Goal: Task Accomplishment & Management: Manage account settings

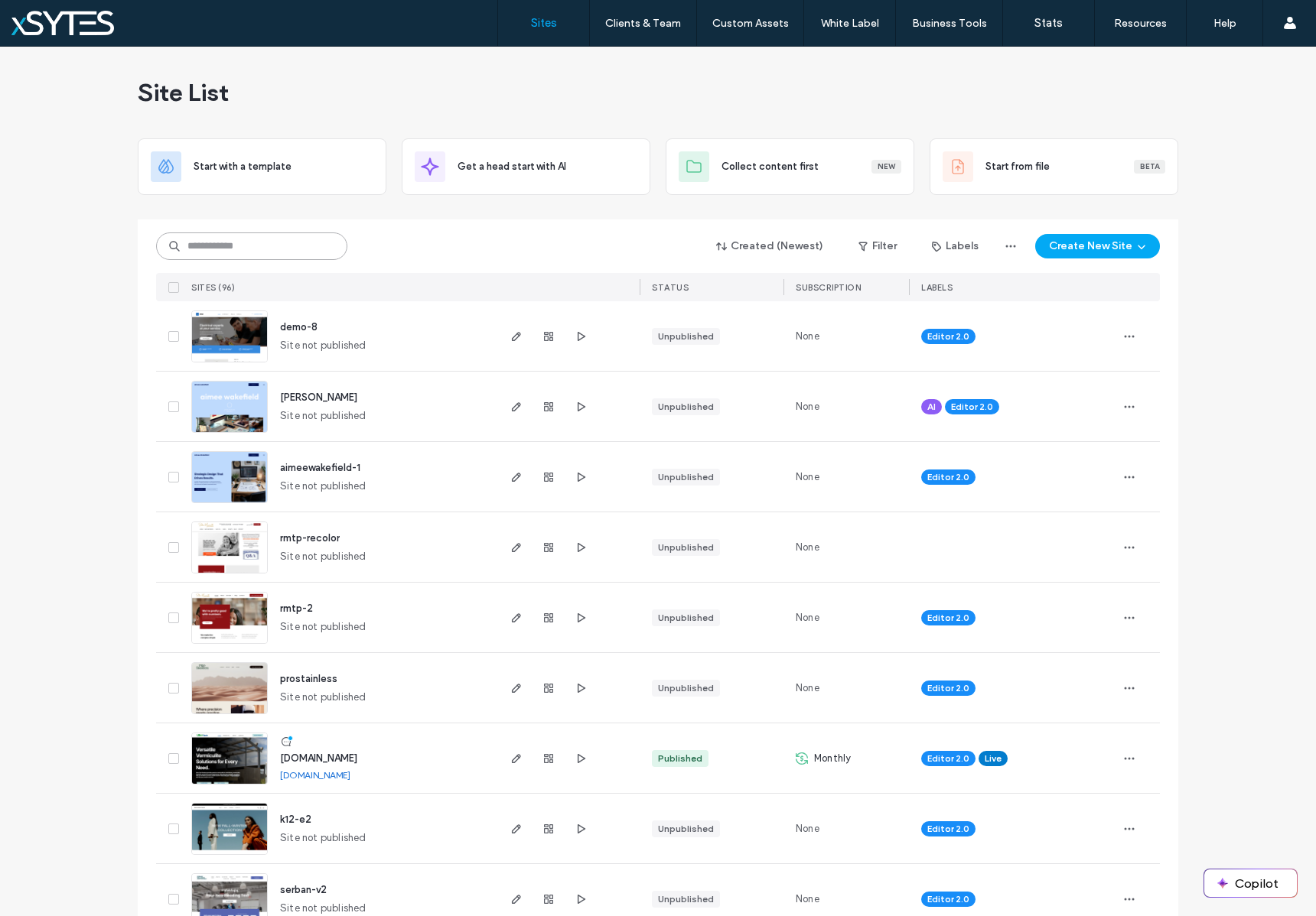
click at [256, 250] on input at bounding box center [252, 246] width 191 height 27
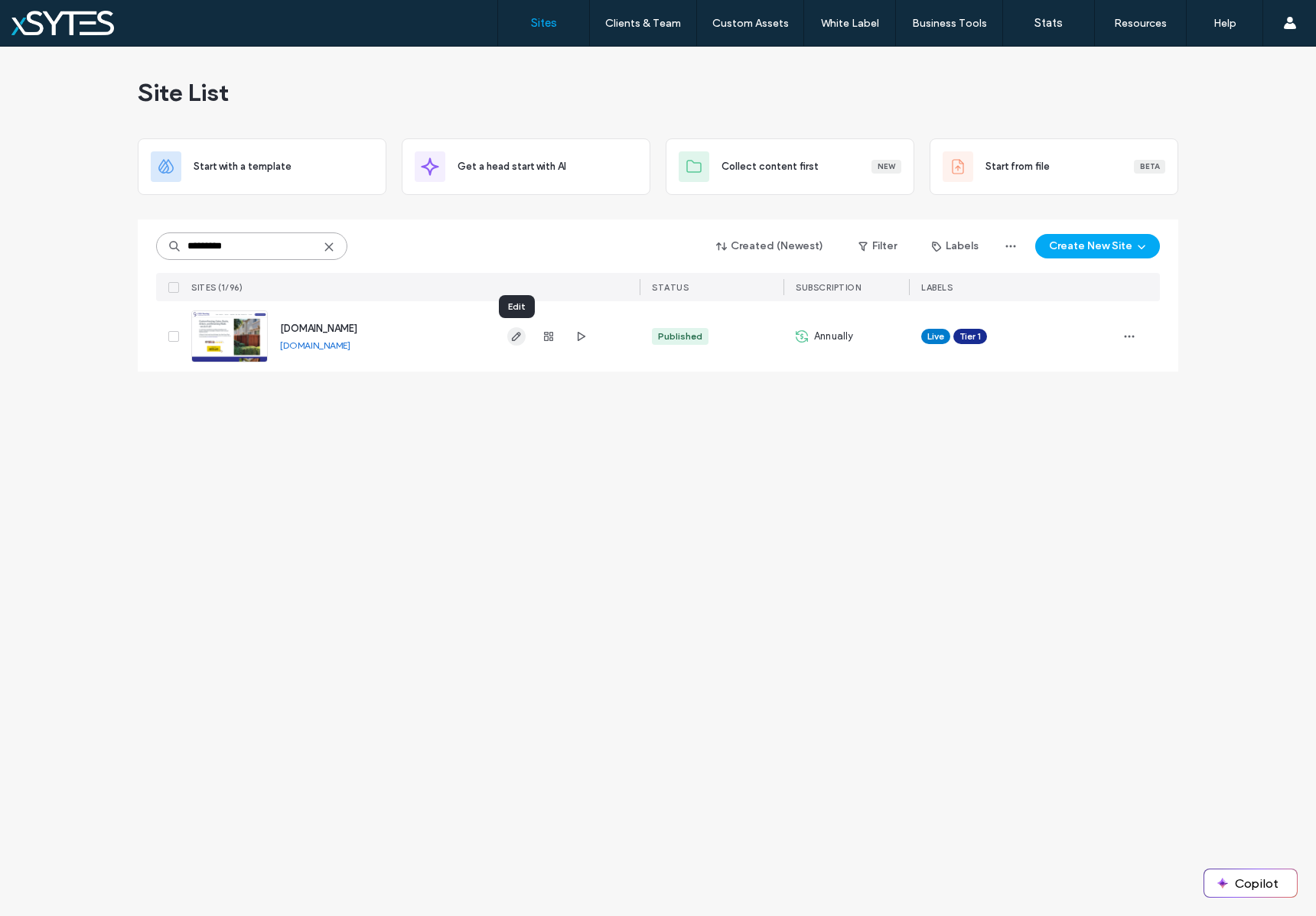
type input "*********"
click at [515, 333] on icon "button" at bounding box center [516, 336] width 12 height 12
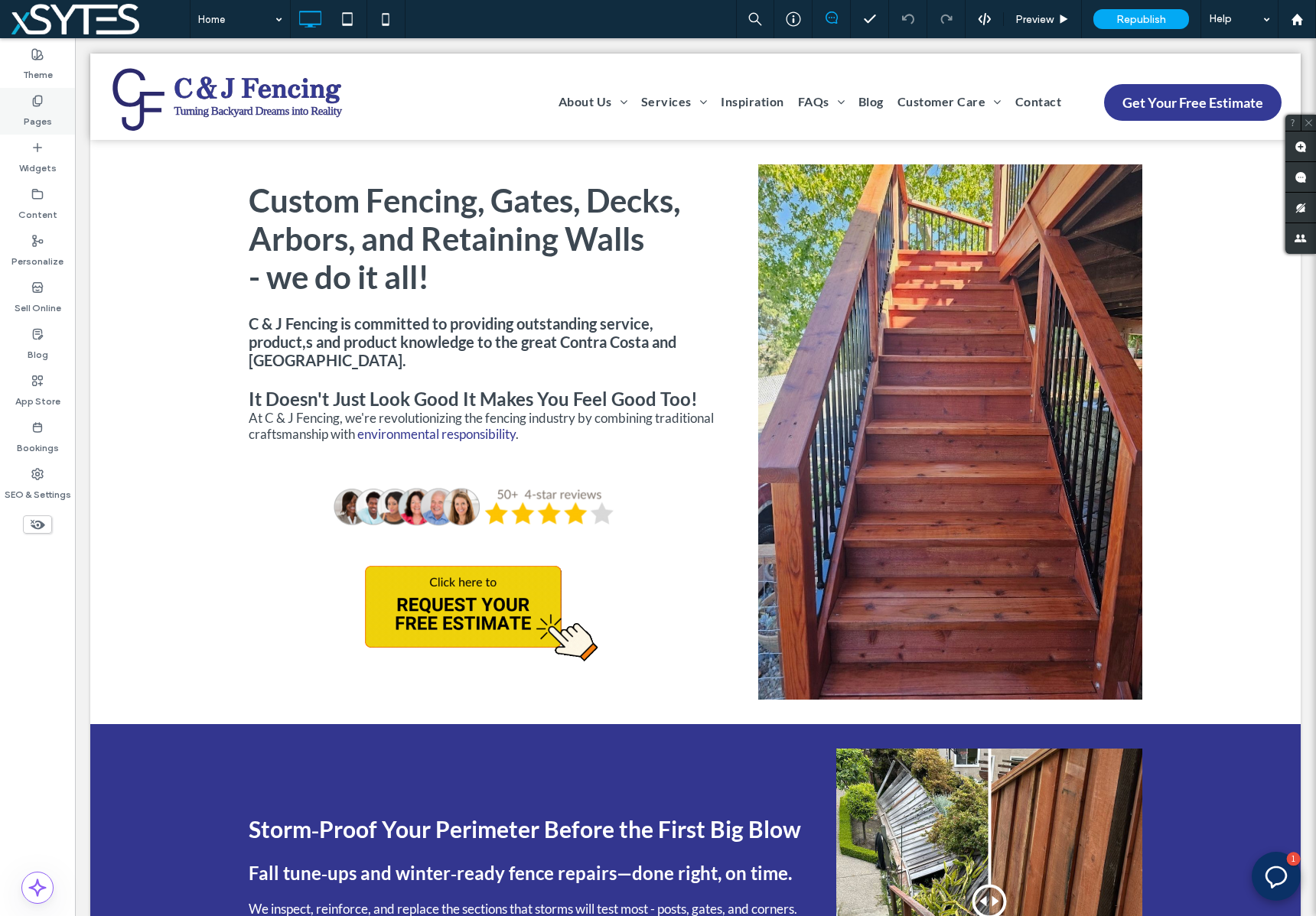
click at [39, 110] on label "Pages" at bounding box center [37, 117] width 28 height 22
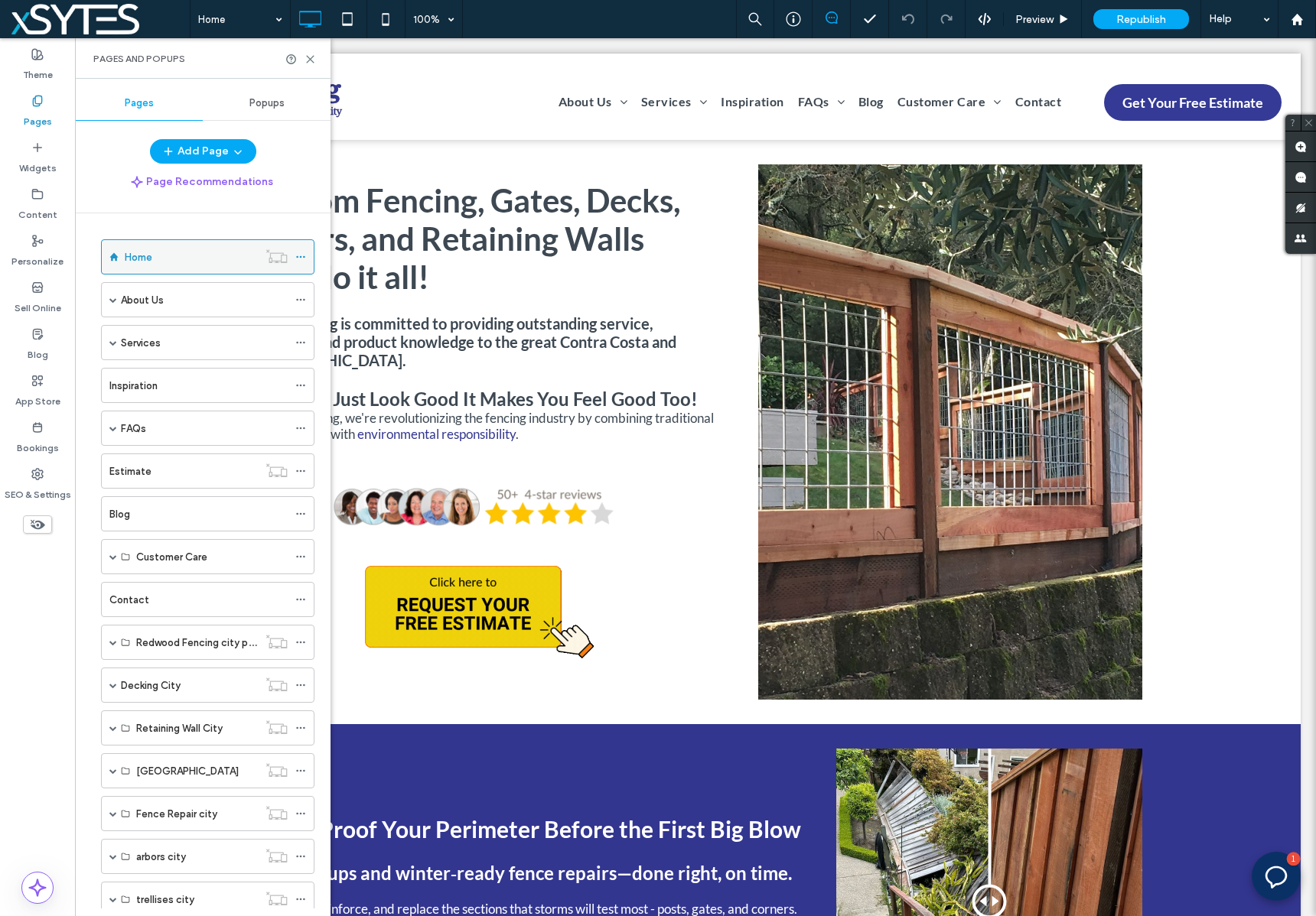
click at [297, 260] on icon at bounding box center [300, 256] width 10 height 10
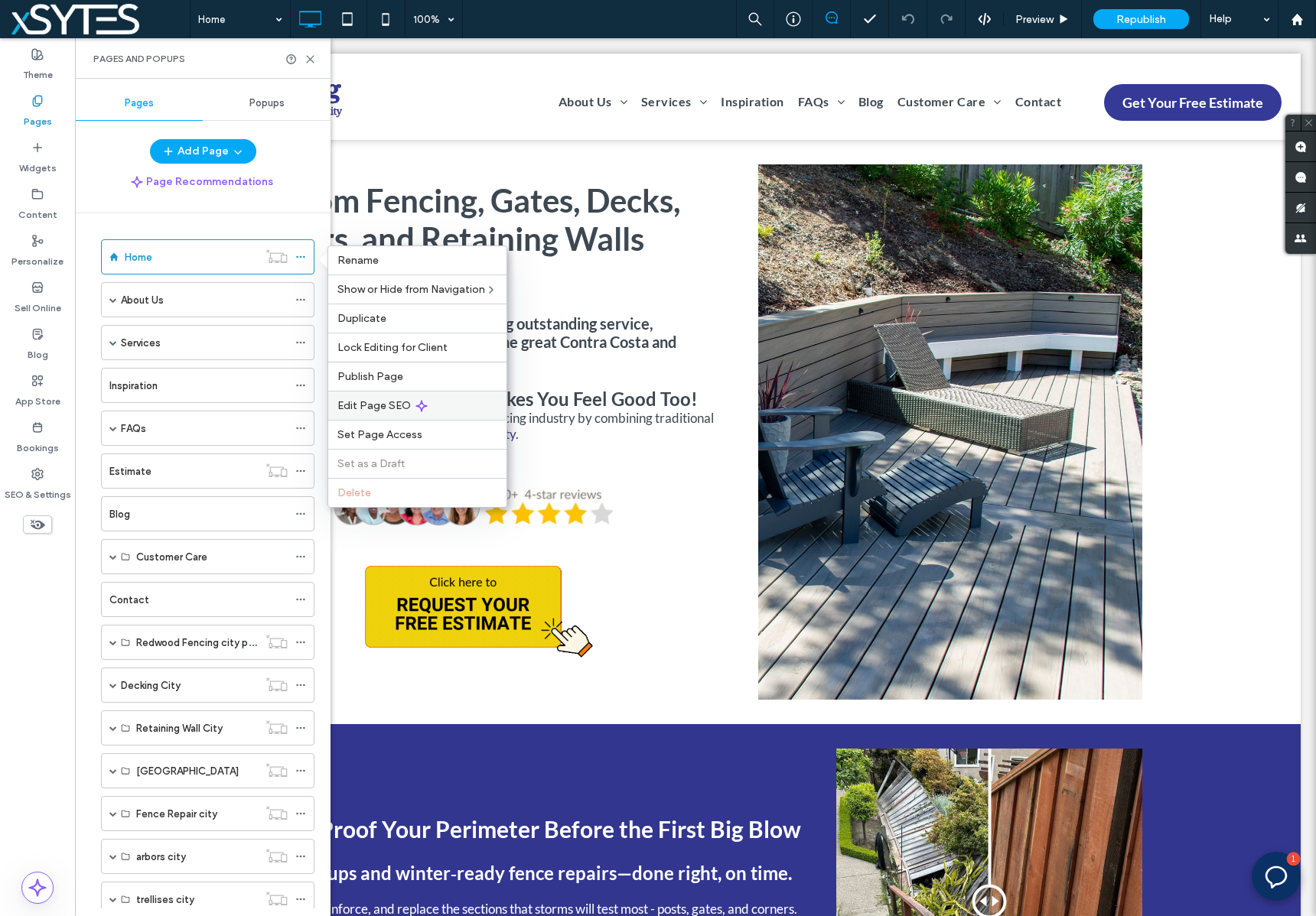
click at [404, 404] on span "Edit Page SEO" at bounding box center [374, 406] width 73 height 13
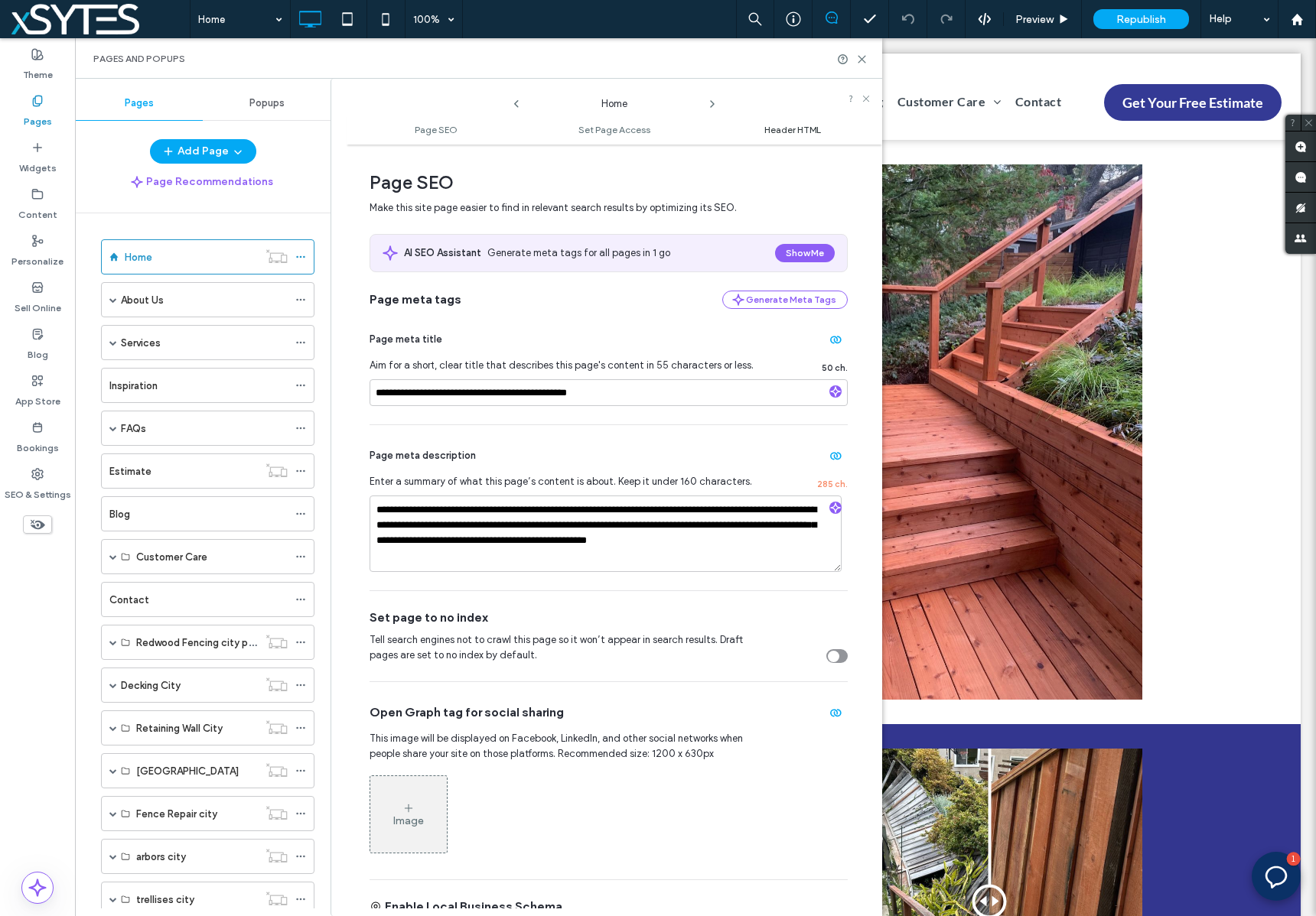
click at [802, 129] on span "Header HTML" at bounding box center [793, 129] width 56 height 11
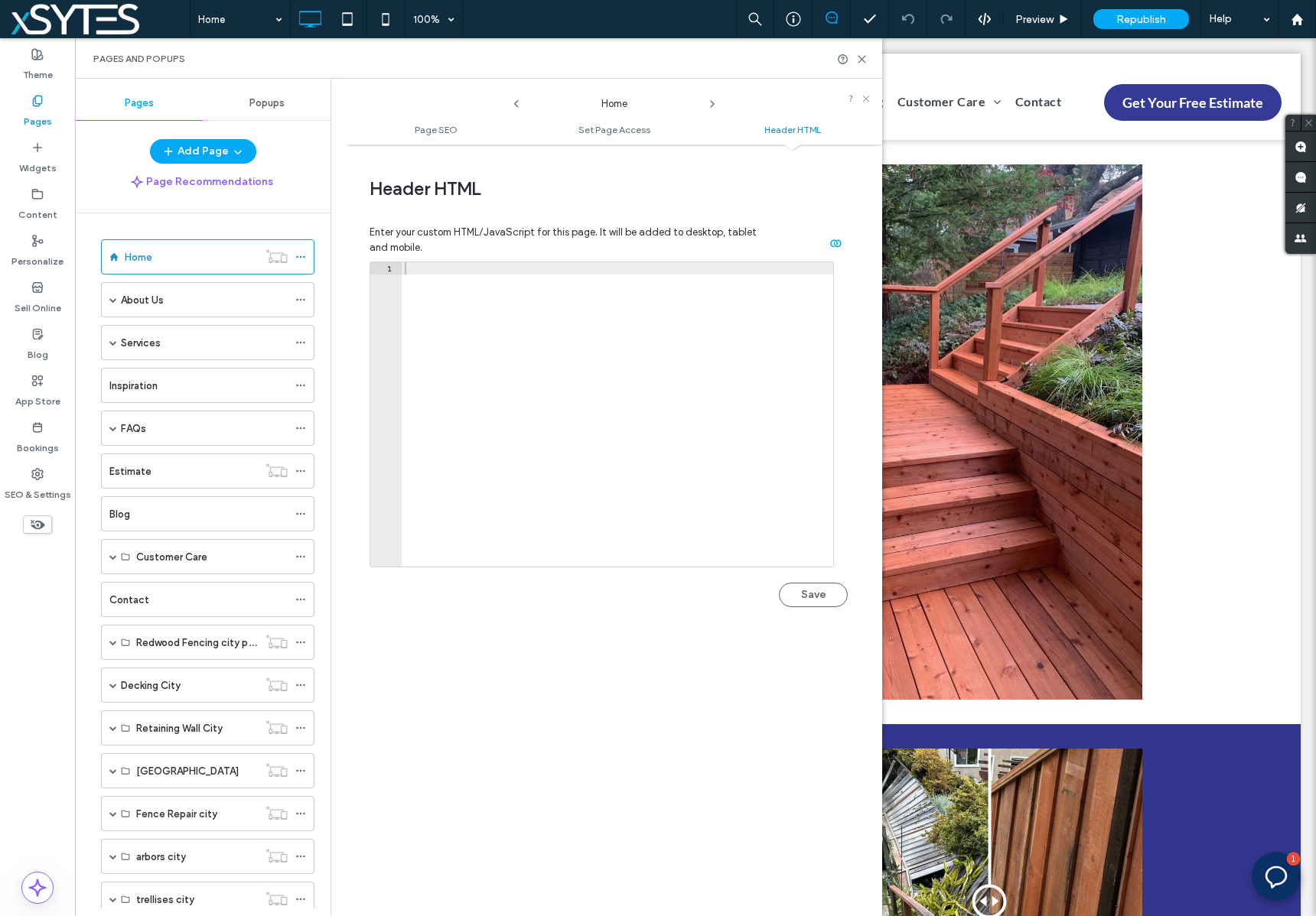
scroll to position [1298, 0]
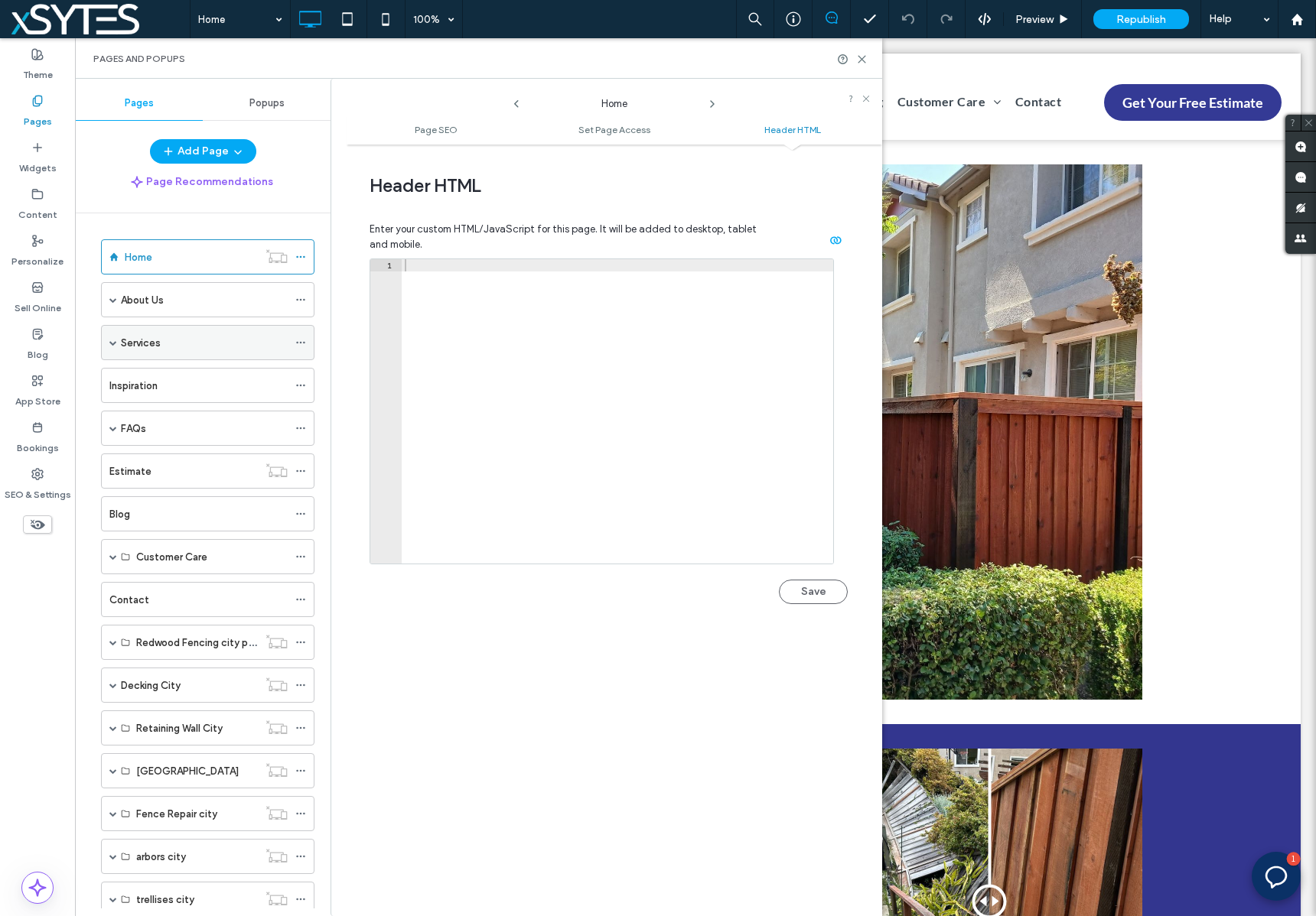
click at [111, 338] on span at bounding box center [113, 342] width 8 height 8
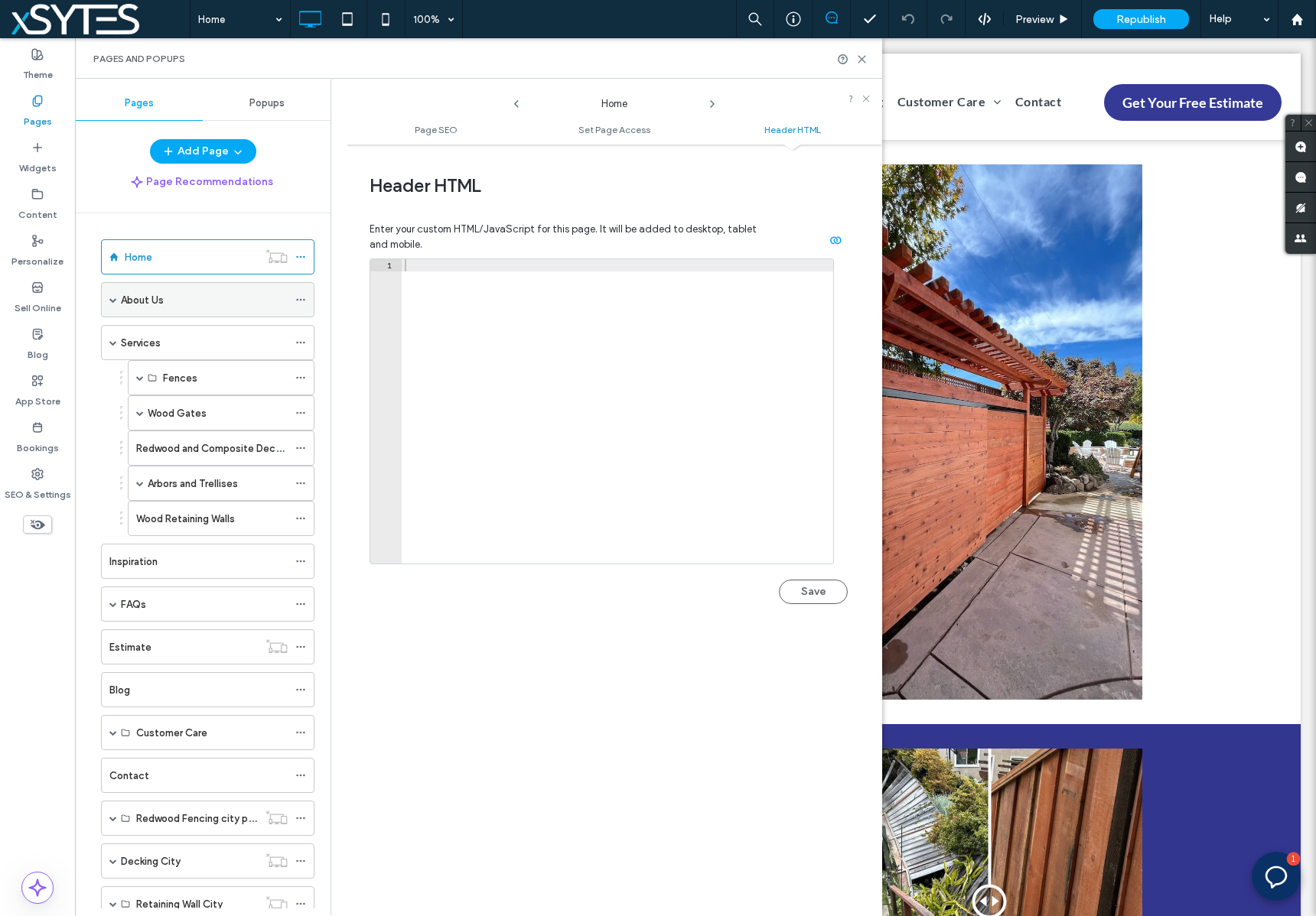
click at [301, 300] on icon at bounding box center [300, 299] width 10 height 10
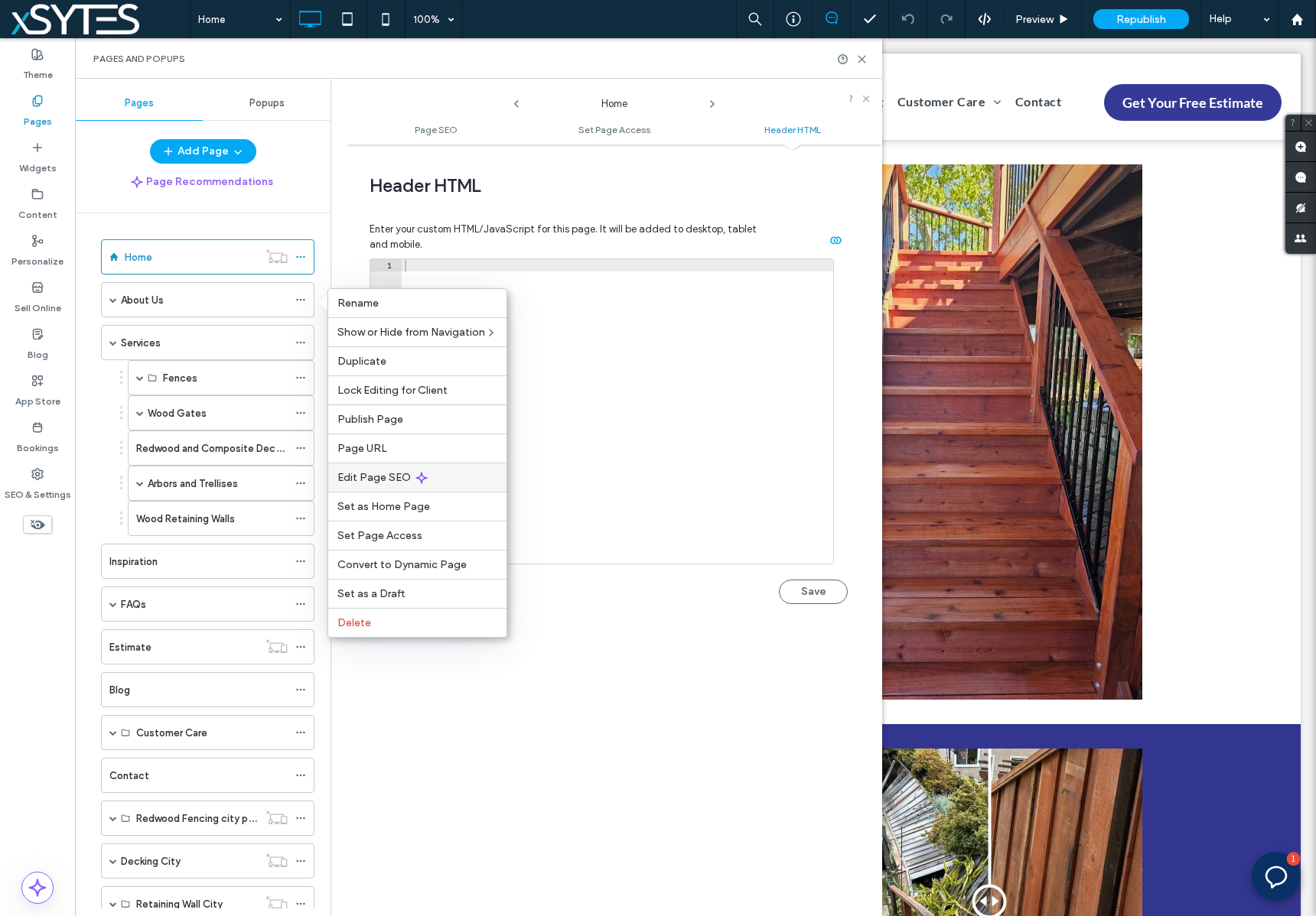
click at [384, 476] on span "Edit Page SEO" at bounding box center [374, 477] width 73 height 13
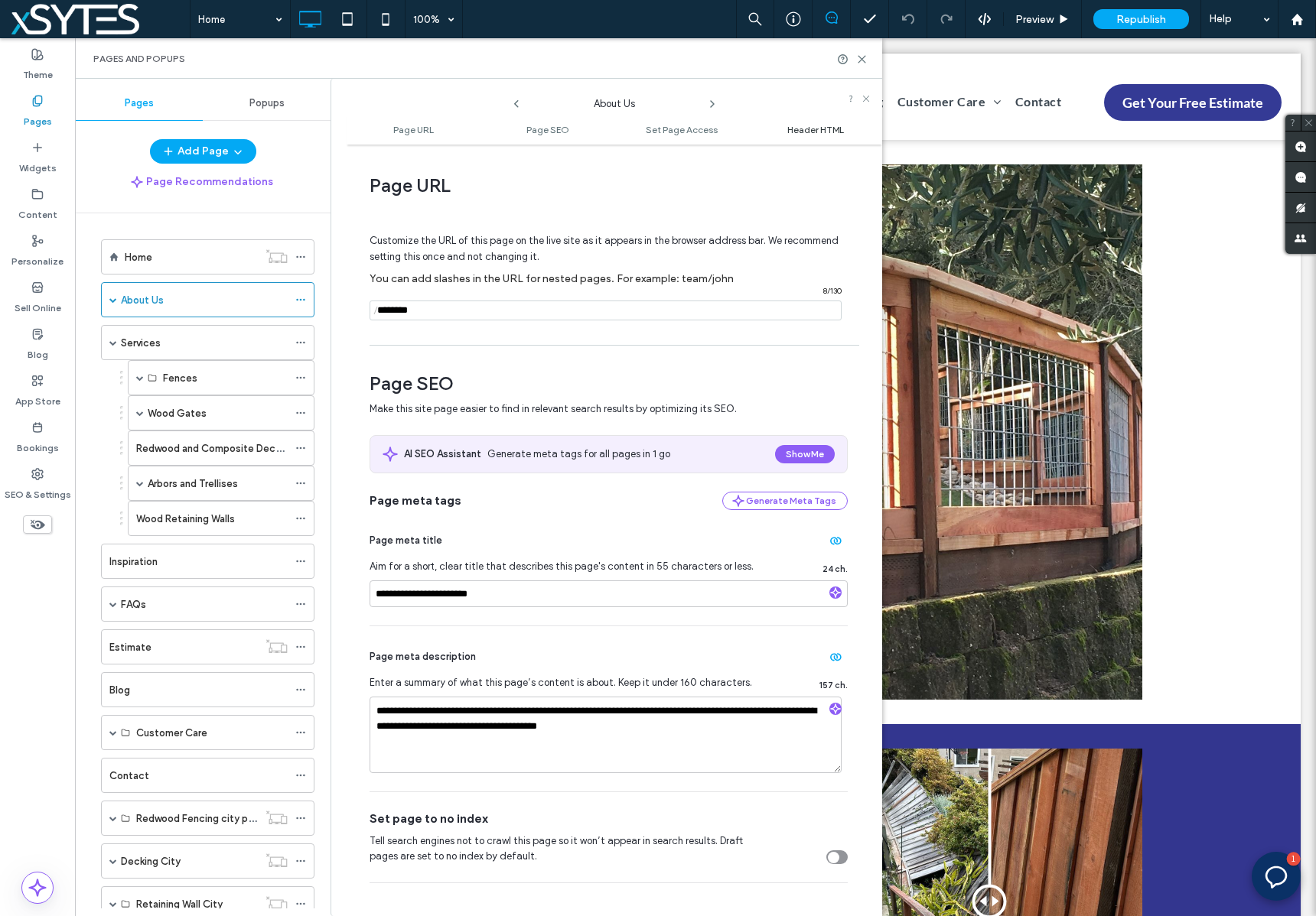
click at [803, 125] on span "Header HTML" at bounding box center [815, 129] width 56 height 11
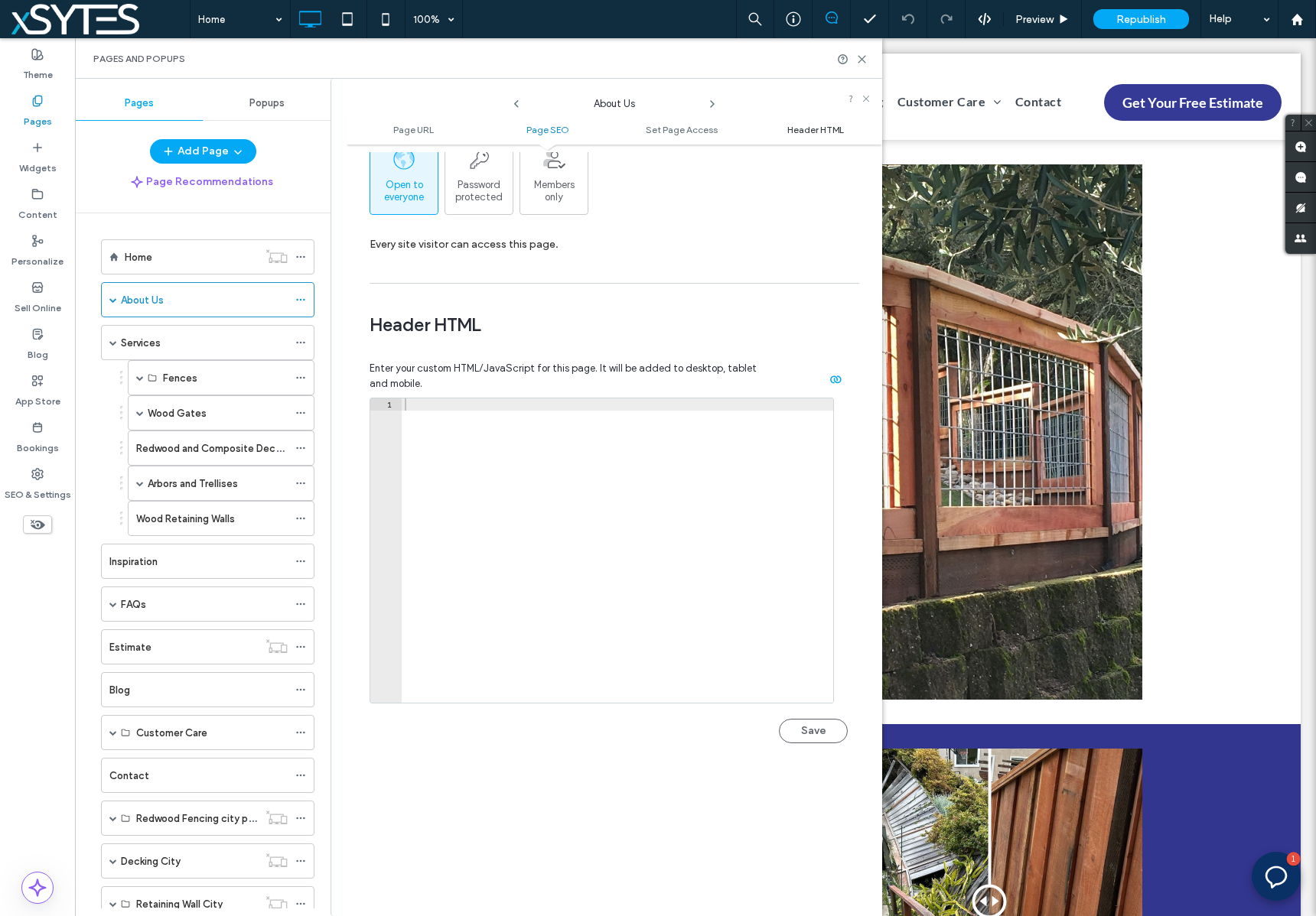
scroll to position [1409, 0]
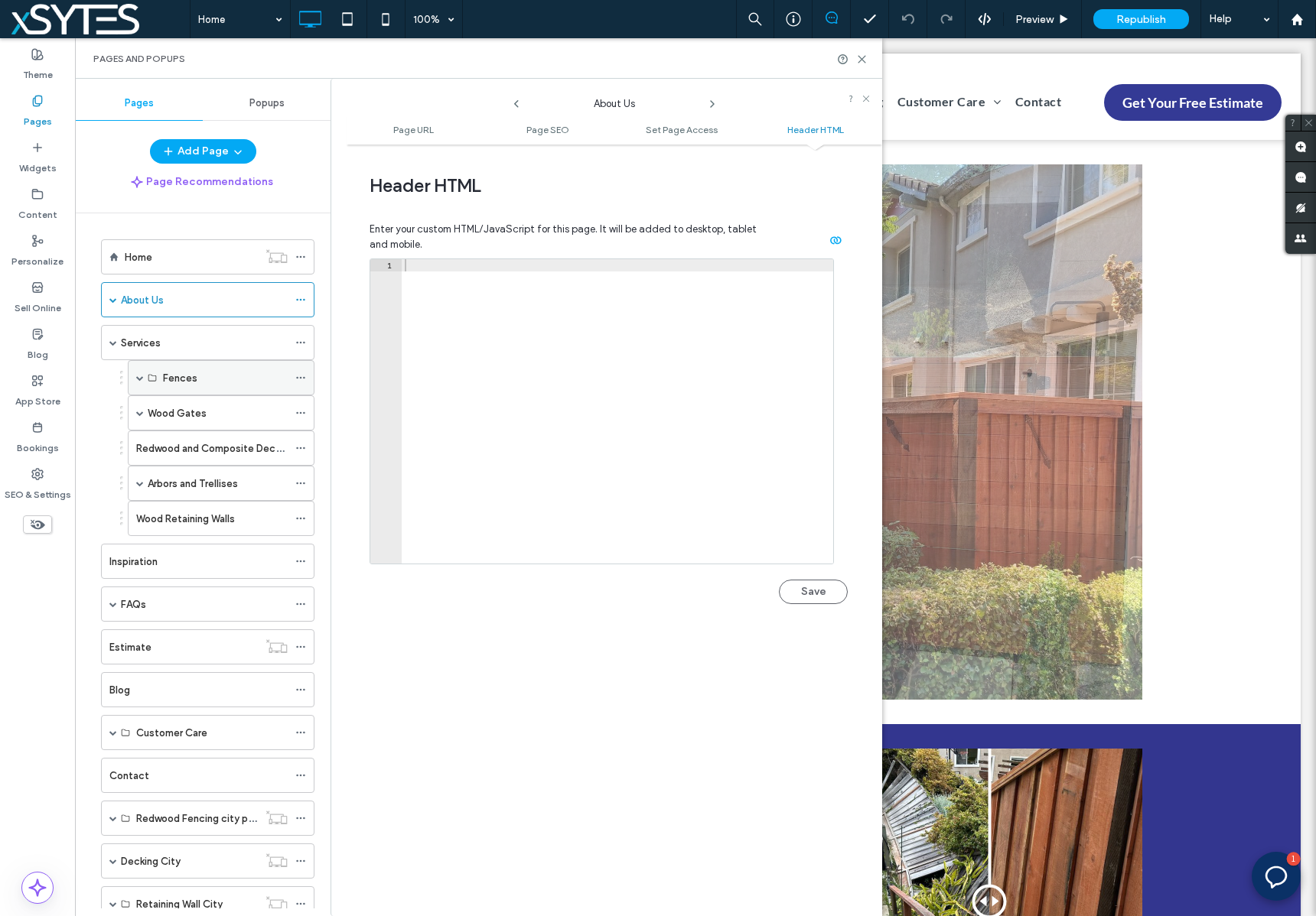
click at [136, 376] on span at bounding box center [140, 378] width 8 height 8
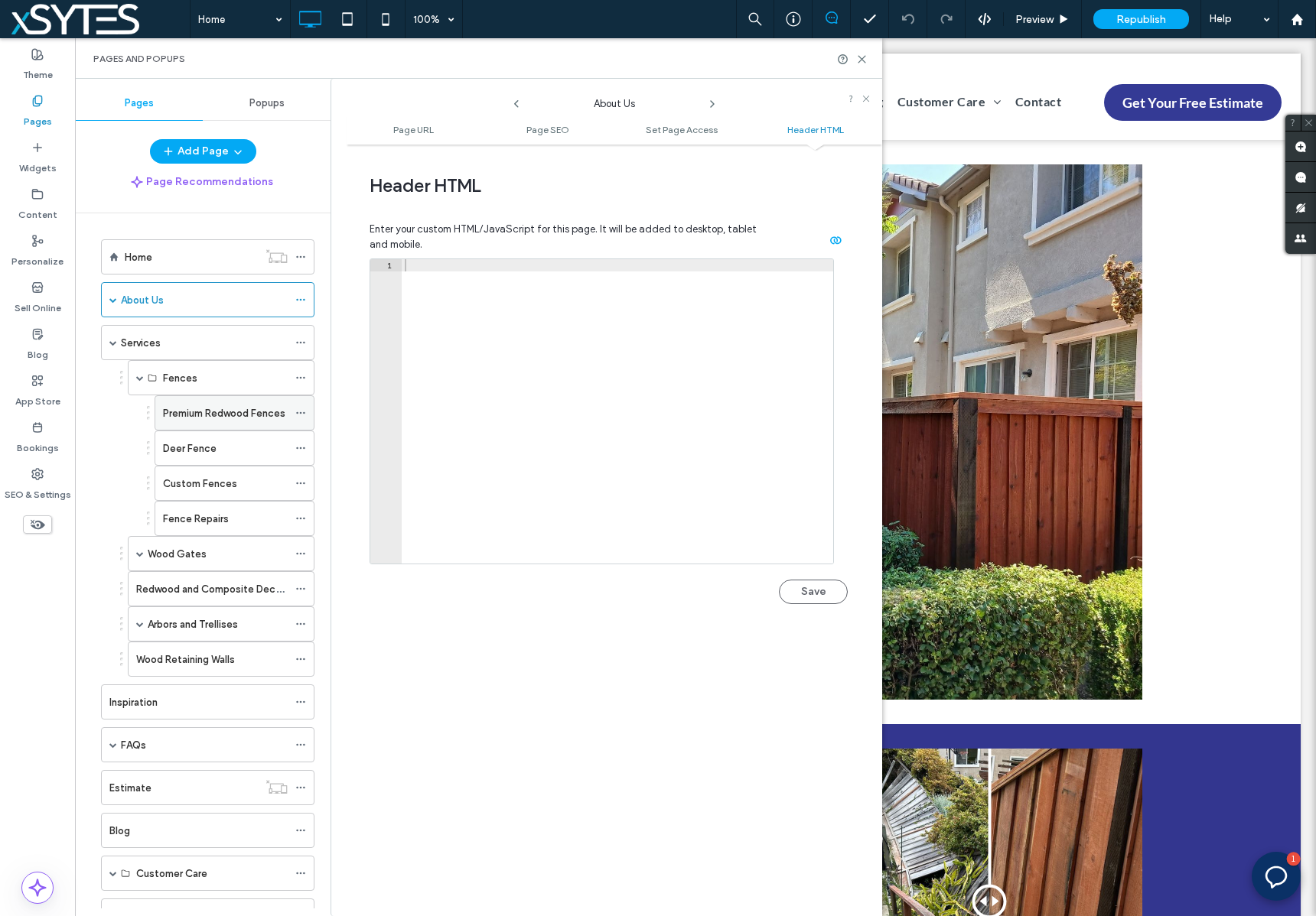
click at [299, 414] on icon at bounding box center [300, 412] width 10 height 10
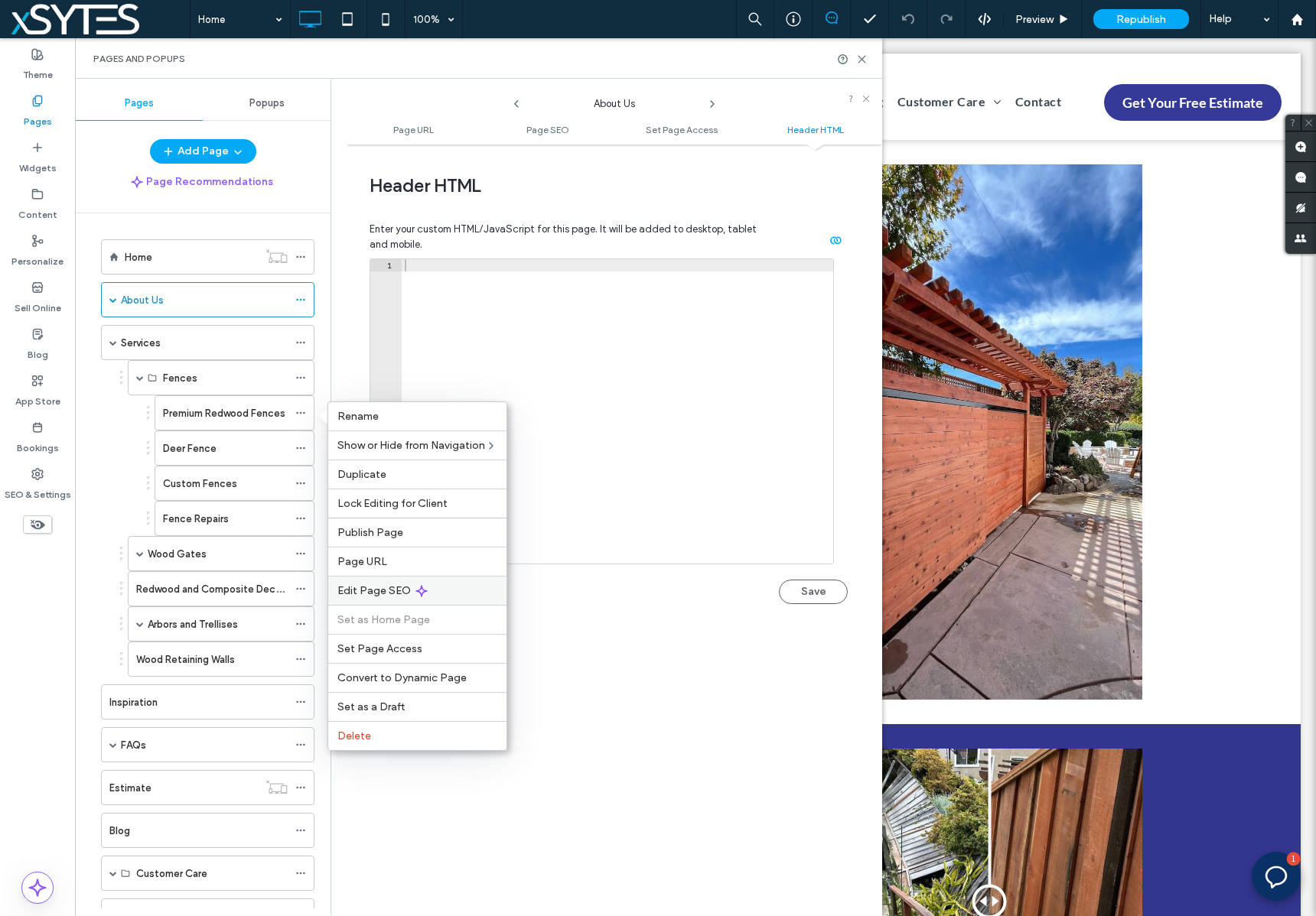
click at [441, 588] on div "Edit Page SEO" at bounding box center [417, 590] width 178 height 29
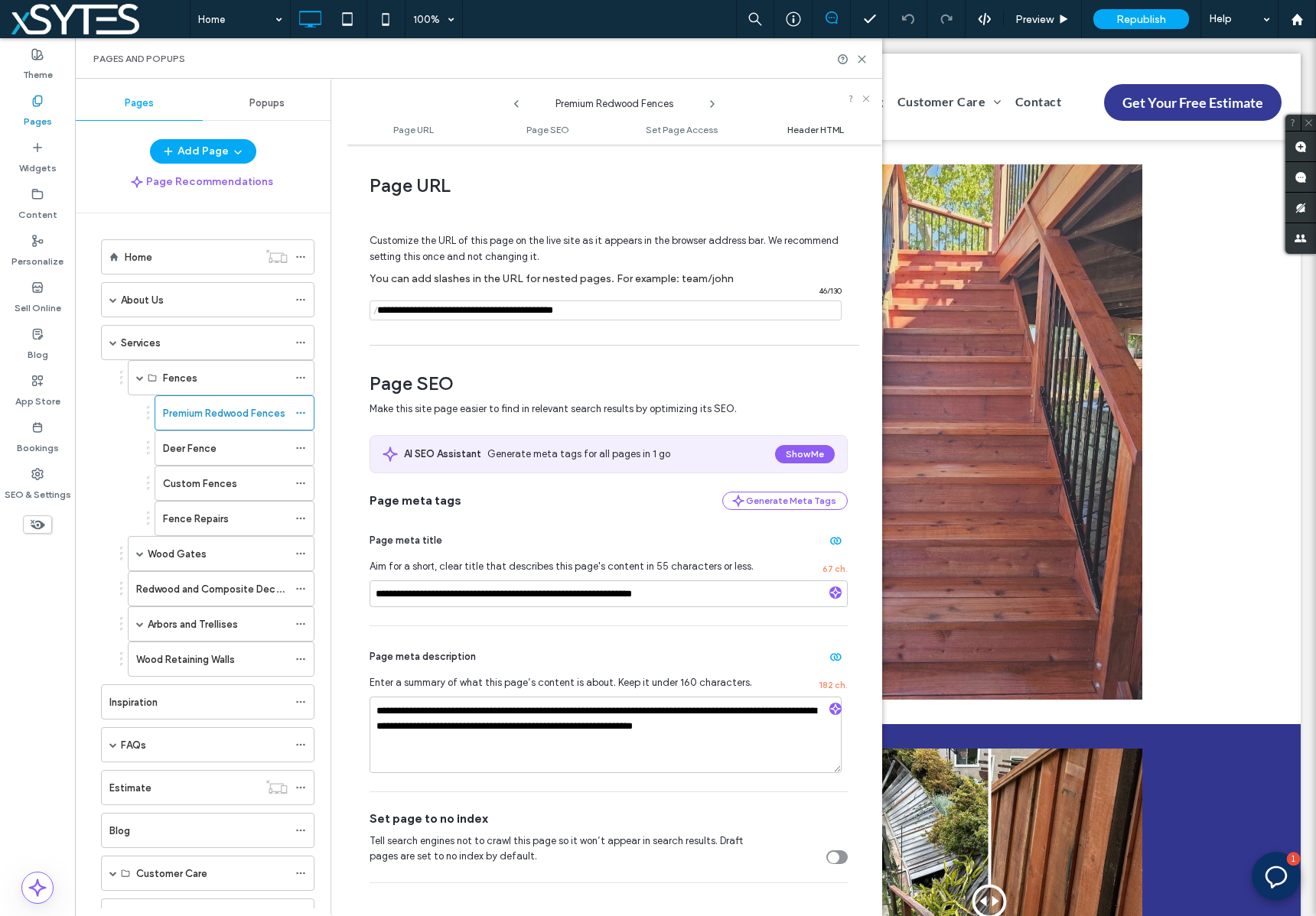
click at [801, 130] on span "Header HTML" at bounding box center [815, 129] width 56 height 11
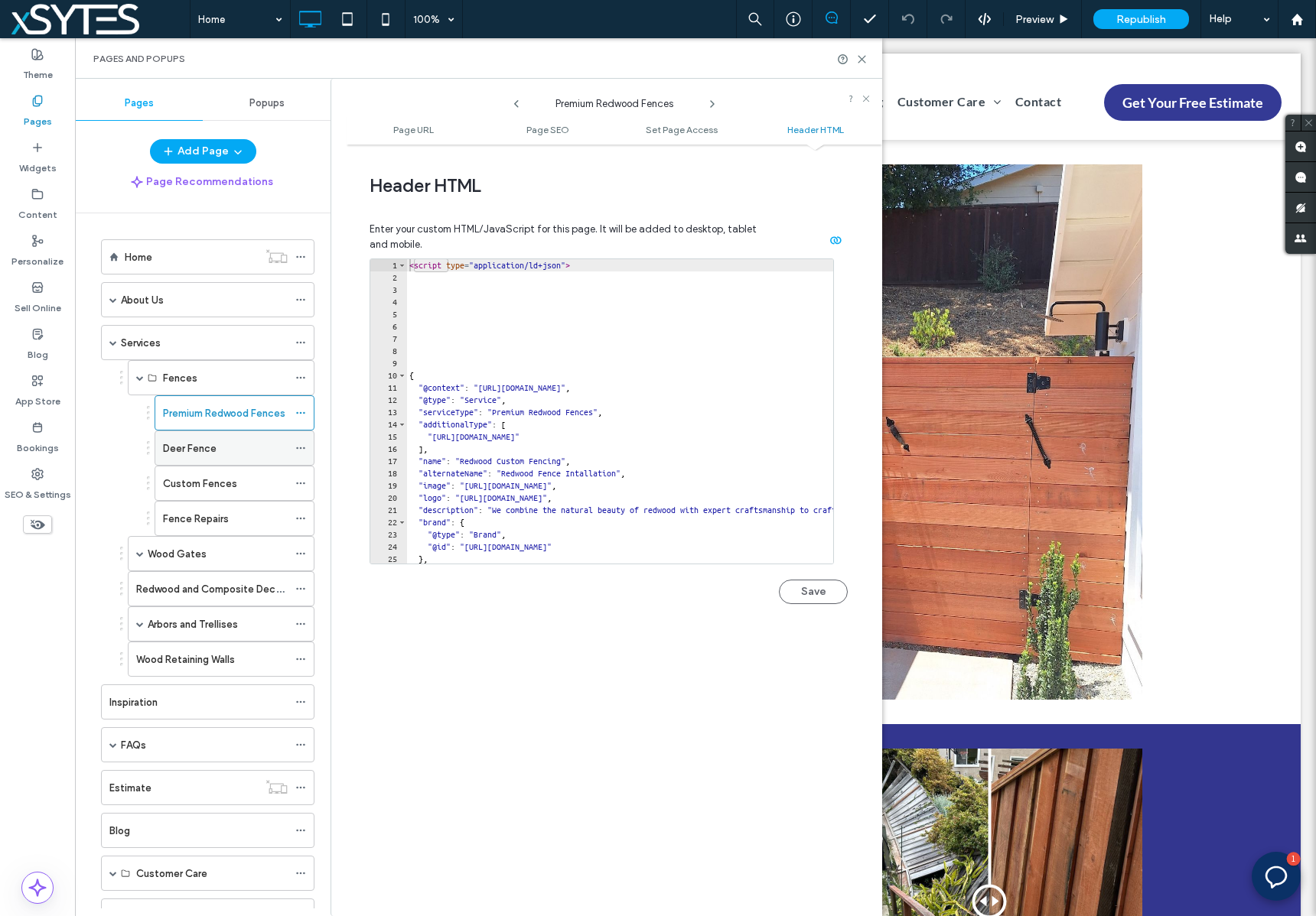
click at [216, 449] on div "Deer Fence" at bounding box center [225, 448] width 125 height 16
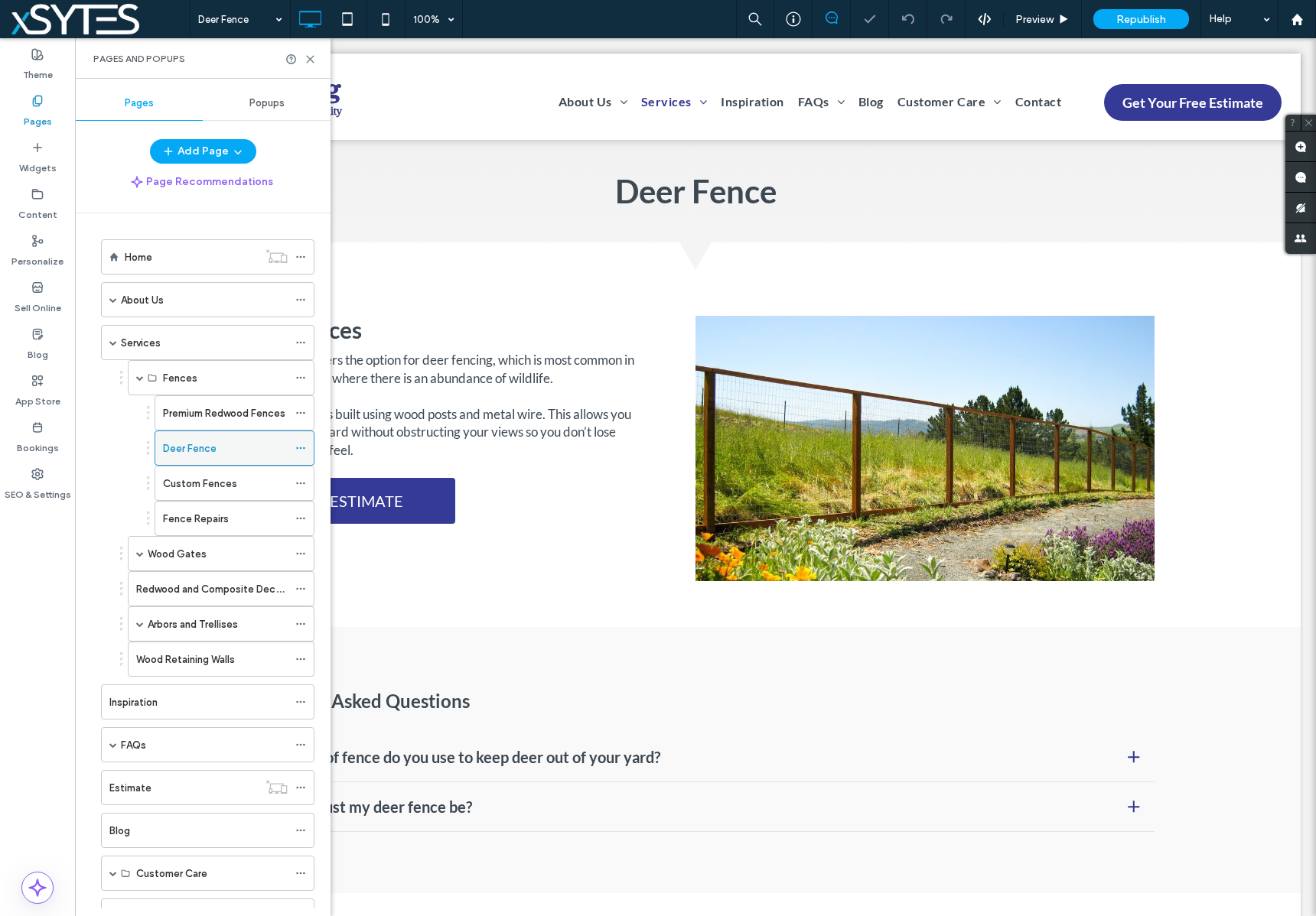
click at [295, 449] on icon at bounding box center [300, 448] width 10 height 10
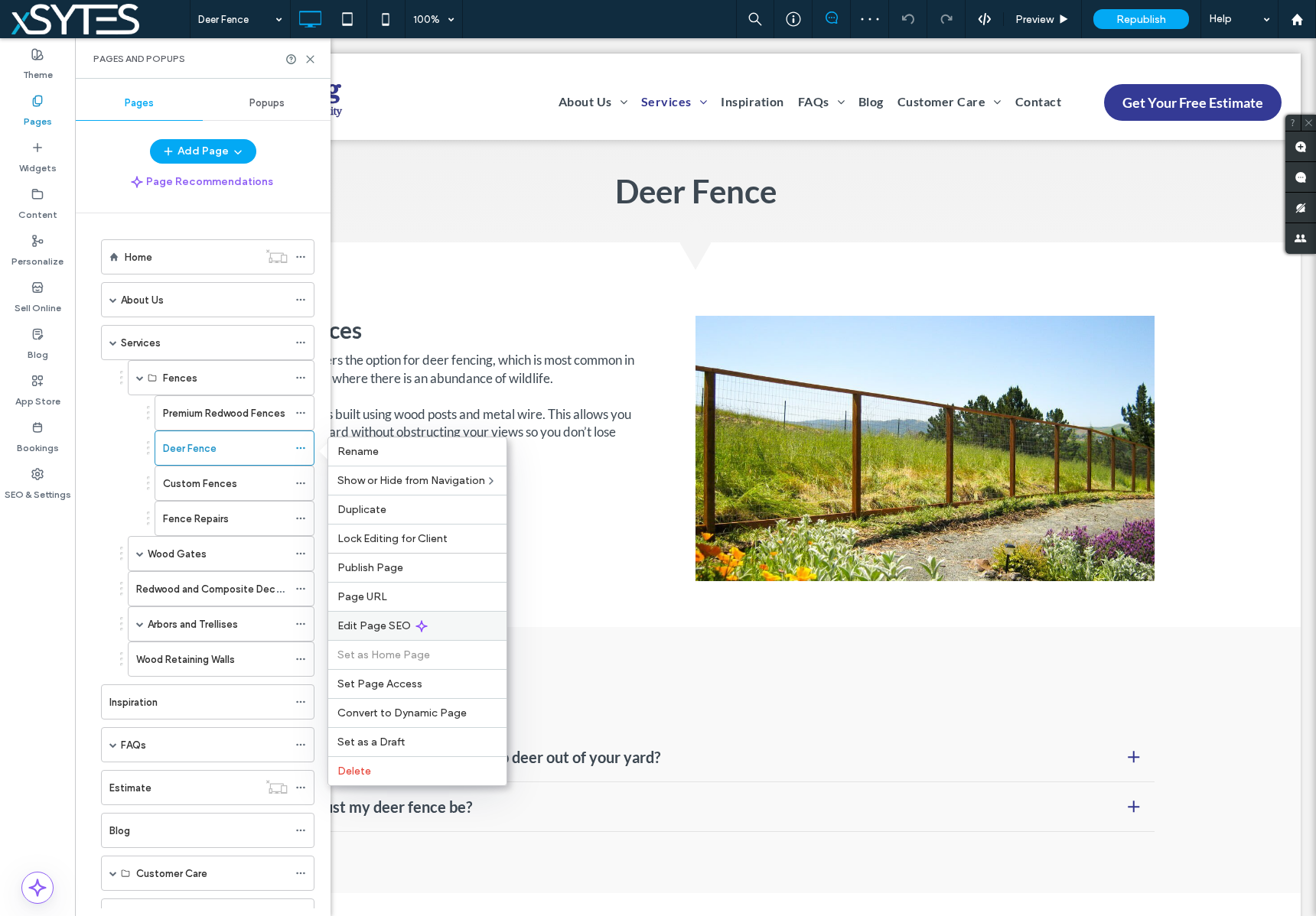
click at [442, 622] on div "Edit Page SEO" at bounding box center [417, 625] width 178 height 29
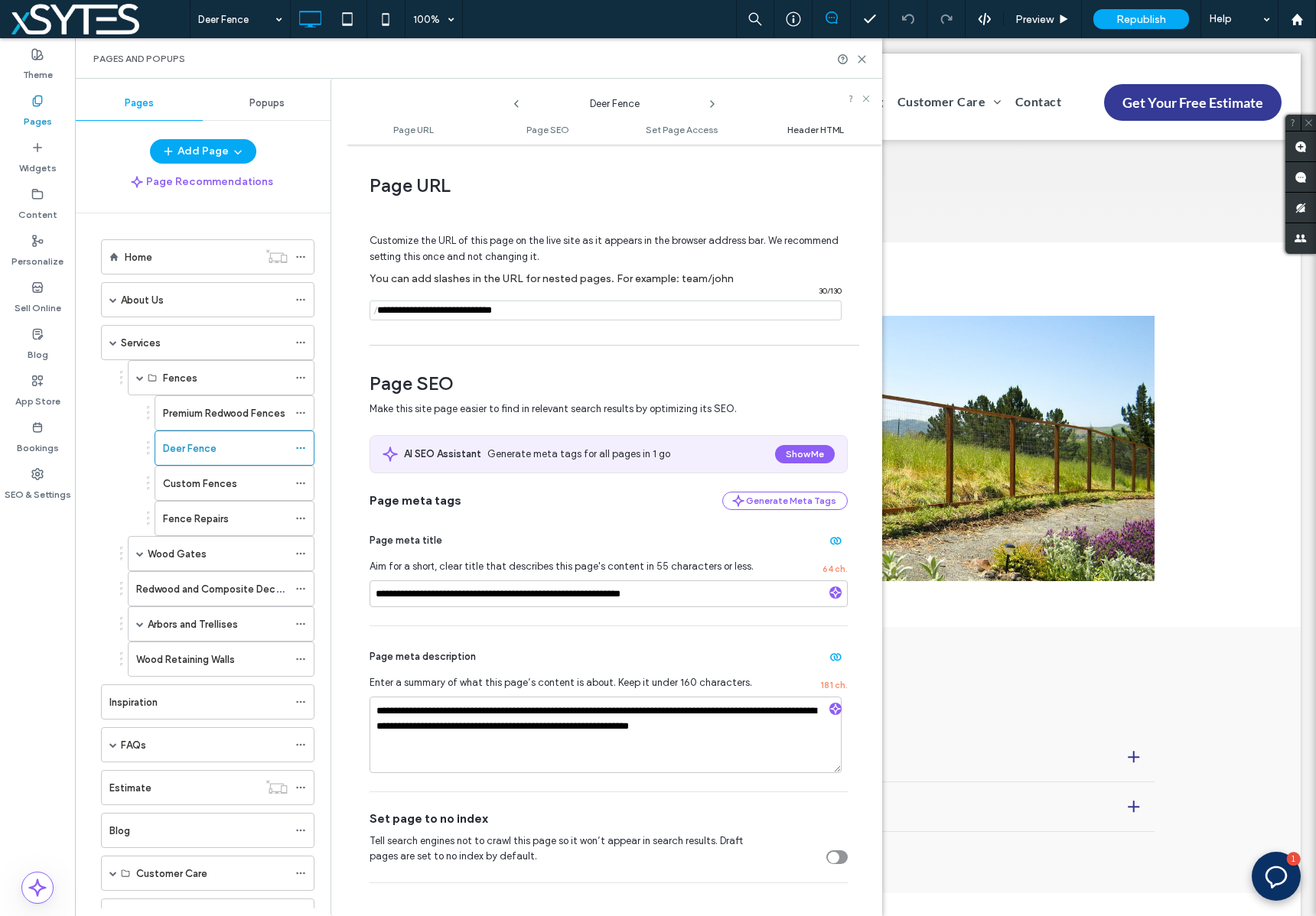
click at [818, 125] on span "Header HTML" at bounding box center [815, 129] width 56 height 11
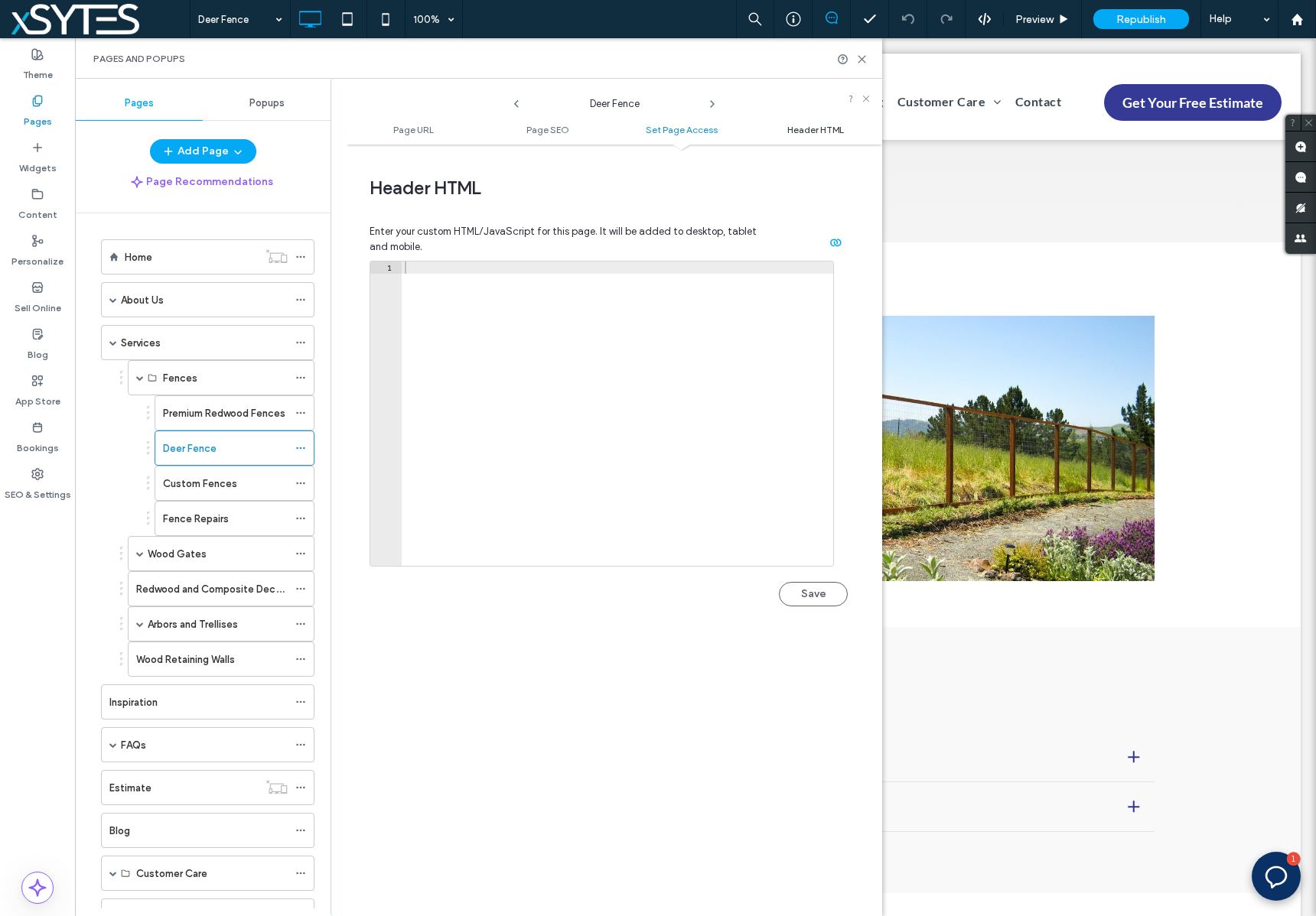
scroll to position [1409, 0]
click at [301, 520] on icon at bounding box center [300, 517] width 10 height 10
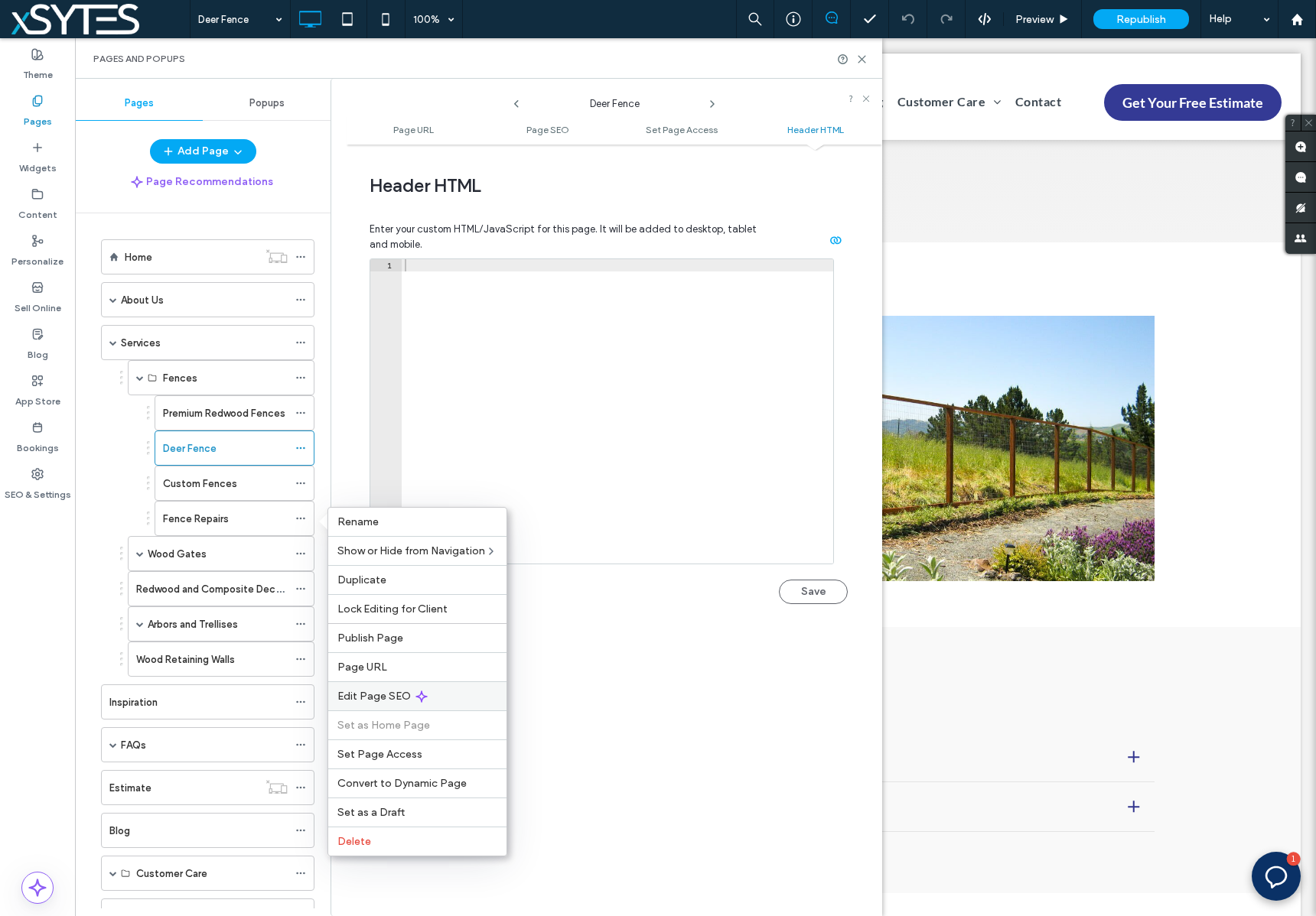
click at [470, 691] on div "Edit Page SEO" at bounding box center [417, 696] width 178 height 29
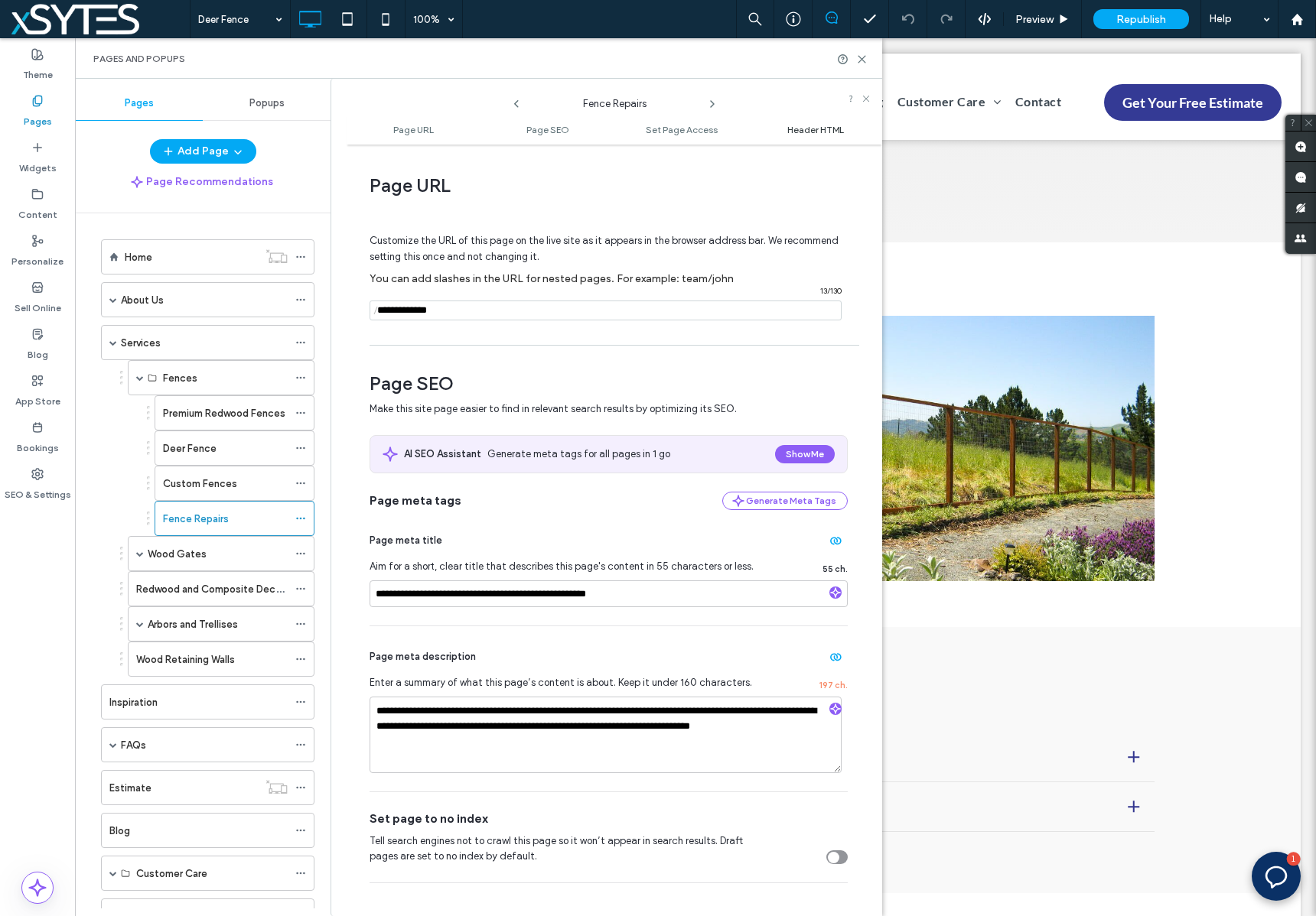
click at [813, 127] on span "Header HTML" at bounding box center [815, 129] width 56 height 11
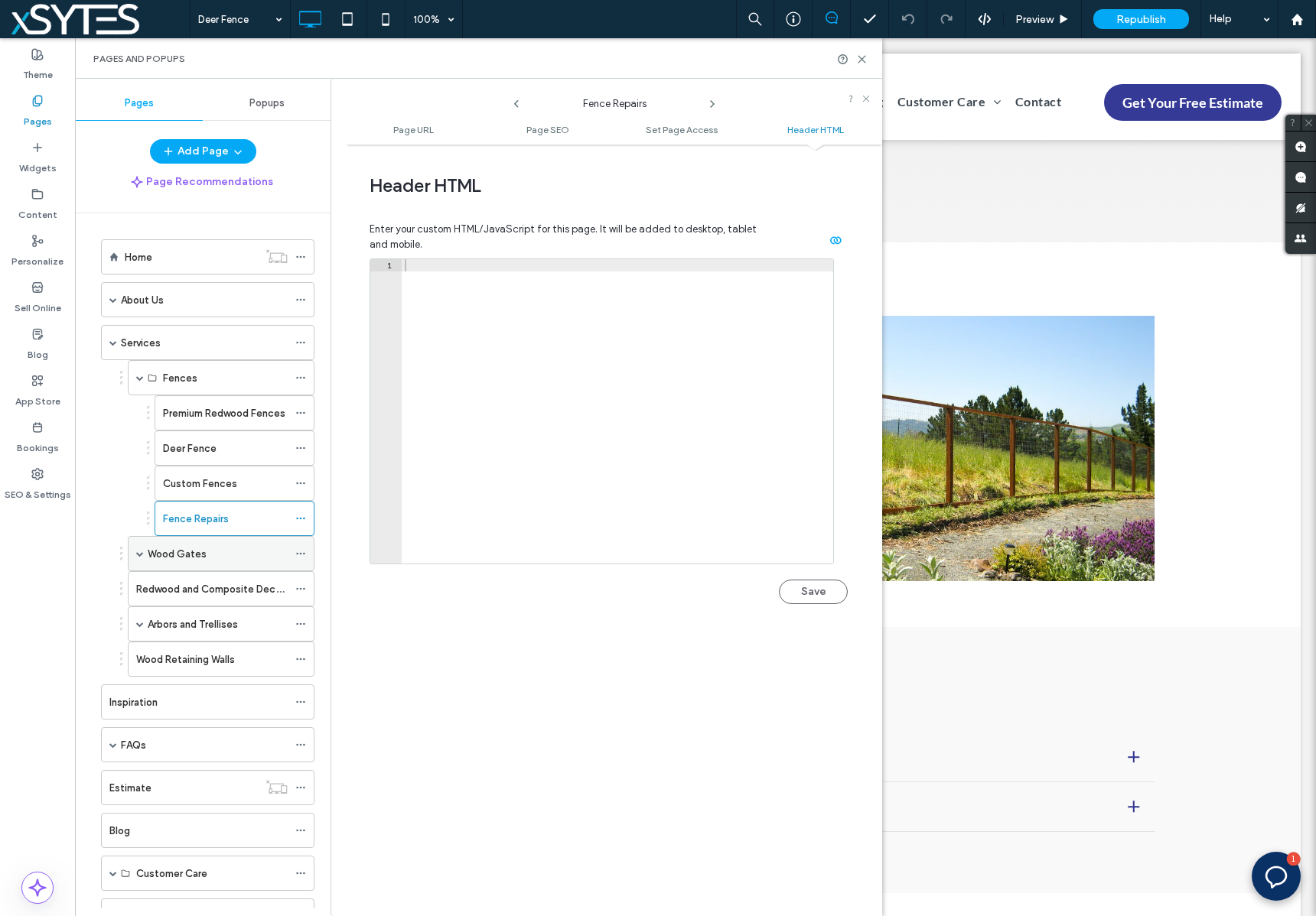
click at [142, 554] on span at bounding box center [140, 554] width 8 height 8
click at [301, 557] on icon at bounding box center [300, 553] width 10 height 10
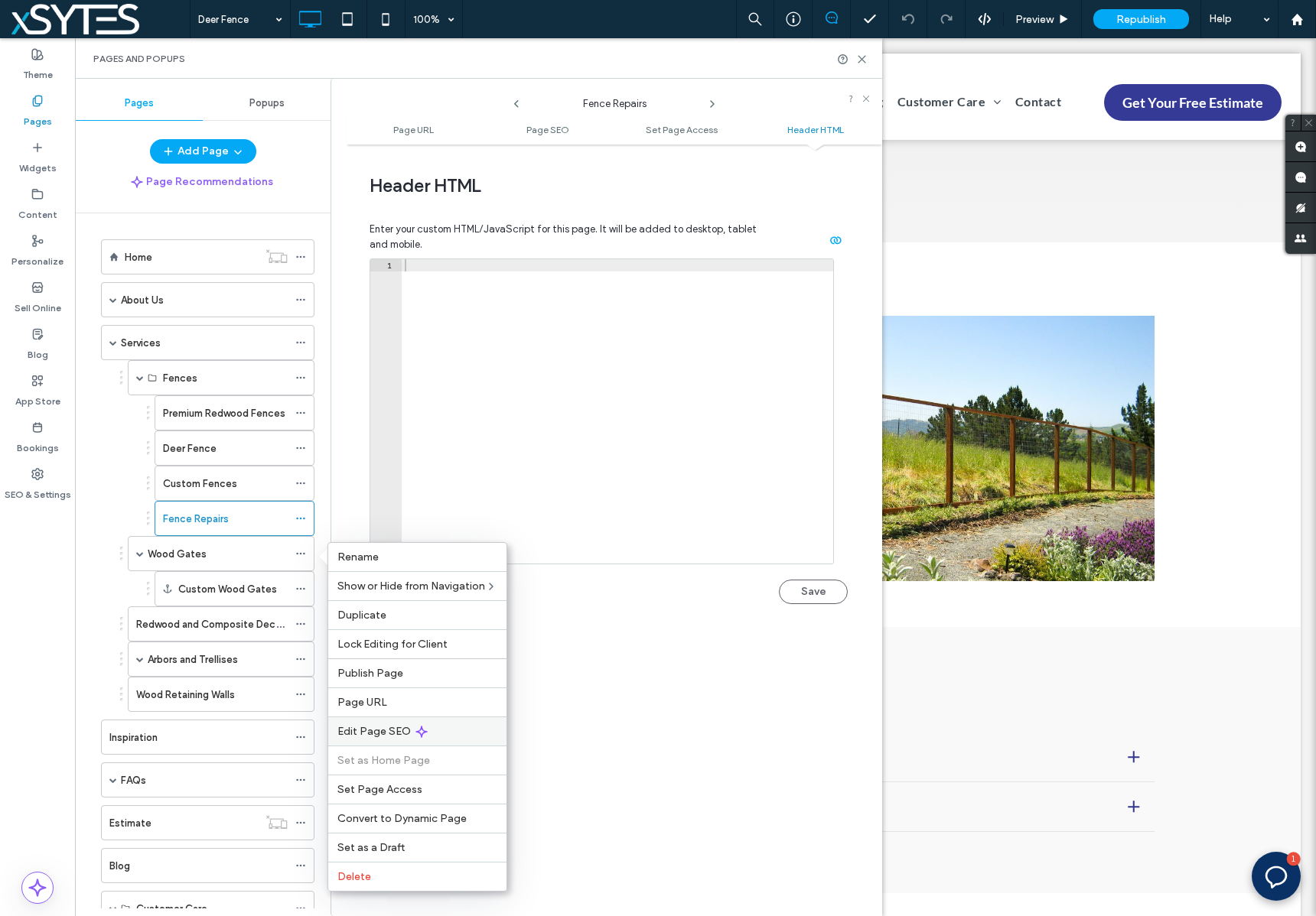
click at [493, 738] on div "Edit Page SEO" at bounding box center [417, 731] width 178 height 29
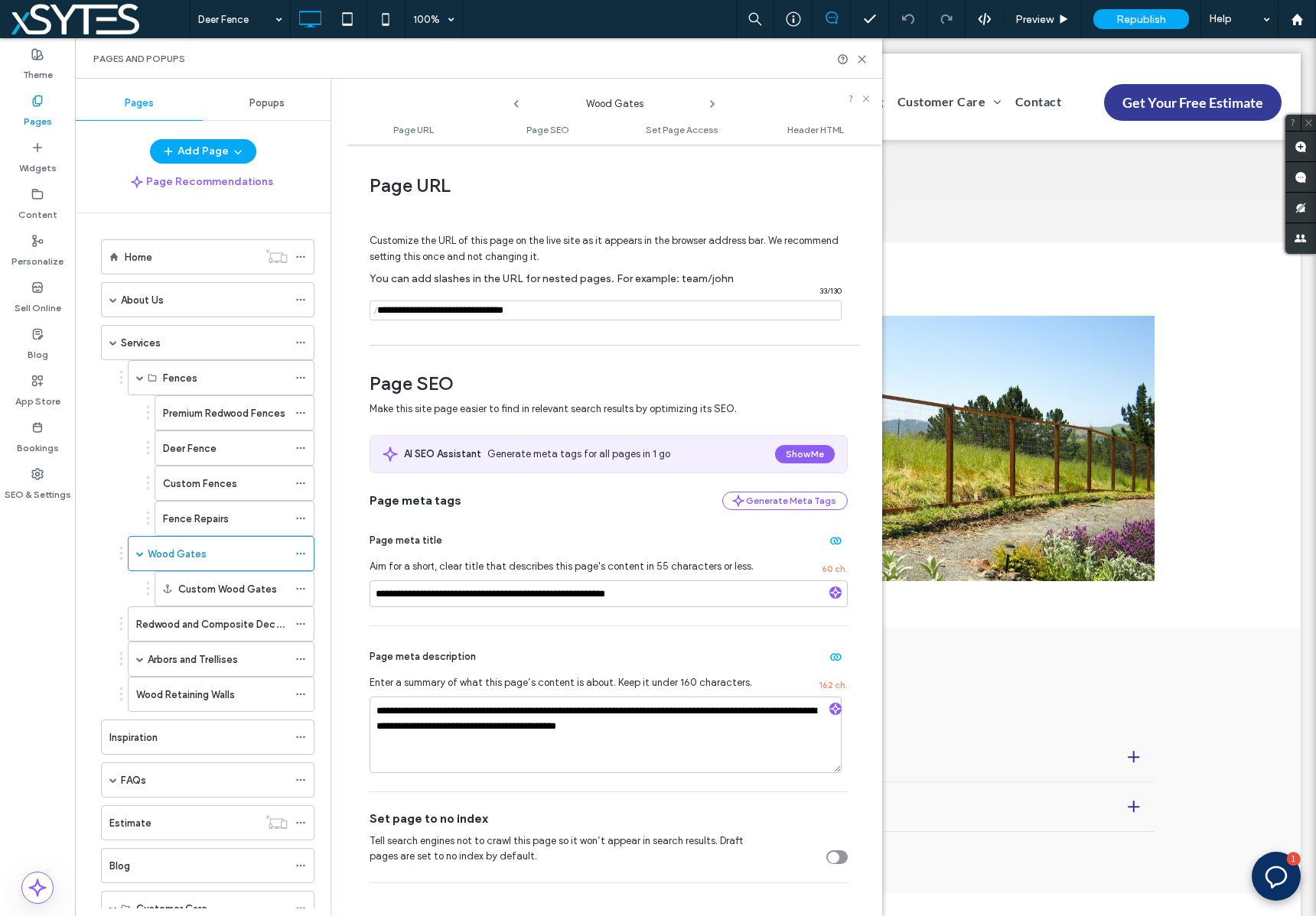
click at [807, 120] on ul "Page URL Page SEO Set Page Access Header HTML" at bounding box center [614, 129] width 535 height 31
click at [810, 130] on span "Header HTML" at bounding box center [815, 129] width 56 height 11
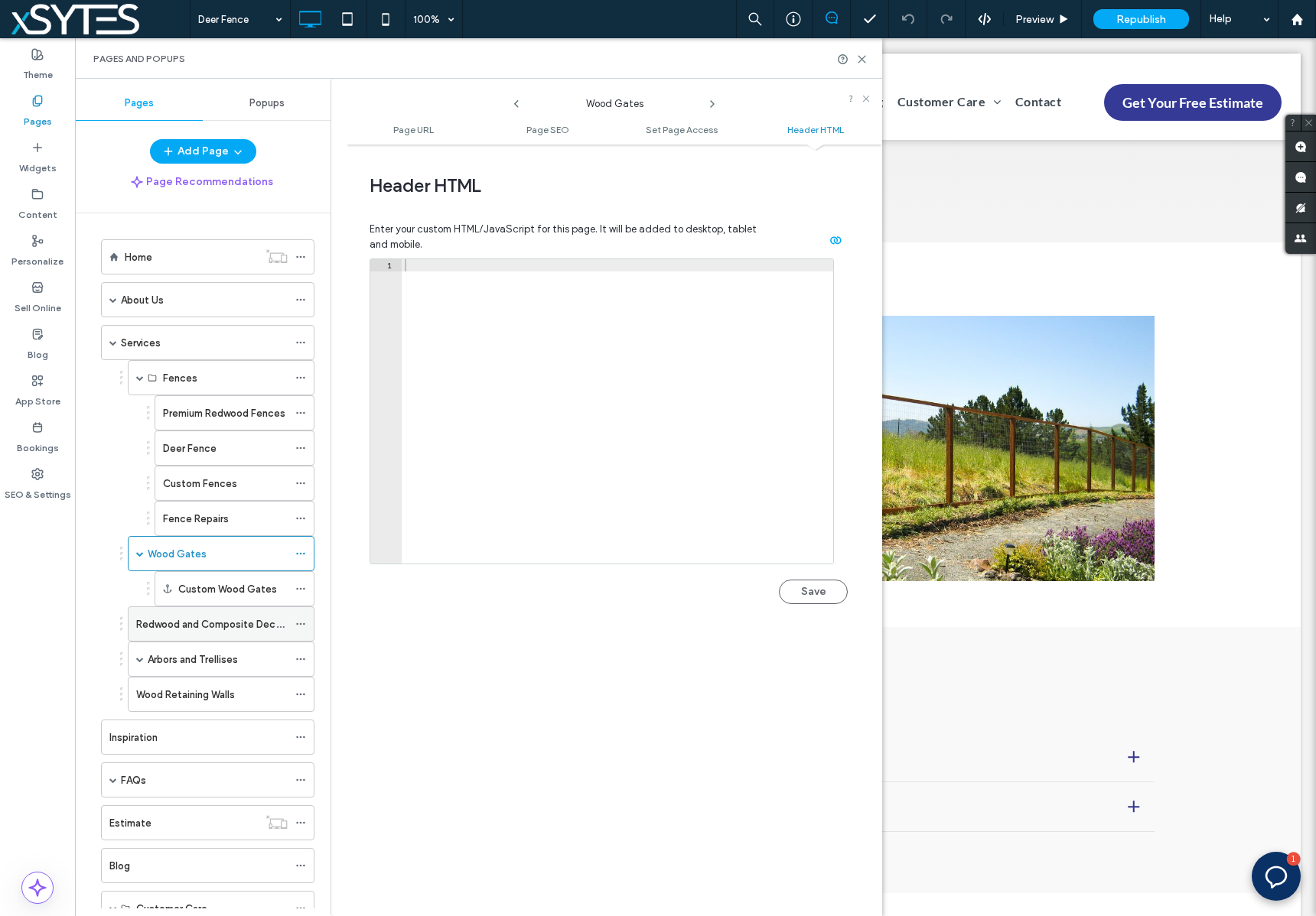
click at [301, 622] on icon at bounding box center [300, 624] width 10 height 10
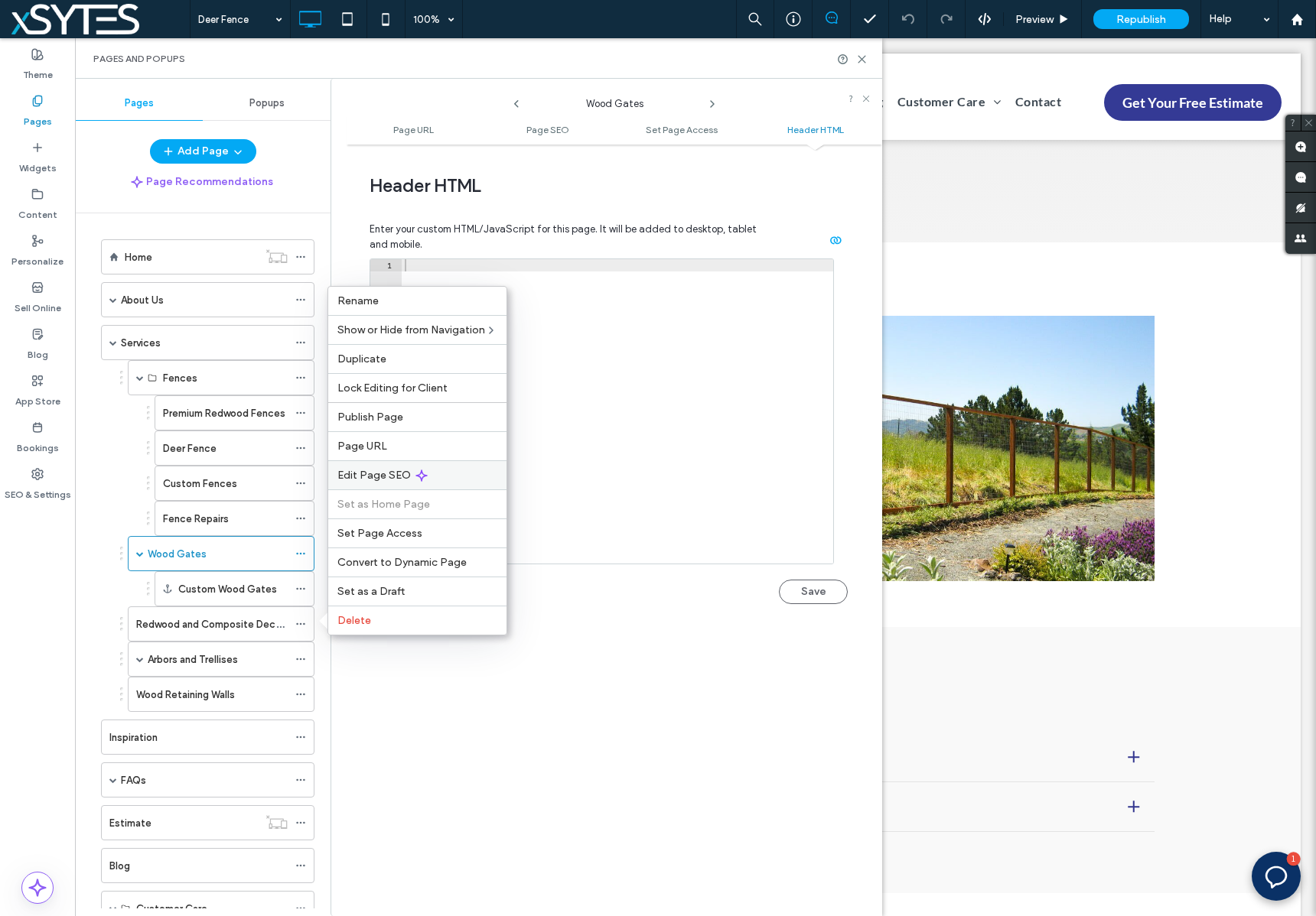
click at [447, 469] on div "Edit Page SEO" at bounding box center [417, 475] width 178 height 29
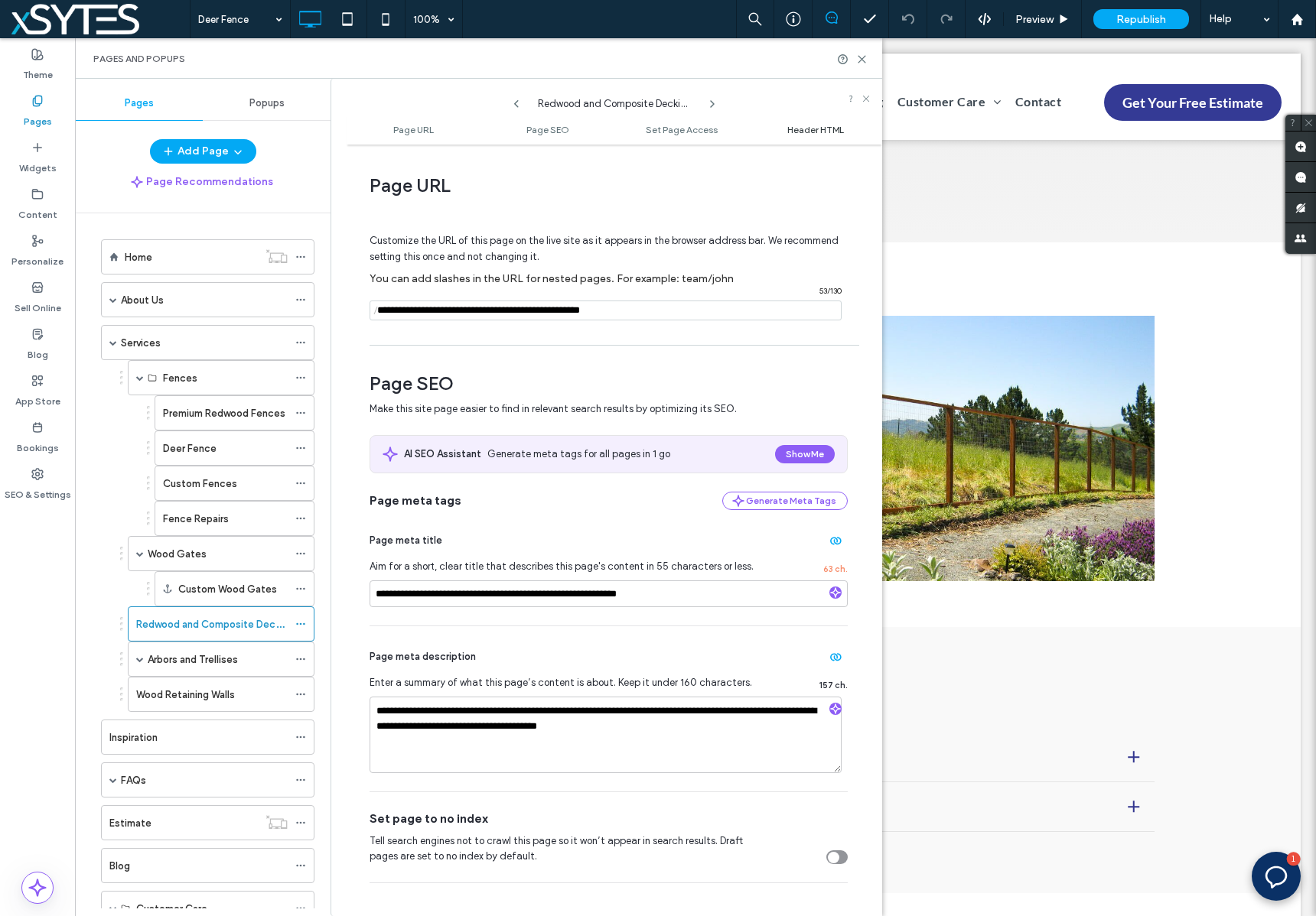
click at [810, 129] on span "Header HTML" at bounding box center [815, 129] width 56 height 11
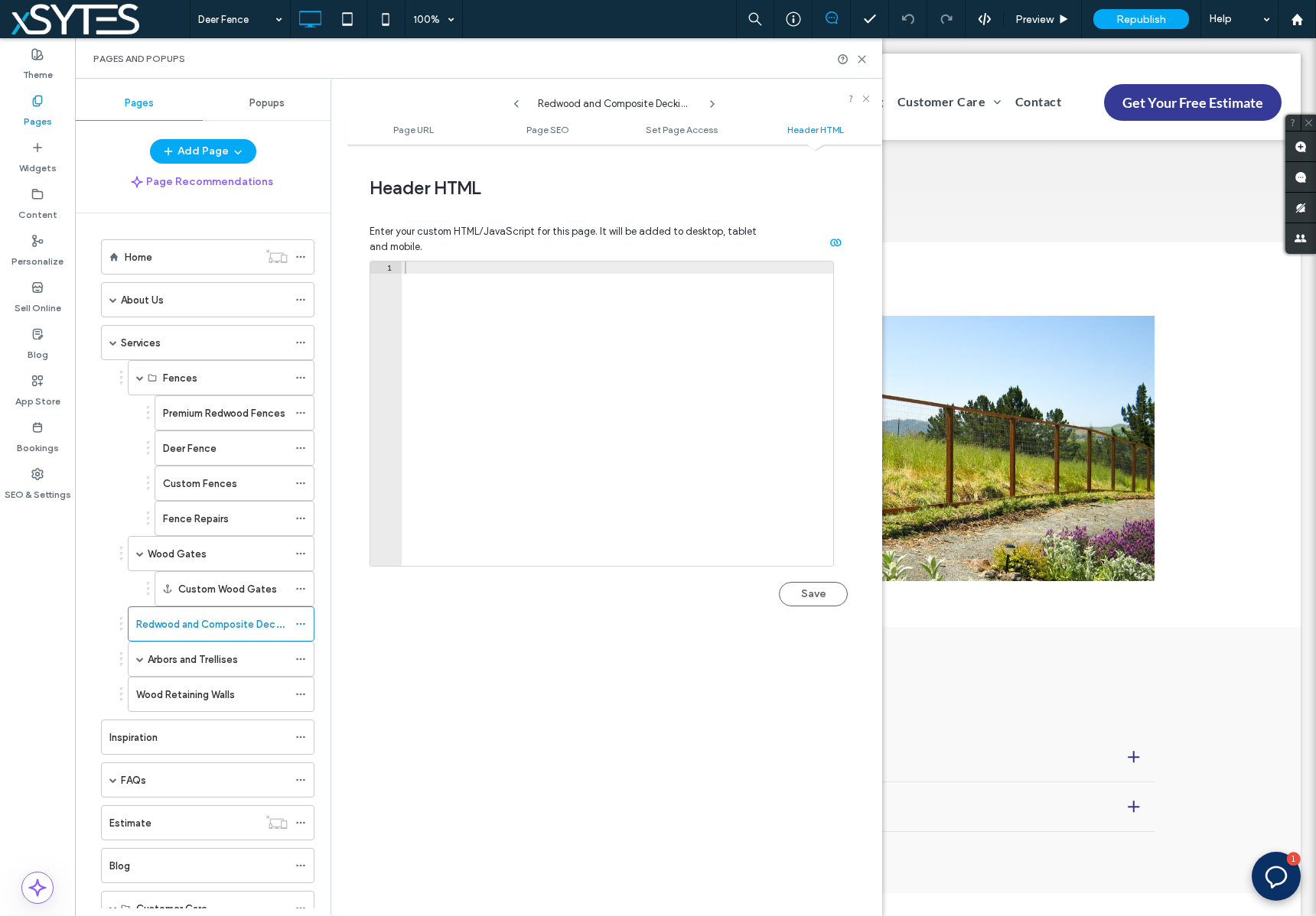
scroll to position [1411, 0]
click at [138, 659] on span at bounding box center [140, 659] width 8 height 8
click at [302, 695] on icon at bounding box center [300, 693] width 10 height 10
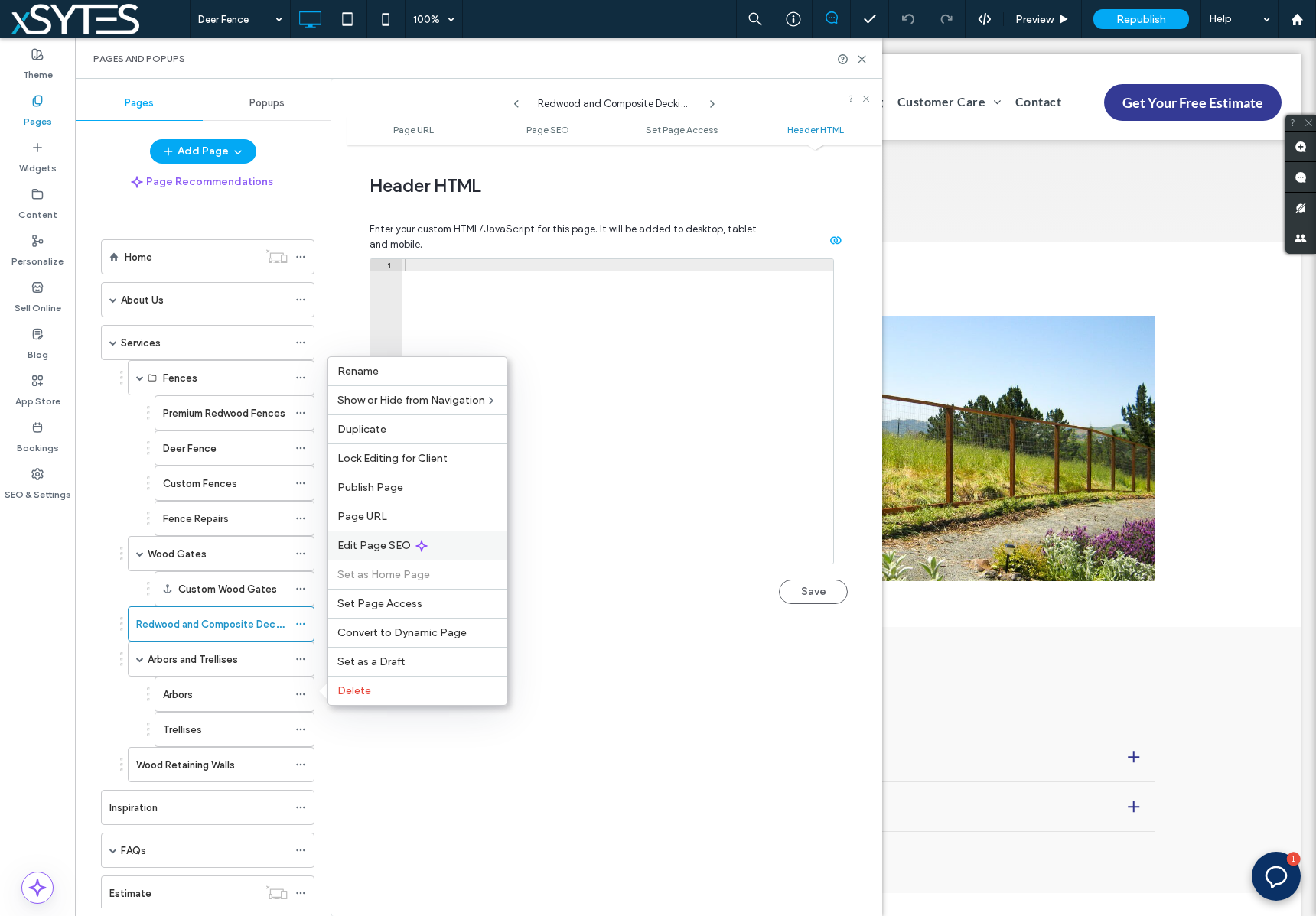
click at [427, 544] on div "Edit Page SEO" at bounding box center [417, 545] width 178 height 29
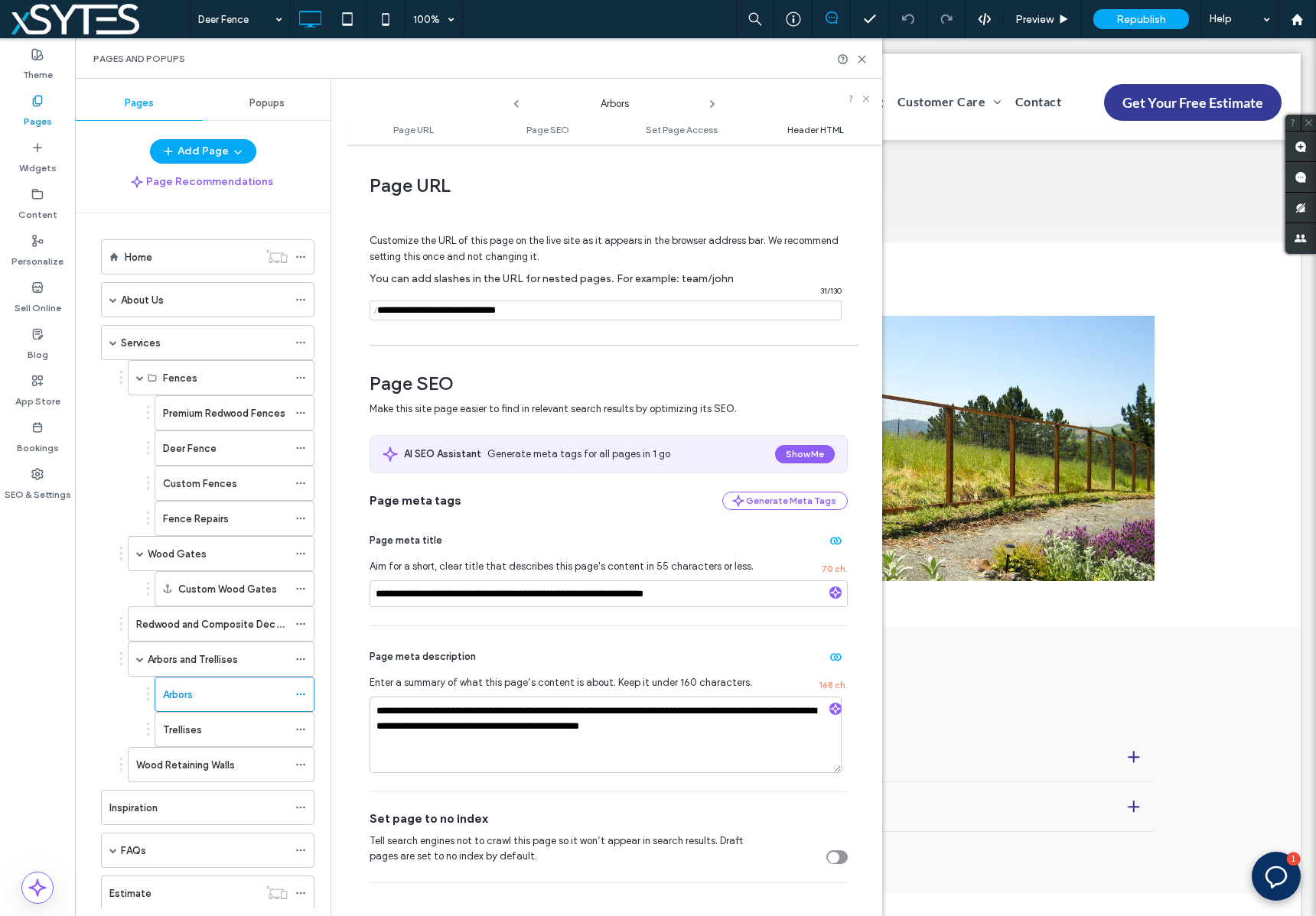
click at [826, 127] on span "Header HTML" at bounding box center [815, 129] width 56 height 11
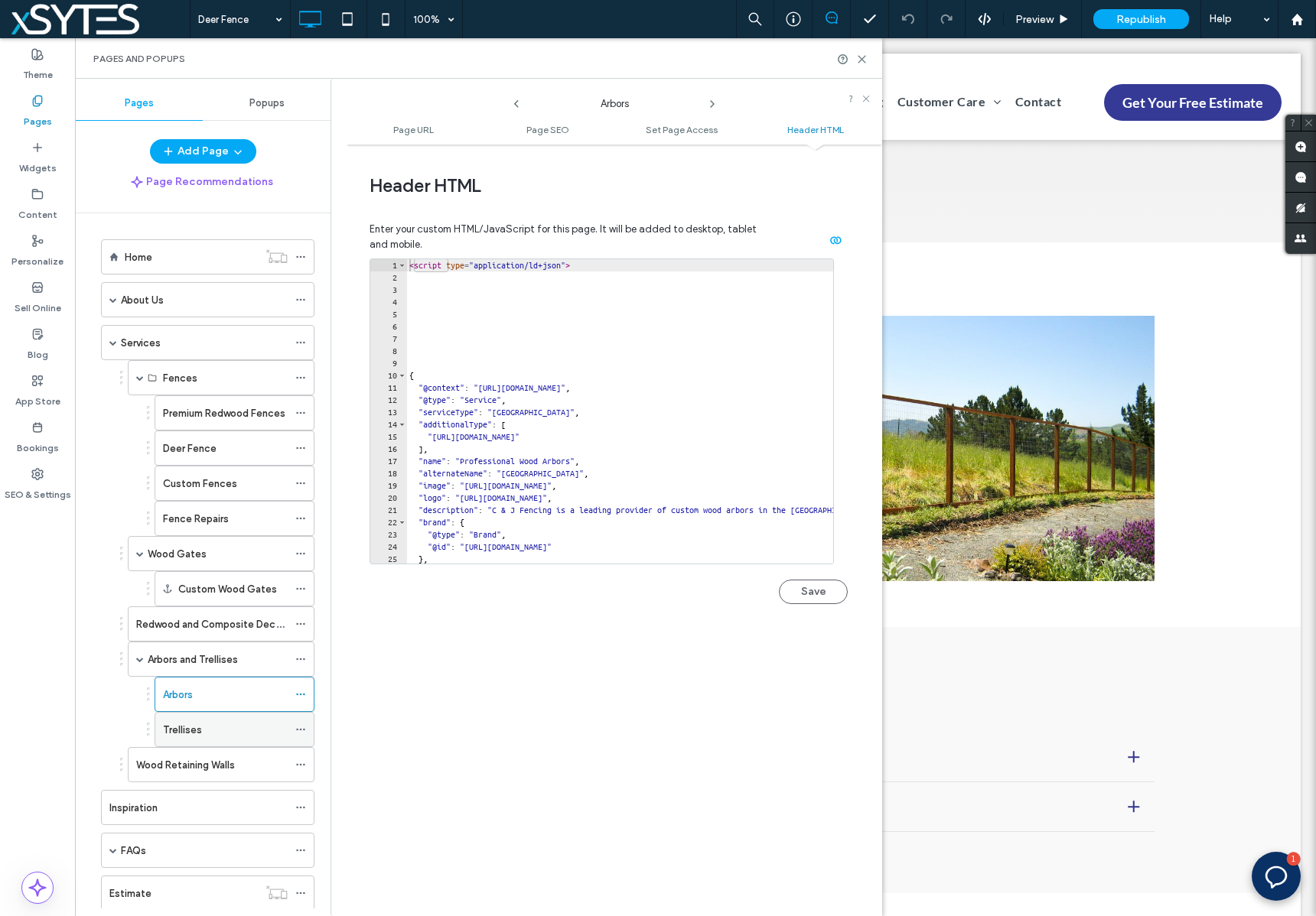
click at [298, 730] on icon at bounding box center [300, 729] width 10 height 10
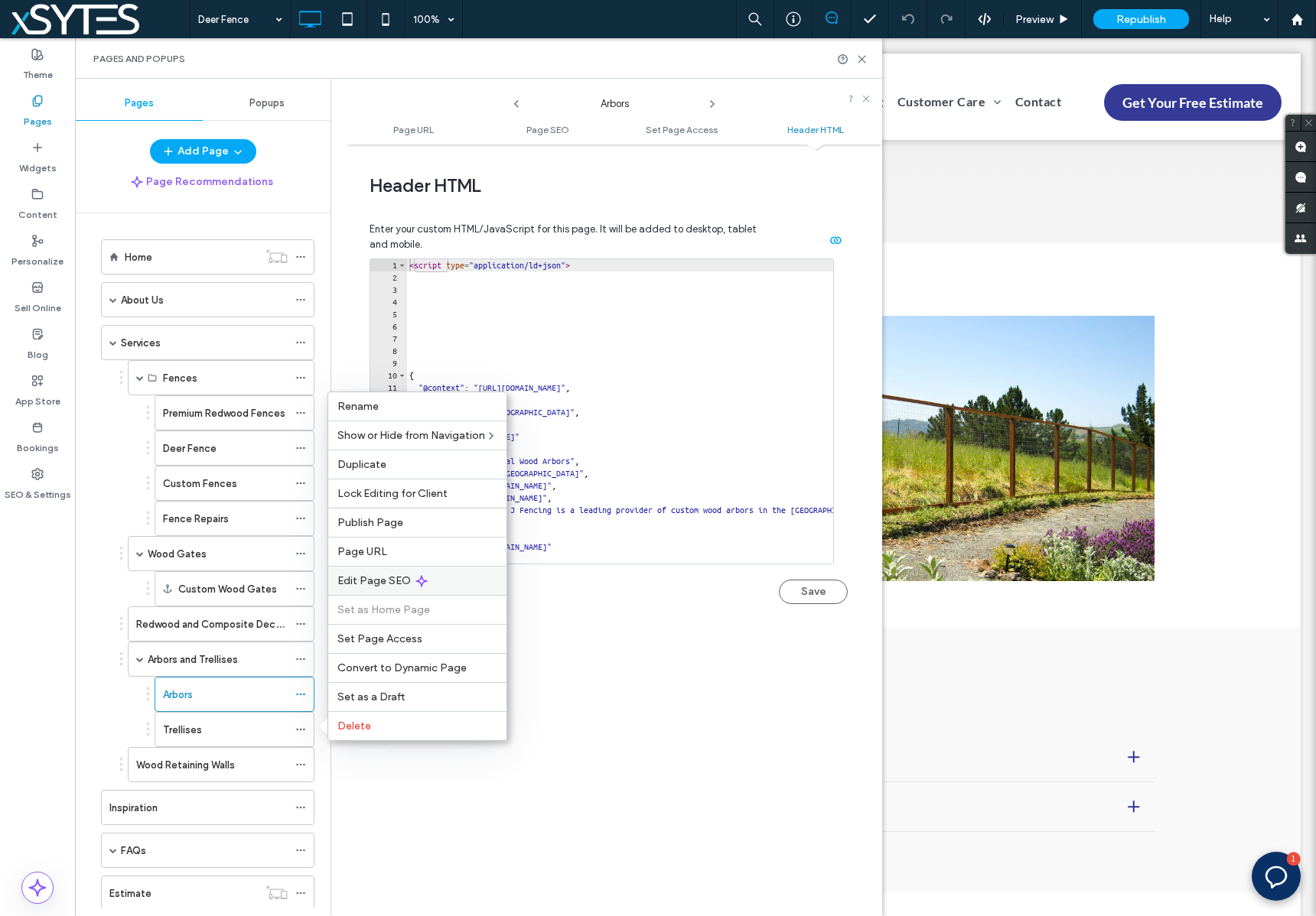
click at [438, 578] on div "Edit Page SEO" at bounding box center [417, 580] width 178 height 29
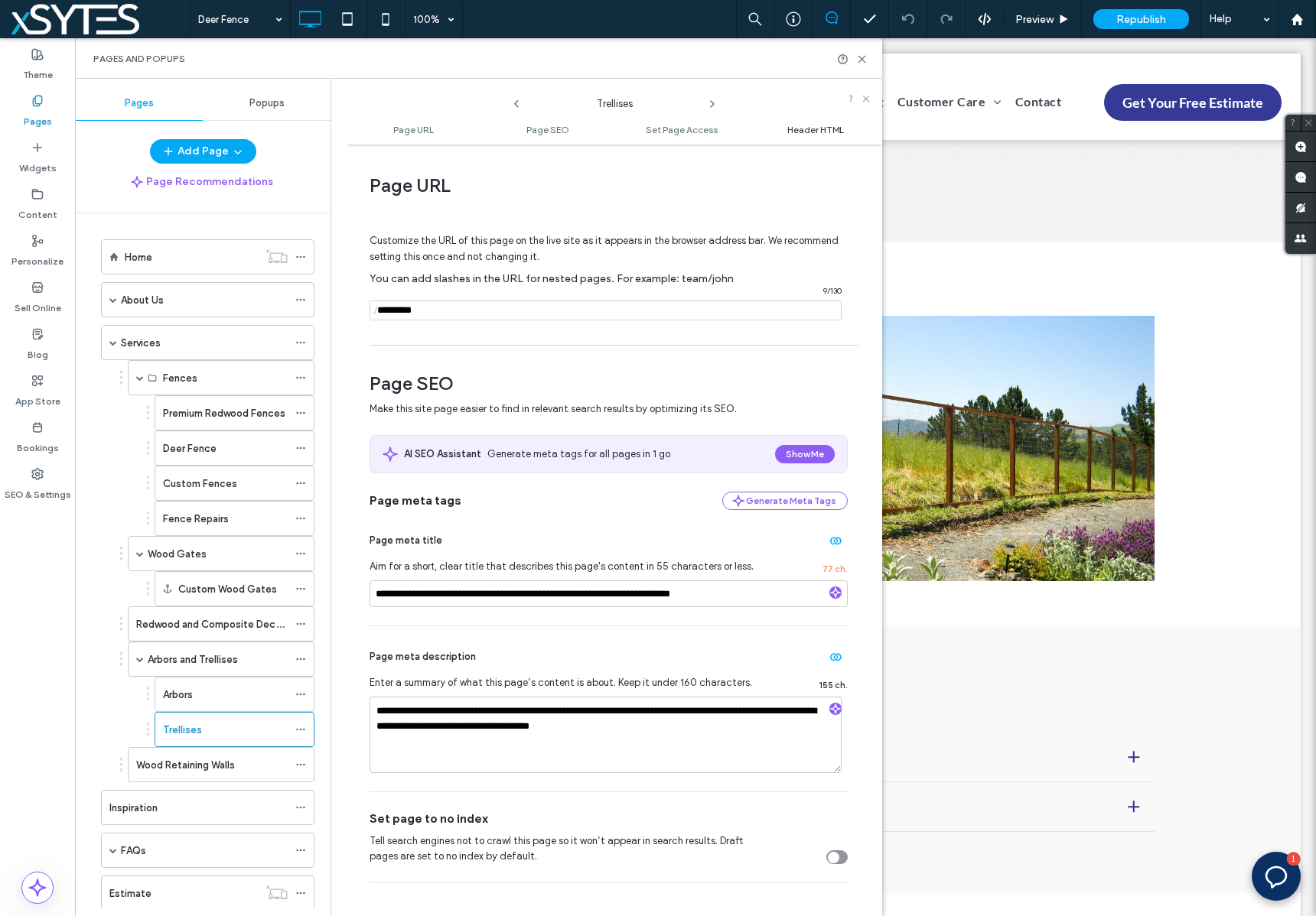
click at [822, 133] on span "Header HTML" at bounding box center [815, 129] width 56 height 11
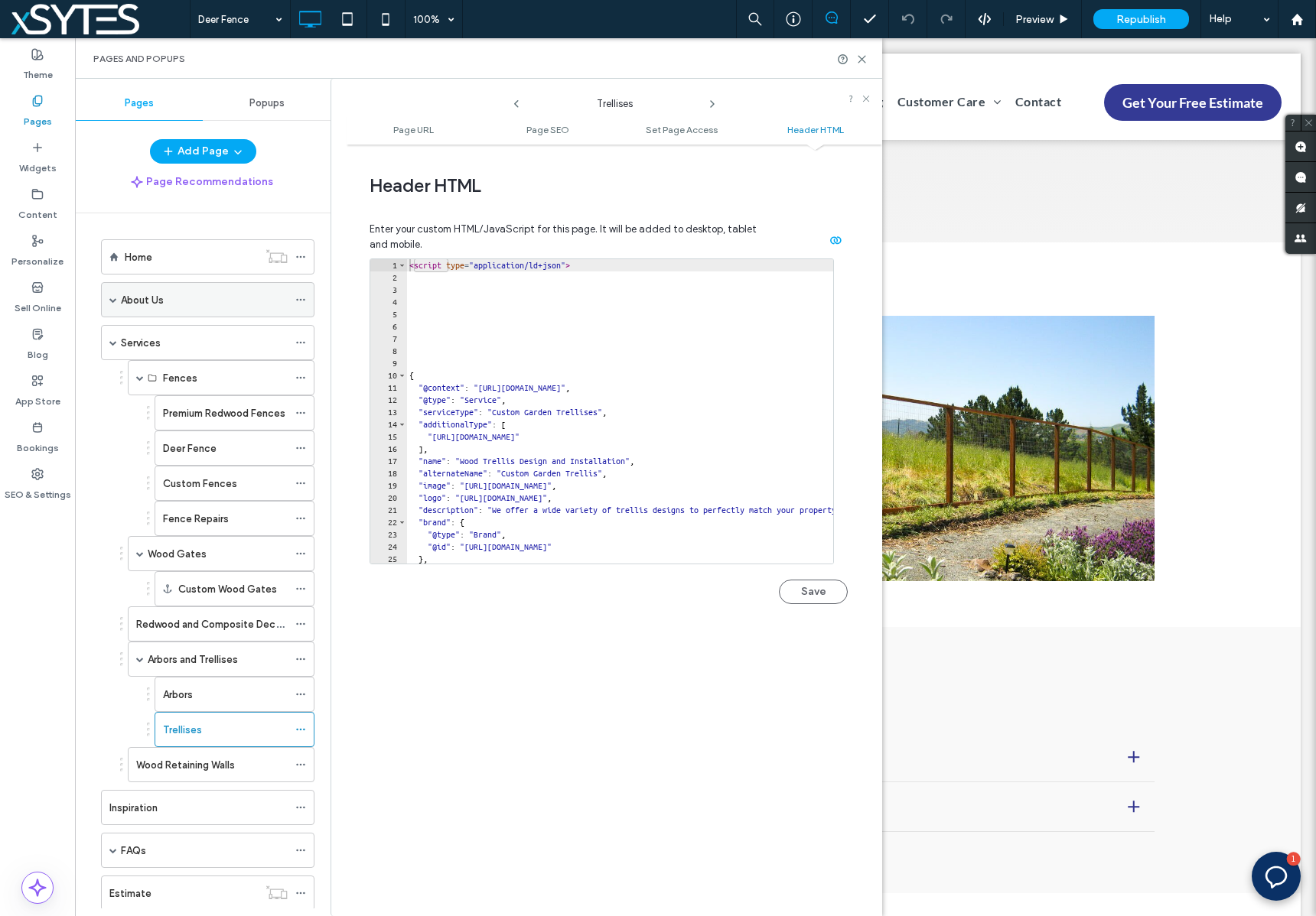
click at [111, 301] on span at bounding box center [113, 300] width 8 height 8
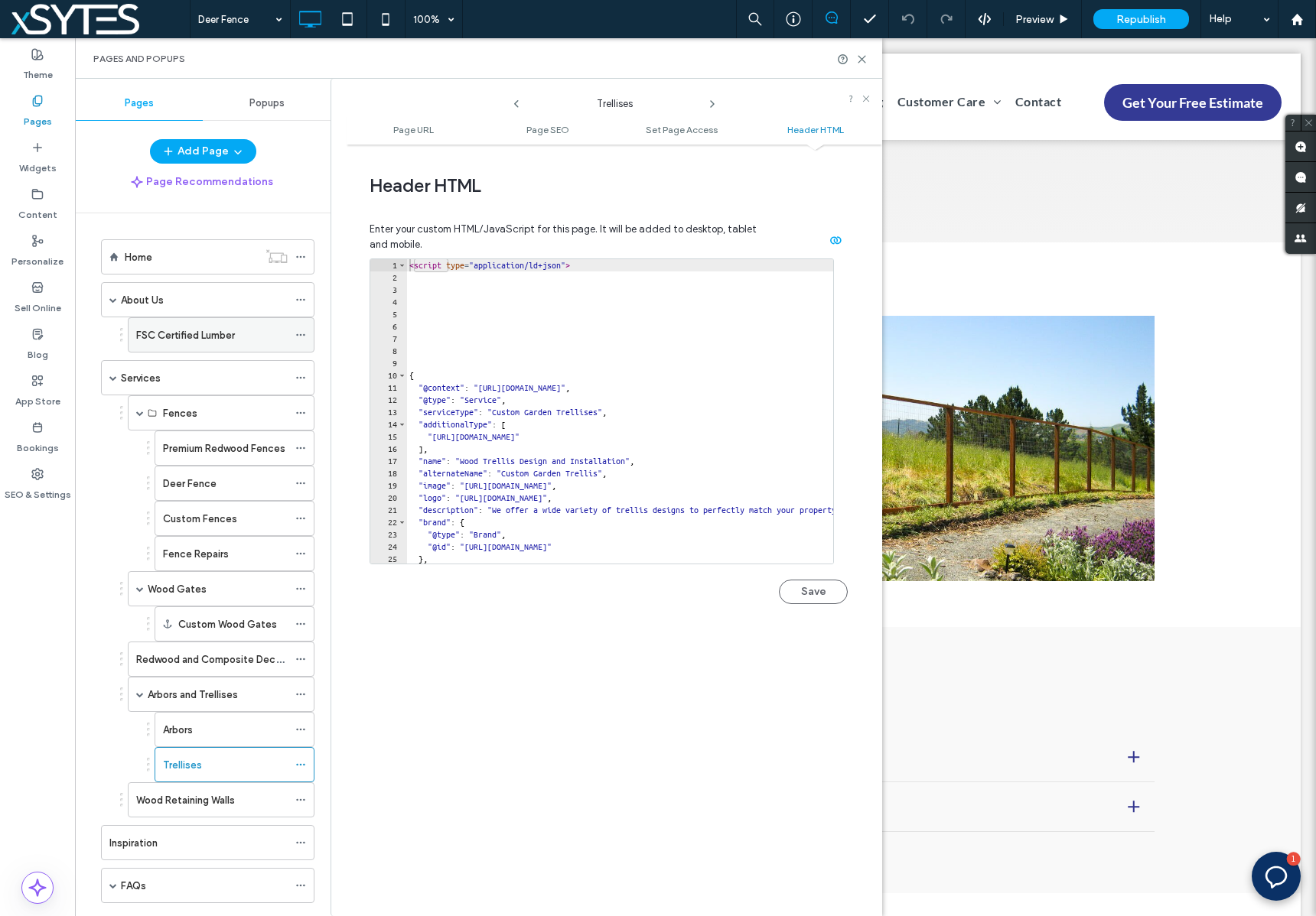
click at [302, 337] on icon at bounding box center [300, 334] width 10 height 10
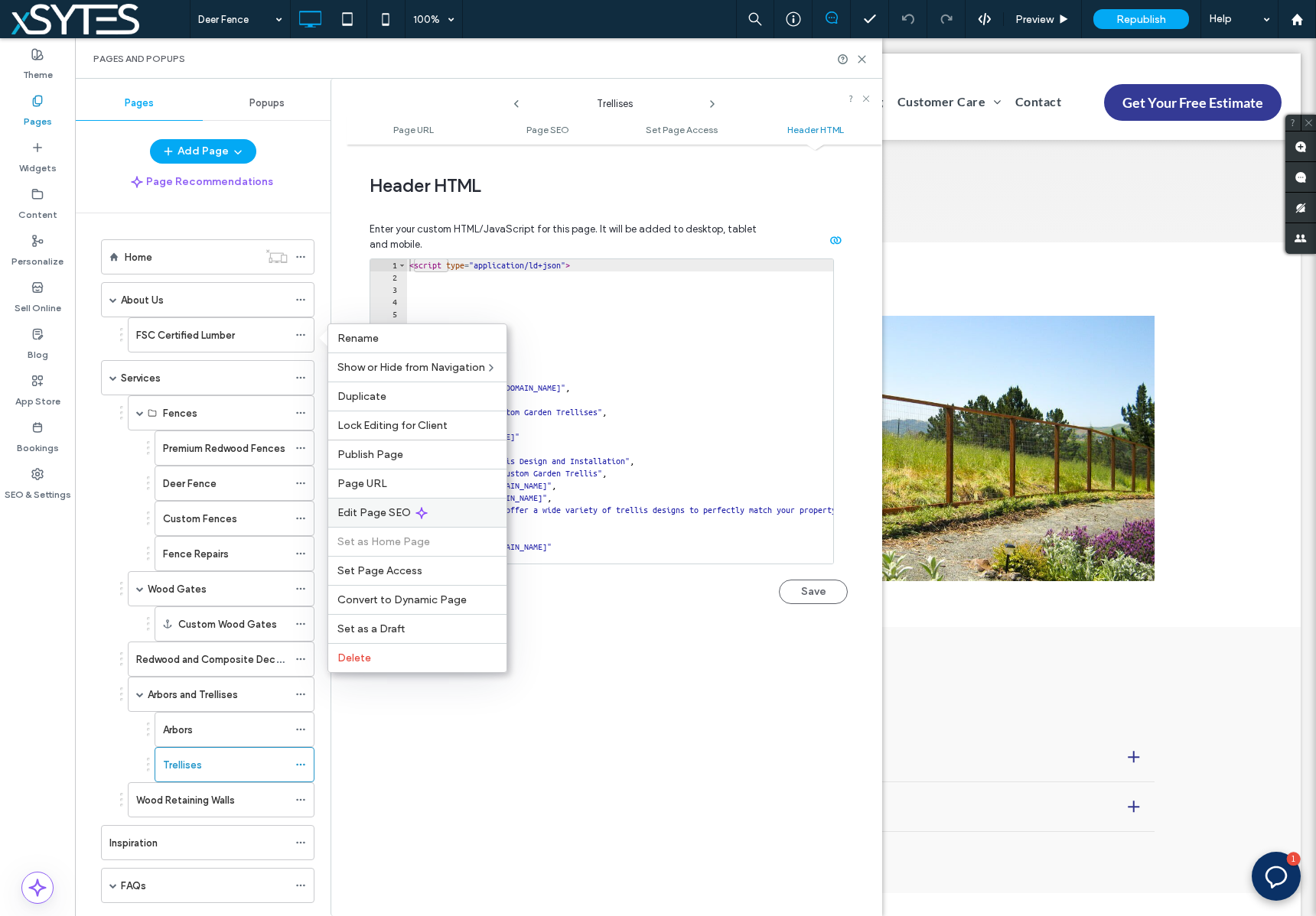
click at [403, 512] on span "Edit Page SEO" at bounding box center [374, 513] width 73 height 13
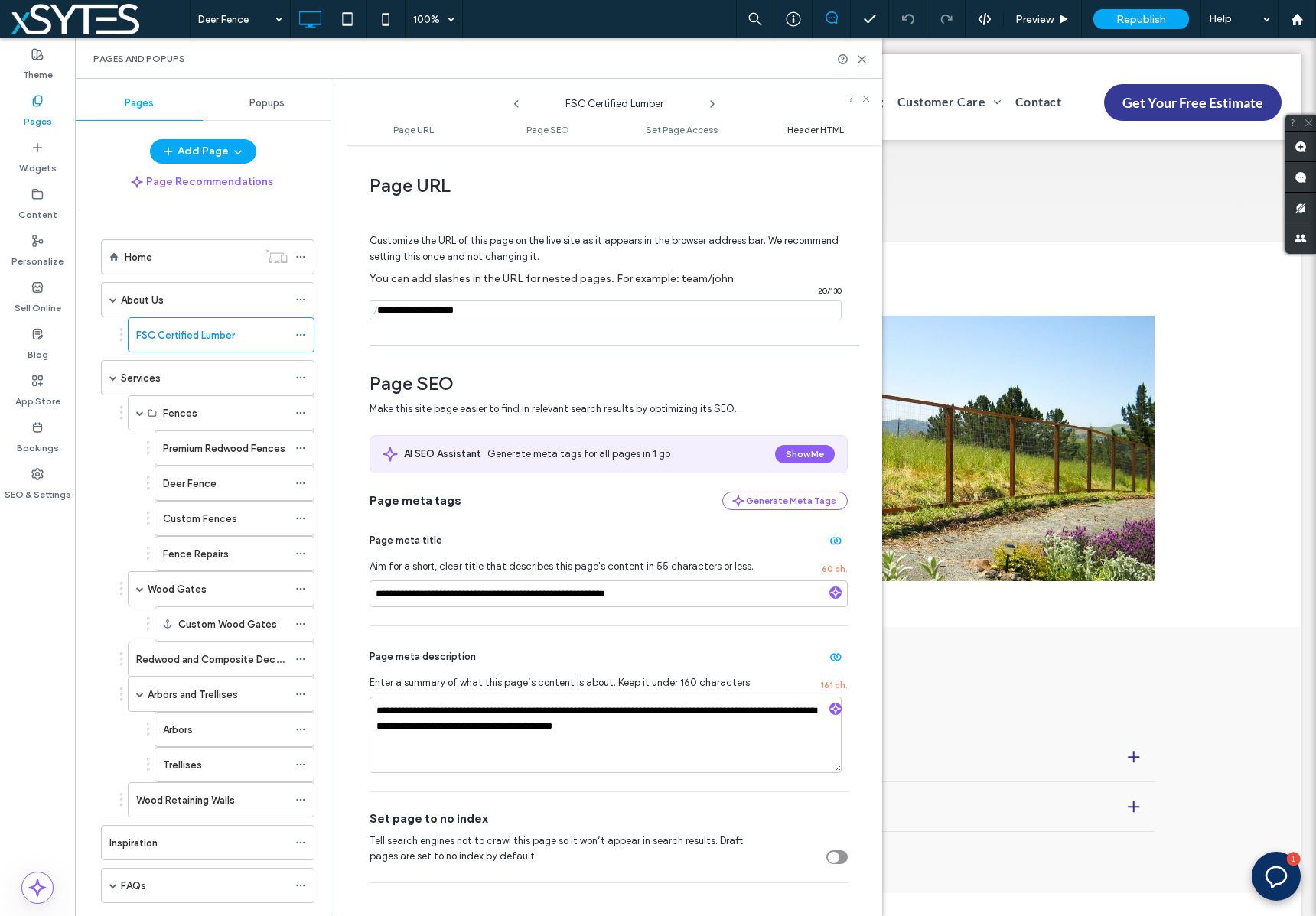
click at [826, 132] on span "Header HTML" at bounding box center [815, 129] width 56 height 11
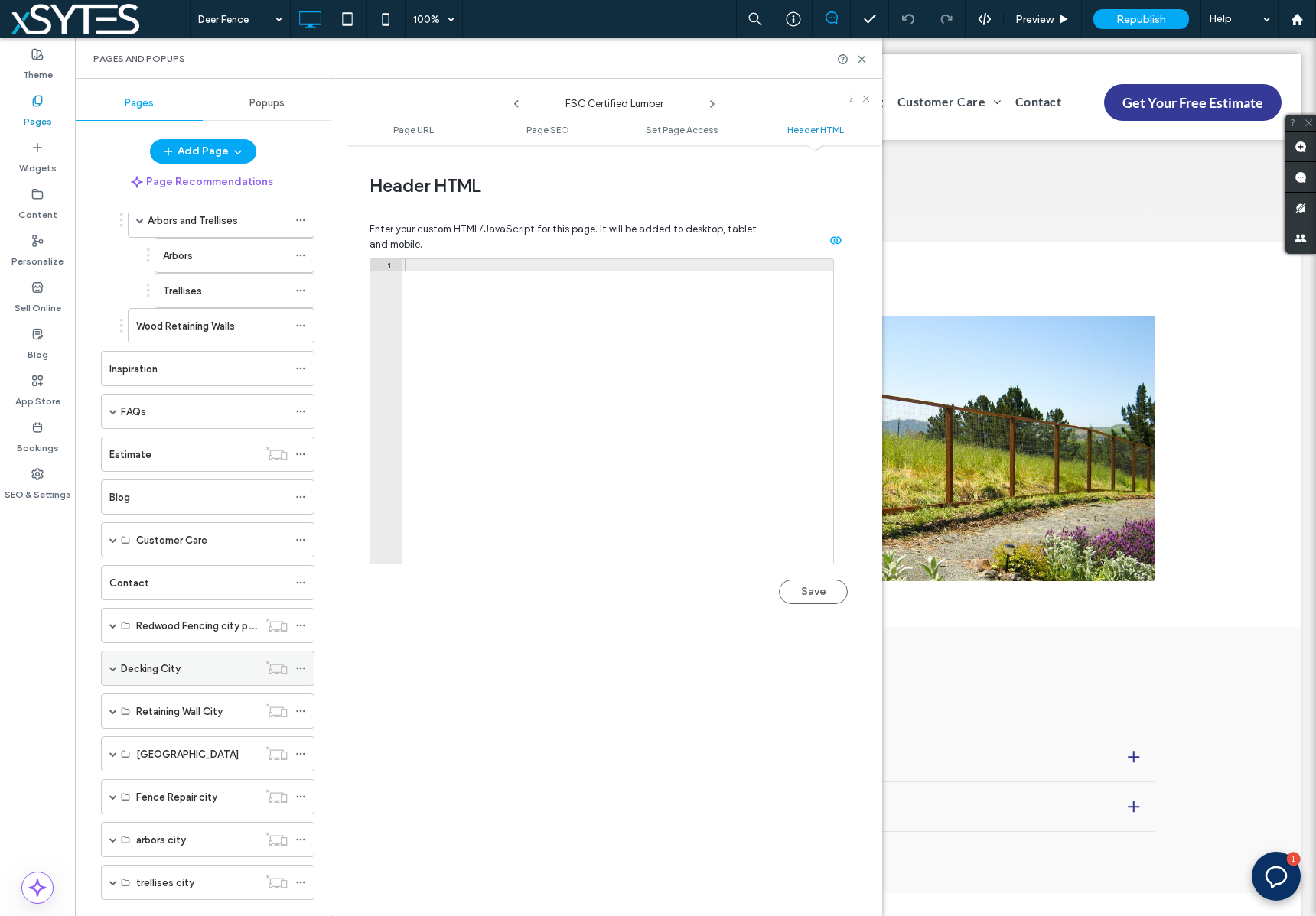
scroll to position [480, 0]
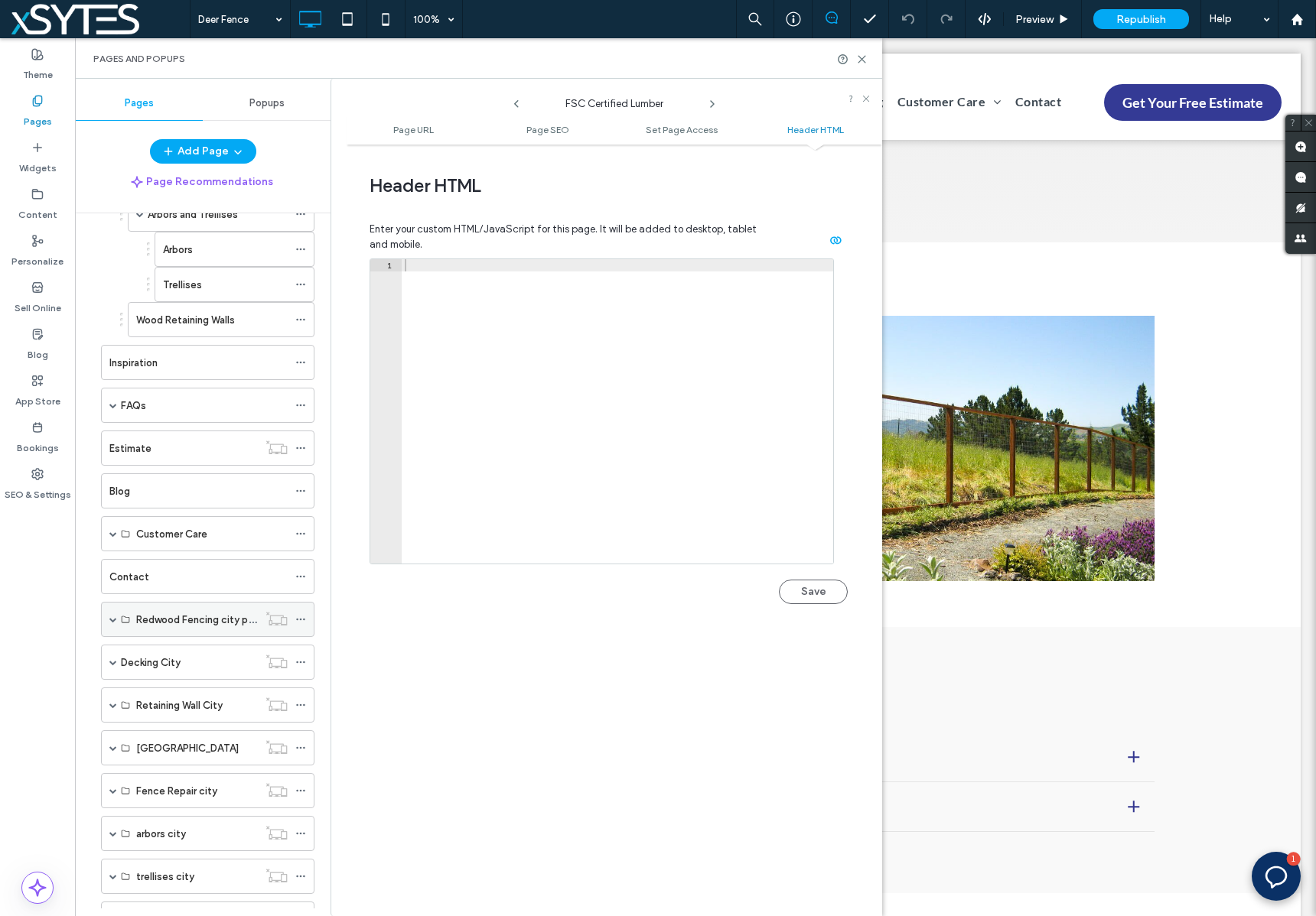
click at [114, 620] on span at bounding box center [113, 620] width 8 height 8
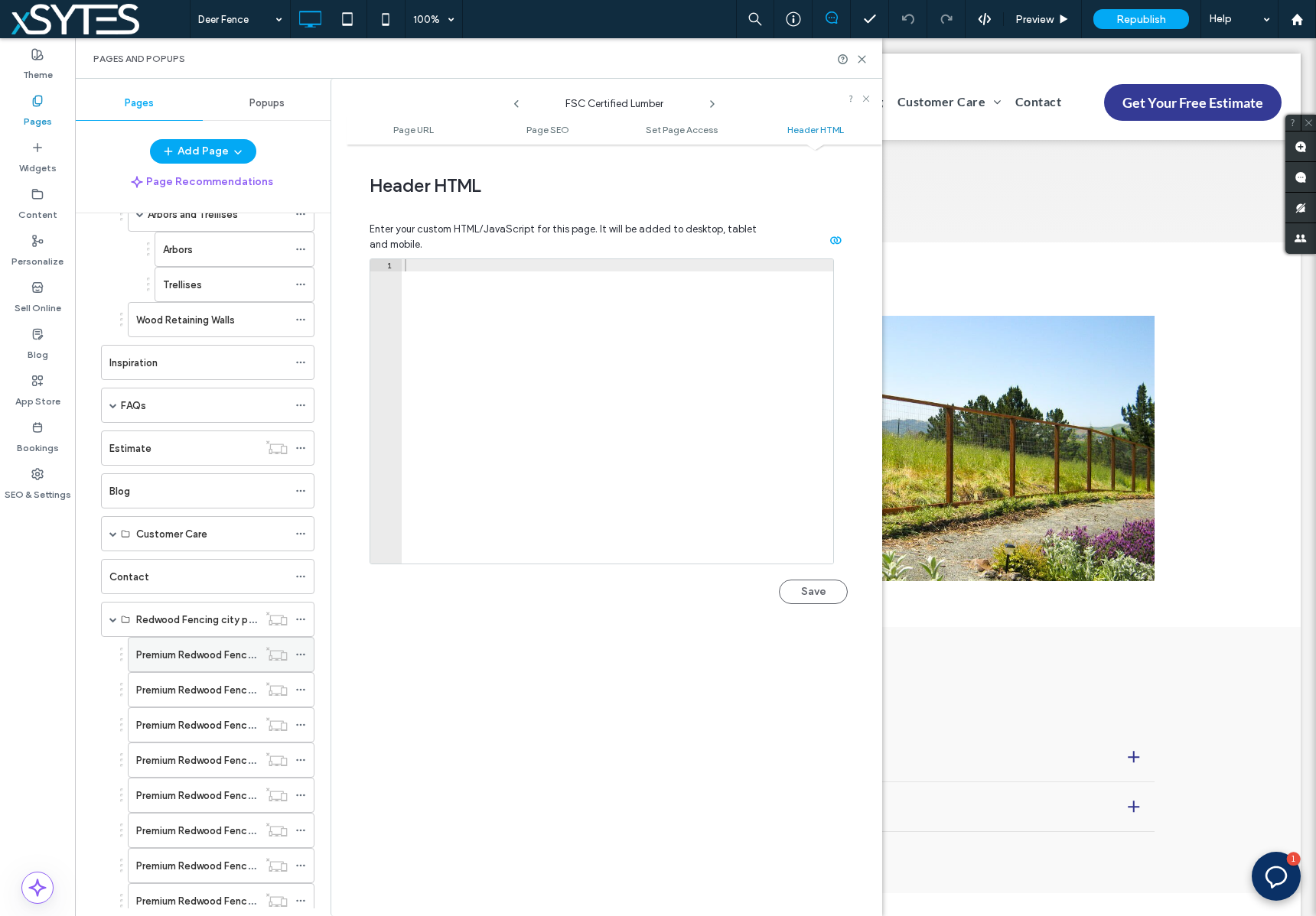
click at [297, 656] on icon at bounding box center [300, 654] width 10 height 10
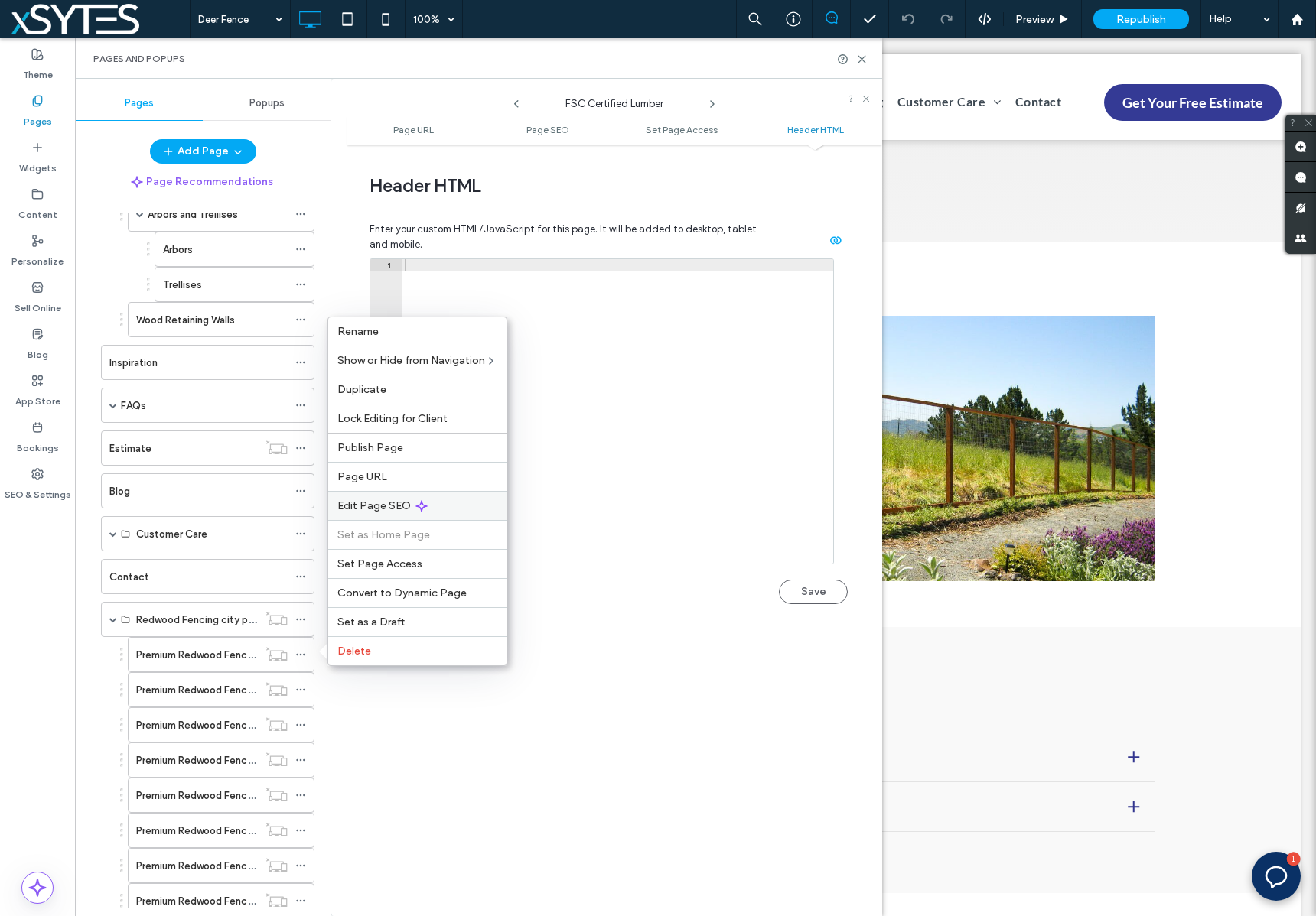
click at [489, 499] on div "Edit Page SEO" at bounding box center [417, 505] width 178 height 29
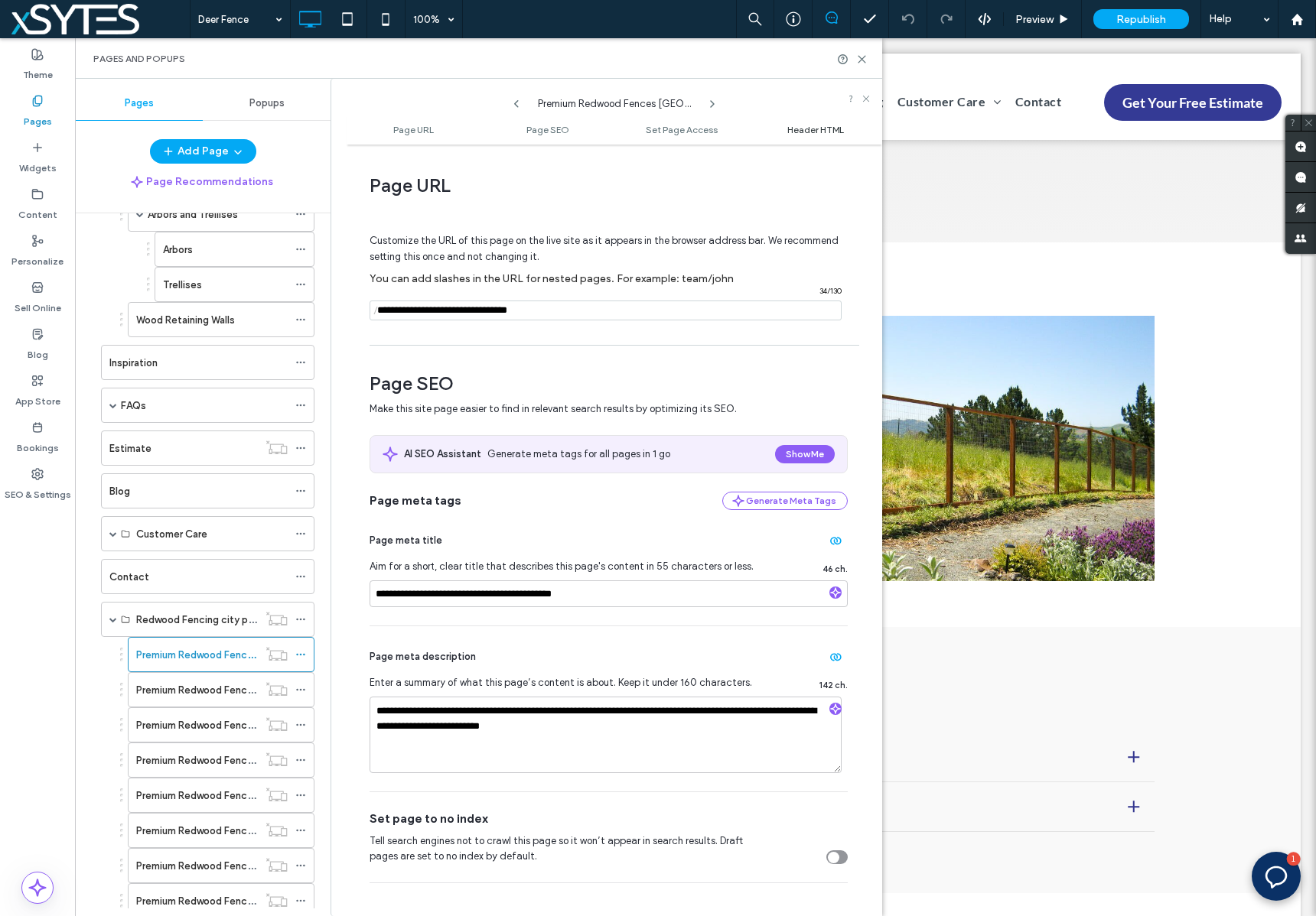
click at [833, 127] on span "Header HTML" at bounding box center [815, 129] width 56 height 11
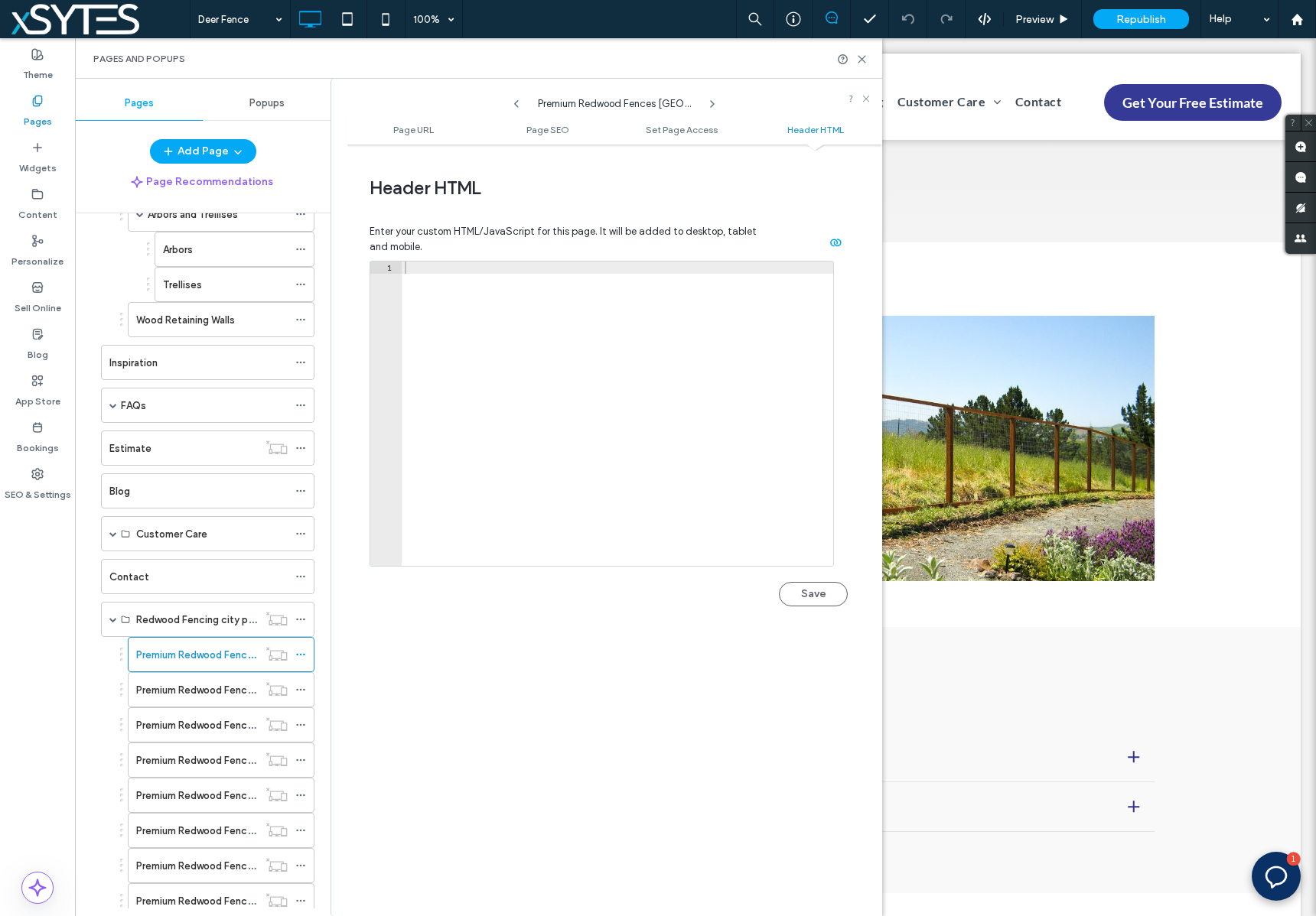
scroll to position [1411, 0]
click at [303, 688] on icon at bounding box center [300, 689] width 10 height 10
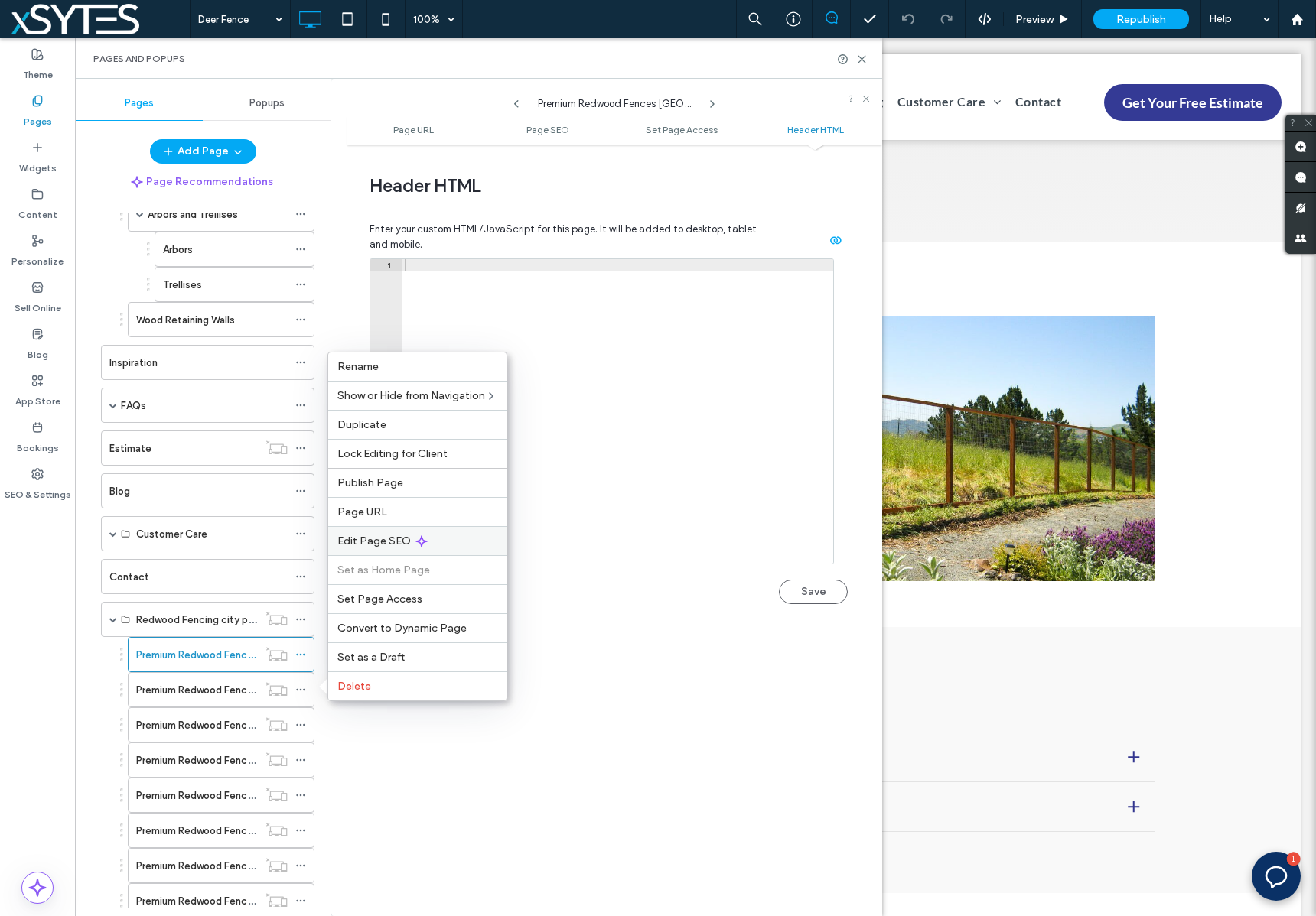
click at [450, 534] on div "Edit Page SEO" at bounding box center [417, 541] width 178 height 29
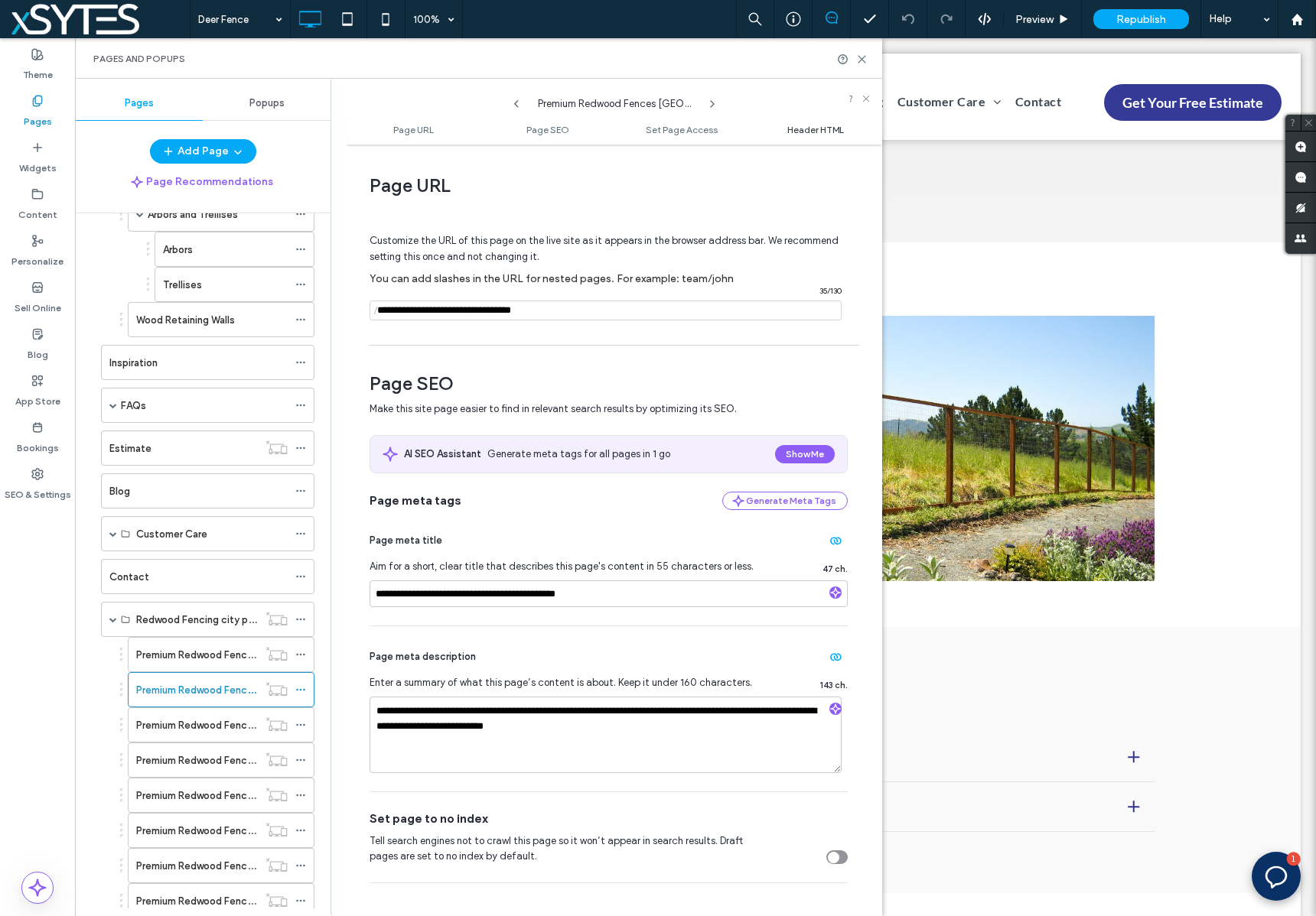
click at [787, 127] on span "Header HTML" at bounding box center [815, 129] width 56 height 11
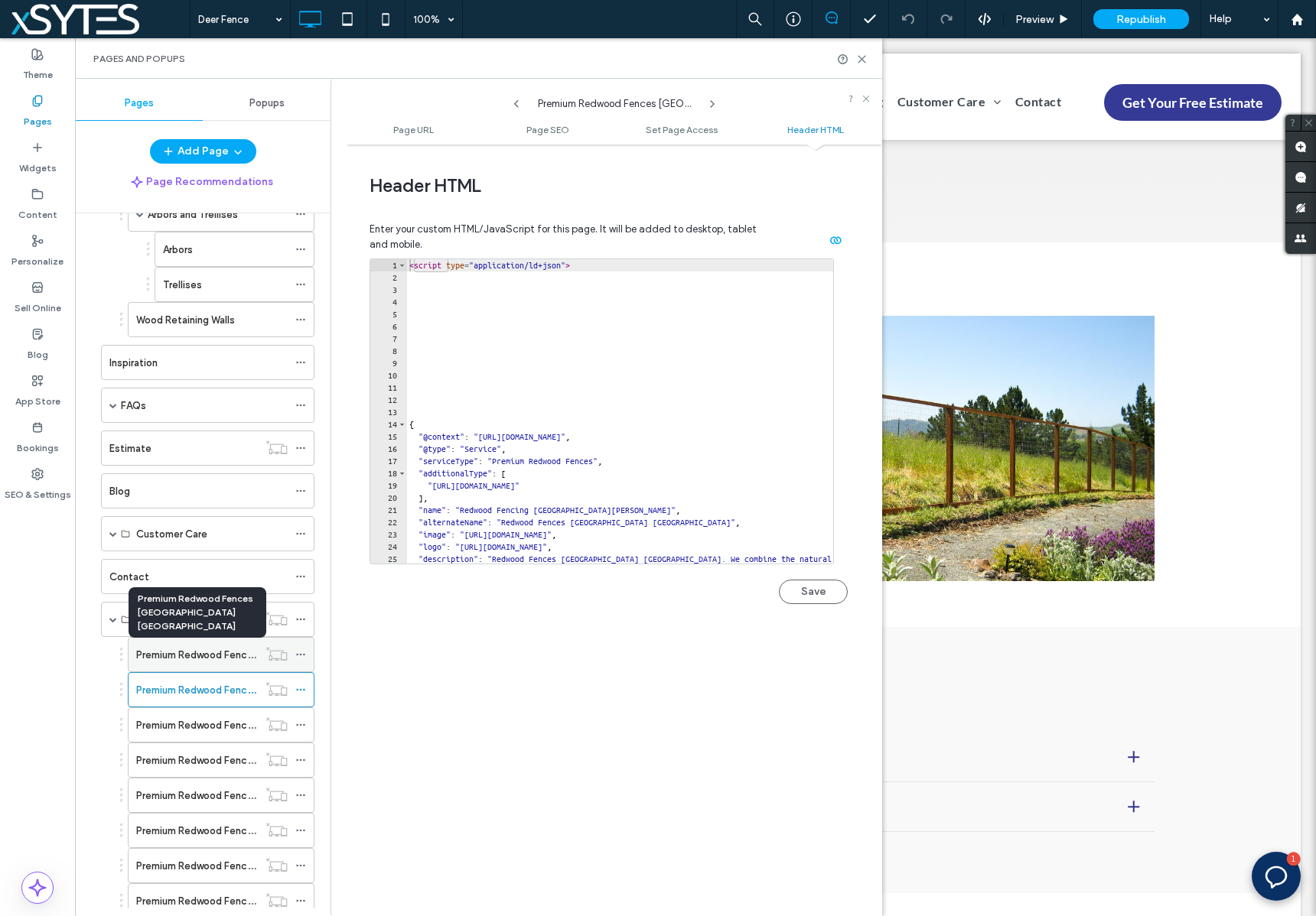
click at [231, 651] on label "Premium Redwood Fences [GEOGRAPHIC_DATA] [GEOGRAPHIC_DATA]" at bounding box center [301, 654] width 332 height 27
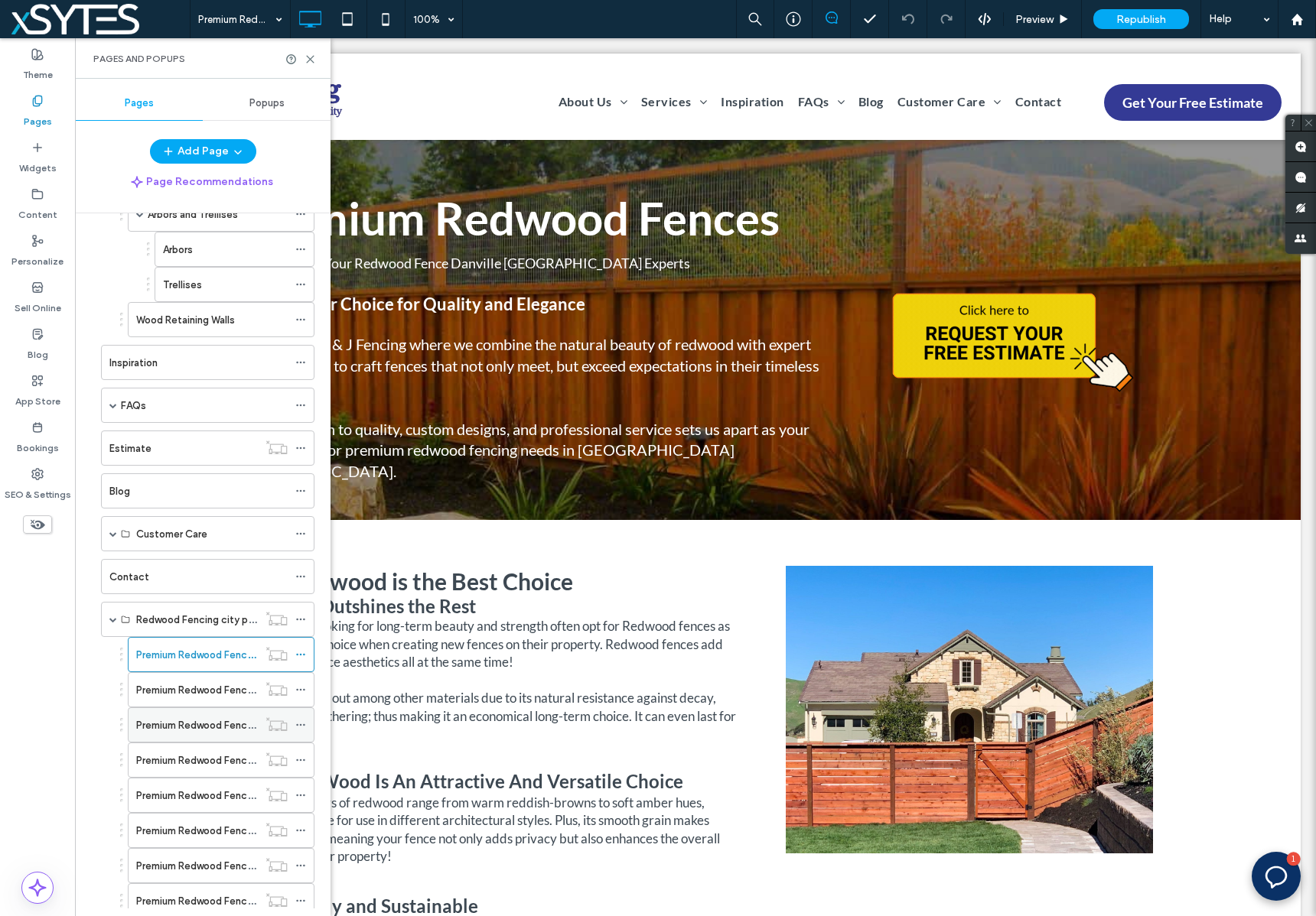
click at [304, 726] on icon at bounding box center [300, 724] width 10 height 10
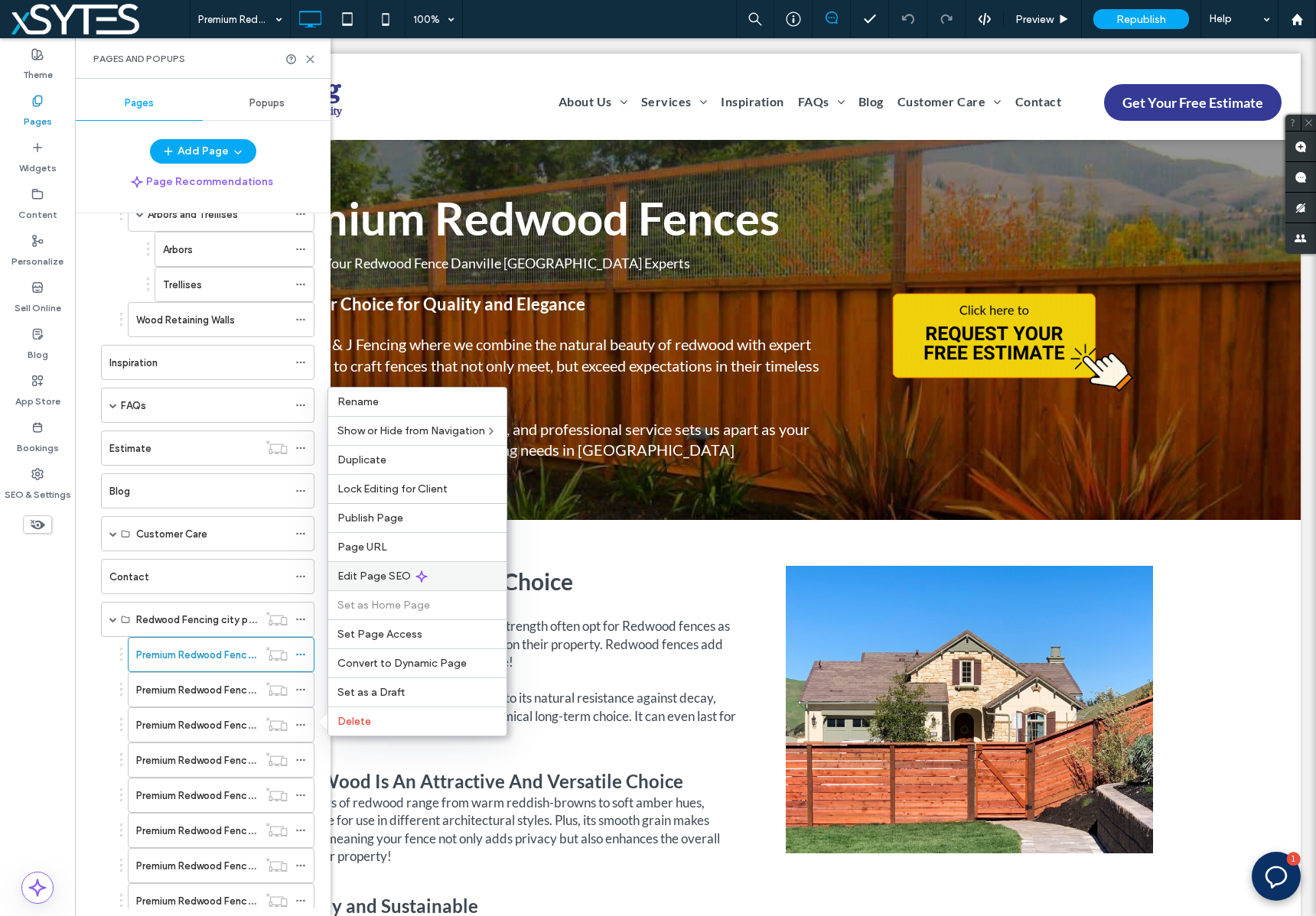
click at [463, 570] on div "Edit Page SEO" at bounding box center [417, 575] width 178 height 29
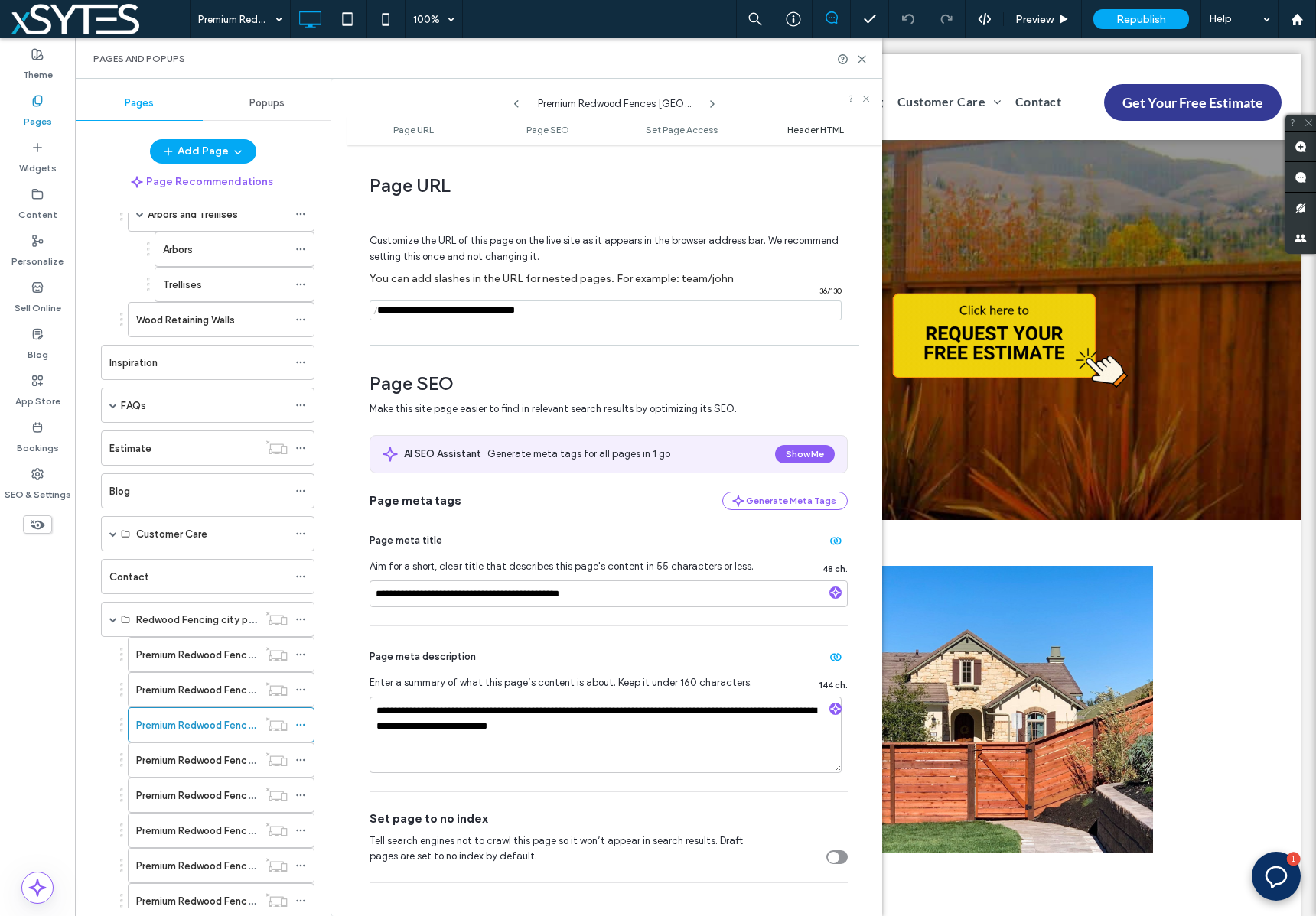
click at [826, 131] on span "Header HTML" at bounding box center [815, 129] width 56 height 11
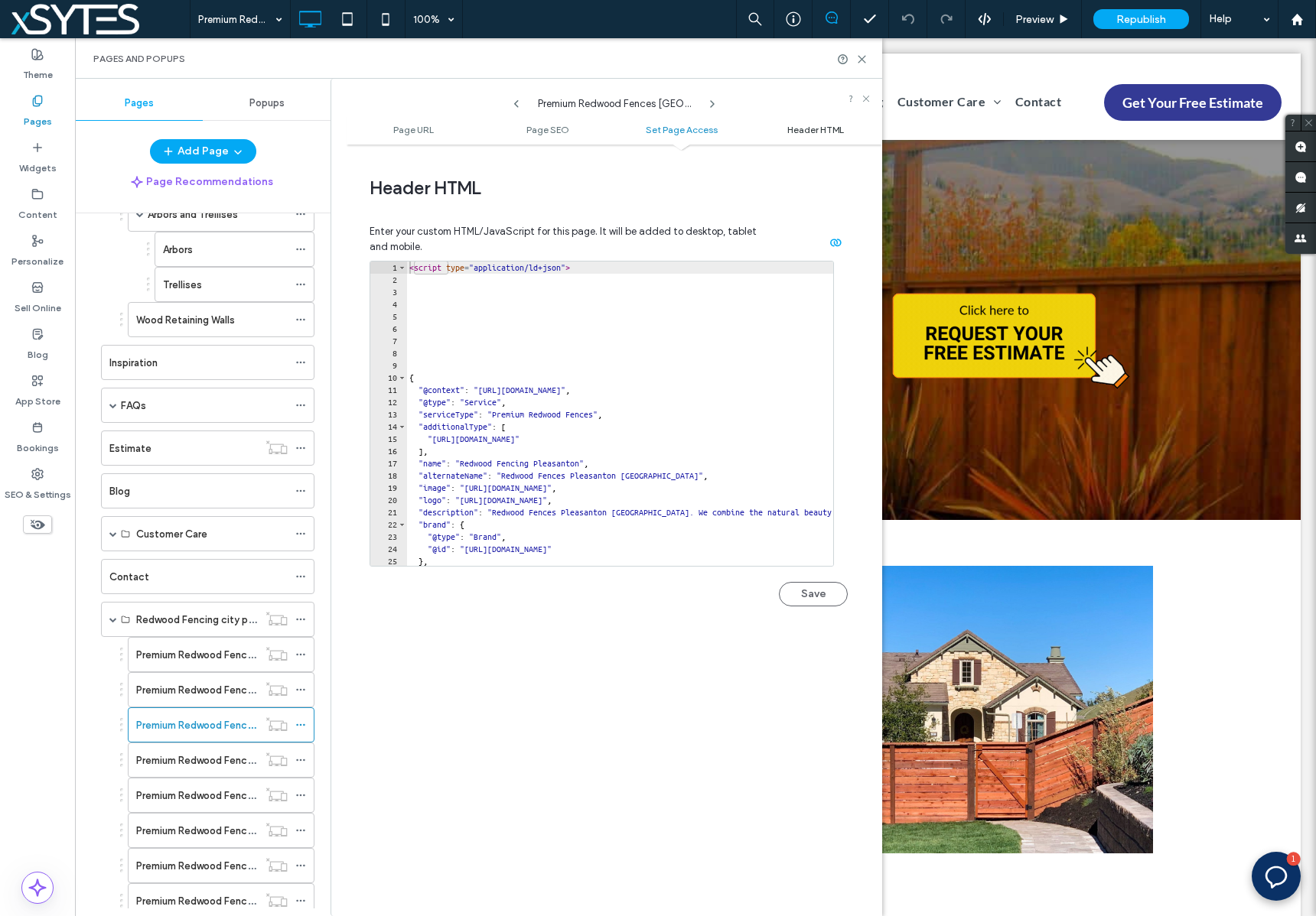
scroll to position [1411, 0]
click at [301, 761] on use at bounding box center [300, 760] width 8 height 2
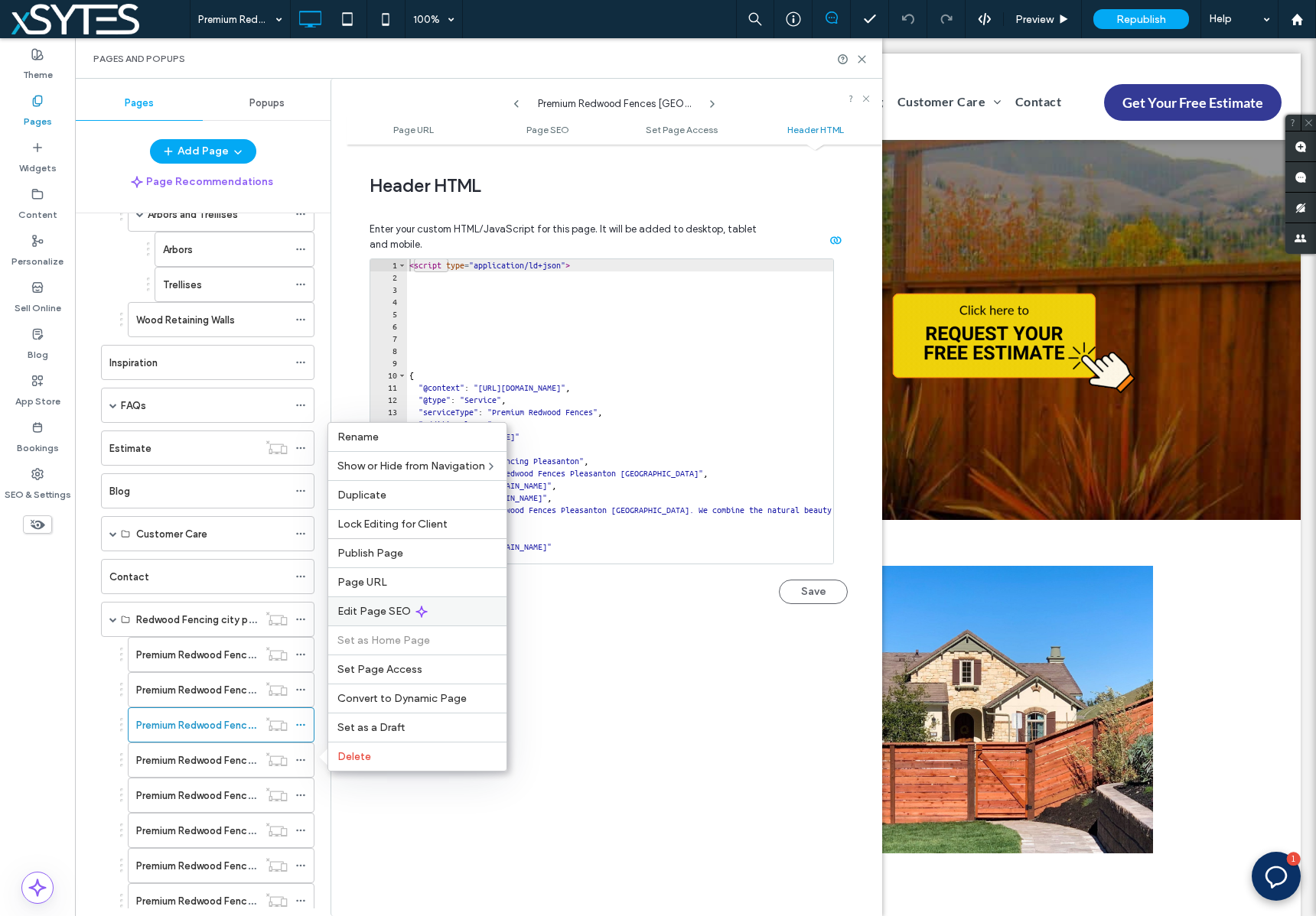
click at [426, 615] on div "Edit Page SEO" at bounding box center [417, 611] width 178 height 29
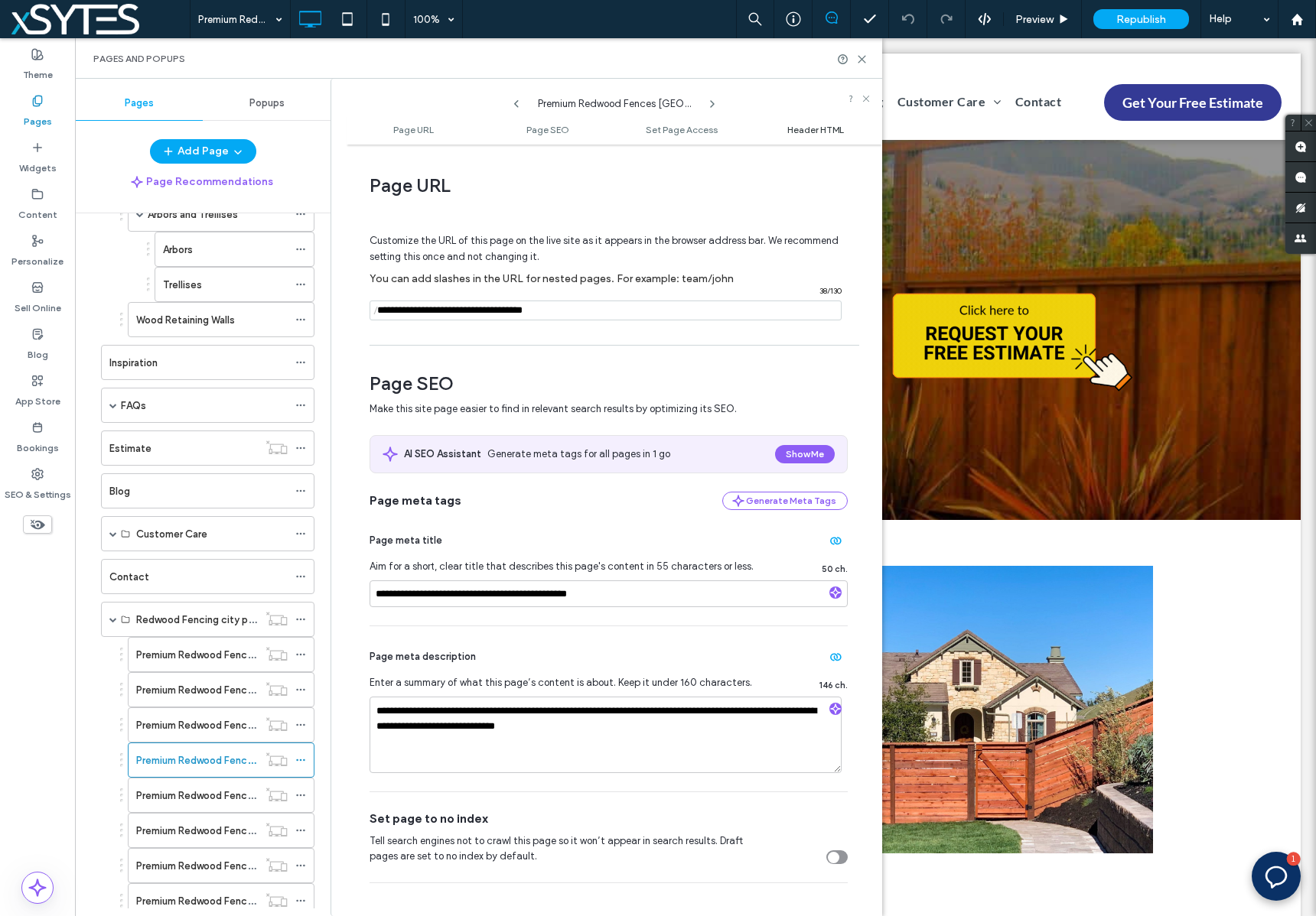
click at [810, 128] on span "Header HTML" at bounding box center [815, 129] width 56 height 11
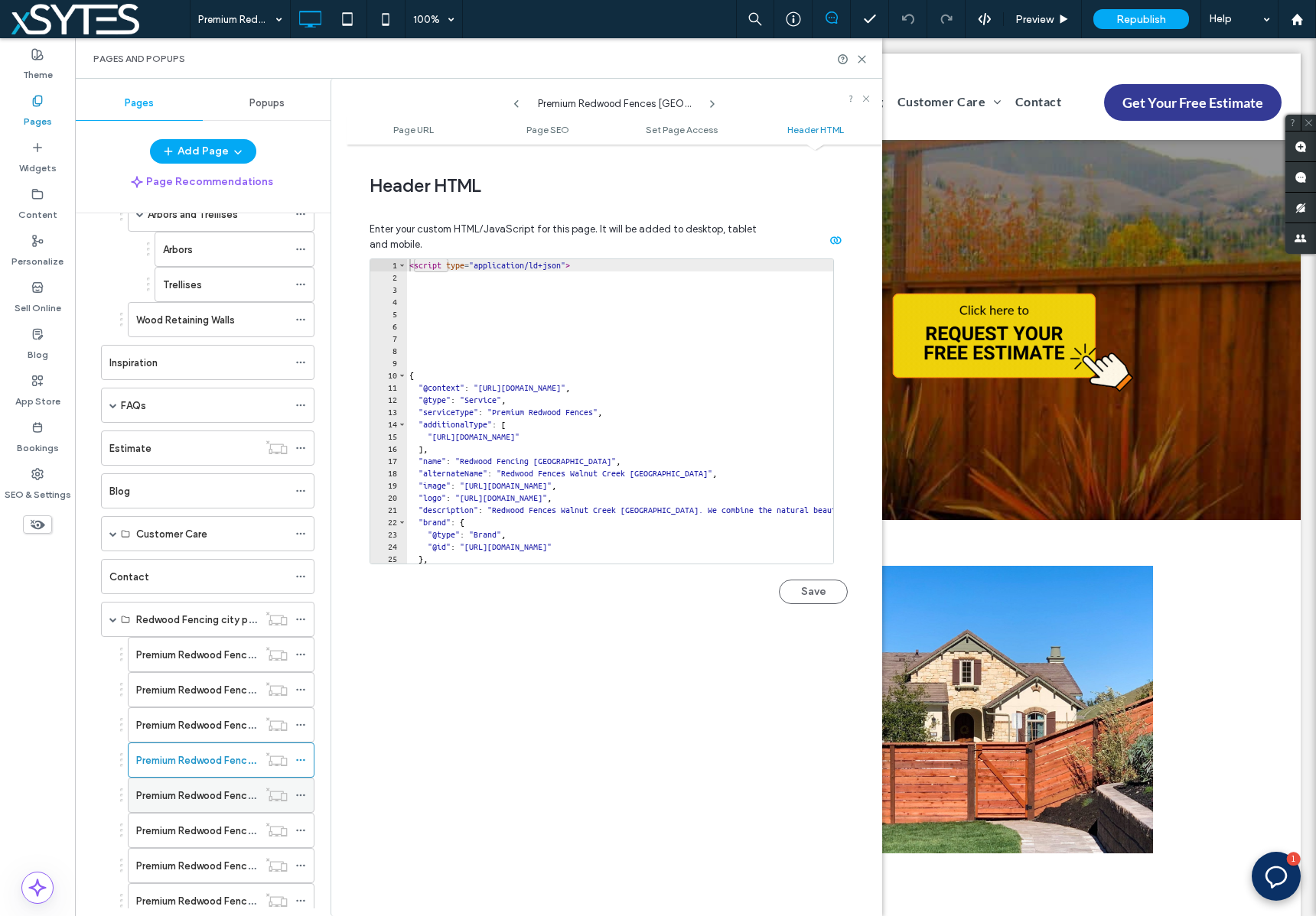
click at [300, 795] on use at bounding box center [300, 795] width 8 height 2
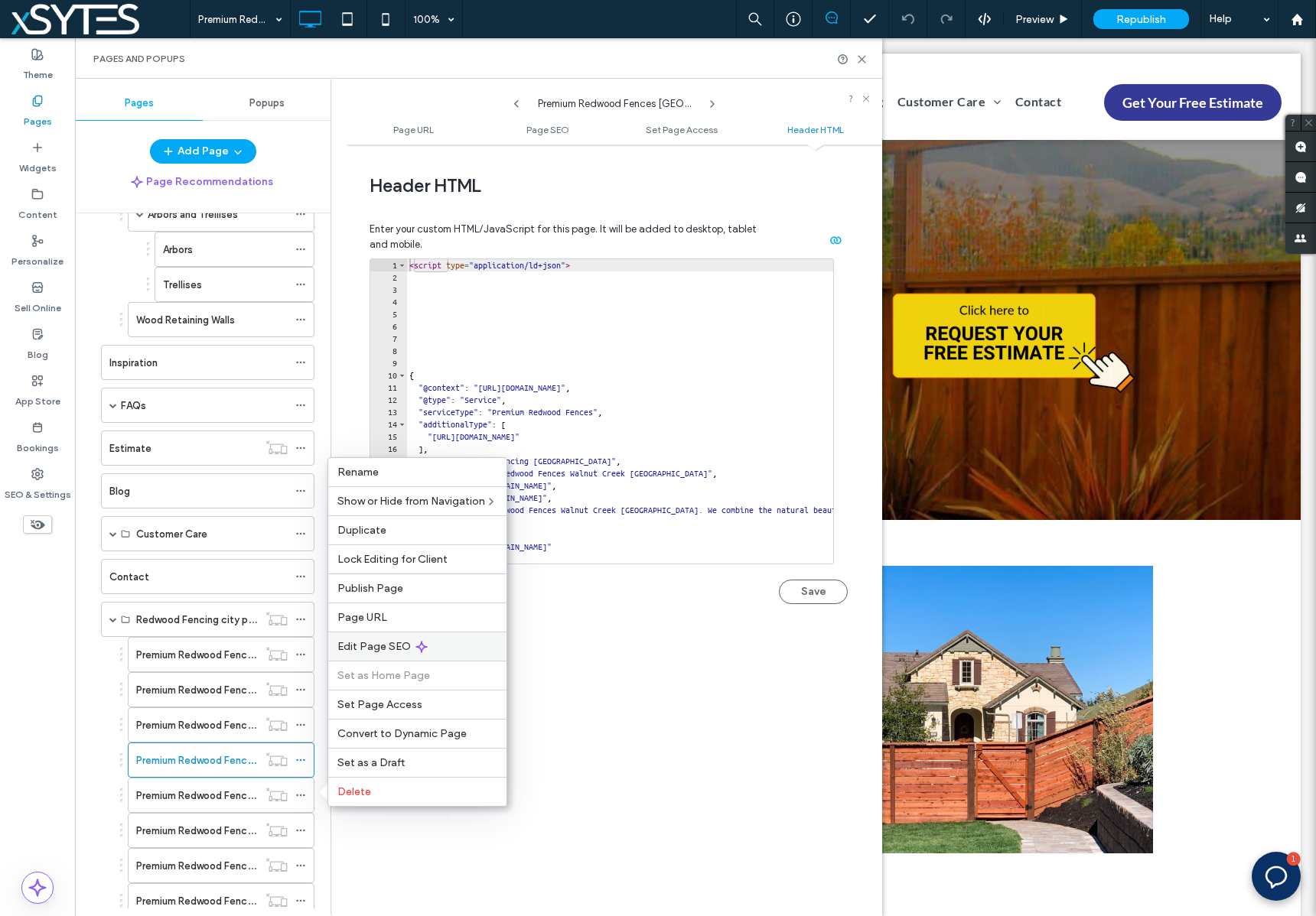
click at [458, 635] on div "Edit Page SEO" at bounding box center [417, 646] width 178 height 29
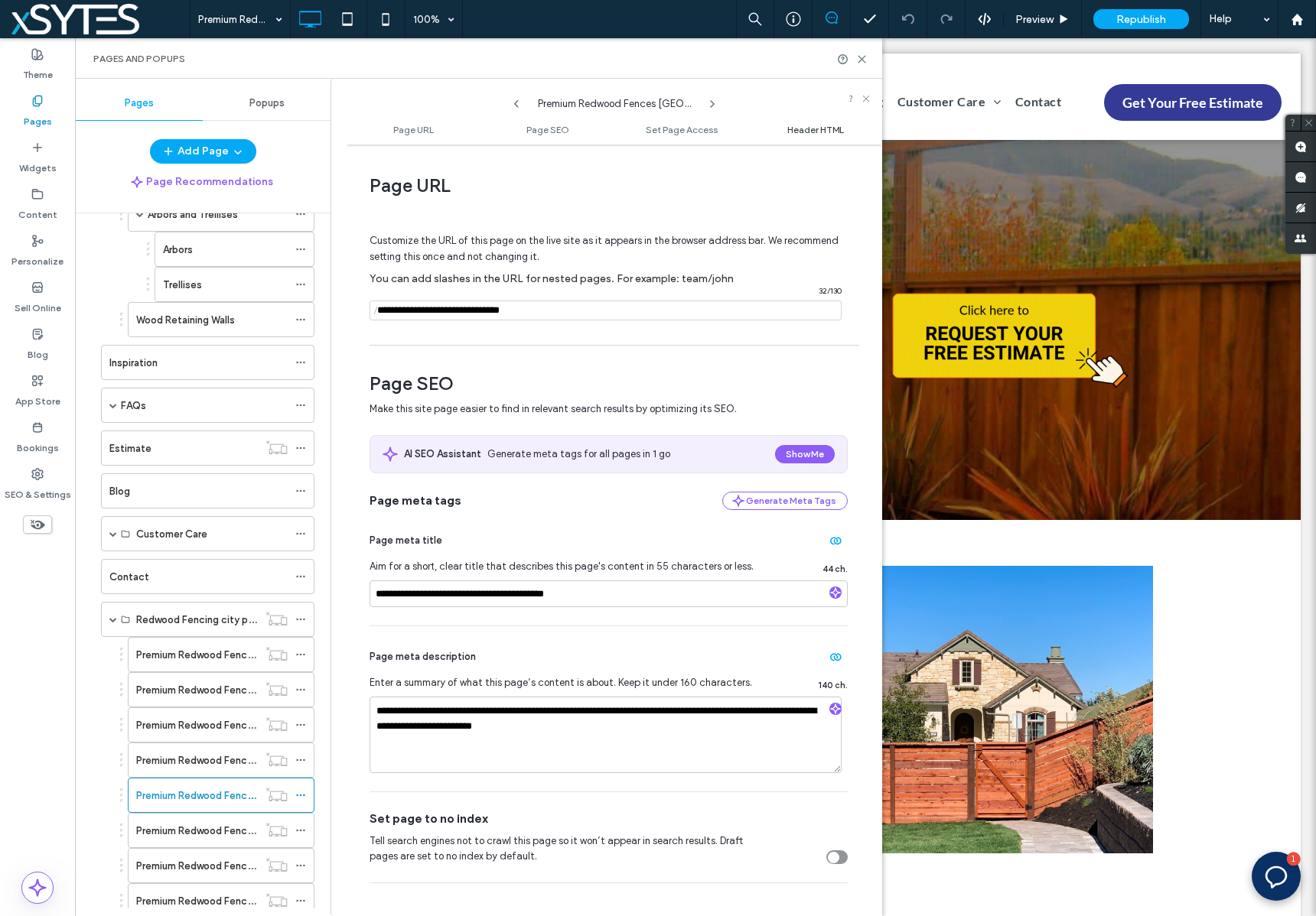
click at [818, 129] on span "Header HTML" at bounding box center [815, 129] width 56 height 11
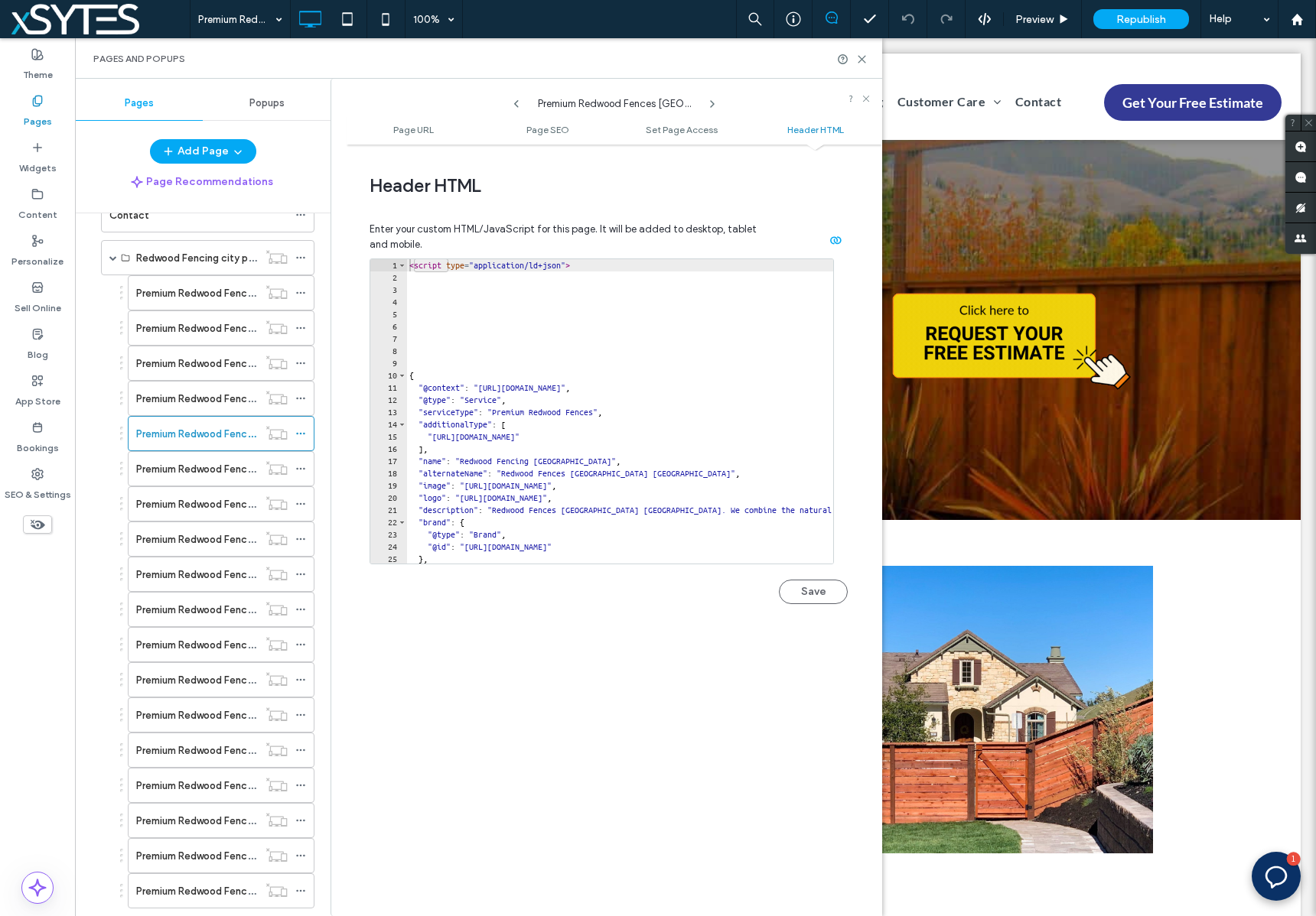
scroll to position [843, 0]
click at [301, 468] on use at bounding box center [300, 467] width 8 height 2
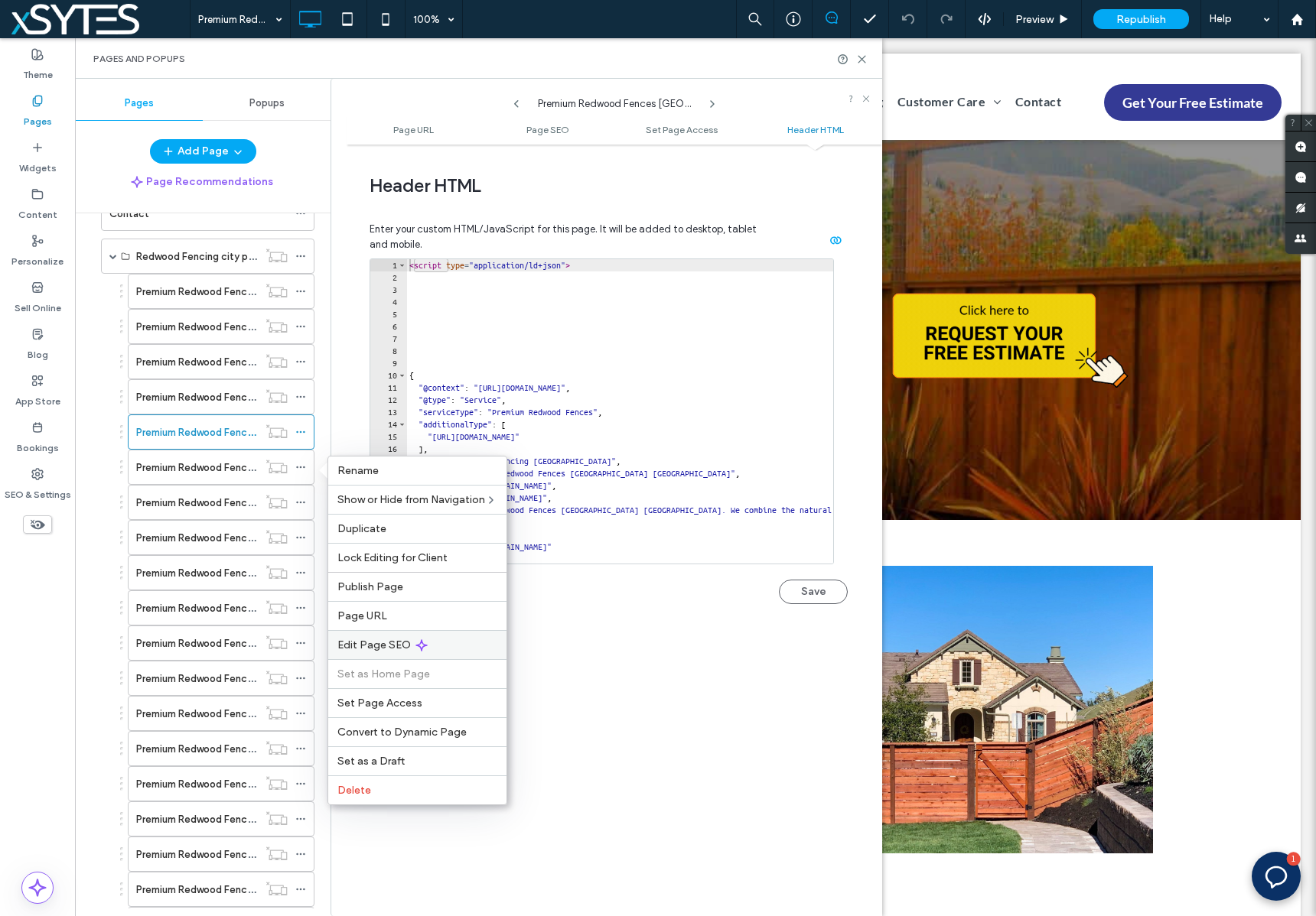
click at [480, 644] on div "Edit Page SEO" at bounding box center [417, 644] width 178 height 29
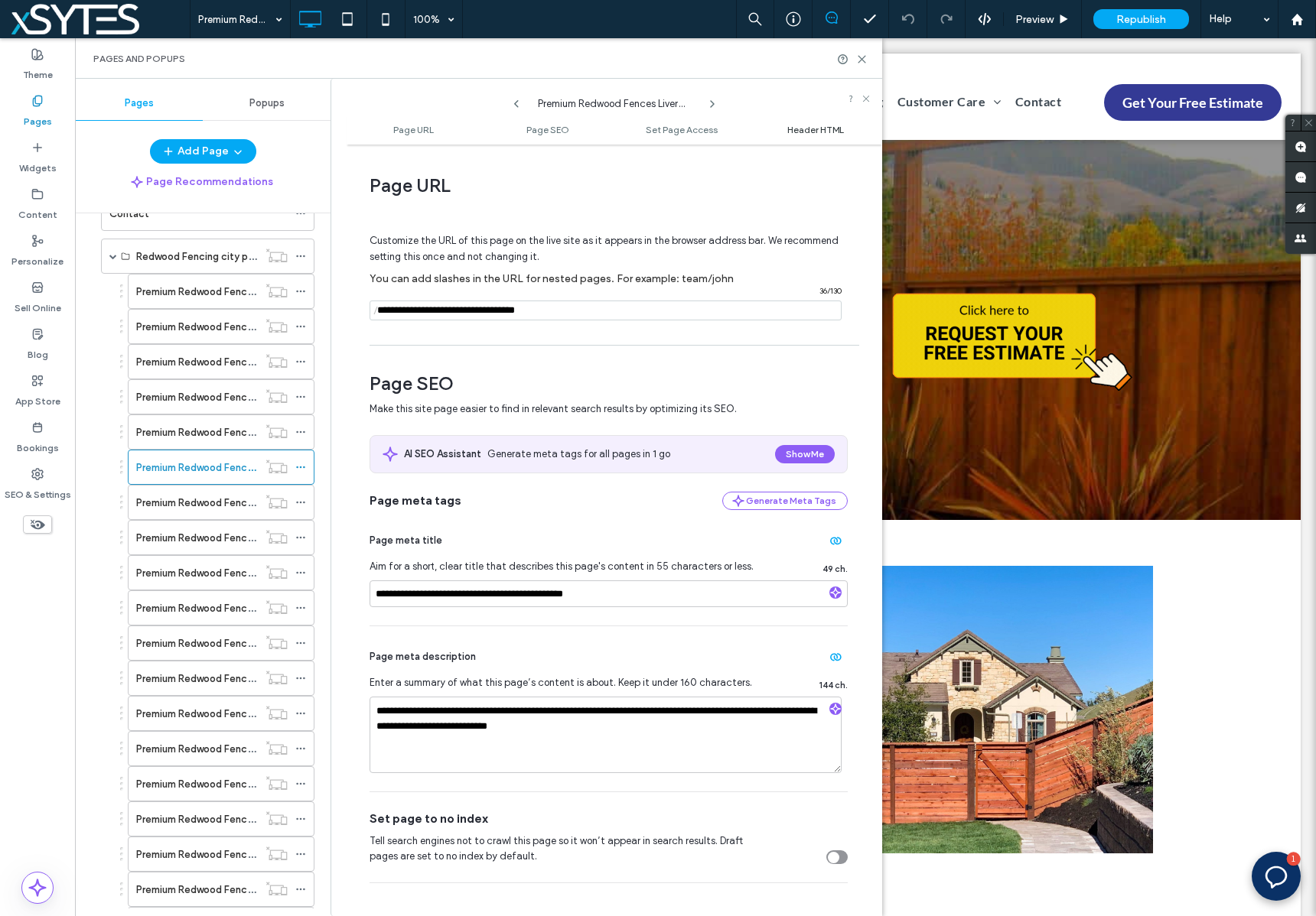
click at [830, 129] on span "Header HTML" at bounding box center [815, 129] width 56 height 11
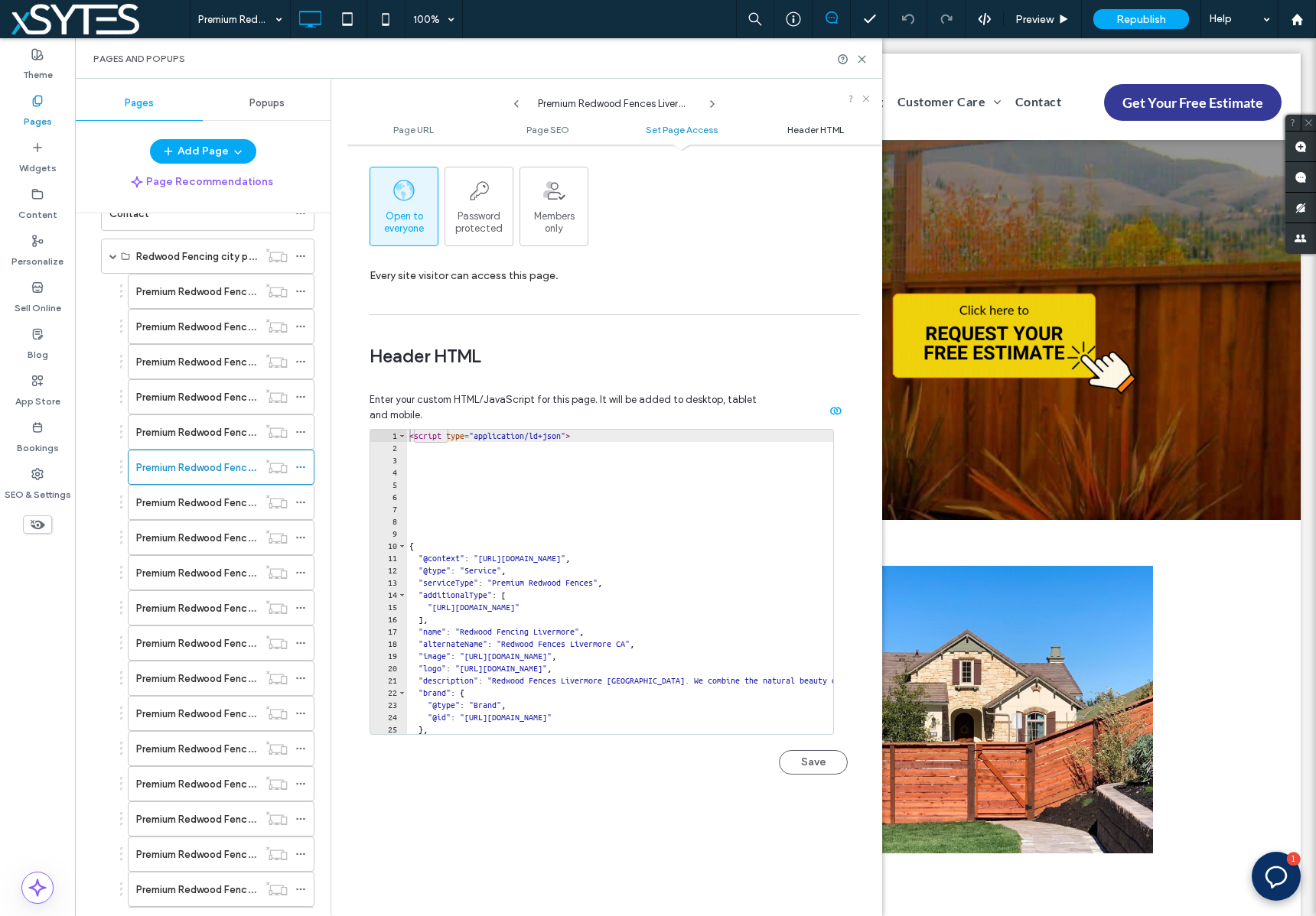
scroll to position [1411, 0]
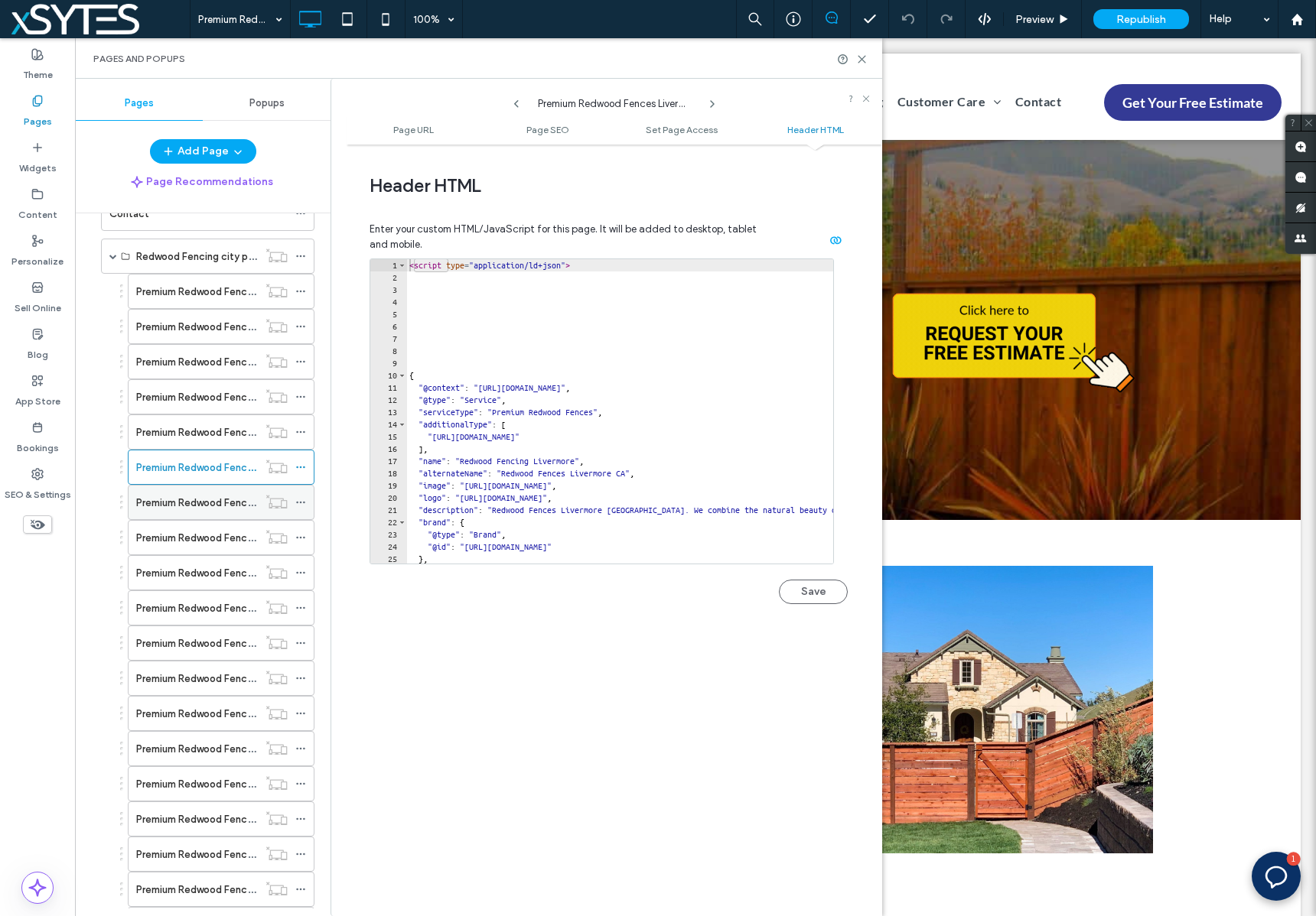
click at [301, 502] on icon at bounding box center [300, 501] width 10 height 10
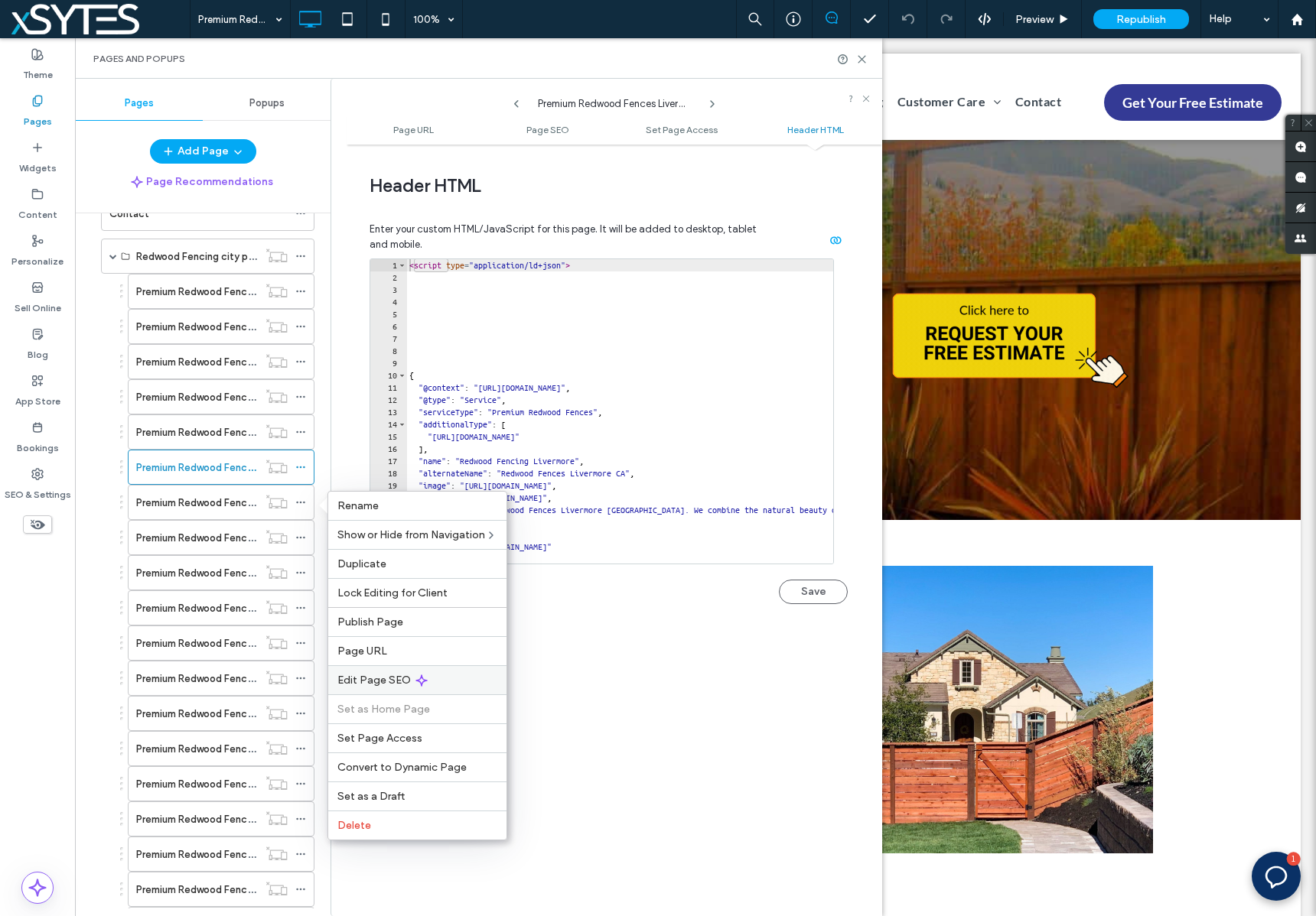
click at [481, 680] on div "Edit Page SEO" at bounding box center [417, 680] width 178 height 29
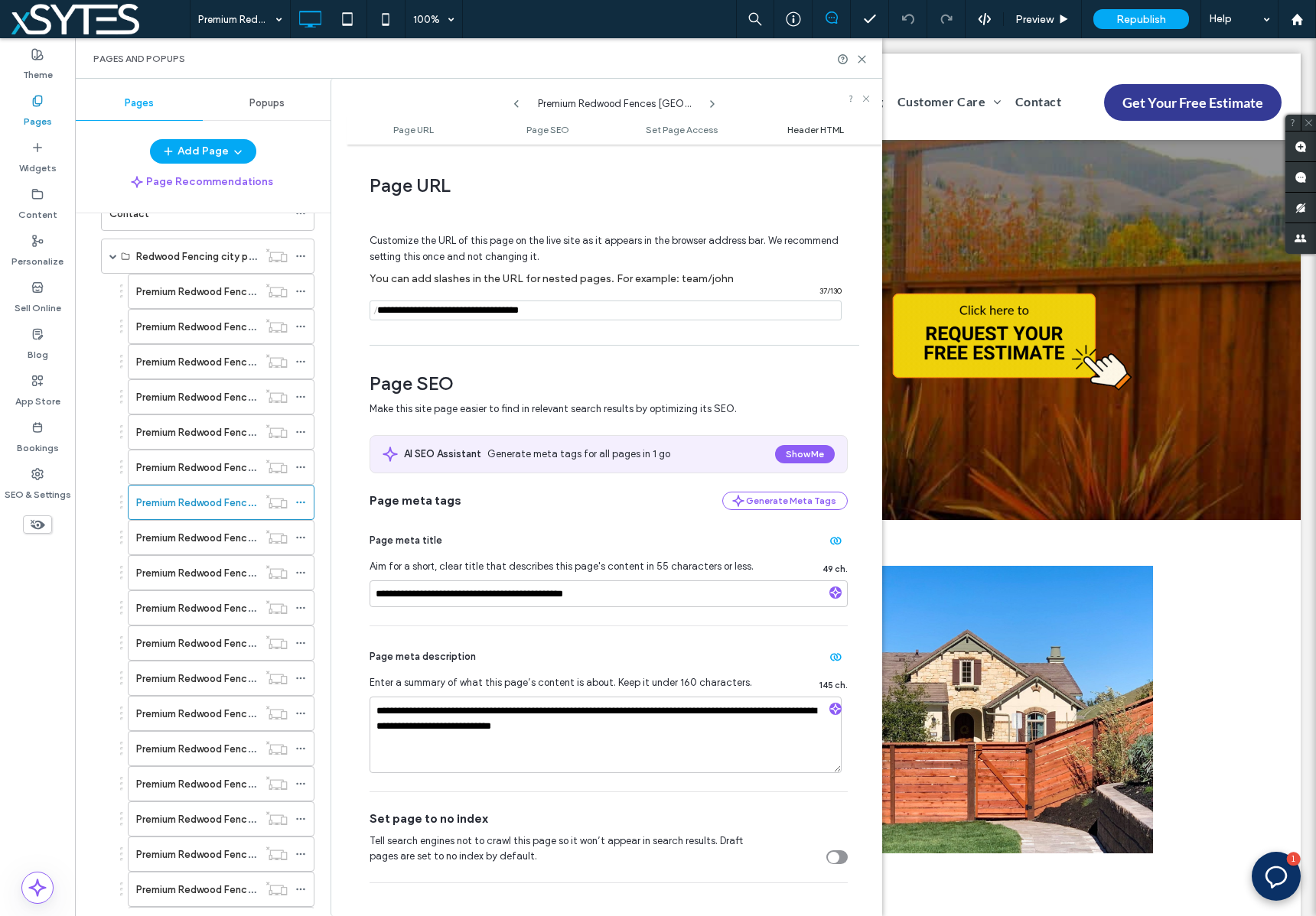
click at [827, 133] on span "Header HTML" at bounding box center [815, 129] width 56 height 11
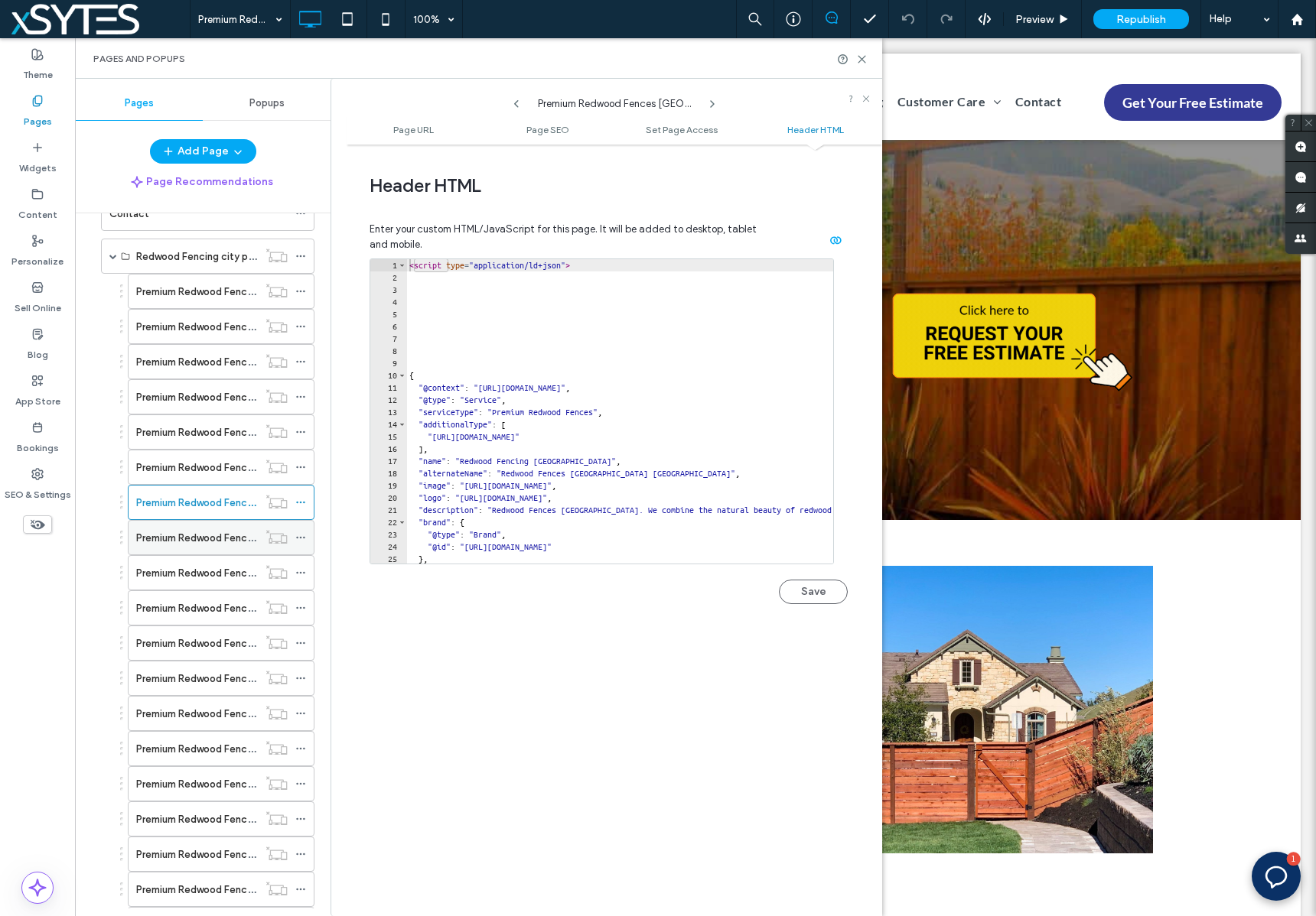
click at [297, 537] on use at bounding box center [300, 538] width 8 height 2
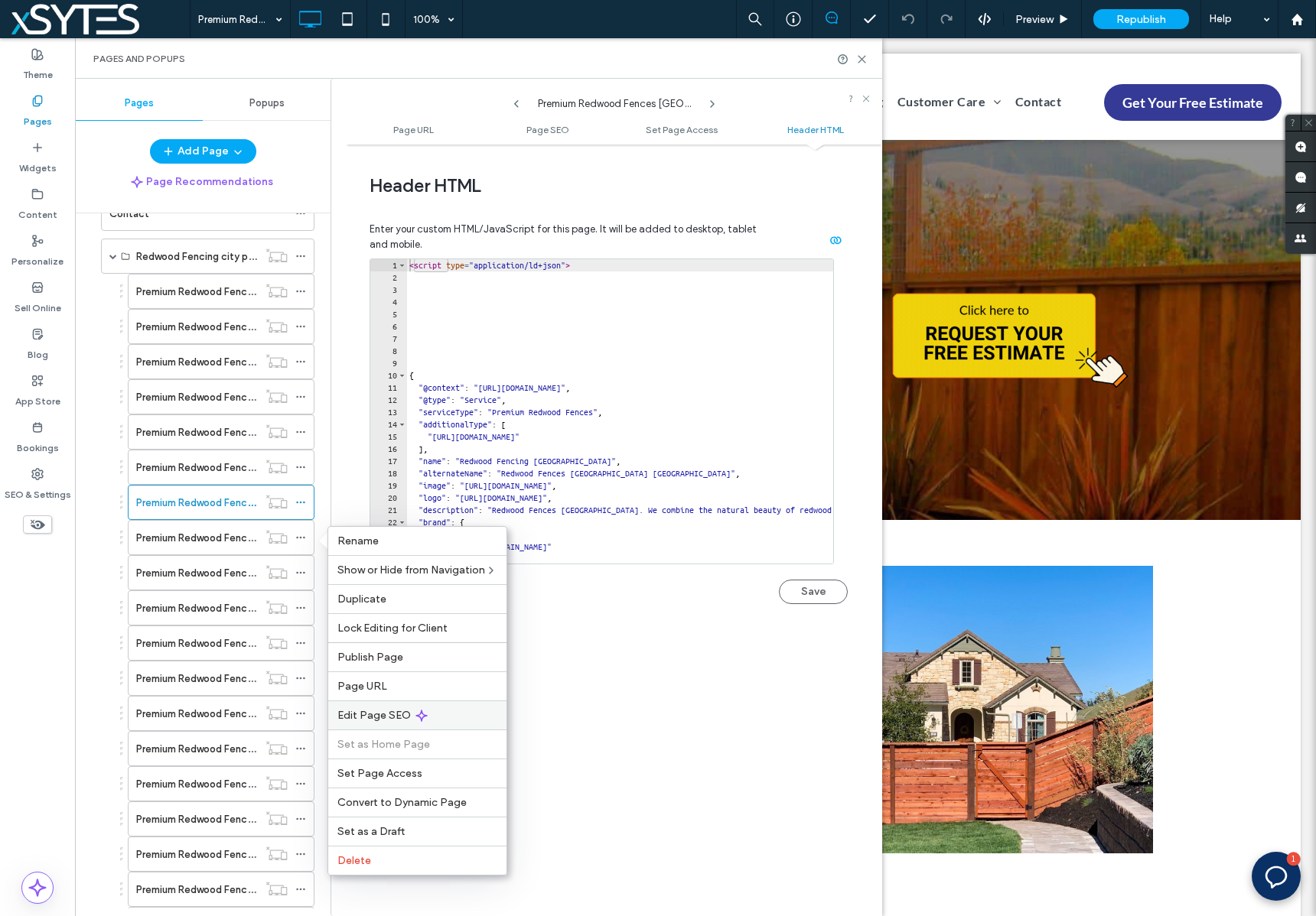
click at [442, 721] on div "Edit Page SEO" at bounding box center [417, 715] width 178 height 29
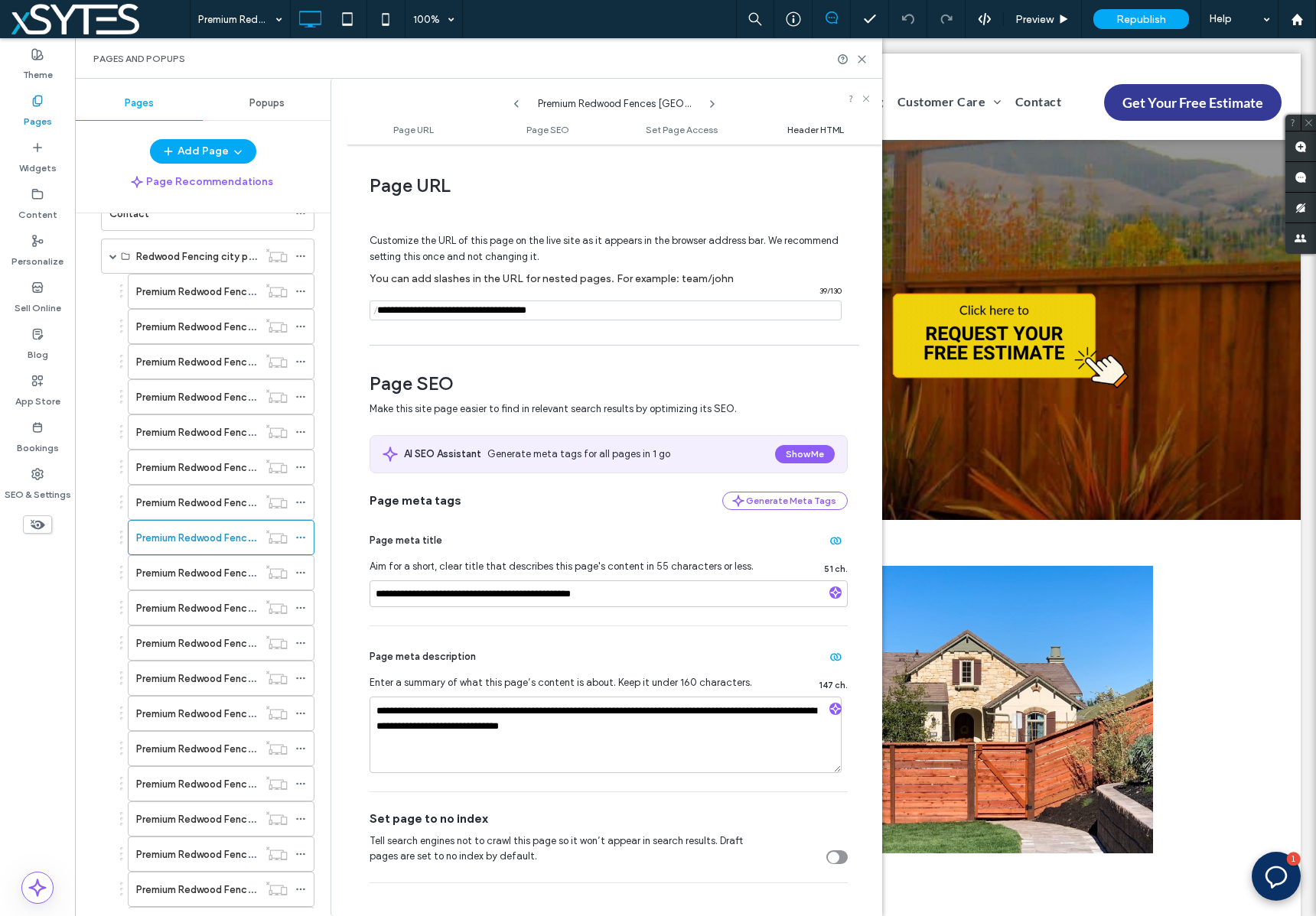
click at [801, 133] on span "Header HTML" at bounding box center [815, 129] width 56 height 11
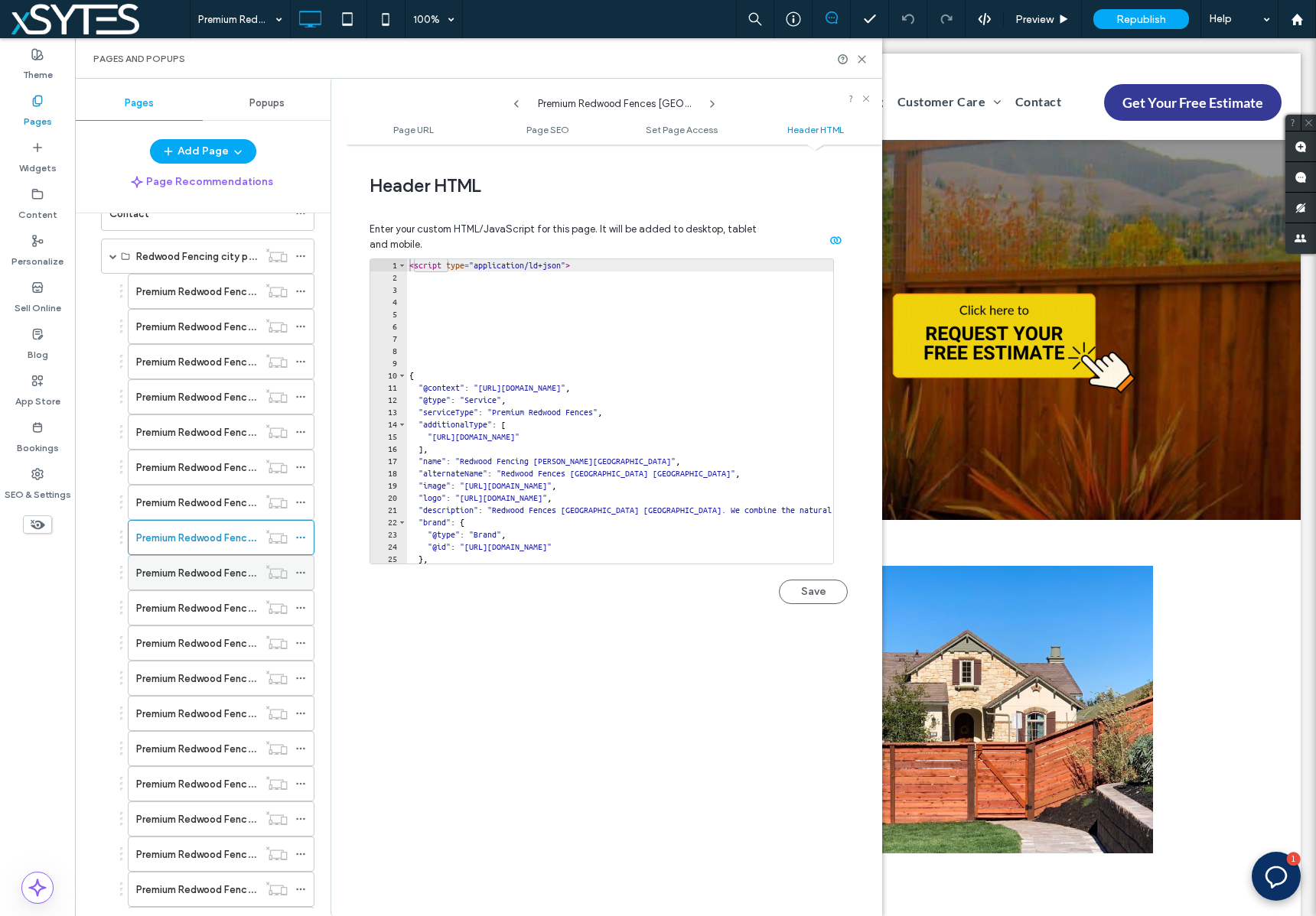
click at [302, 572] on icon at bounding box center [300, 572] width 10 height 10
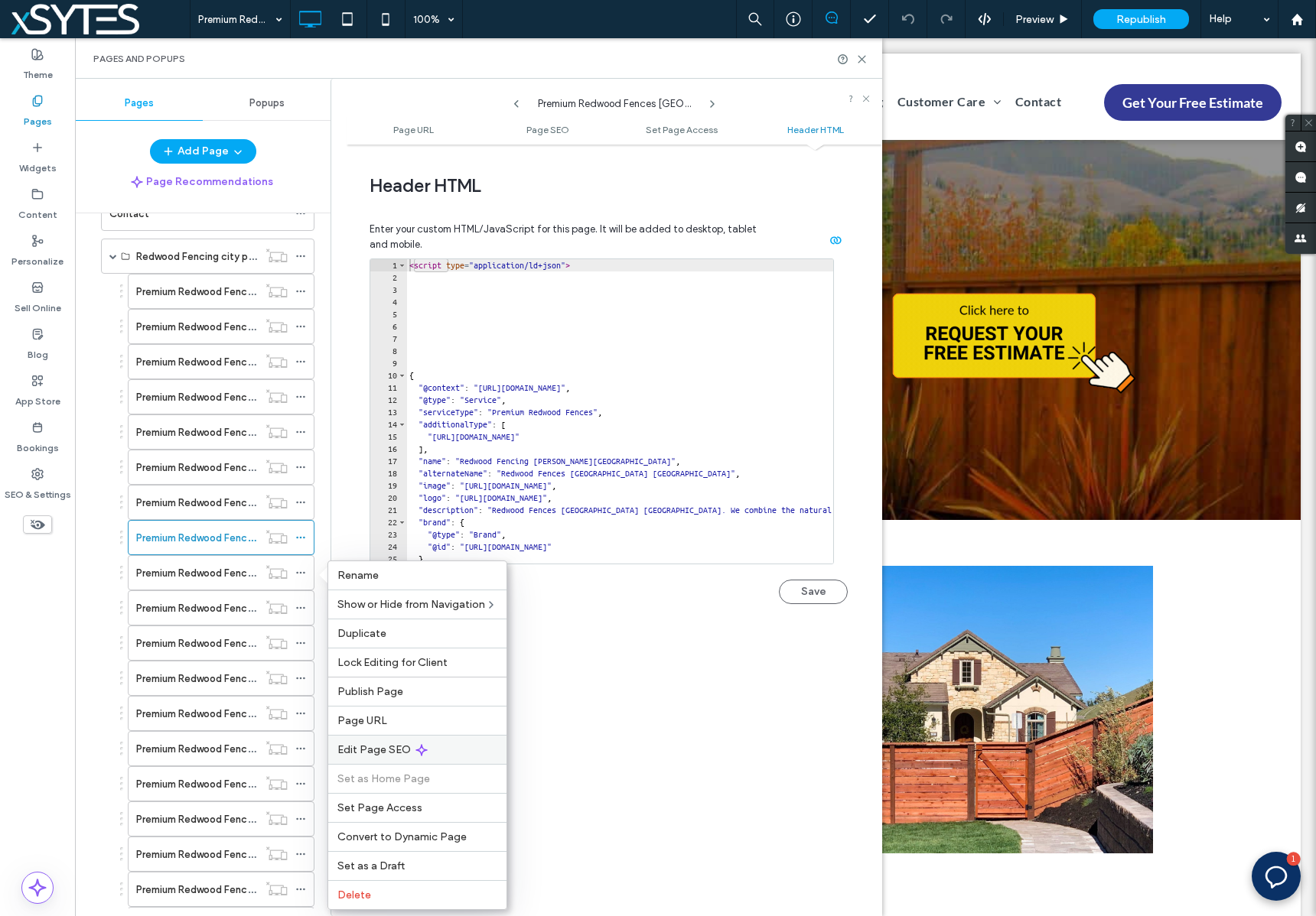
click at [447, 748] on div "Edit Page SEO" at bounding box center [417, 749] width 178 height 29
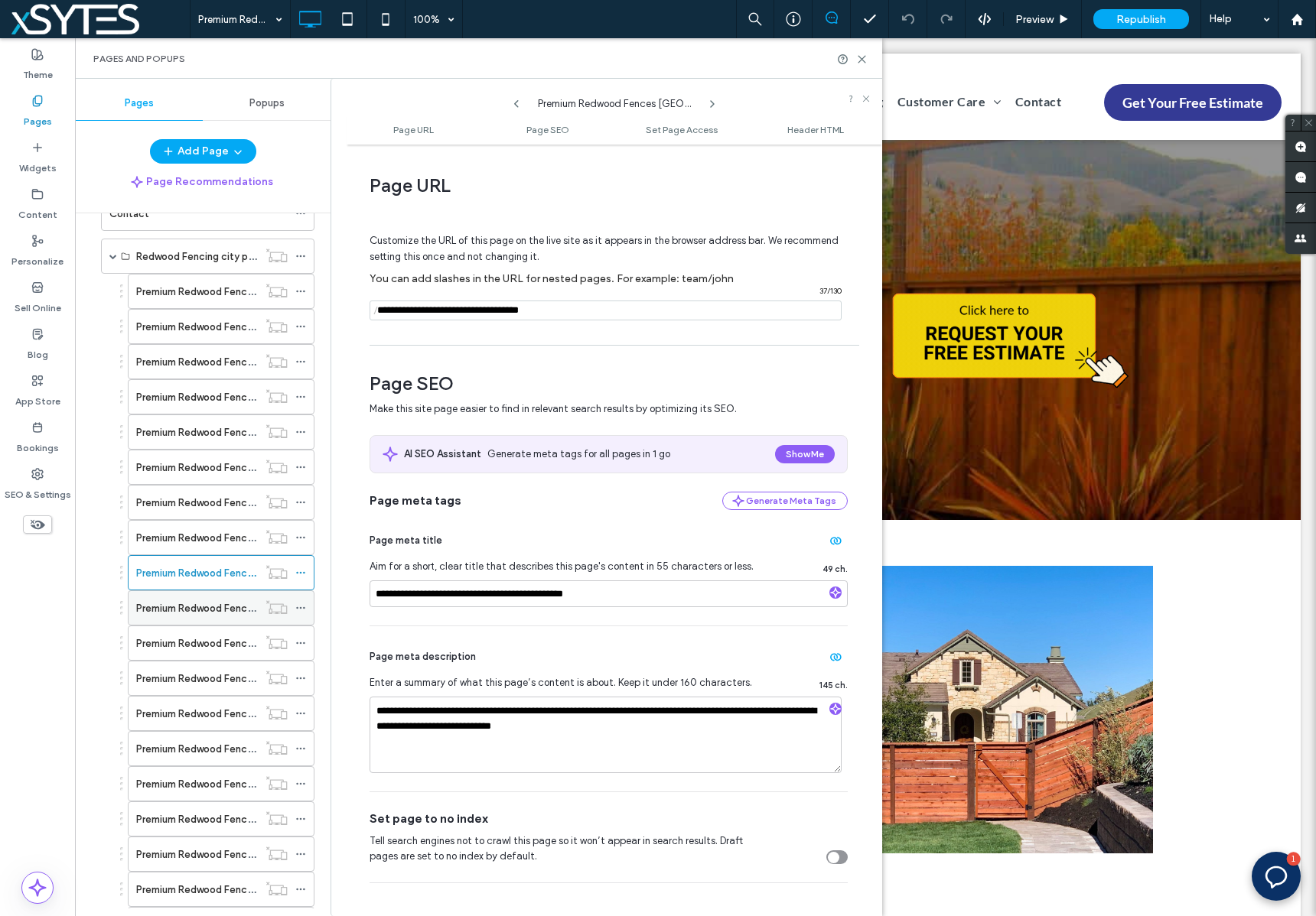
click at [296, 608] on icon at bounding box center [300, 607] width 10 height 10
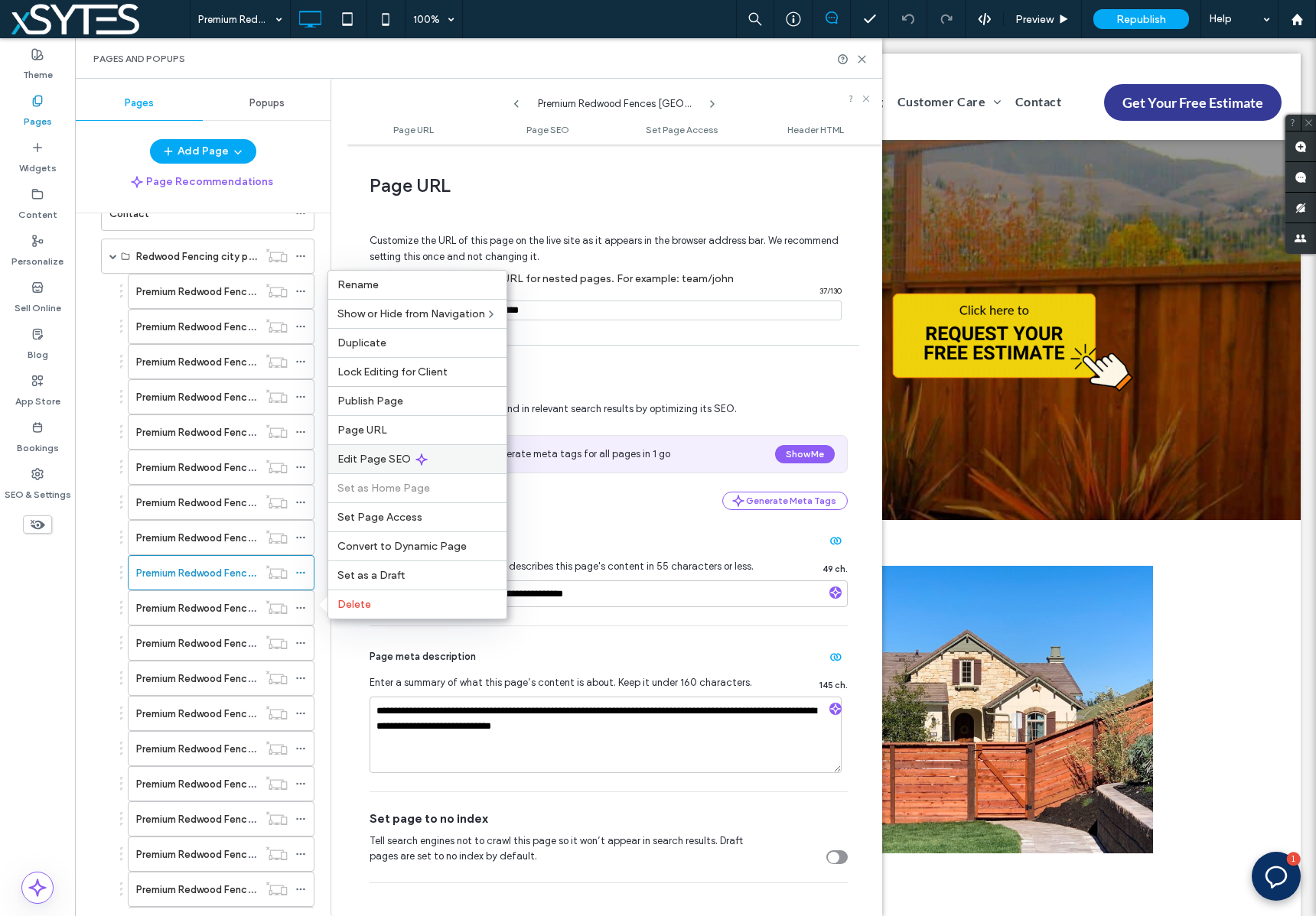
click at [461, 466] on div "Edit Page SEO" at bounding box center [417, 459] width 178 height 29
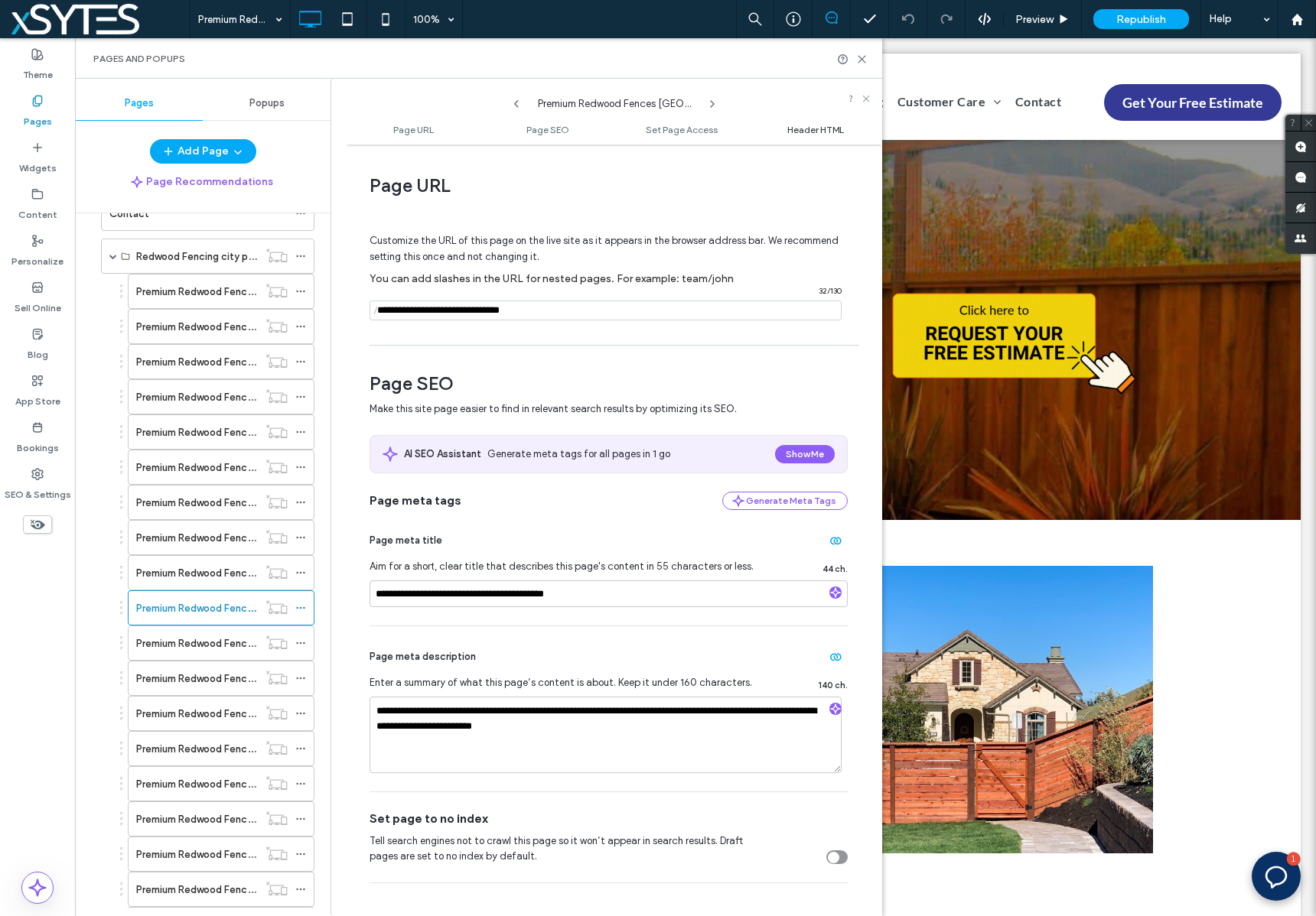
click at [797, 132] on span "Header HTML" at bounding box center [815, 129] width 56 height 11
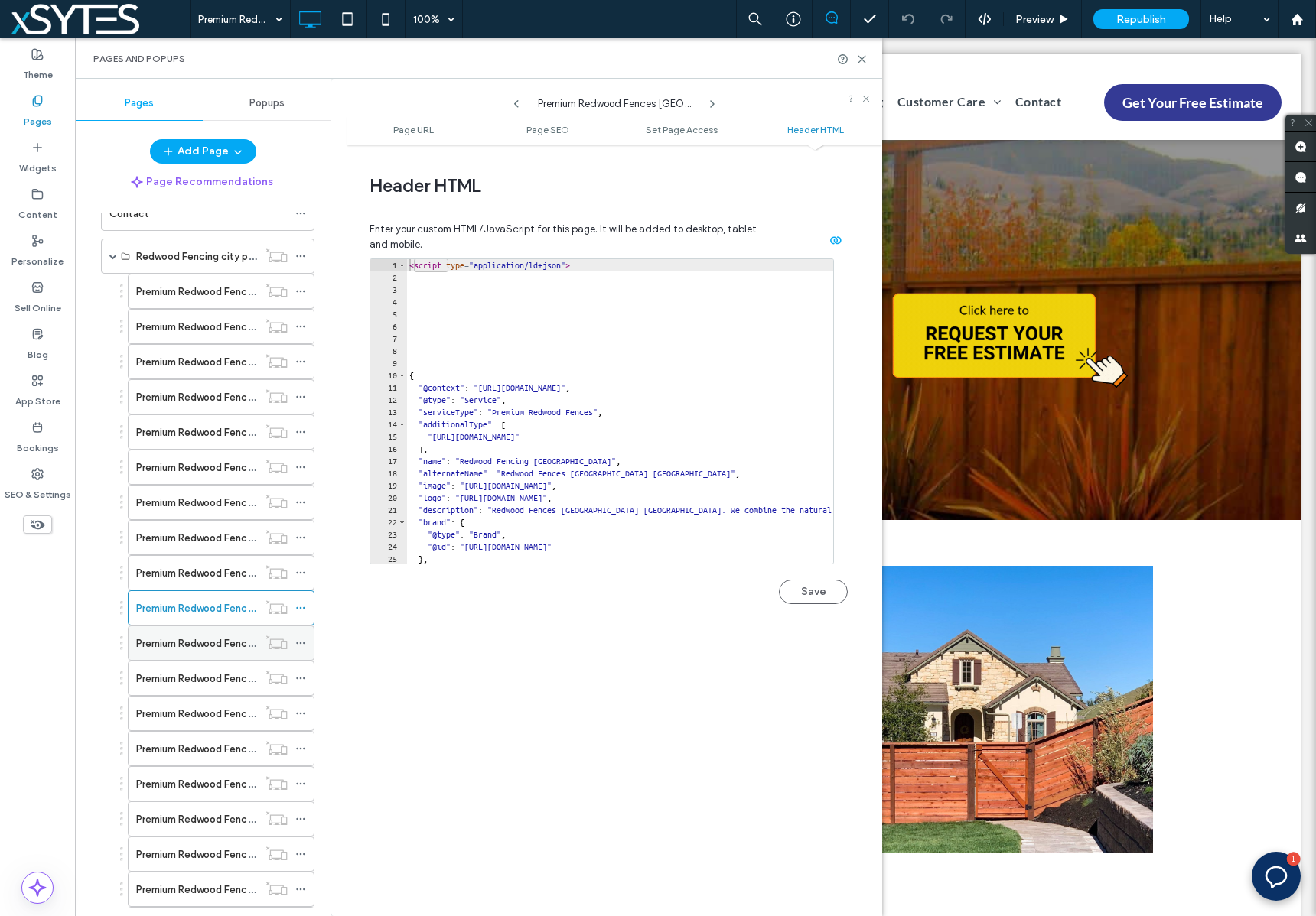
click at [302, 643] on icon at bounding box center [300, 643] width 10 height 10
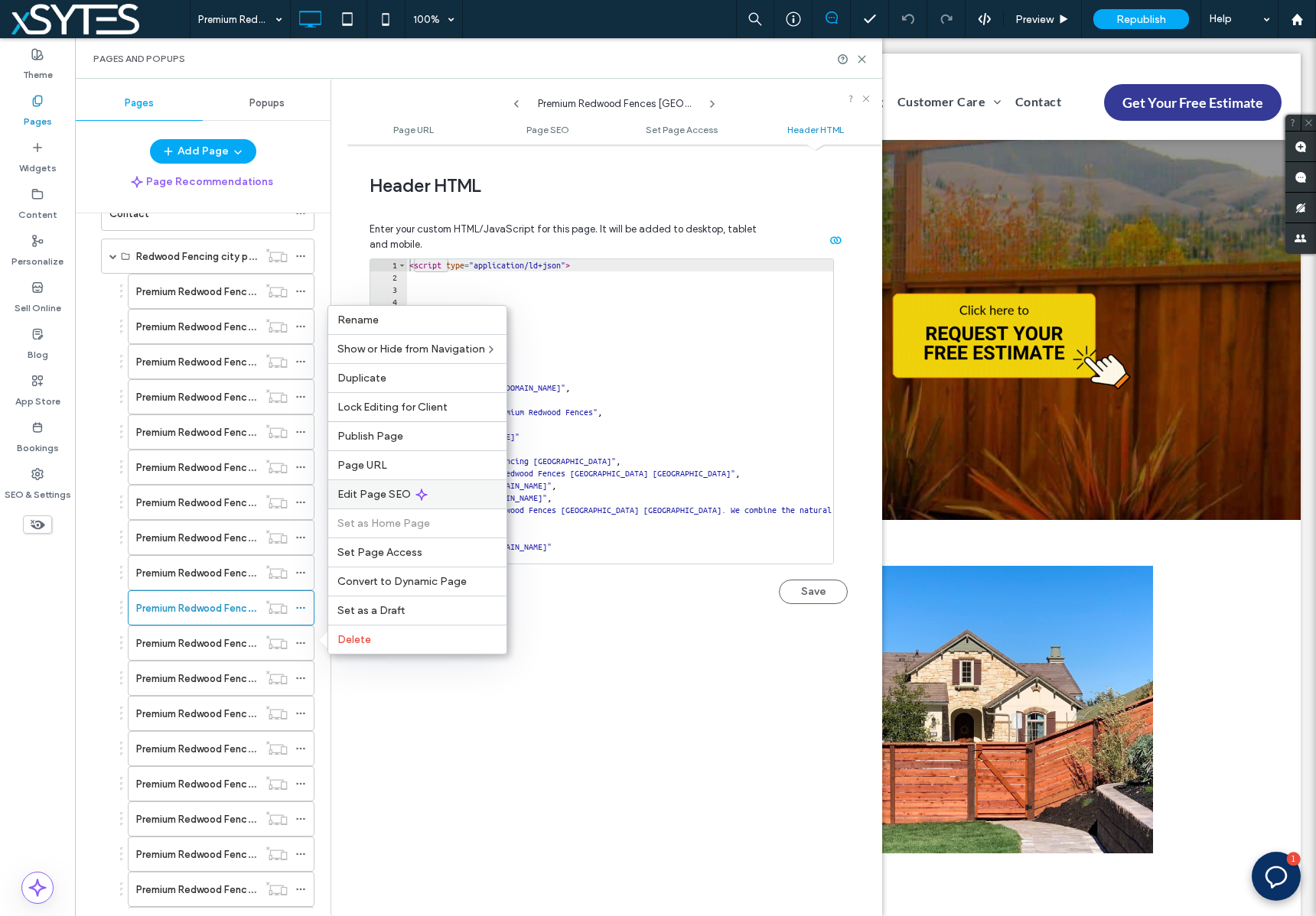
click at [498, 493] on div "Edit Page SEO" at bounding box center [417, 494] width 178 height 29
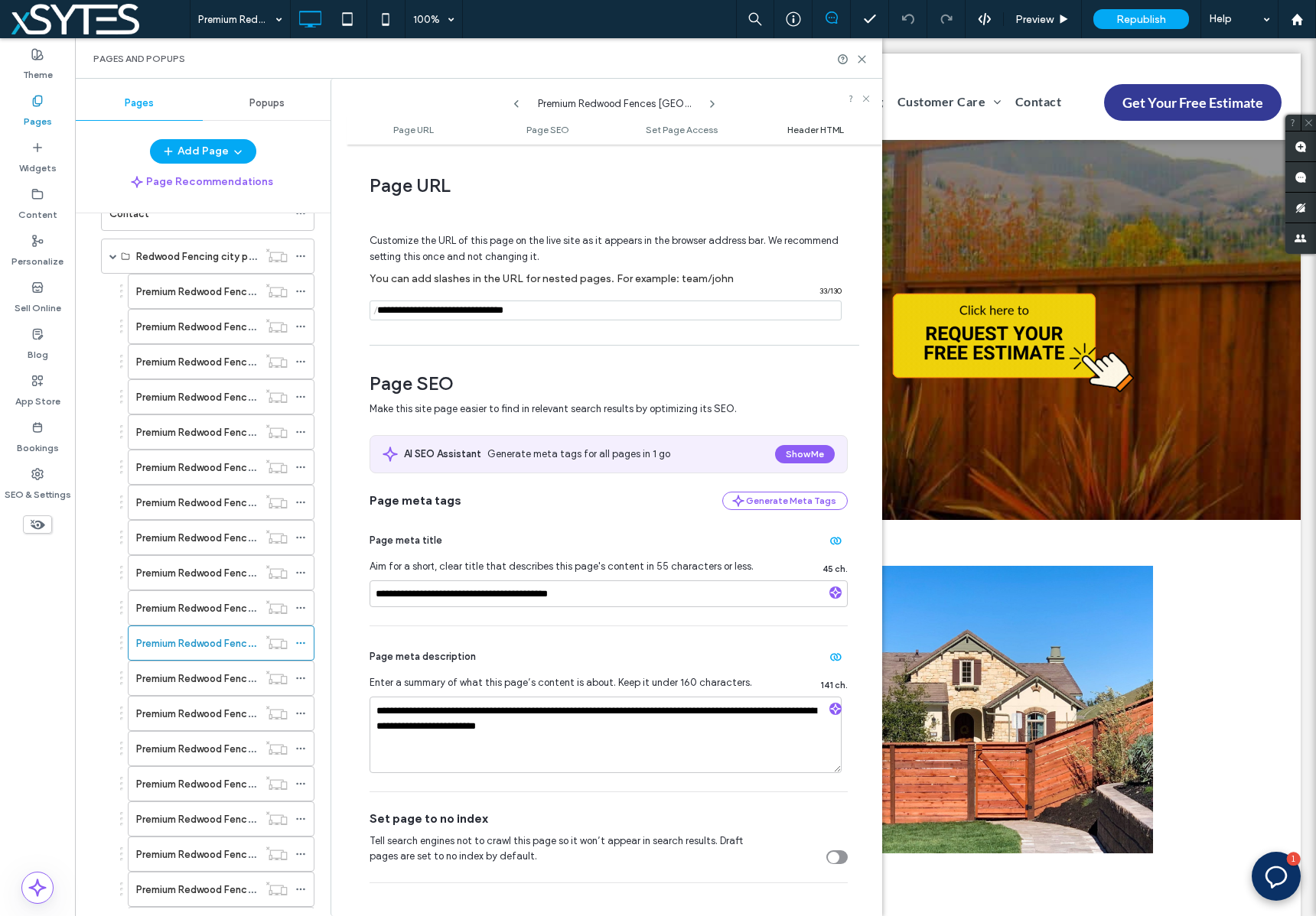
click at [826, 130] on span "Header HTML" at bounding box center [815, 129] width 56 height 11
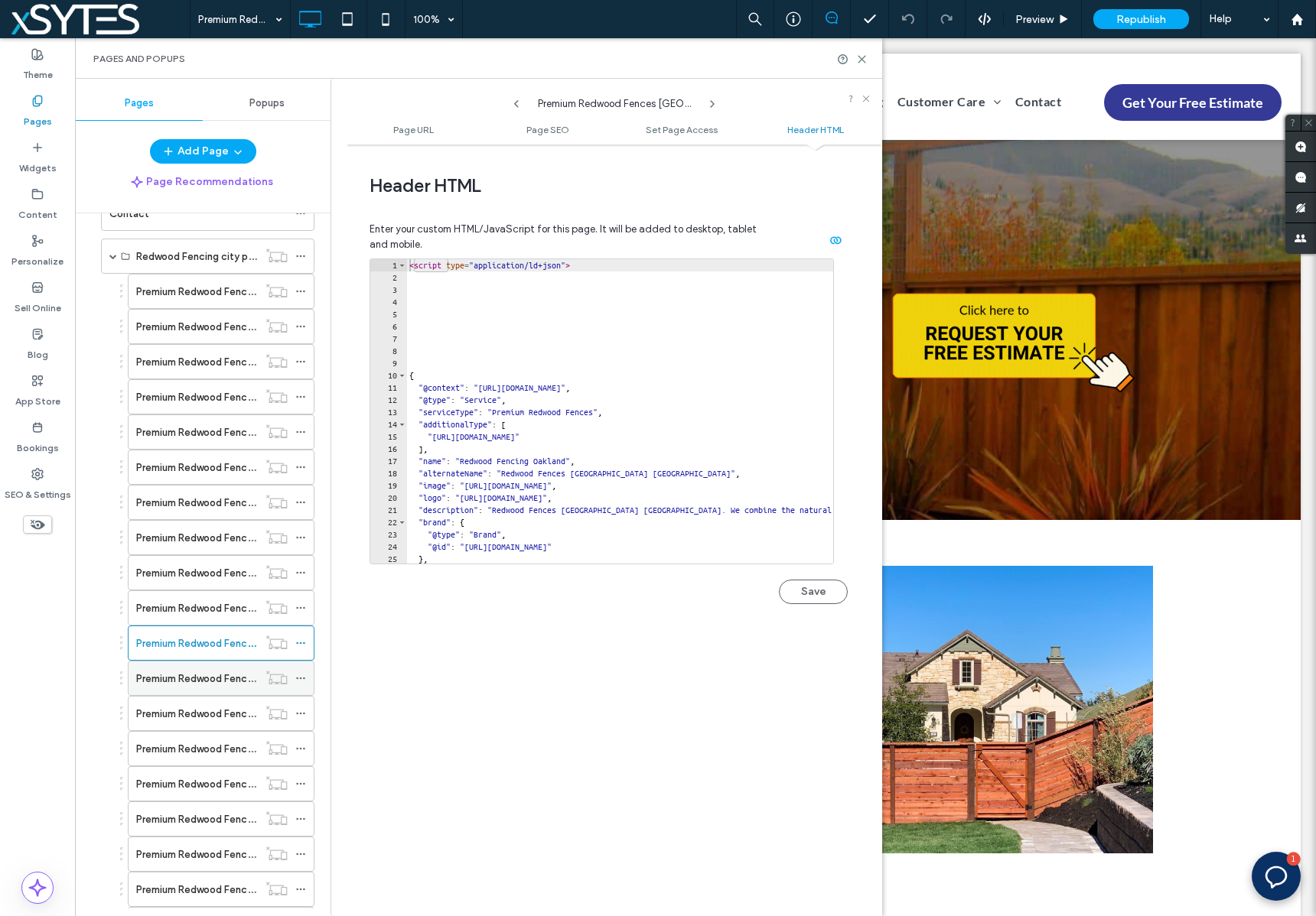
click at [304, 677] on use at bounding box center [300, 678] width 8 height 2
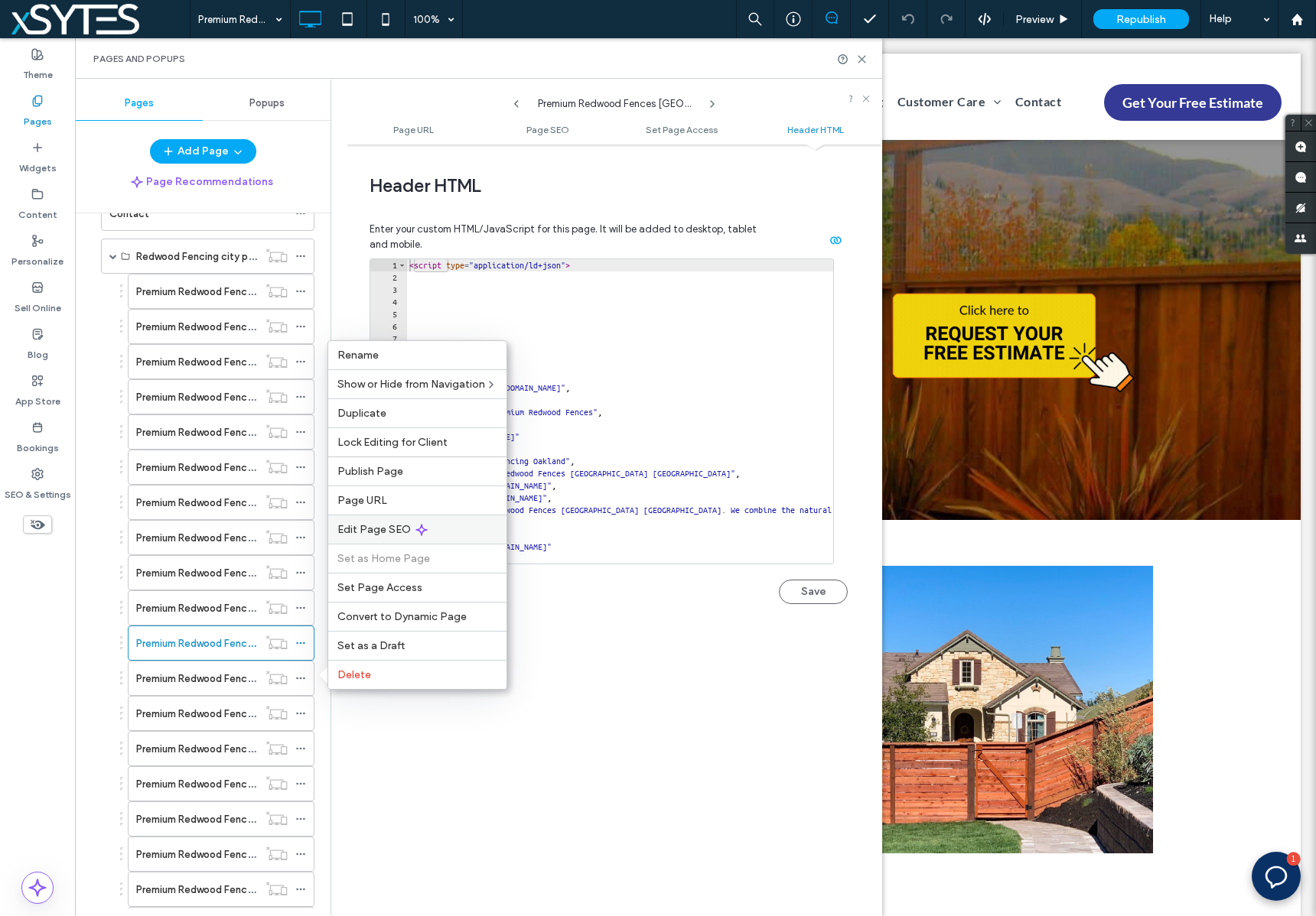
click at [490, 530] on div "Edit Page SEO" at bounding box center [417, 529] width 178 height 29
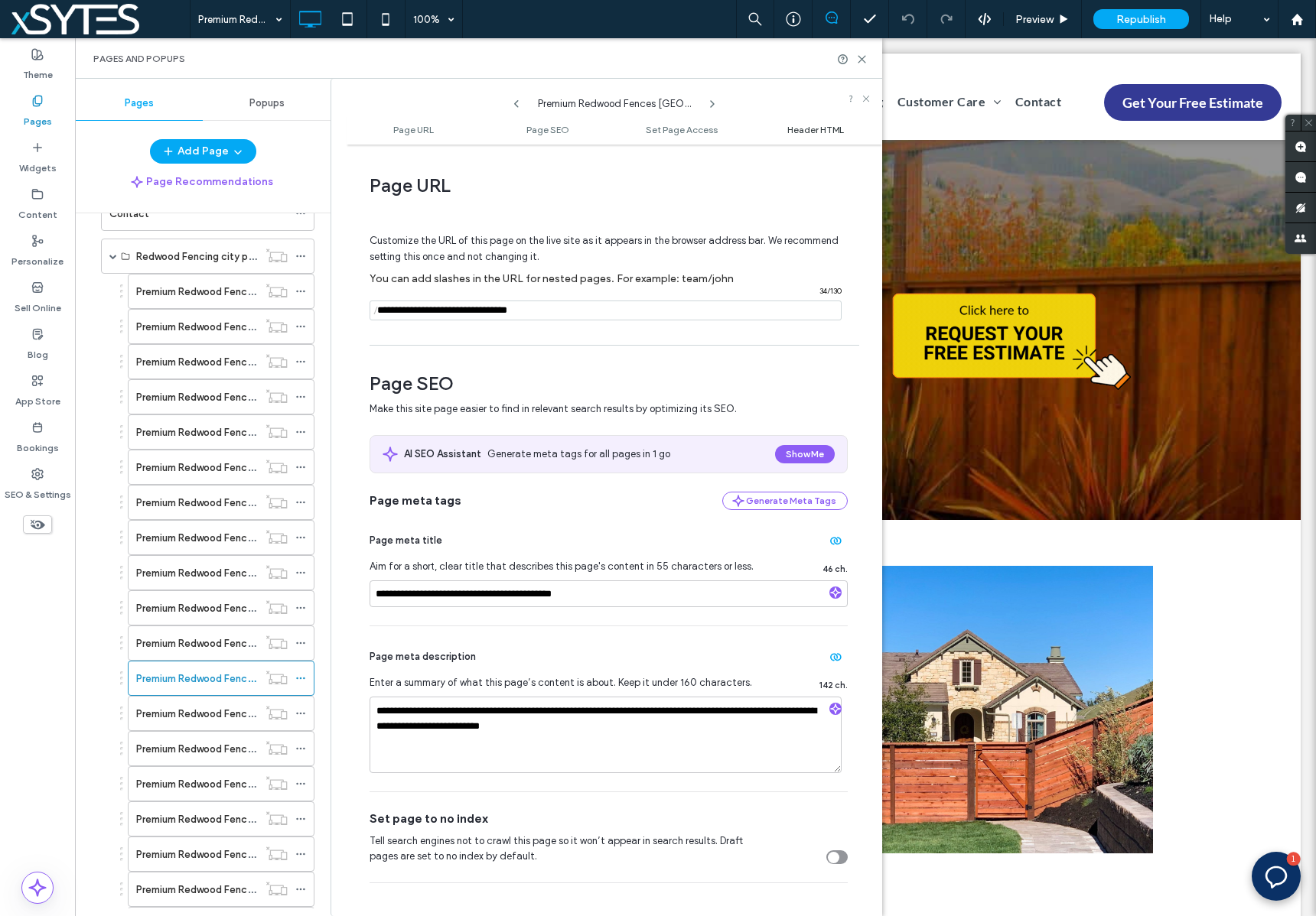
click at [812, 132] on span "Header HTML" at bounding box center [815, 129] width 56 height 11
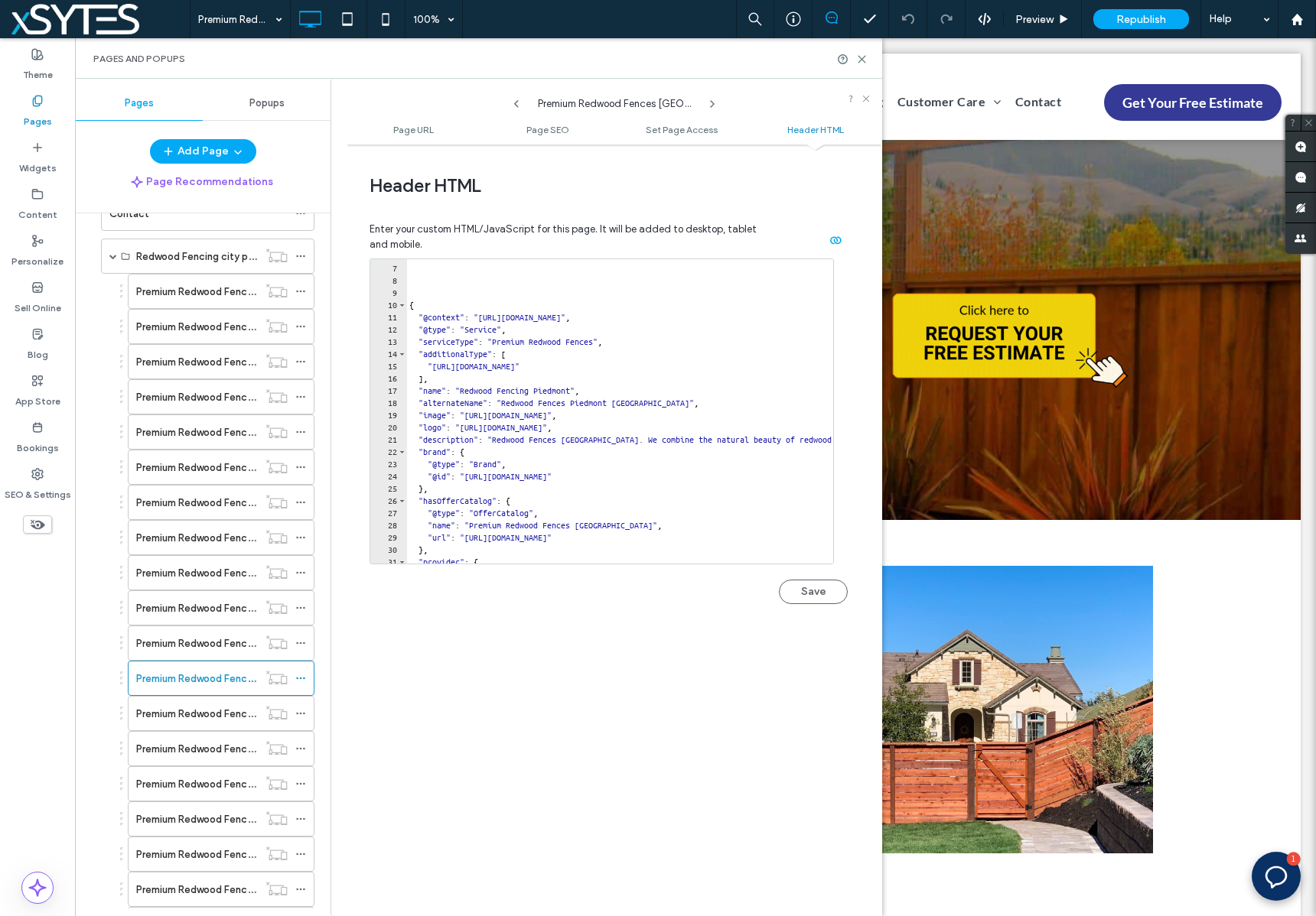
scroll to position [71, 0]
click at [302, 714] on icon at bounding box center [300, 713] width 10 height 10
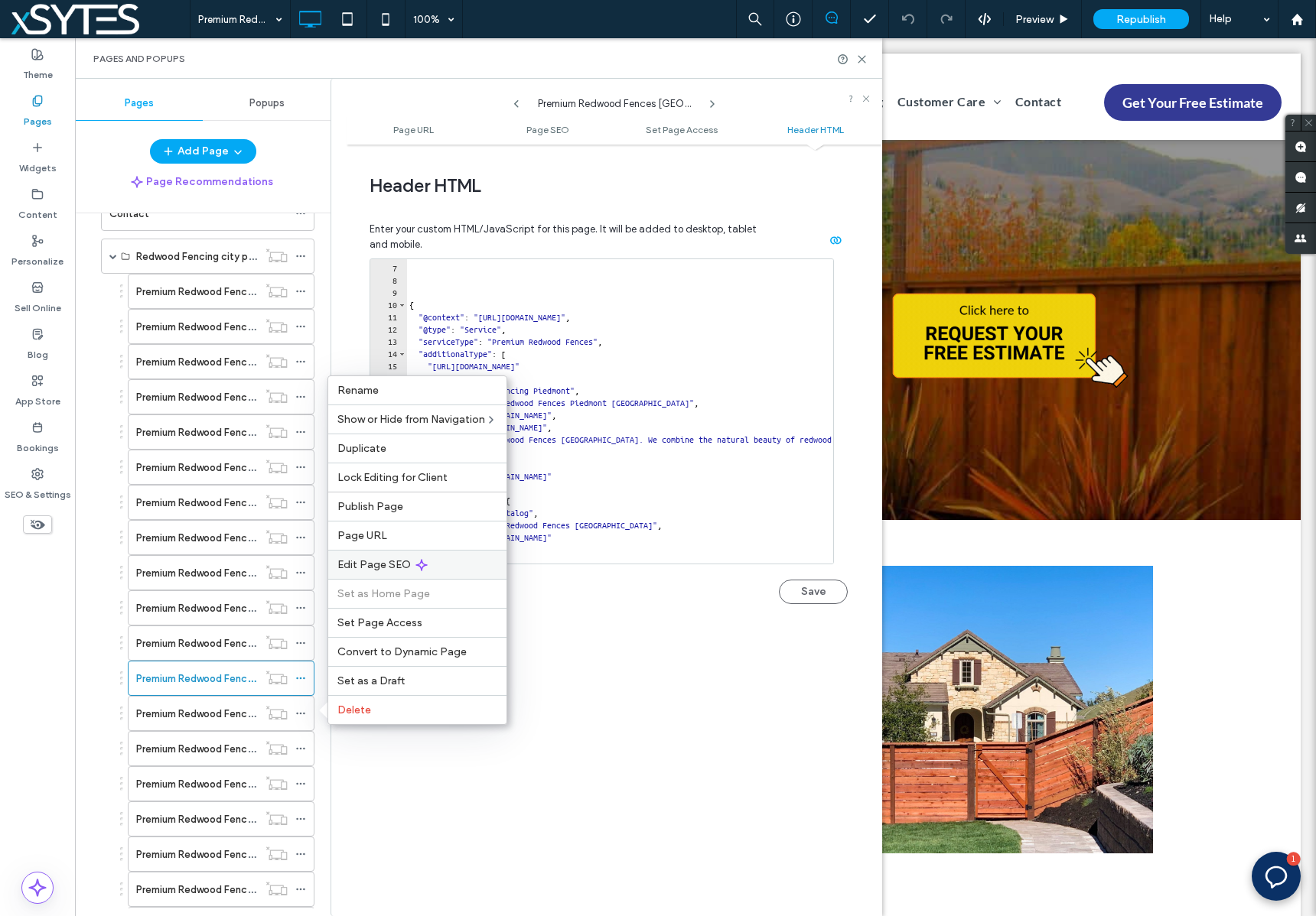
click at [479, 566] on div "Edit Page SEO" at bounding box center [417, 564] width 178 height 29
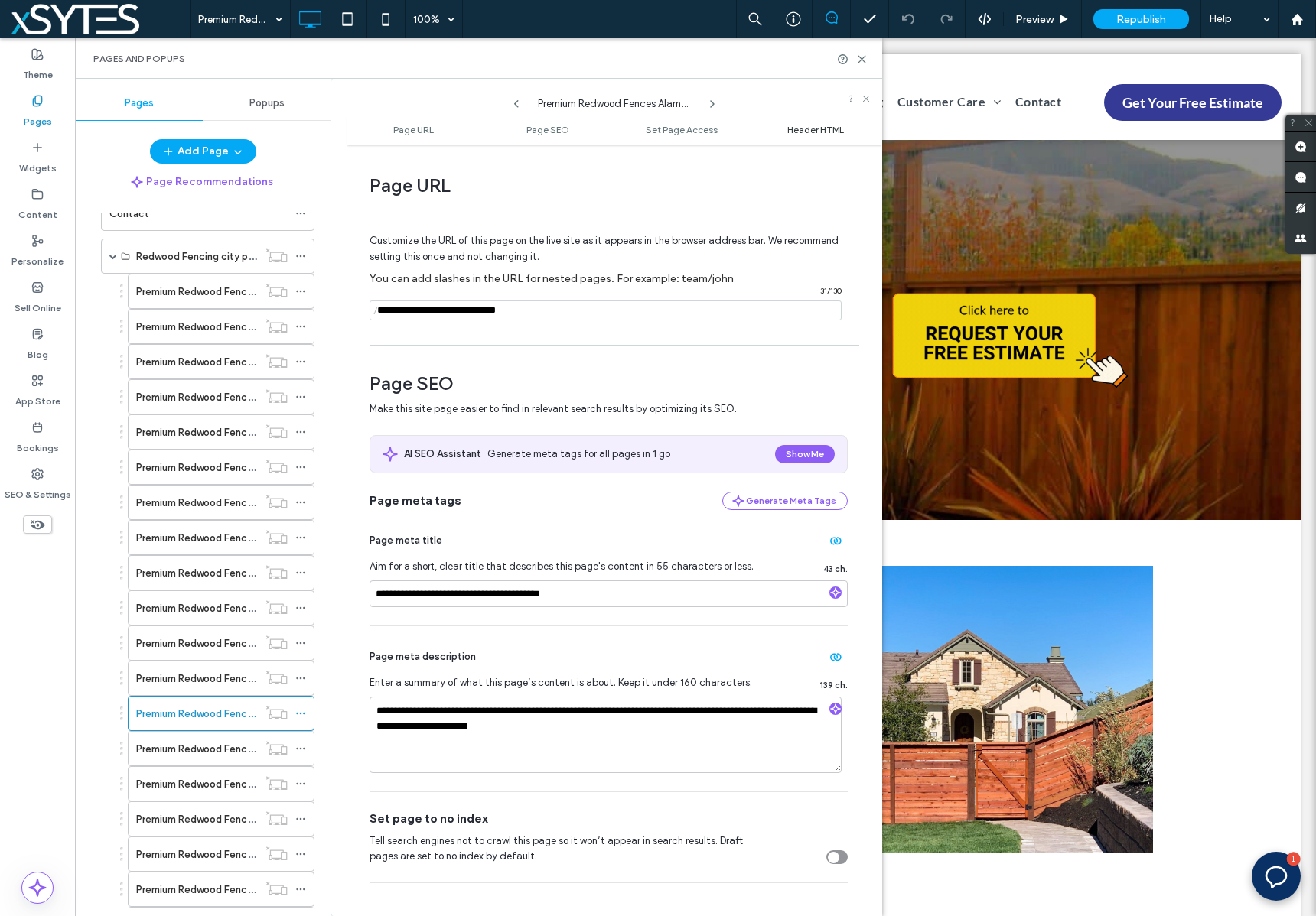
click at [796, 131] on span "Header HTML" at bounding box center [815, 129] width 56 height 11
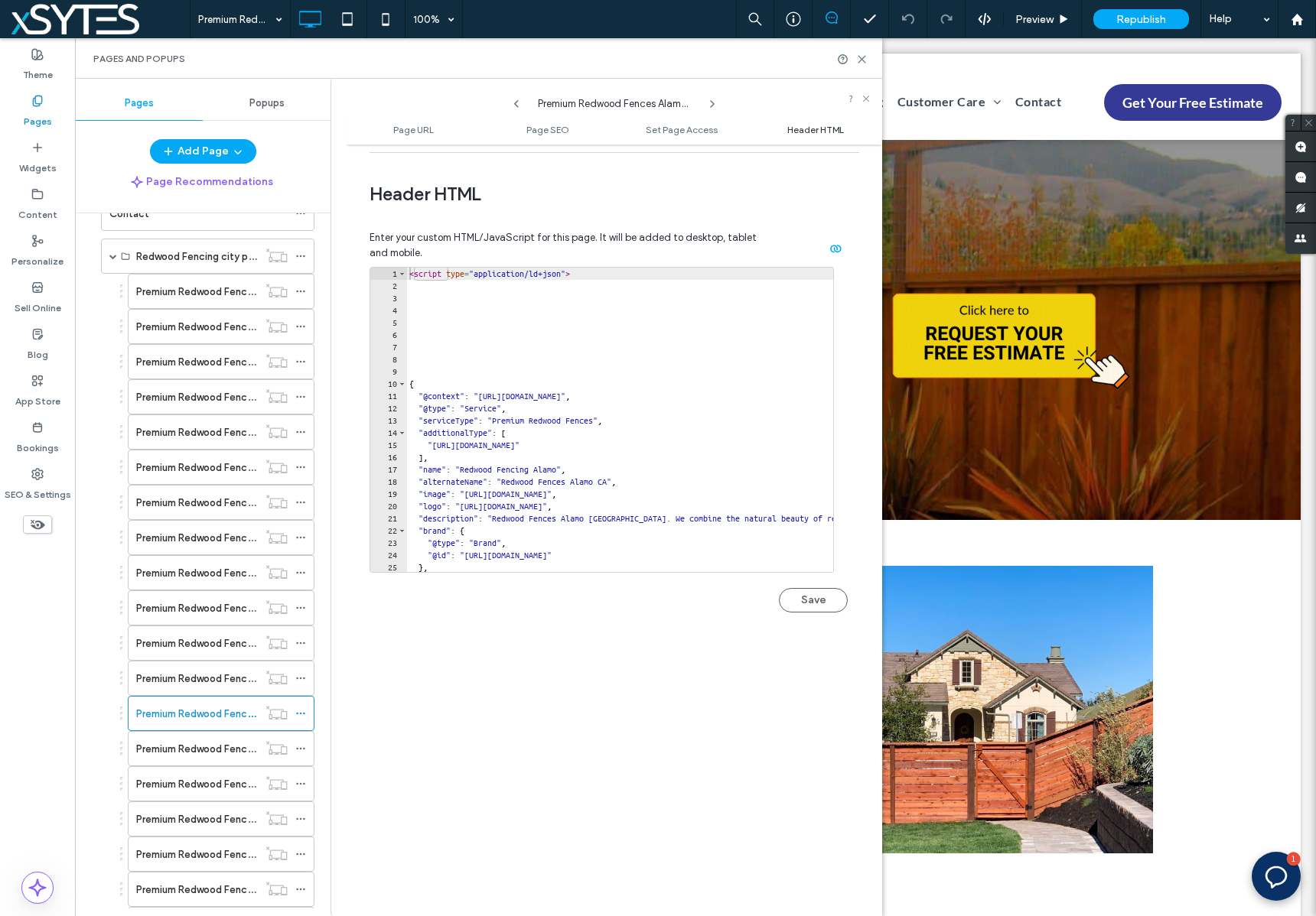
scroll to position [1411, 0]
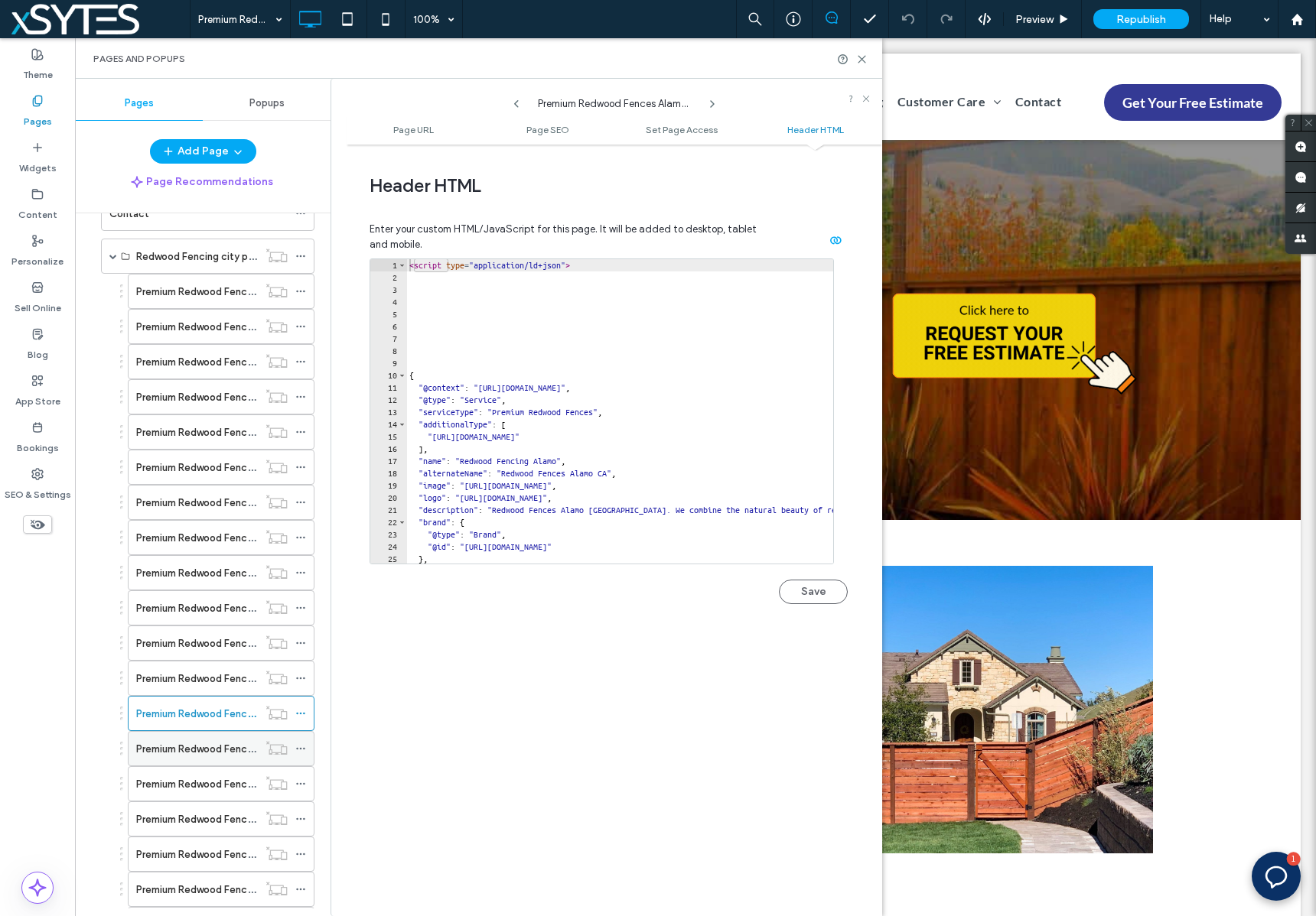
click at [305, 751] on icon at bounding box center [300, 748] width 10 height 10
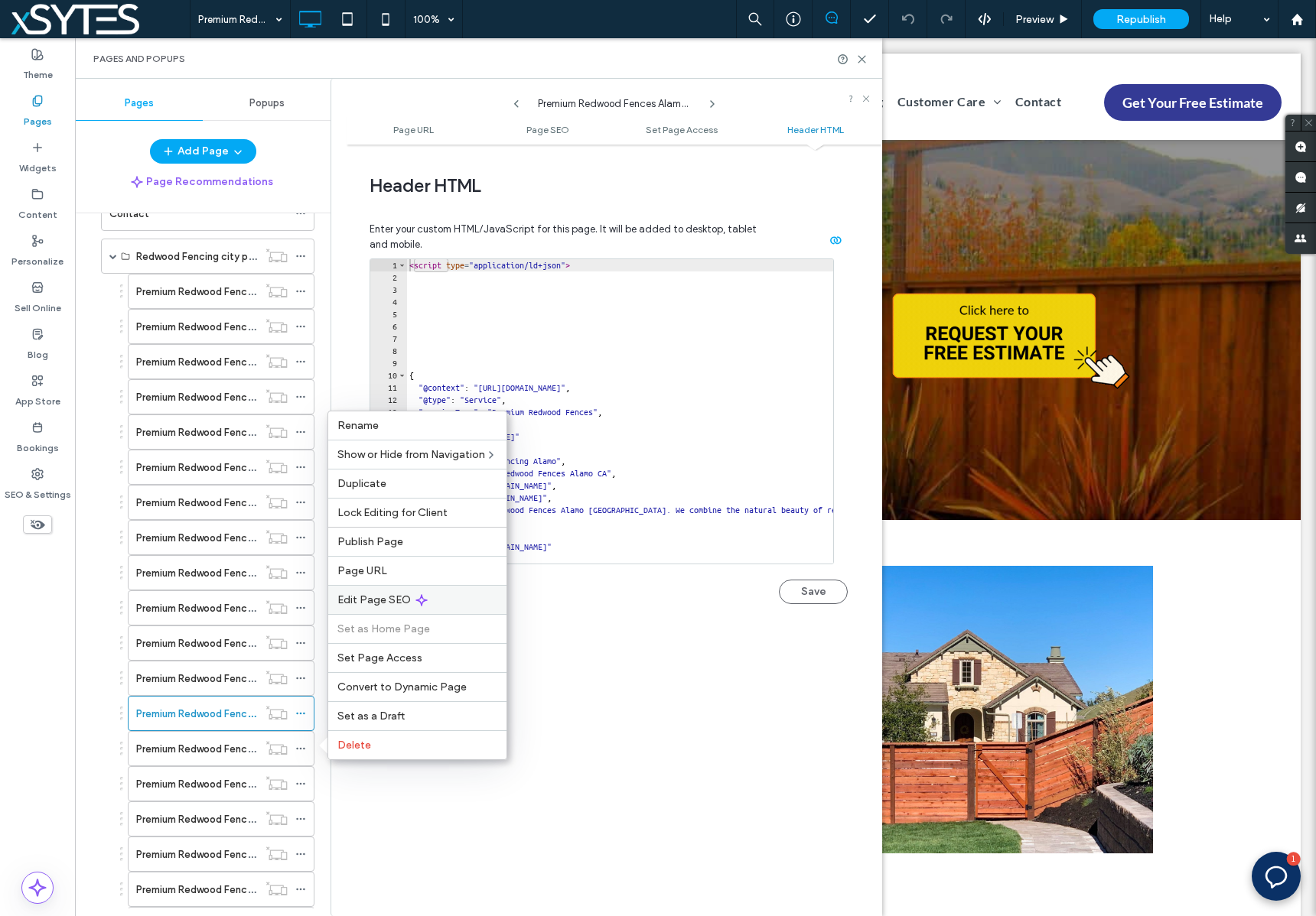
click at [464, 596] on div "Edit Page SEO" at bounding box center [417, 599] width 178 height 29
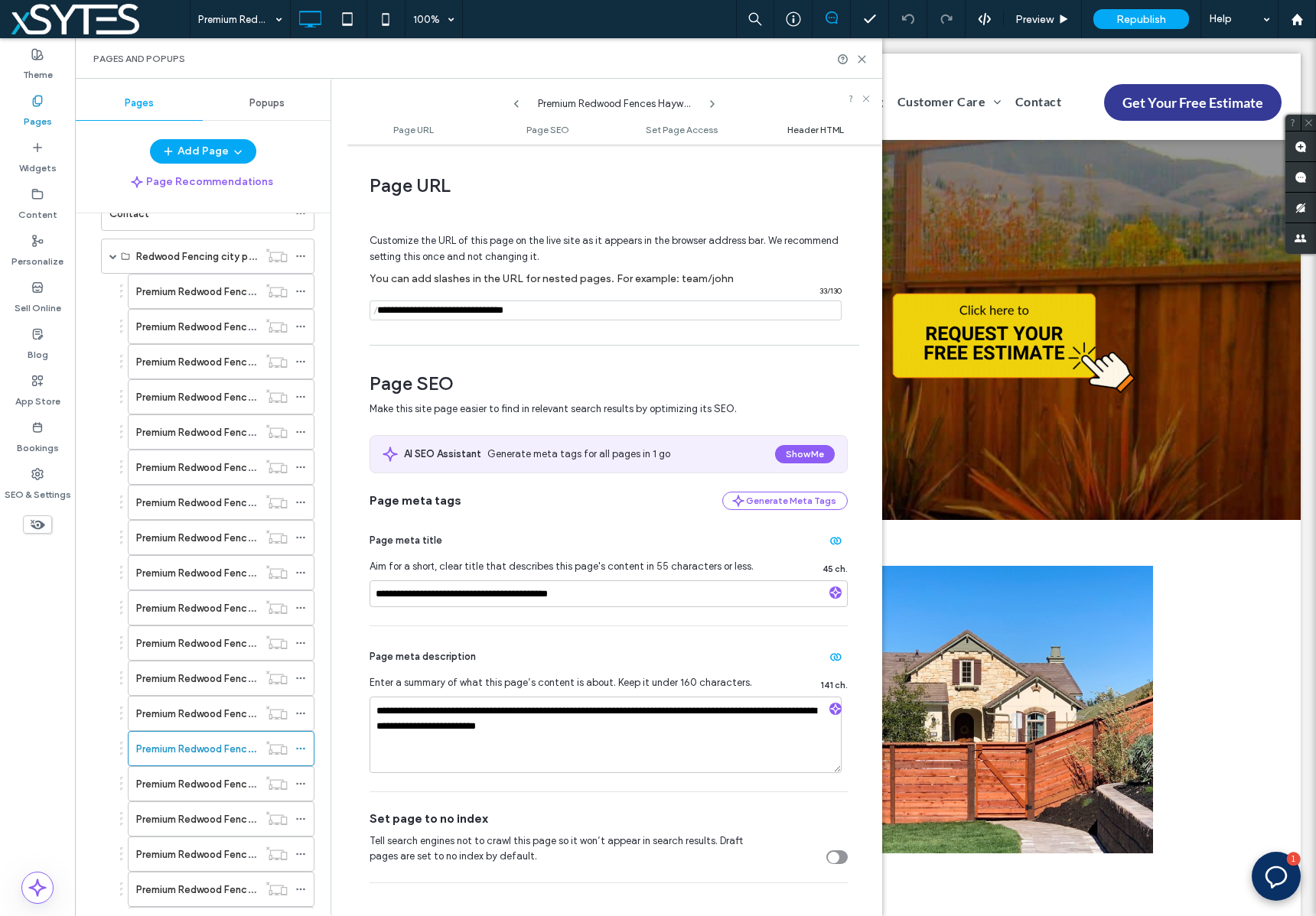
click at [829, 129] on span "Header HTML" at bounding box center [815, 129] width 56 height 11
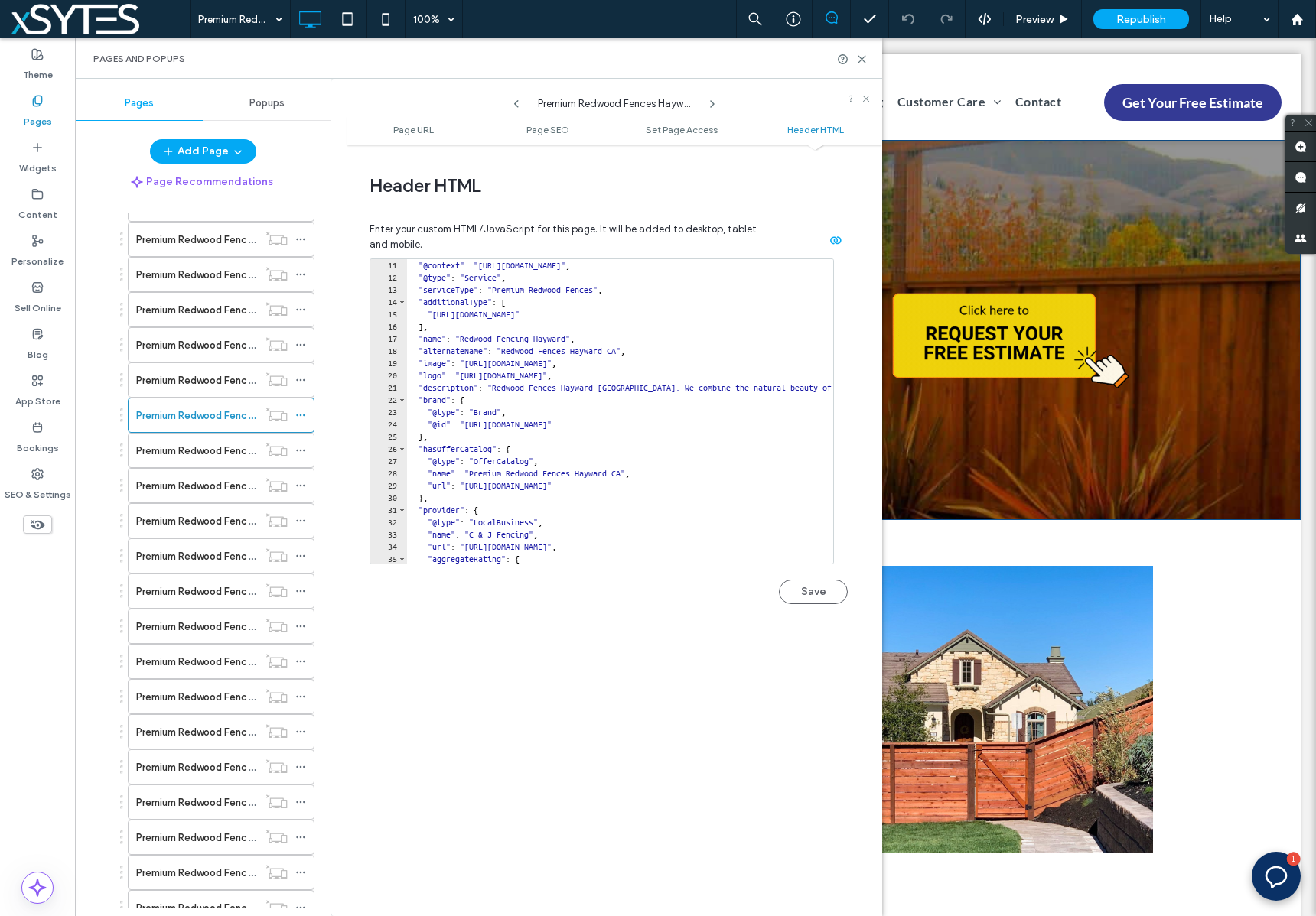
scroll to position [1180, 0]
click at [301, 448] on icon at bounding box center [300, 447] width 10 height 10
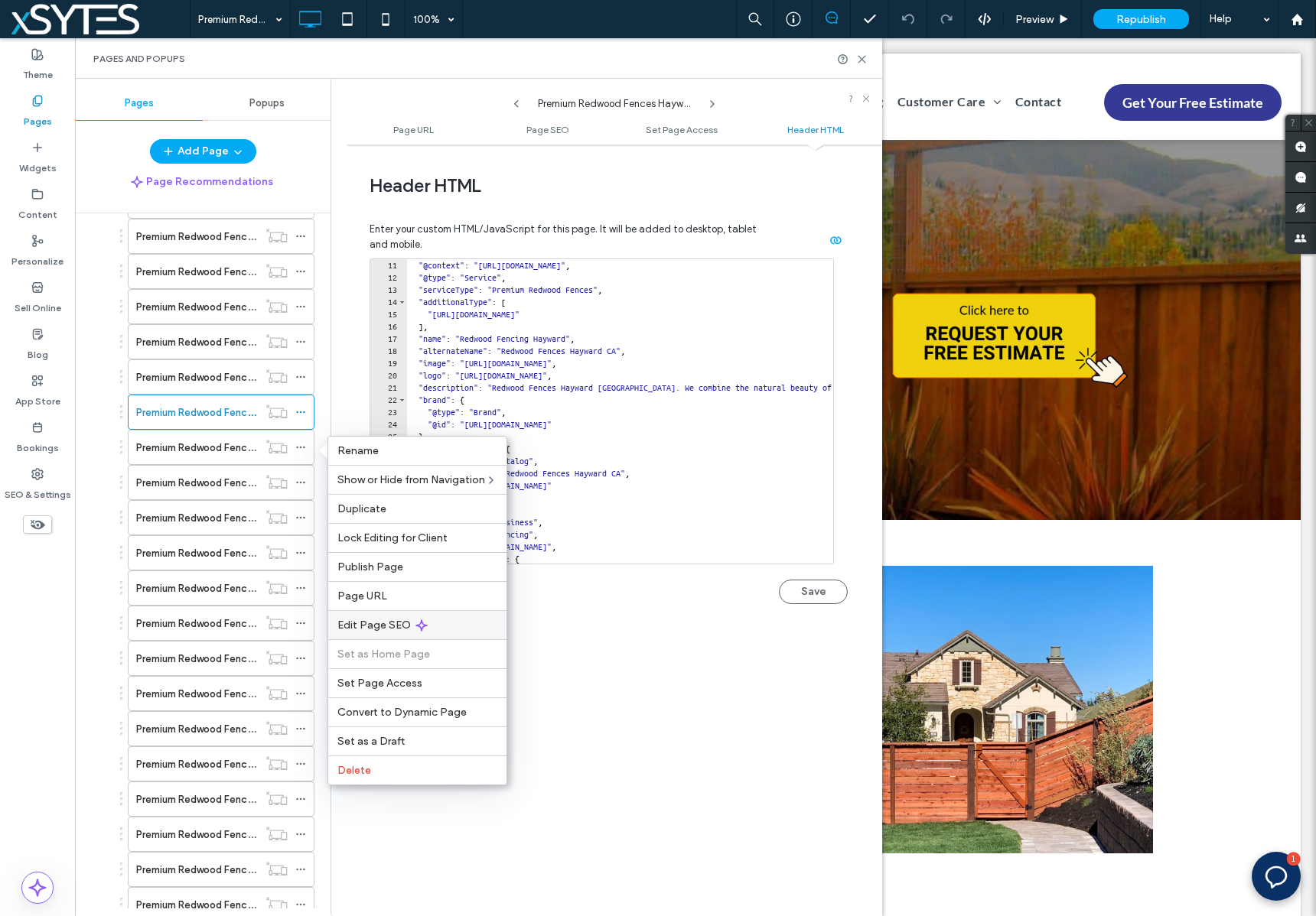
click at [465, 622] on div "Edit Page SEO" at bounding box center [417, 624] width 178 height 29
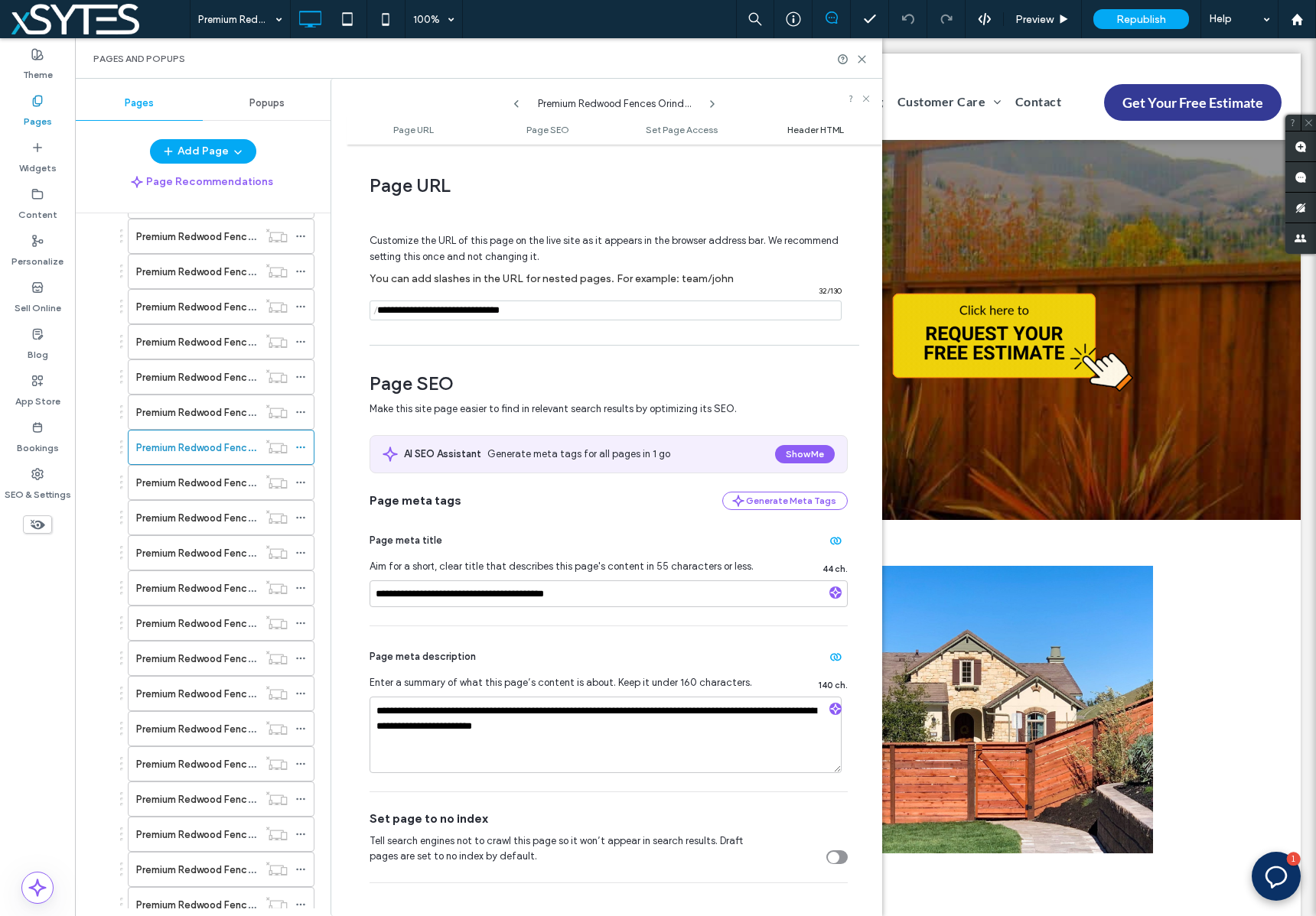
click at [794, 130] on span "Header HTML" at bounding box center [815, 129] width 56 height 11
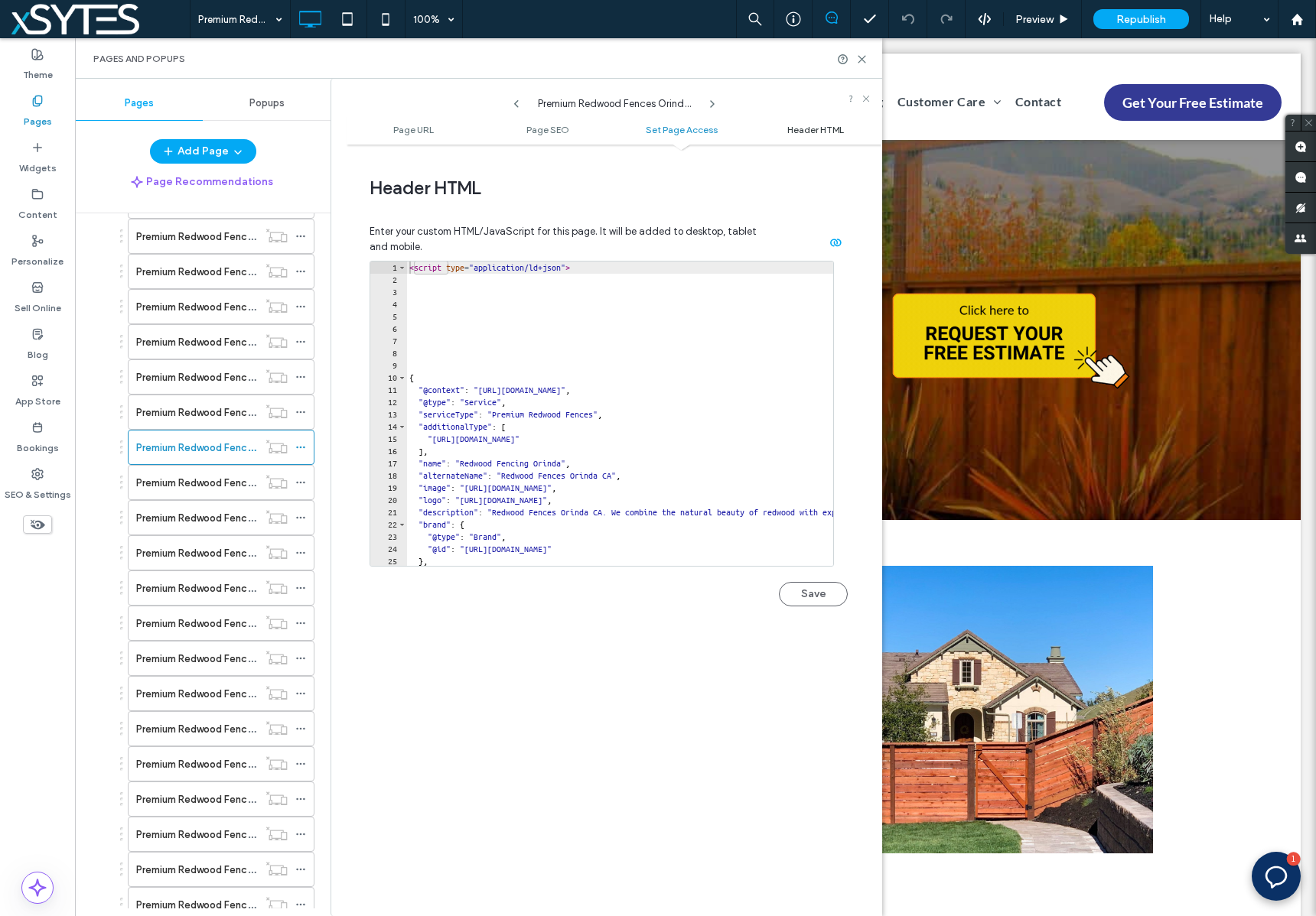
scroll to position [1411, 0]
click at [296, 485] on icon at bounding box center [300, 482] width 10 height 10
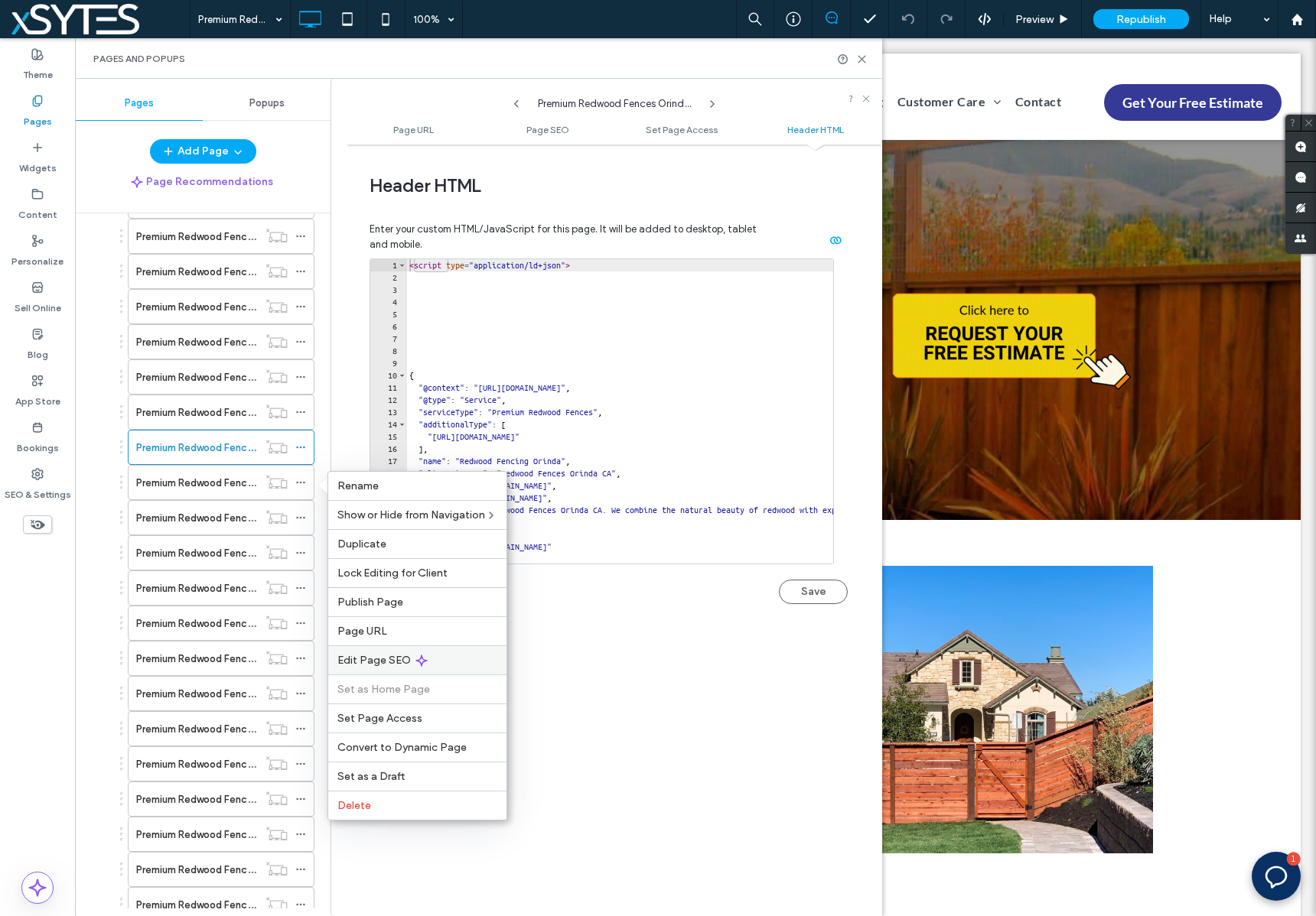
click at [464, 655] on div "Edit Page SEO" at bounding box center [417, 660] width 178 height 29
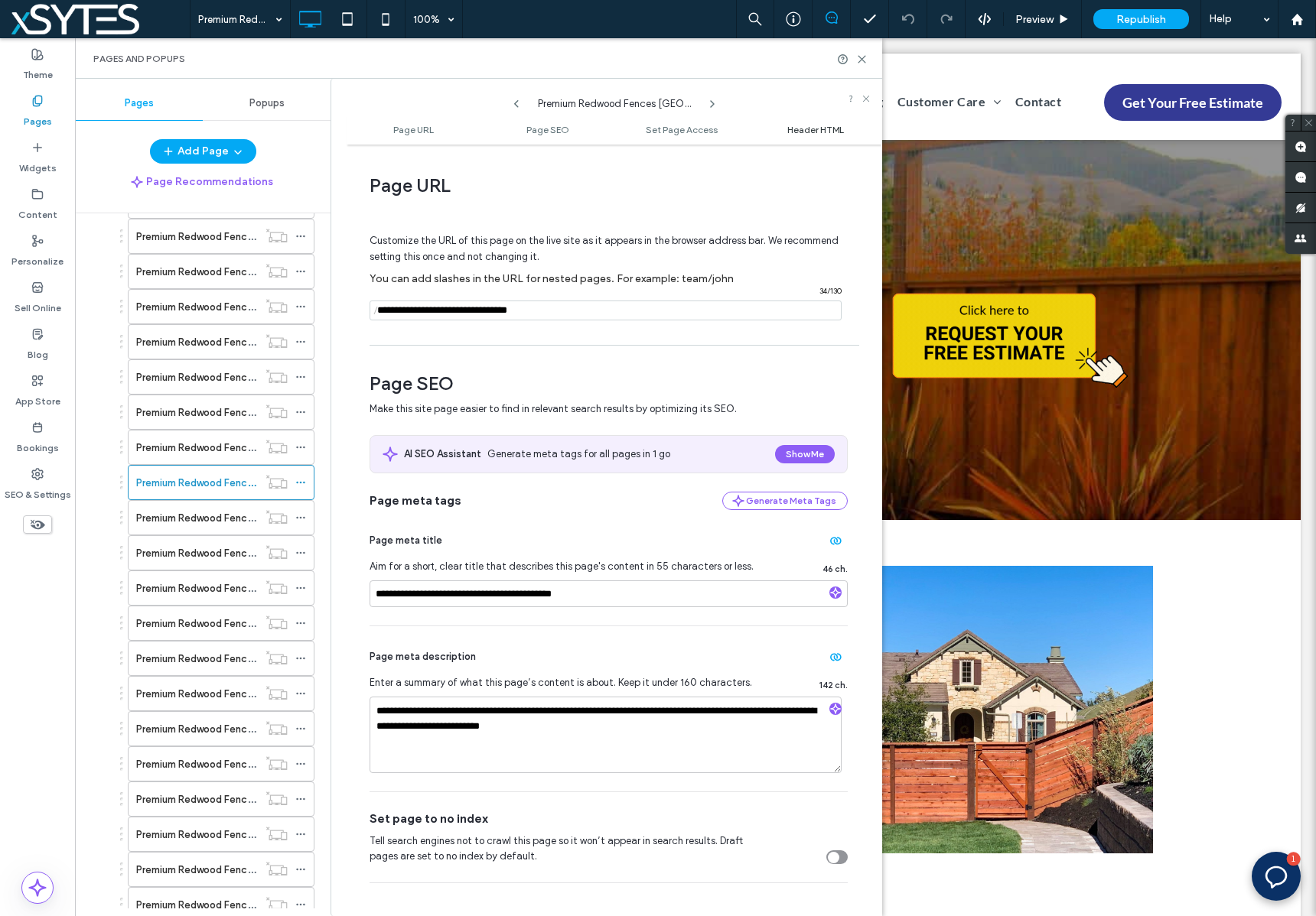
click at [815, 124] on span "Header HTML" at bounding box center [815, 129] width 56 height 11
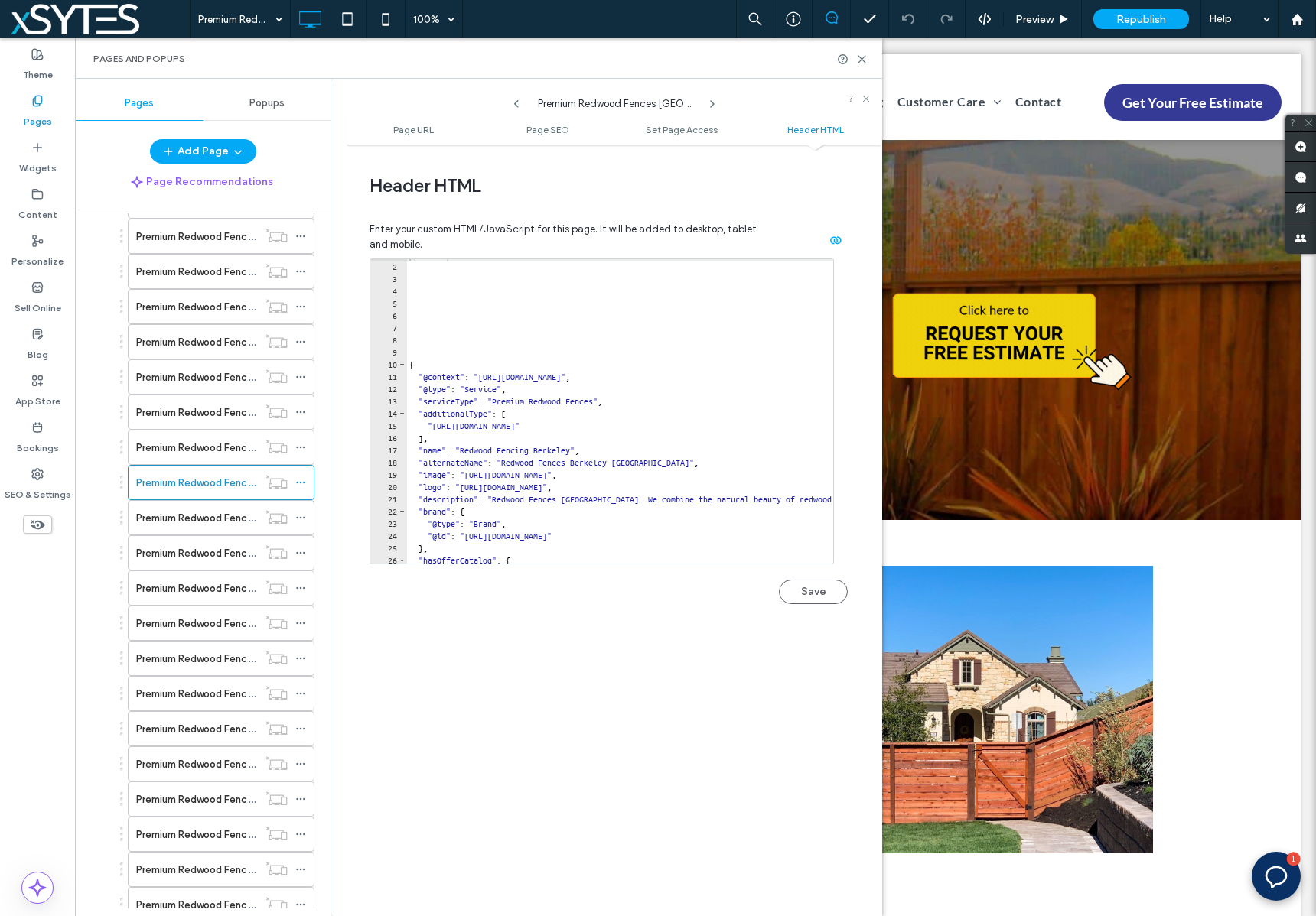
scroll to position [90, 0]
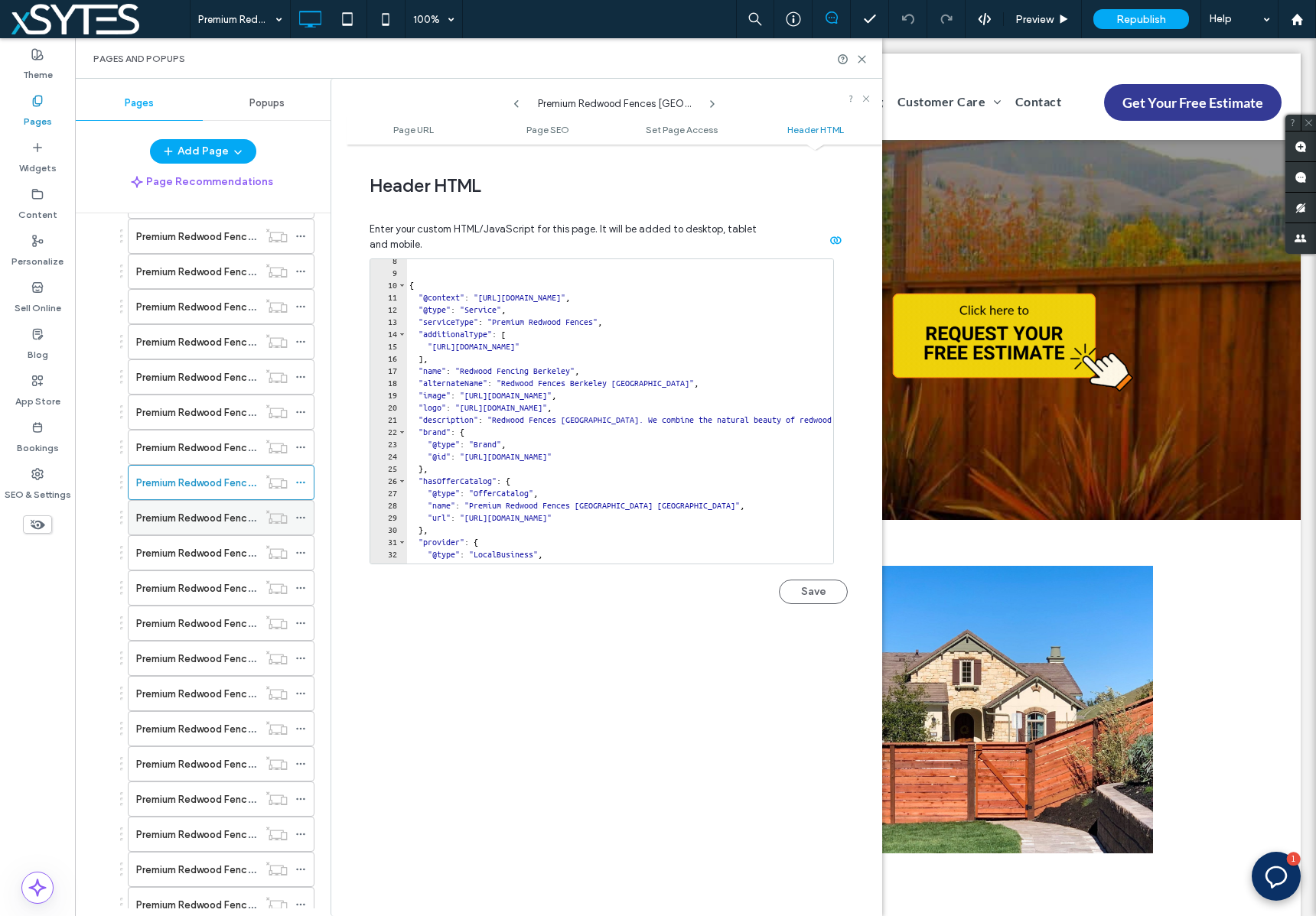
click at [298, 517] on icon at bounding box center [300, 517] width 10 height 10
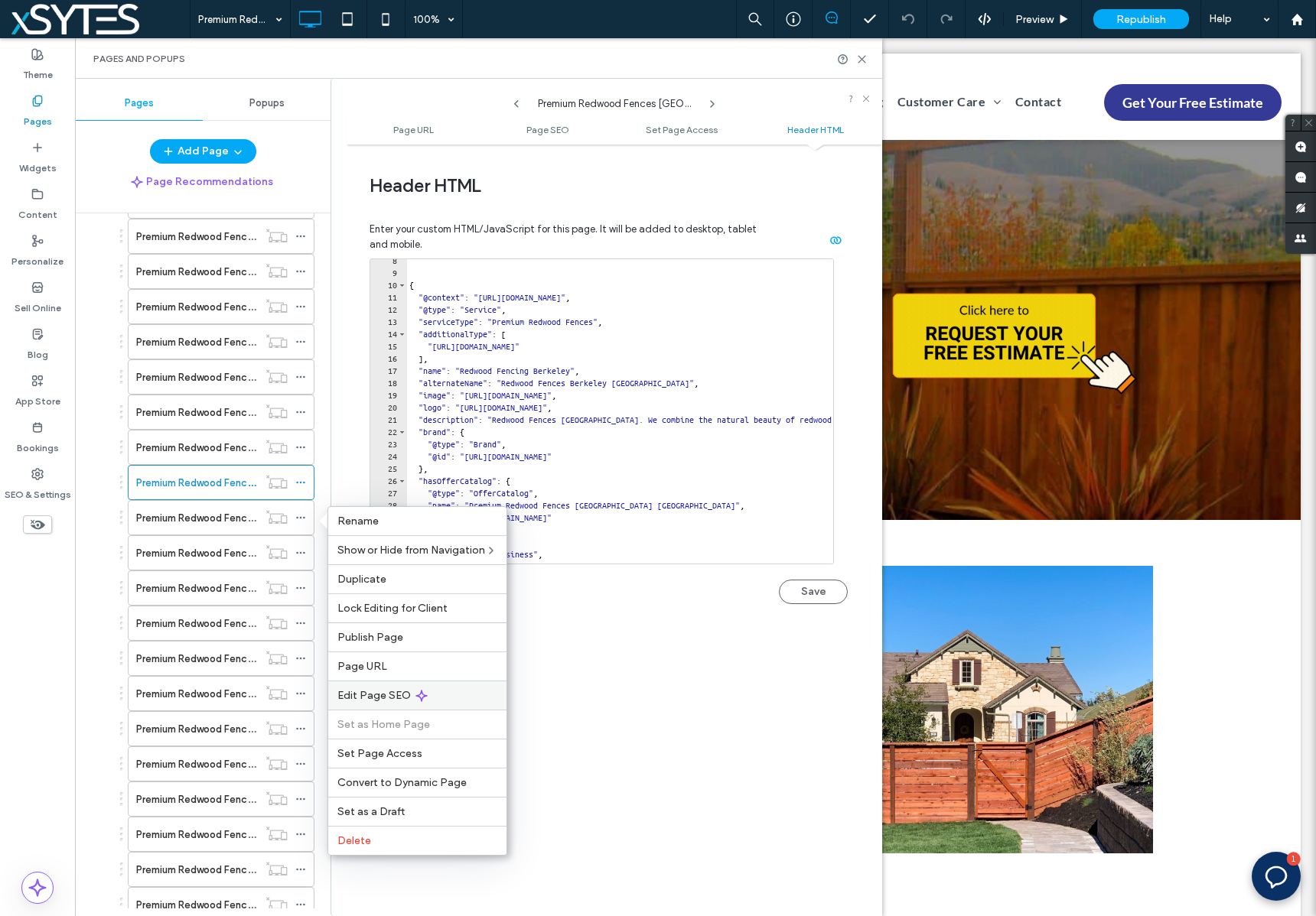
click at [463, 693] on div "Edit Page SEO" at bounding box center [417, 695] width 178 height 29
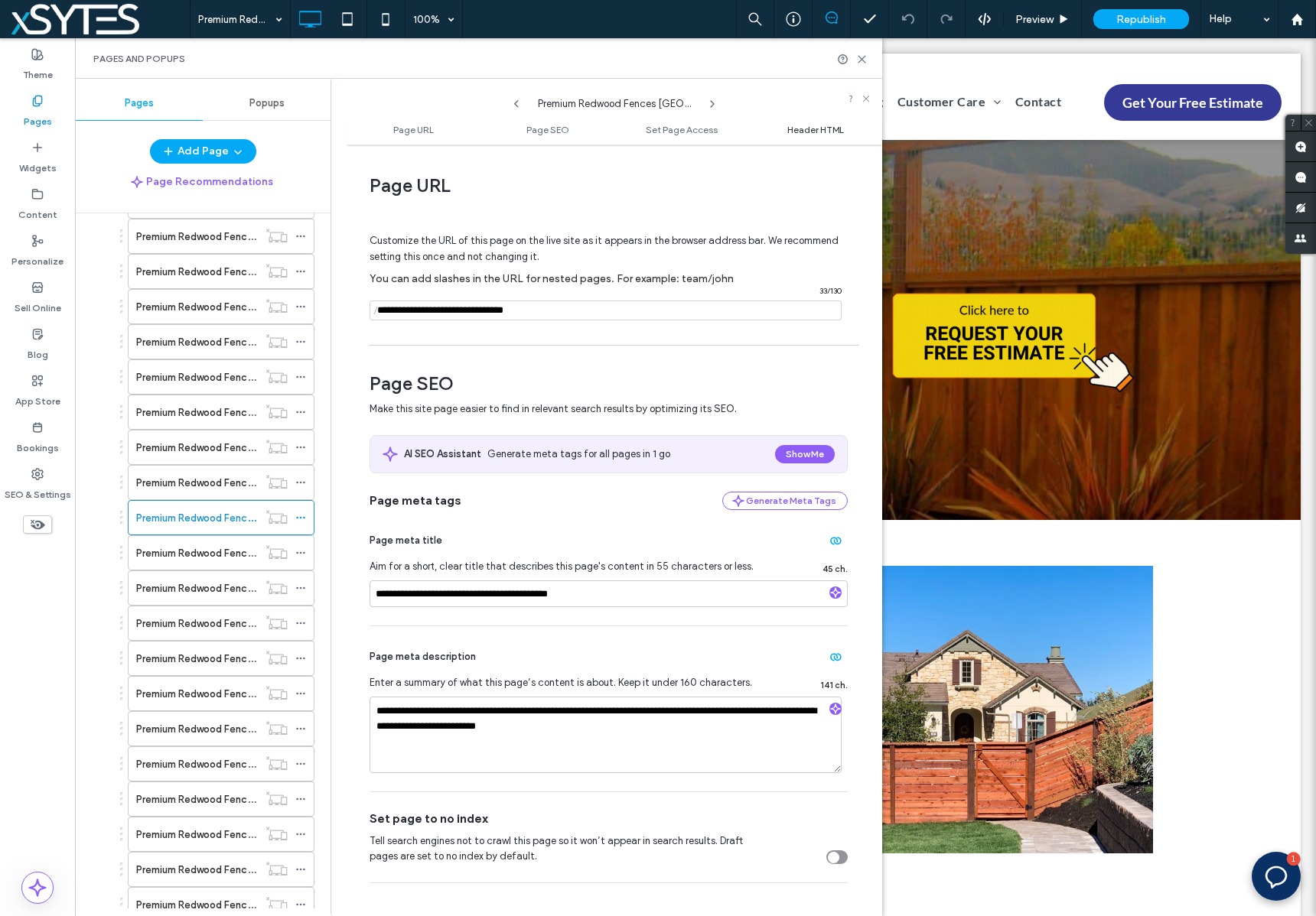
click at [822, 133] on span "Header HTML" at bounding box center [815, 129] width 56 height 11
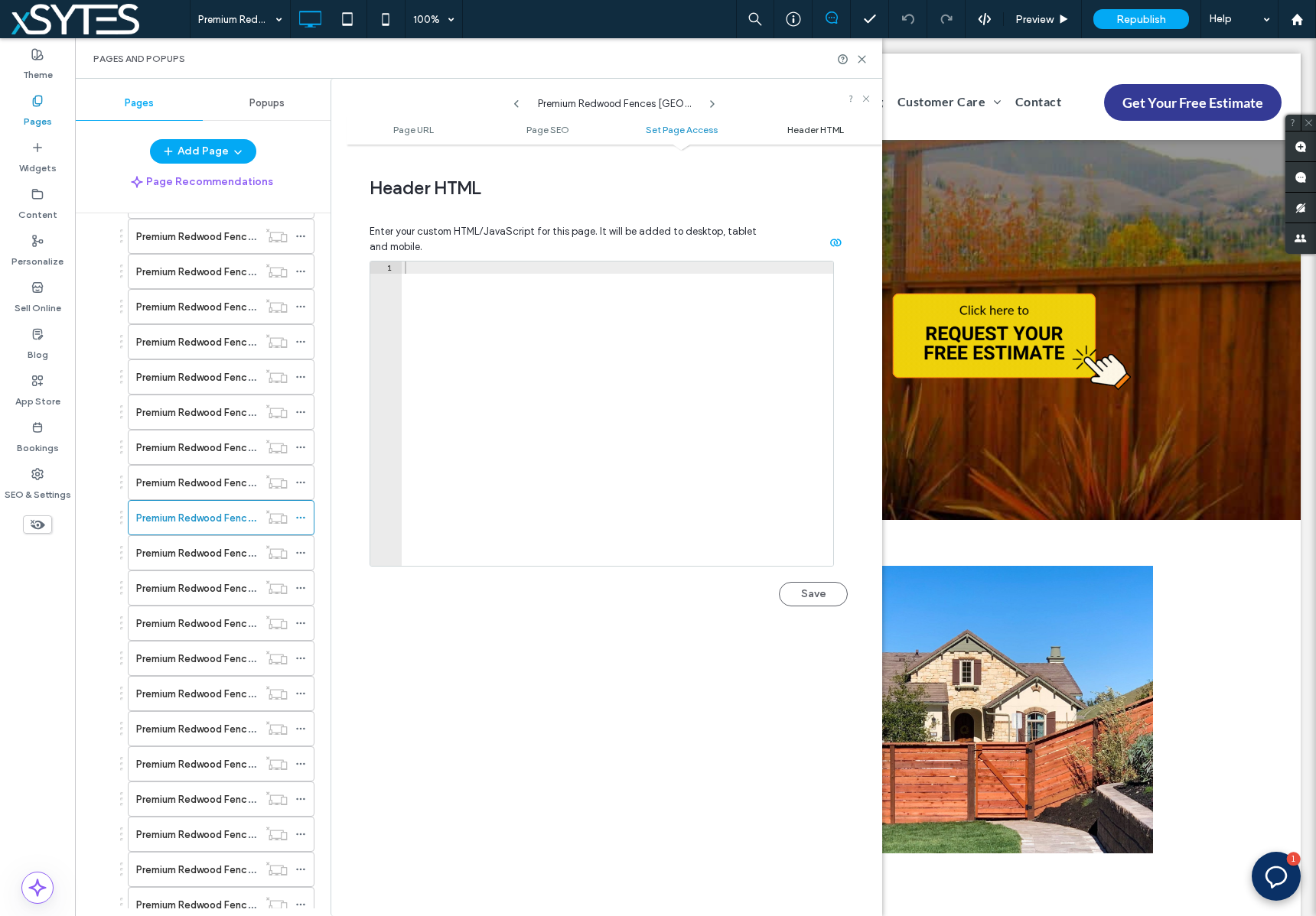
scroll to position [1411, 0]
click at [297, 554] on icon at bounding box center [300, 552] width 10 height 10
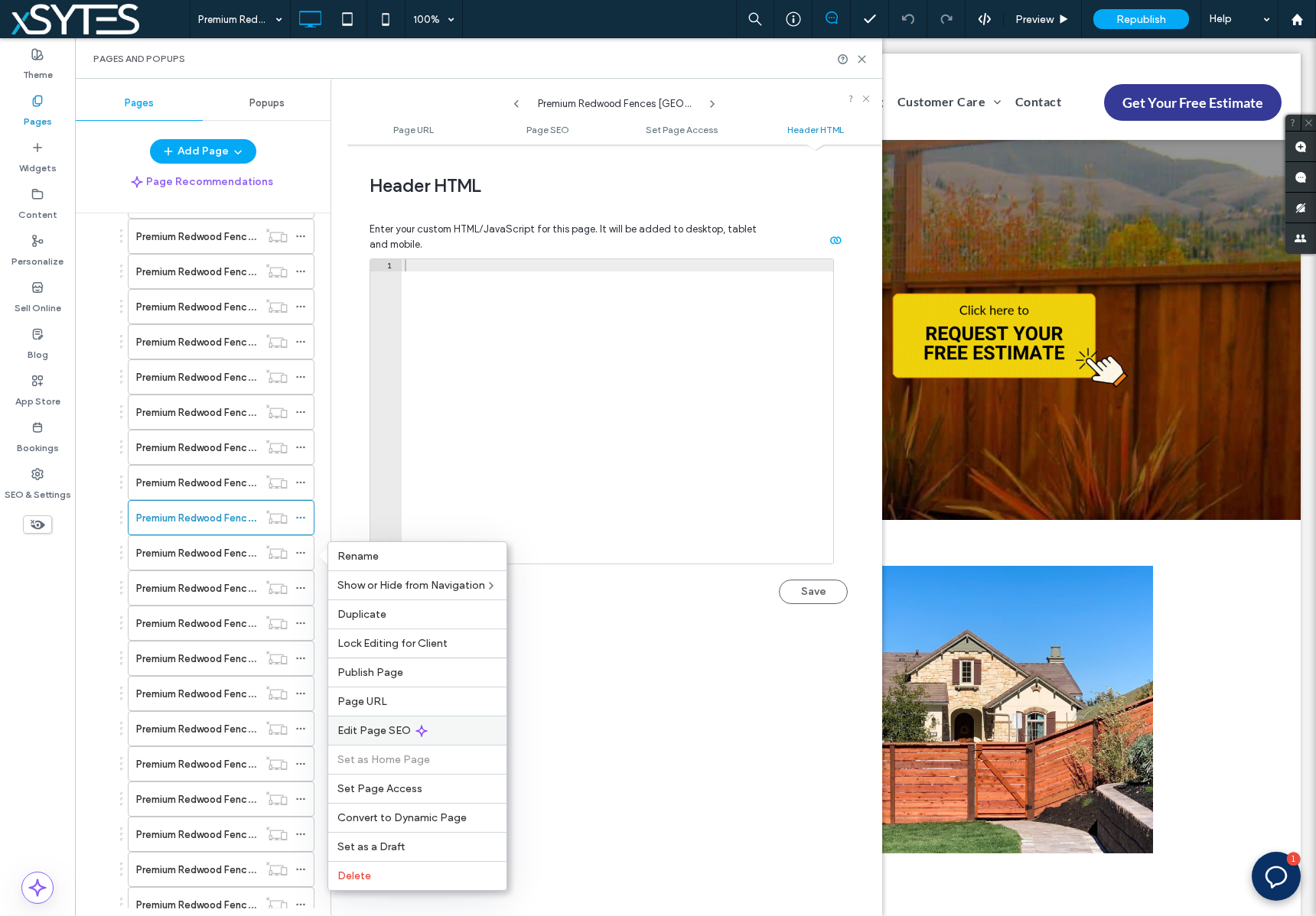
click at [457, 722] on div "Edit Page SEO" at bounding box center [417, 730] width 178 height 29
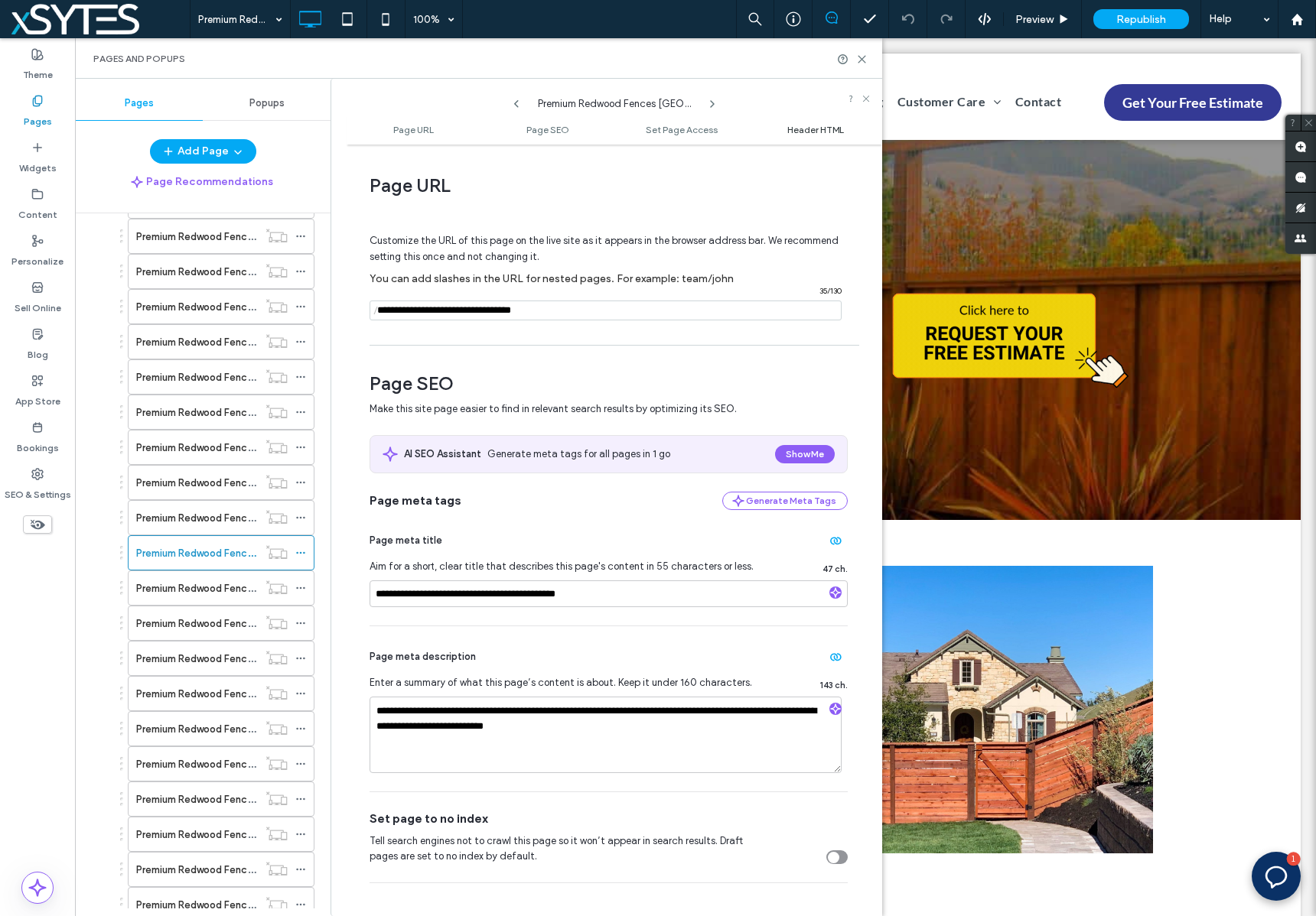
click at [795, 128] on span "Header HTML" at bounding box center [815, 129] width 56 height 11
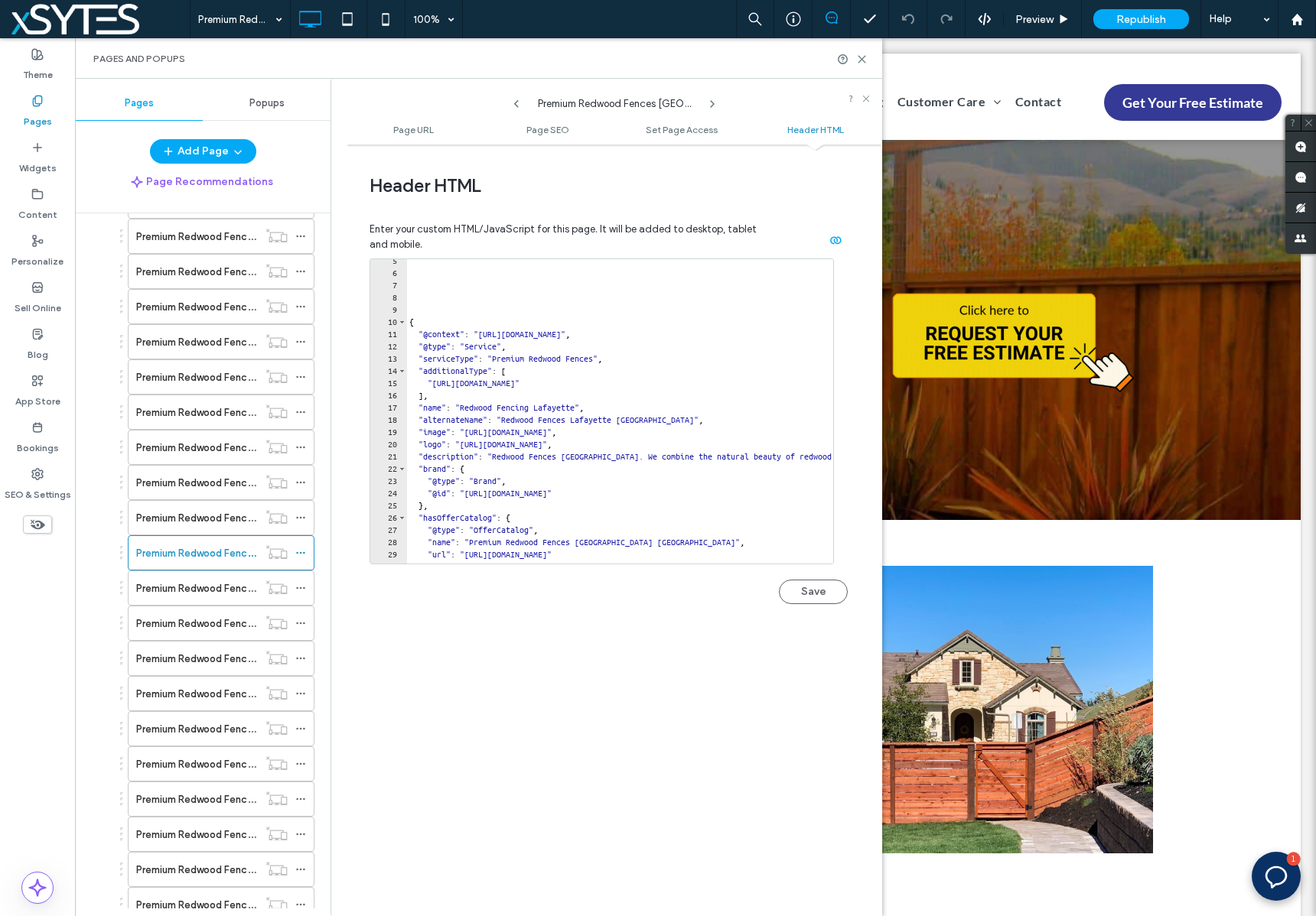
scroll to position [55, 0]
click at [299, 589] on icon at bounding box center [300, 587] width 10 height 10
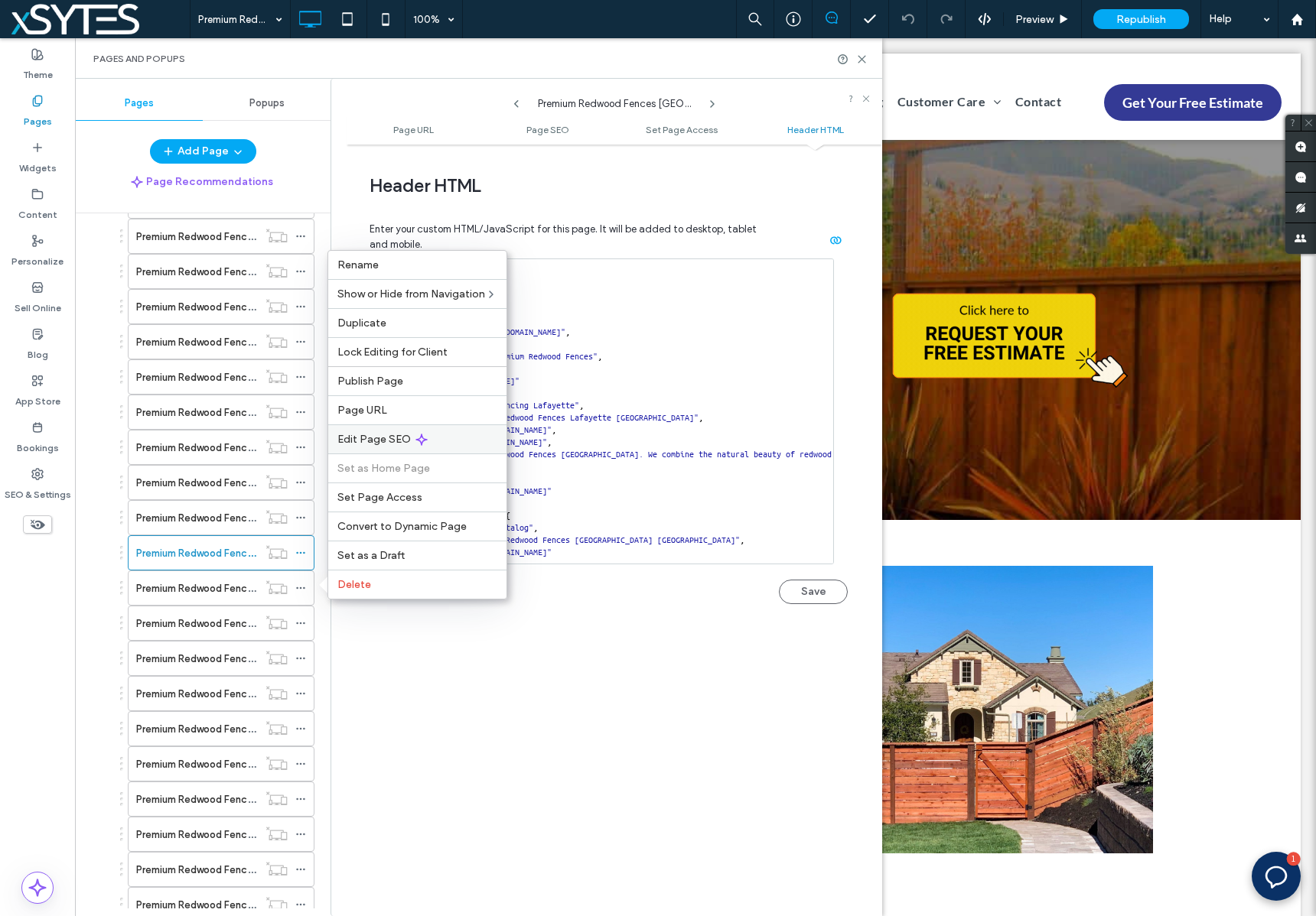
click at [455, 438] on div "Edit Page SEO" at bounding box center [417, 439] width 178 height 29
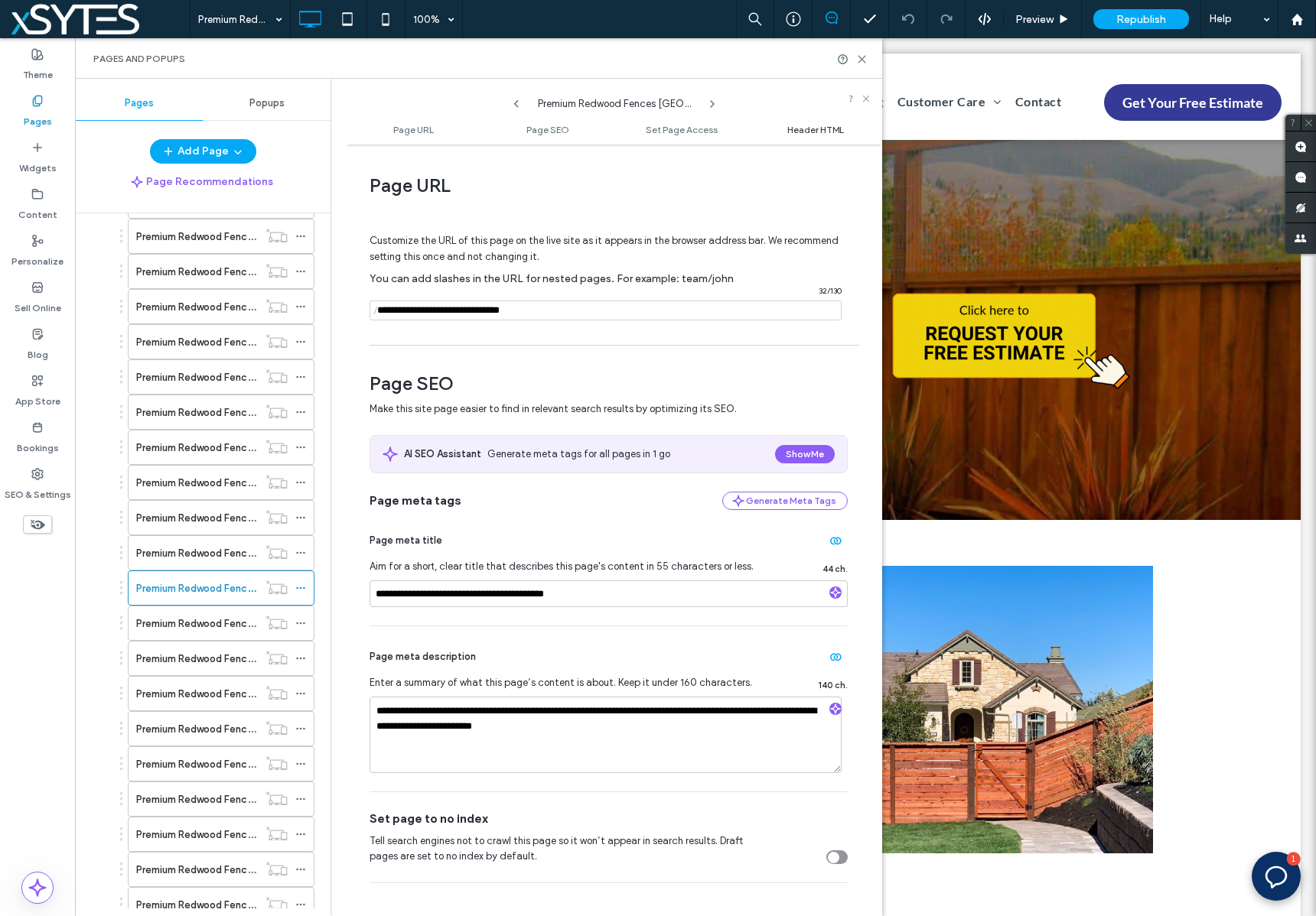
click at [827, 127] on span "Header HTML" at bounding box center [815, 129] width 56 height 11
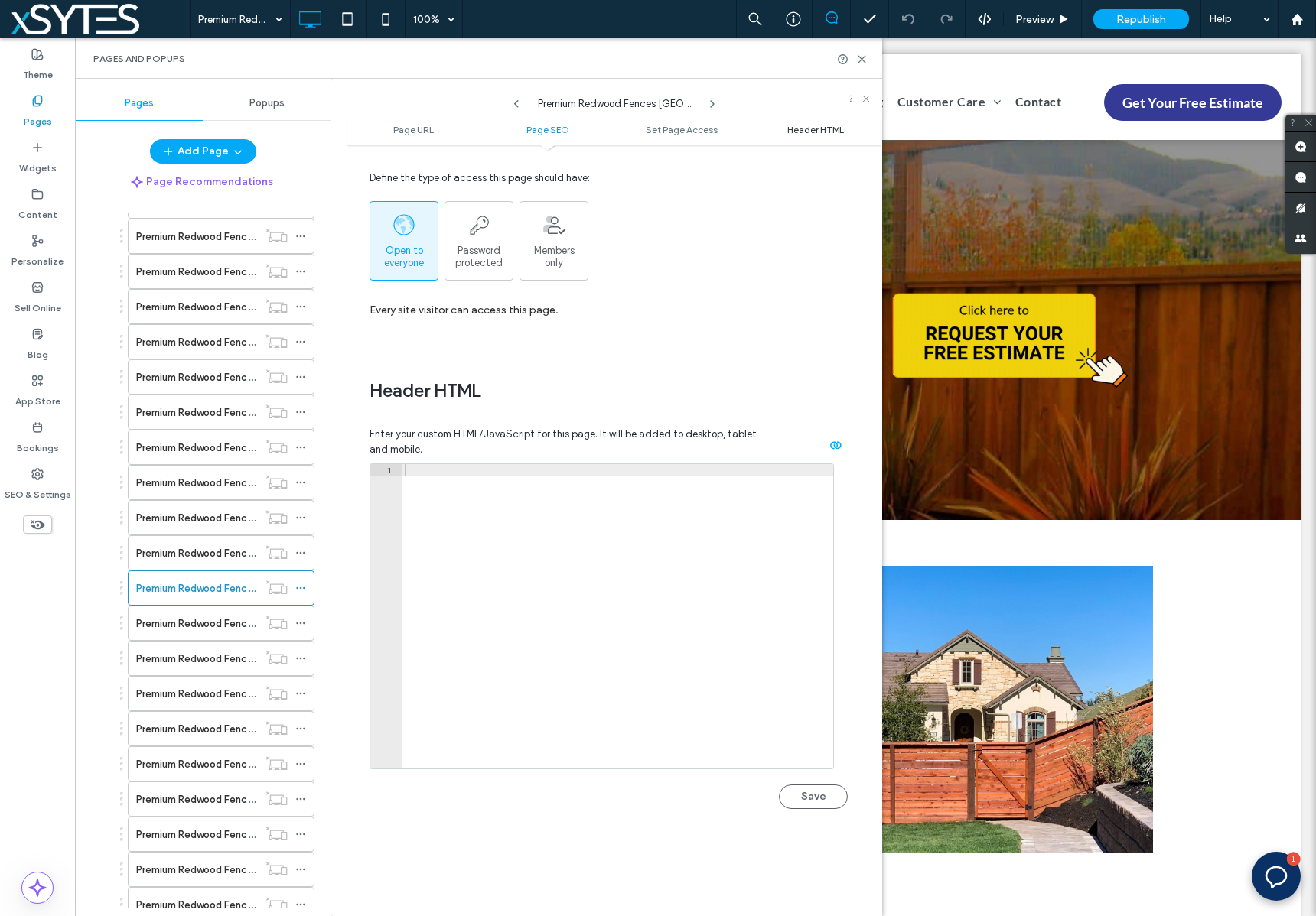
scroll to position [1411, 0]
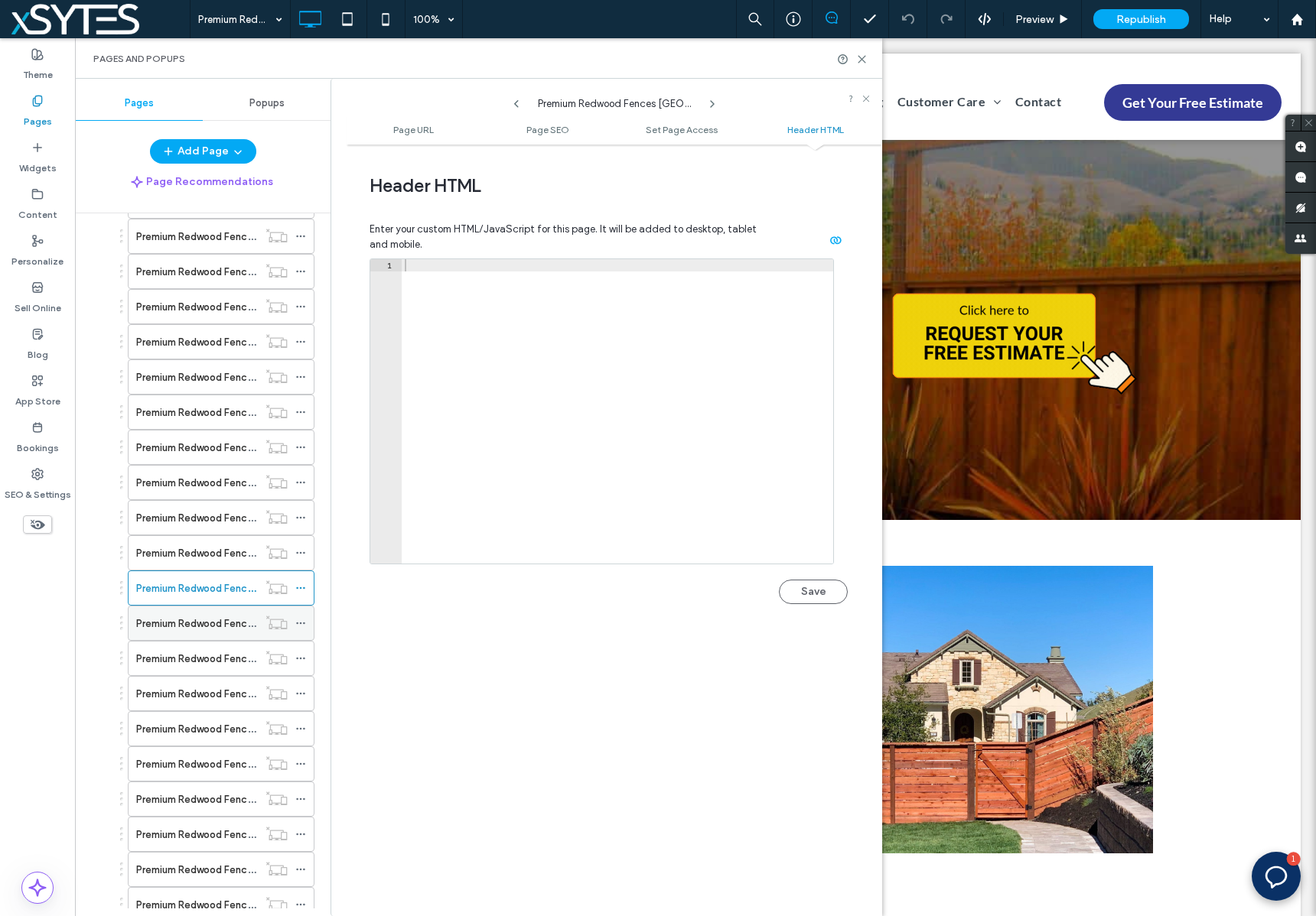
click at [304, 621] on icon at bounding box center [300, 623] width 10 height 10
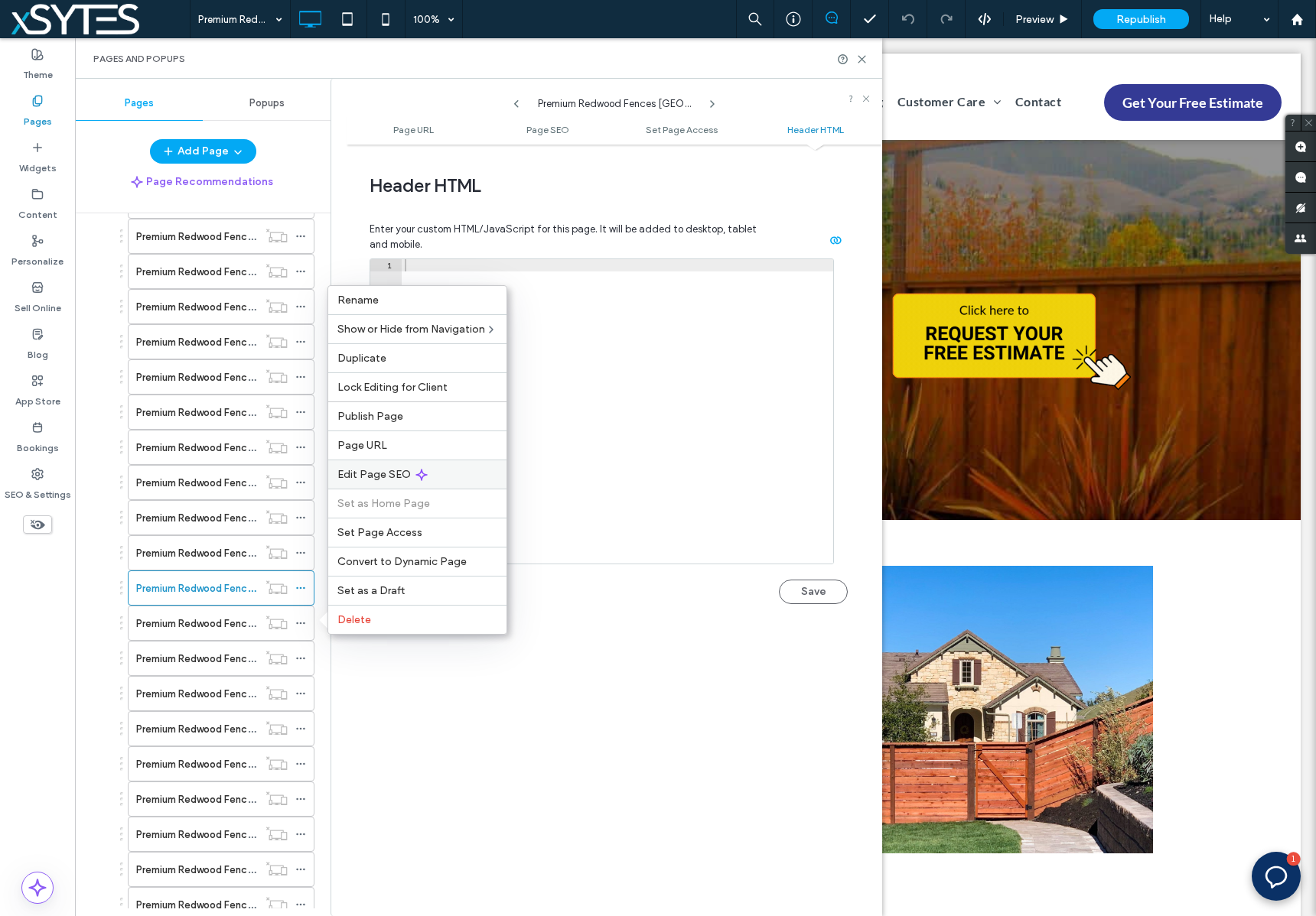
click at [496, 474] on div "Edit Page SEO" at bounding box center [417, 474] width 178 height 29
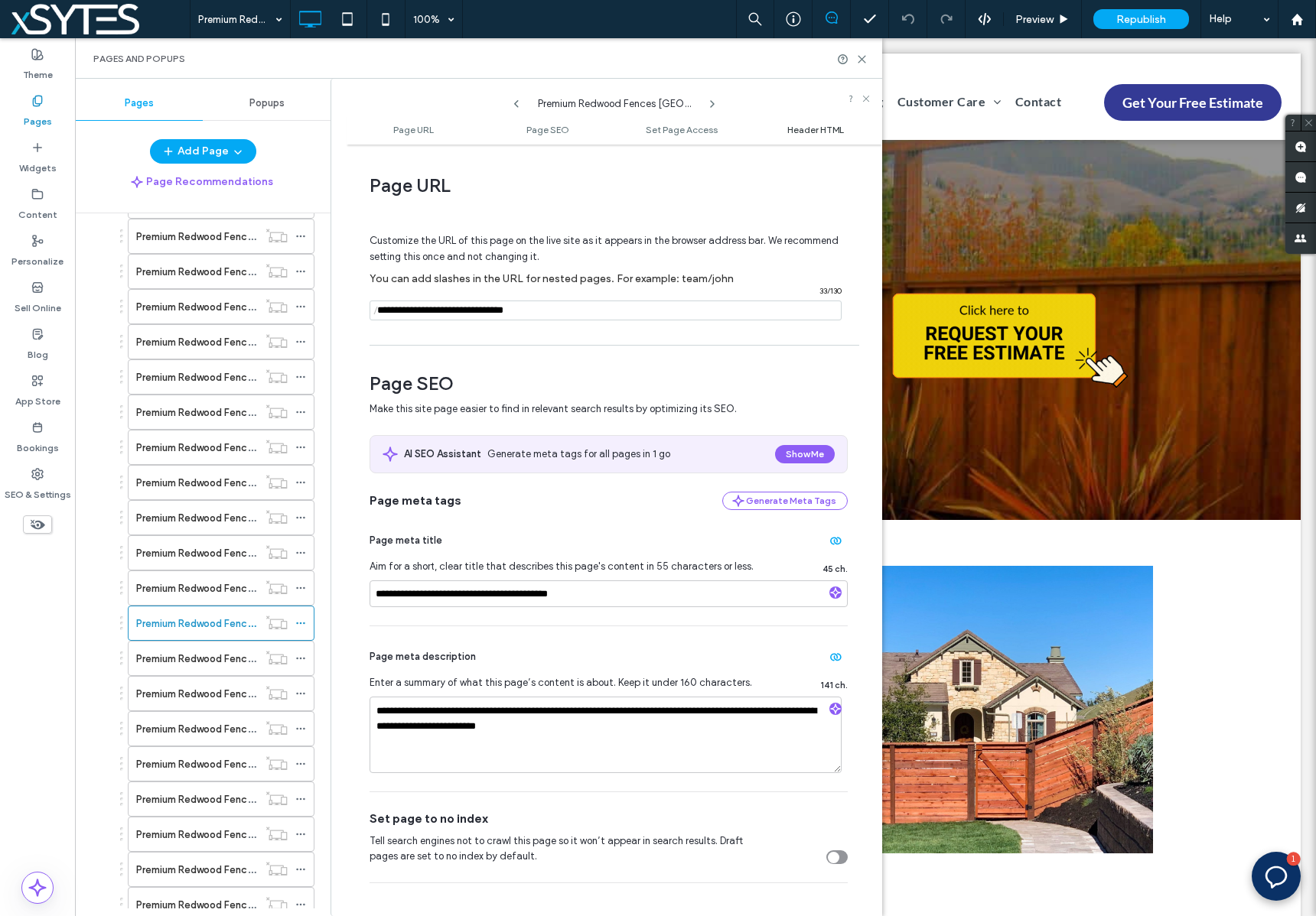
click at [827, 125] on span "Header HTML" at bounding box center [815, 129] width 56 height 11
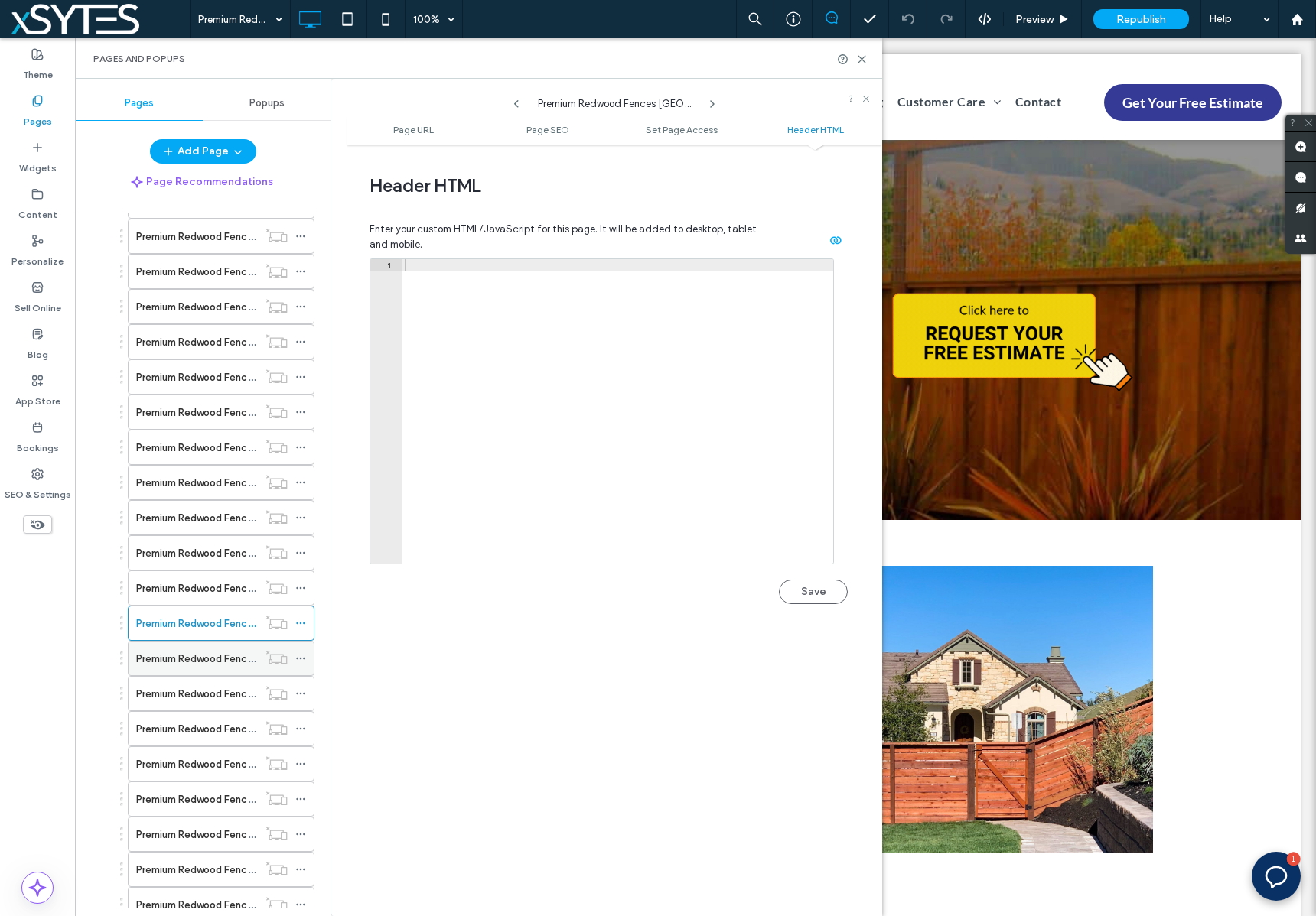
click at [206, 659] on label "Premium Redwood Fences Antioch [GEOGRAPHIC_DATA]" at bounding box center [269, 658] width 265 height 27
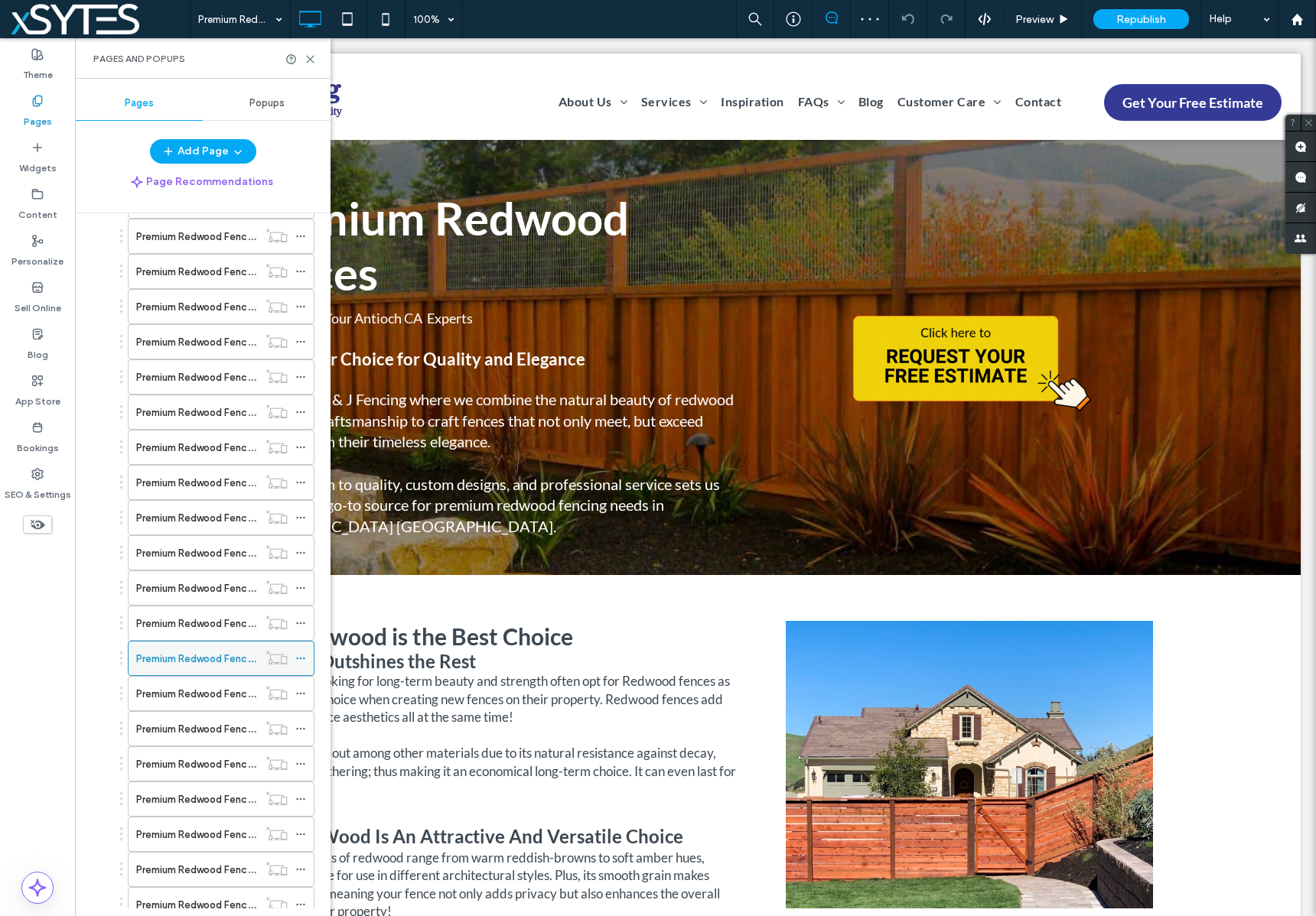
click at [301, 660] on icon at bounding box center [300, 658] width 10 height 10
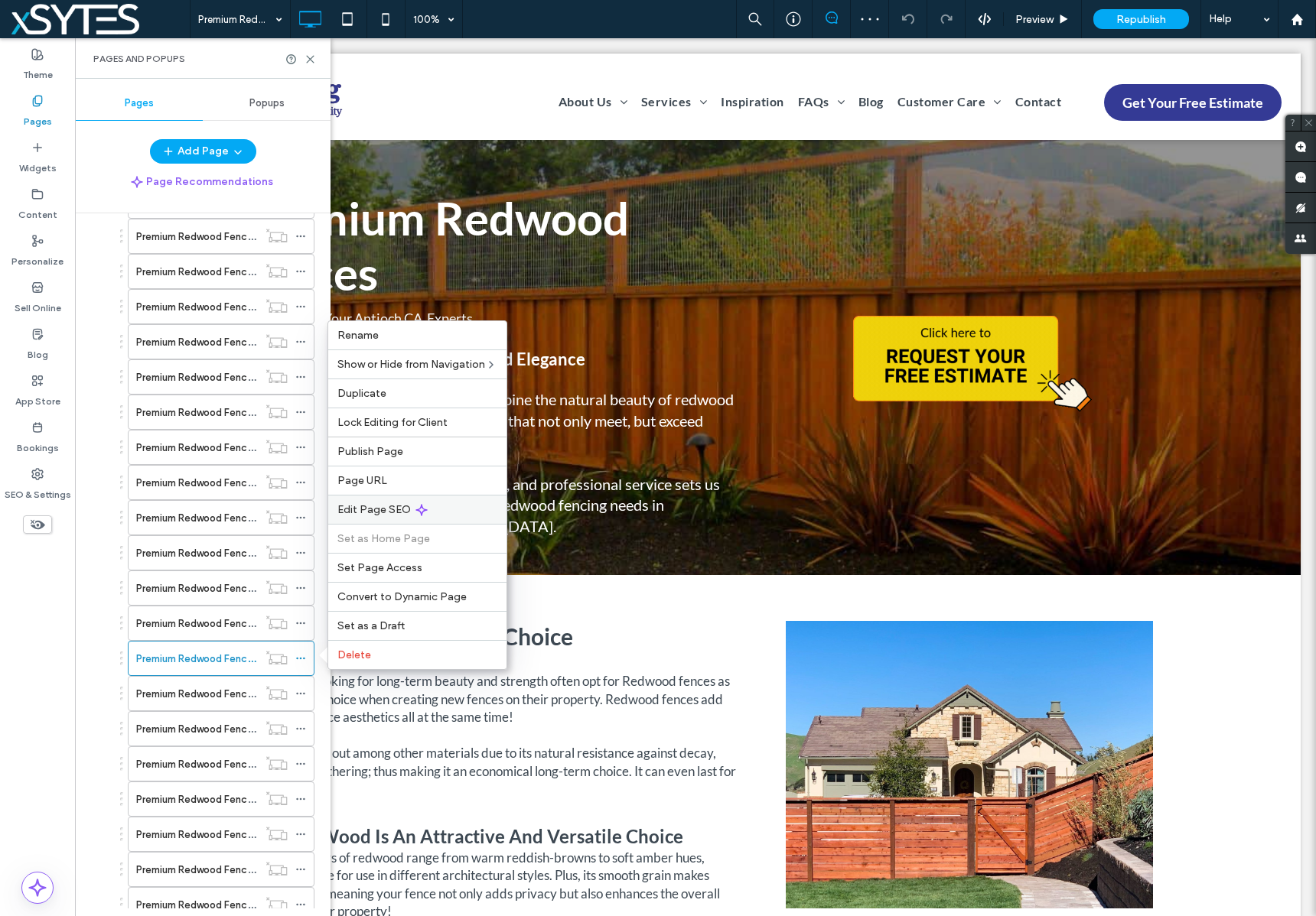
click at [484, 508] on div "Edit Page SEO" at bounding box center [417, 509] width 178 height 29
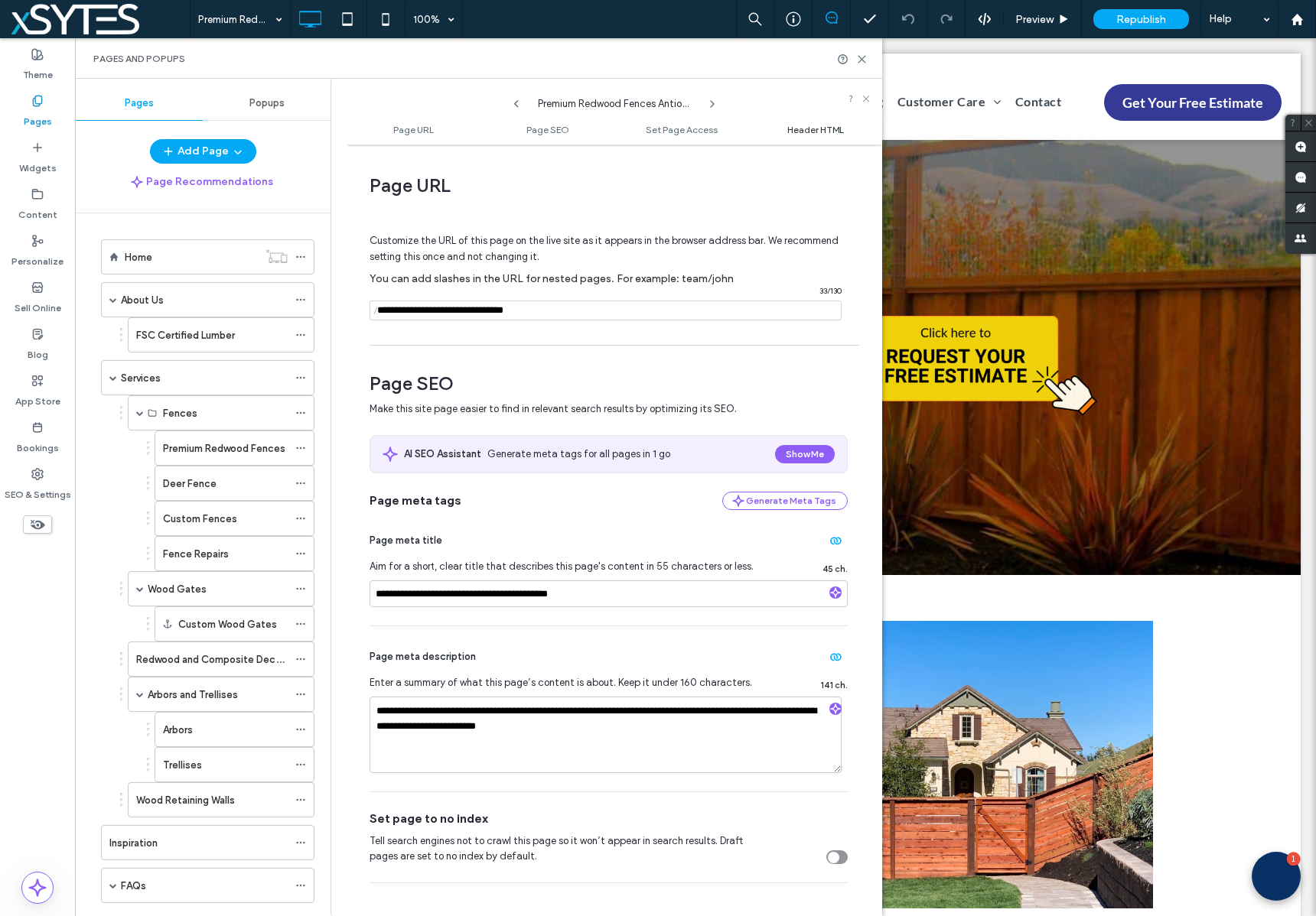
scroll to position [1180, 0]
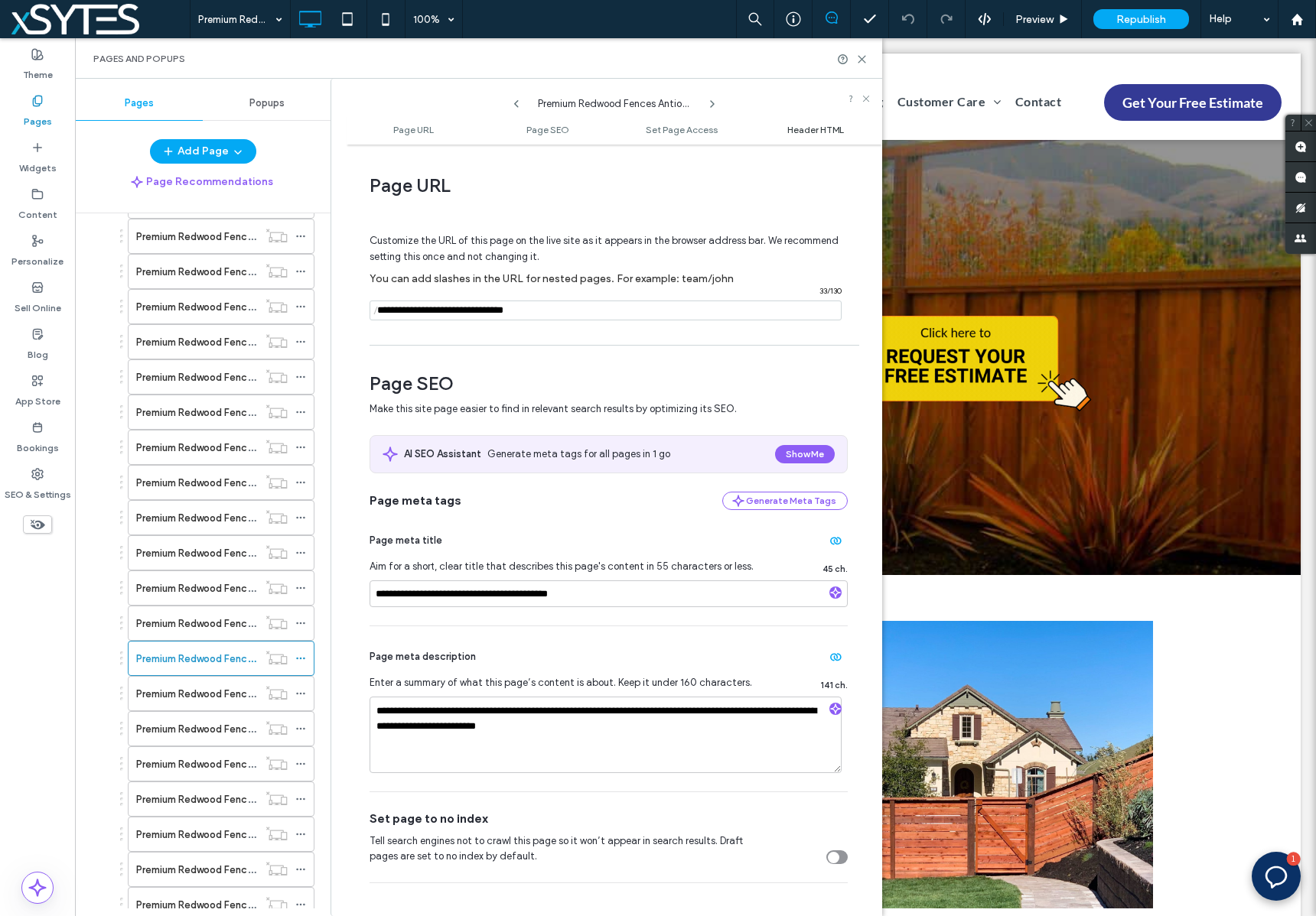
click at [814, 129] on span "Header HTML" at bounding box center [815, 129] width 56 height 11
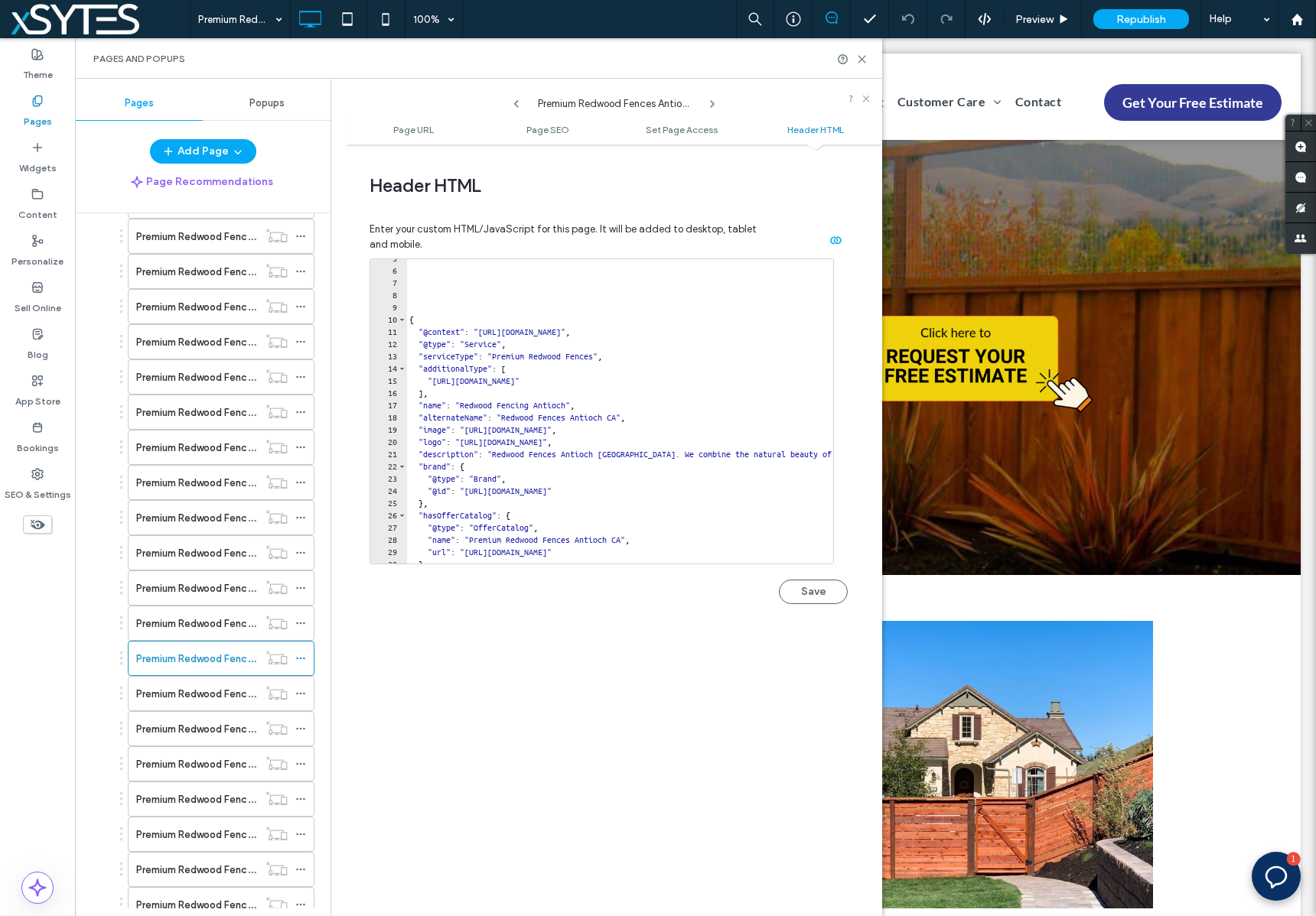
scroll to position [58, 0]
click at [298, 693] on icon at bounding box center [300, 693] width 10 height 10
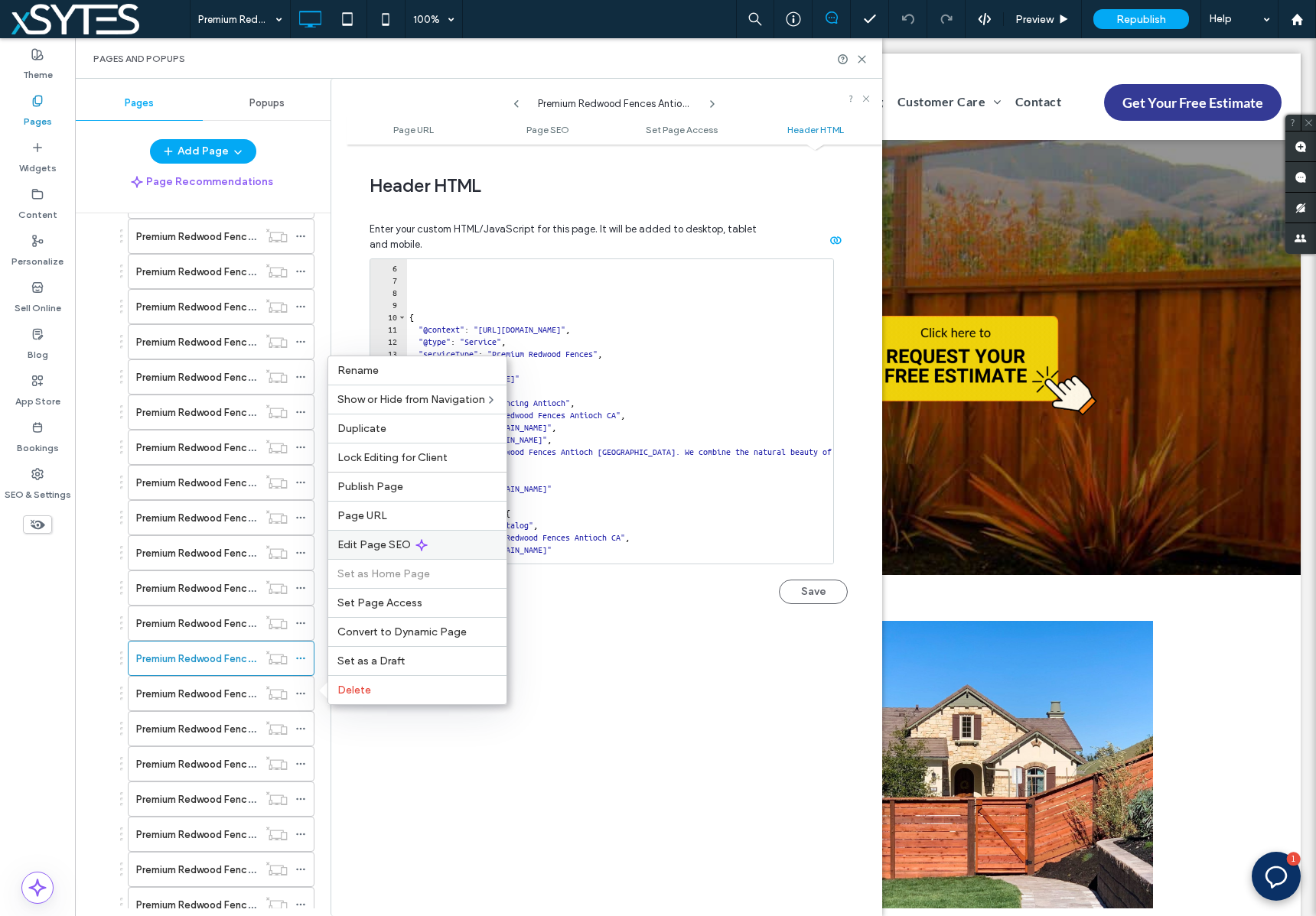
click at [457, 546] on div "Edit Page SEO" at bounding box center [417, 544] width 178 height 29
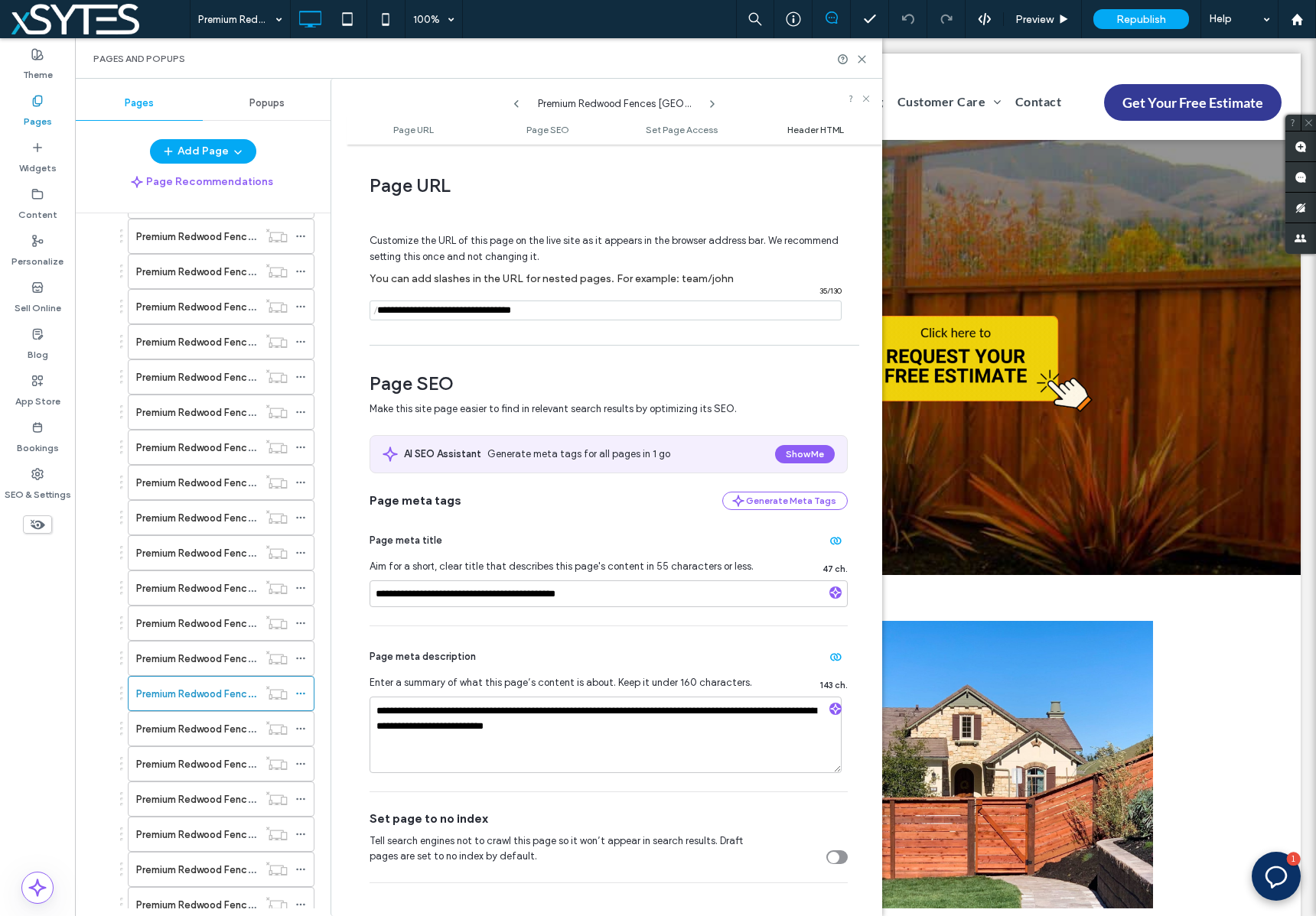
click at [803, 126] on span "Header HTML" at bounding box center [815, 129] width 56 height 11
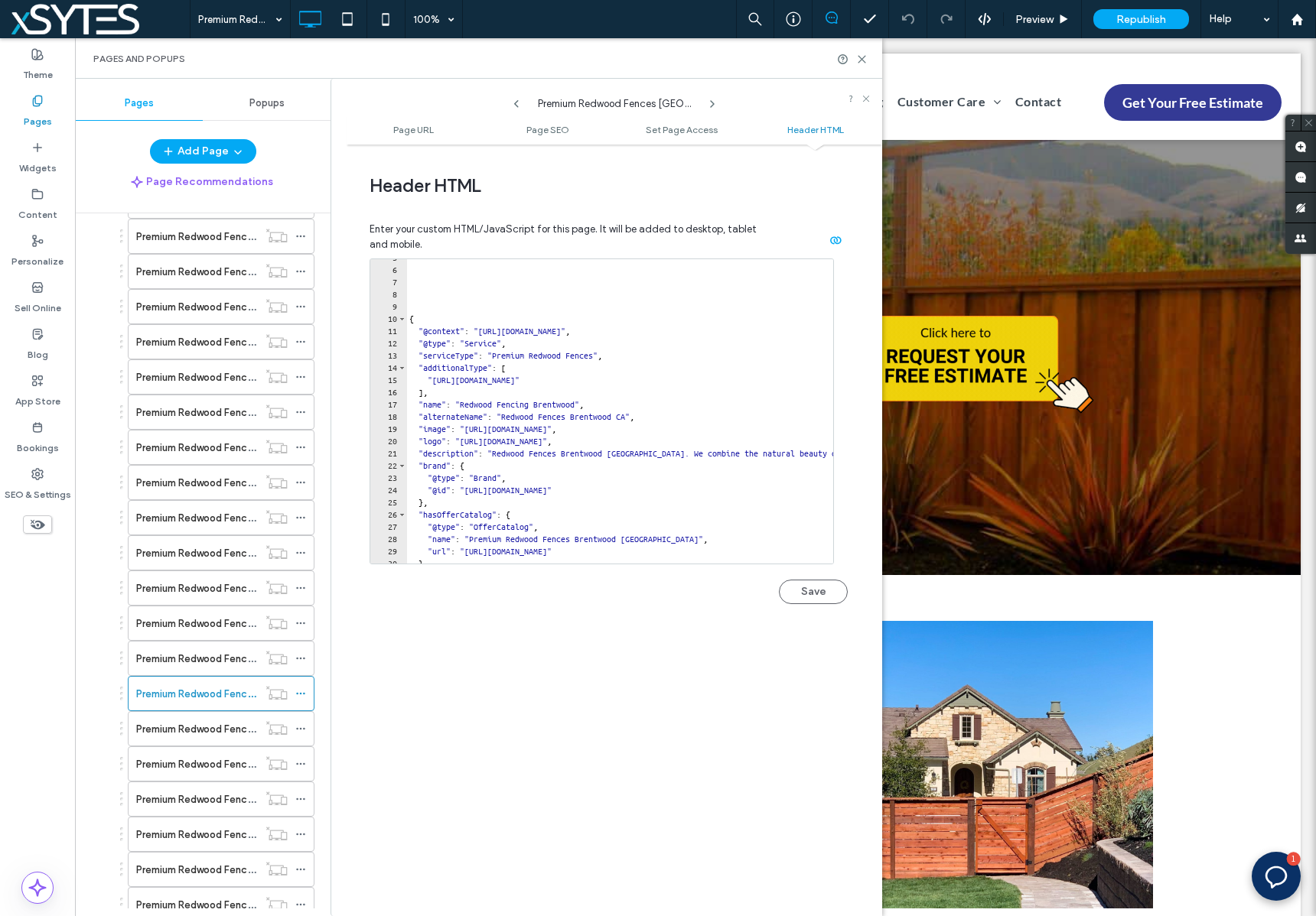
scroll to position [56, 0]
click at [297, 725] on icon at bounding box center [300, 728] width 10 height 10
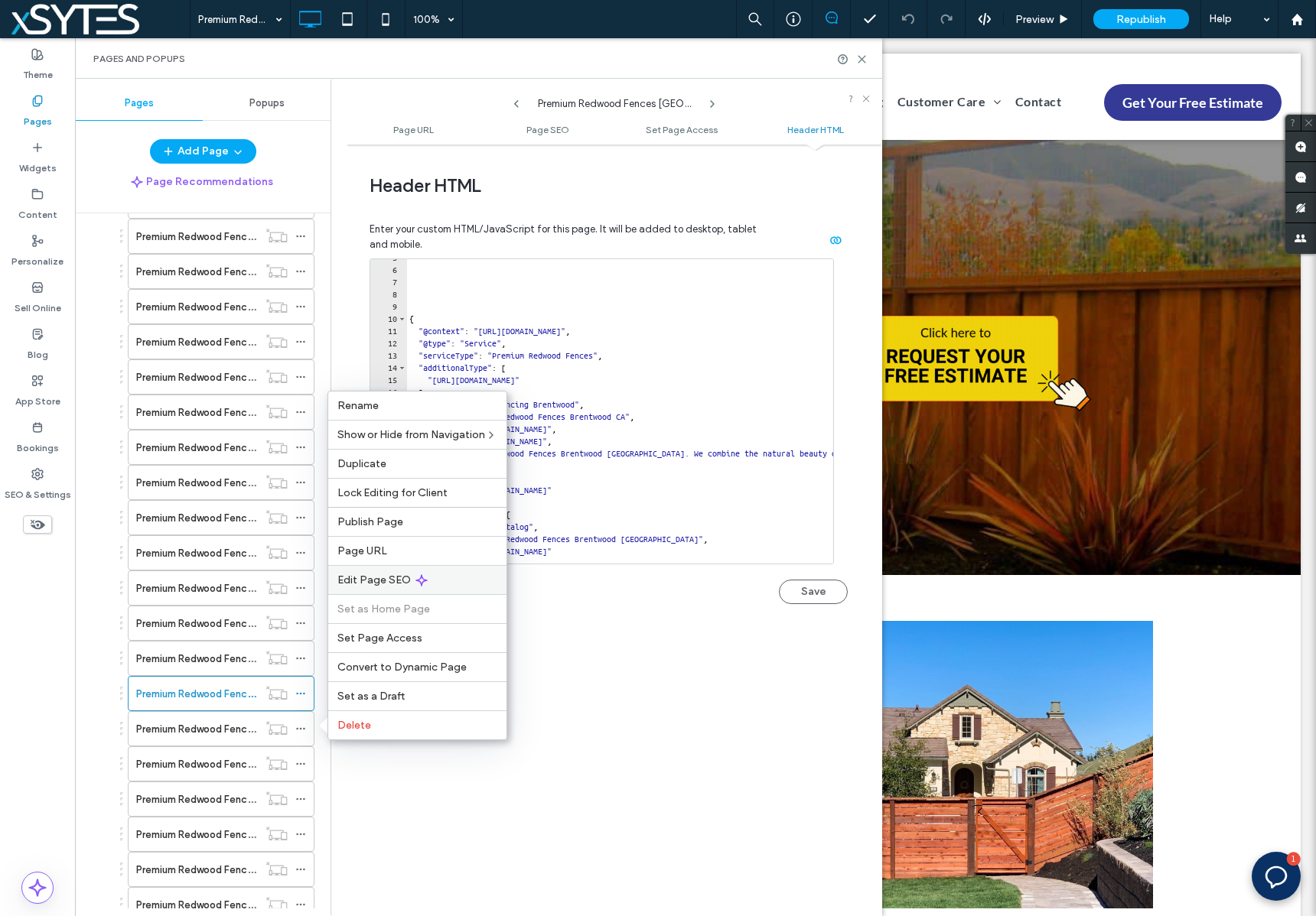
click at [467, 583] on div "Edit Page SEO" at bounding box center [417, 579] width 178 height 29
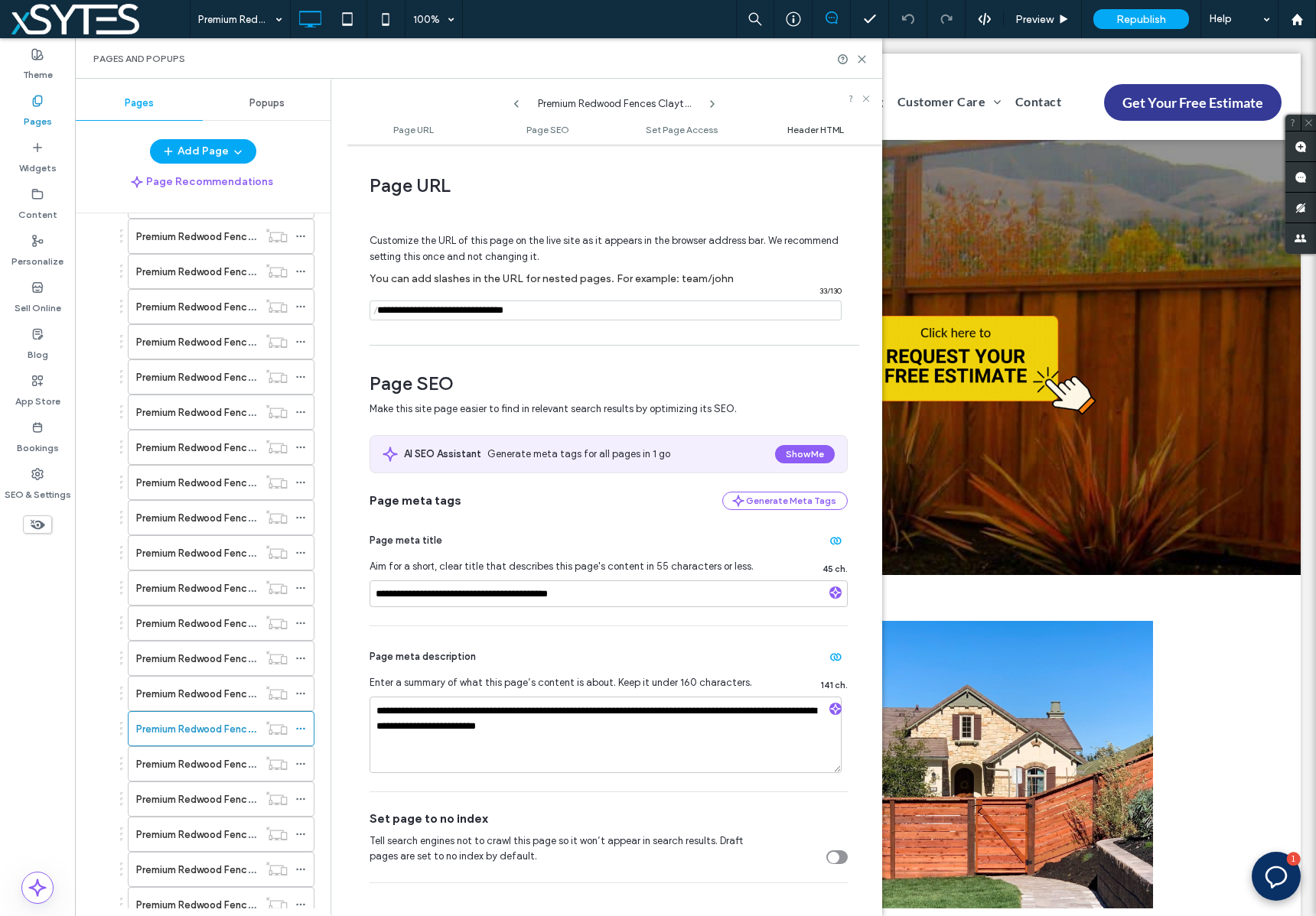
click at [801, 129] on span "Header HTML" at bounding box center [815, 129] width 56 height 11
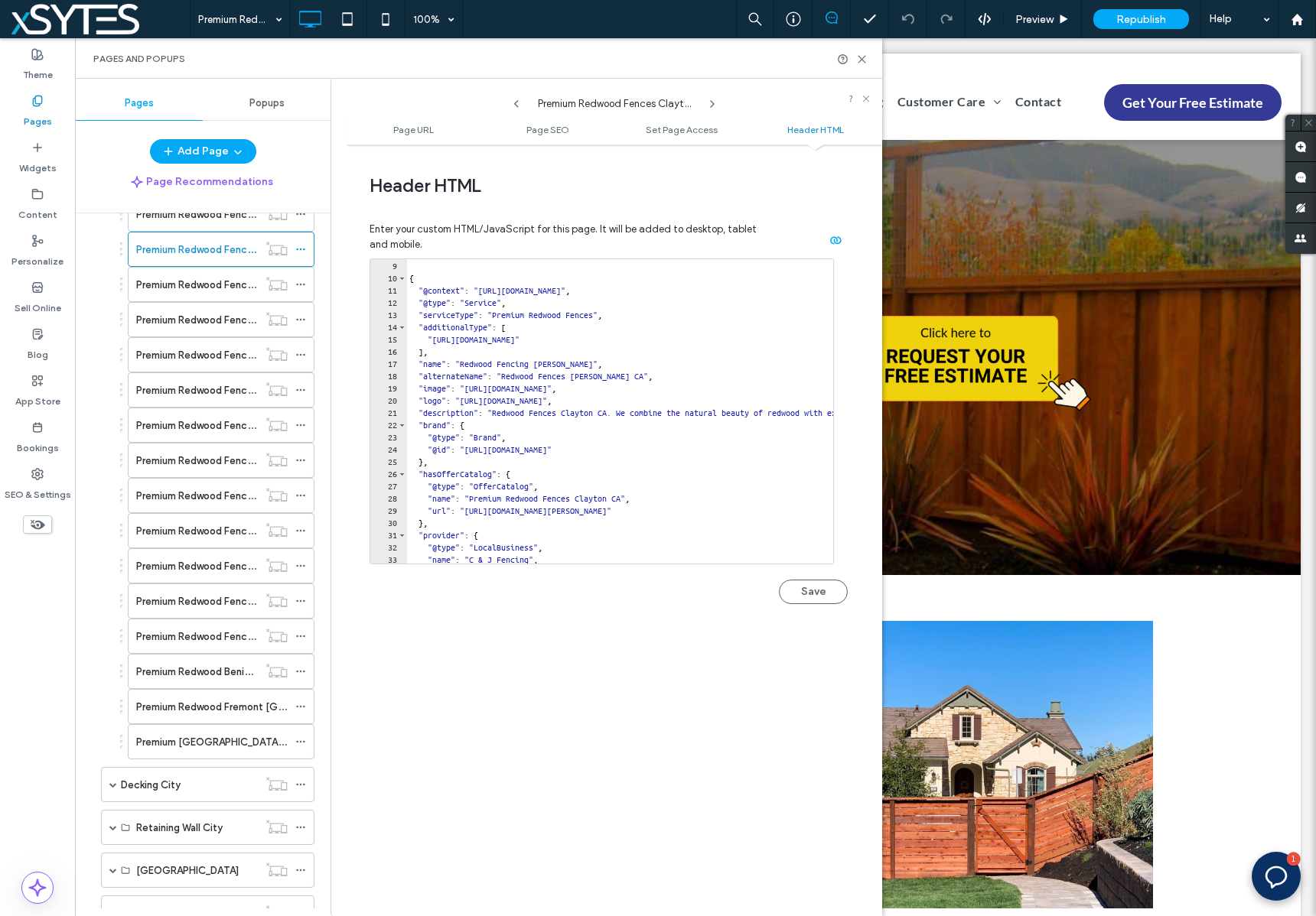
scroll to position [1656, 0]
click at [301, 284] on icon at bounding box center [300, 287] width 10 height 10
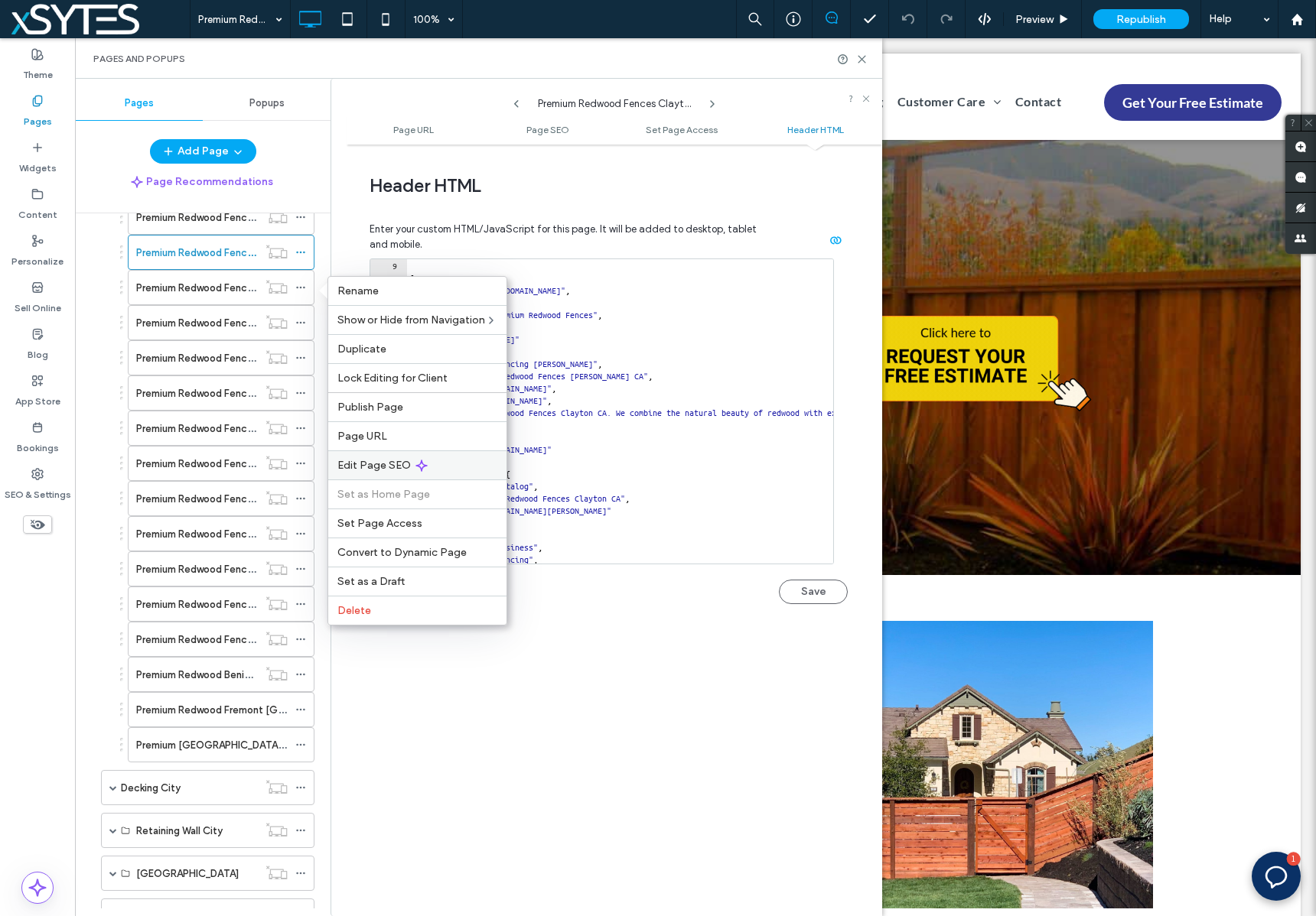
click at [482, 464] on div "Edit Page SEO" at bounding box center [417, 464] width 178 height 29
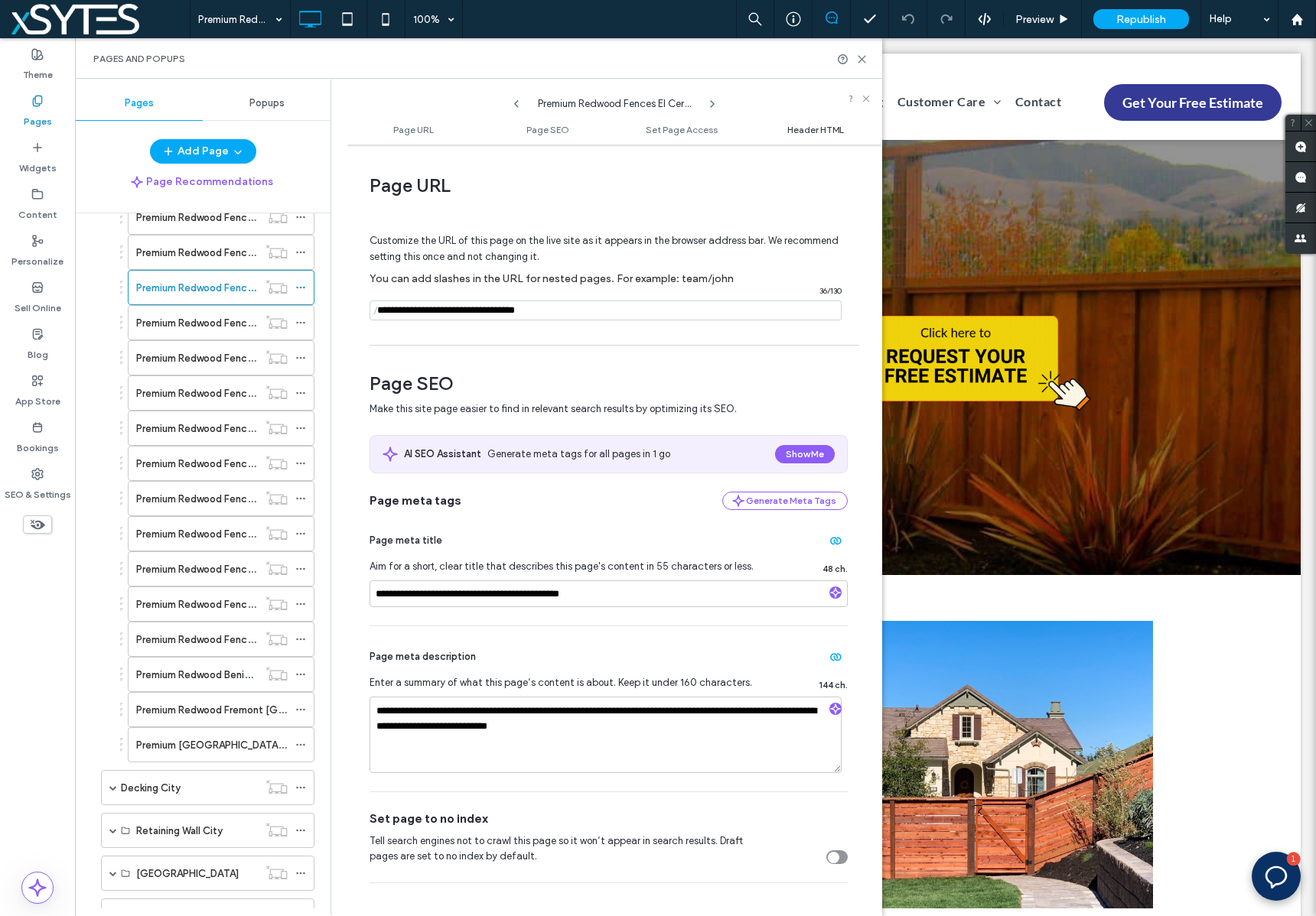
click at [818, 127] on span "Header HTML" at bounding box center [815, 129] width 56 height 11
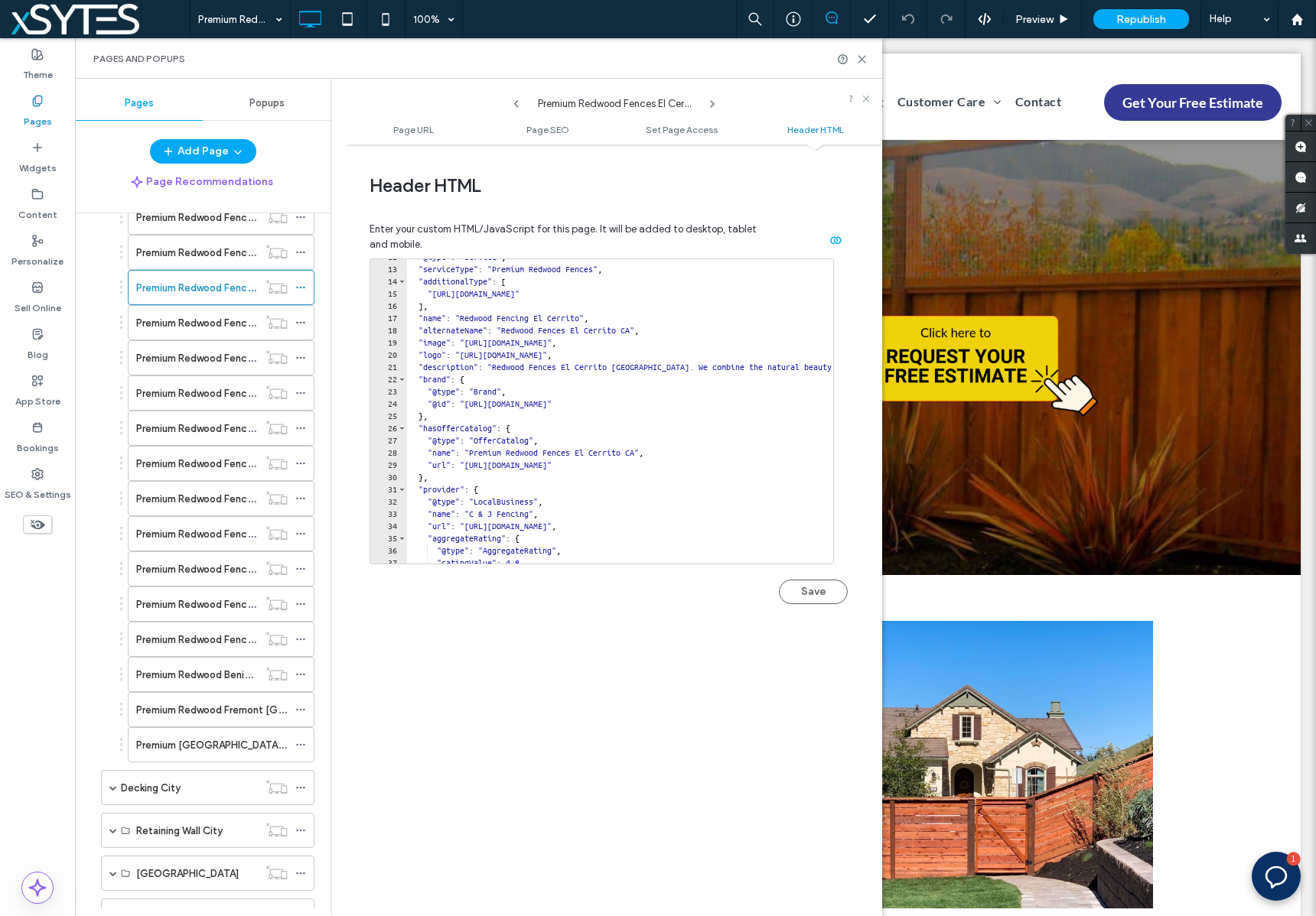
scroll to position [143, 0]
click at [300, 322] on use at bounding box center [300, 323] width 8 height 2
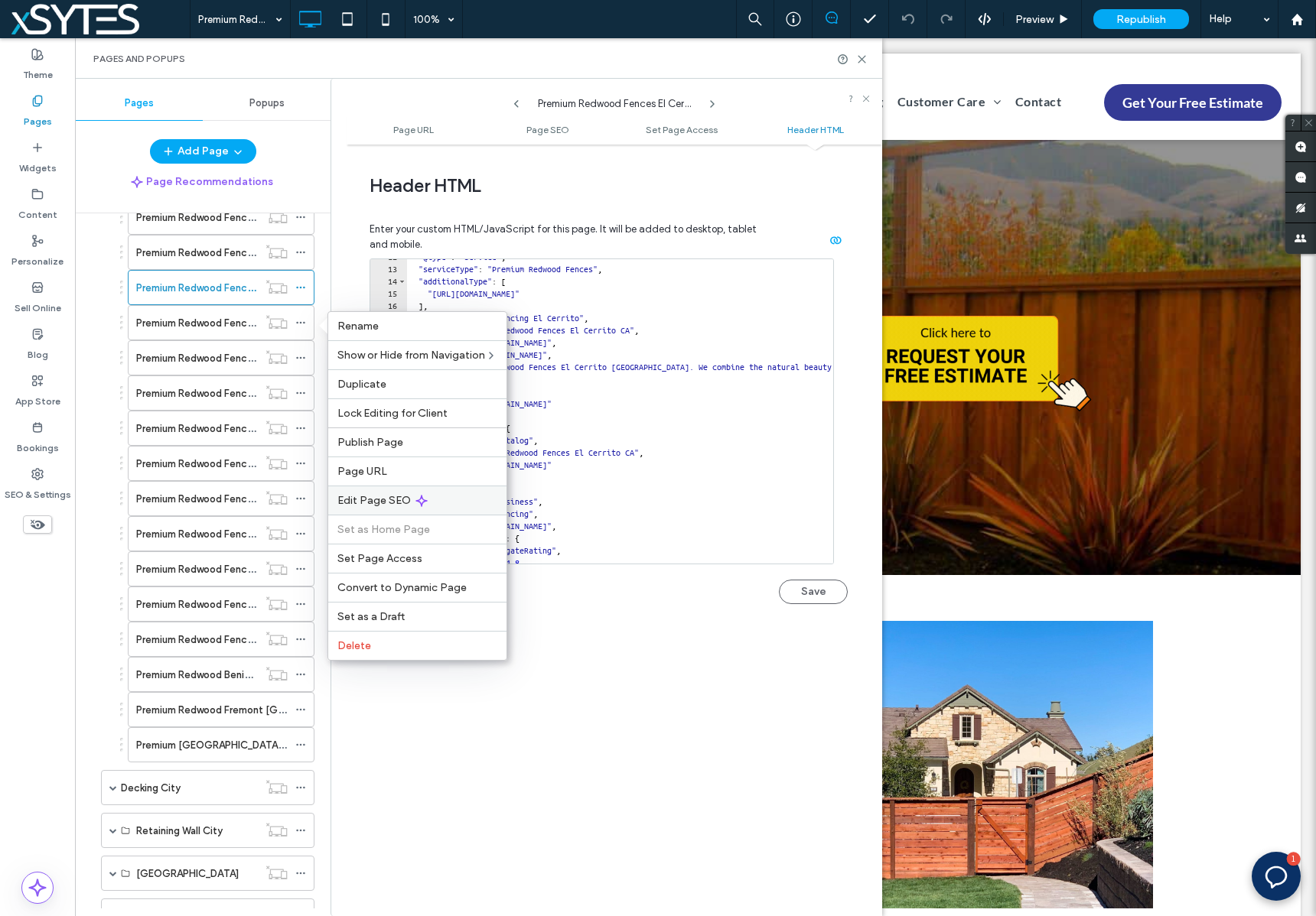
click at [481, 506] on div "Edit Page SEO" at bounding box center [417, 500] width 178 height 29
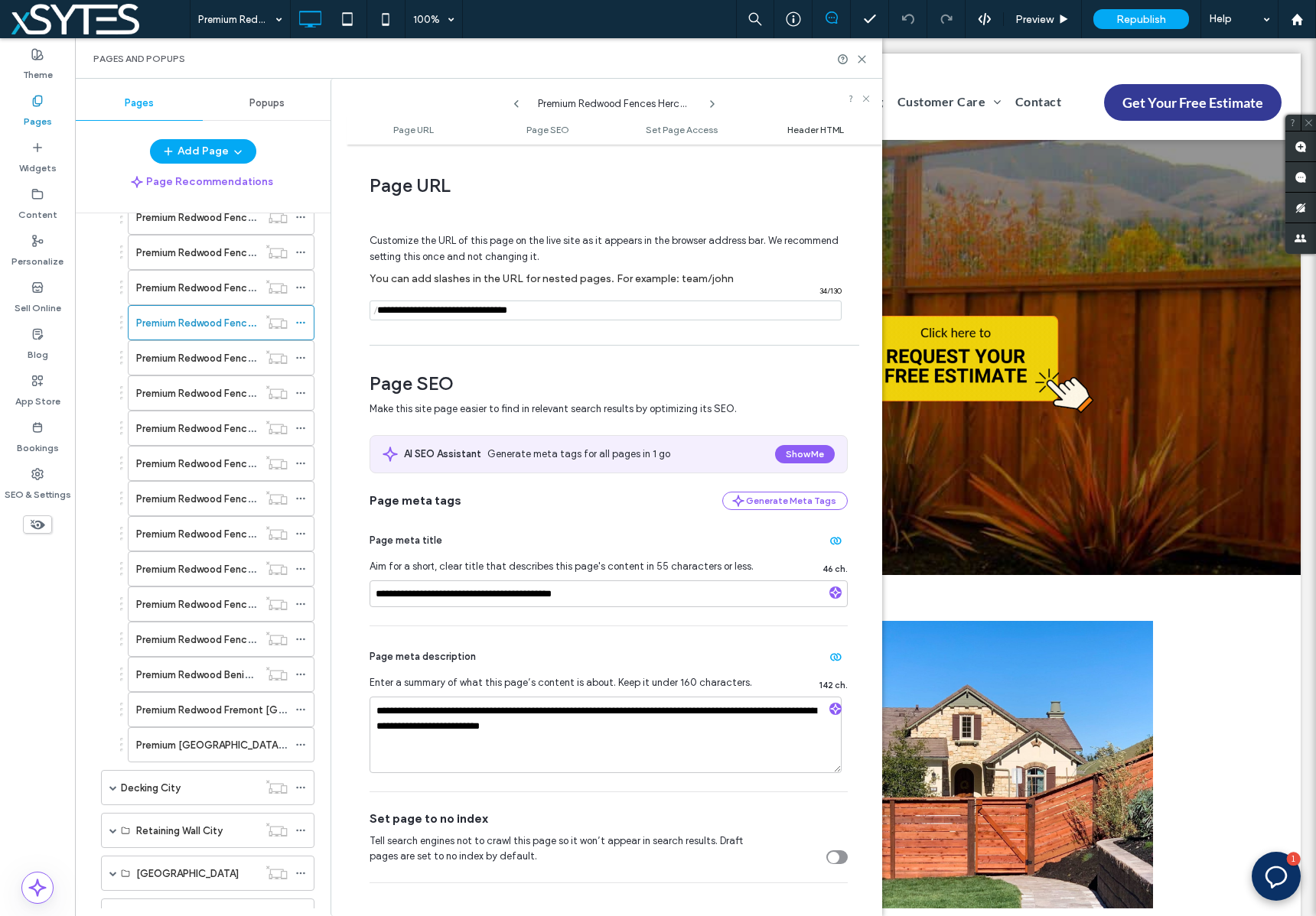
click at [787, 128] on span "Header HTML" at bounding box center [815, 129] width 56 height 11
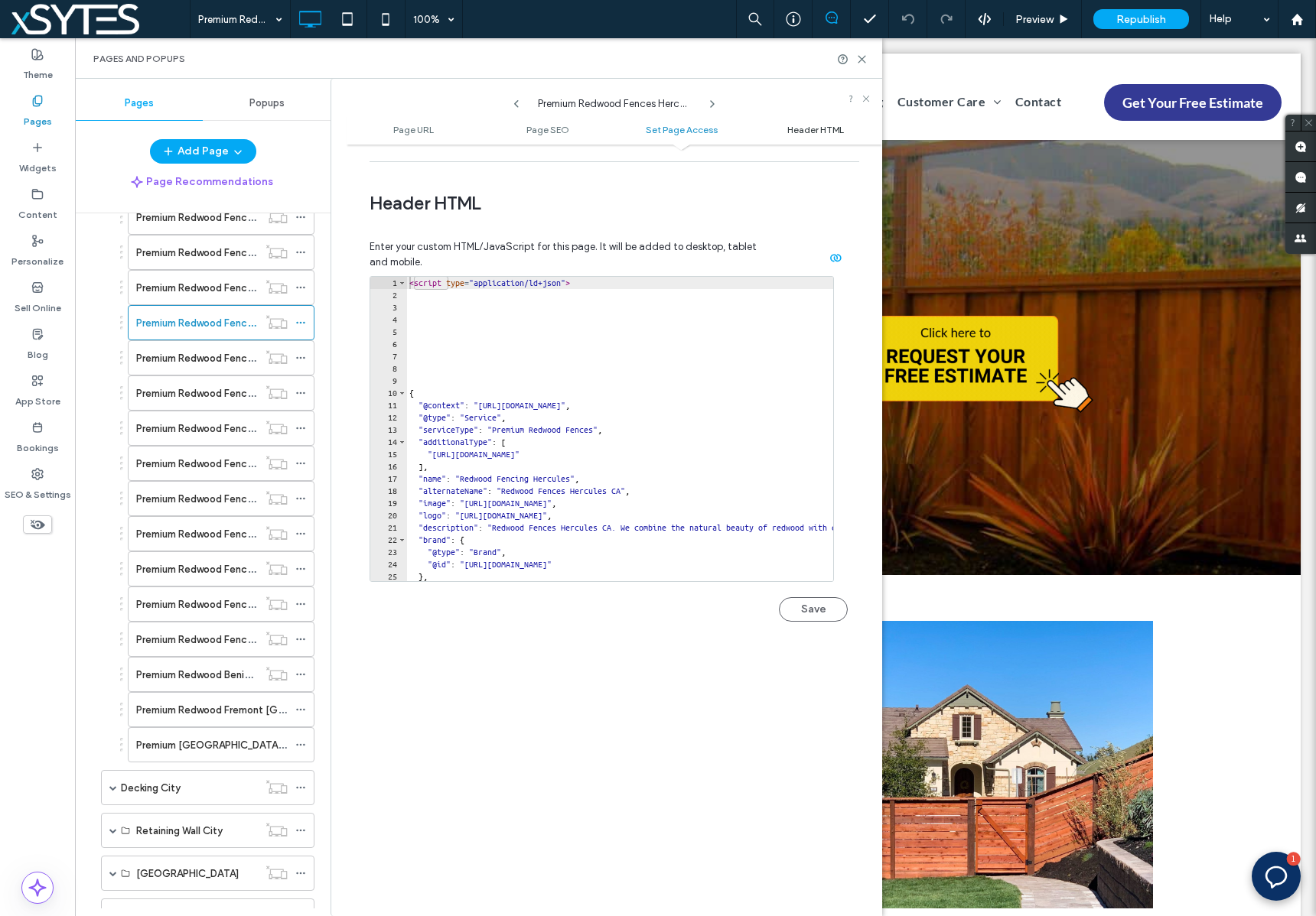
scroll to position [1411, 0]
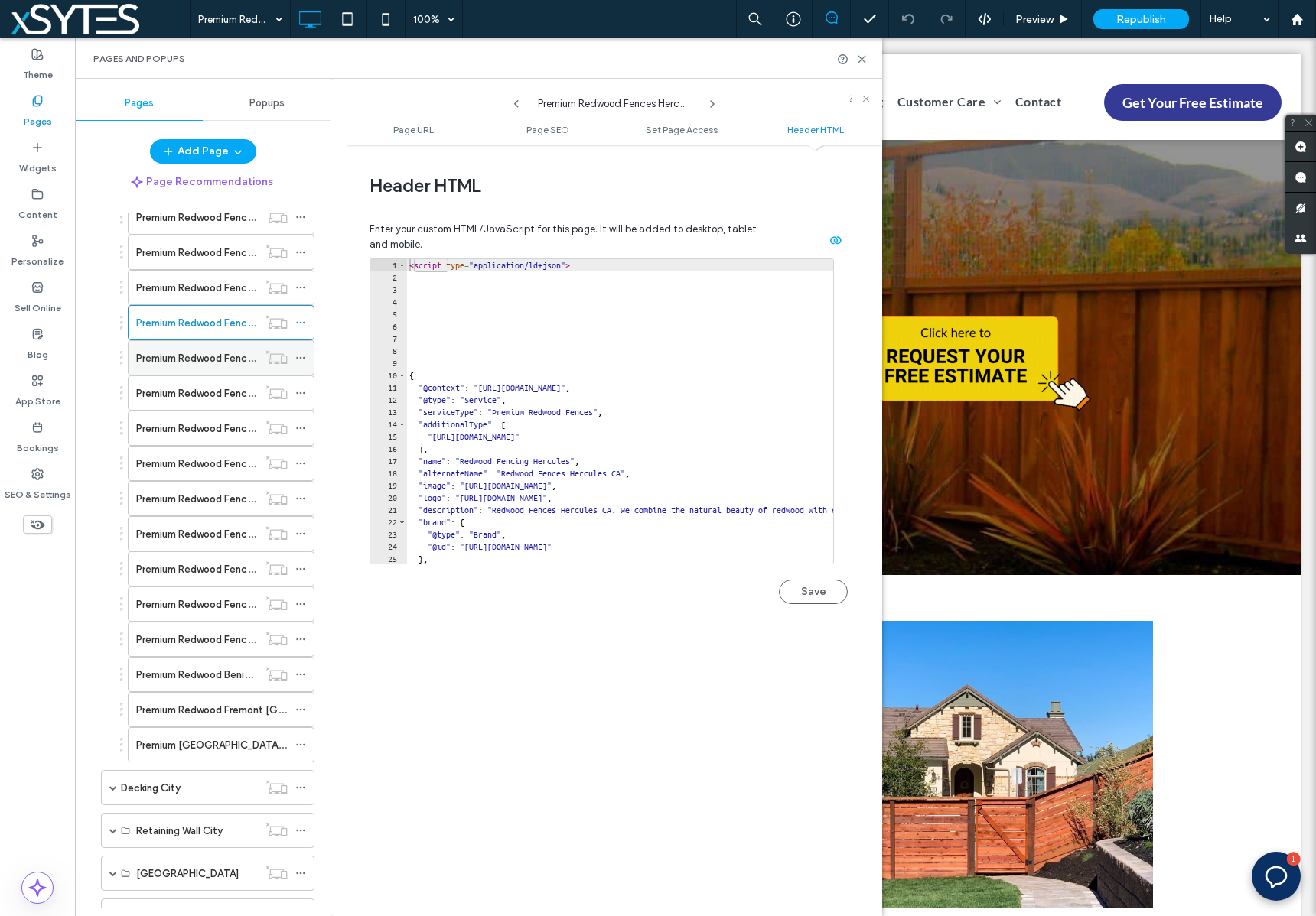
click at [302, 357] on icon at bounding box center [300, 358] width 10 height 10
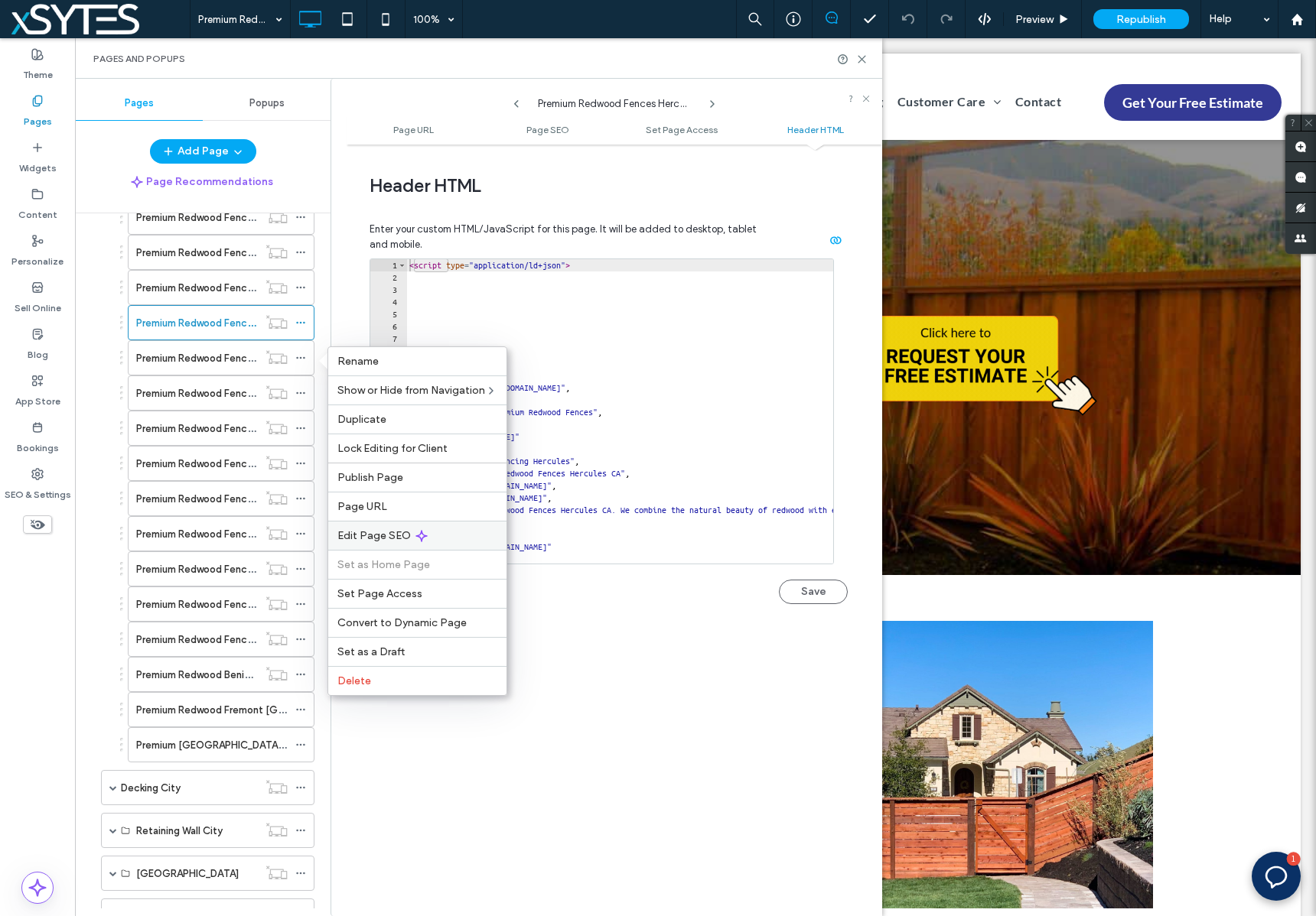
click at [472, 537] on div "Edit Page SEO" at bounding box center [417, 535] width 178 height 29
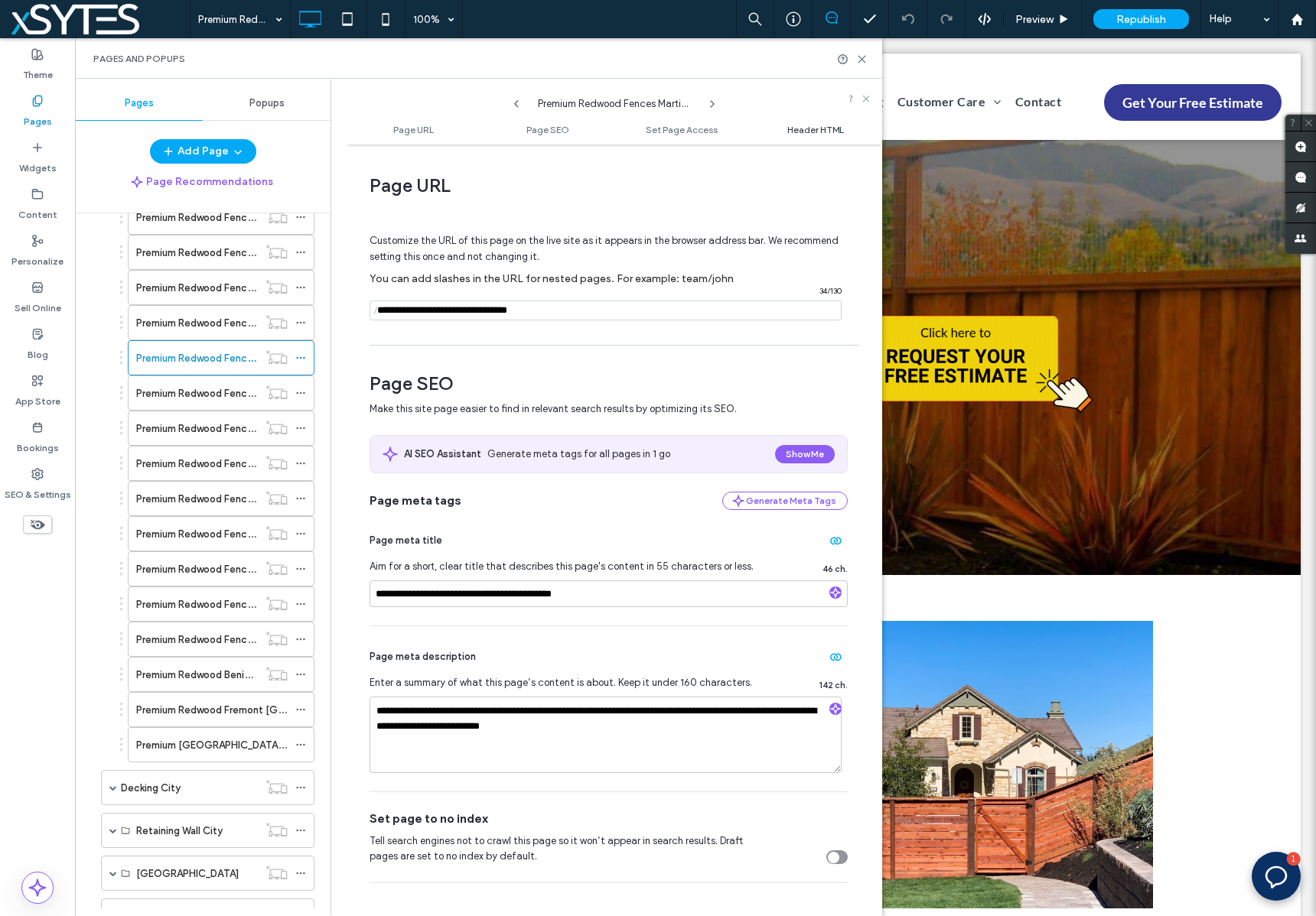
click at [812, 132] on span "Header HTML" at bounding box center [815, 129] width 56 height 11
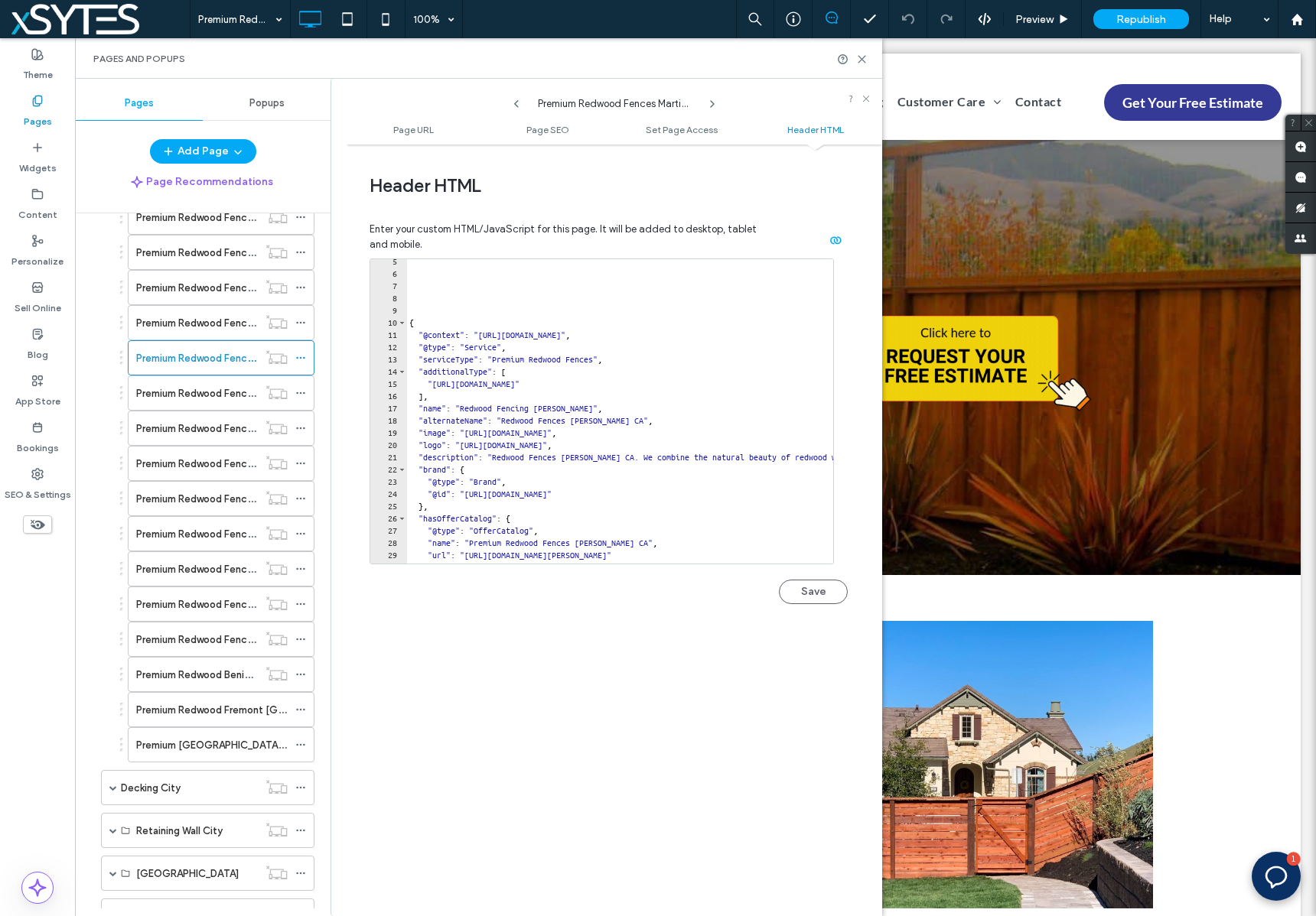
scroll to position [89, 0]
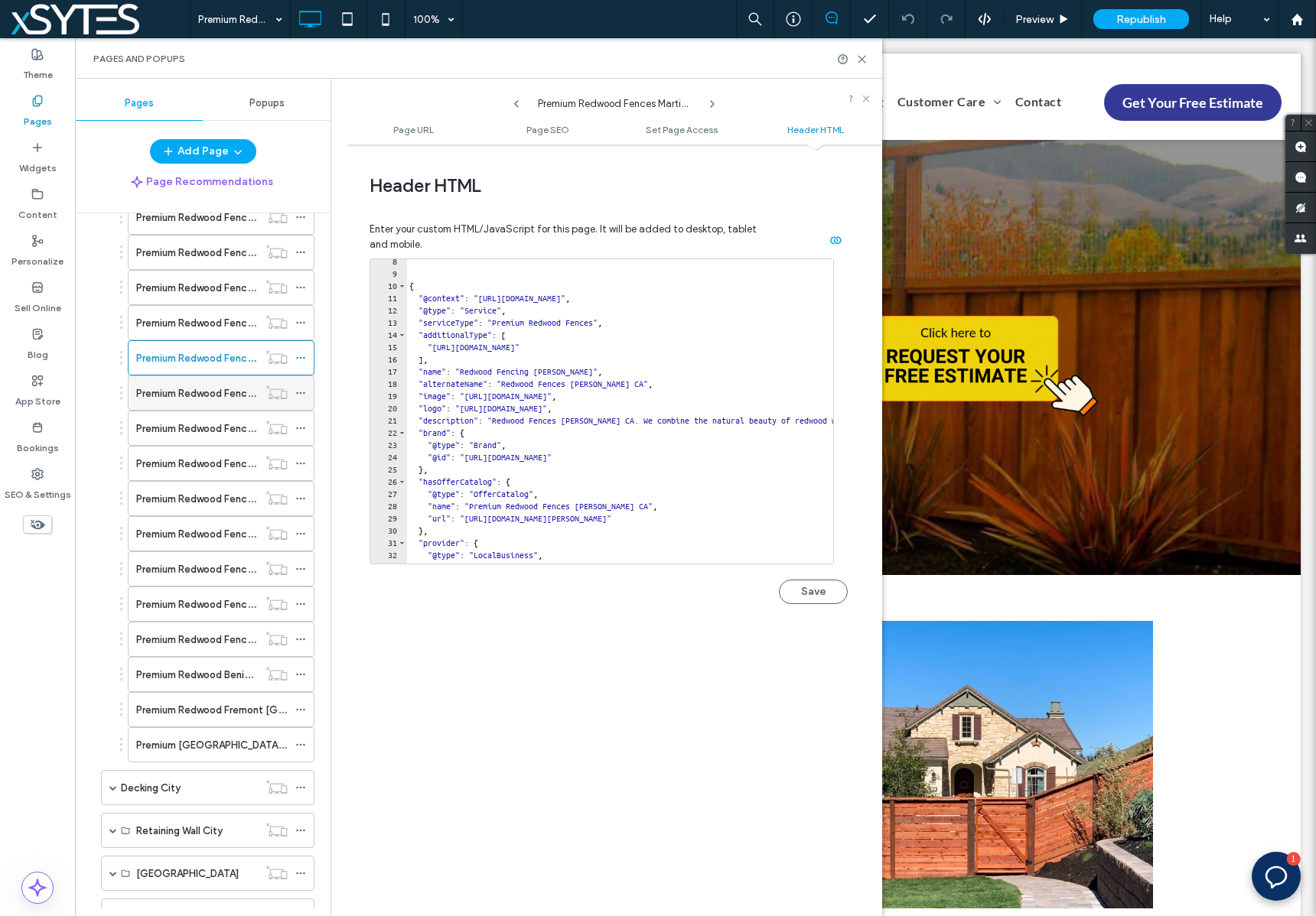
click at [300, 392] on use at bounding box center [300, 393] width 8 height 2
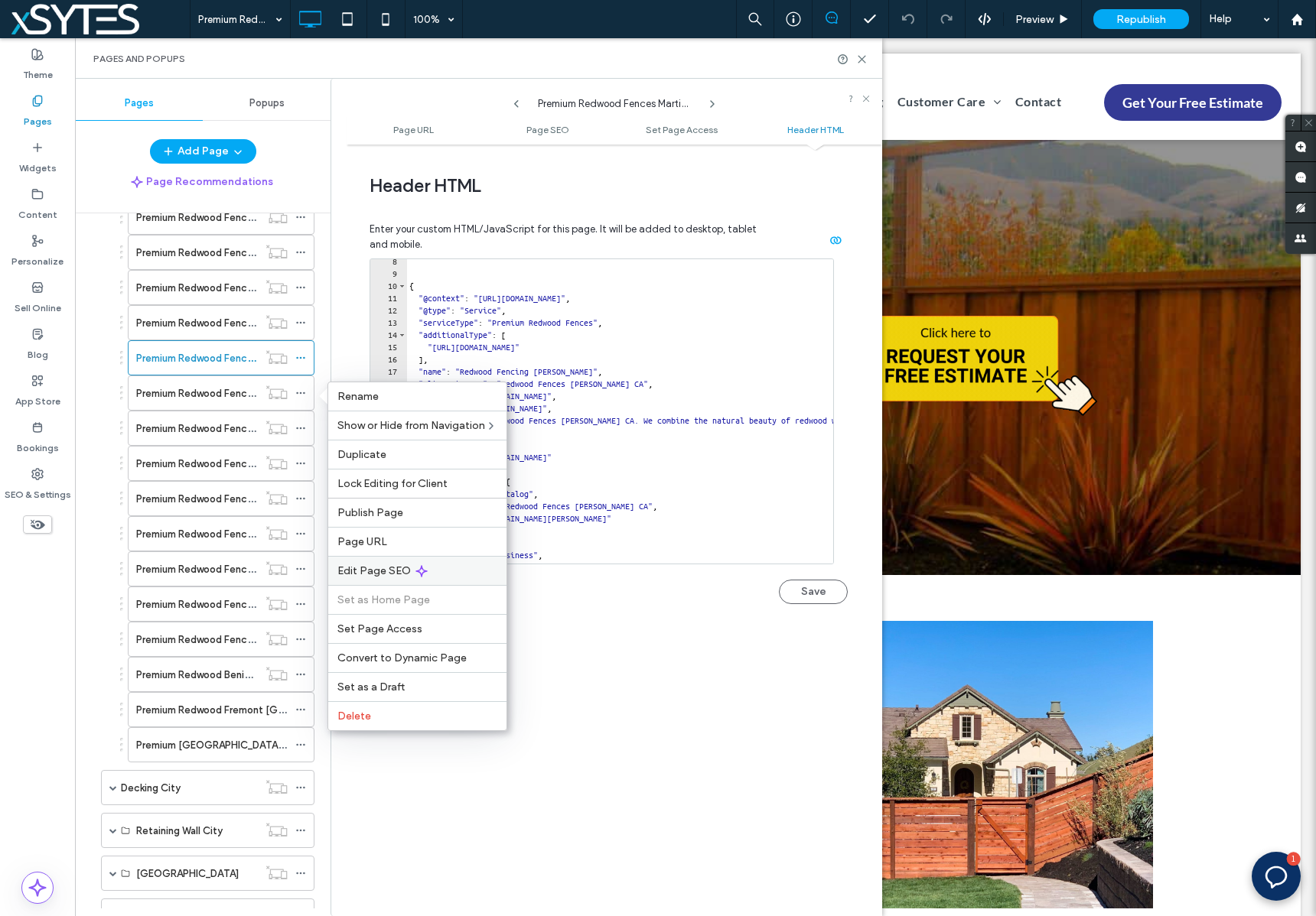
click at [467, 566] on div "Edit Page SEO" at bounding box center [417, 570] width 178 height 29
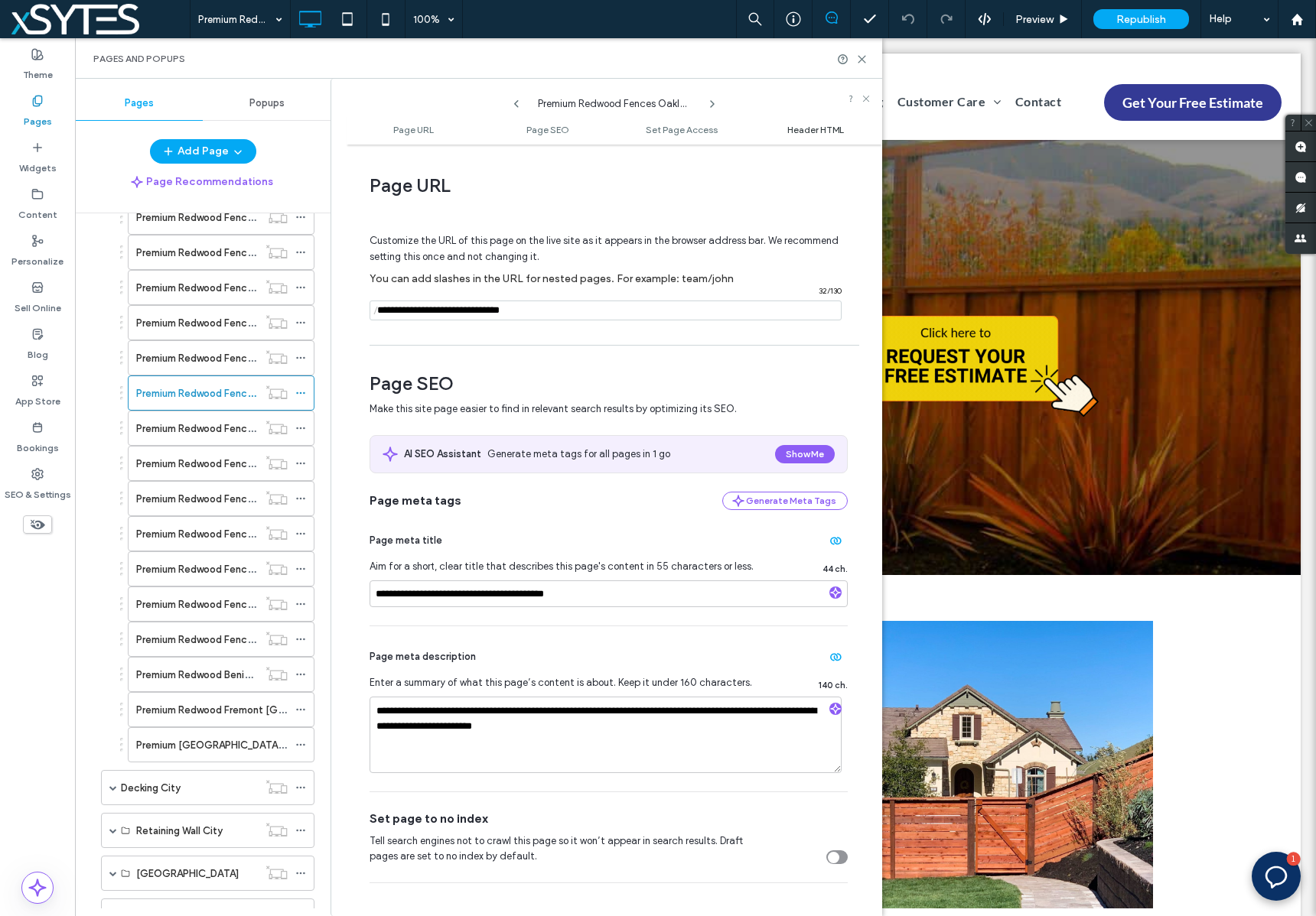
click at [816, 126] on span "Header HTML" at bounding box center [815, 129] width 56 height 11
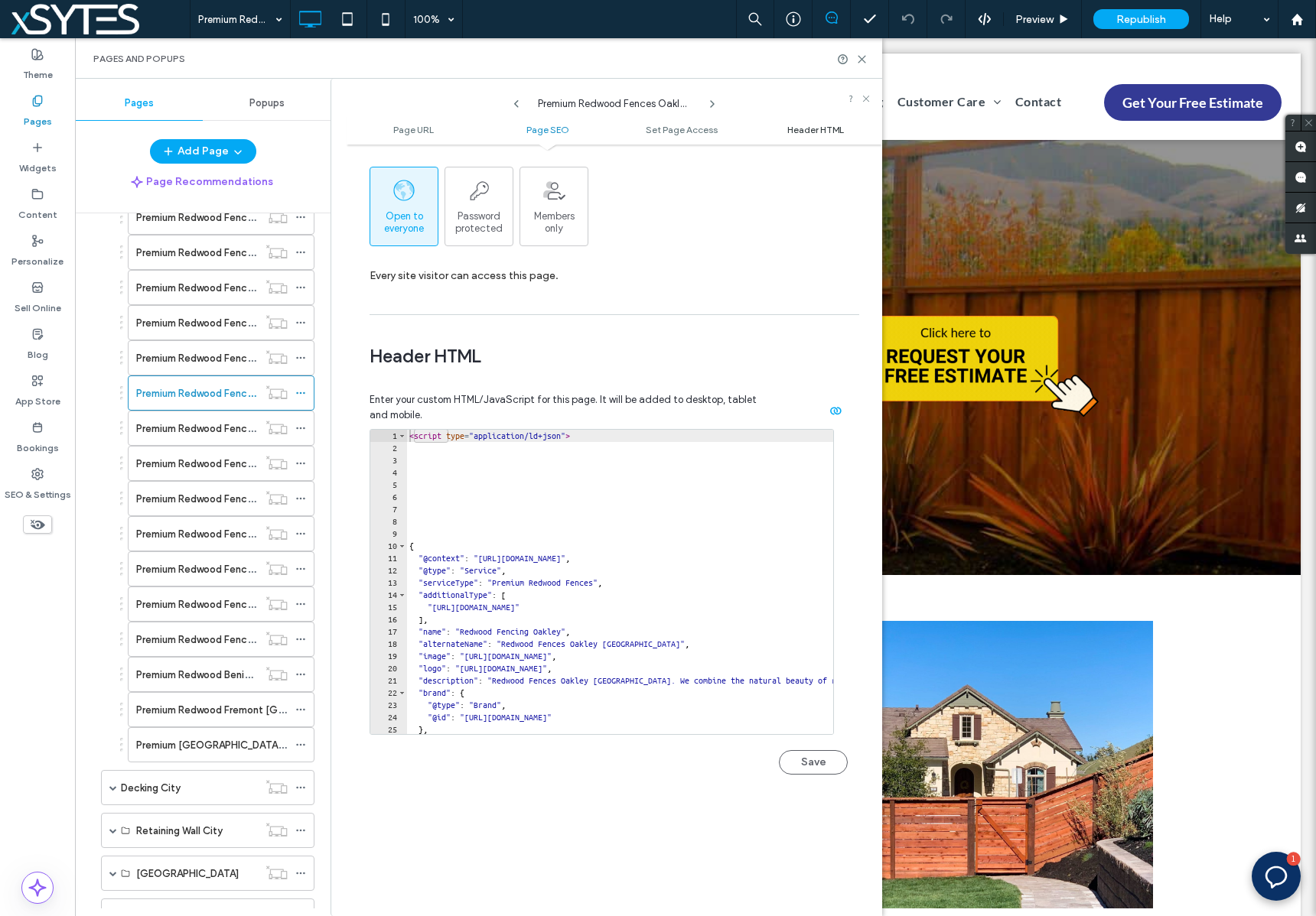
scroll to position [1411, 0]
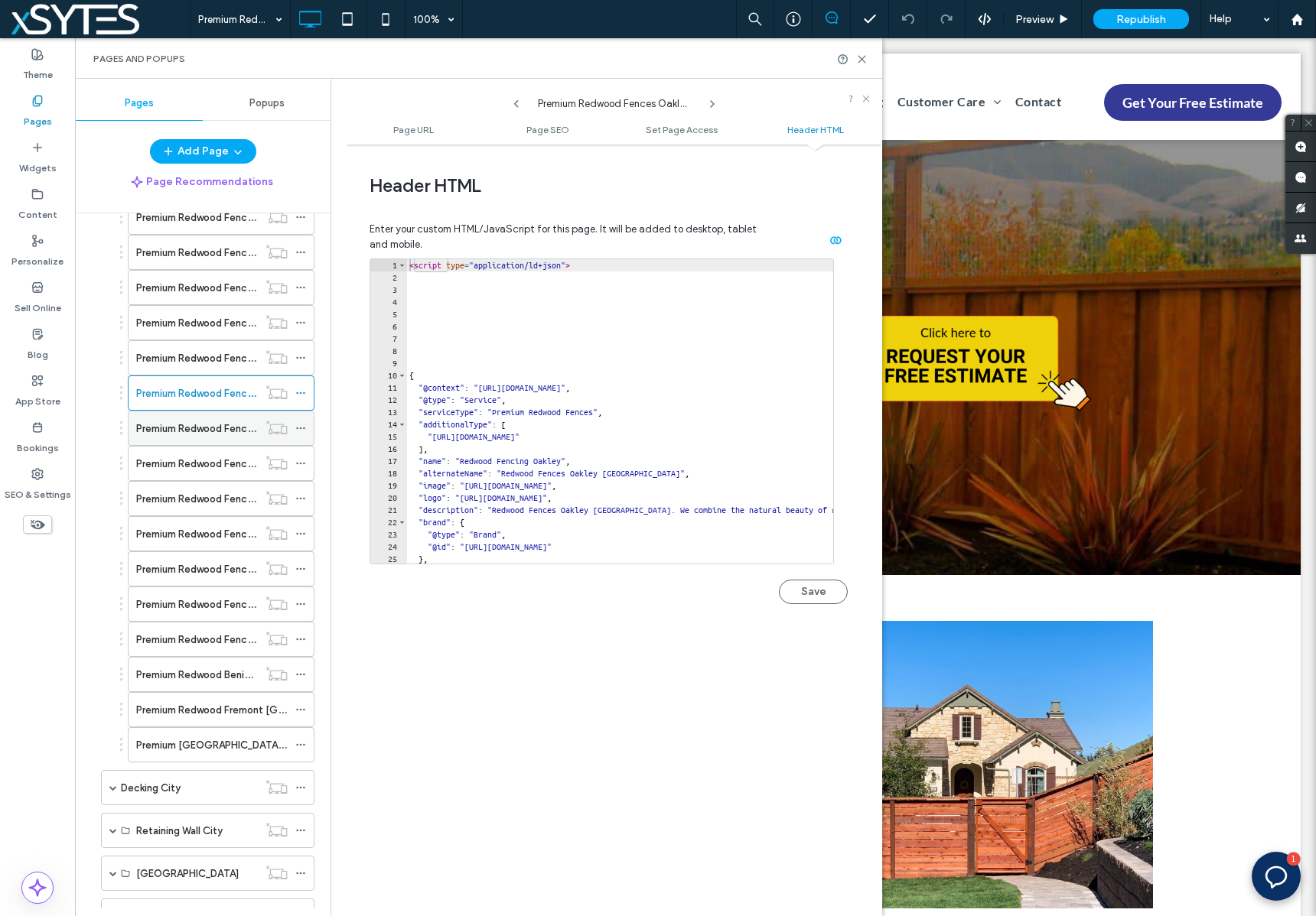
click at [297, 431] on icon at bounding box center [300, 427] width 10 height 10
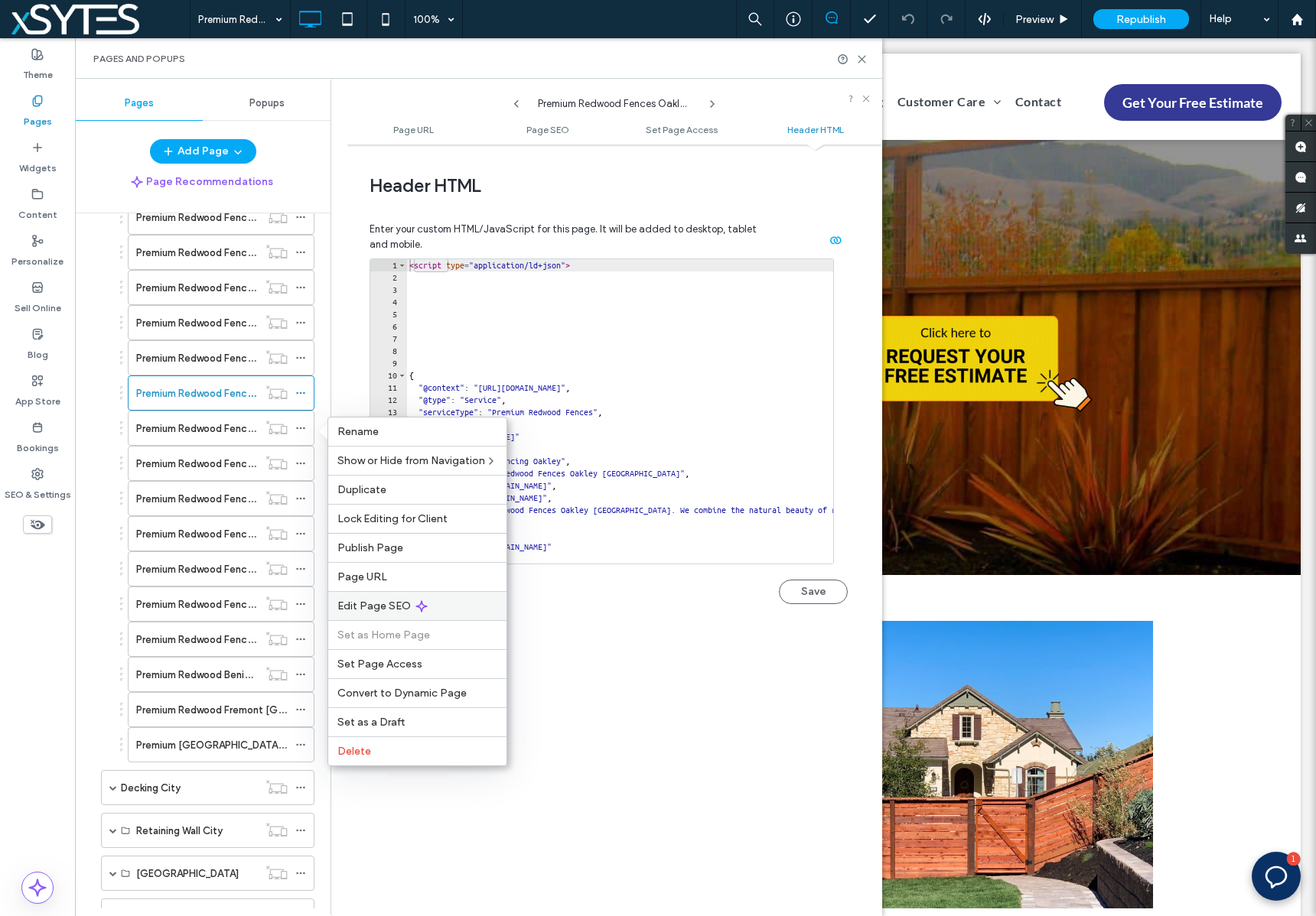
click at [474, 606] on div "Edit Page SEO" at bounding box center [417, 605] width 178 height 29
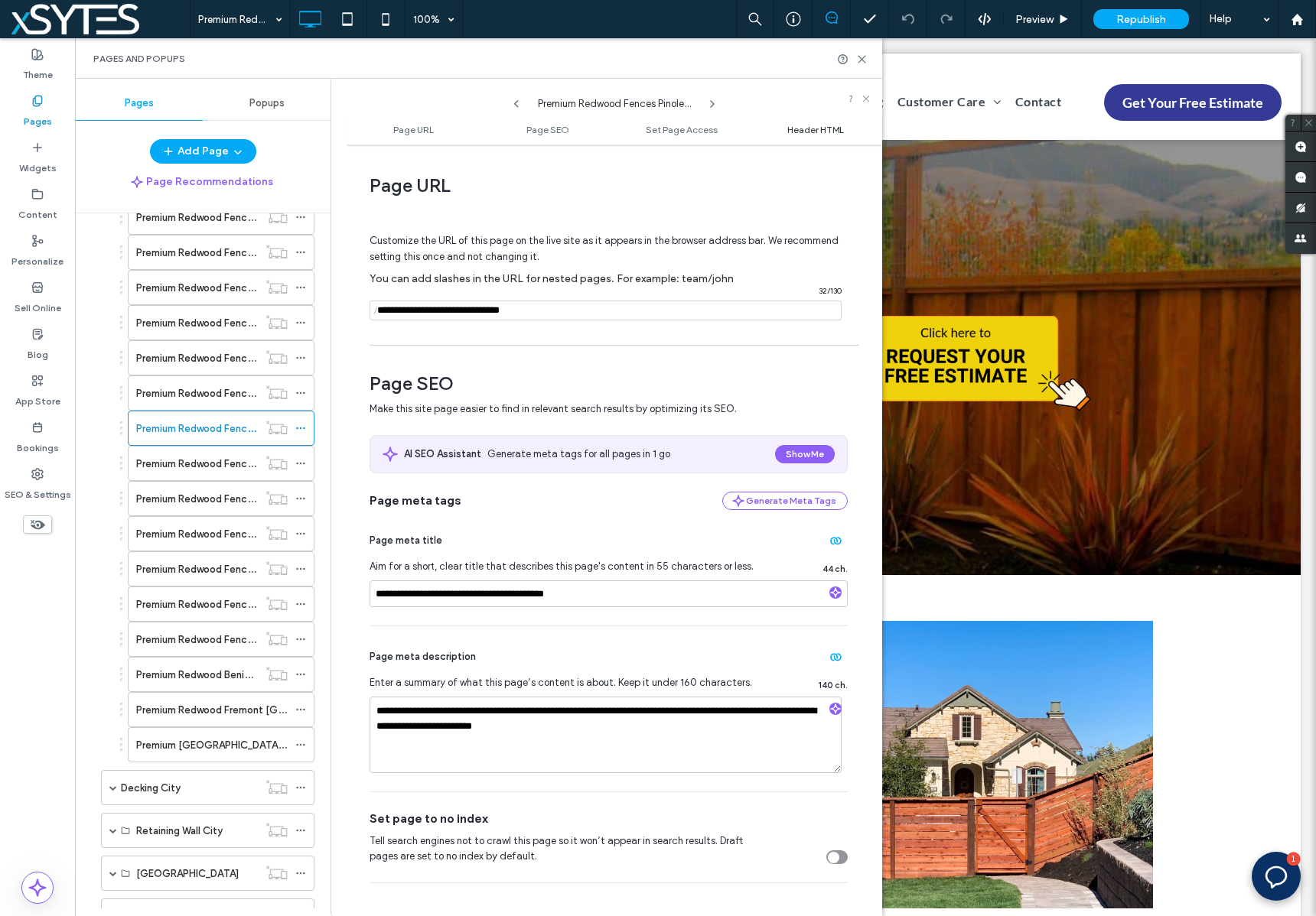
click at [806, 125] on span "Header HTML" at bounding box center [815, 129] width 56 height 11
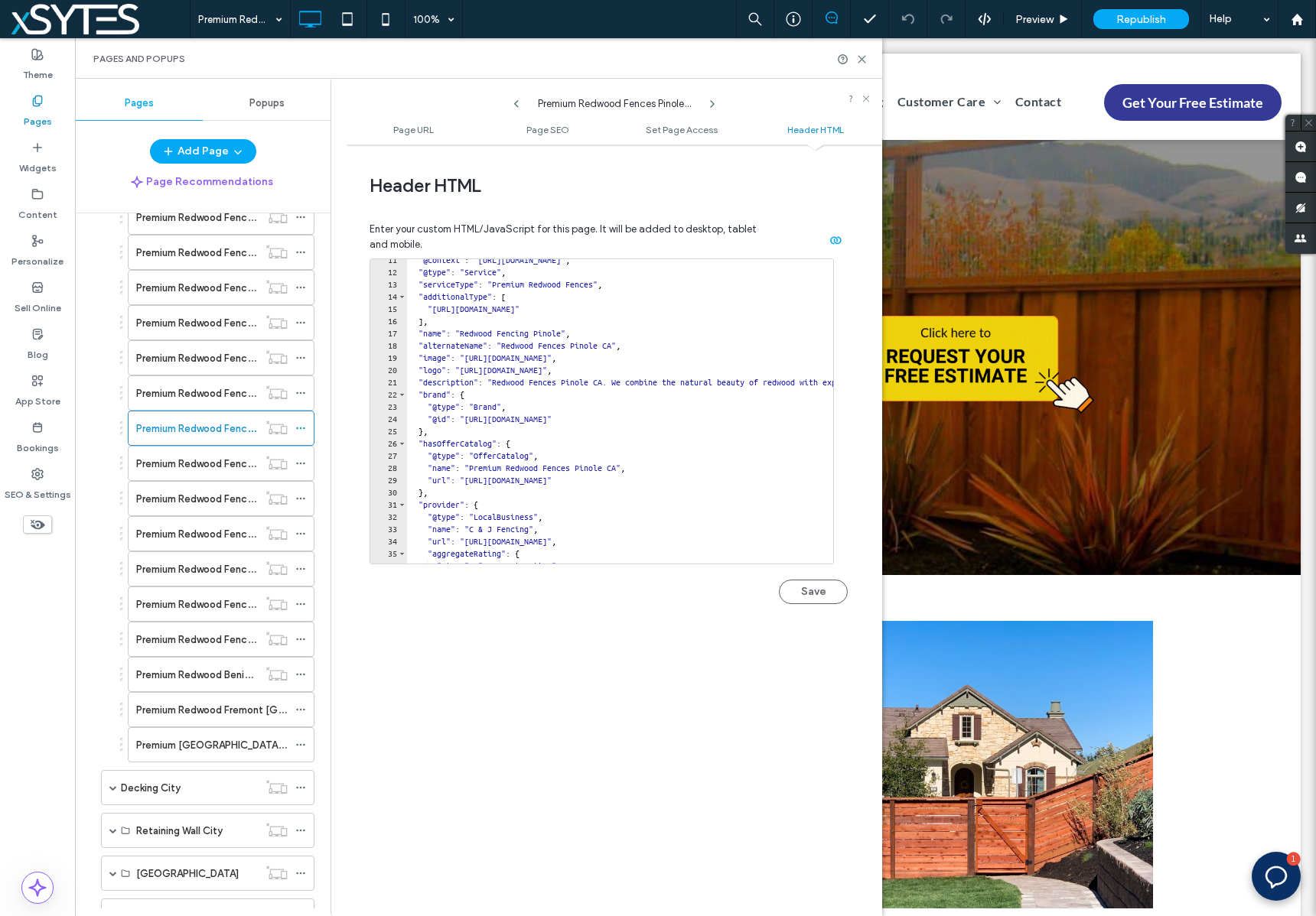
scroll to position [128, 0]
click at [300, 464] on use at bounding box center [300, 464] width 8 height 2
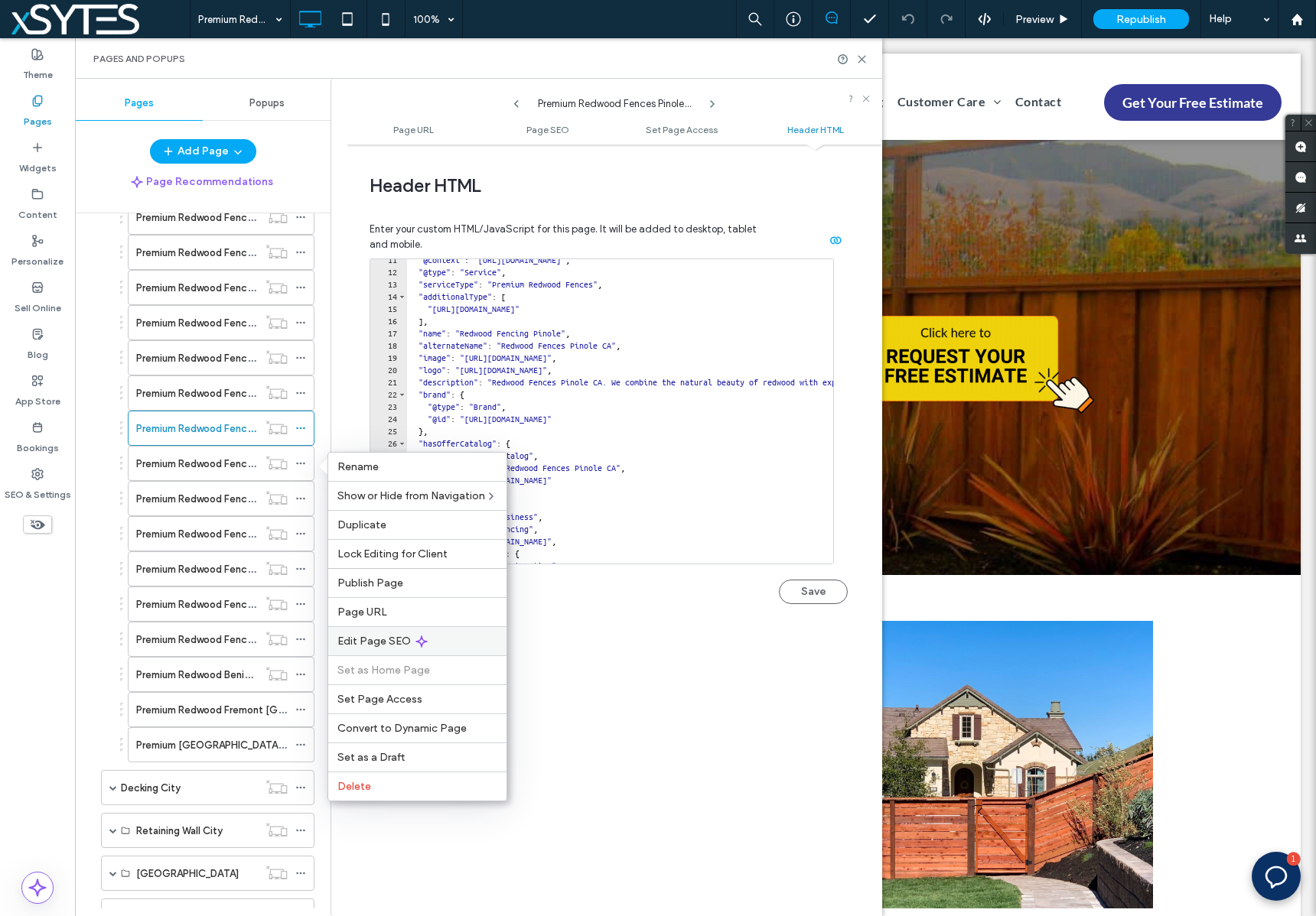
click at [453, 638] on div "Edit Page SEO" at bounding box center [417, 640] width 178 height 29
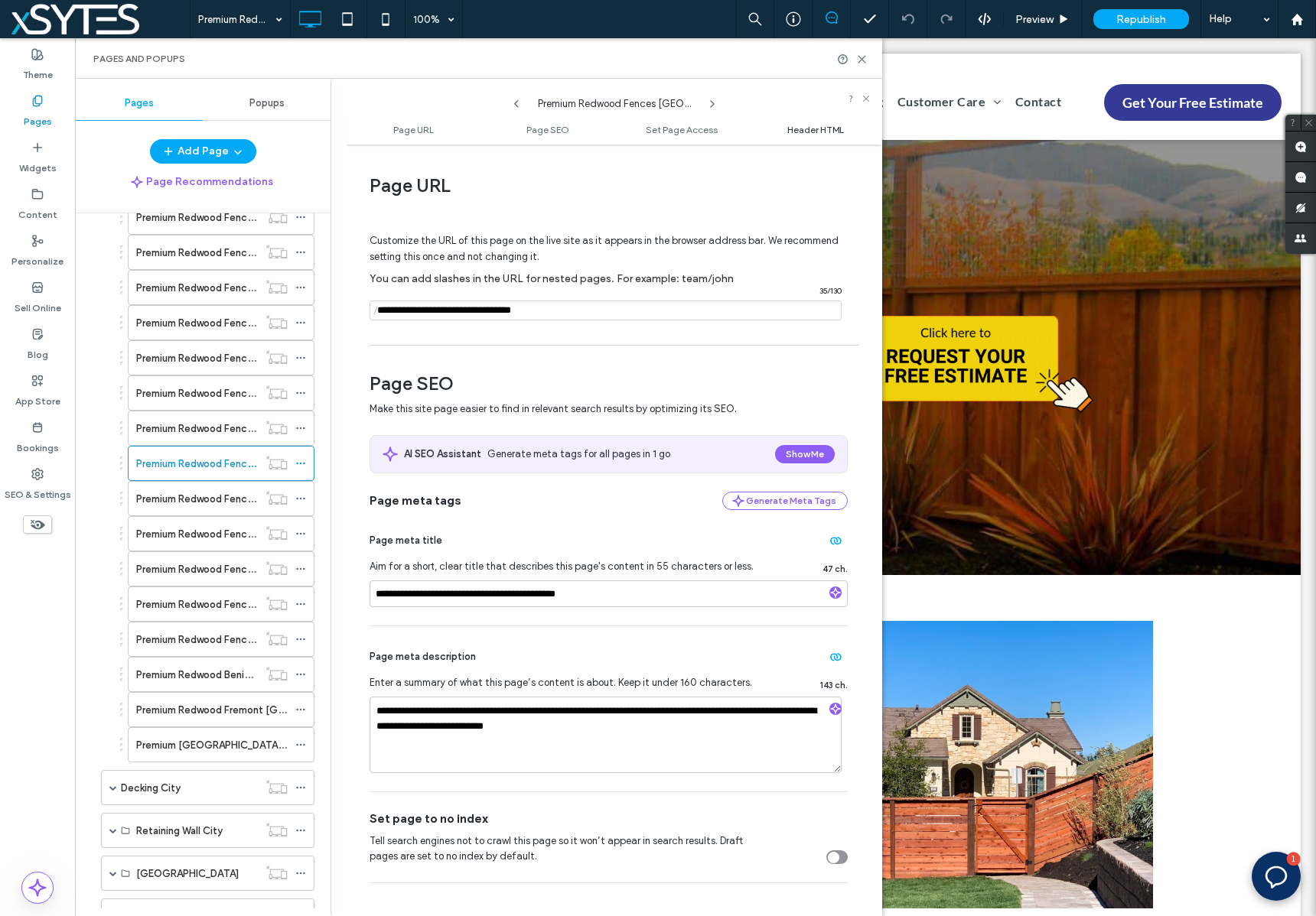
click at [807, 129] on span "Header HTML" at bounding box center [815, 129] width 56 height 11
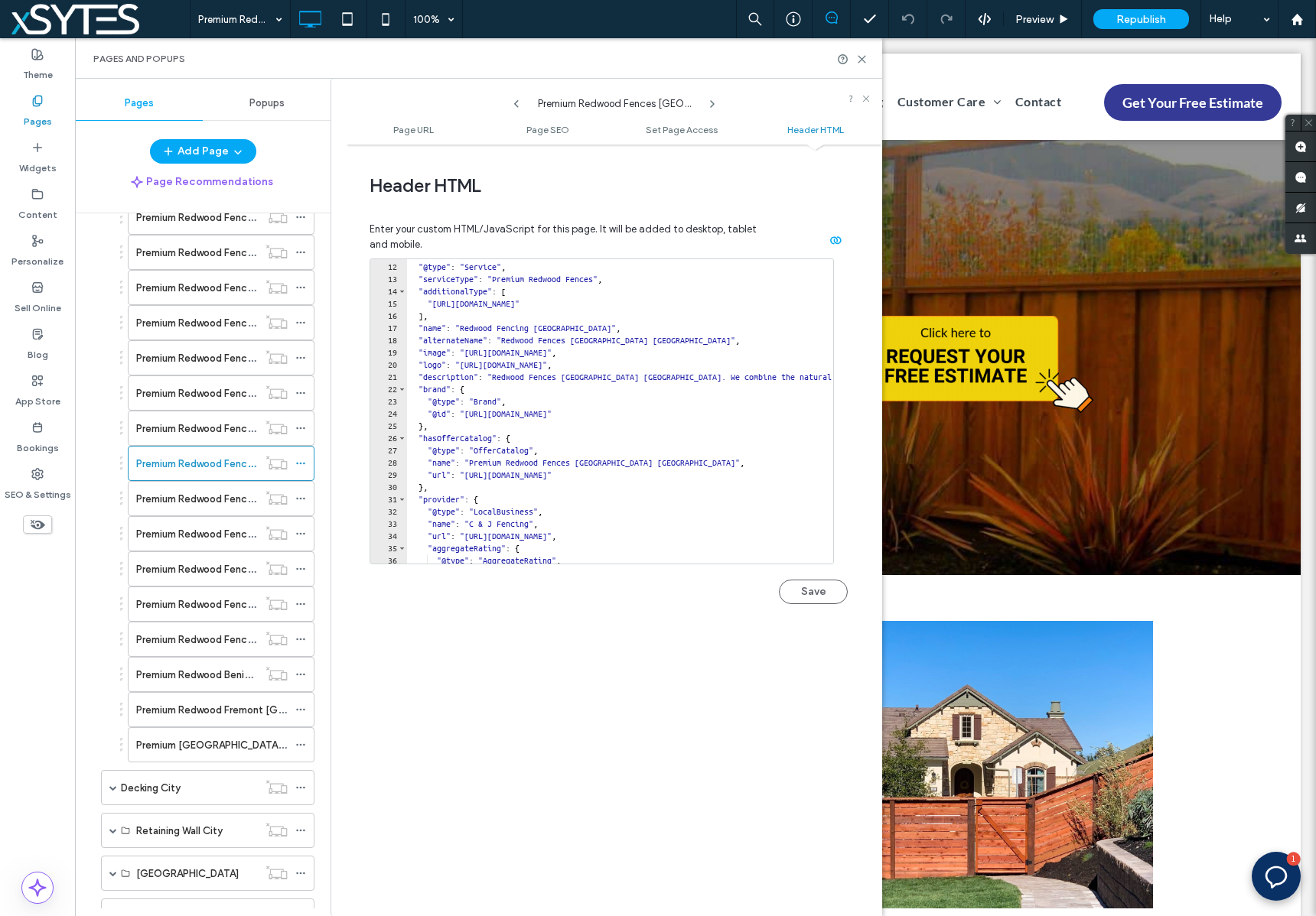
scroll to position [177, 0]
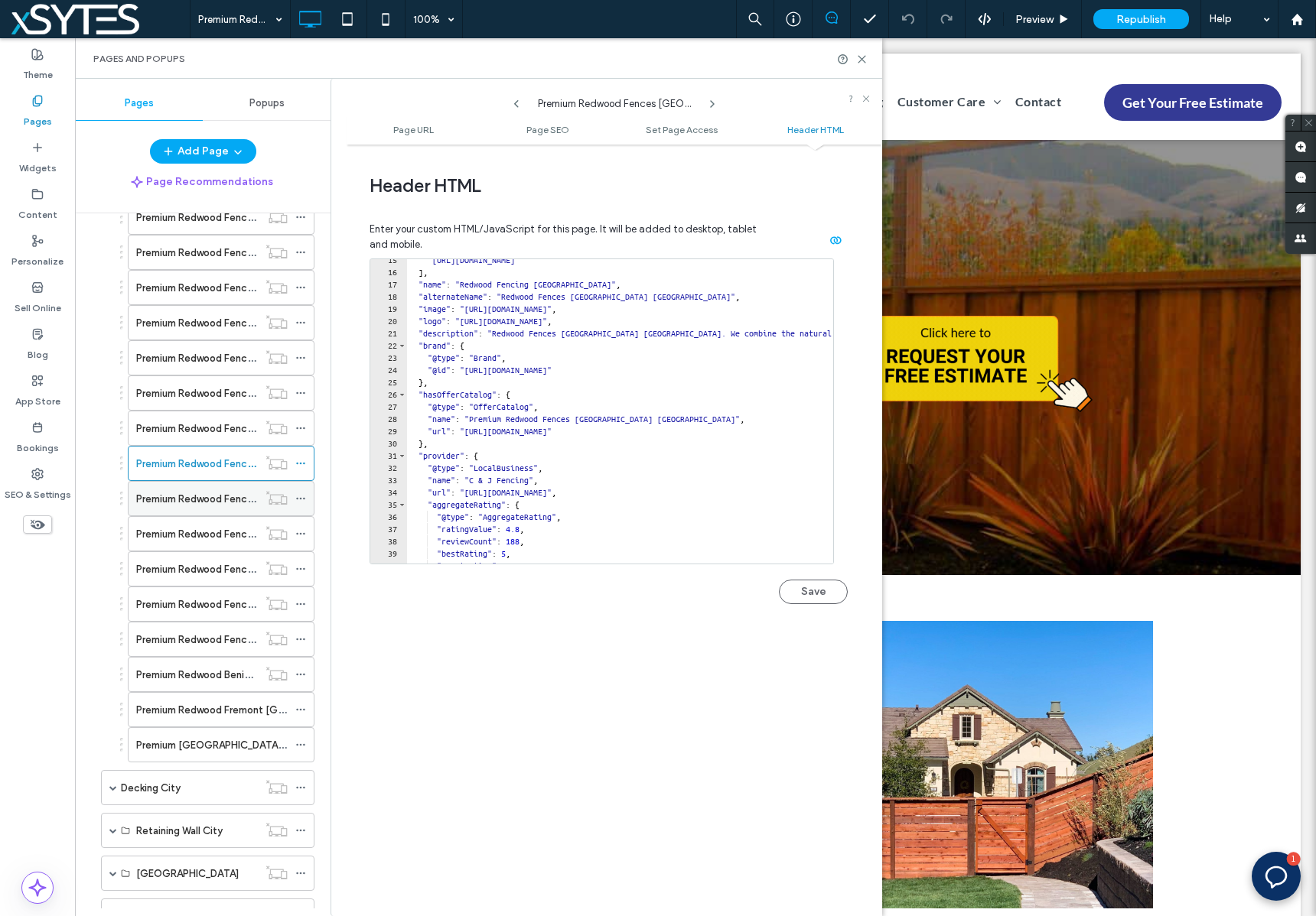
click at [299, 498] on icon at bounding box center [300, 498] width 10 height 10
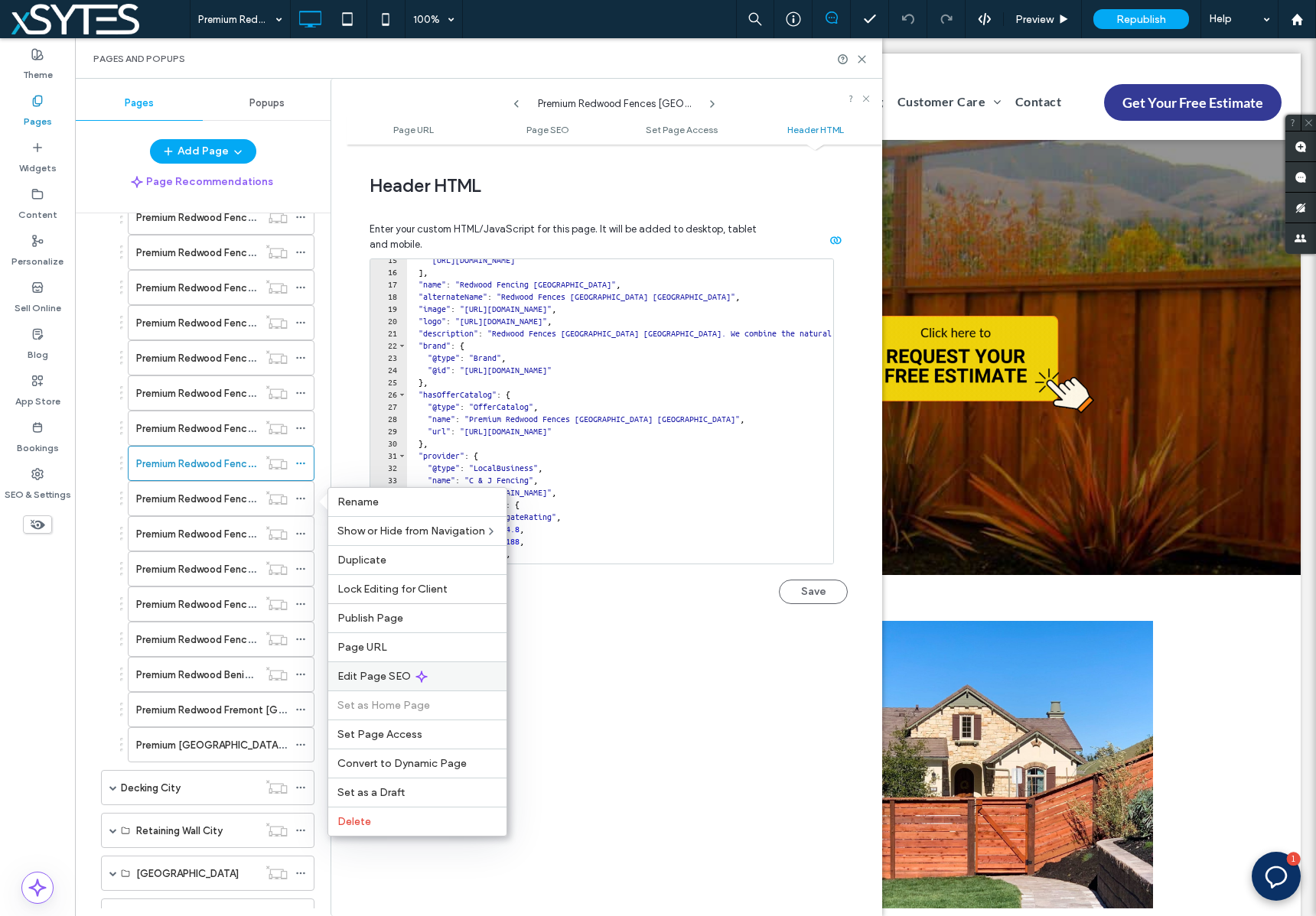
click at [450, 670] on div "Edit Page SEO" at bounding box center [417, 676] width 178 height 29
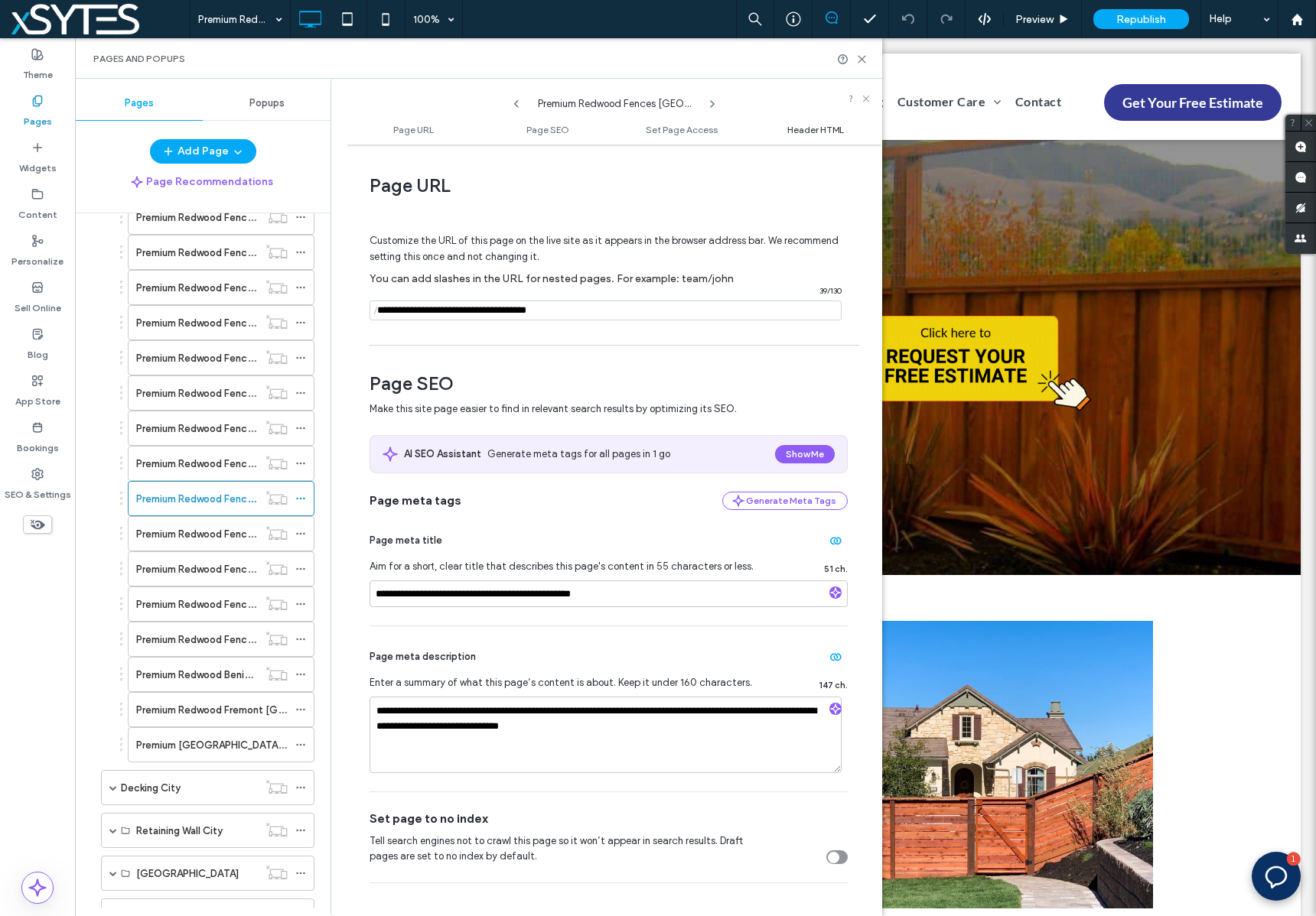
click at [806, 129] on span "Header HTML" at bounding box center [815, 129] width 56 height 11
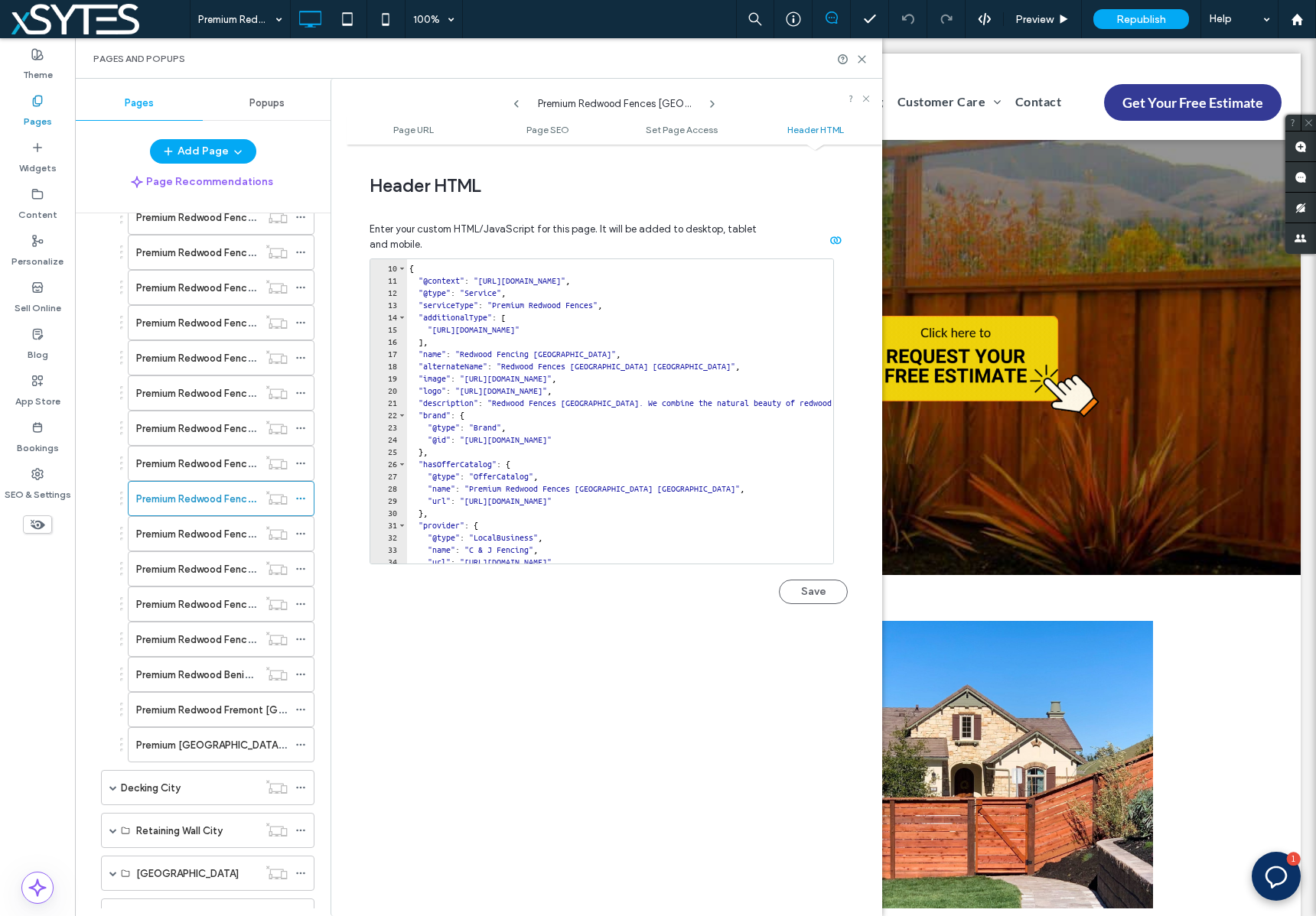
scroll to position [107, 0]
click at [301, 534] on icon at bounding box center [300, 533] width 10 height 10
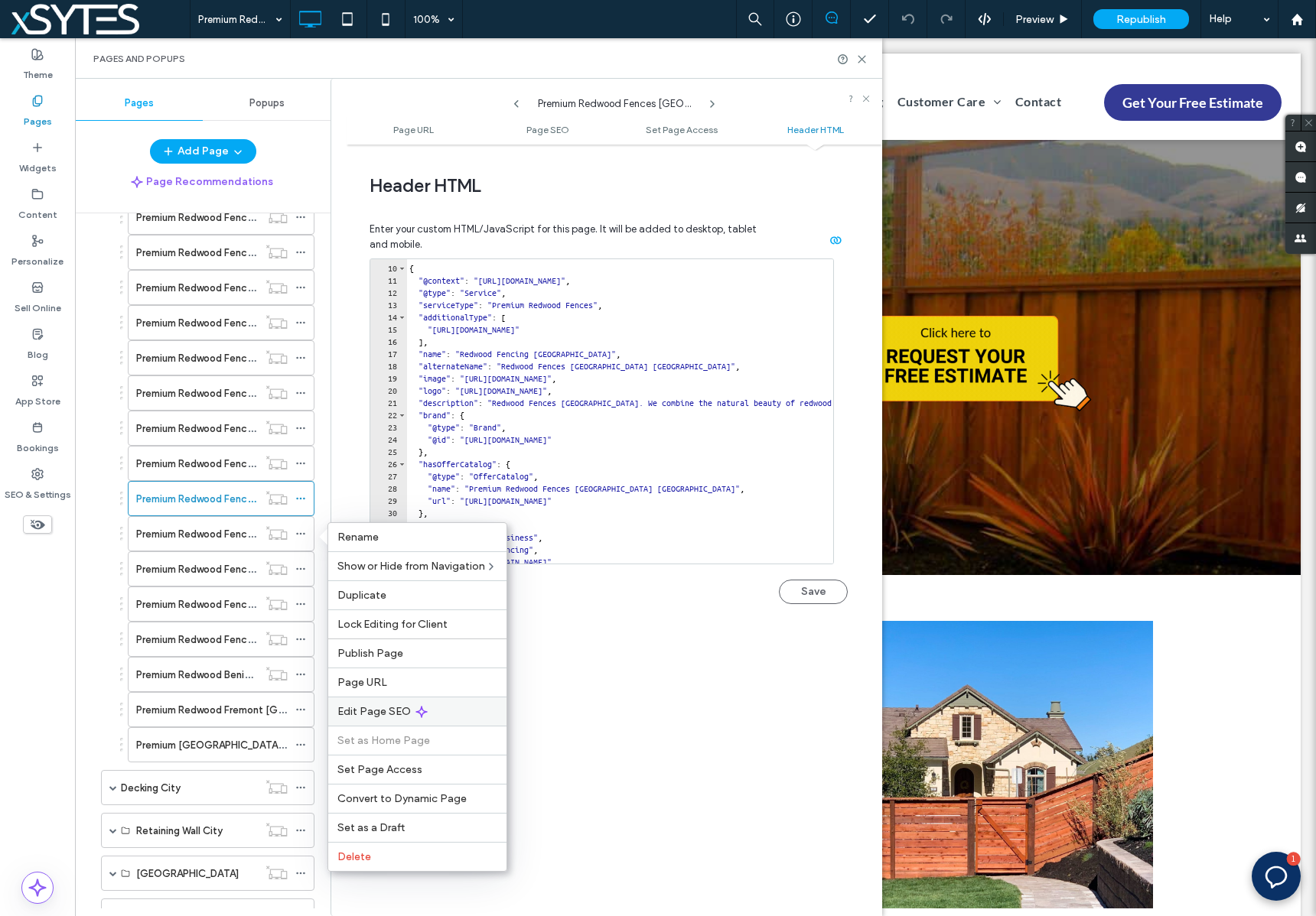
click at [457, 715] on div "Edit Page SEO" at bounding box center [417, 711] width 178 height 29
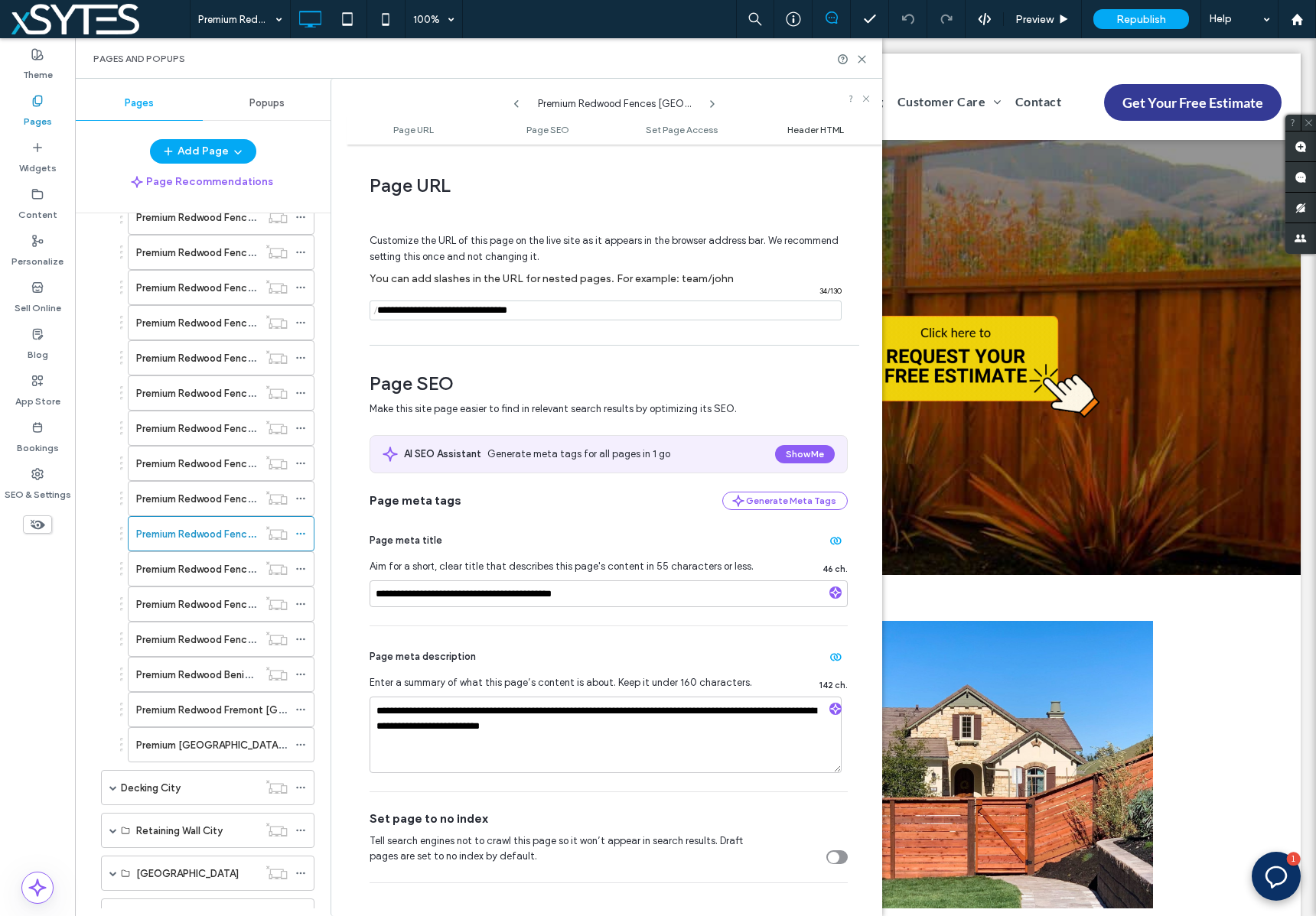
click at [830, 127] on span "Header HTML" at bounding box center [815, 129] width 56 height 11
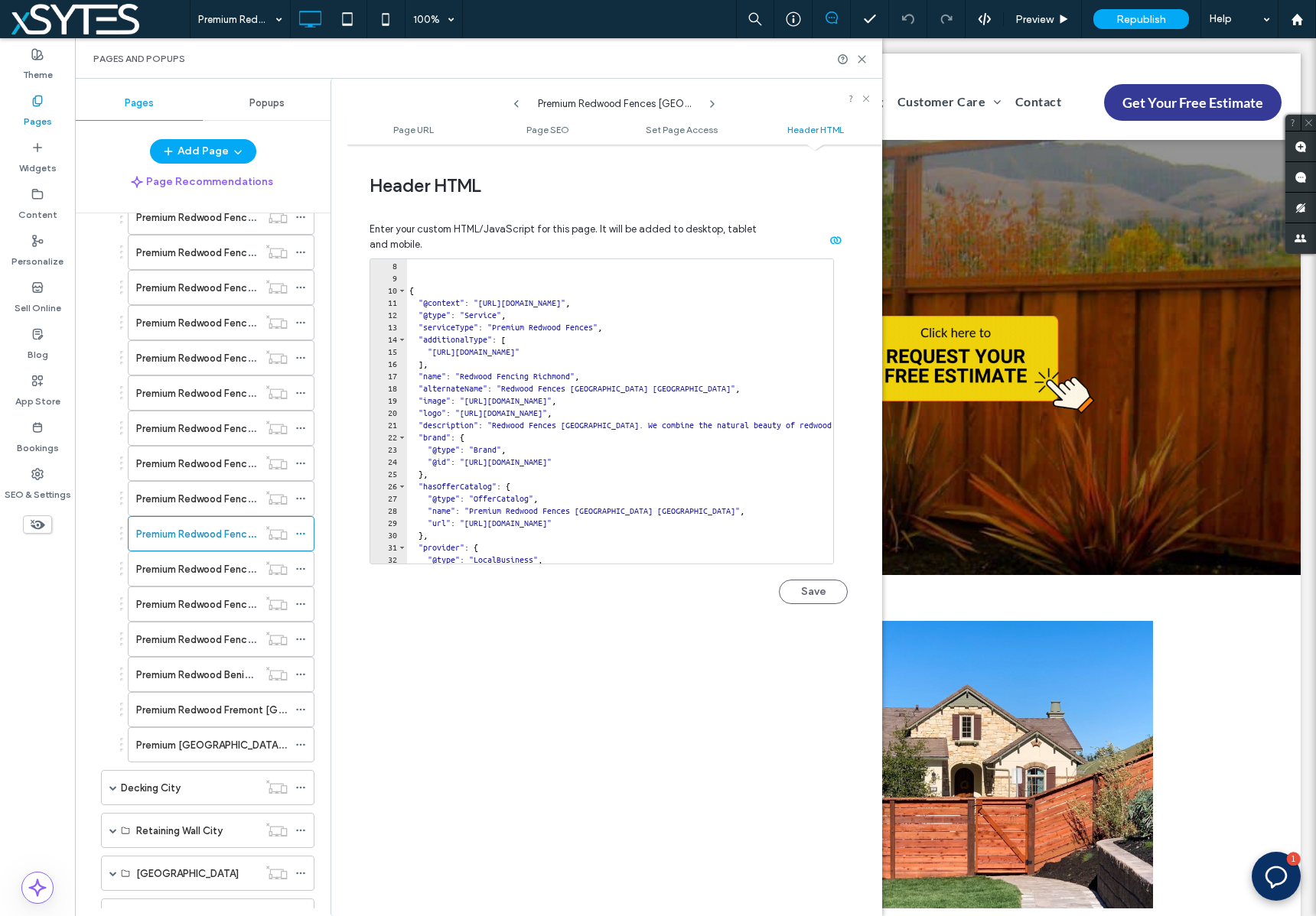
scroll to position [85, 0]
click at [301, 568] on use at bounding box center [300, 569] width 8 height 2
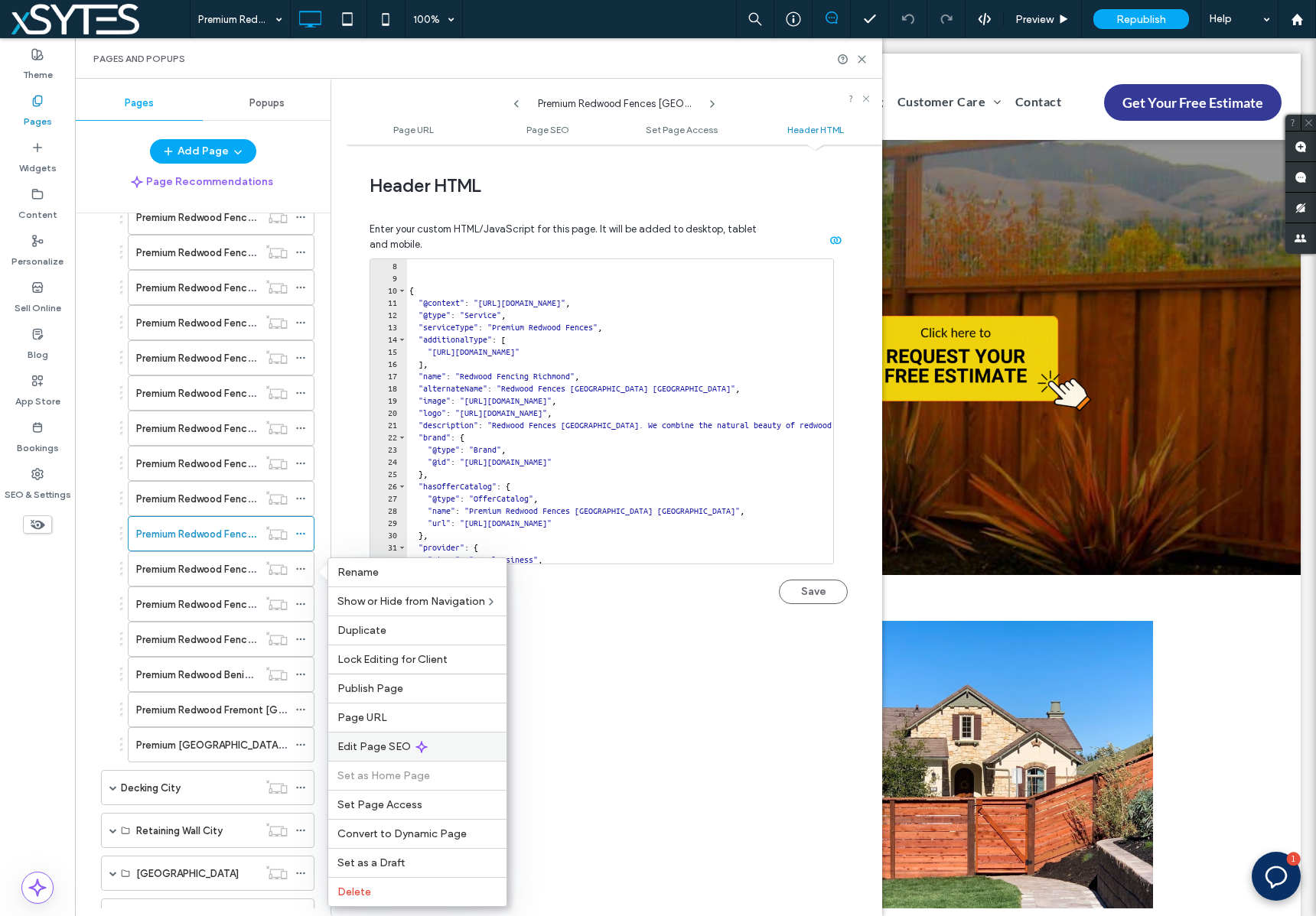
click at [481, 743] on div "Edit Page SEO" at bounding box center [417, 746] width 178 height 29
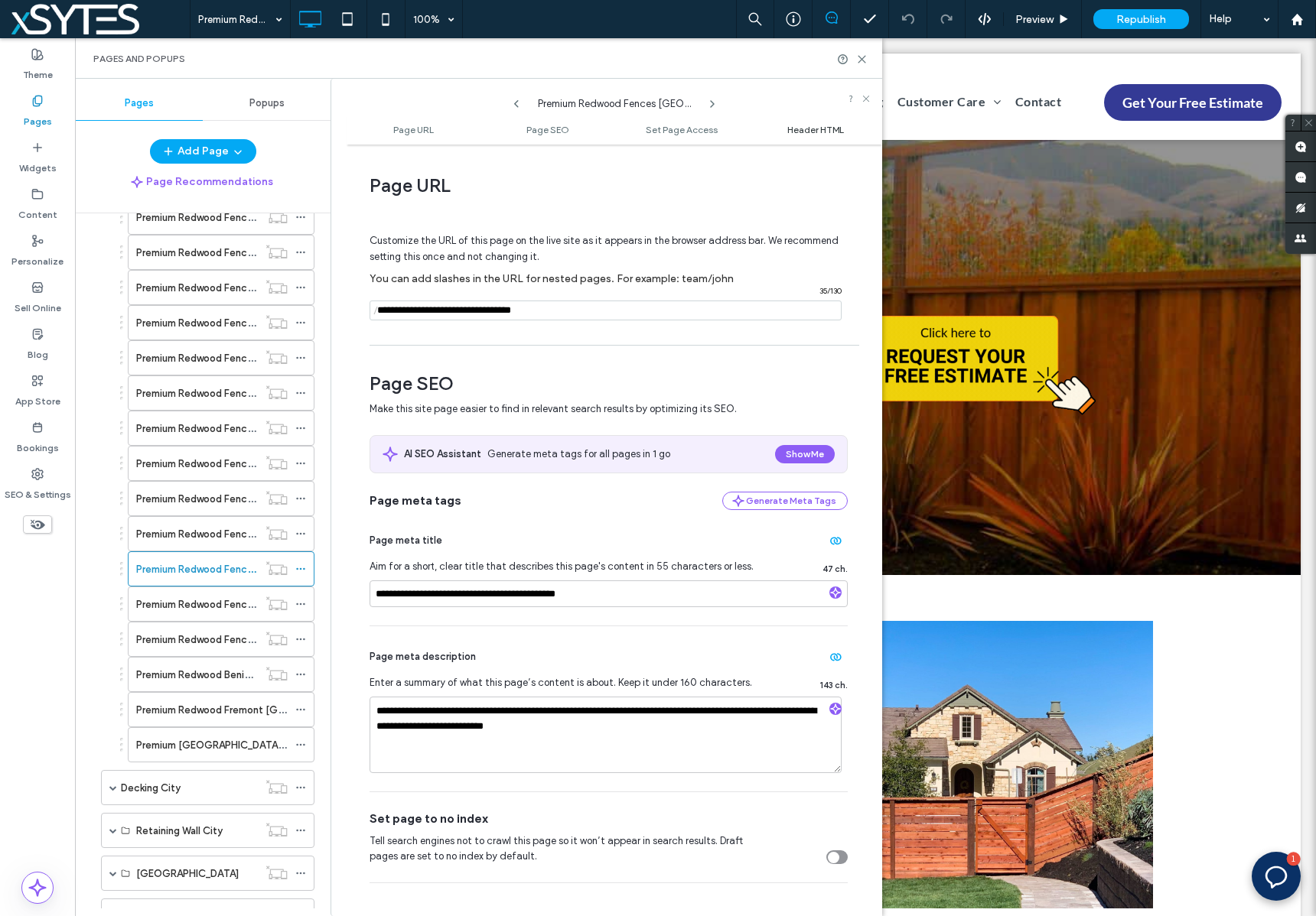
click at [823, 130] on span "Header HTML" at bounding box center [815, 129] width 56 height 11
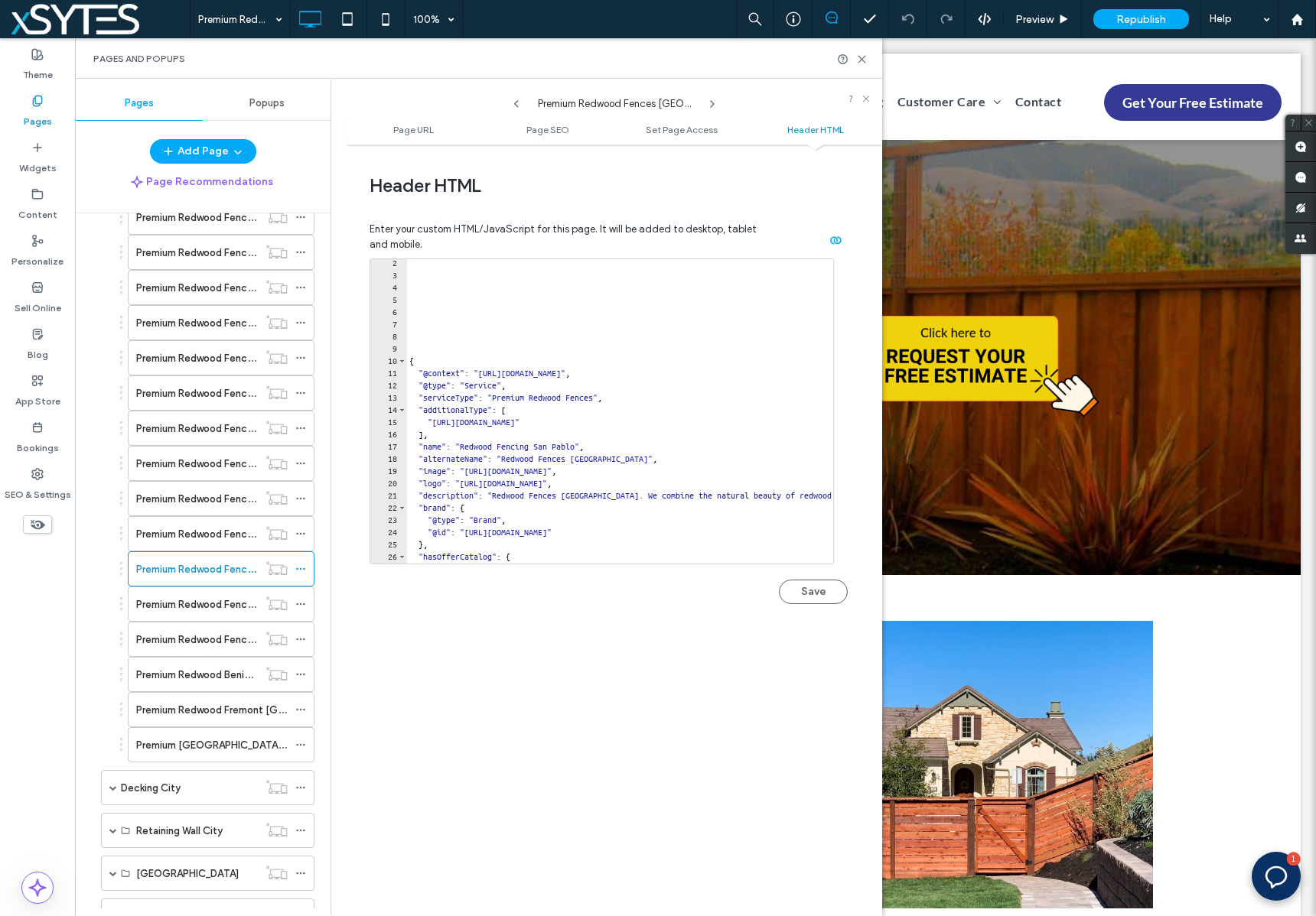
scroll to position [104, 0]
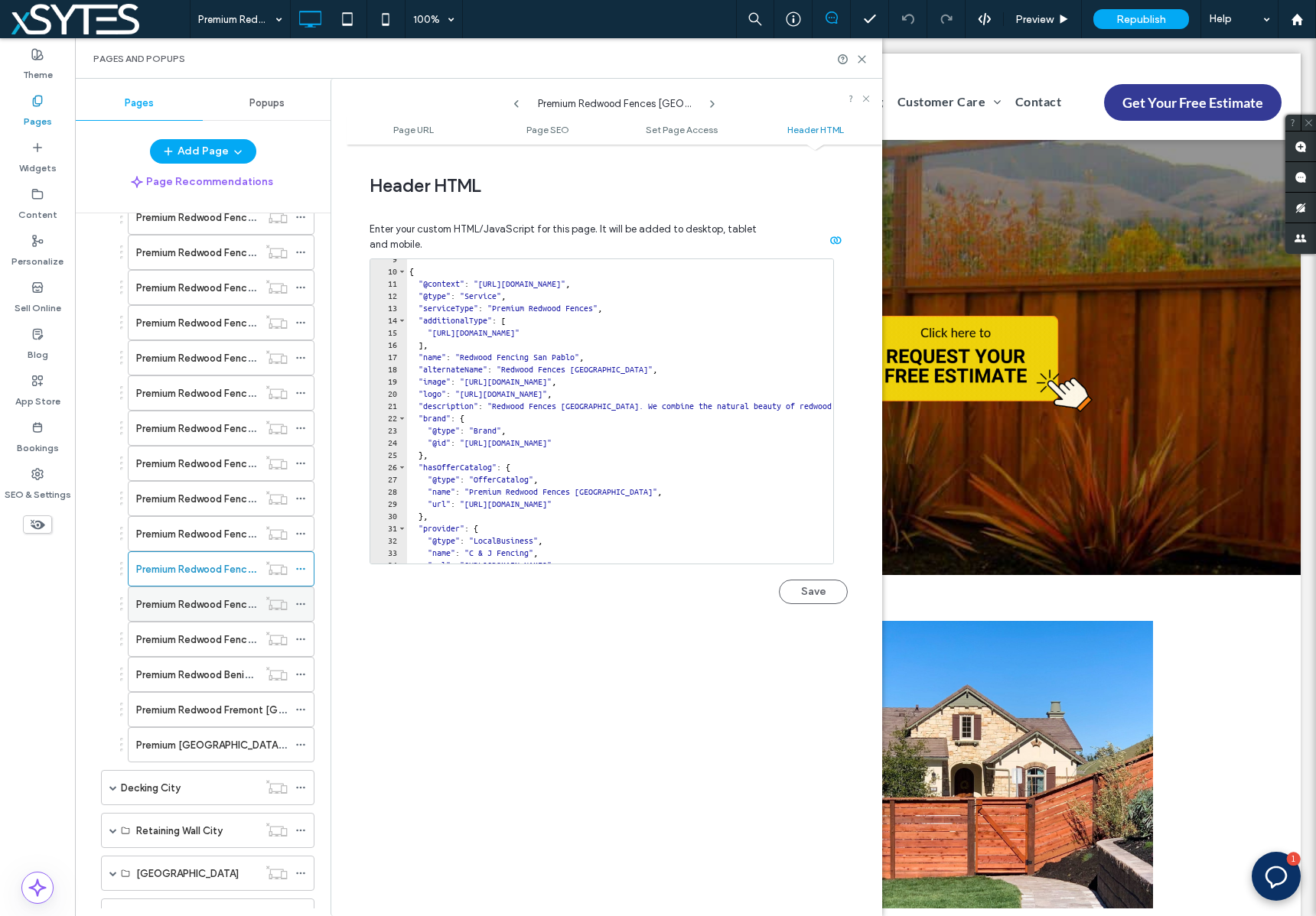
click at [301, 602] on icon at bounding box center [300, 603] width 10 height 10
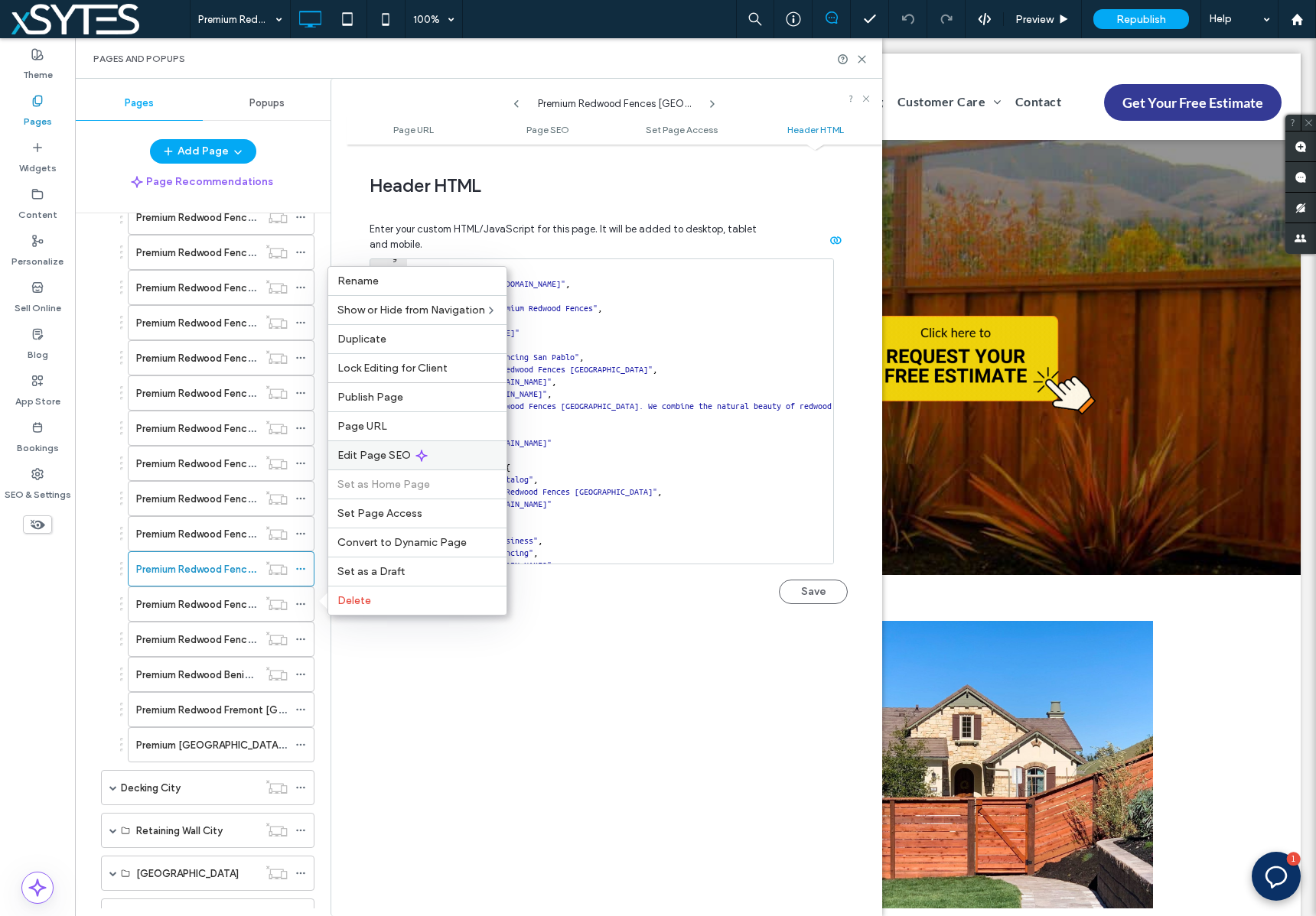
click at [452, 444] on div "Edit Page SEO" at bounding box center [417, 455] width 178 height 29
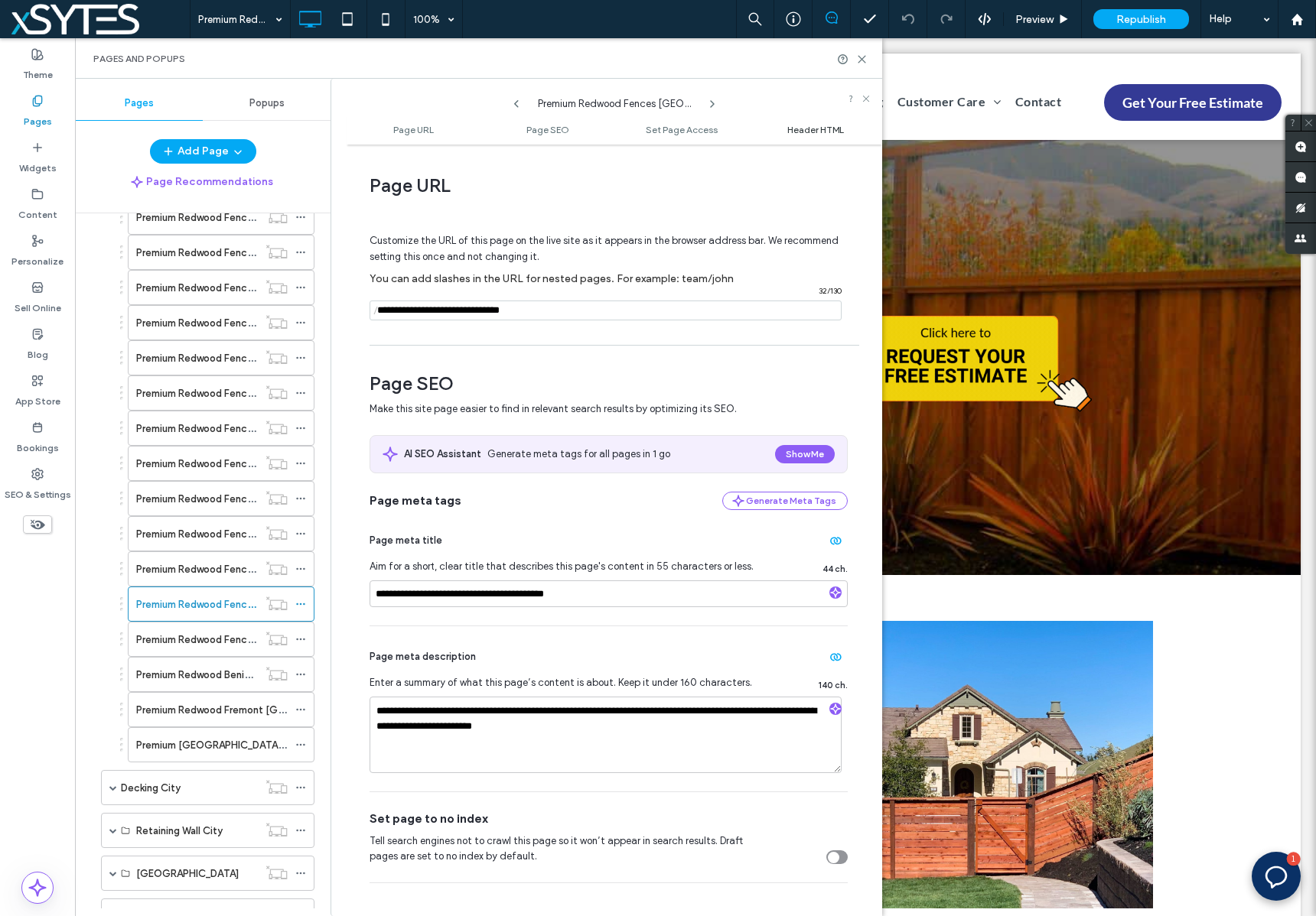
click at [811, 134] on span "Header HTML" at bounding box center [815, 129] width 56 height 11
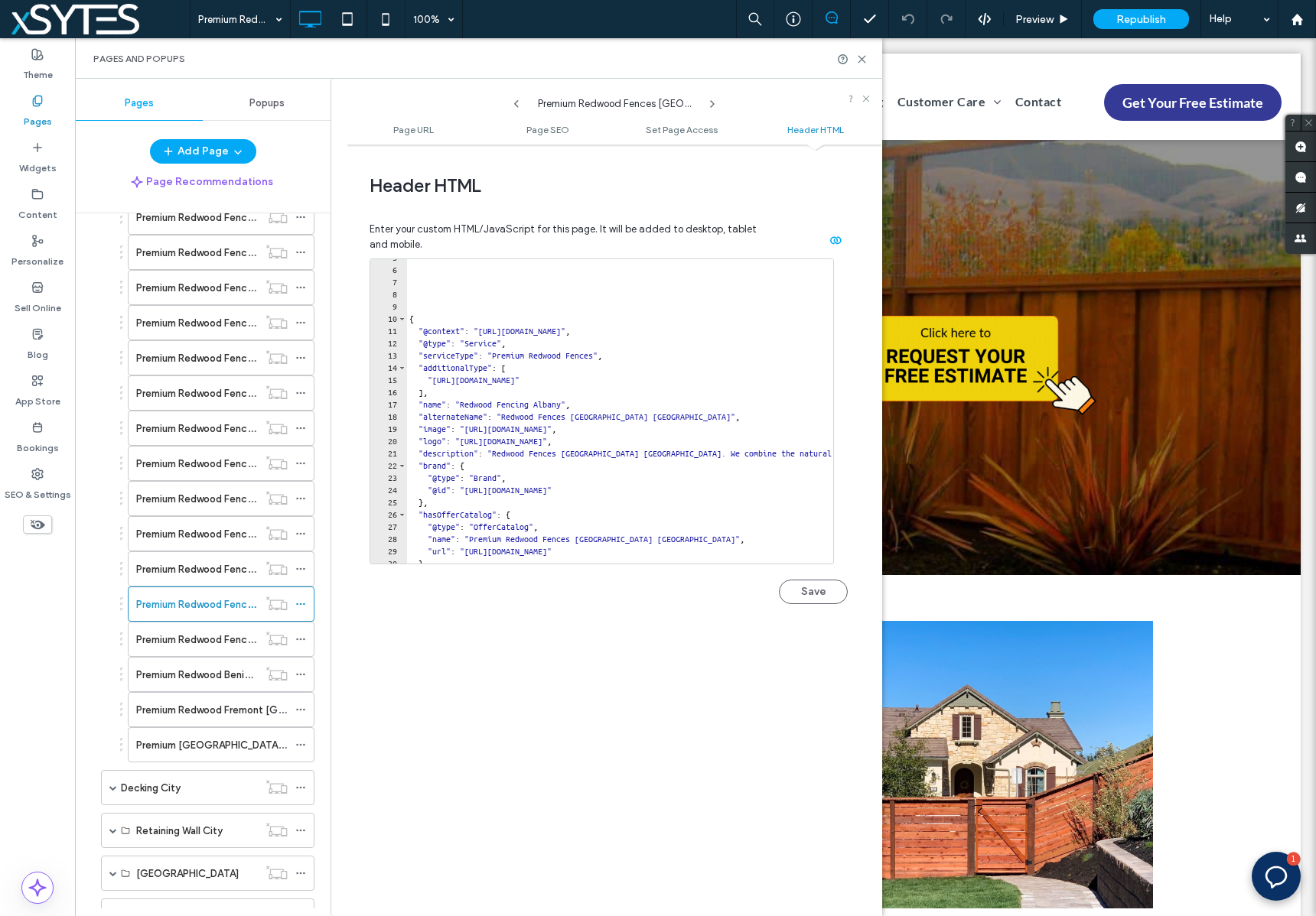
scroll to position [58, 0]
click at [301, 639] on use at bounding box center [300, 639] width 8 height 2
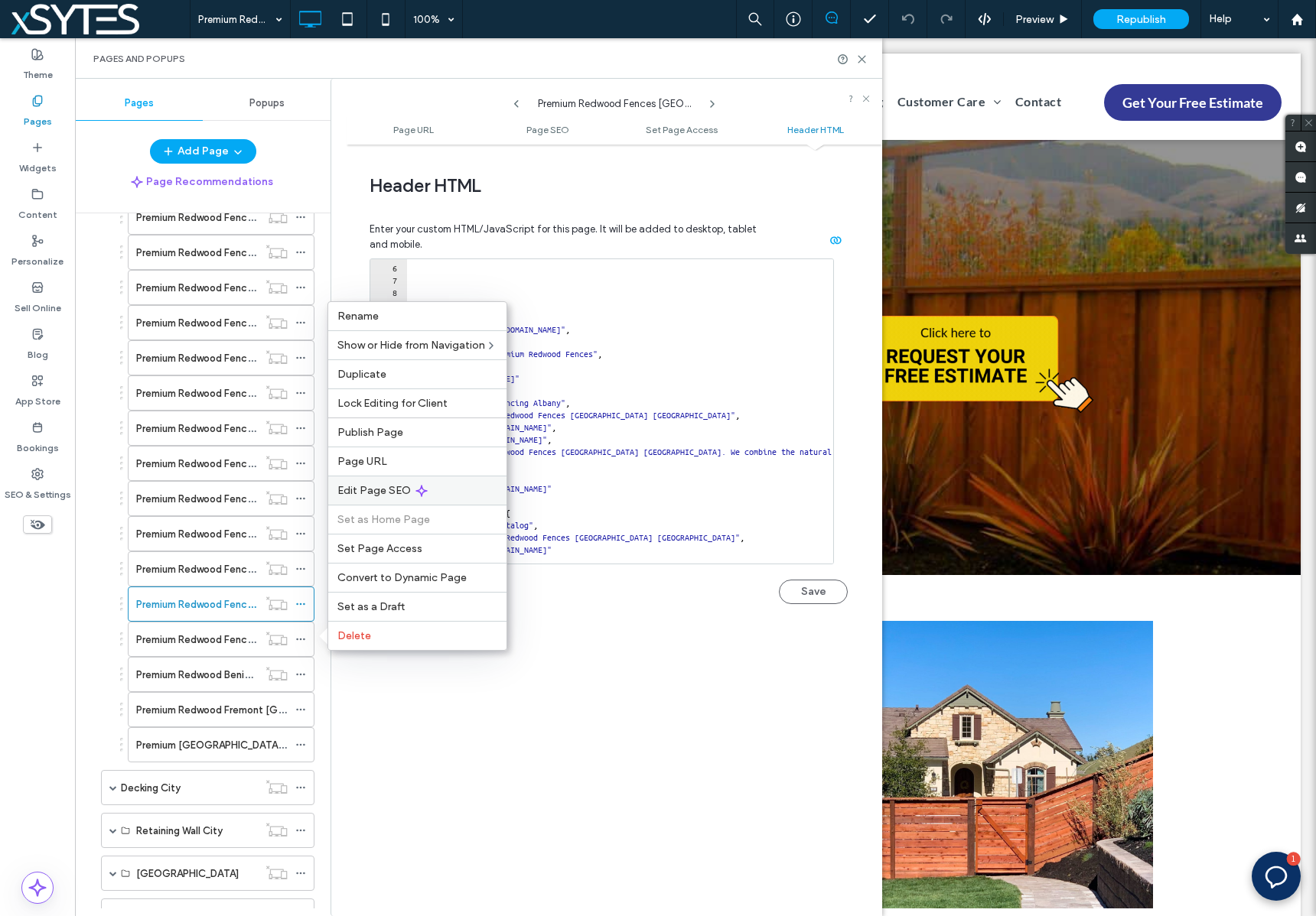
click at [474, 487] on div "Edit Page SEO" at bounding box center [417, 490] width 178 height 29
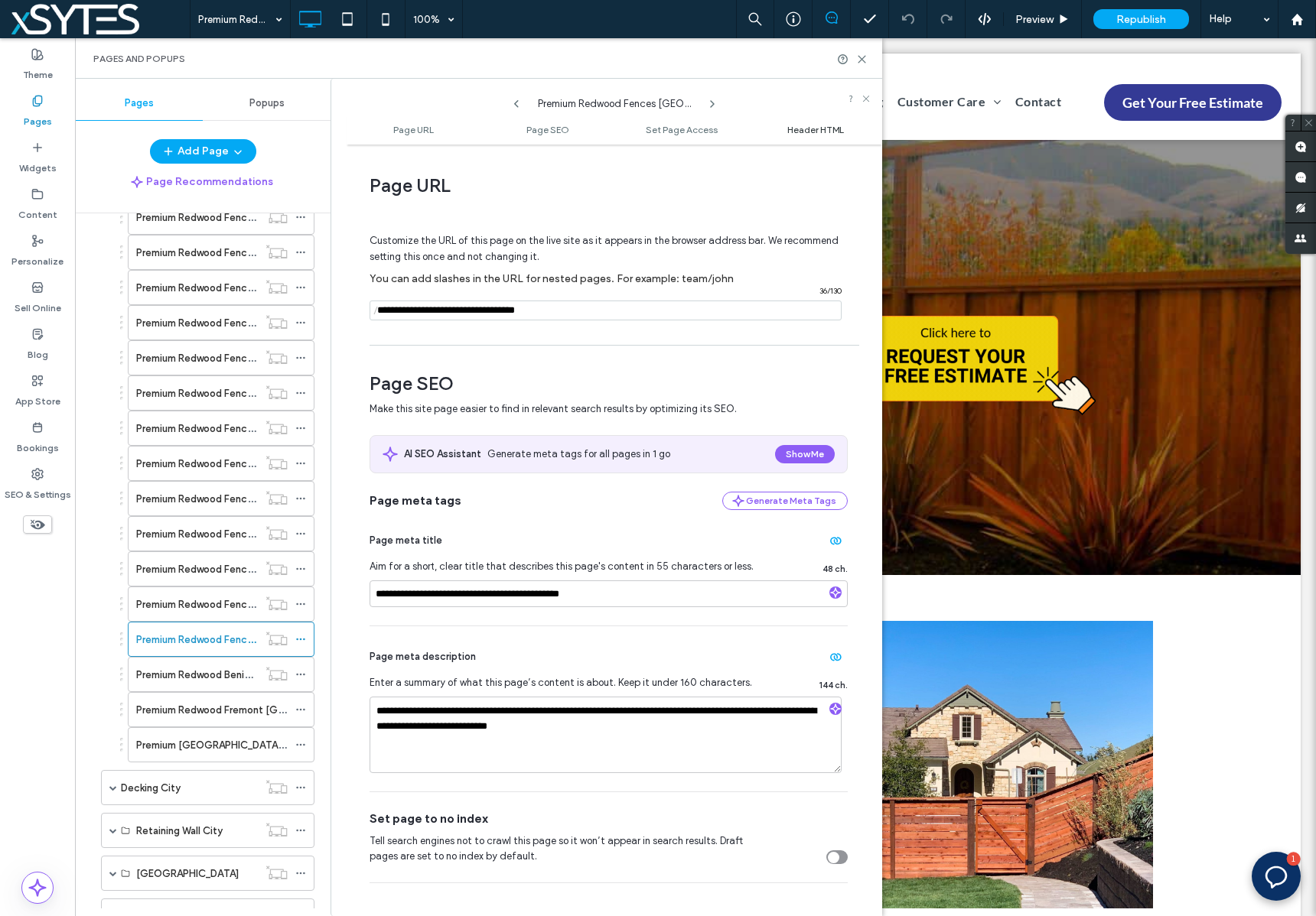
click at [812, 129] on span "Header HTML" at bounding box center [815, 129] width 56 height 11
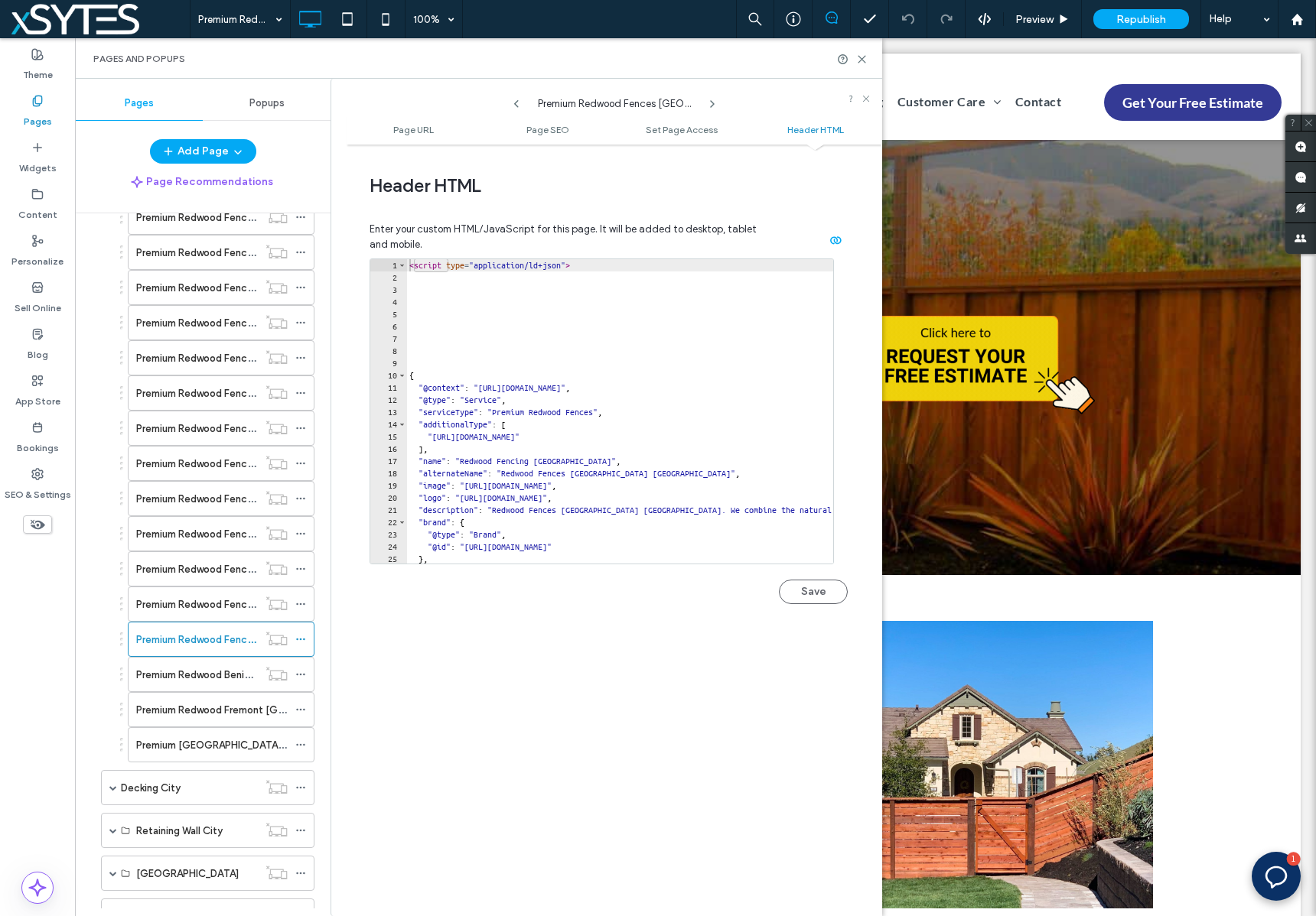
scroll to position [97, 0]
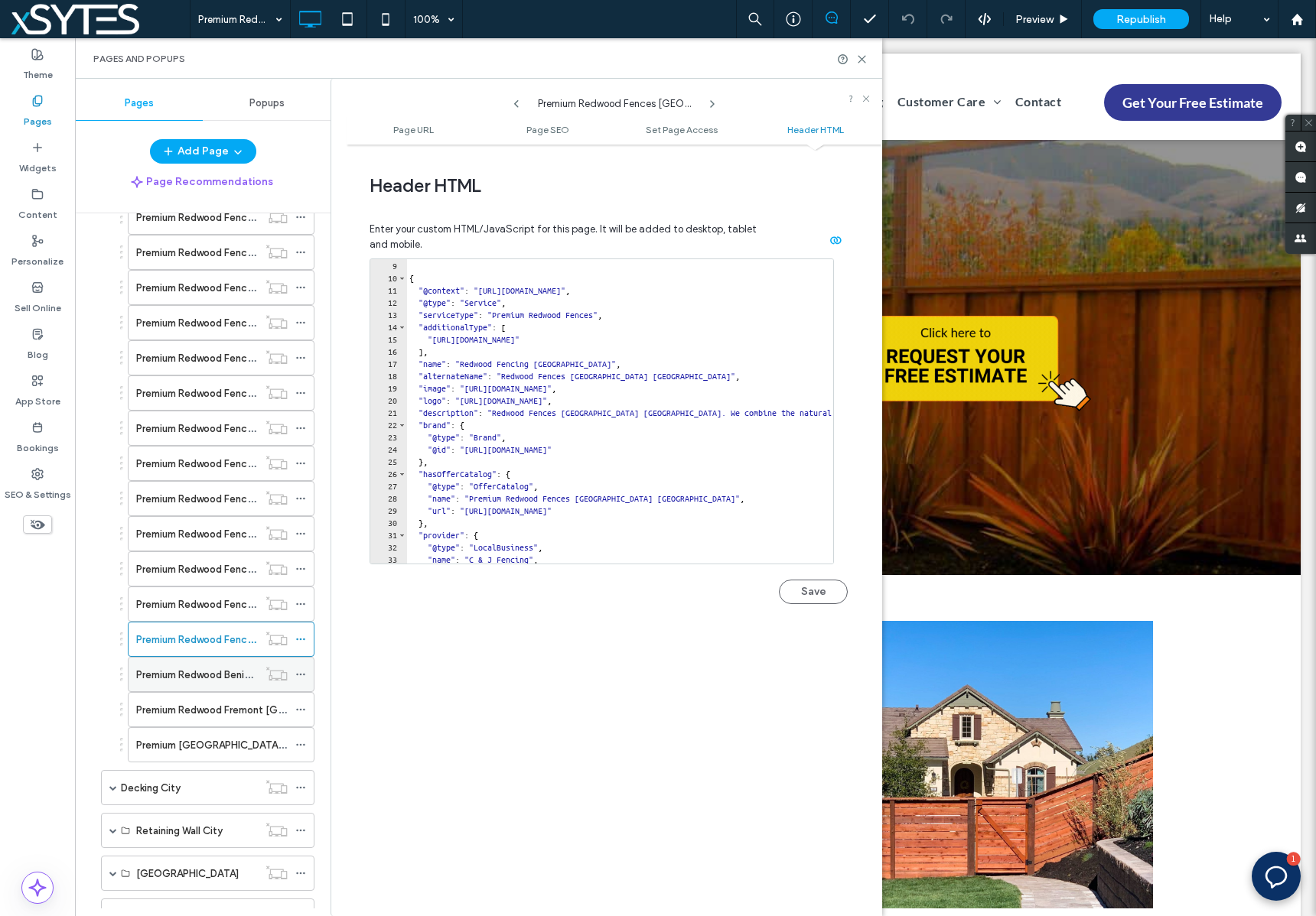
click at [301, 673] on use at bounding box center [300, 674] width 8 height 2
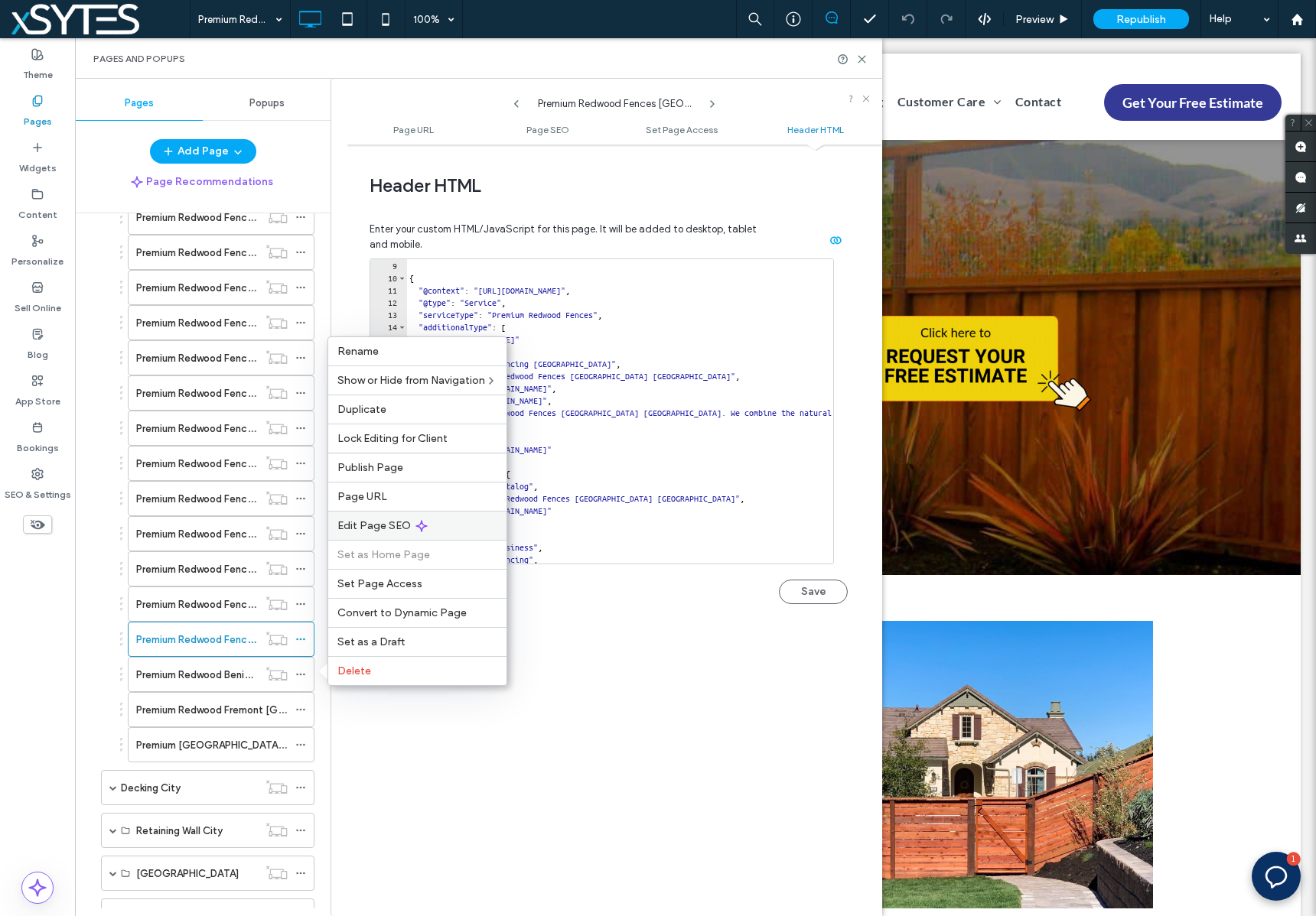
click at [469, 526] on div "Edit Page SEO" at bounding box center [417, 525] width 178 height 29
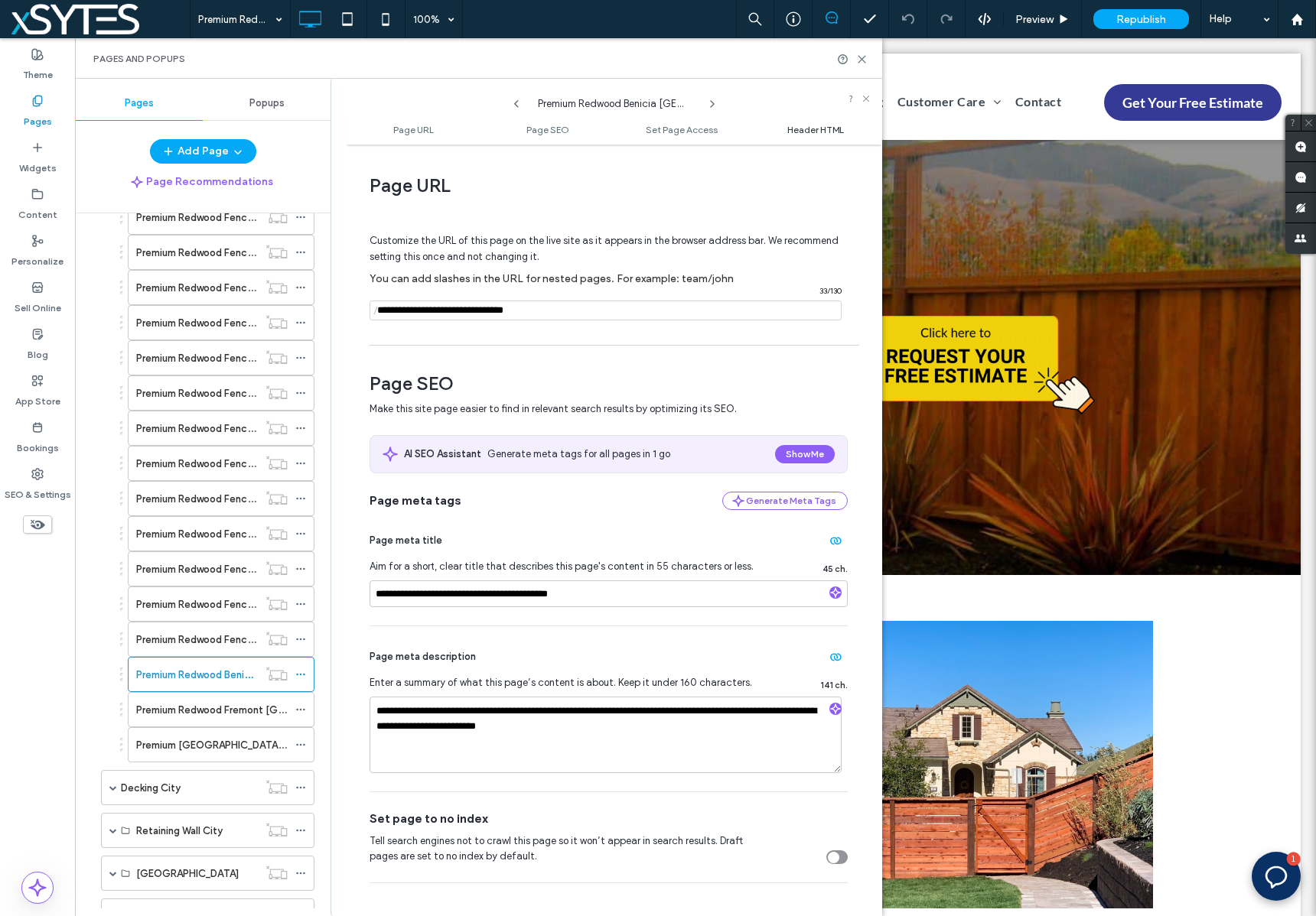
click at [826, 128] on span "Header HTML" at bounding box center [815, 129] width 56 height 11
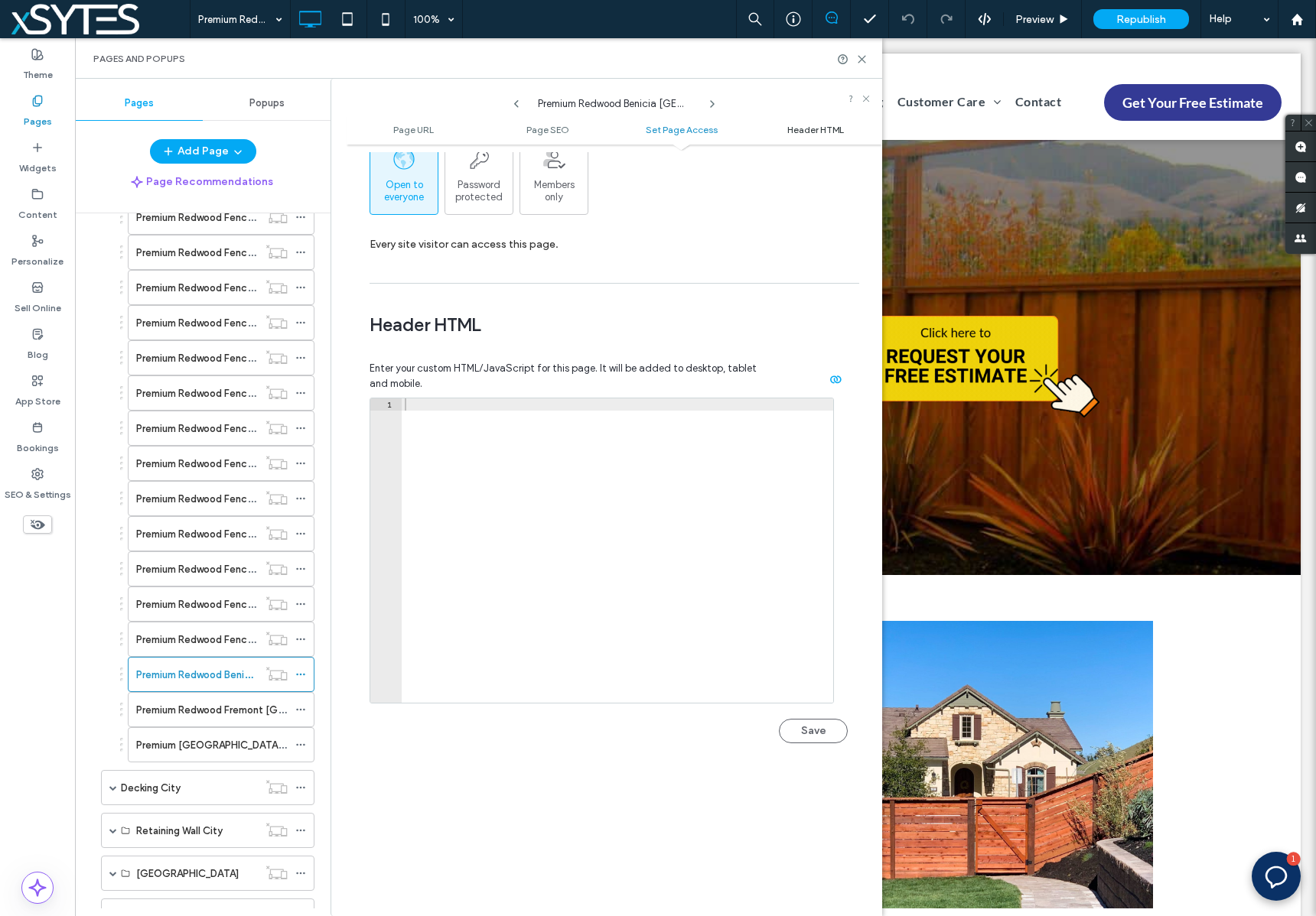
scroll to position [1411, 0]
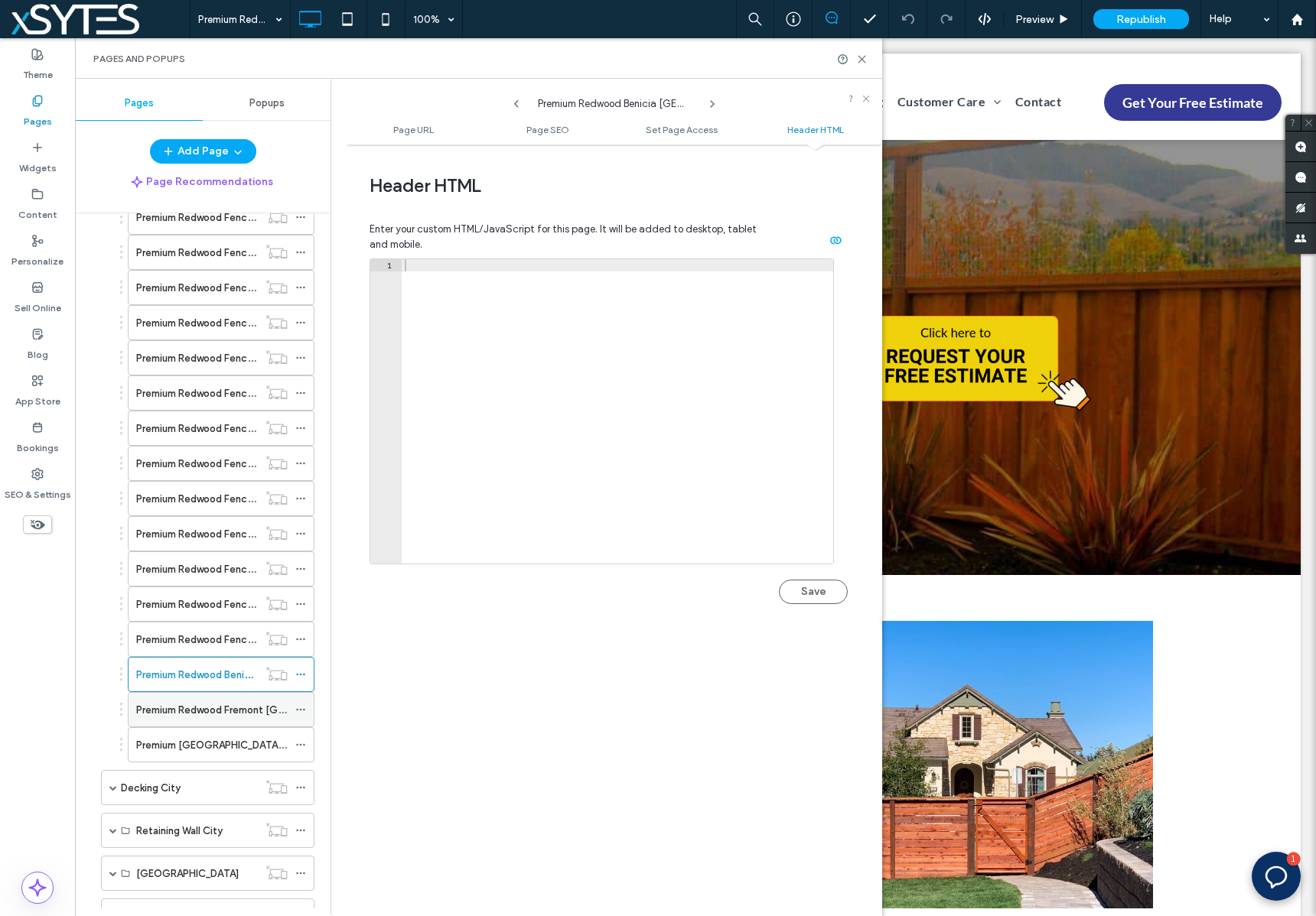
click at [300, 709] on use at bounding box center [300, 709] width 8 height 2
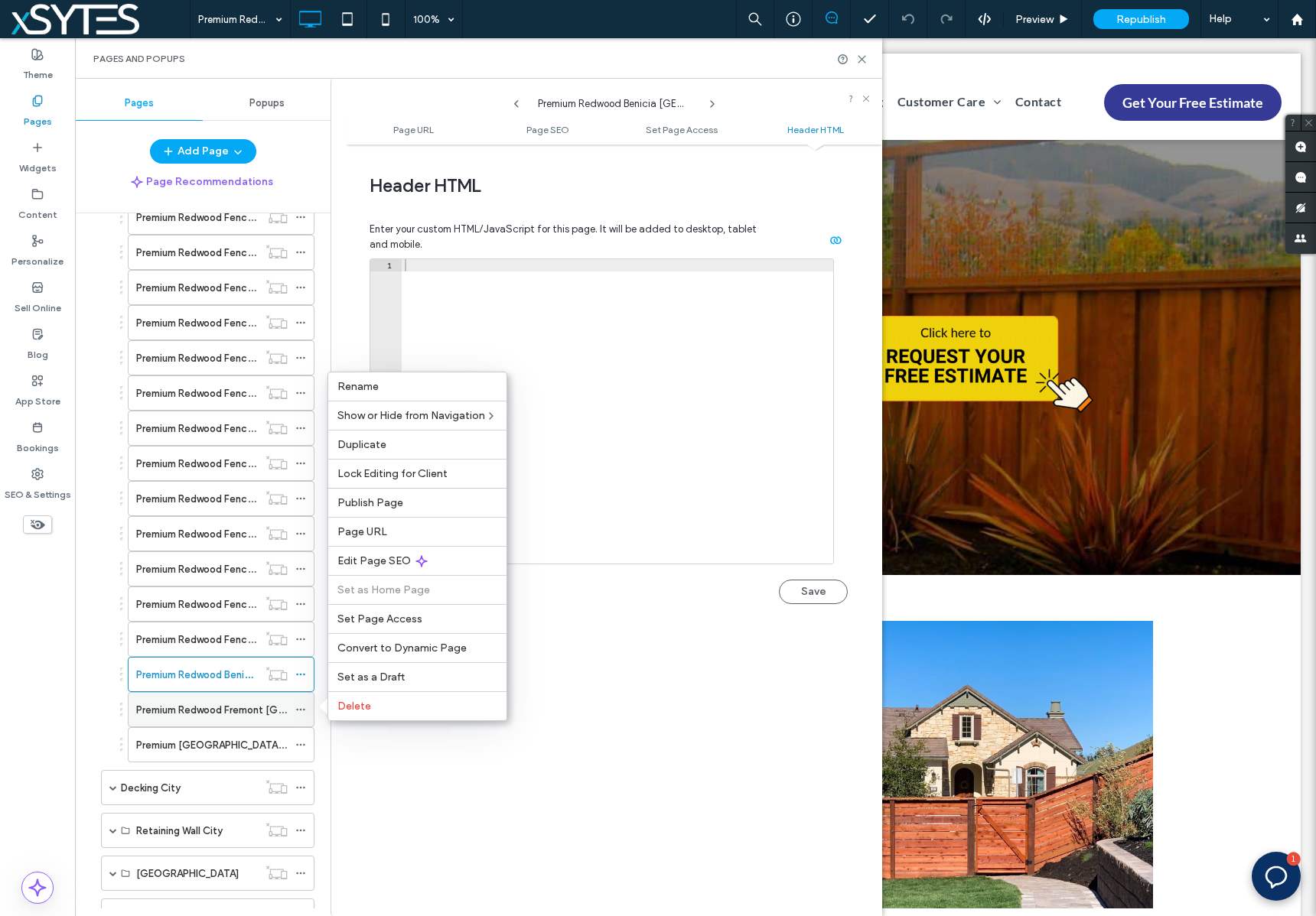
click at [301, 711] on icon at bounding box center [300, 709] width 10 height 10
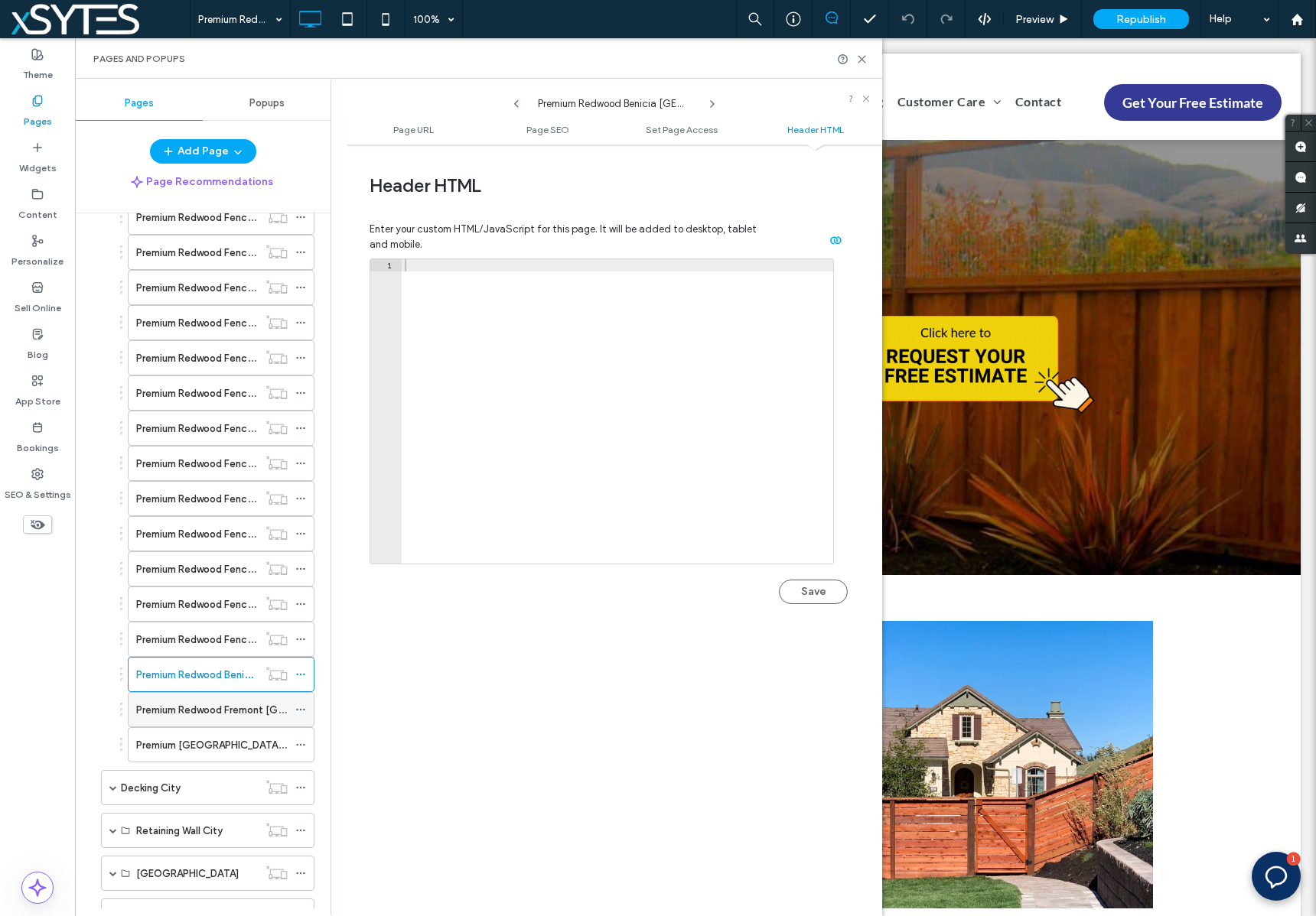
click at [301, 710] on icon at bounding box center [300, 709] width 10 height 10
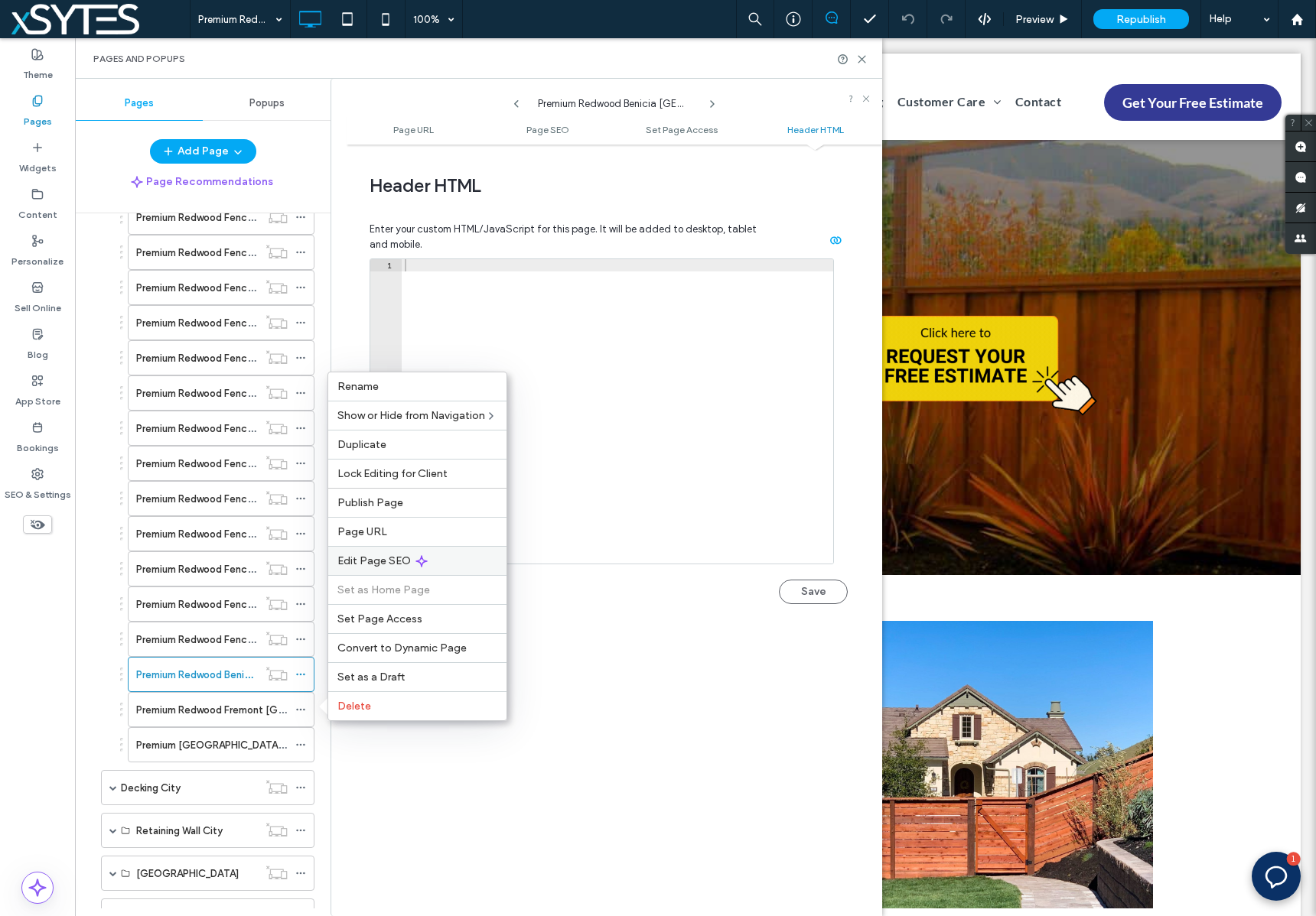
click at [496, 557] on div "Edit Page SEO" at bounding box center [417, 560] width 178 height 29
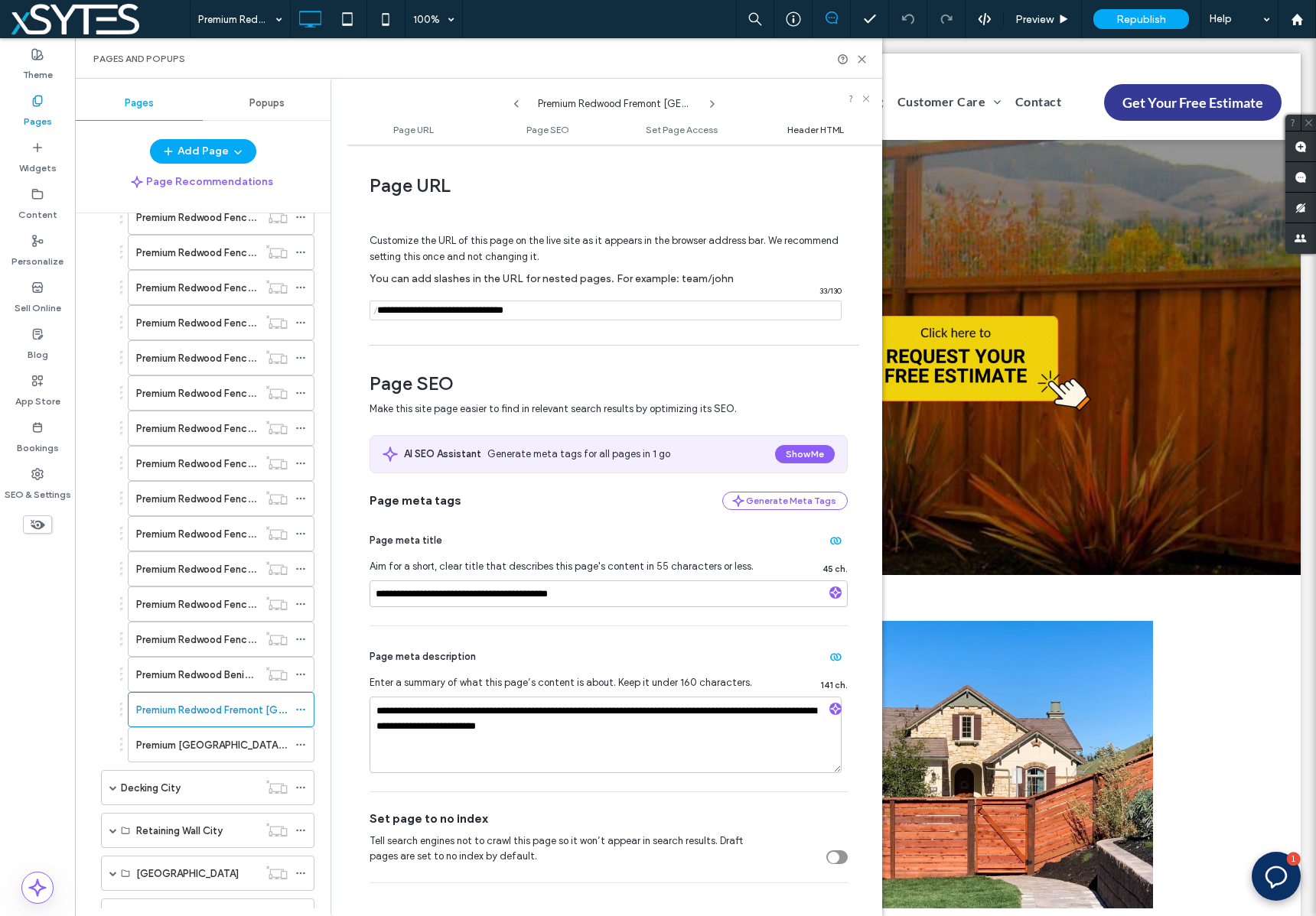
click at [826, 127] on span "Header HTML" at bounding box center [815, 129] width 56 height 11
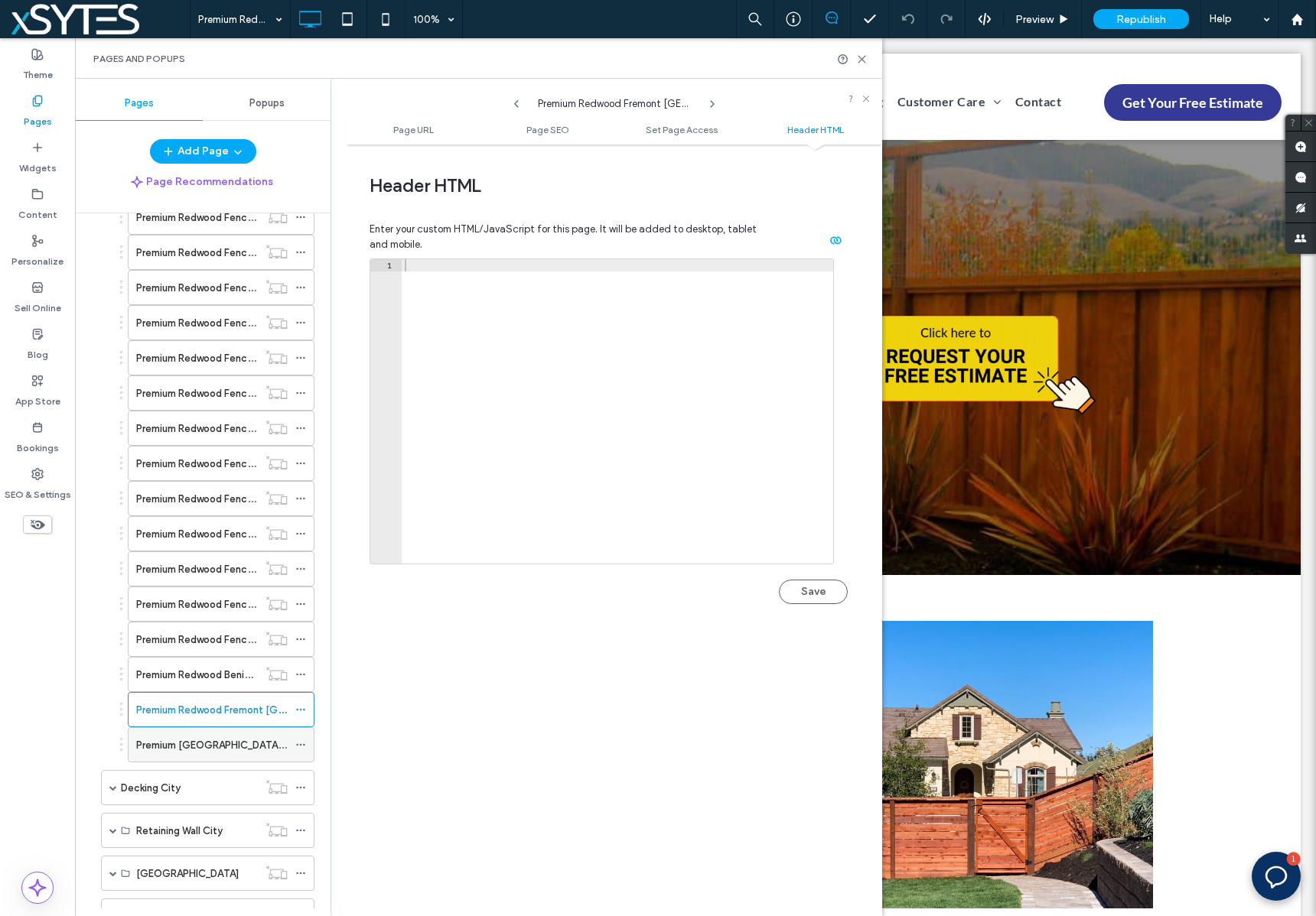
click at [297, 744] on use at bounding box center [300, 745] width 8 height 2
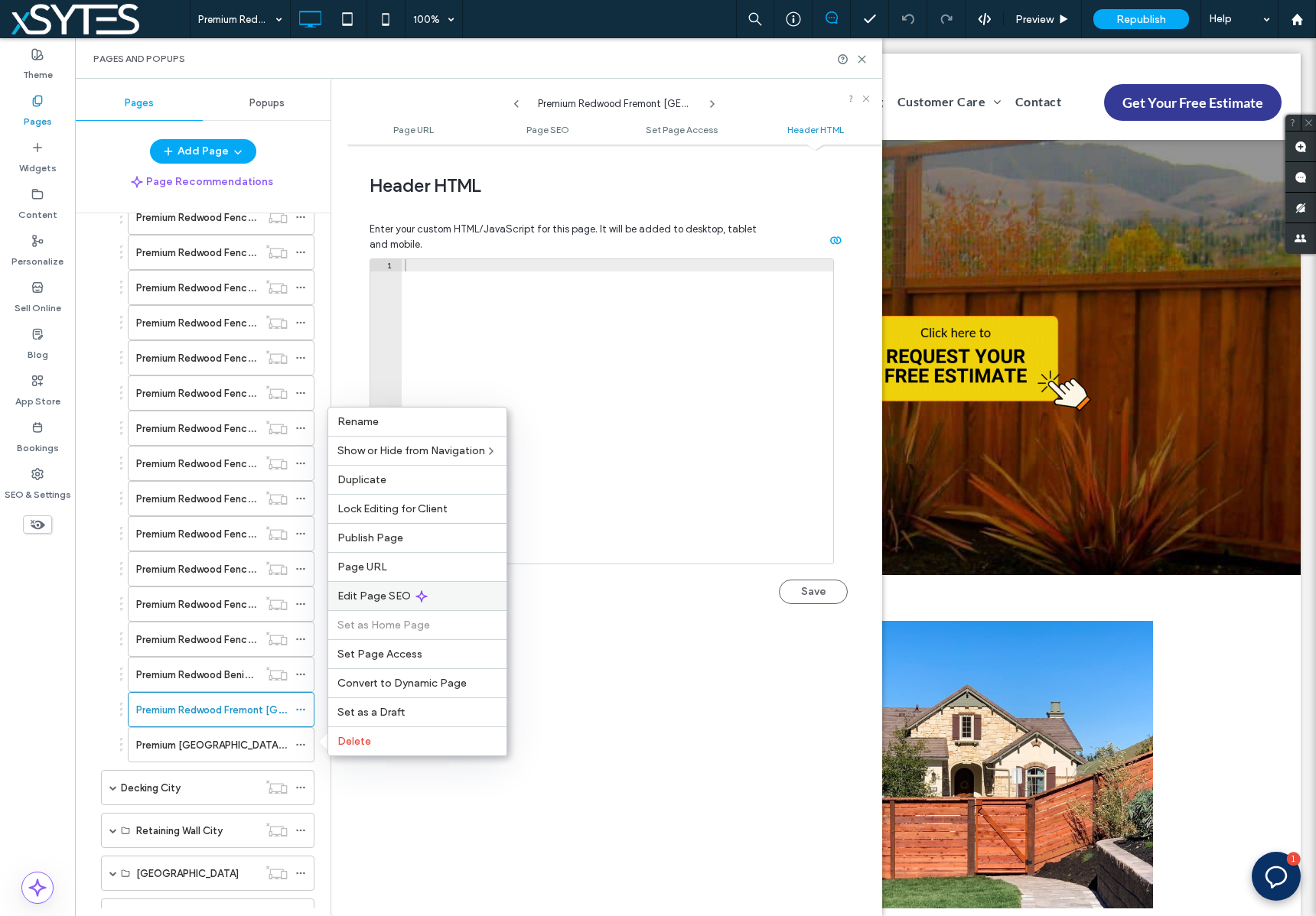
click at [481, 590] on div "Edit Page SEO" at bounding box center [417, 595] width 178 height 29
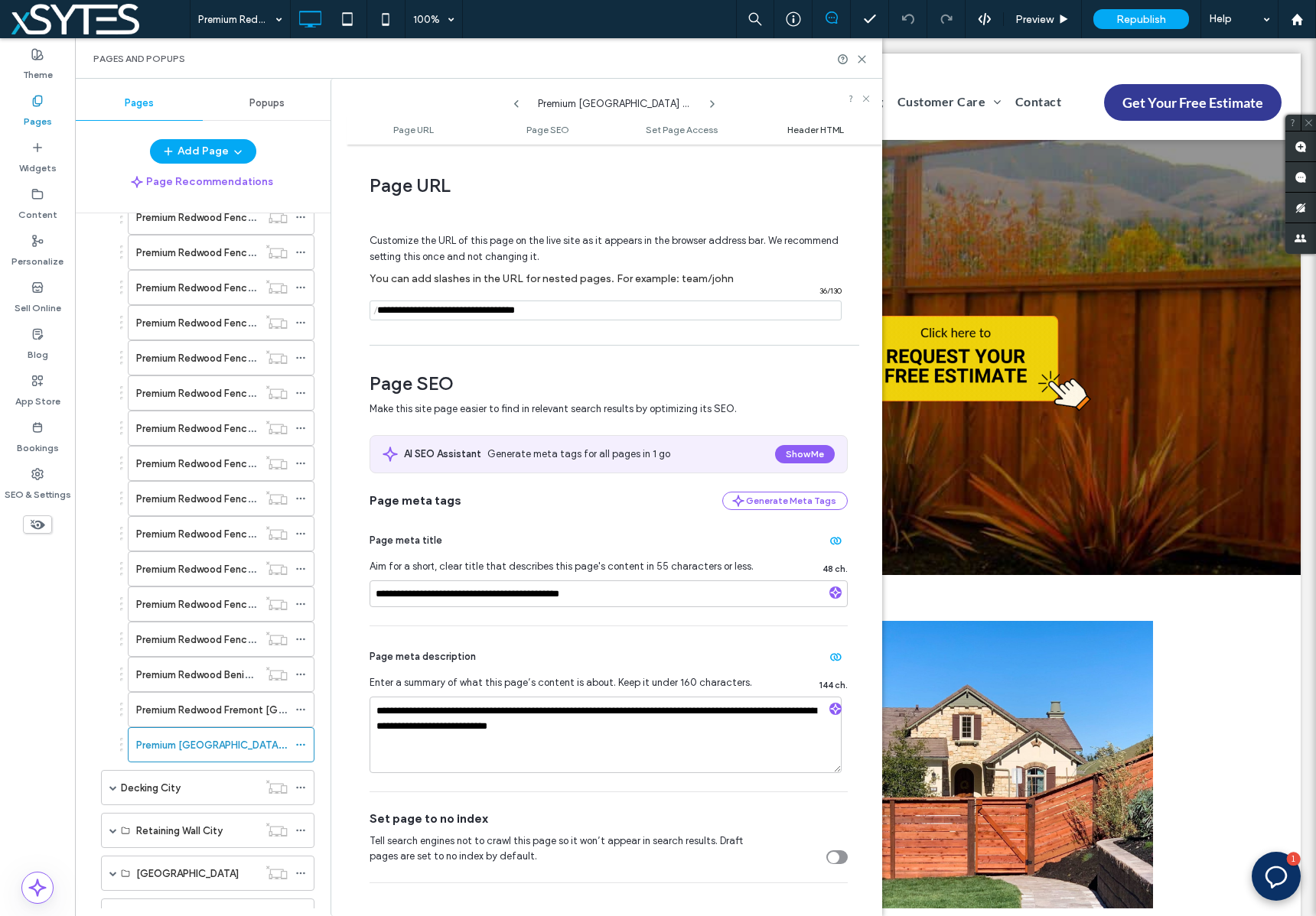
click at [797, 133] on span "Header HTML" at bounding box center [815, 129] width 56 height 11
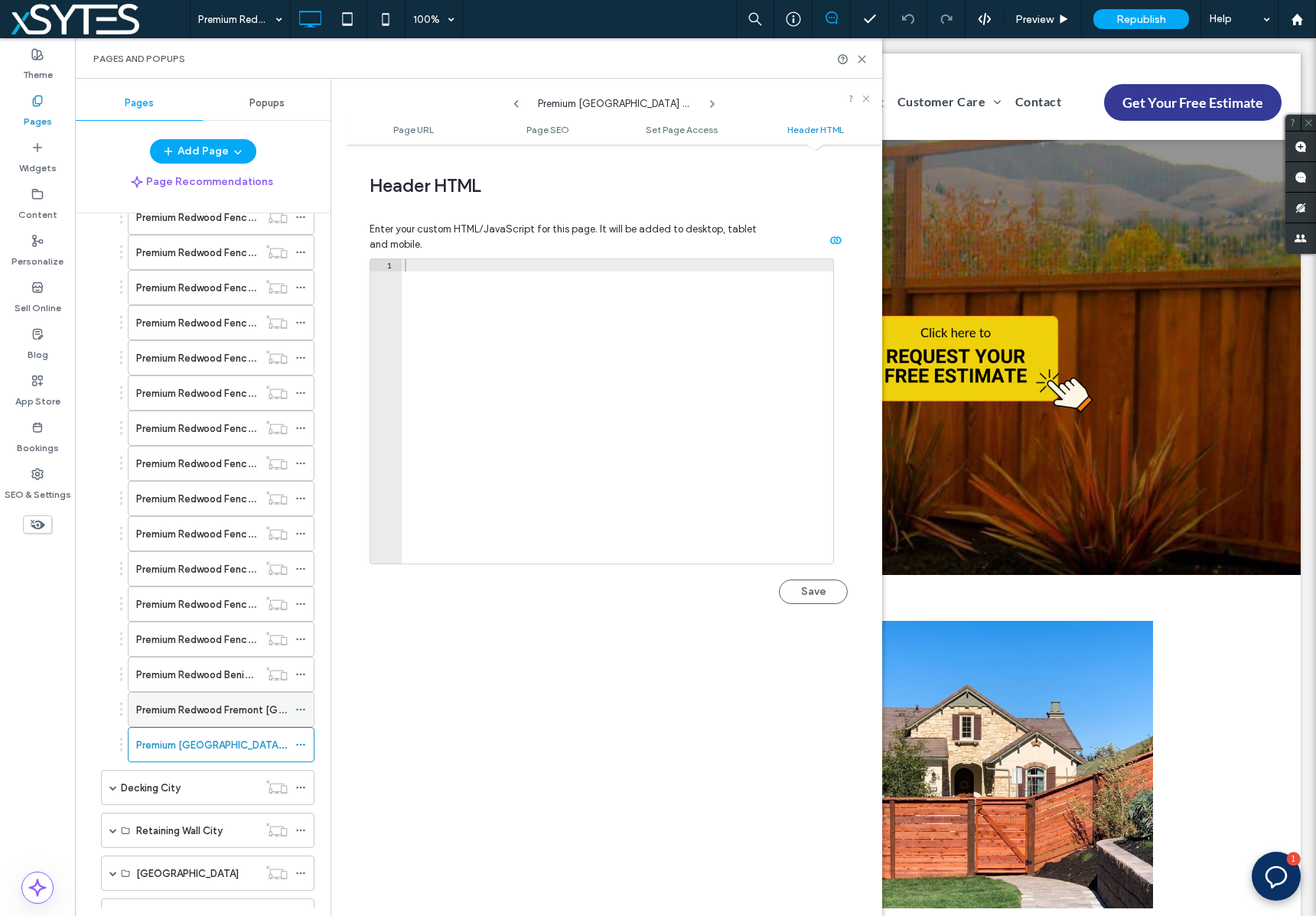
click at [191, 707] on label "Premium Redwood Fremont [GEOGRAPHIC_DATA]" at bounding box center [252, 709] width 232 height 27
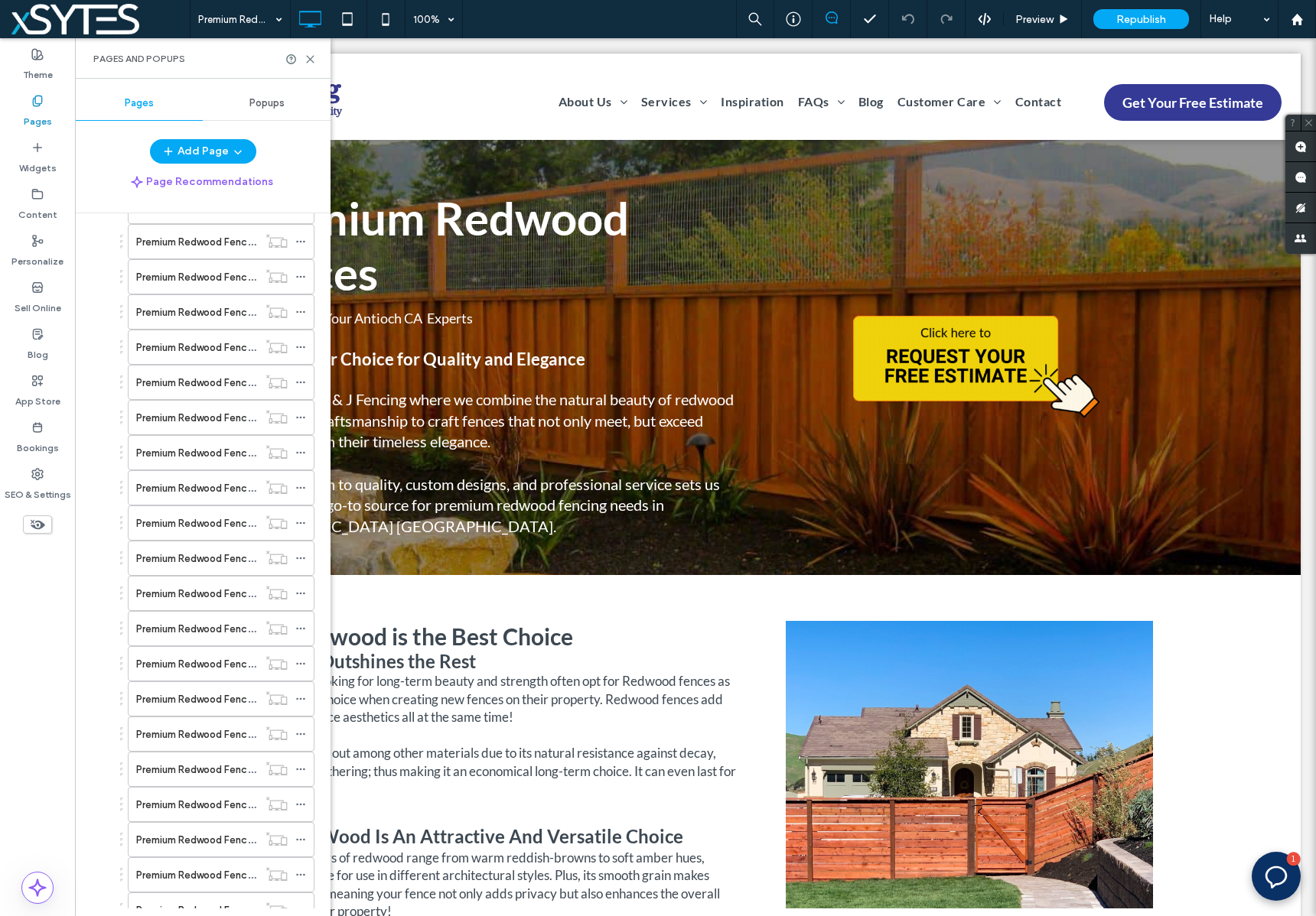
scroll to position [1048, 0]
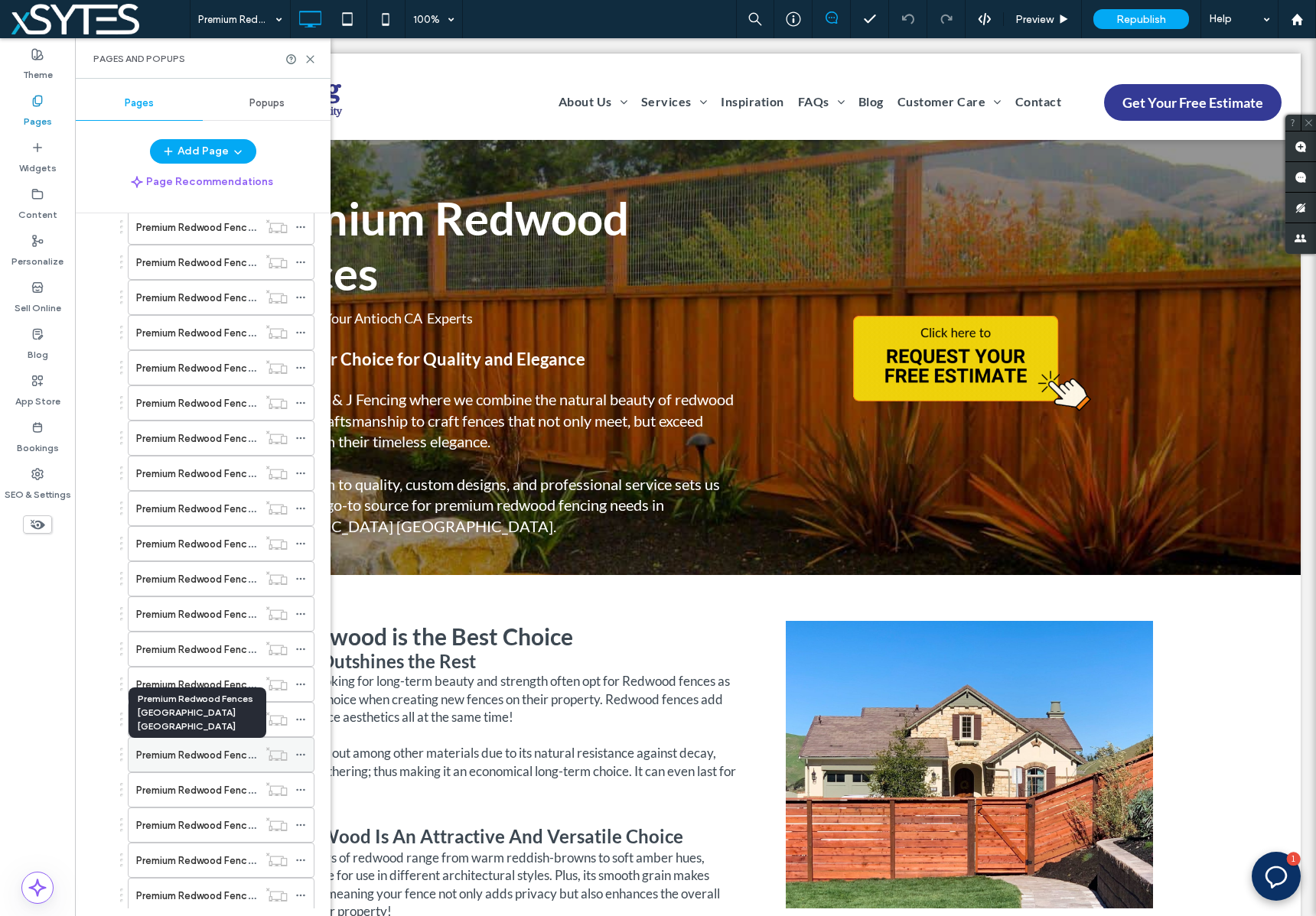
click at [183, 752] on label "Premium Redwood Fences [GEOGRAPHIC_DATA] [GEOGRAPHIC_DATA]" at bounding box center [301, 754] width 332 height 27
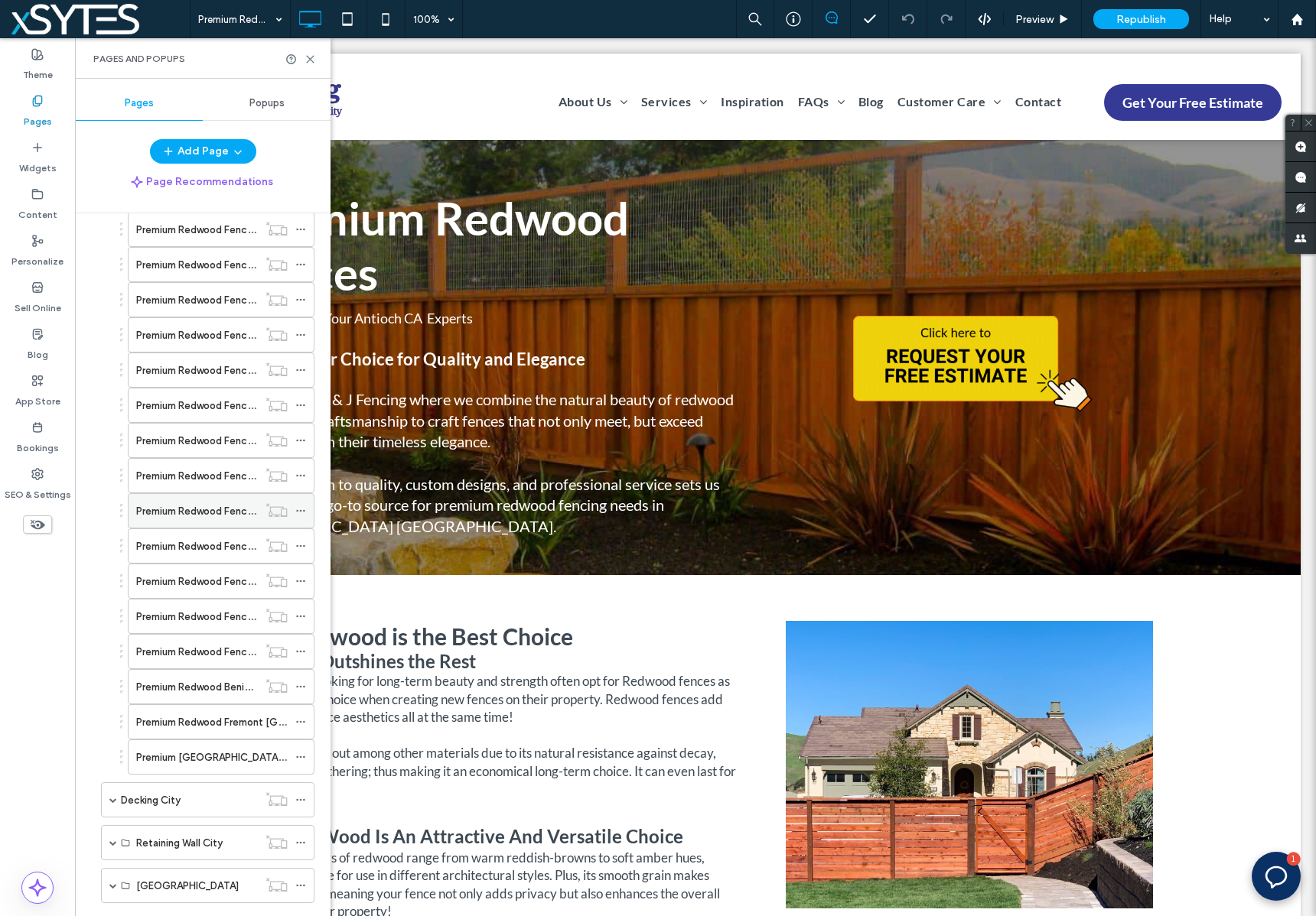
scroll to position [1636, 0]
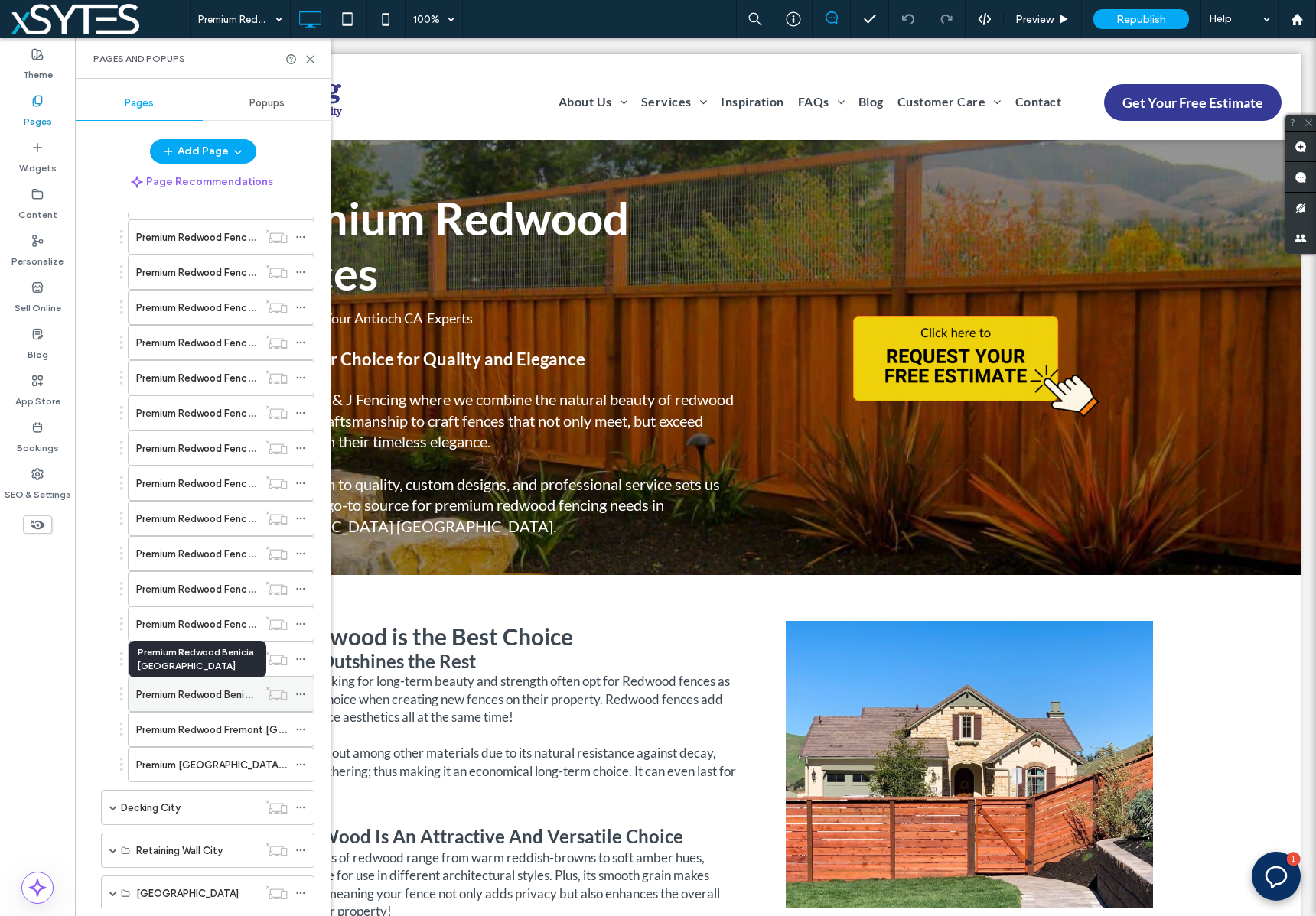
click at [195, 697] on label "Premium Redwood Benicia [GEOGRAPHIC_DATA]" at bounding box center [249, 694] width 227 height 27
click at [296, 692] on icon at bounding box center [300, 693] width 10 height 10
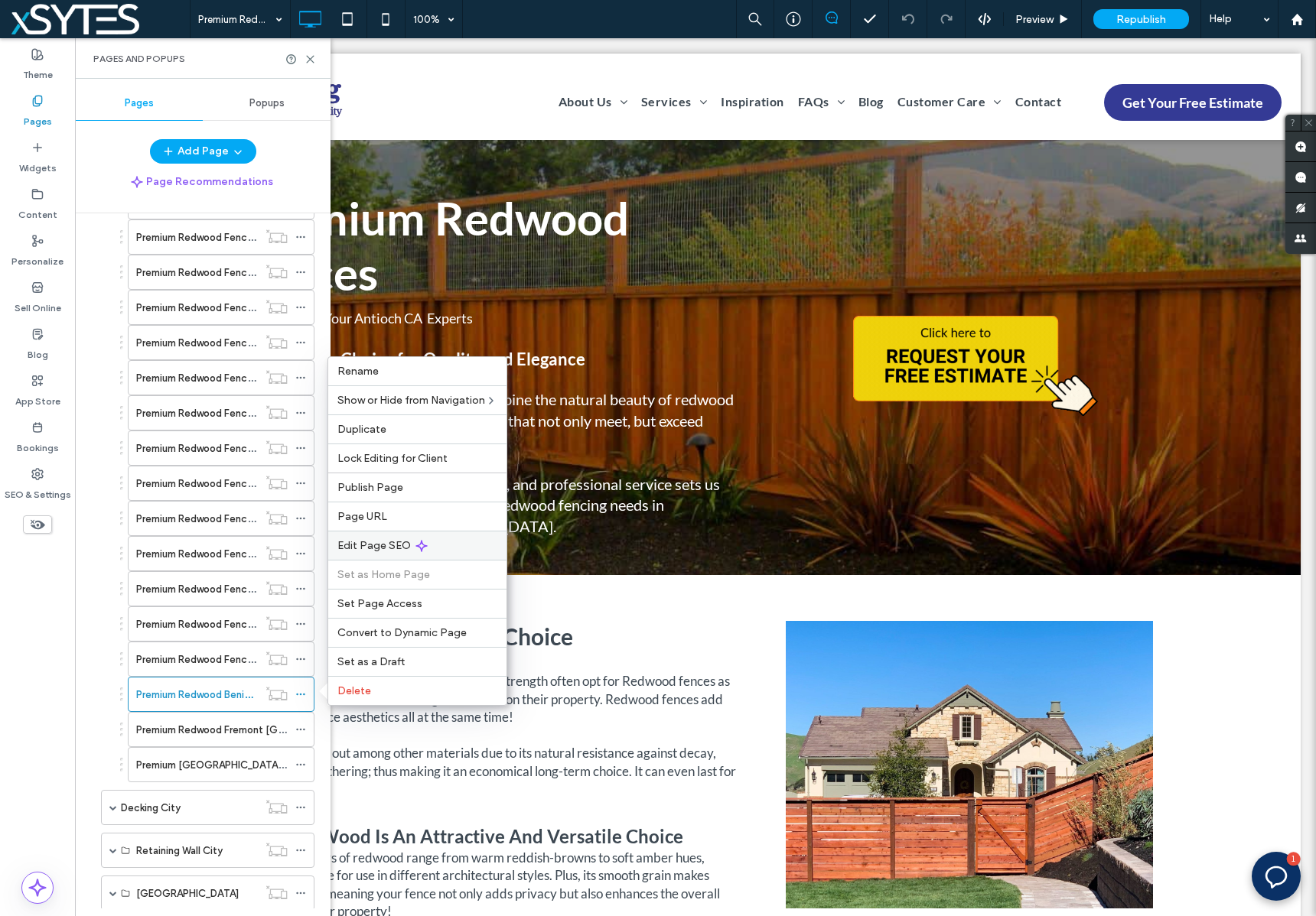
click at [446, 546] on div "Edit Page SEO" at bounding box center [417, 545] width 178 height 29
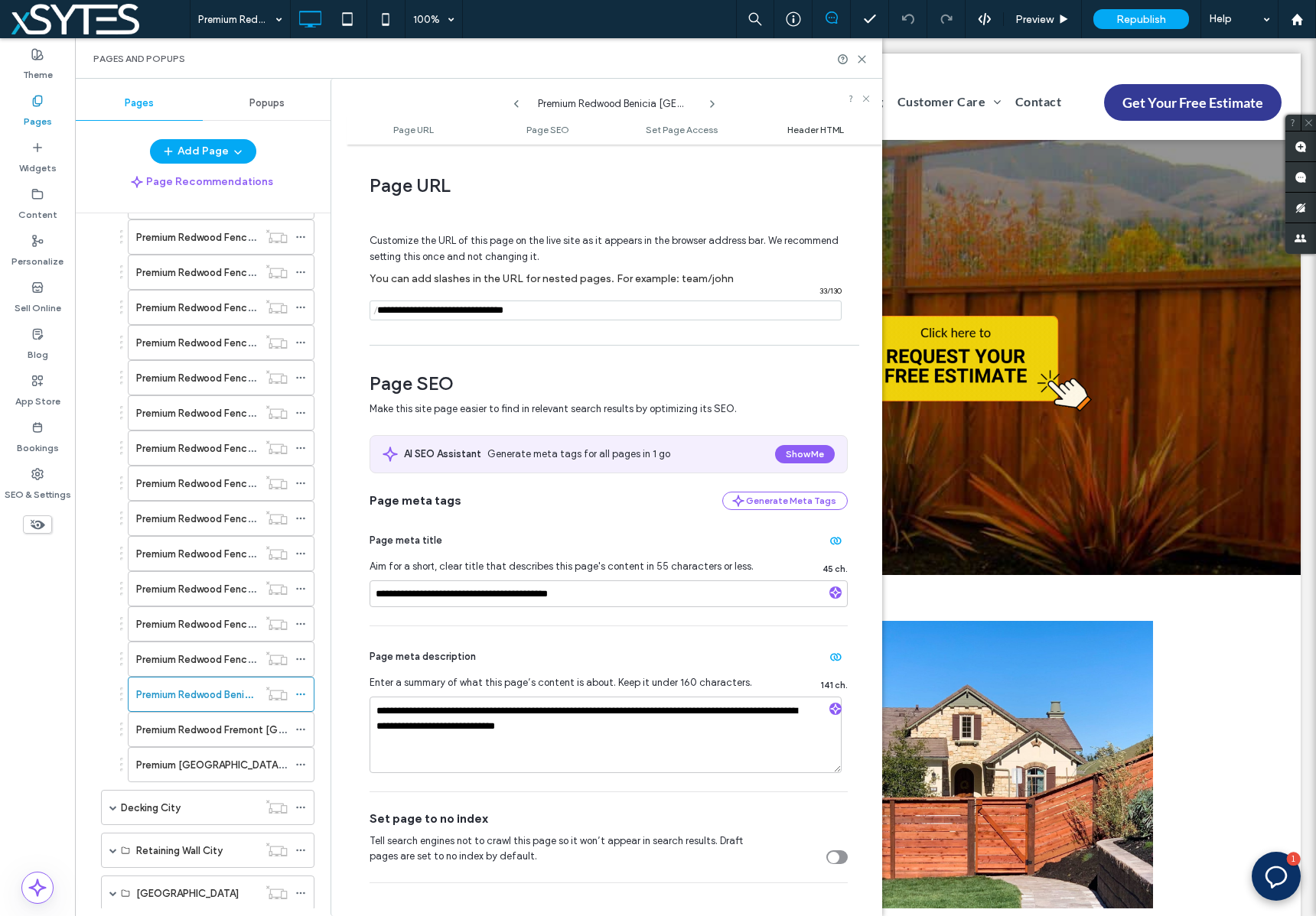
click at [818, 127] on span "Header HTML" at bounding box center [815, 129] width 56 height 11
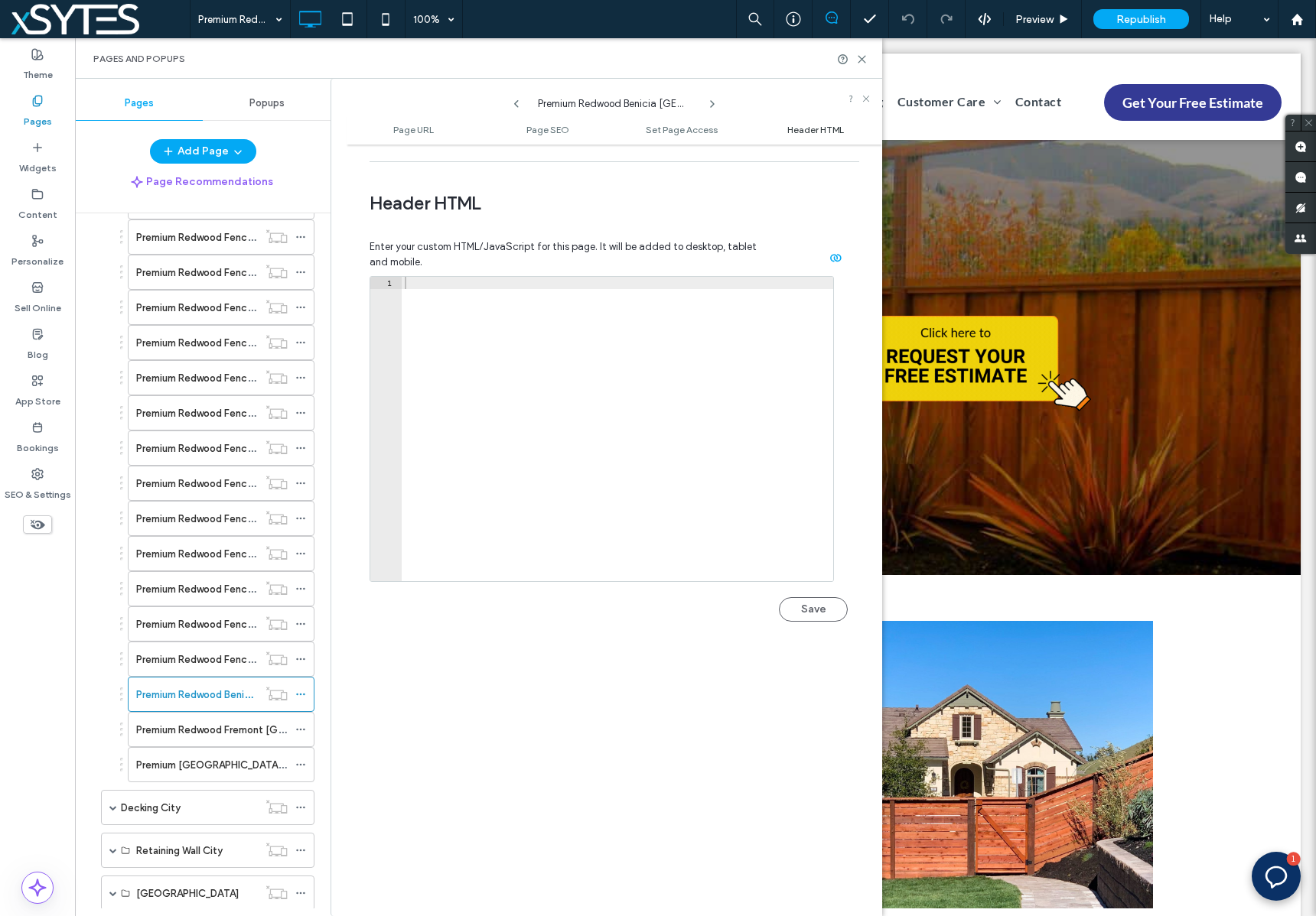
scroll to position [1411, 0]
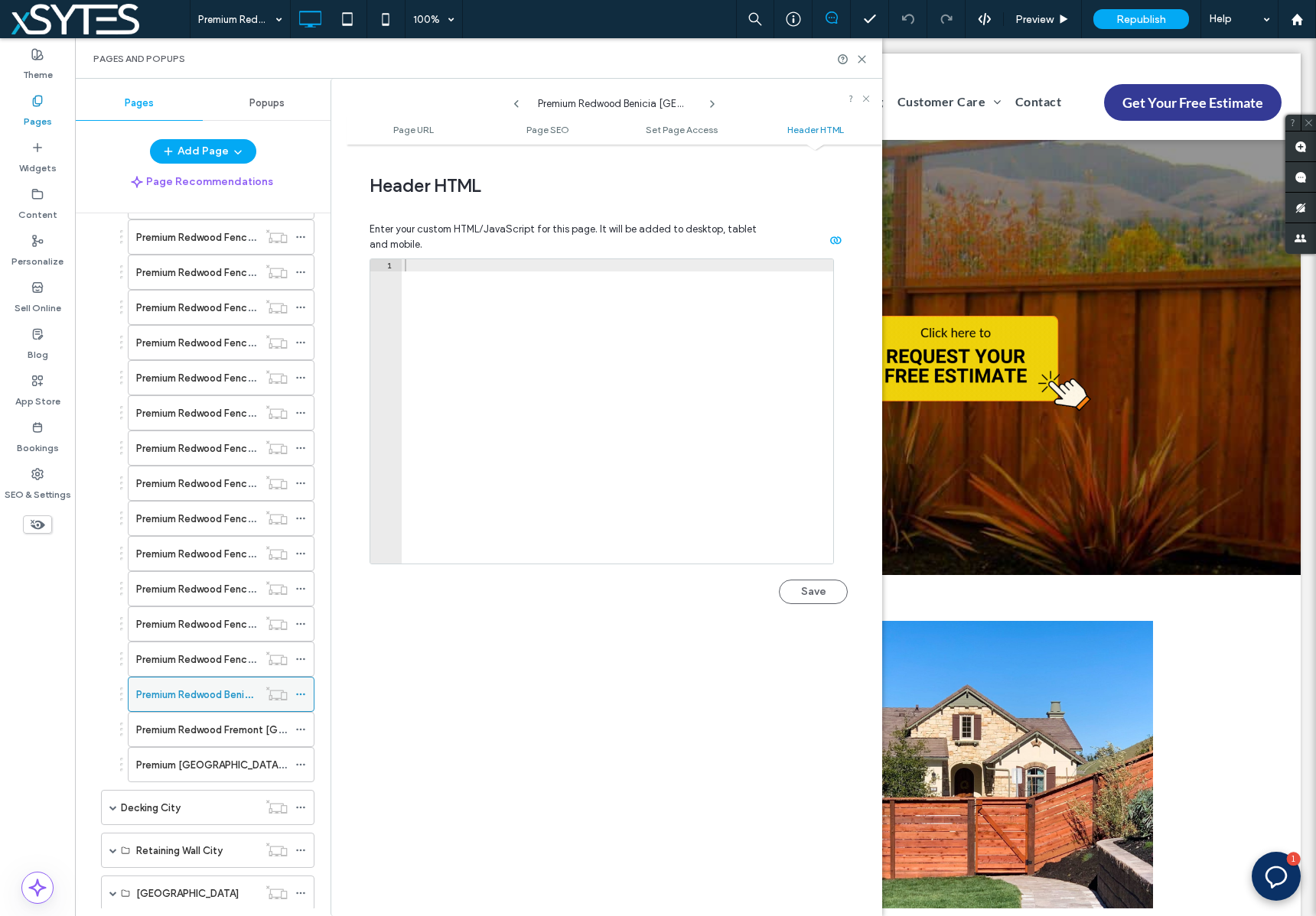
click at [300, 693] on use at bounding box center [300, 694] width 8 height 2
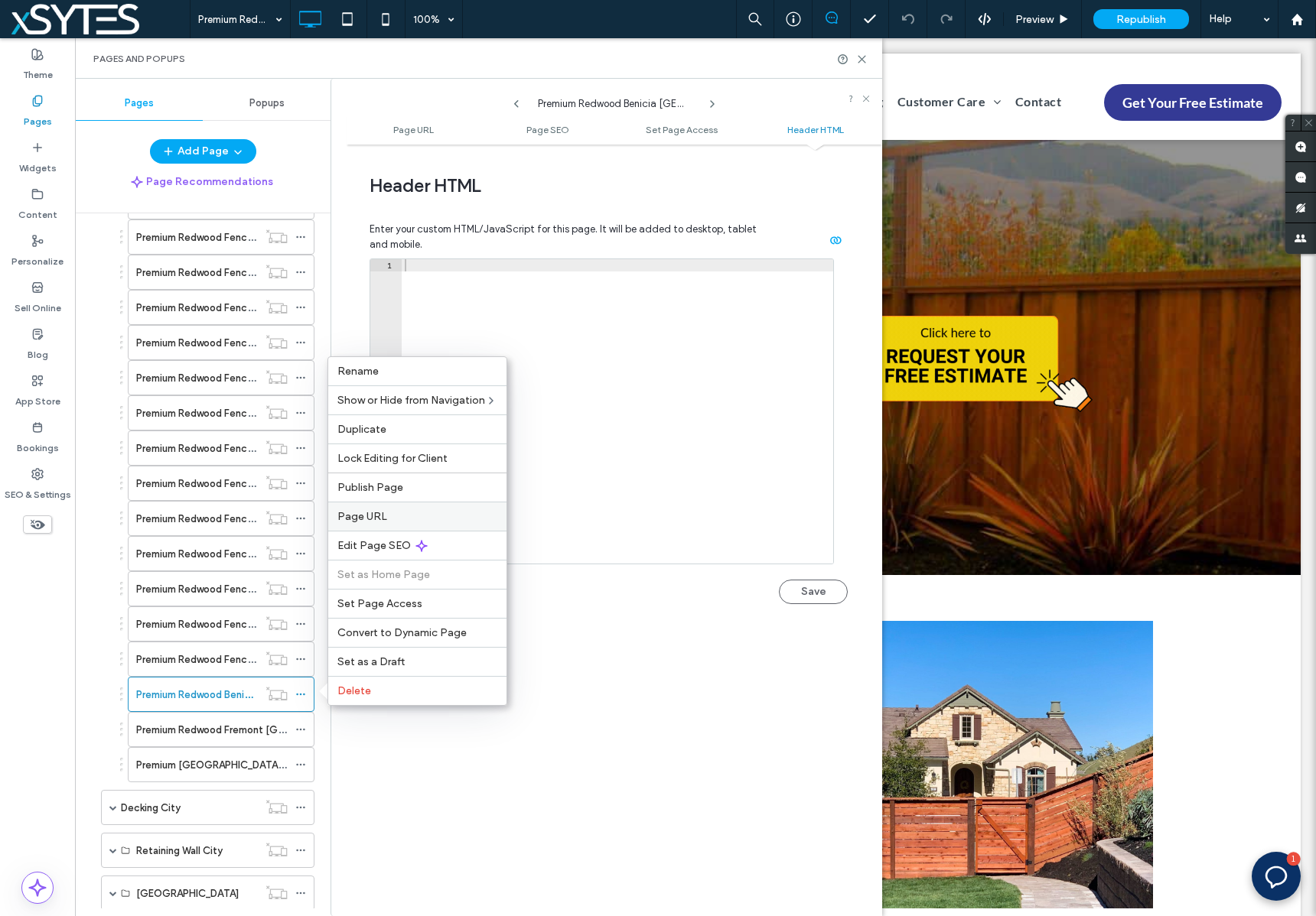
click at [387, 510] on label "Page URL" at bounding box center [417, 517] width 160 height 13
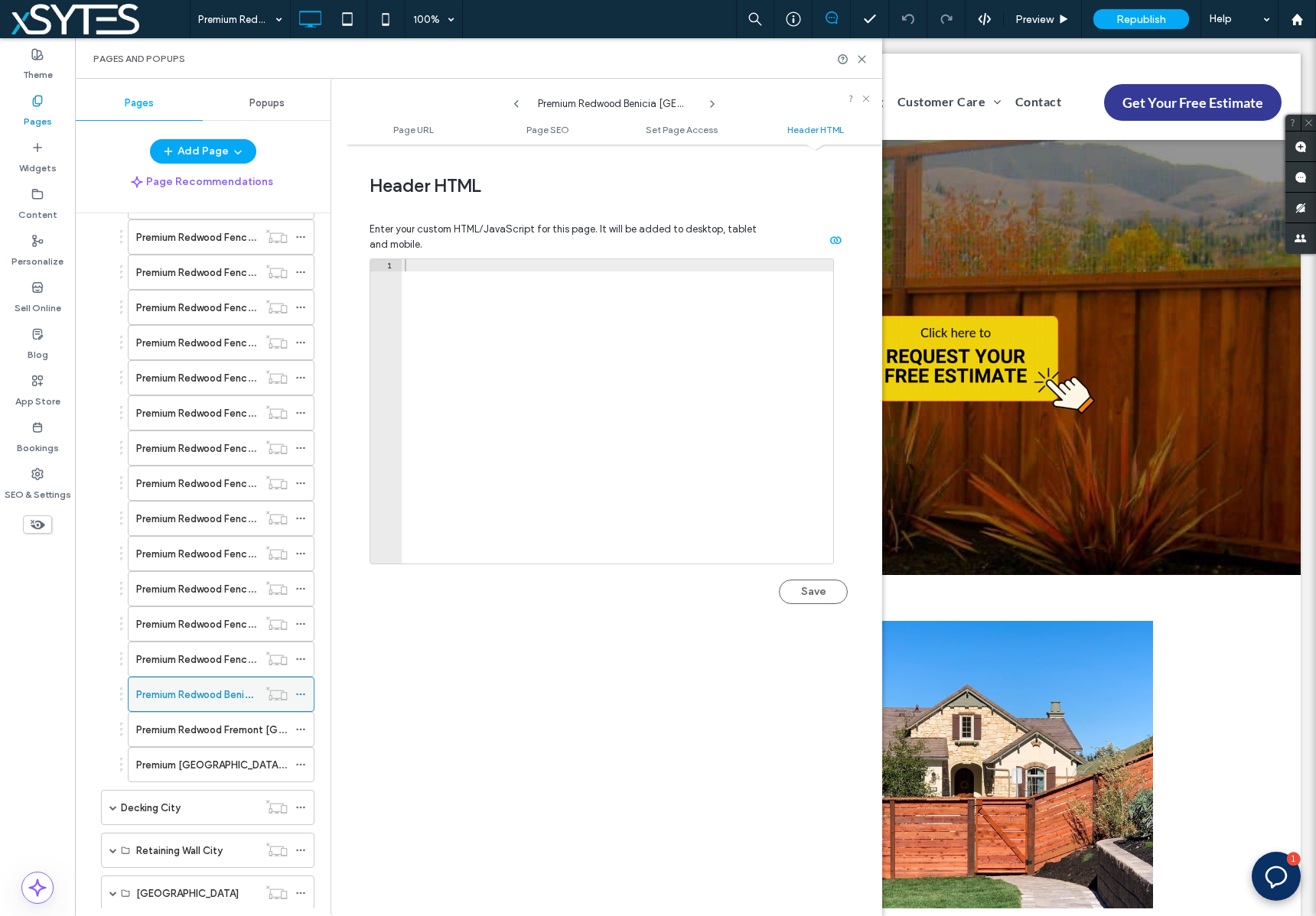
click at [301, 694] on use at bounding box center [300, 694] width 8 height 2
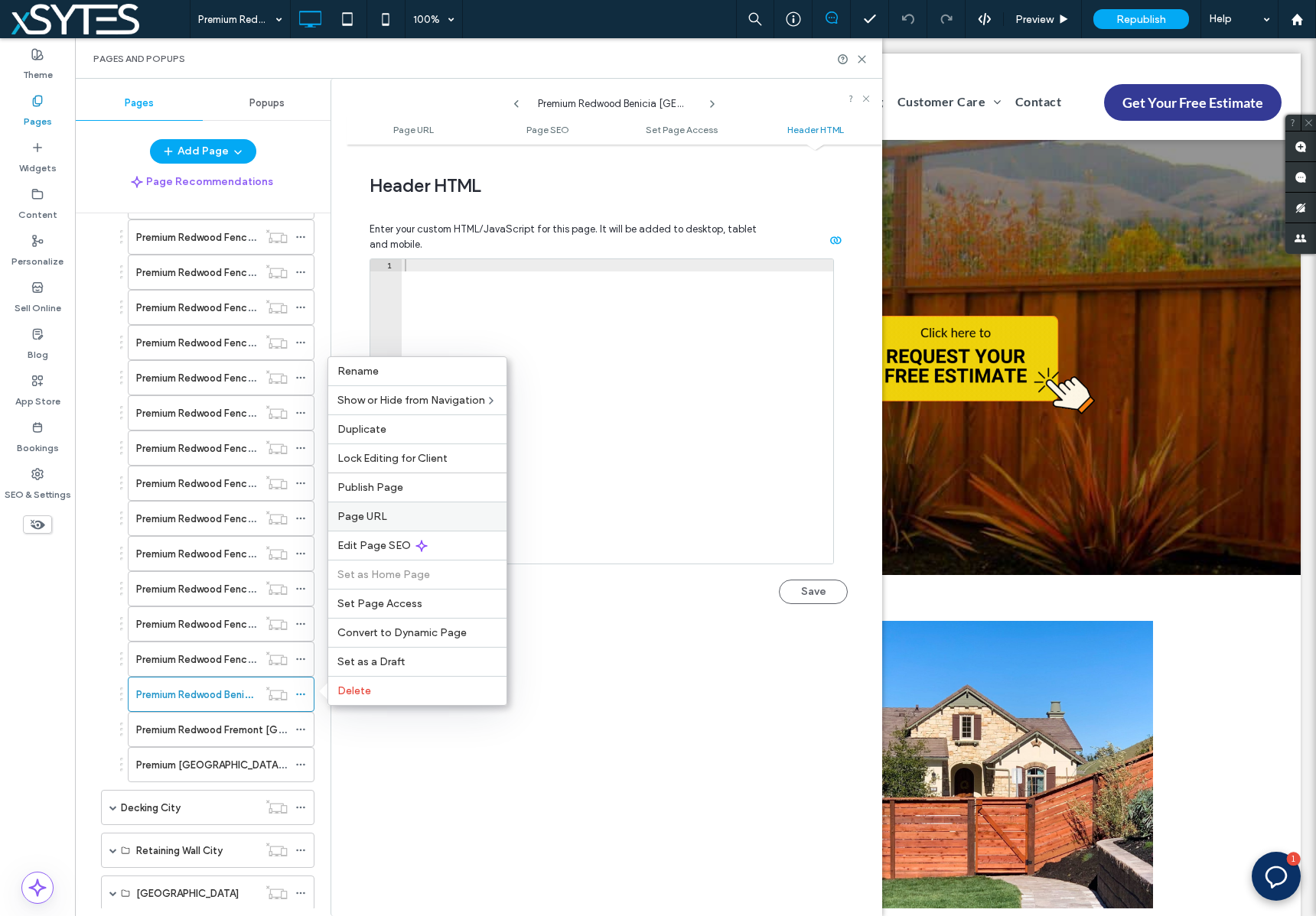
click at [390, 520] on label "Page URL" at bounding box center [417, 517] width 160 height 13
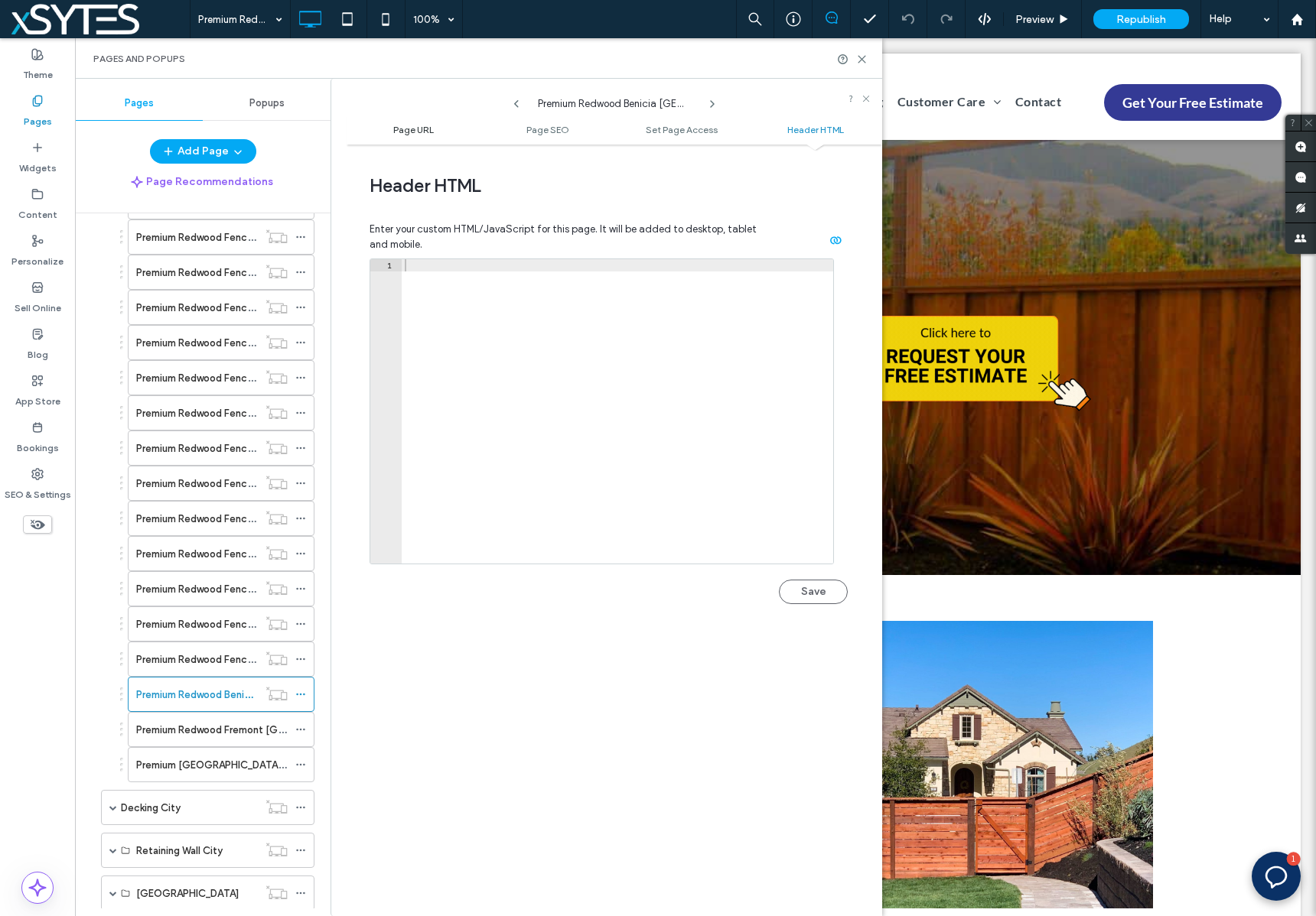
click at [432, 126] on span "Page URL" at bounding box center [413, 129] width 40 height 11
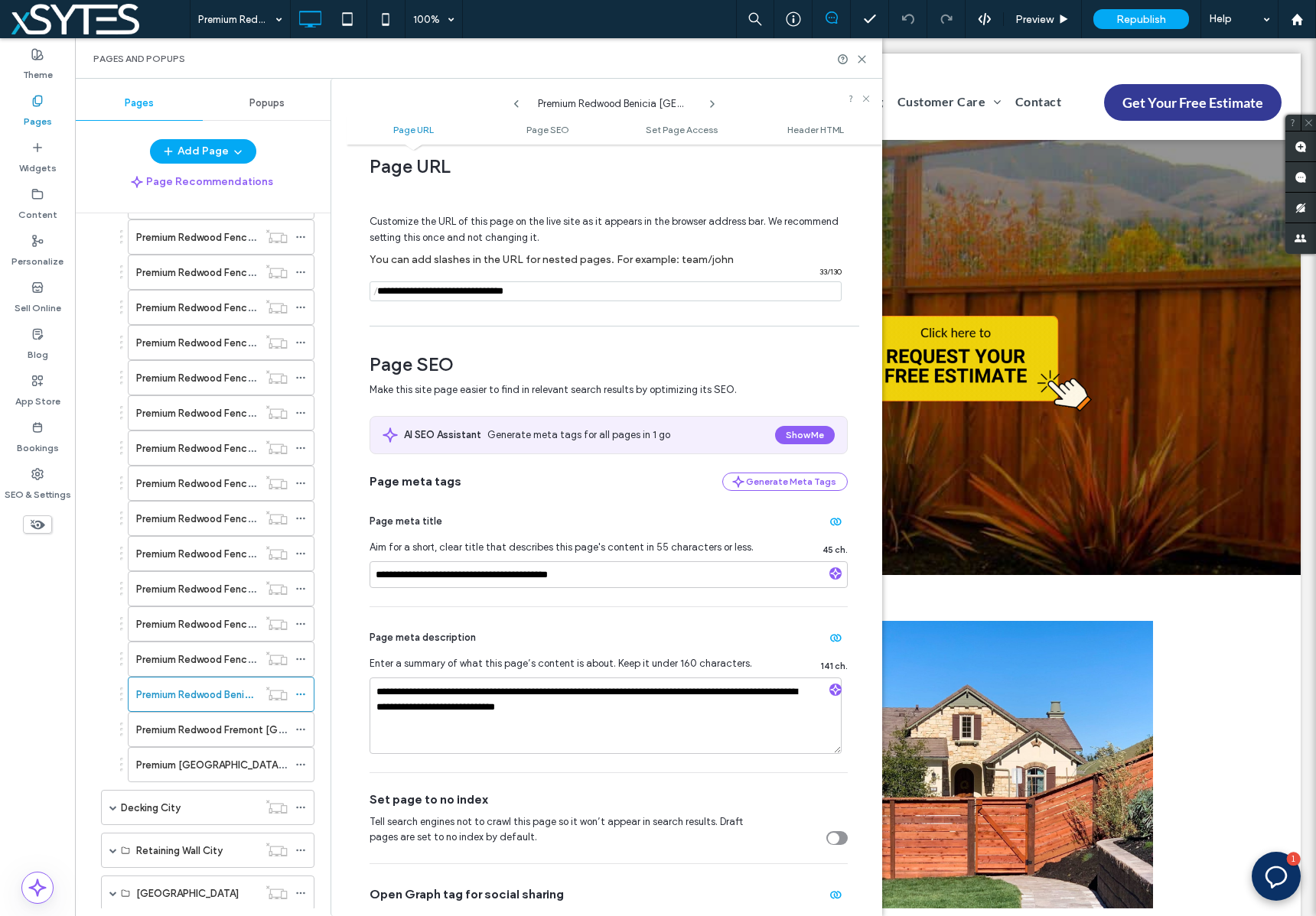
scroll to position [0, 0]
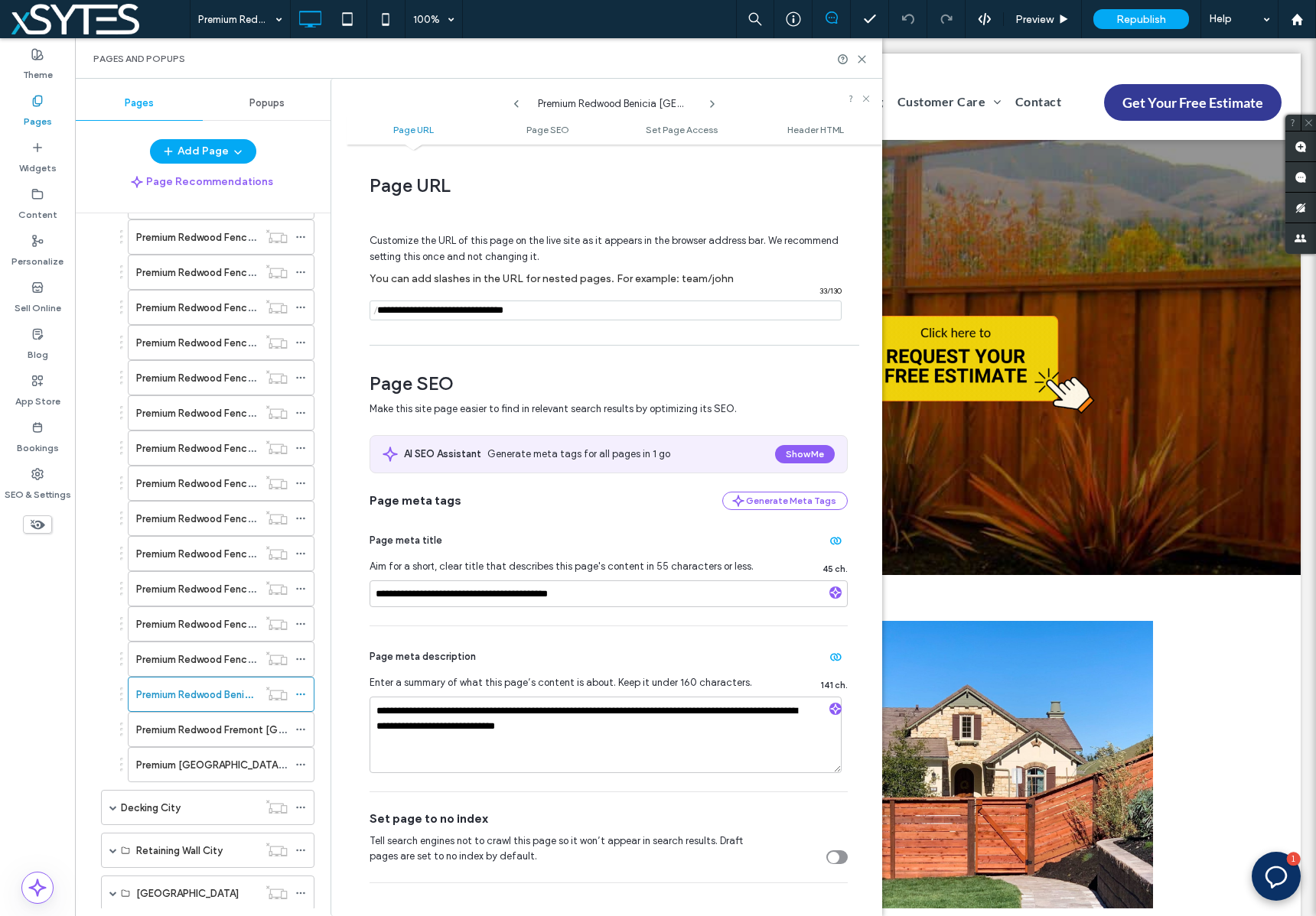
drag, startPoint x: 560, startPoint y: 309, endPoint x: 367, endPoint y: 307, distance: 193.0
click at [367, 307] on div "**********" at bounding box center [614, 530] width 535 height 756
click at [796, 129] on span "Header HTML" at bounding box center [815, 129] width 56 height 11
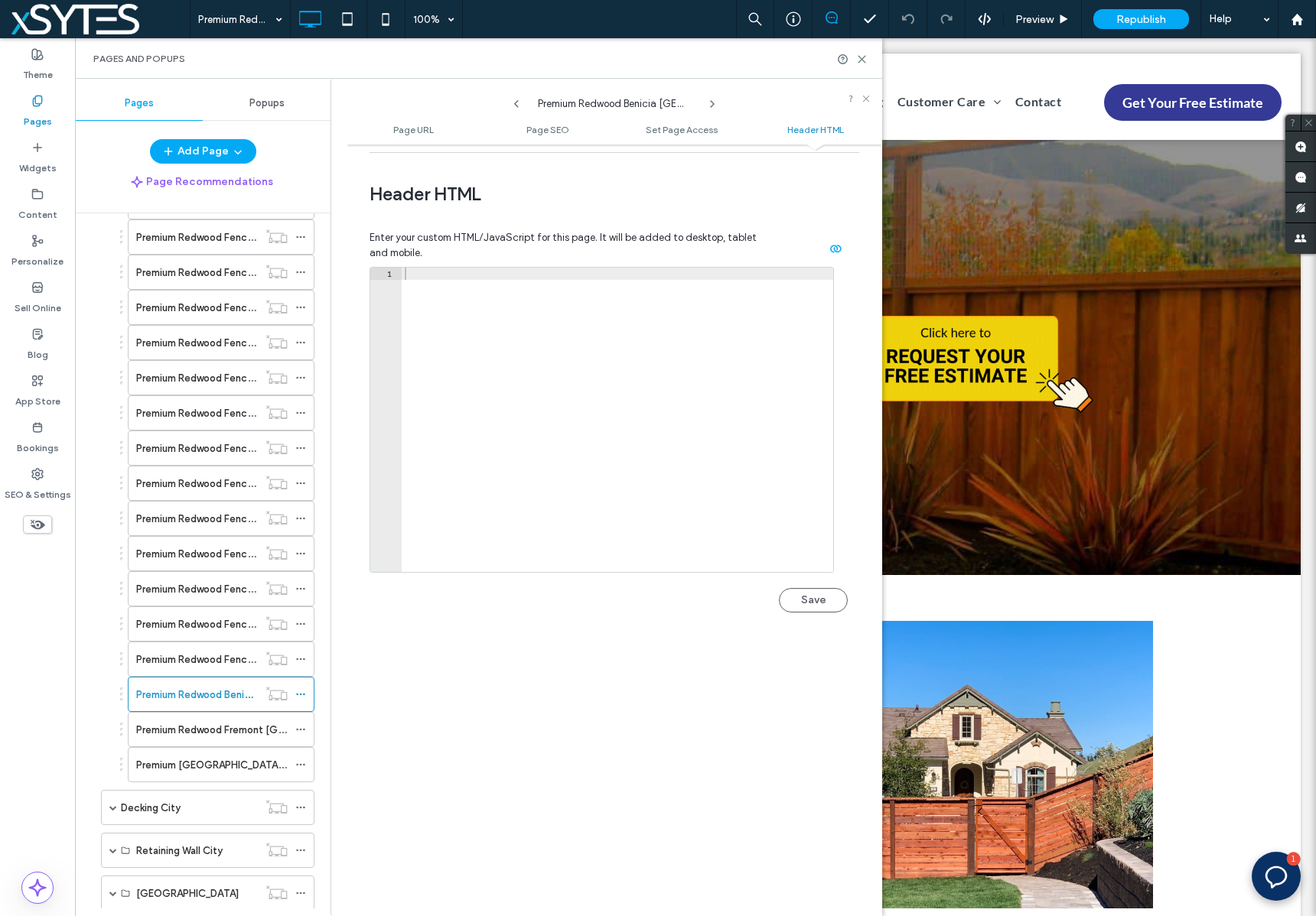
scroll to position [1411, 0]
click at [568, 265] on div at bounding box center [617, 423] width 432 height 329
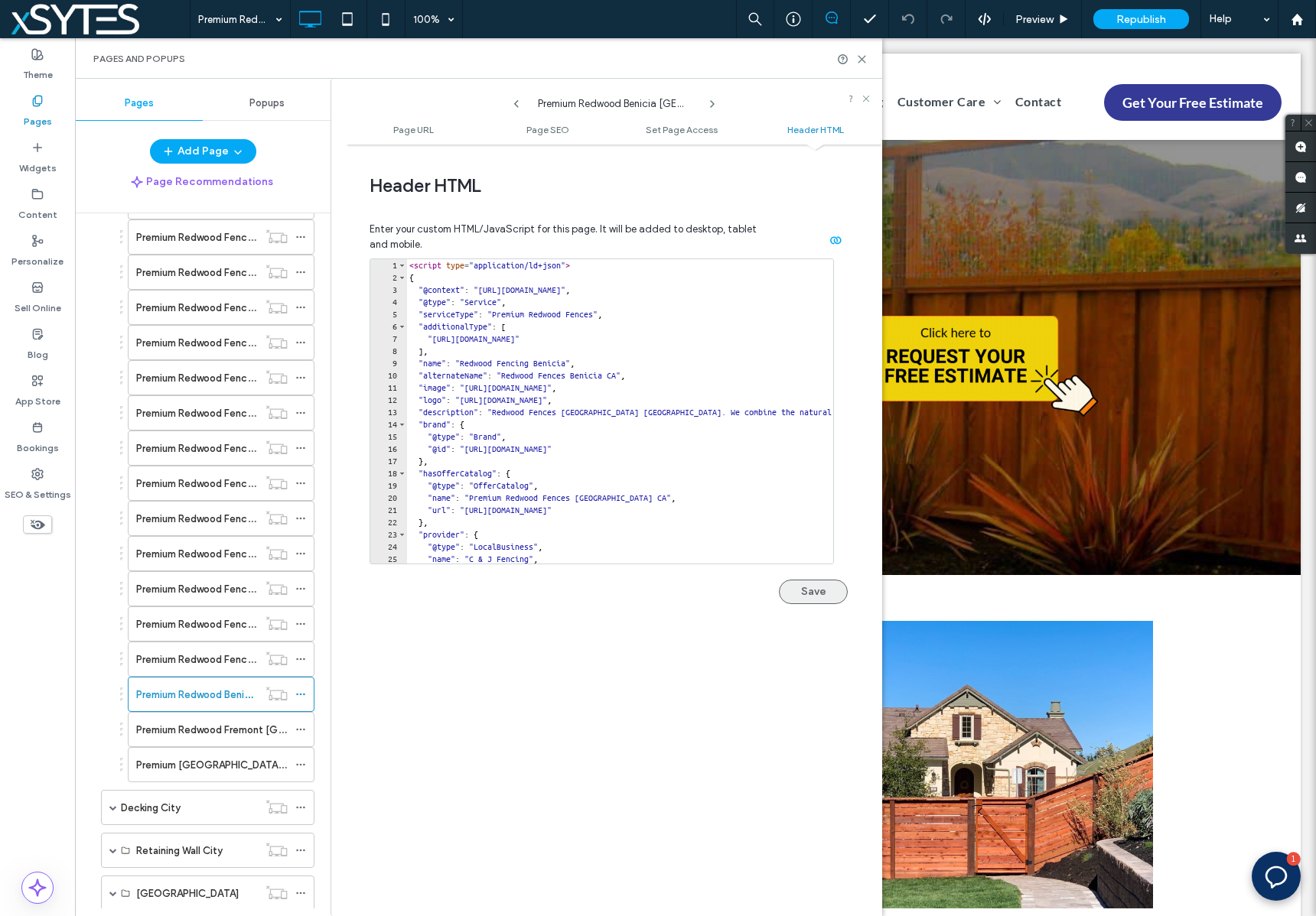
click at [821, 590] on button "Save" at bounding box center [814, 591] width 69 height 24
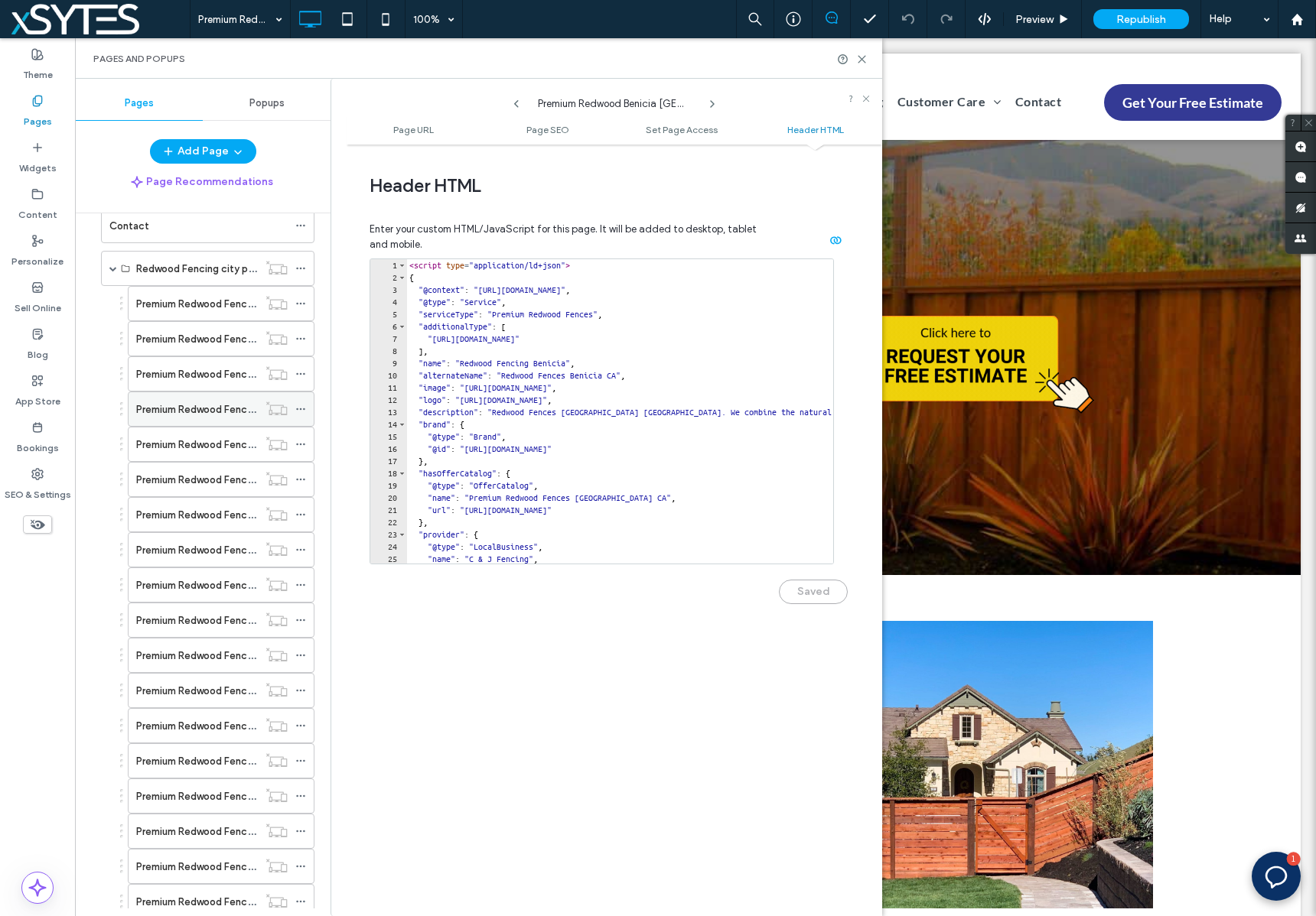
scroll to position [812, 0]
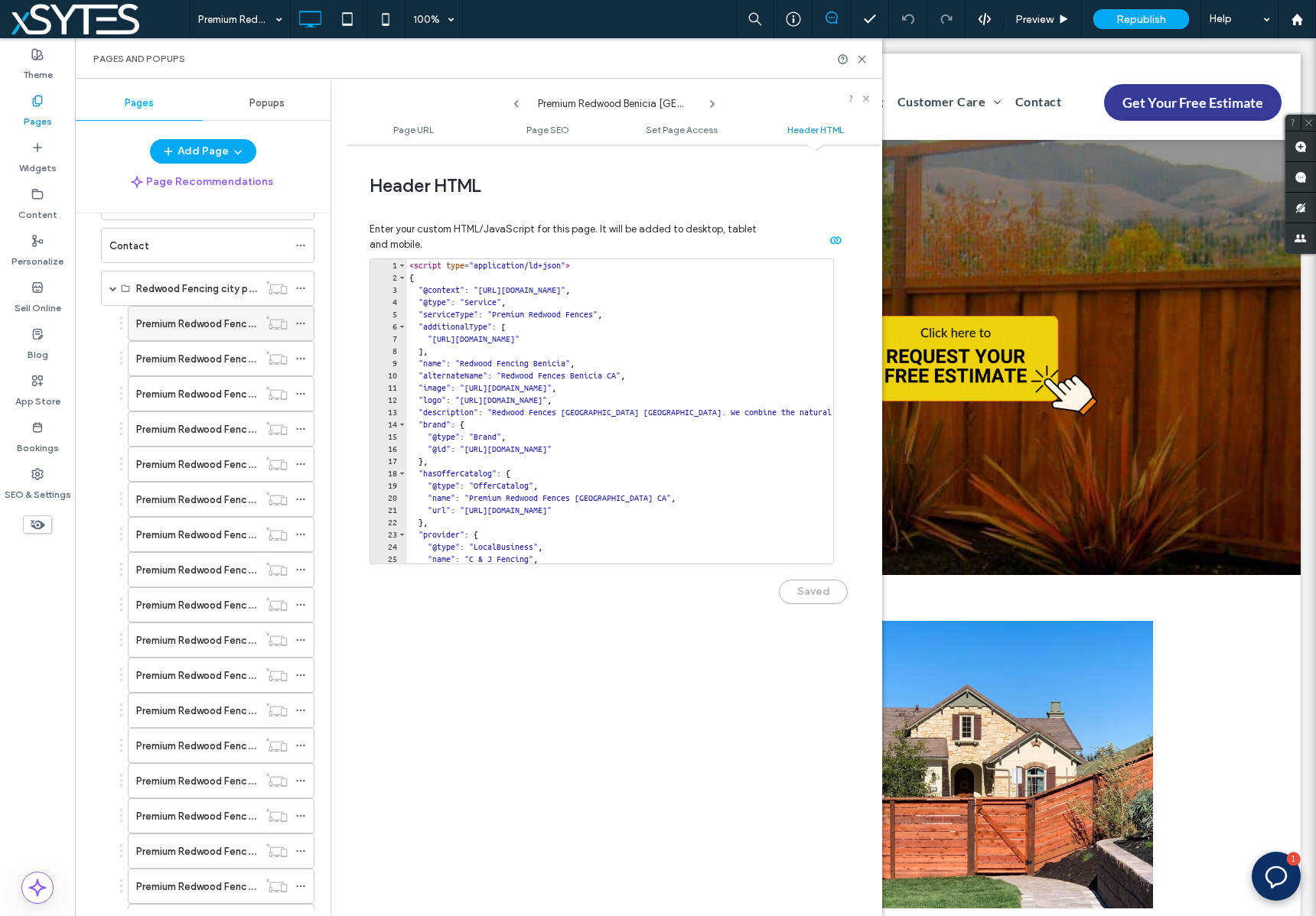
click at [305, 323] on icon at bounding box center [300, 323] width 10 height 10
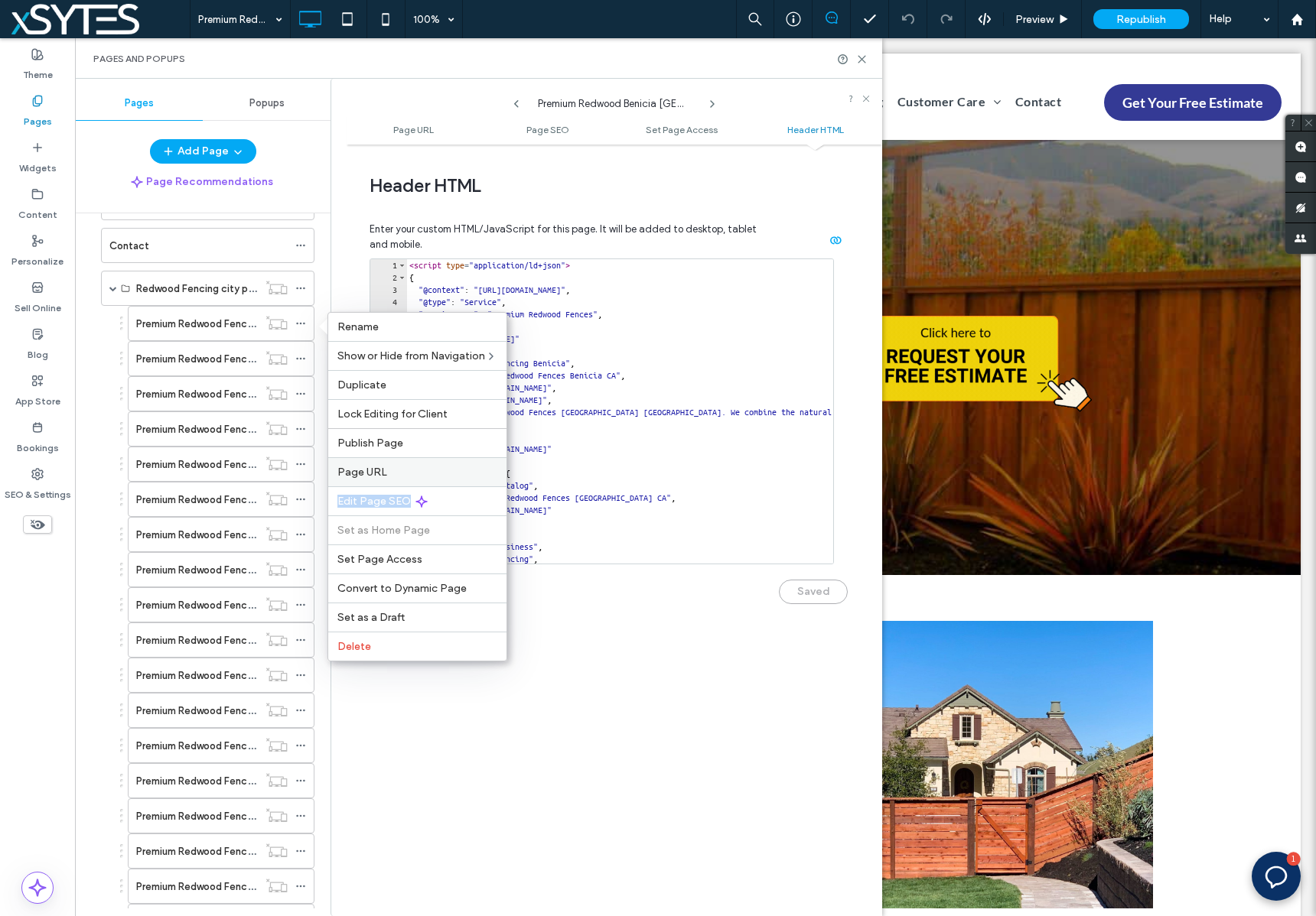
drag, startPoint x: 457, startPoint y: 502, endPoint x: 404, endPoint y: 469, distance: 62.4
click at [404, 469] on div "Rename Show or Hide from Navigation Duplicate Lock Editing for Client Publish P…" at bounding box center [417, 486] width 180 height 350
click at [404, 470] on label "Page URL" at bounding box center [417, 472] width 160 height 13
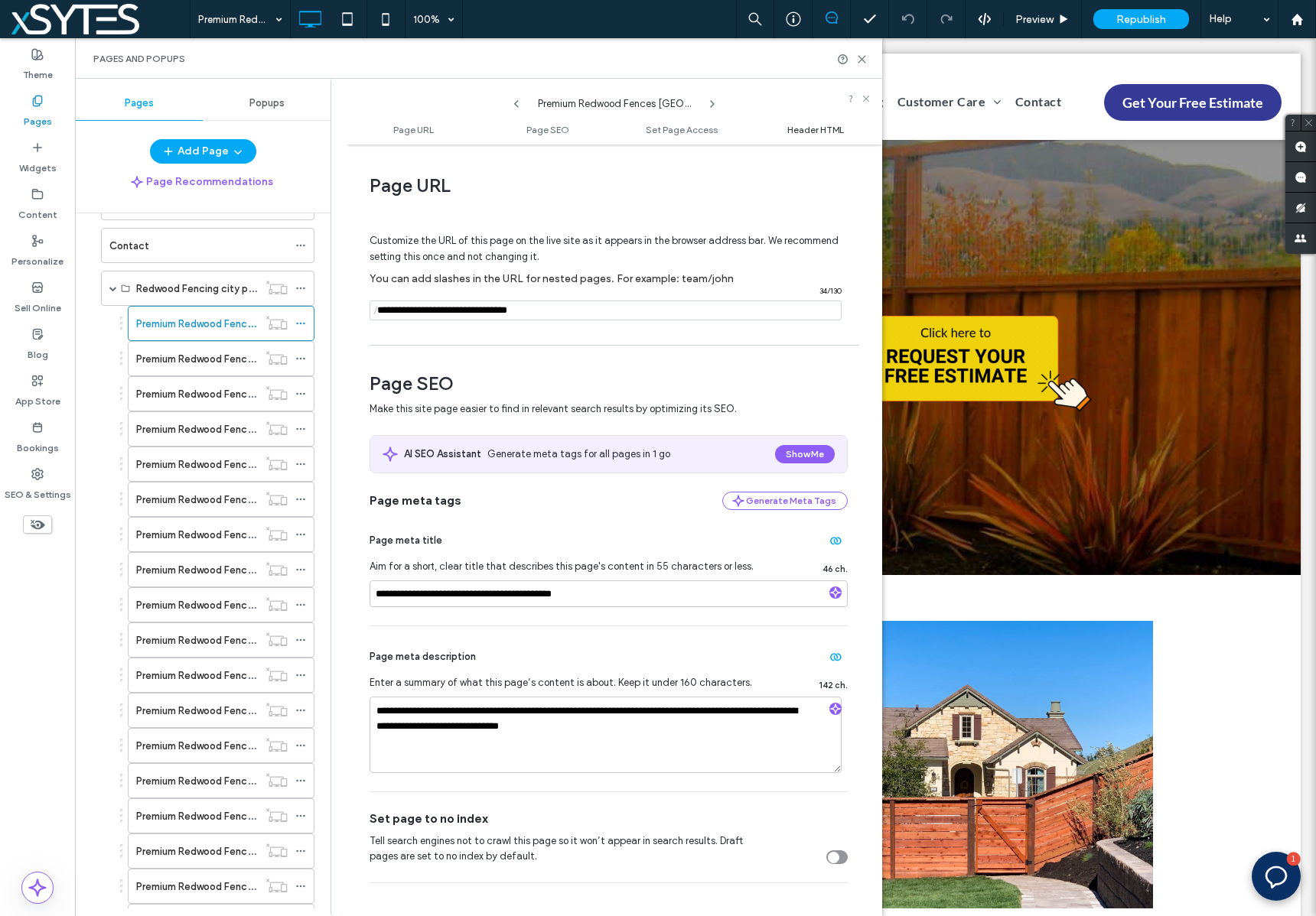
click at [820, 129] on span "Header HTML" at bounding box center [815, 129] width 56 height 11
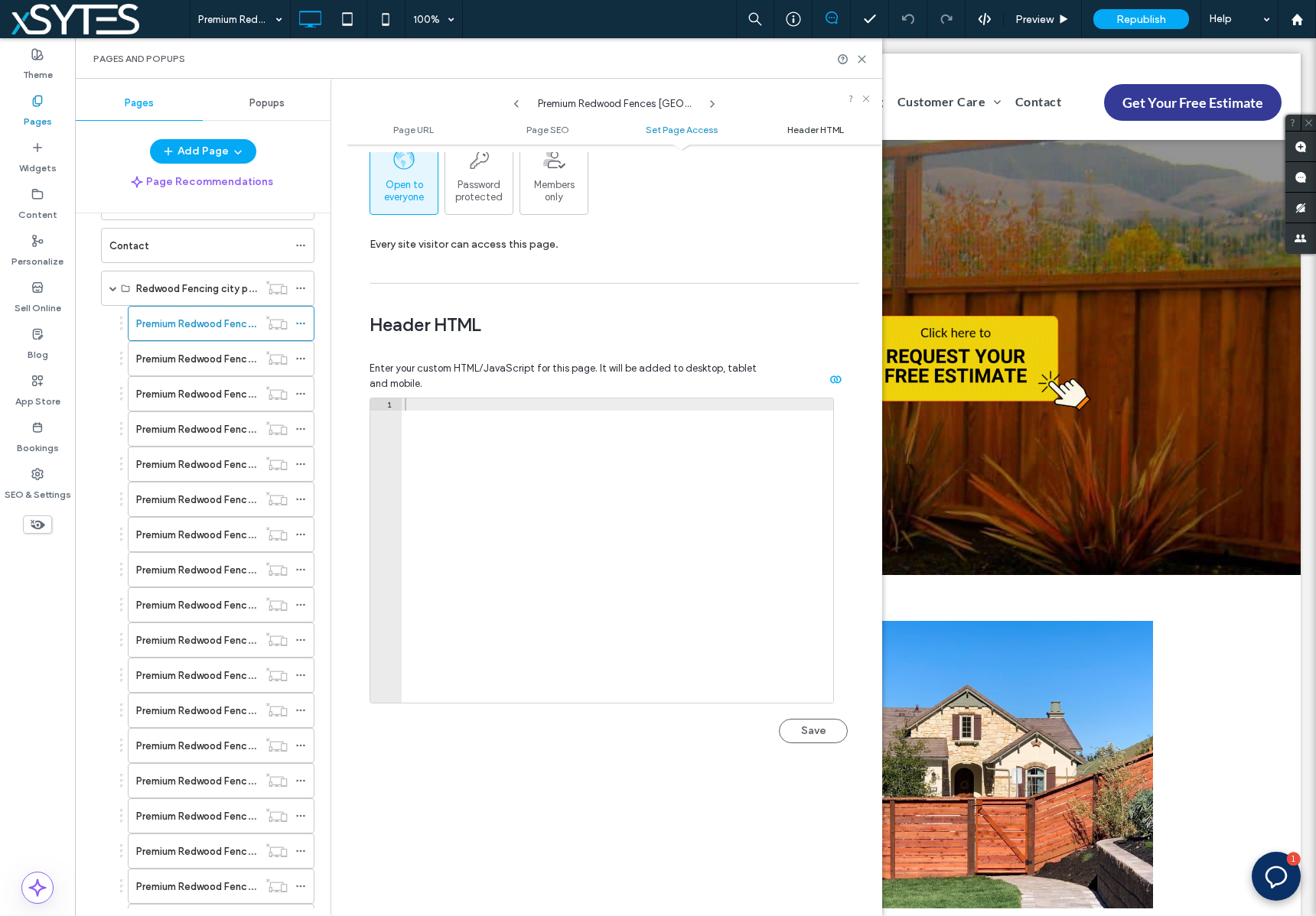
scroll to position [1411, 0]
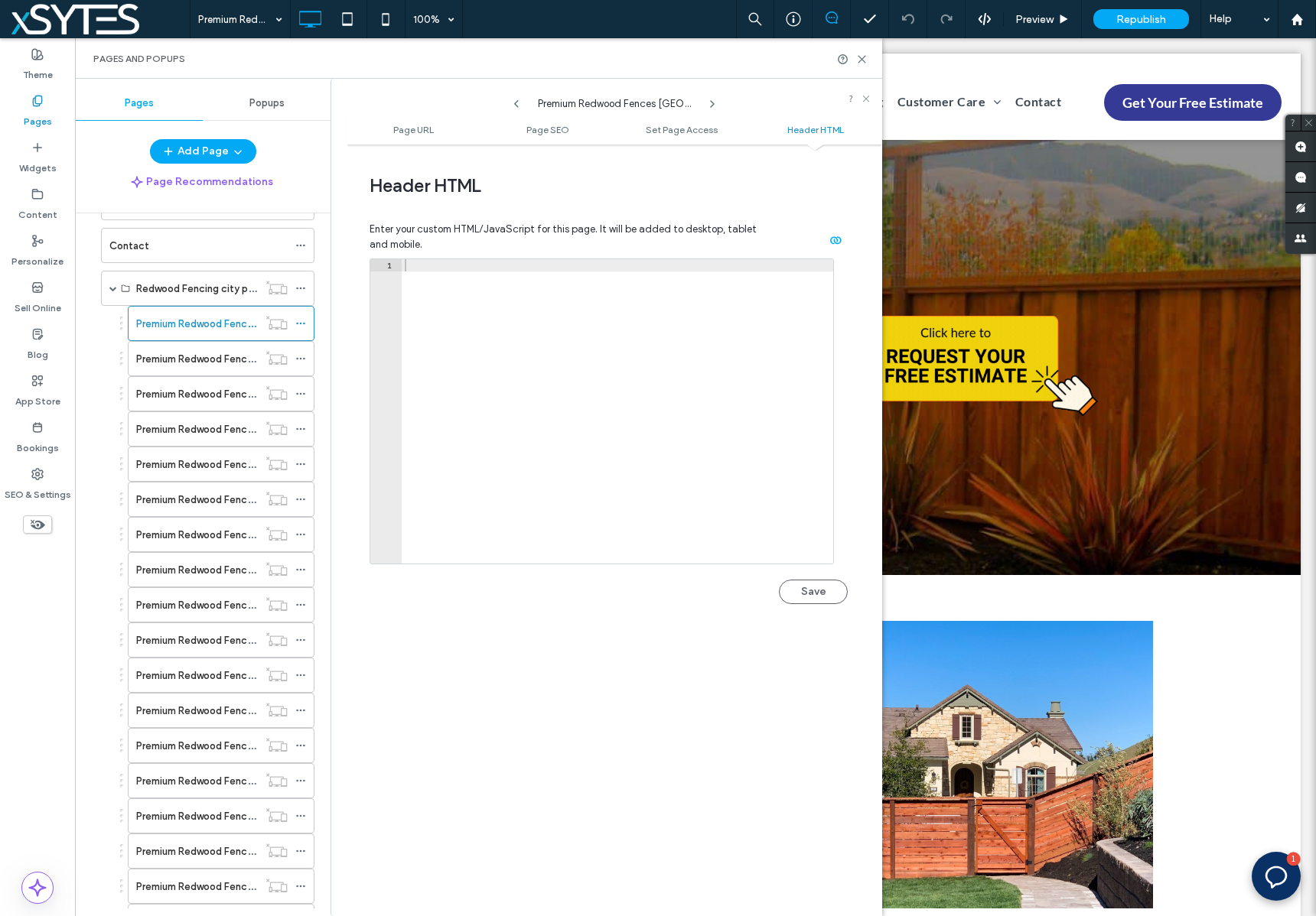
click at [453, 260] on div at bounding box center [617, 423] width 432 height 329
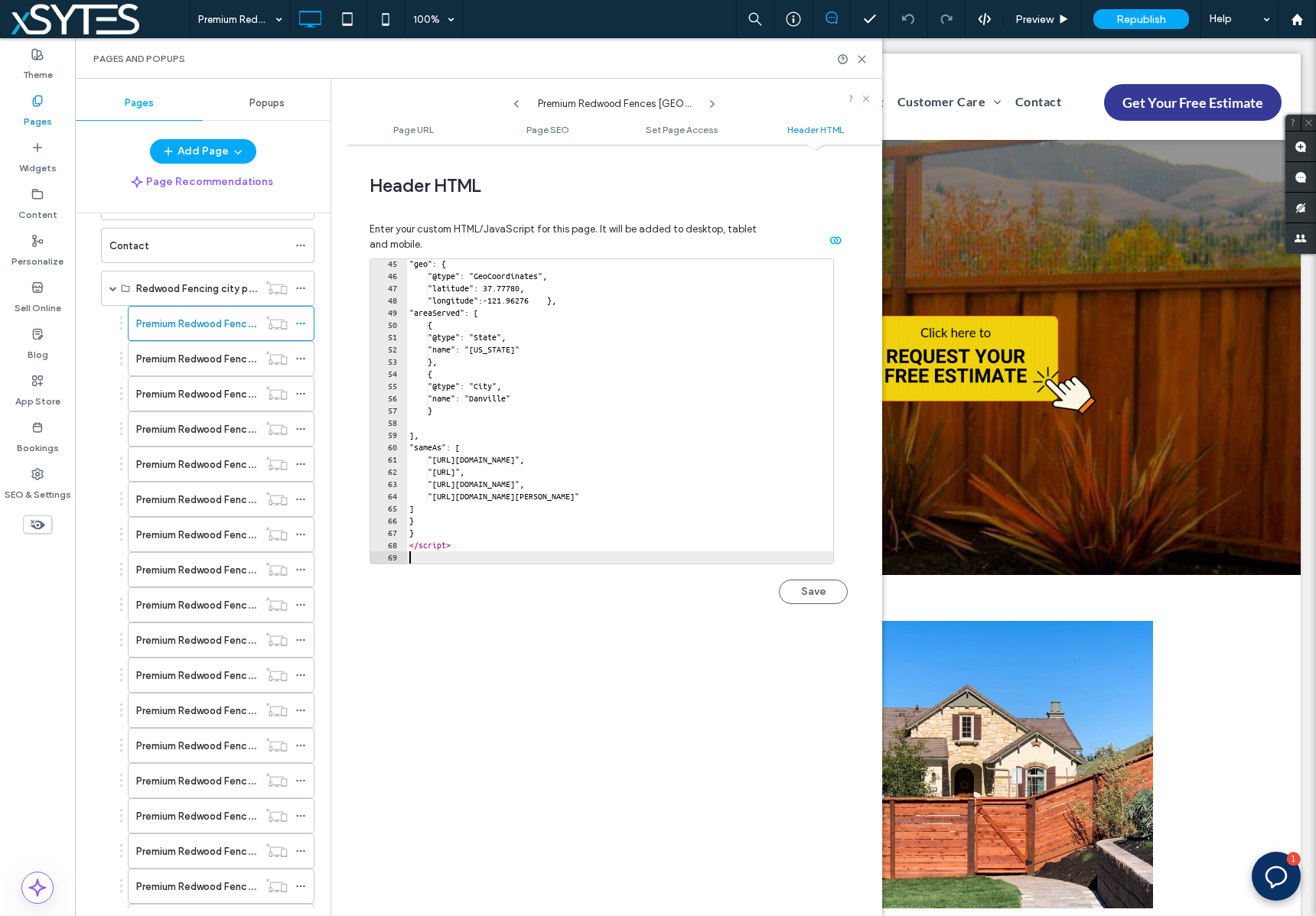
scroll to position [540, 0]
click at [798, 589] on button "Save" at bounding box center [814, 591] width 69 height 24
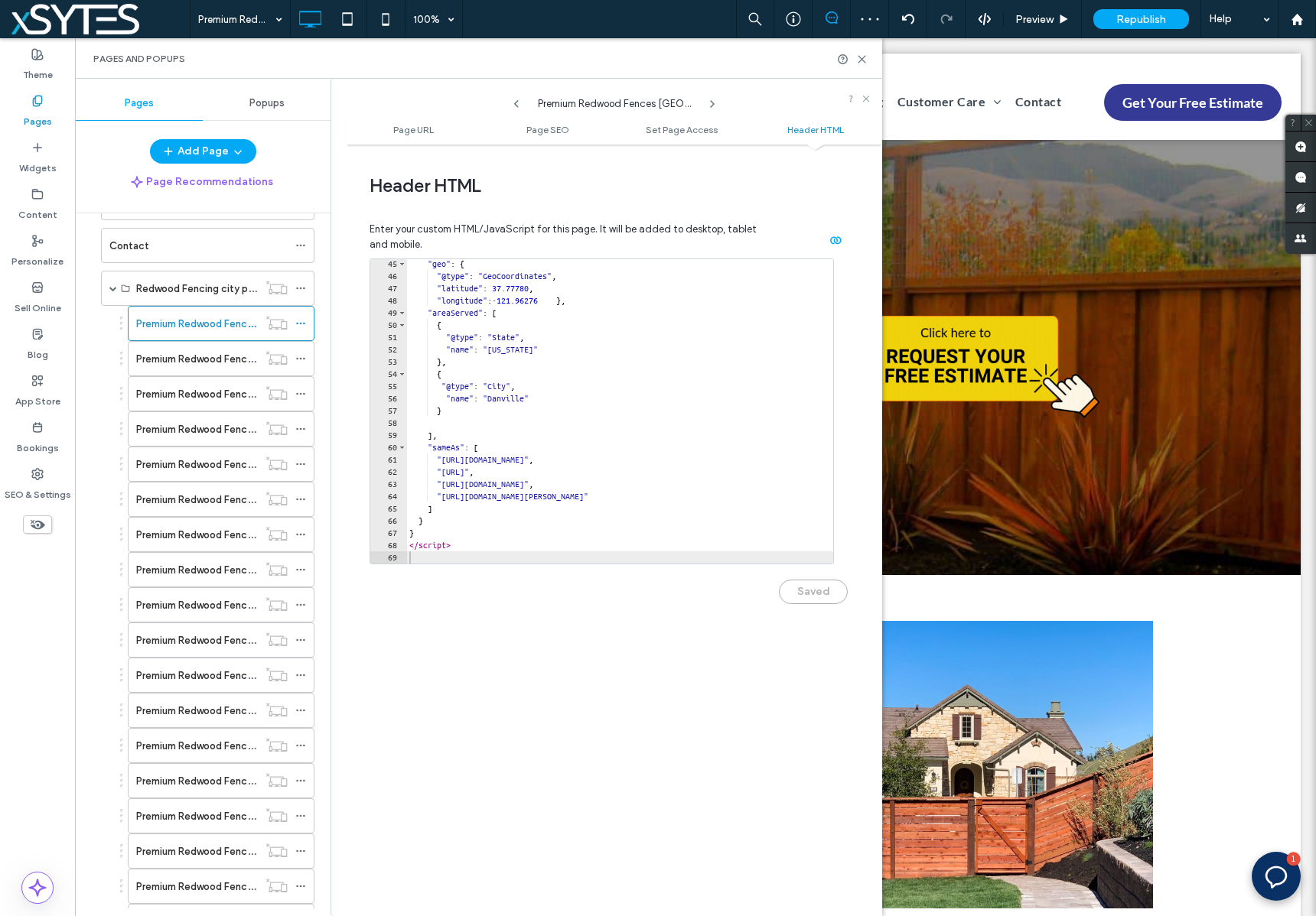
click at [547, 656] on div "**********" at bounding box center [614, 530] width 535 height 756
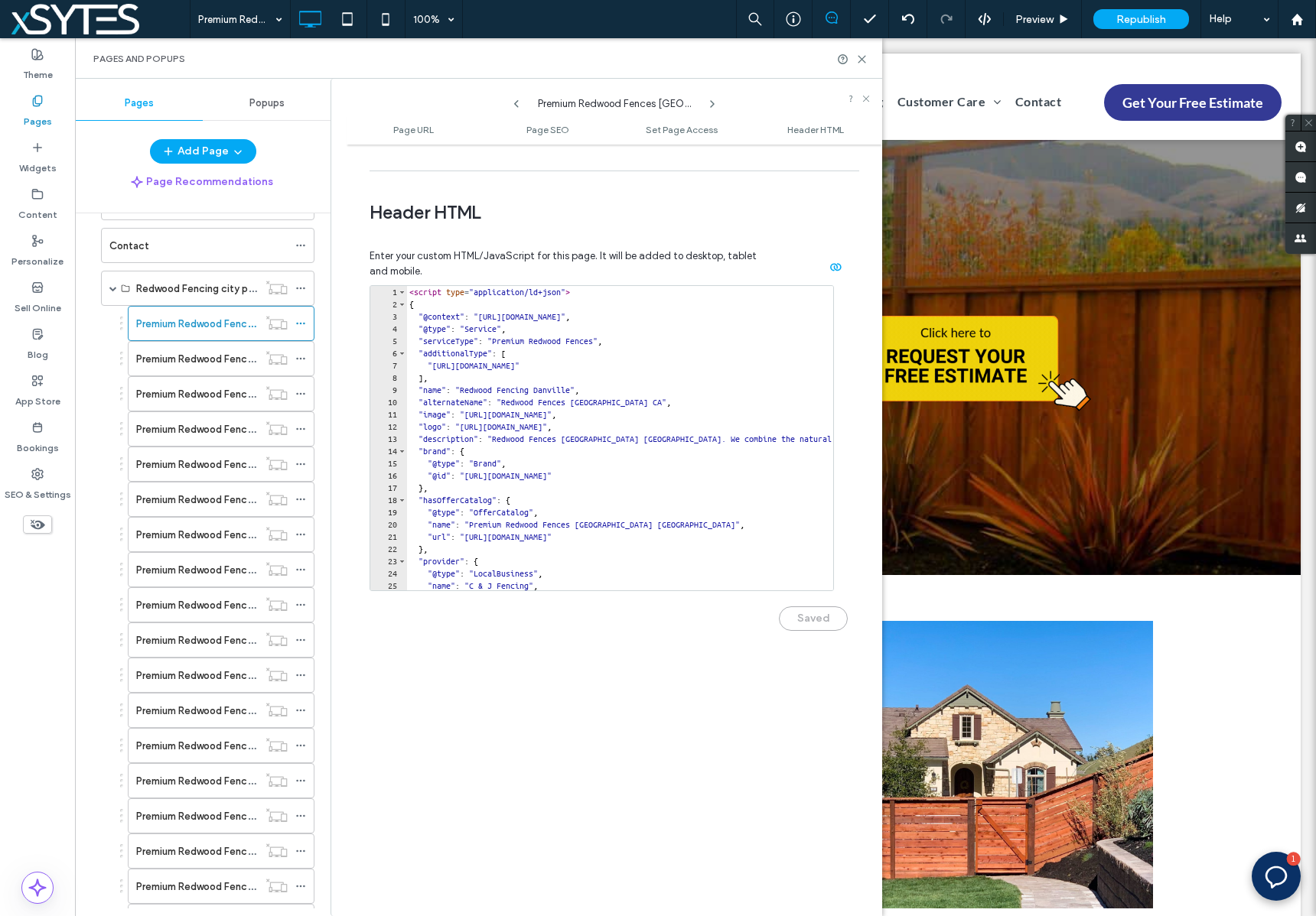
scroll to position [1409, 0]
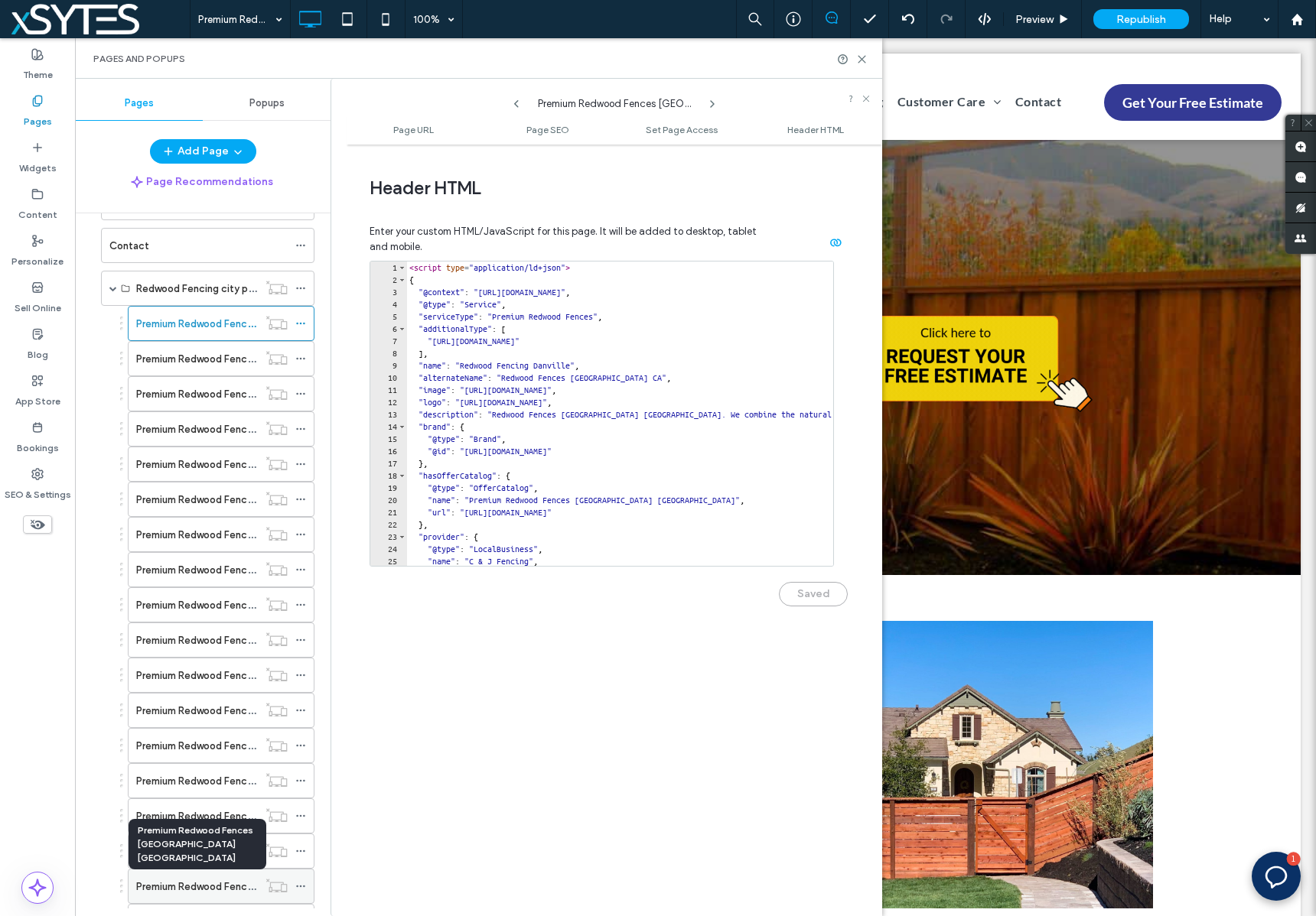
click at [232, 885] on label "Premium Redwood Fences [GEOGRAPHIC_DATA] [GEOGRAPHIC_DATA]" at bounding box center [301, 886] width 332 height 27
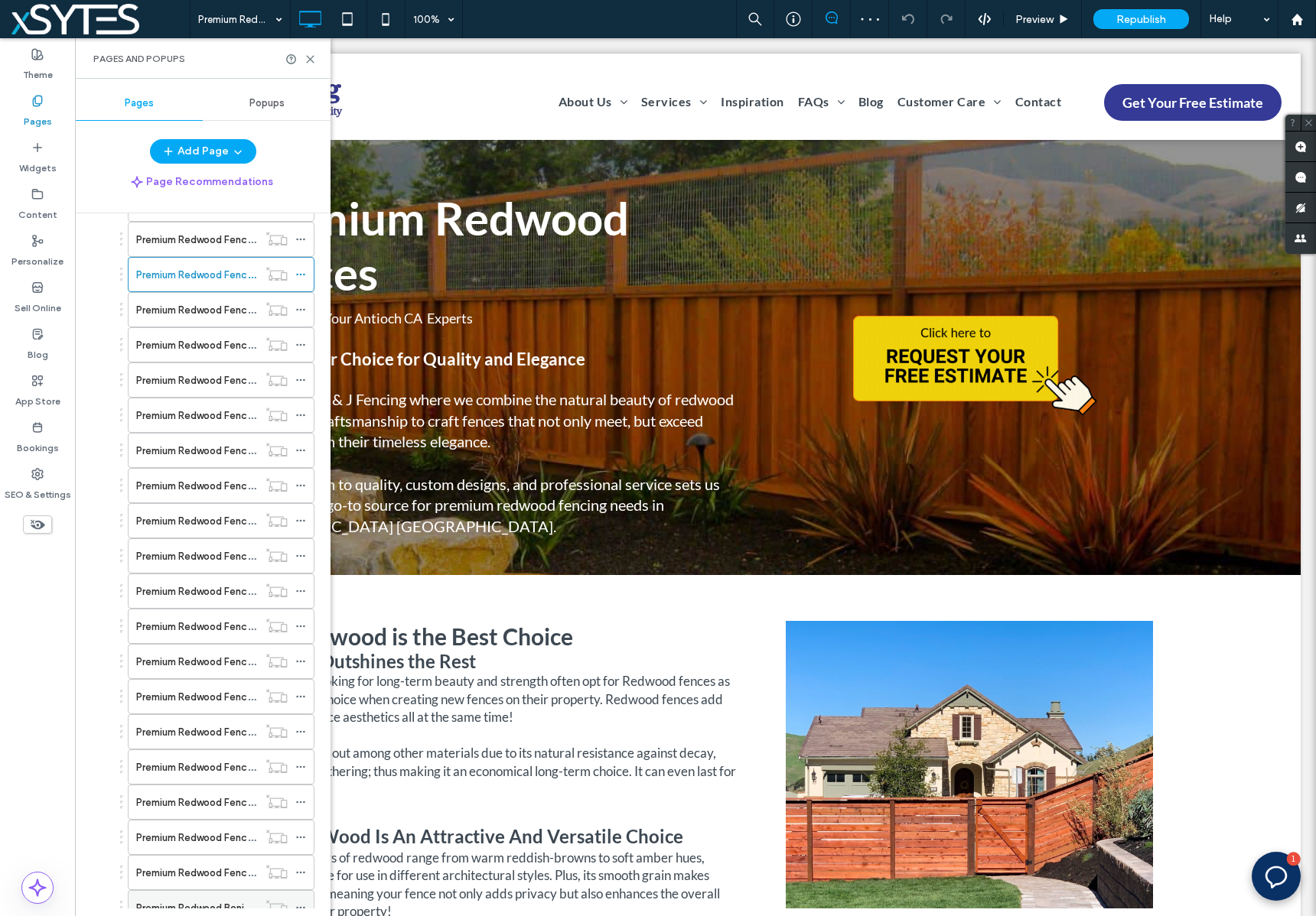
scroll to position [1422, 0]
click at [297, 274] on icon at bounding box center [300, 275] width 10 height 10
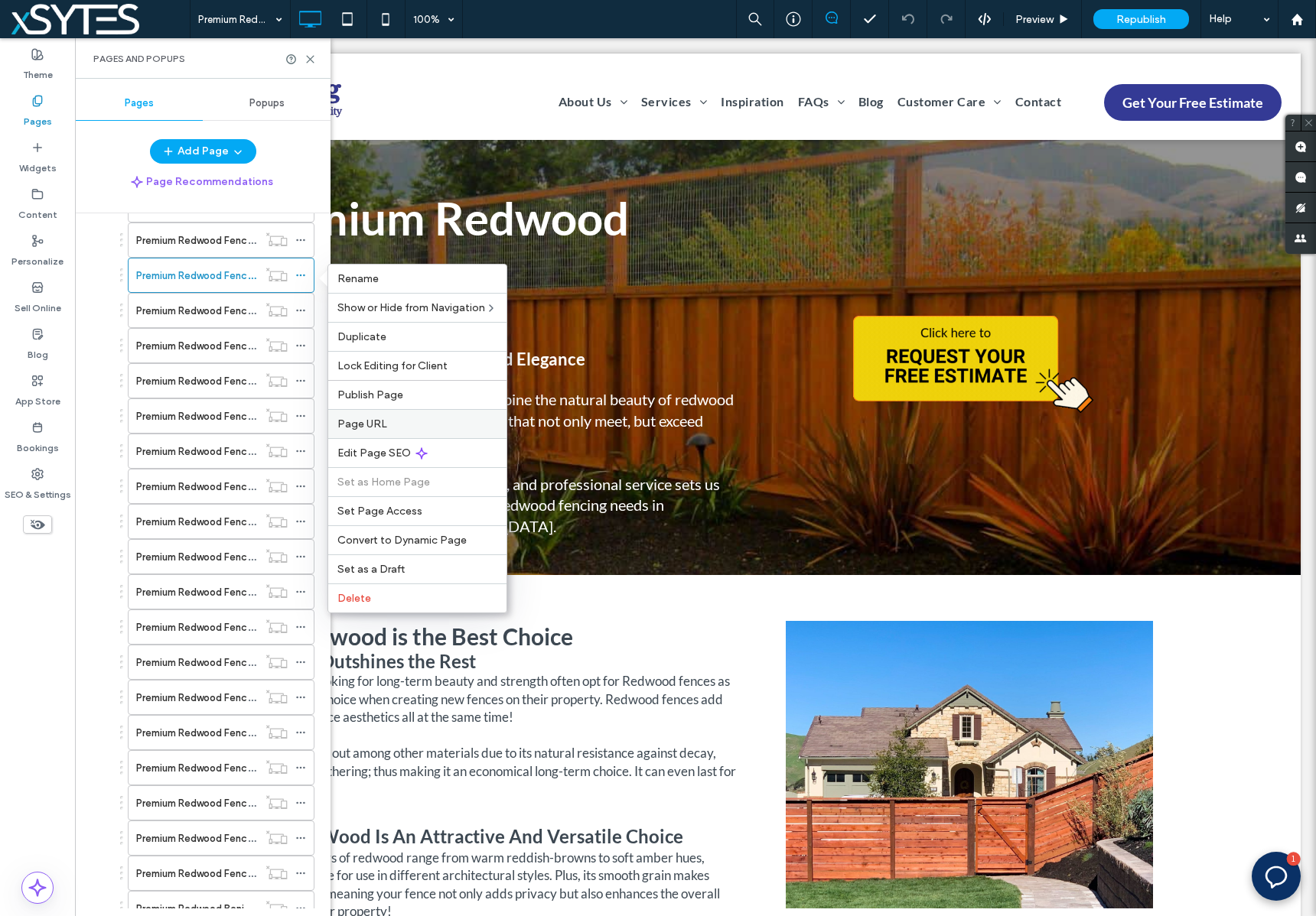
click at [383, 419] on span "Page URL" at bounding box center [363, 423] width 50 height 13
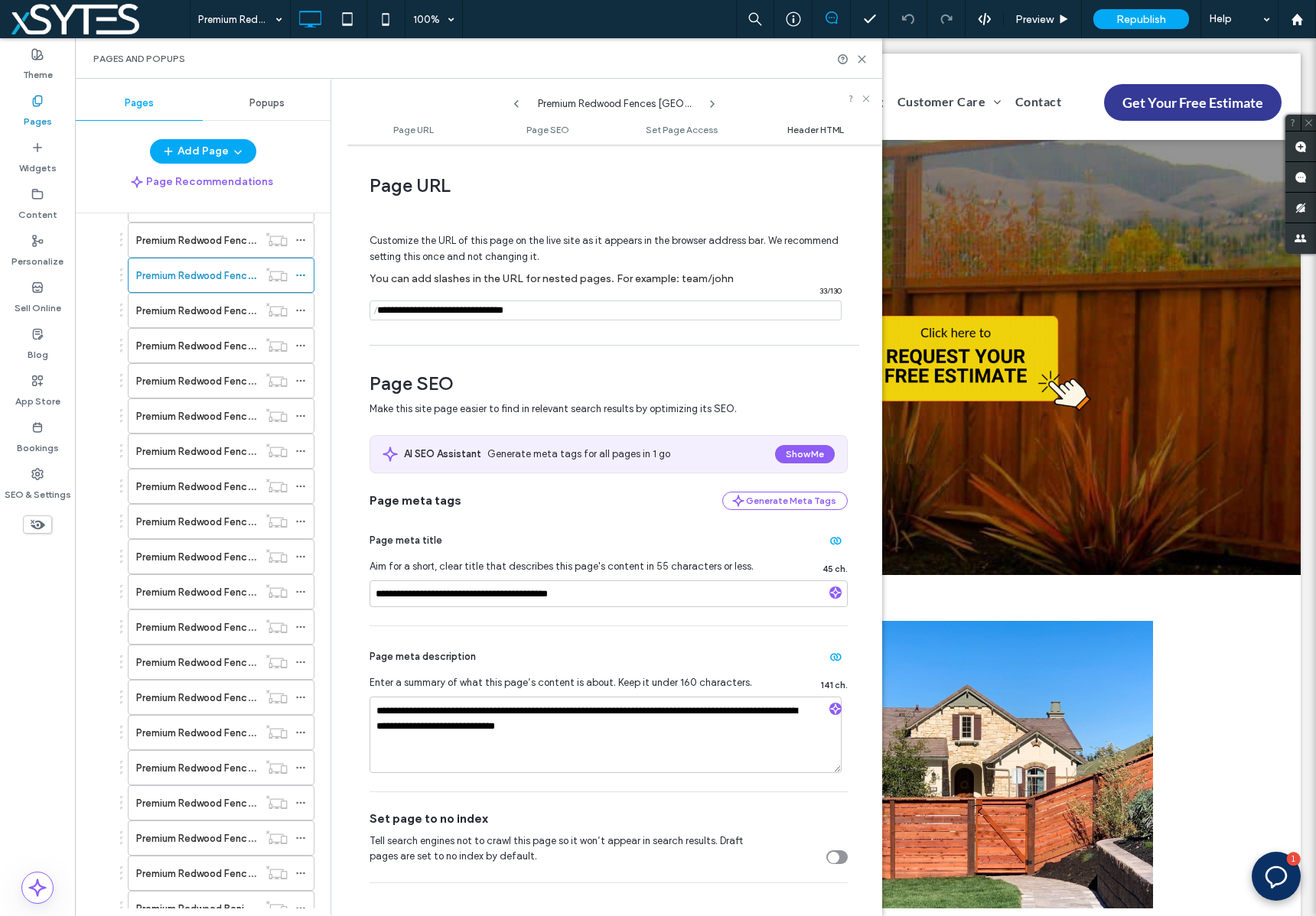
click at [810, 128] on span "Header HTML" at bounding box center [815, 129] width 56 height 11
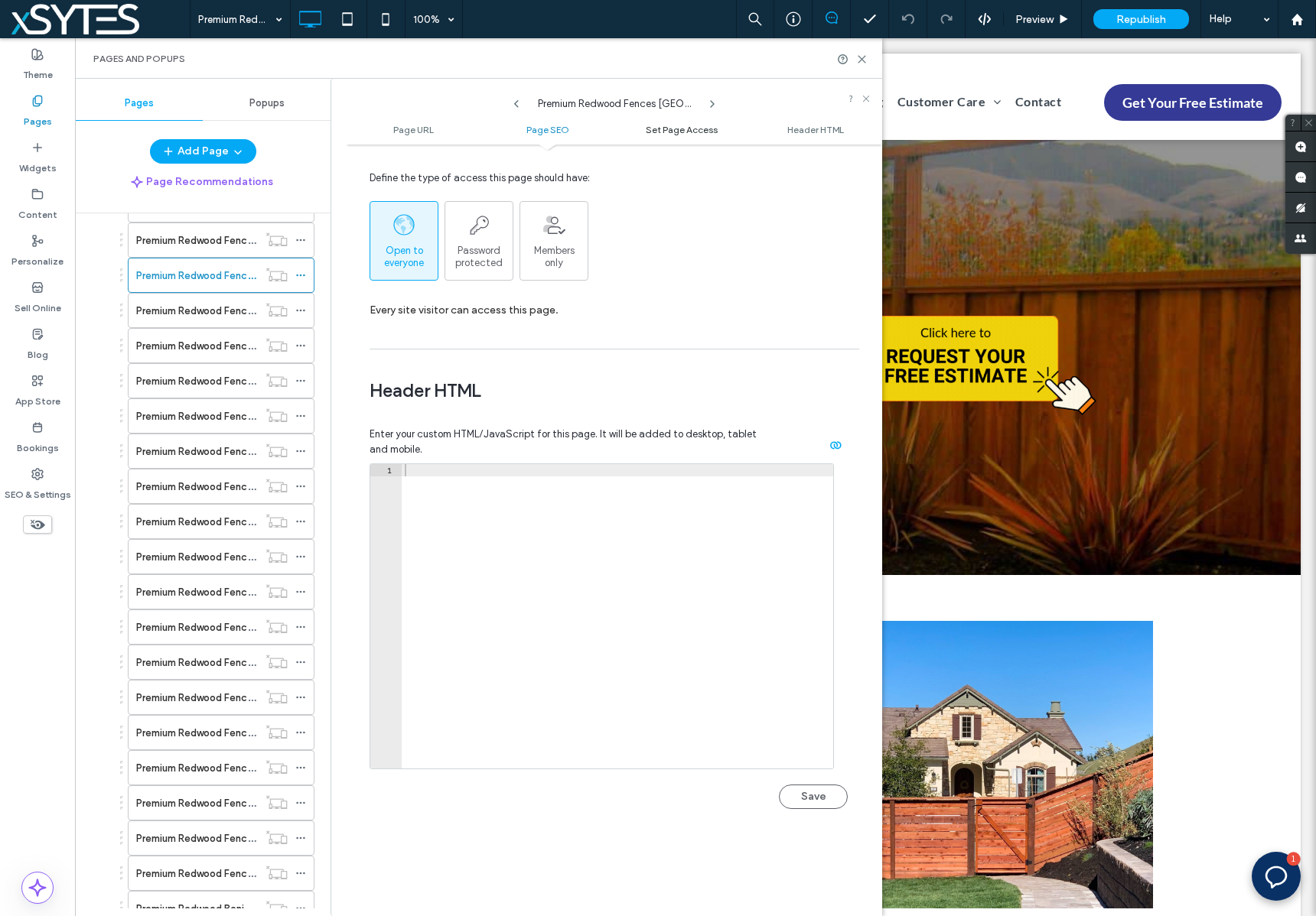
scroll to position [1411, 0]
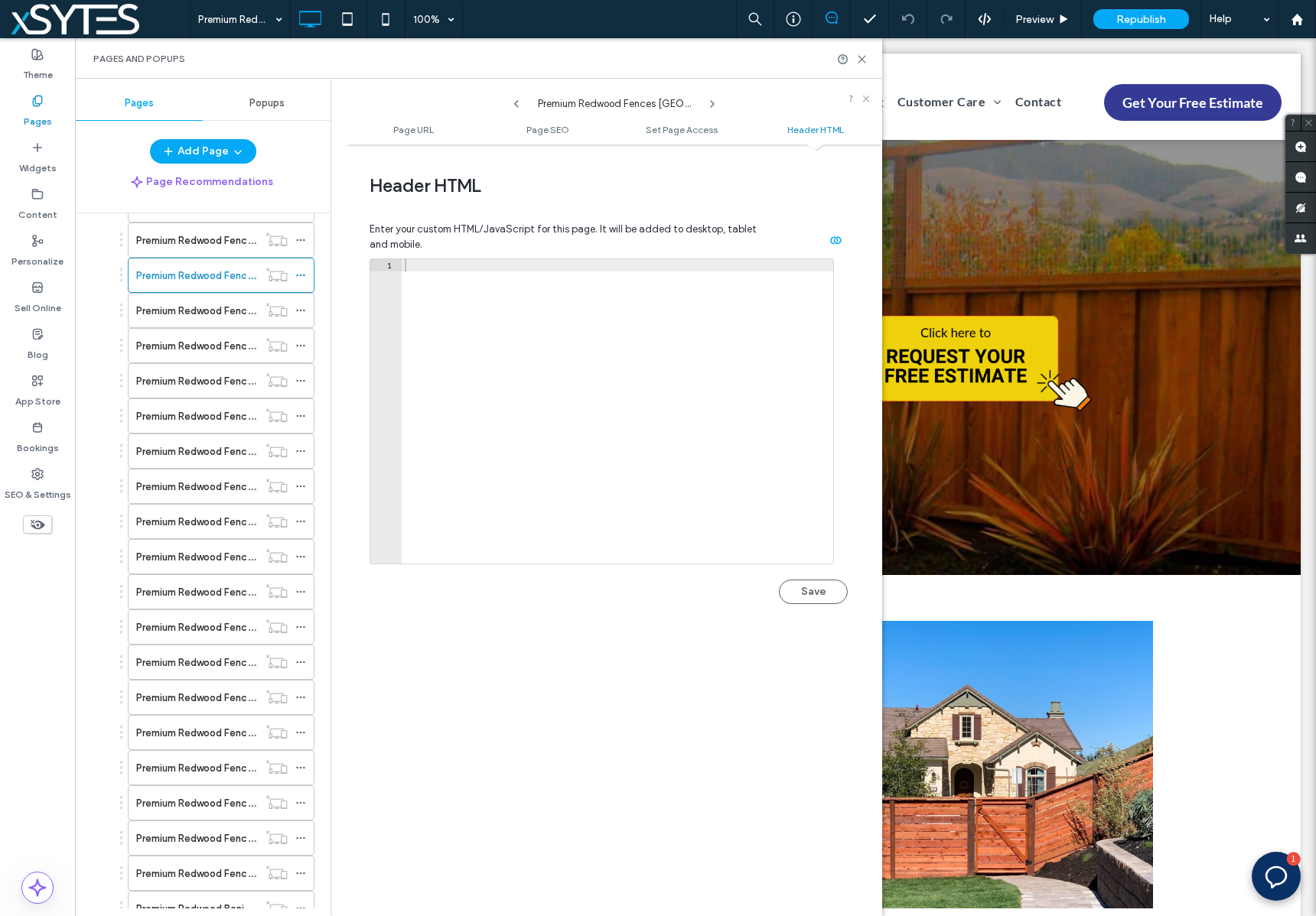
click at [432, 266] on div at bounding box center [617, 423] width 432 height 329
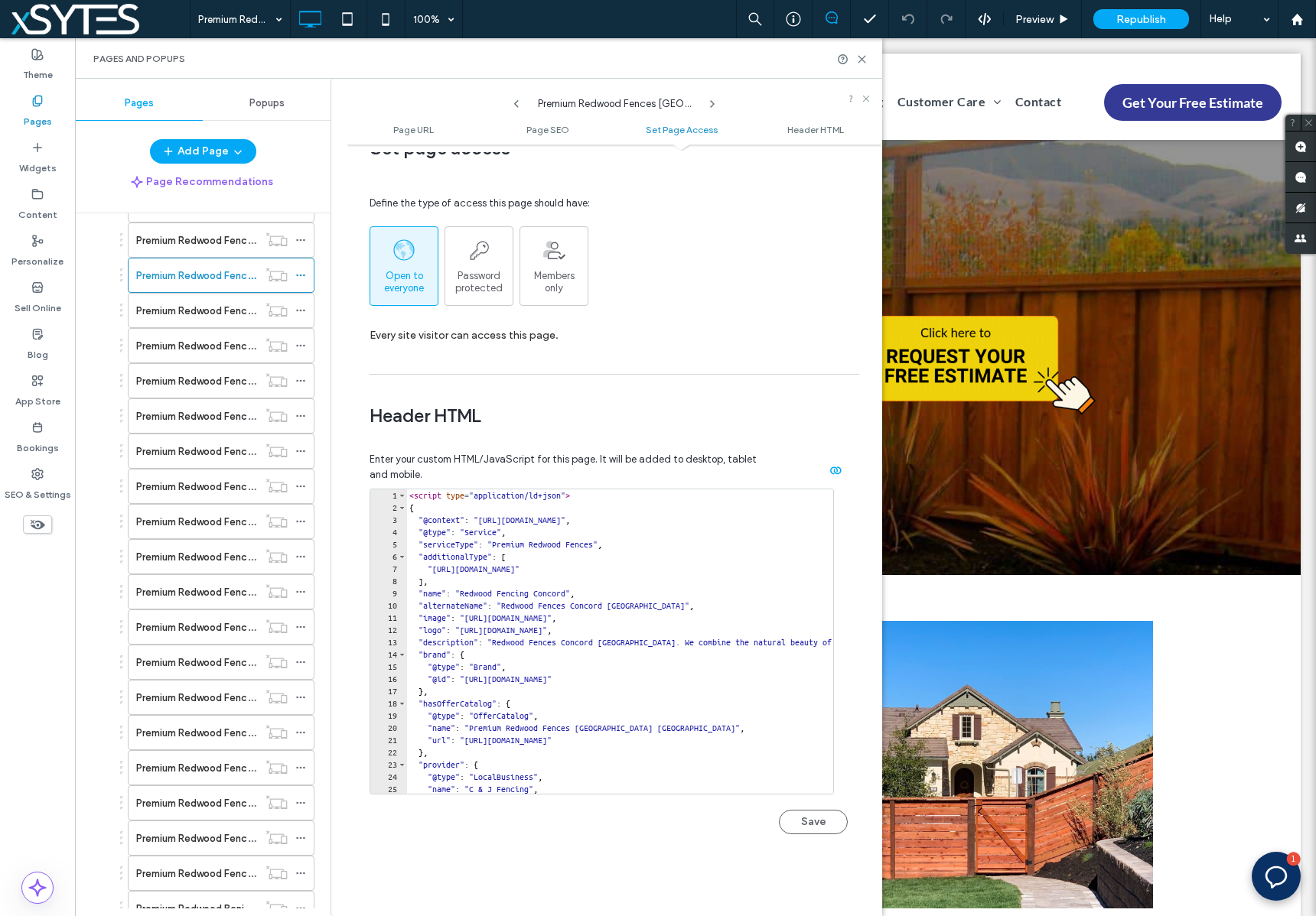
scroll to position [1186, 0]
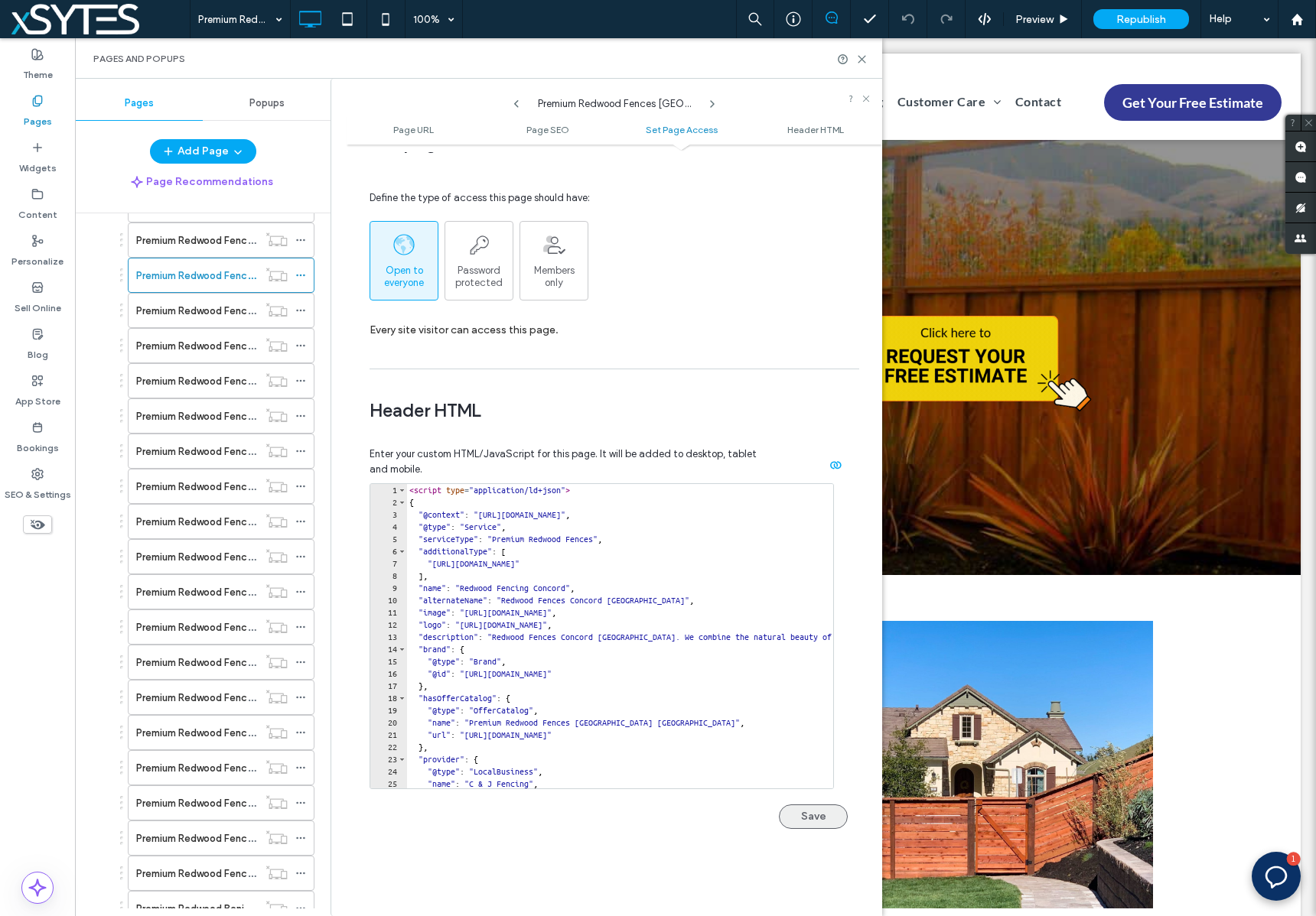
click at [810, 816] on button "Save" at bounding box center [814, 816] width 69 height 24
click at [215, 348] on label "Premium Redwood Fences [GEOGRAPHIC_DATA] [GEOGRAPHIC_DATA]" at bounding box center [301, 346] width 332 height 27
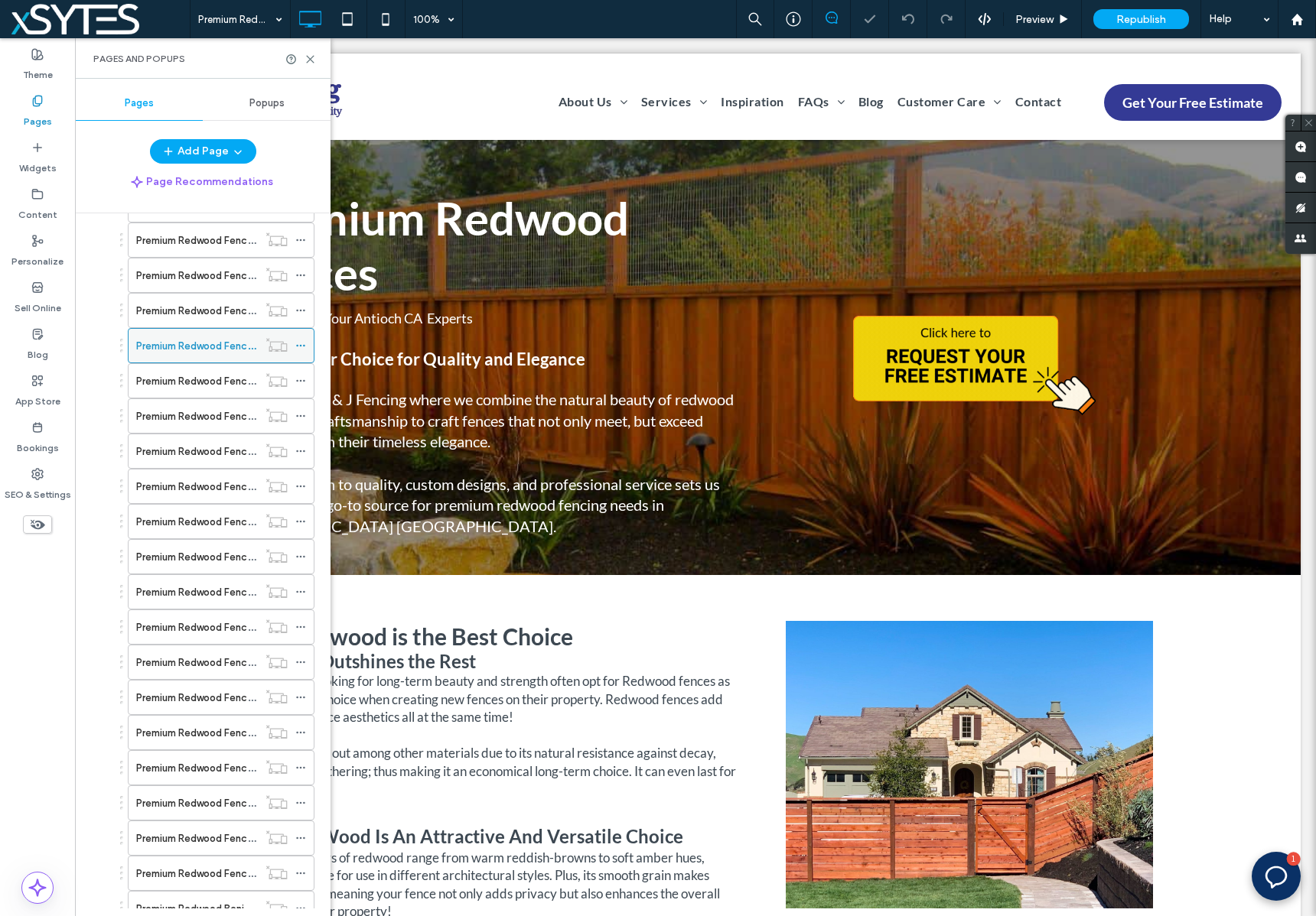
click at [300, 345] on use at bounding box center [300, 346] width 8 height 2
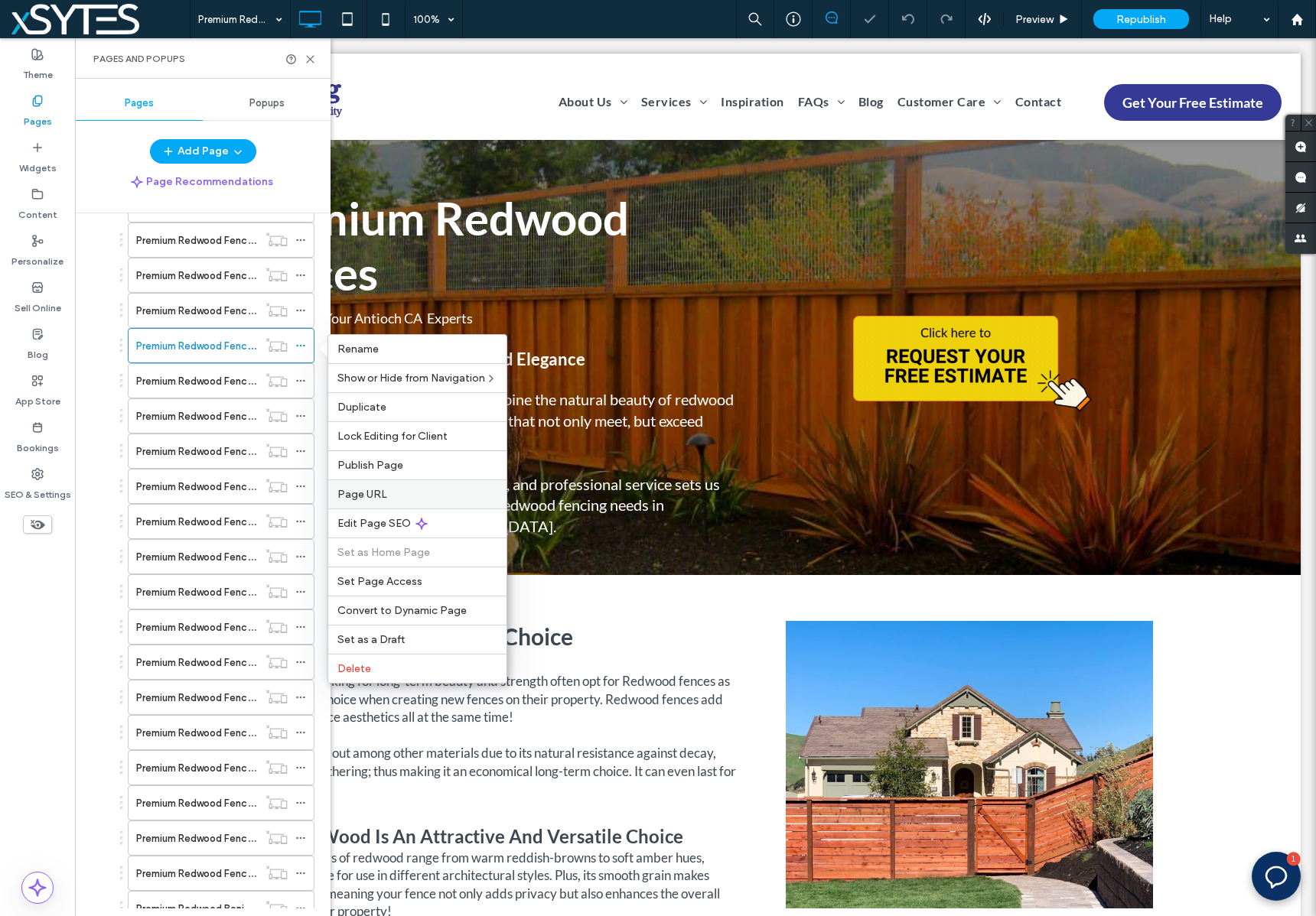
click at [383, 497] on span "Page URL" at bounding box center [363, 494] width 50 height 13
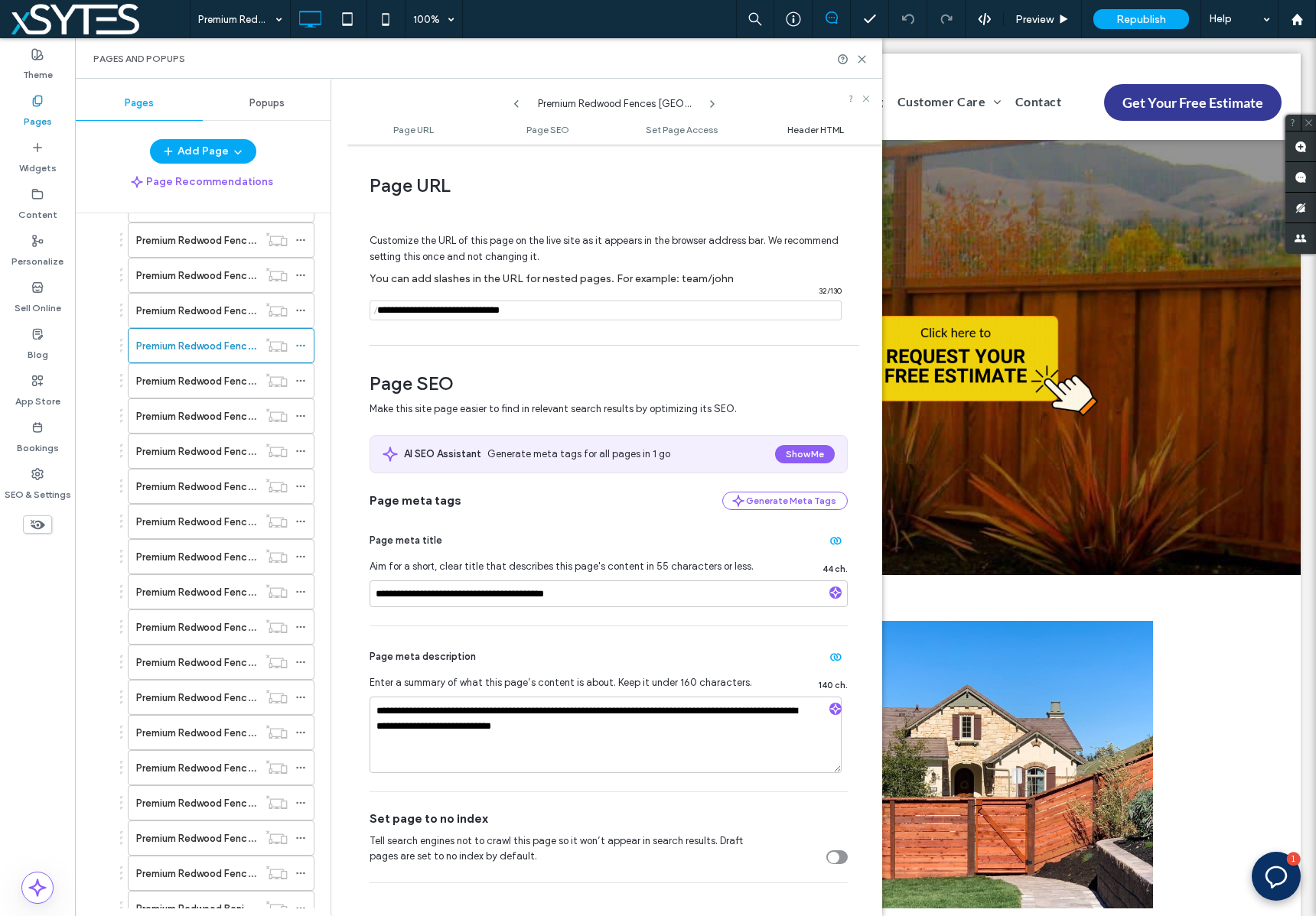
click at [819, 130] on span "Header HTML" at bounding box center [815, 129] width 56 height 11
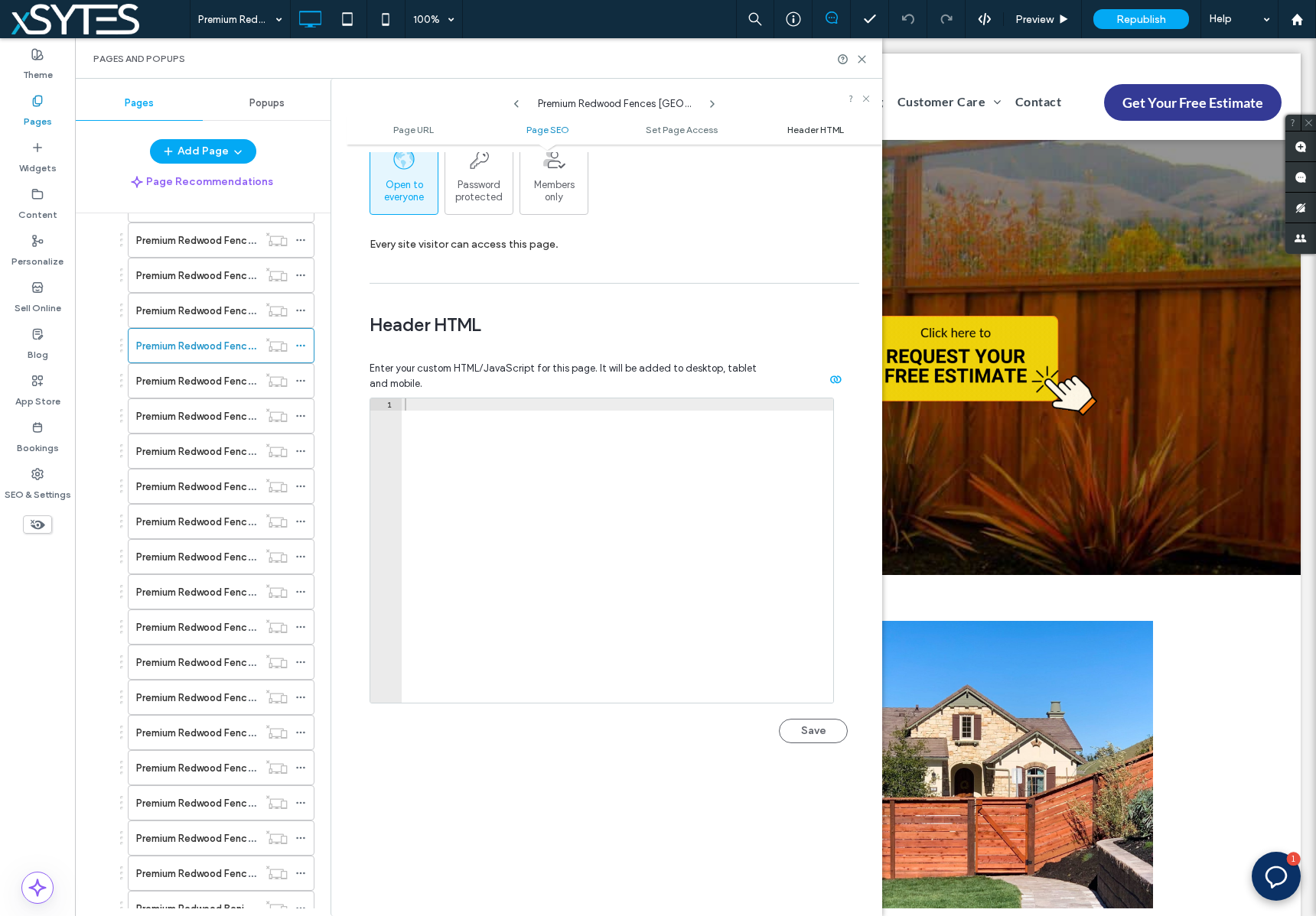
scroll to position [1411, 0]
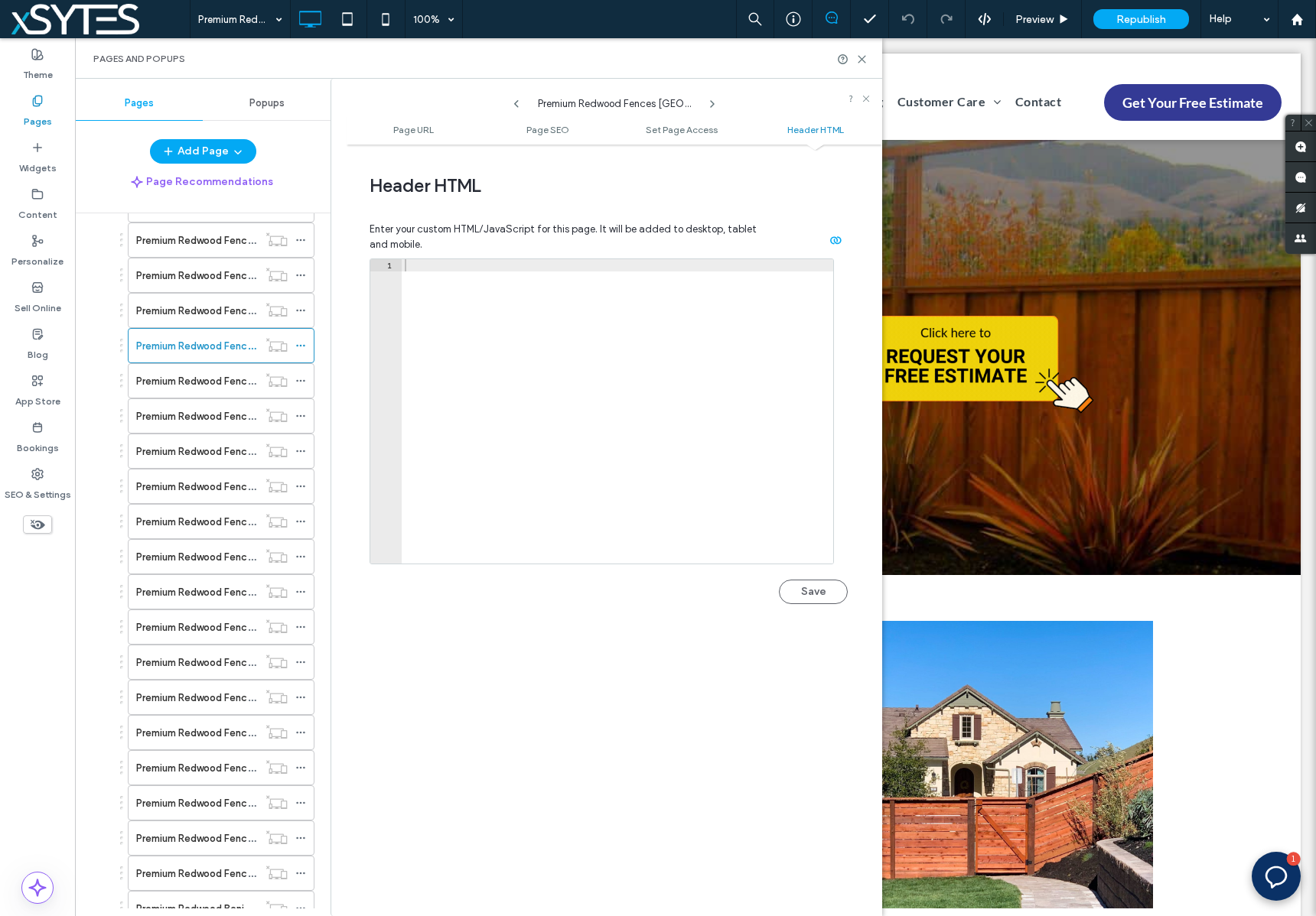
click at [424, 261] on div at bounding box center [617, 423] width 432 height 329
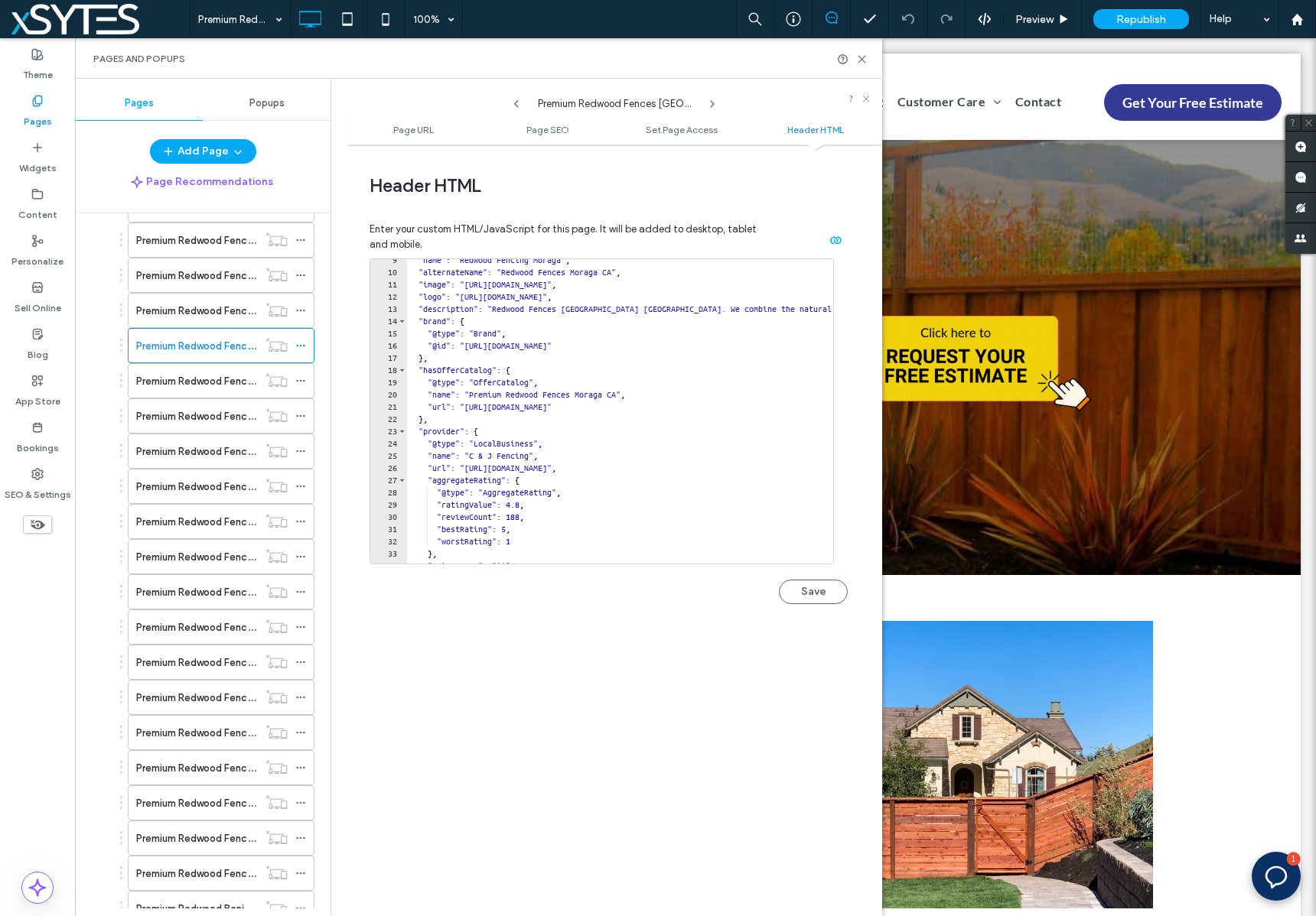
scroll to position [428, 0]
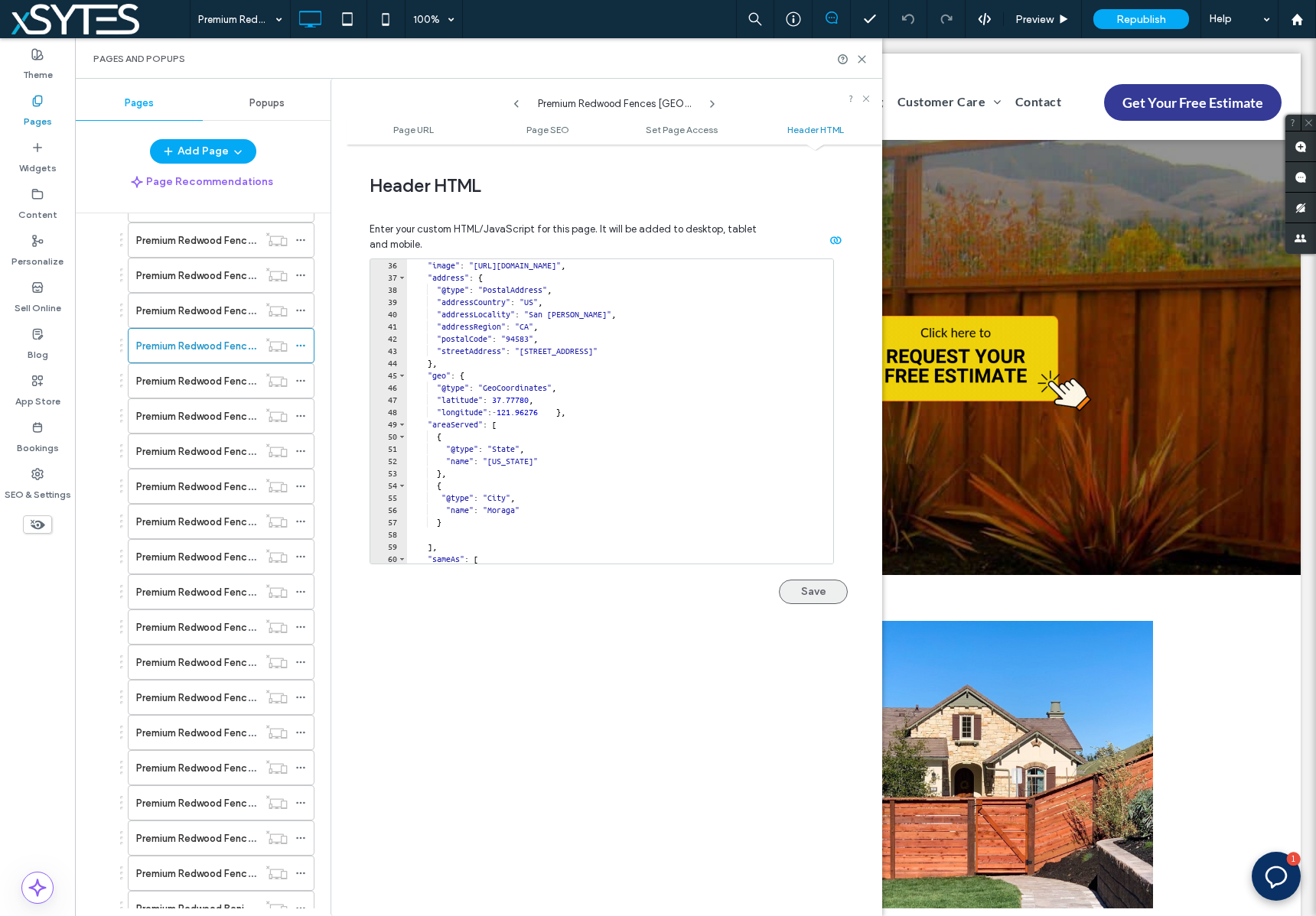
click at [801, 595] on button "Save" at bounding box center [814, 591] width 69 height 24
click at [218, 380] on label "Premium Redwood Fences [GEOGRAPHIC_DATA] [GEOGRAPHIC_DATA]" at bounding box center [301, 381] width 332 height 27
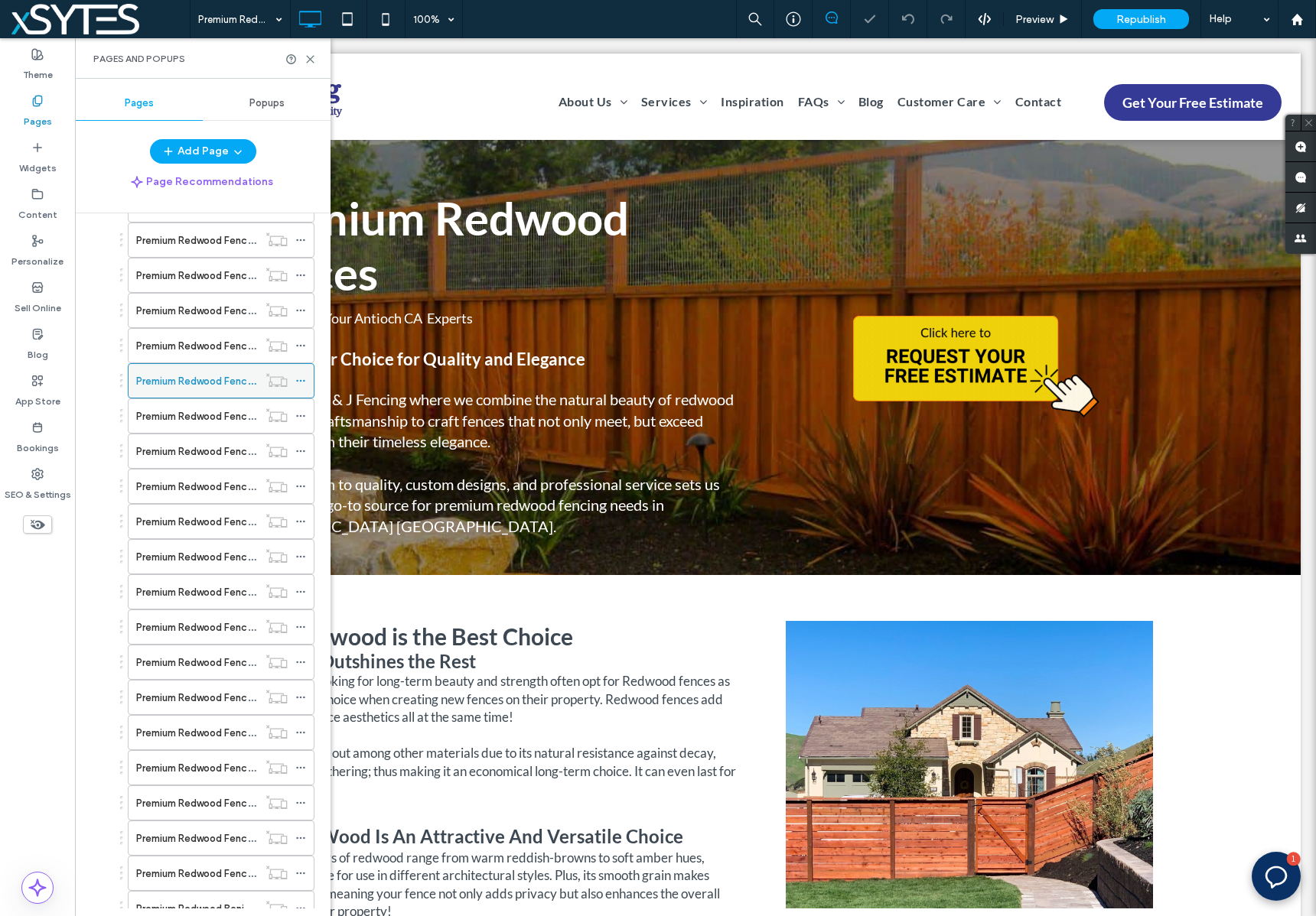
click at [299, 380] on icon at bounding box center [300, 380] width 10 height 10
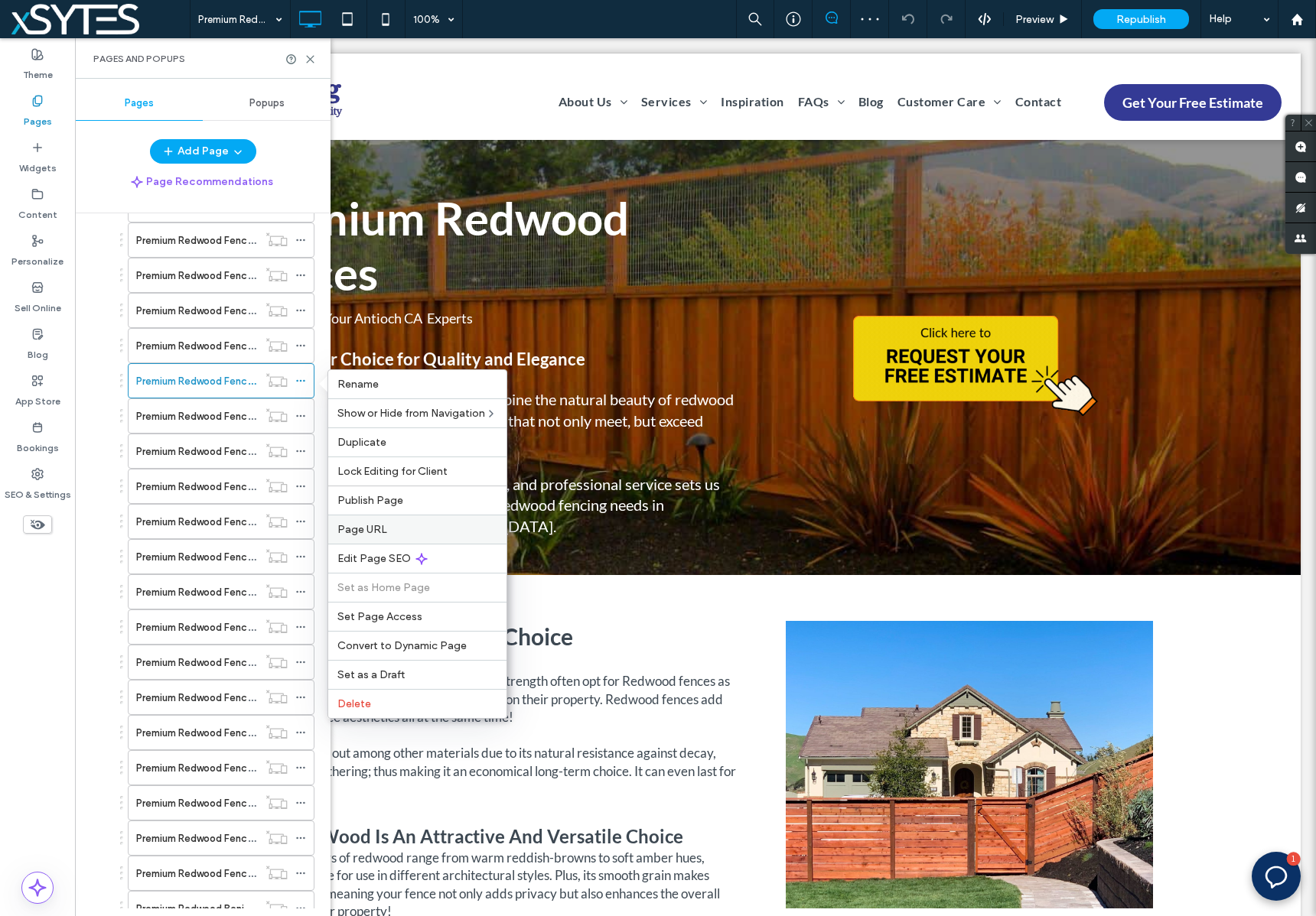
click at [363, 530] on span "Page URL" at bounding box center [363, 530] width 50 height 13
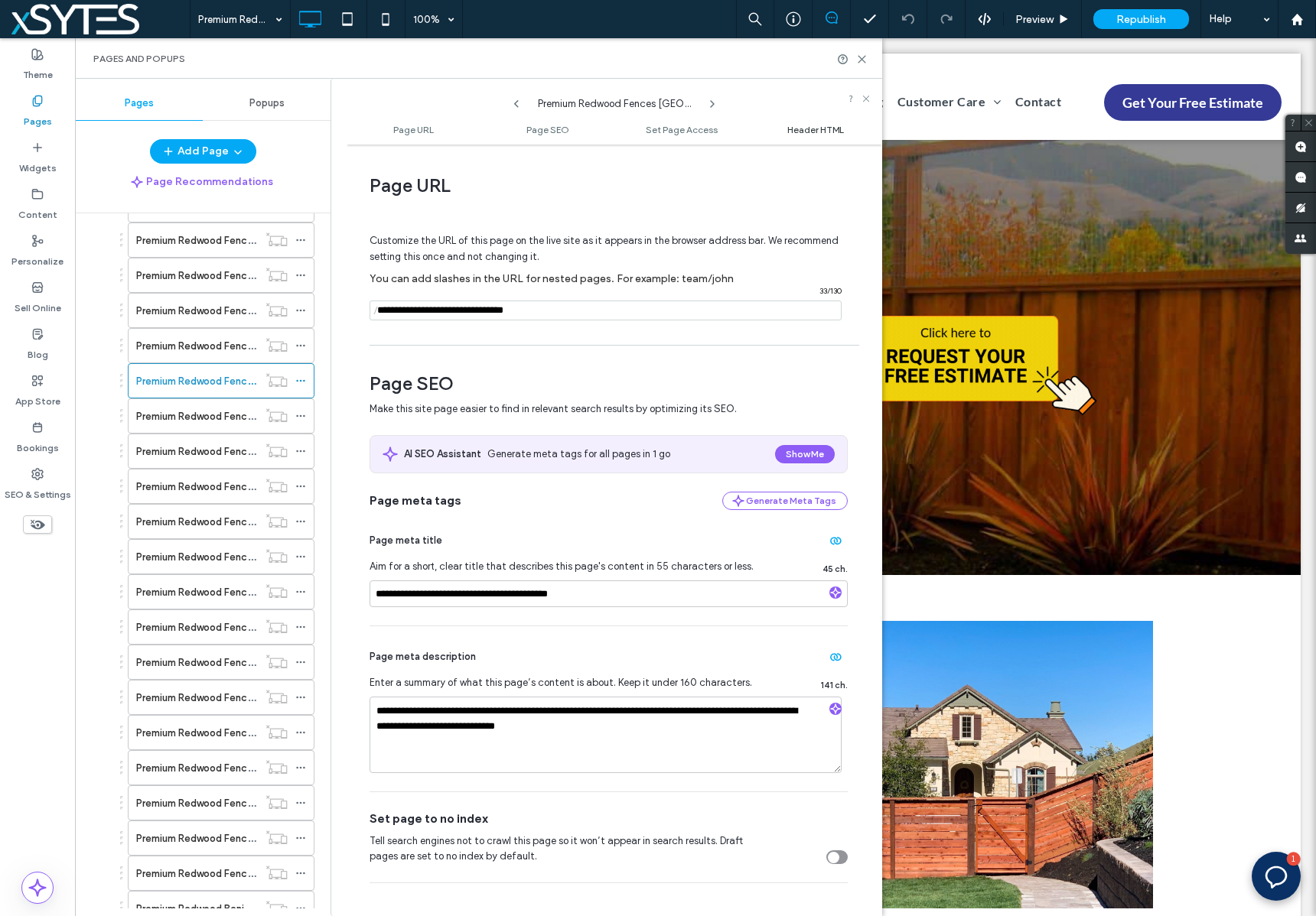
click at [802, 133] on span "Header HTML" at bounding box center [815, 129] width 56 height 11
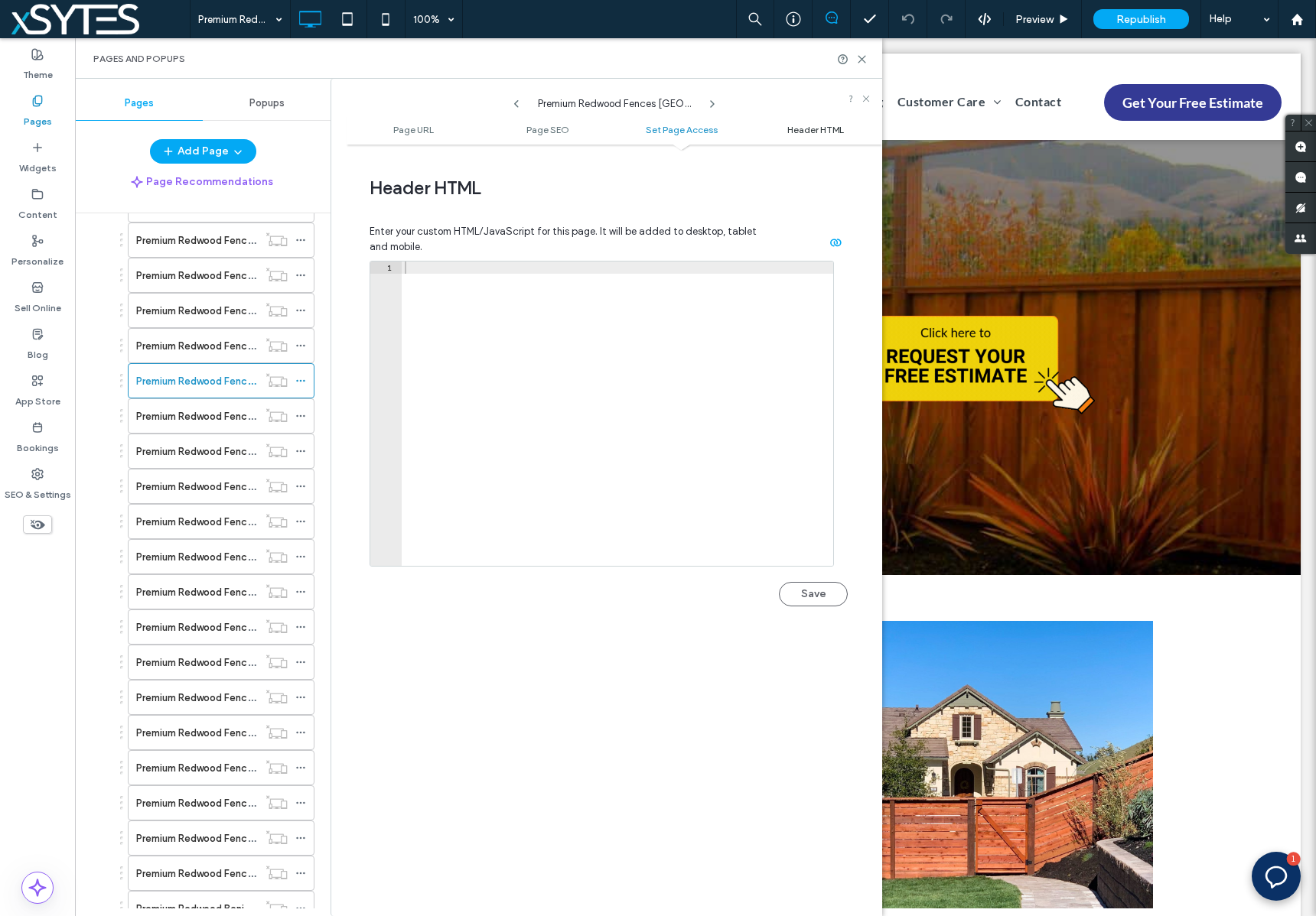
scroll to position [1411, 0]
click at [432, 263] on div at bounding box center [617, 423] width 432 height 329
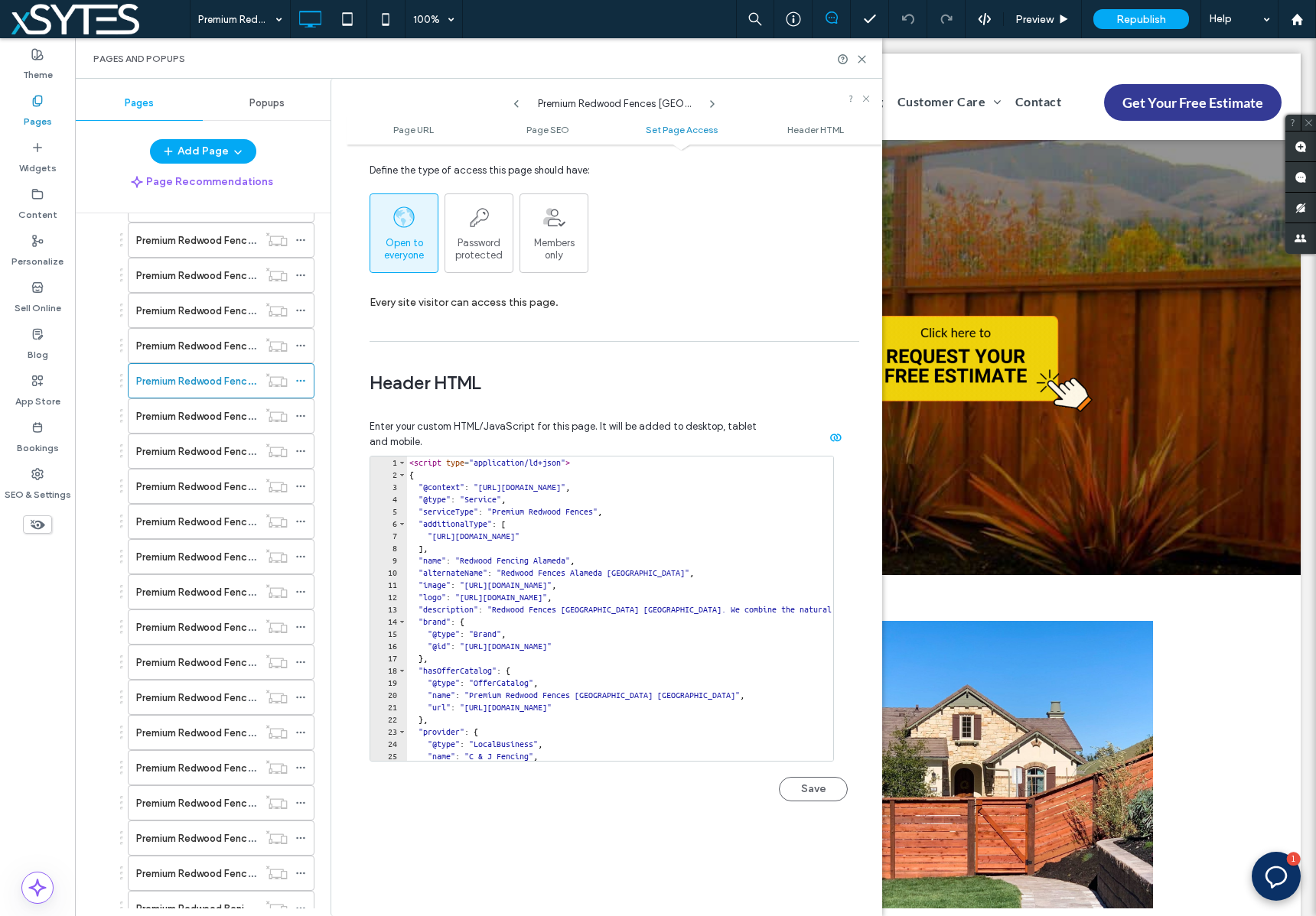
scroll to position [1290, 0]
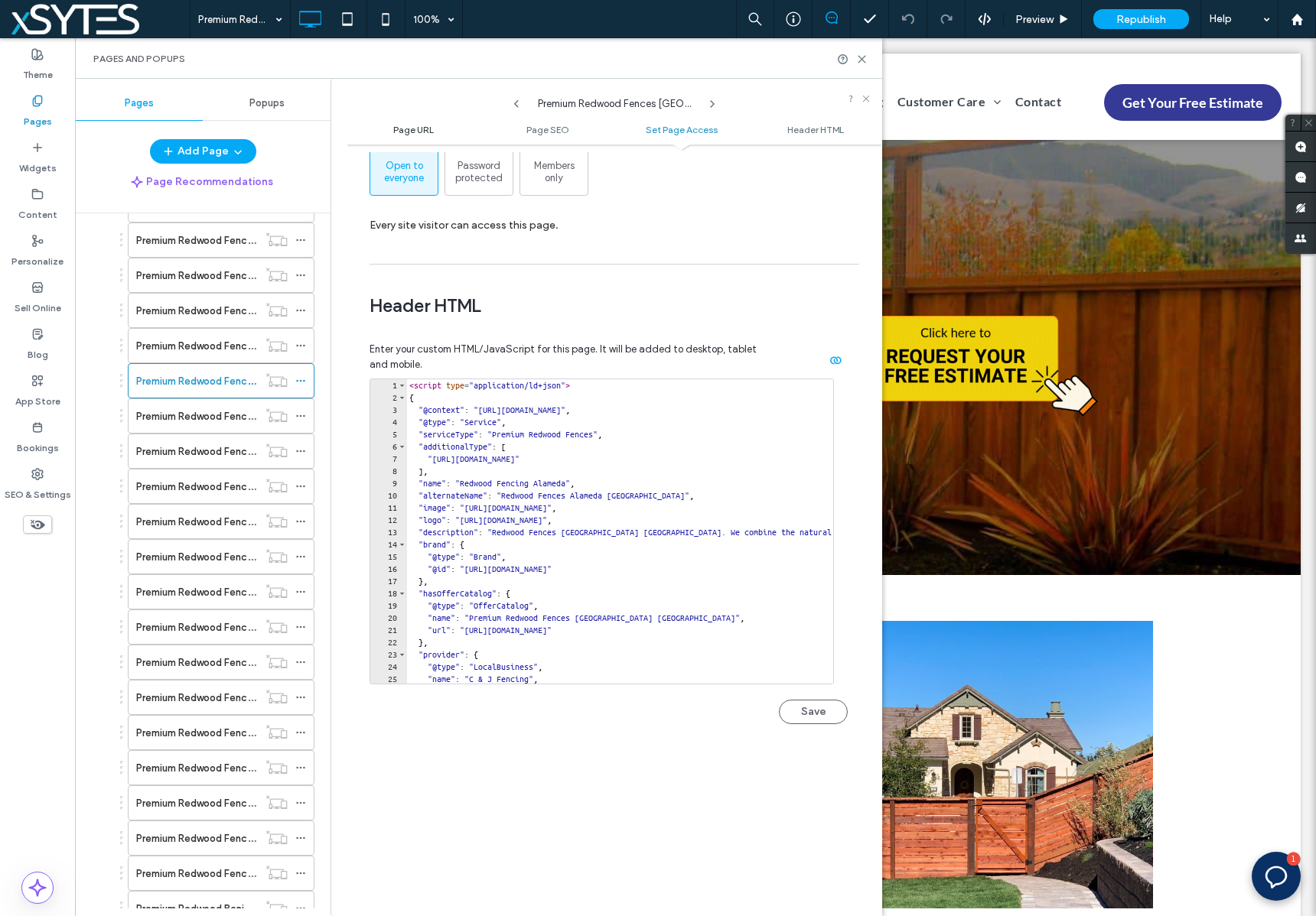
click at [394, 124] on span "Page URL" at bounding box center [413, 129] width 40 height 11
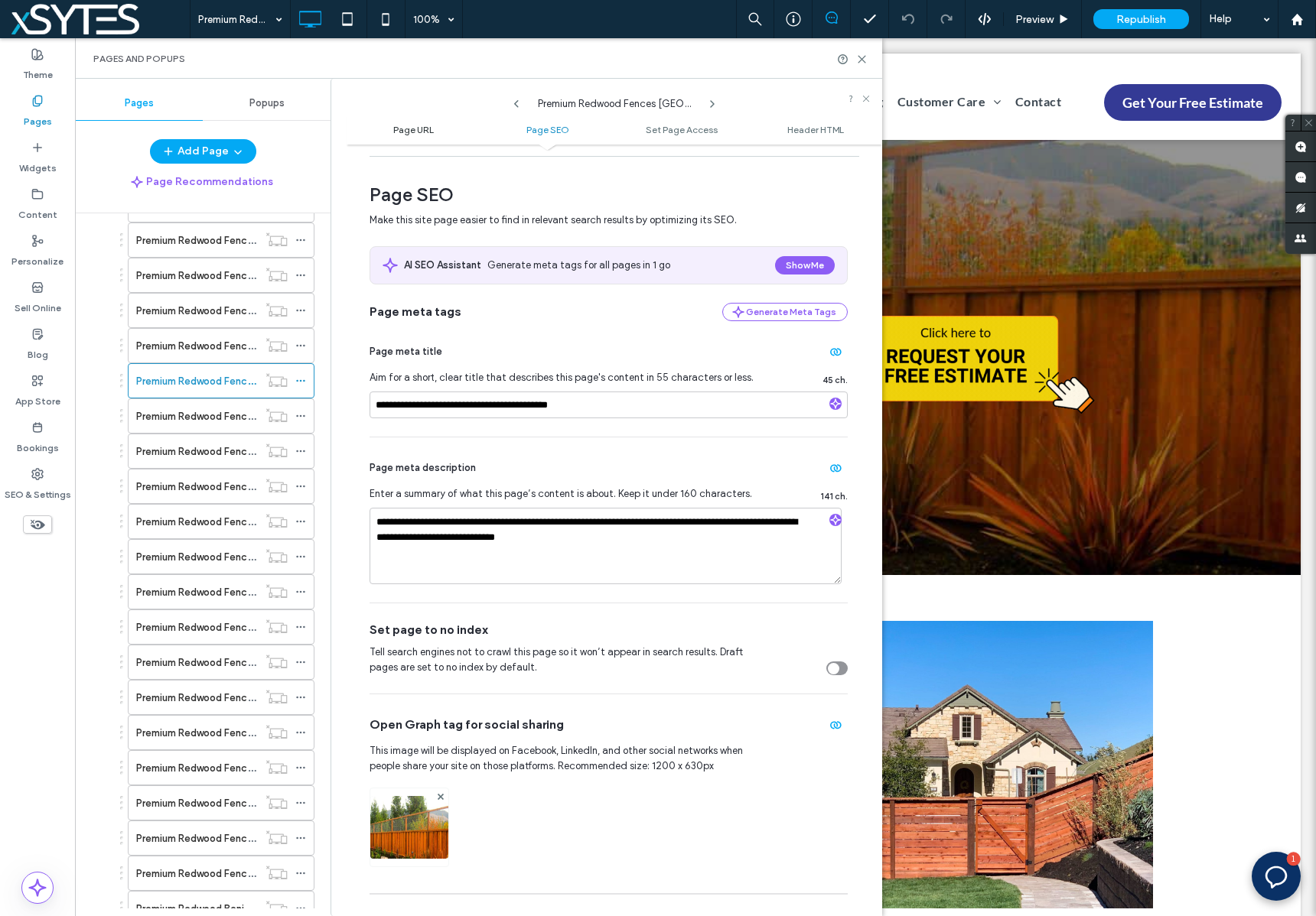
scroll to position [0, 0]
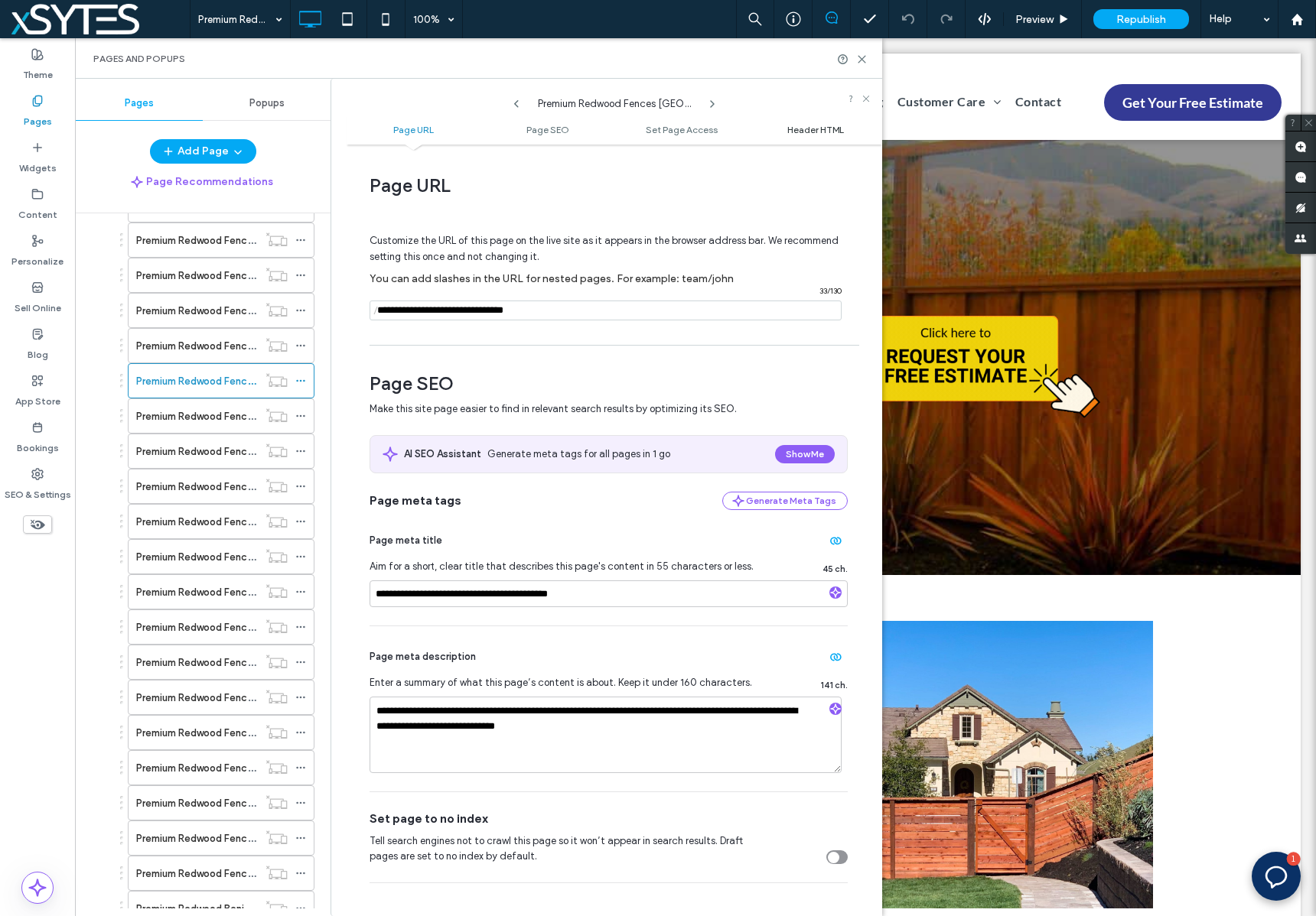
click at [792, 130] on span "Header HTML" at bounding box center [815, 129] width 56 height 11
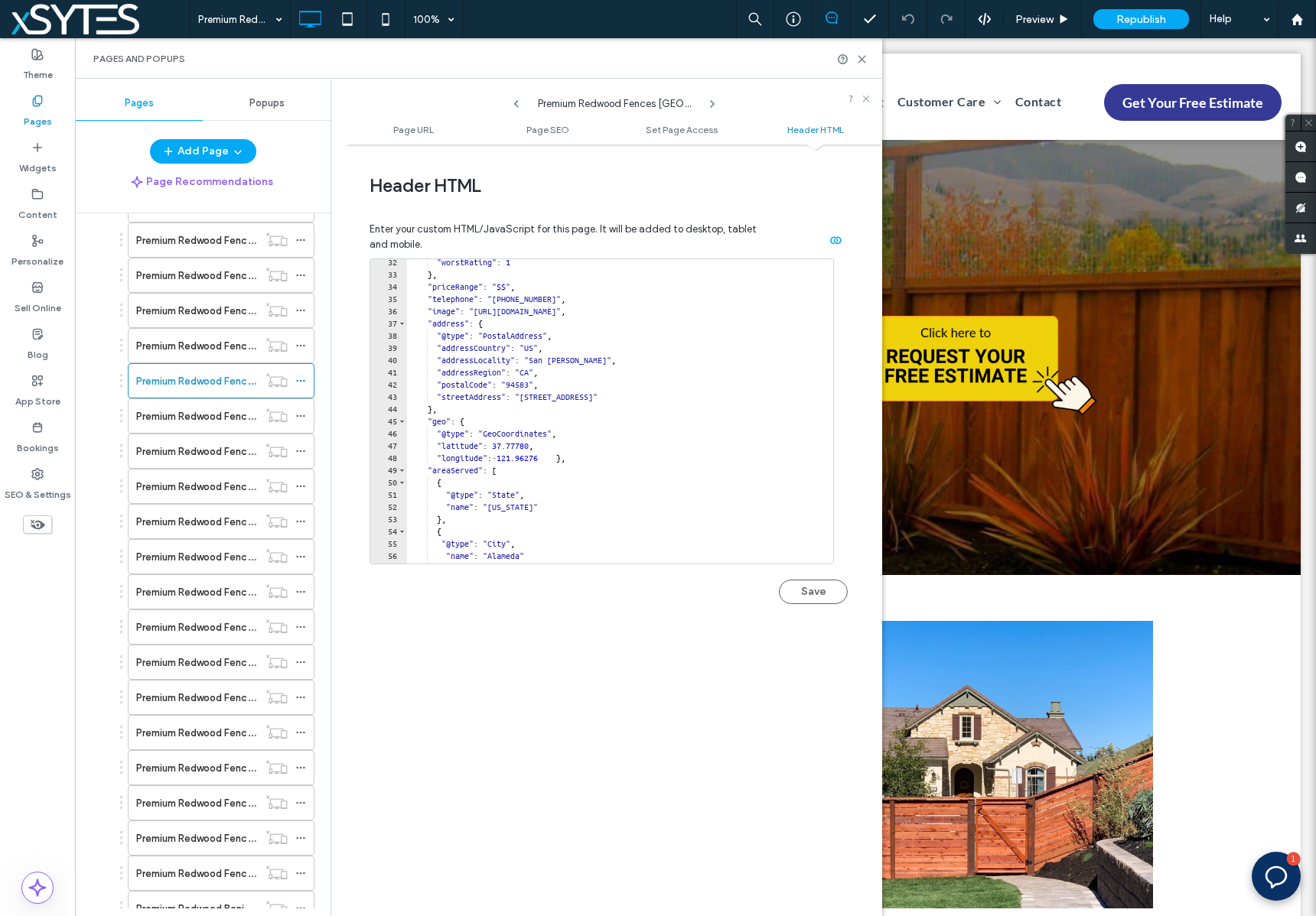
scroll to position [540, 0]
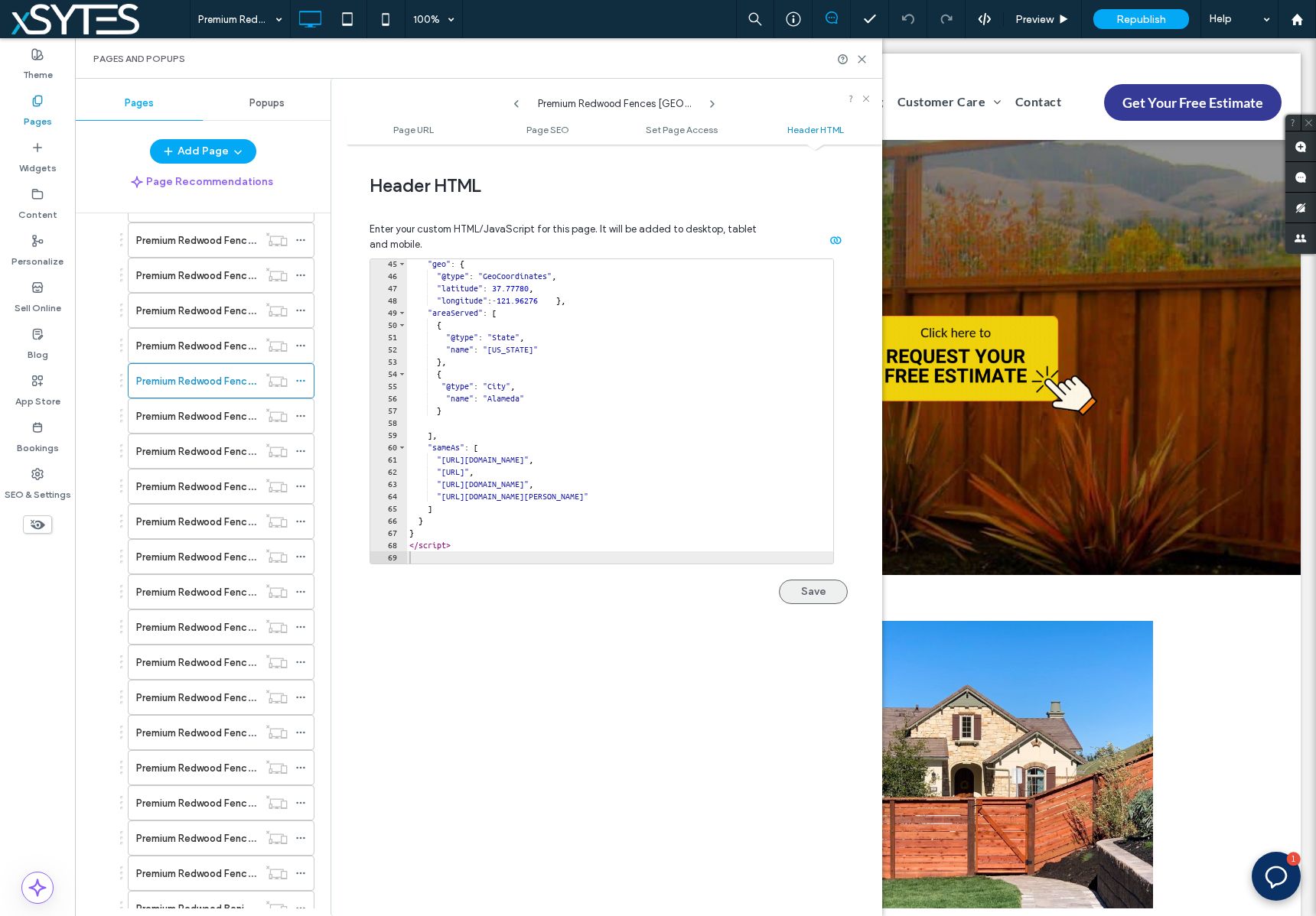
click at [793, 591] on button "Save" at bounding box center [814, 591] width 69 height 24
click at [232, 835] on label "Premium Redwood Fences [GEOGRAPHIC_DATA] [GEOGRAPHIC_DATA]" at bounding box center [301, 838] width 332 height 27
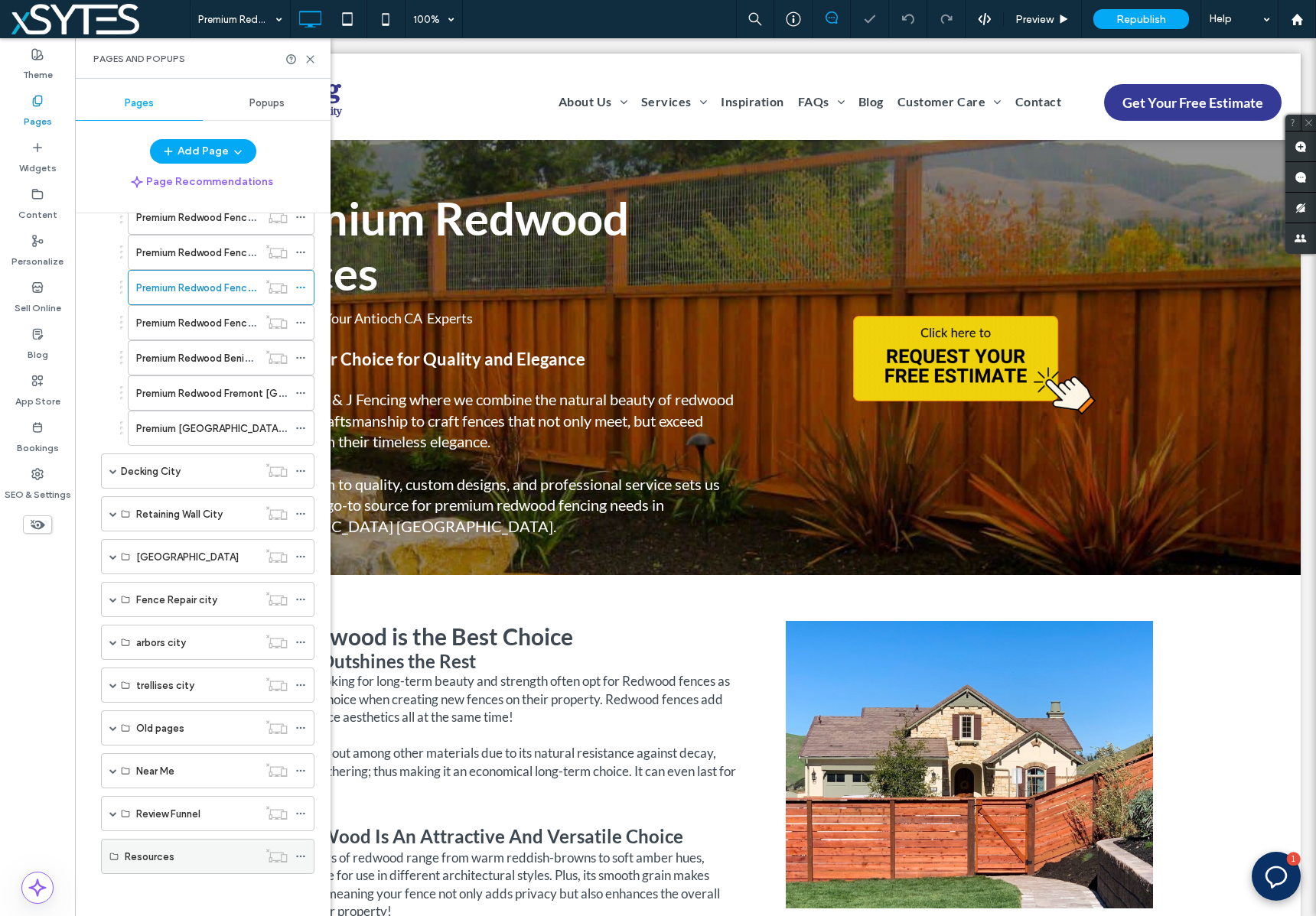
scroll to position [1970, 0]
click at [202, 405] on div "Premium Redwood Fremont [GEOGRAPHIC_DATA]" at bounding box center [211, 395] width 151 height 34
click at [298, 392] on icon at bounding box center [300, 395] width 10 height 10
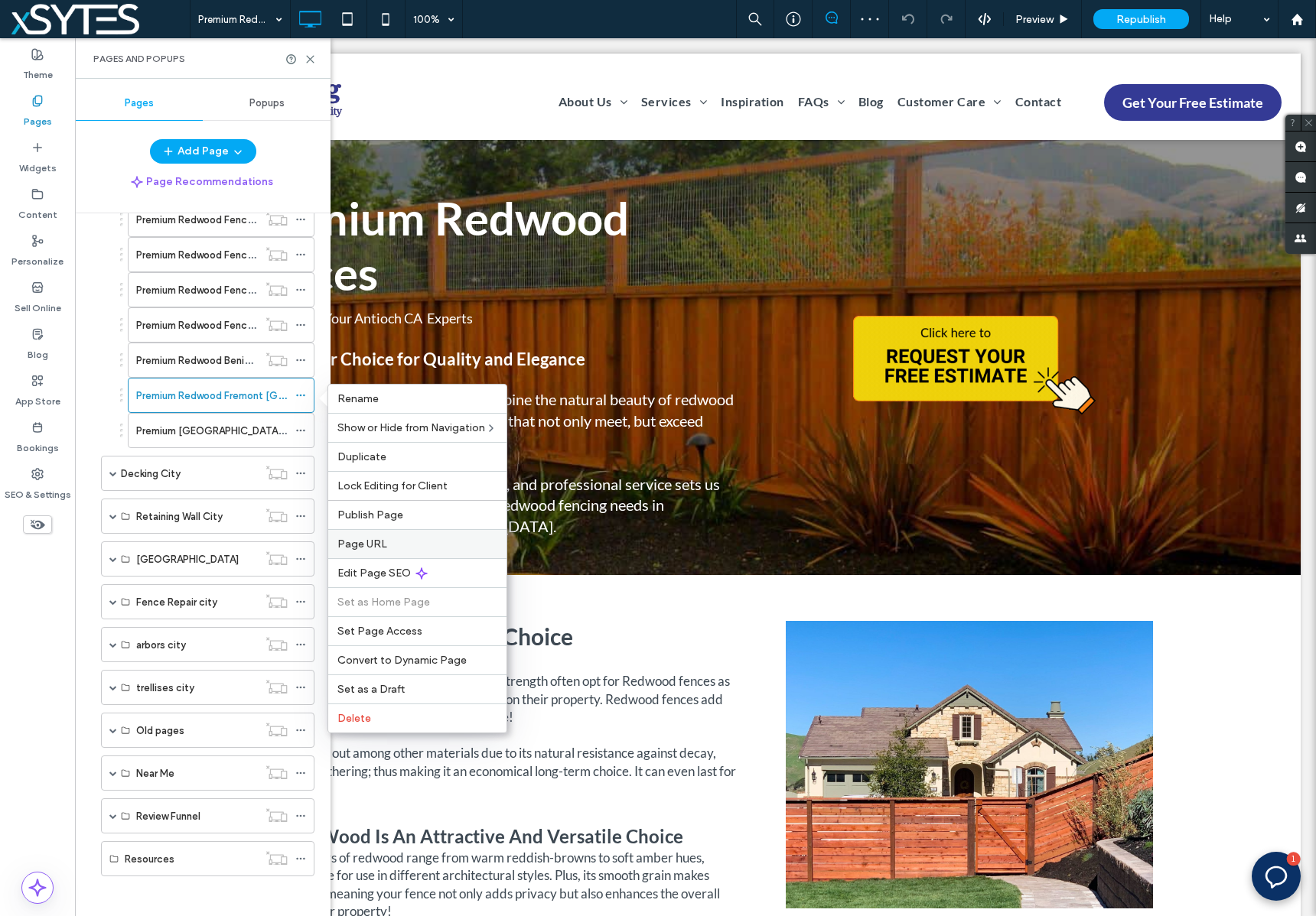
click at [450, 544] on label "Page URL" at bounding box center [417, 544] width 160 height 13
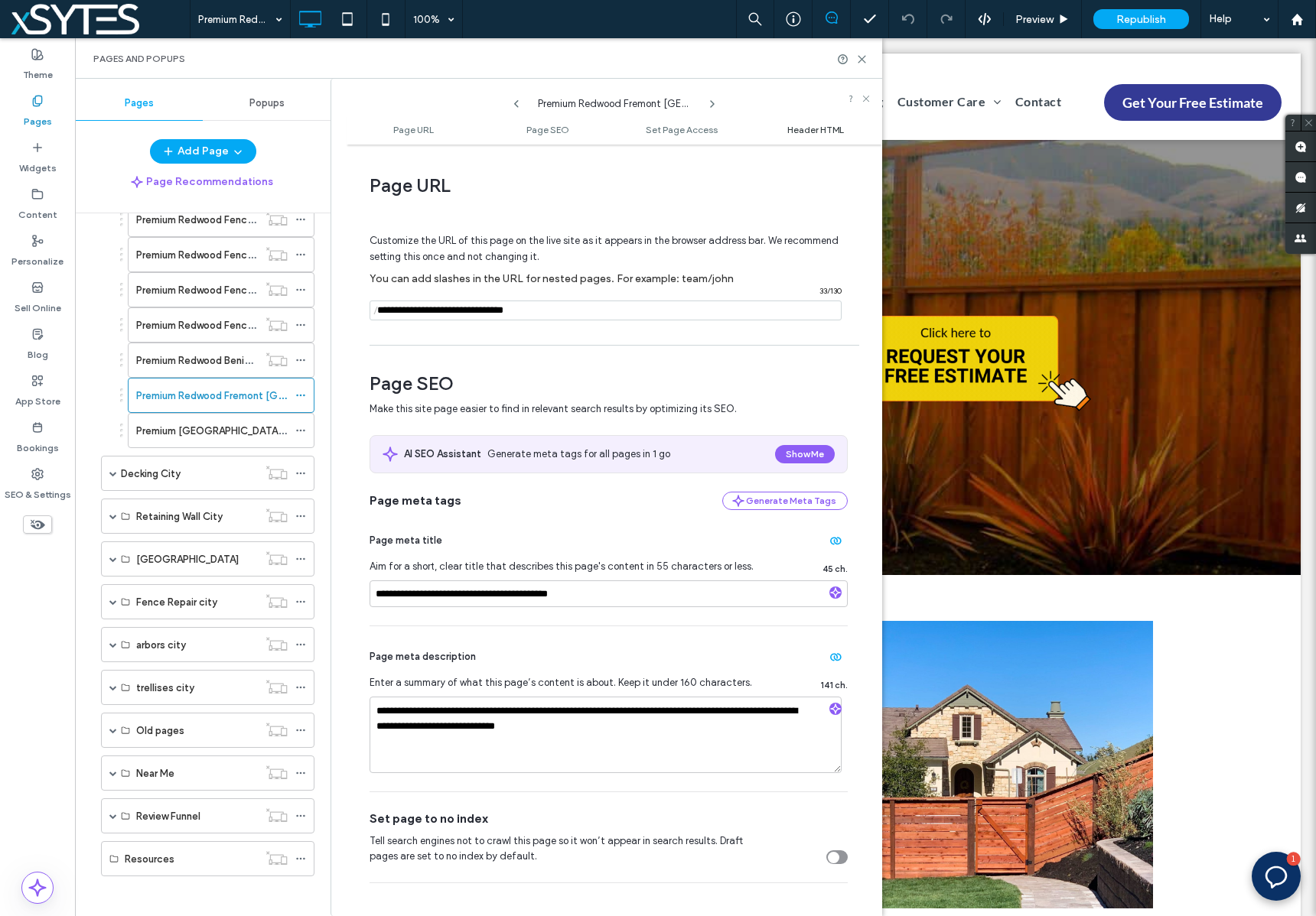
click at [812, 129] on span "Header HTML" at bounding box center [815, 129] width 56 height 11
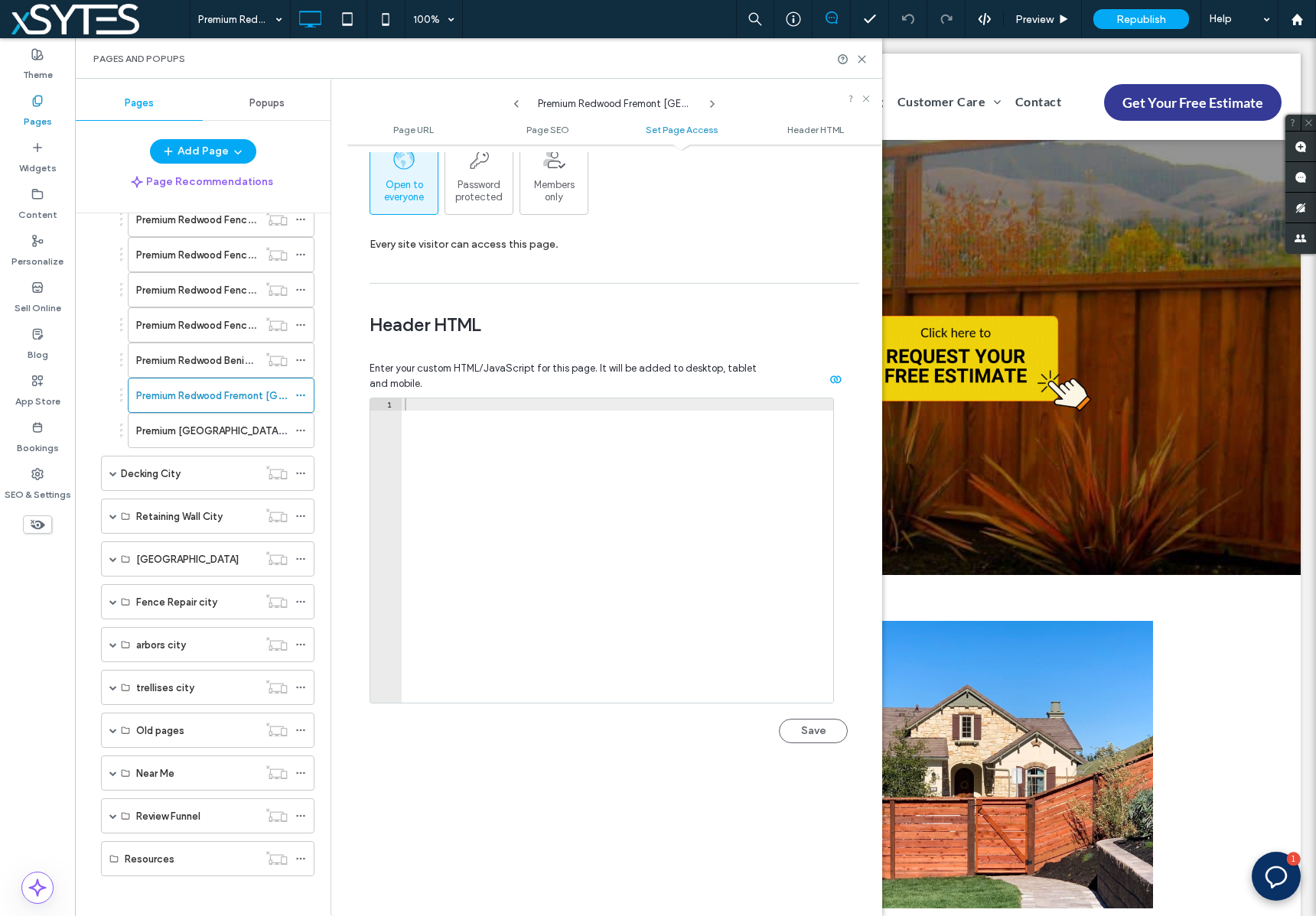
scroll to position [1411, 0]
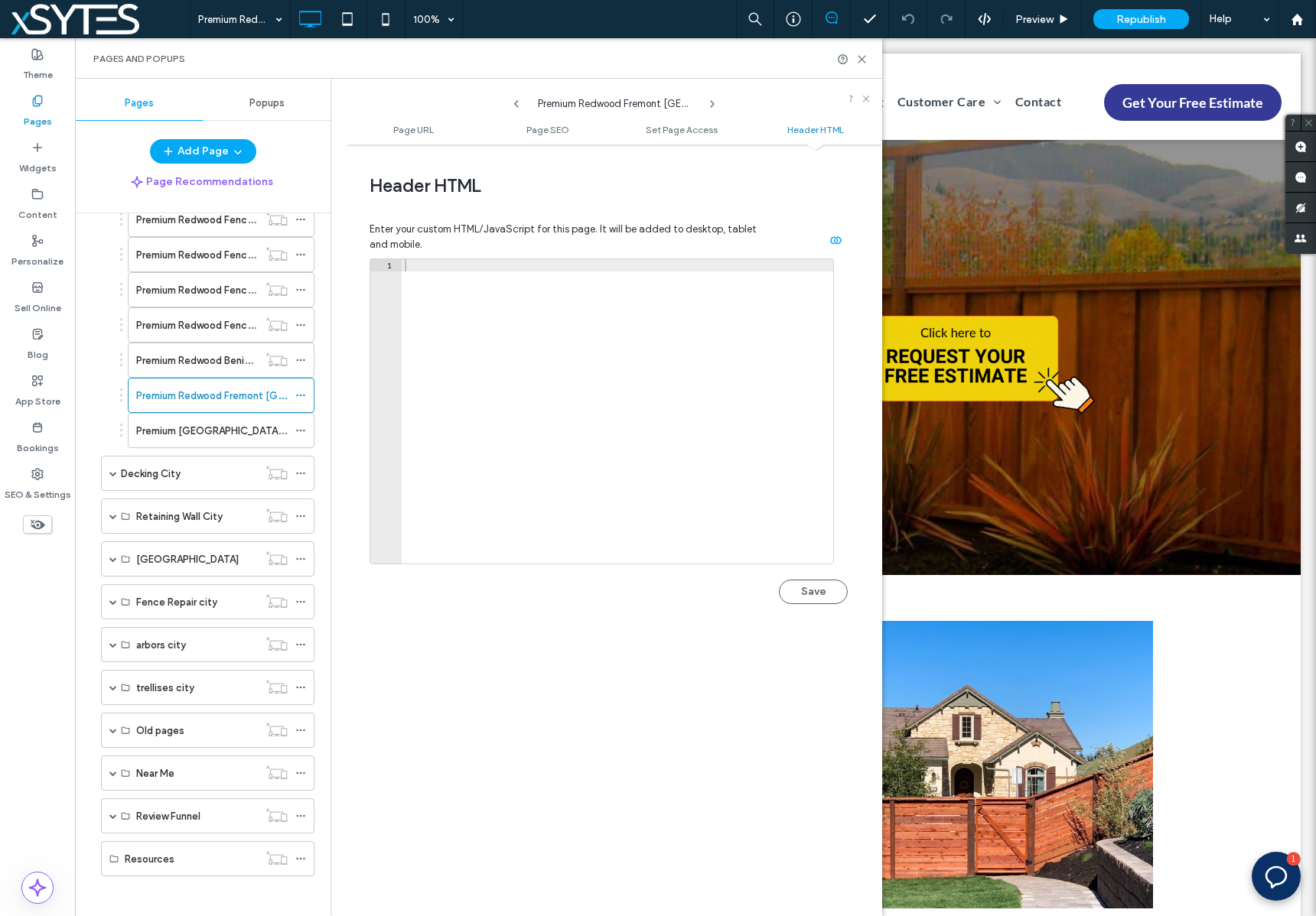
click at [469, 264] on div at bounding box center [617, 423] width 432 height 329
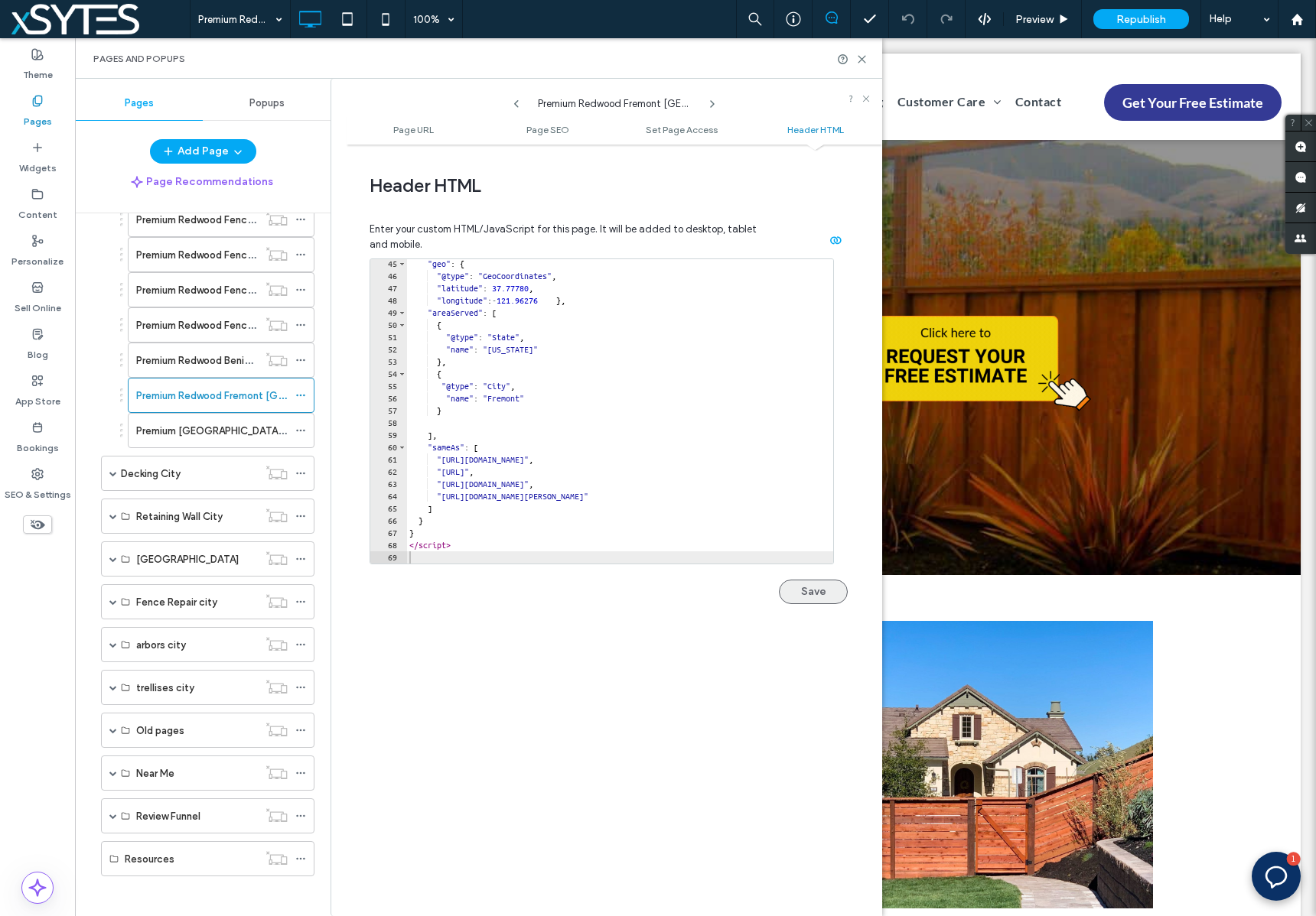
click at [837, 592] on button "Save" at bounding box center [814, 591] width 69 height 24
click at [181, 428] on label "Premium [GEOGRAPHIC_DATA] [GEOGRAPHIC_DATA]" at bounding box center [260, 430] width 249 height 27
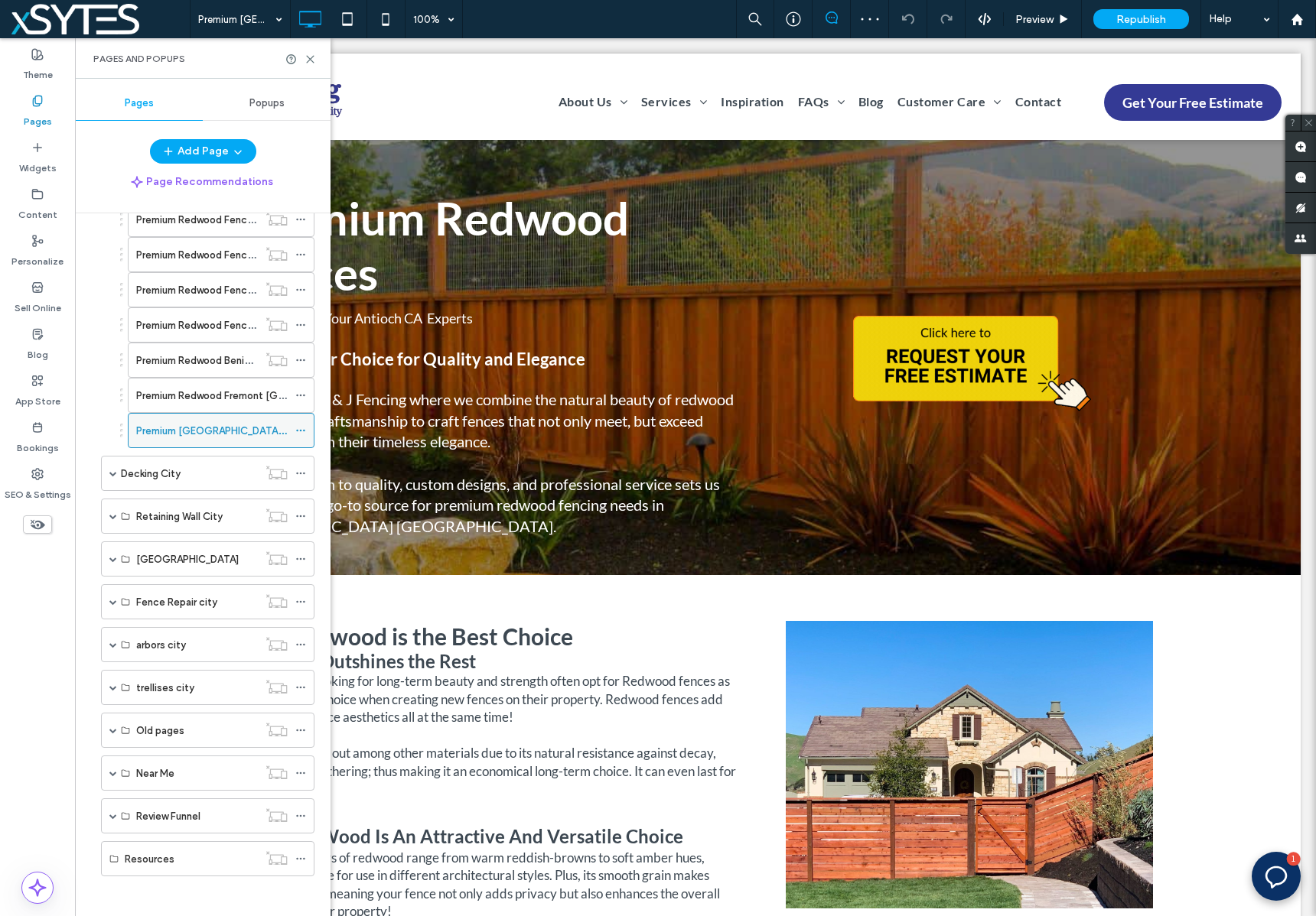
click at [302, 431] on icon at bounding box center [300, 430] width 10 height 10
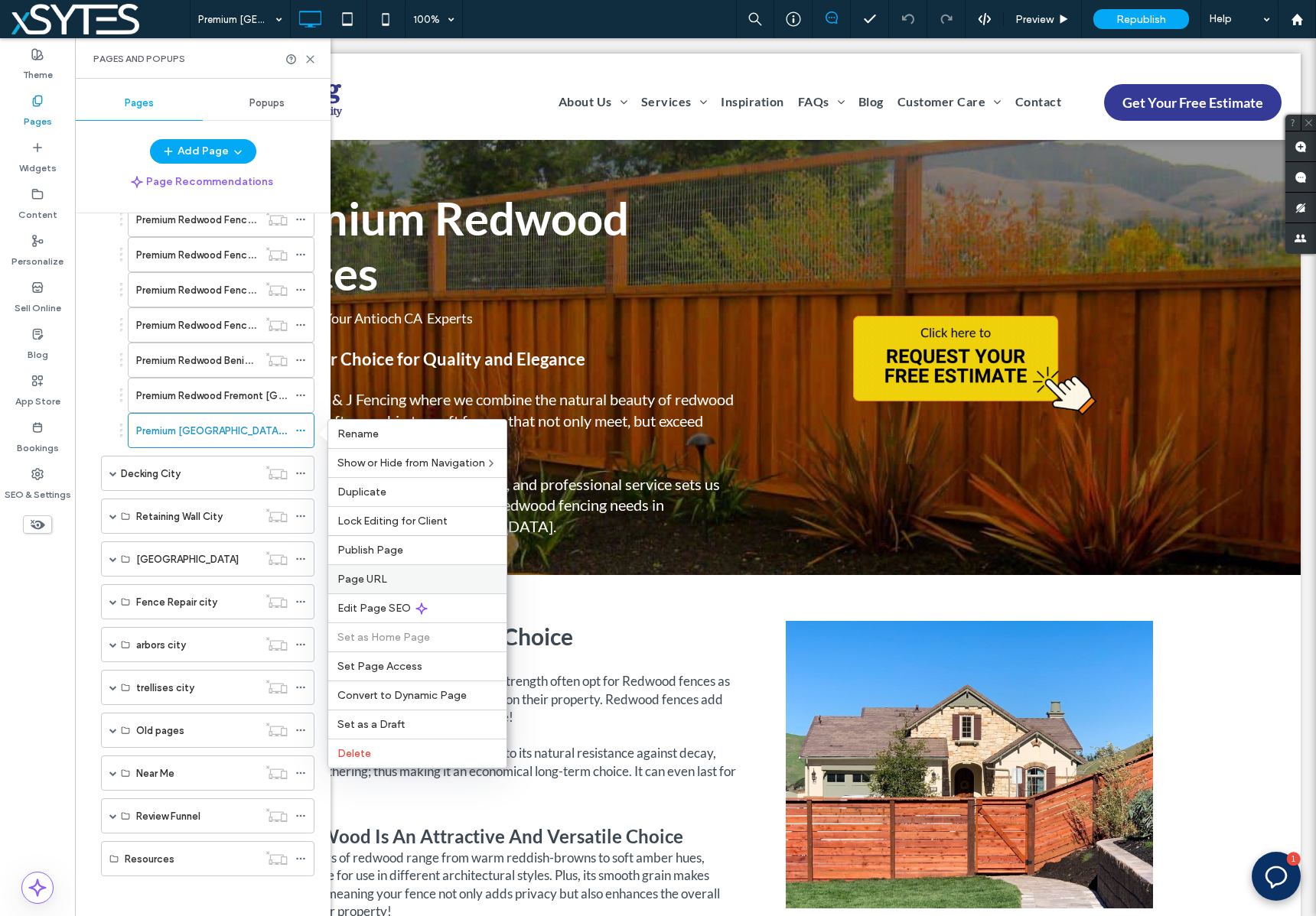
click at [382, 578] on span "Page URL" at bounding box center [363, 579] width 50 height 13
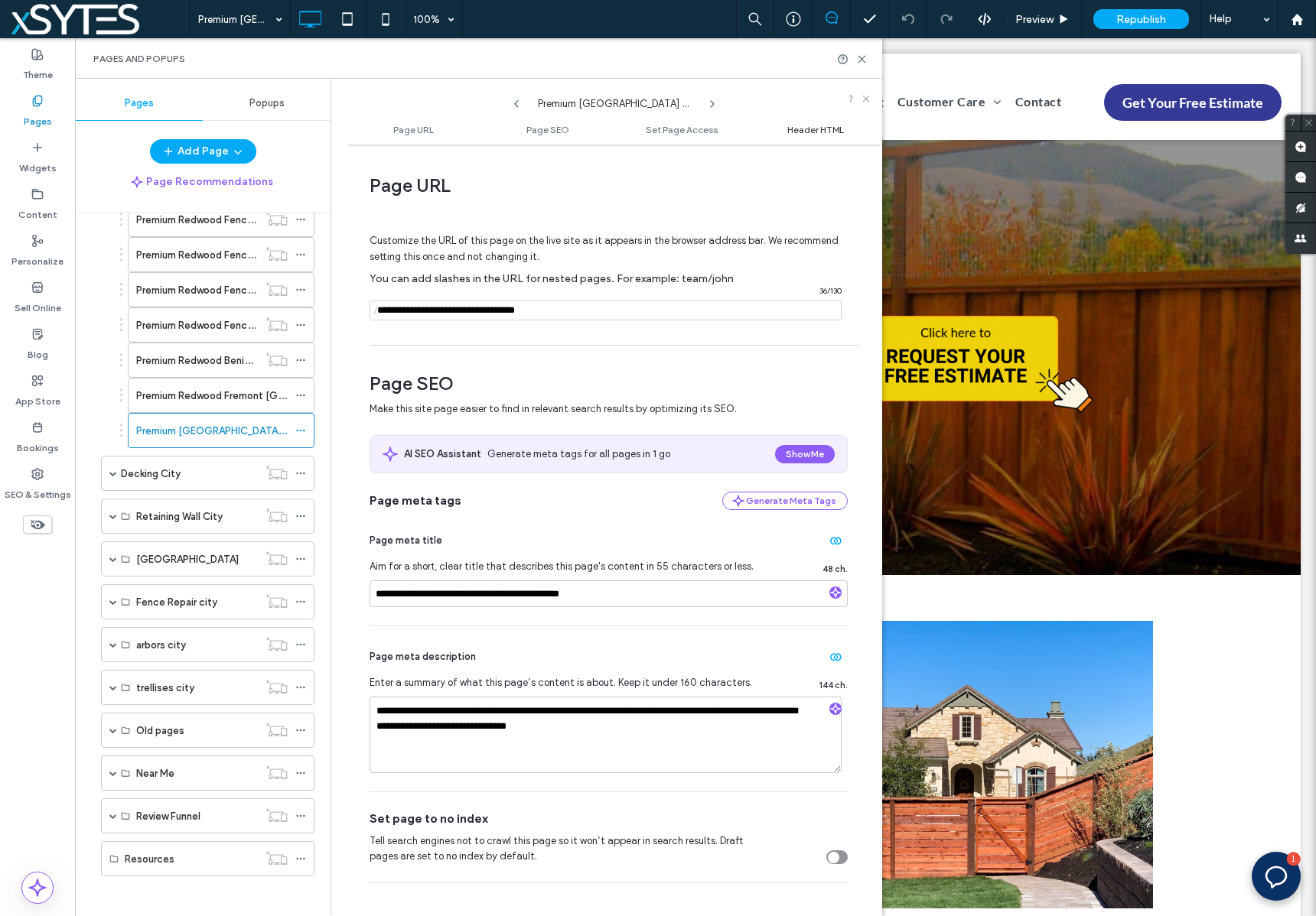
click at [833, 126] on span "Header HTML" at bounding box center [815, 129] width 56 height 11
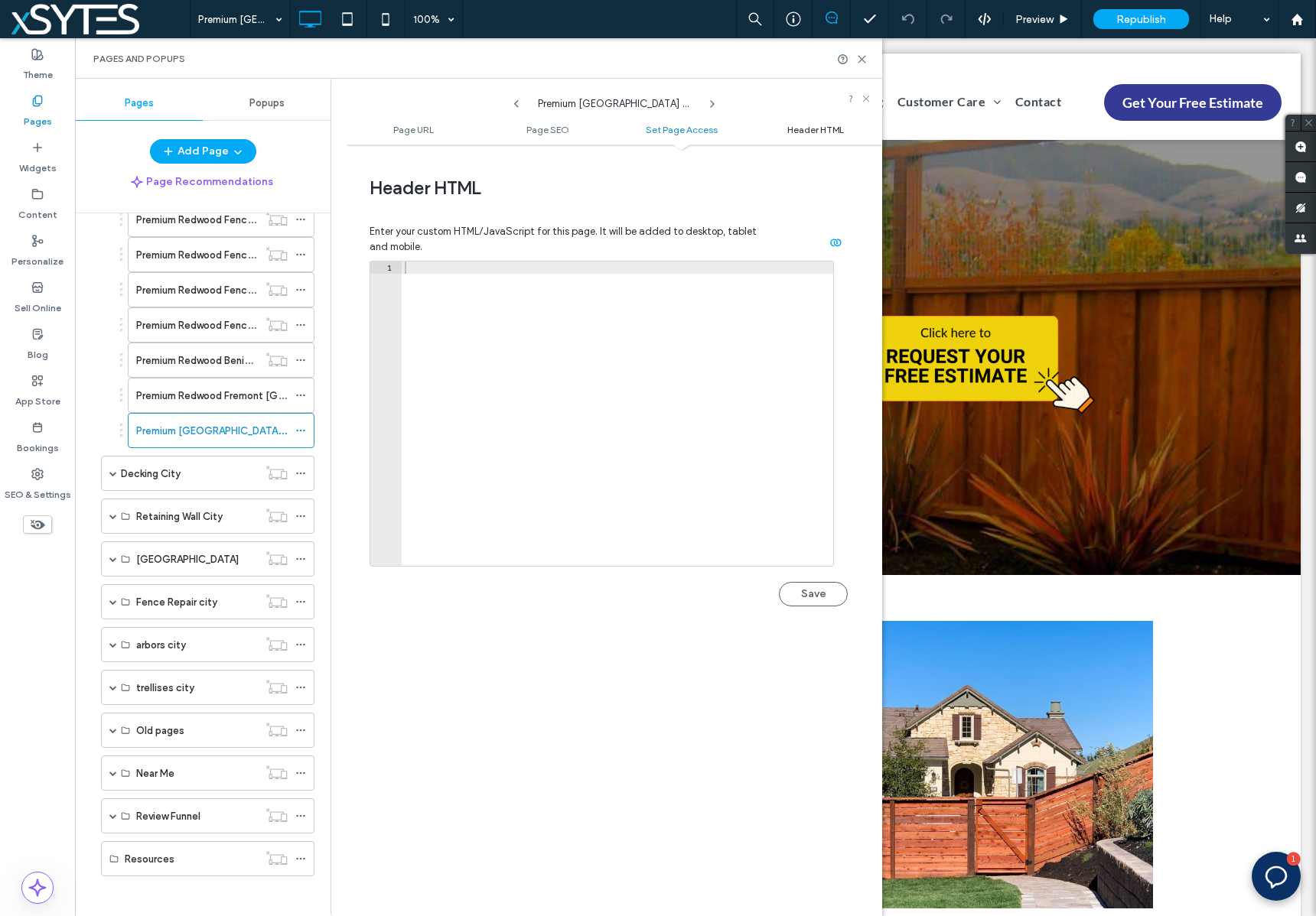
scroll to position [1411, 0]
click at [642, 263] on div at bounding box center [617, 423] width 432 height 329
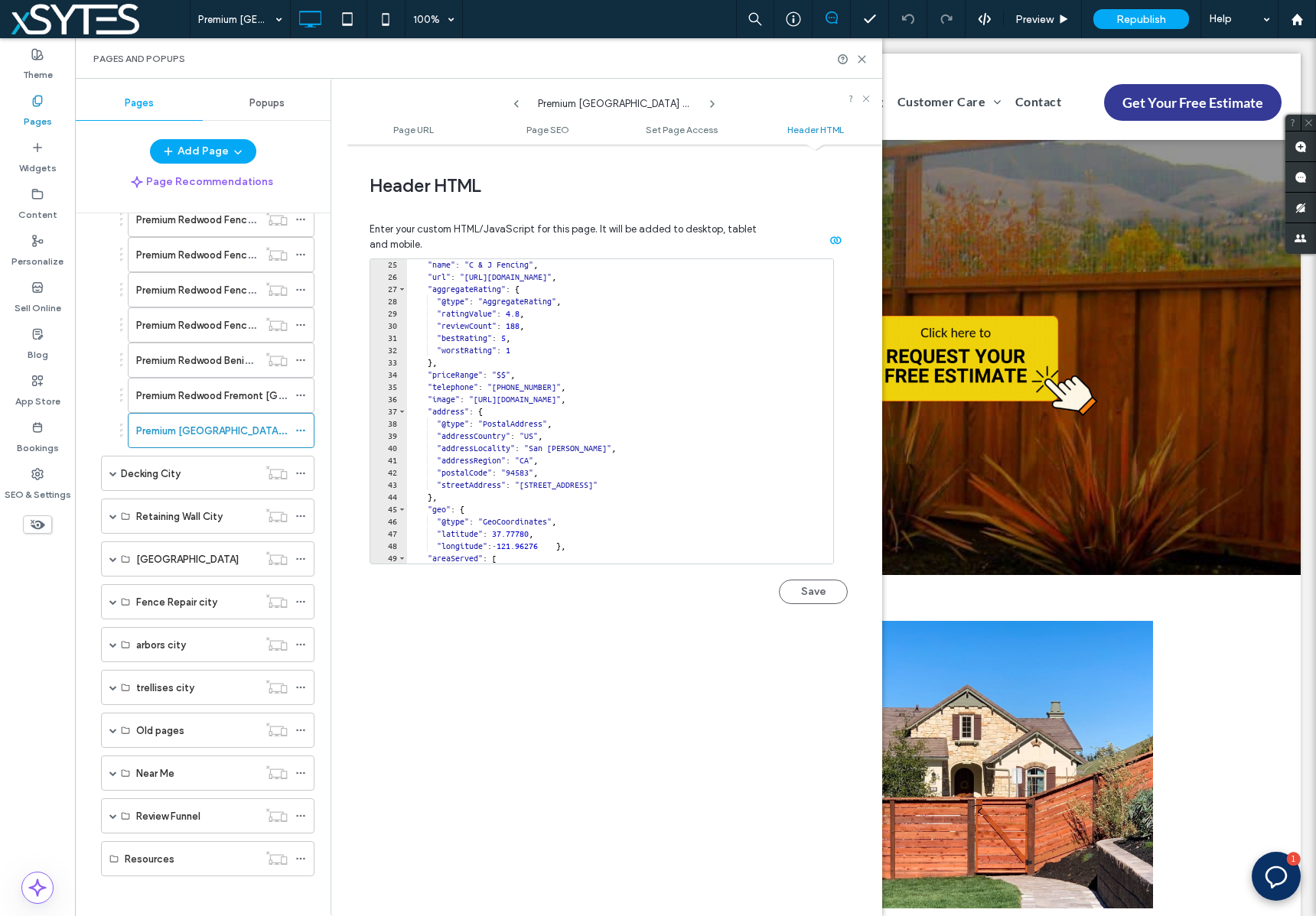
scroll to position [228, 0]
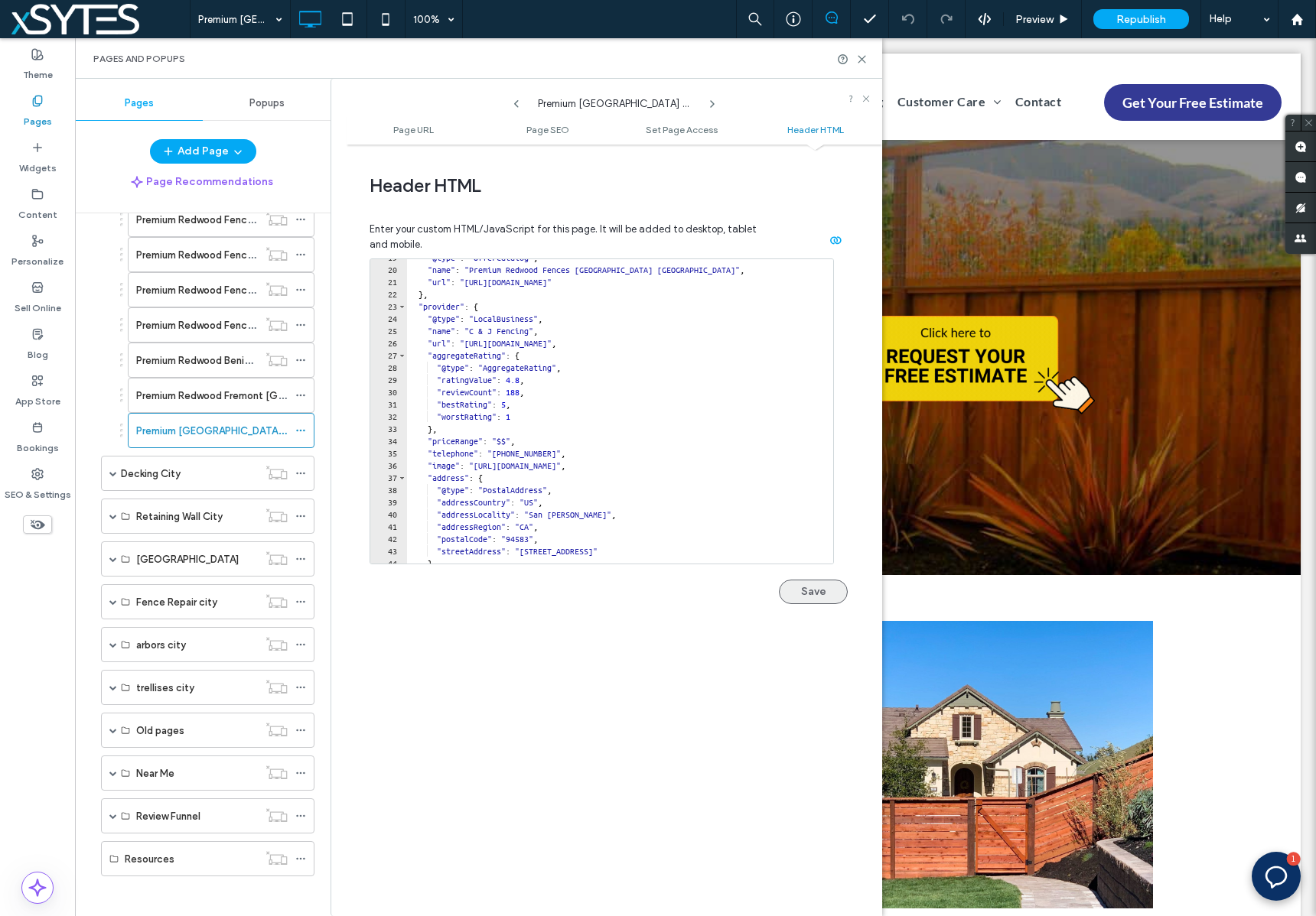
click at [814, 593] on button "Save" at bounding box center [814, 591] width 69 height 24
click at [602, 661] on div "**********" at bounding box center [614, 530] width 535 height 756
click at [603, 774] on div "**********" at bounding box center [614, 530] width 535 height 756
click at [862, 101] on icon at bounding box center [865, 98] width 9 height 9
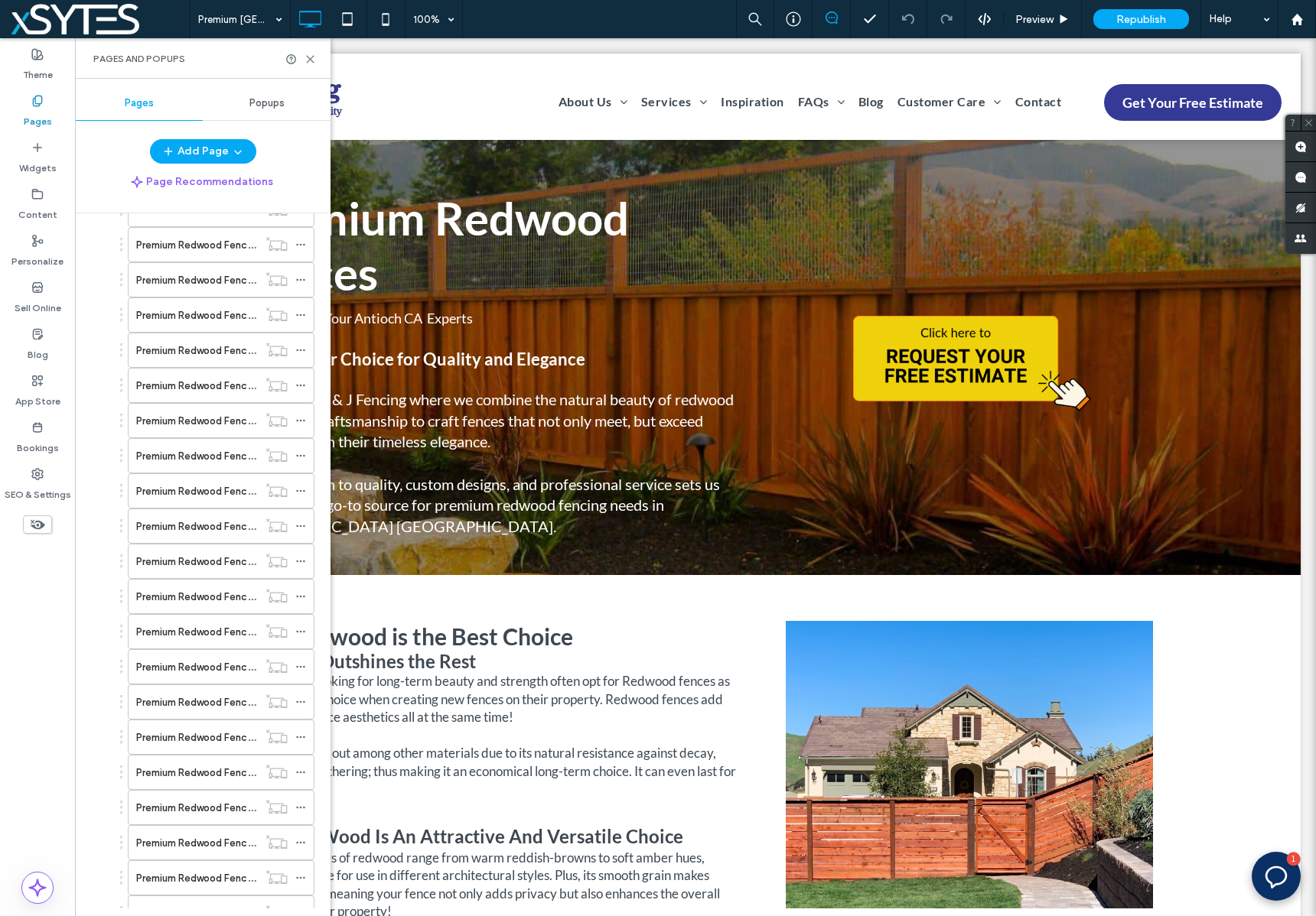
scroll to position [738, 0]
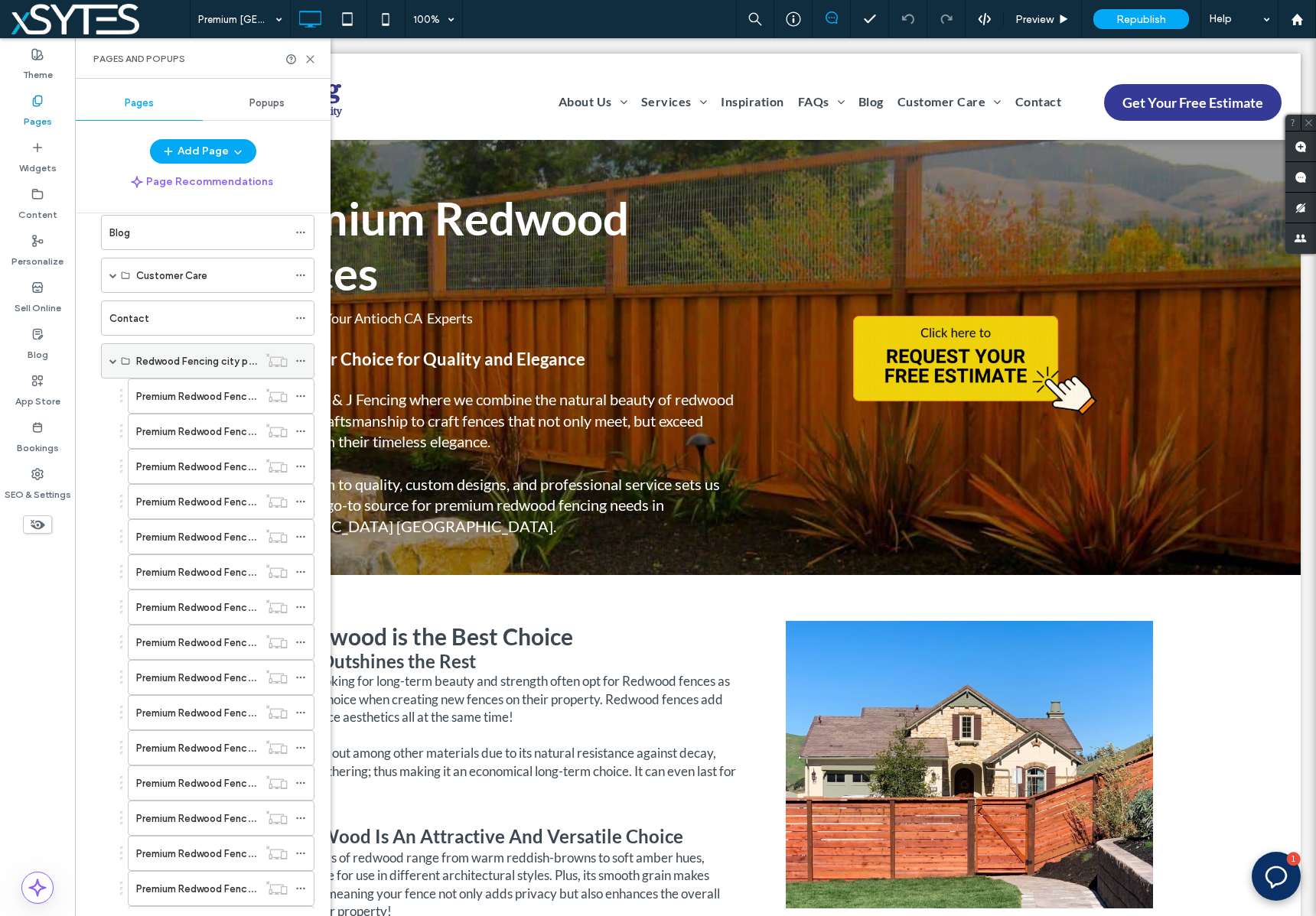
click at [110, 358] on span at bounding box center [113, 361] width 8 height 8
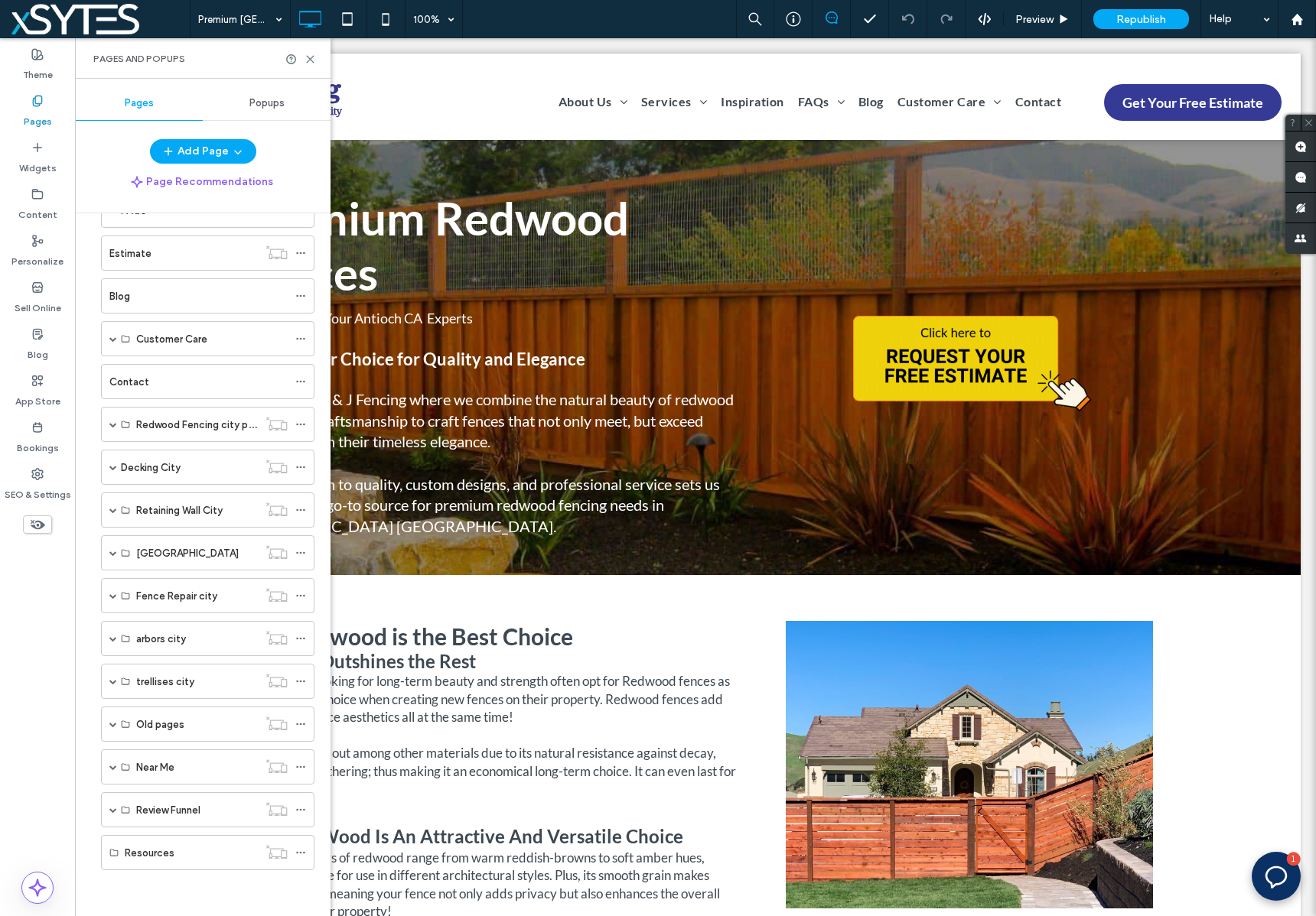
scroll to position [675, 0]
click at [109, 594] on span at bounding box center [113, 595] width 8 height 8
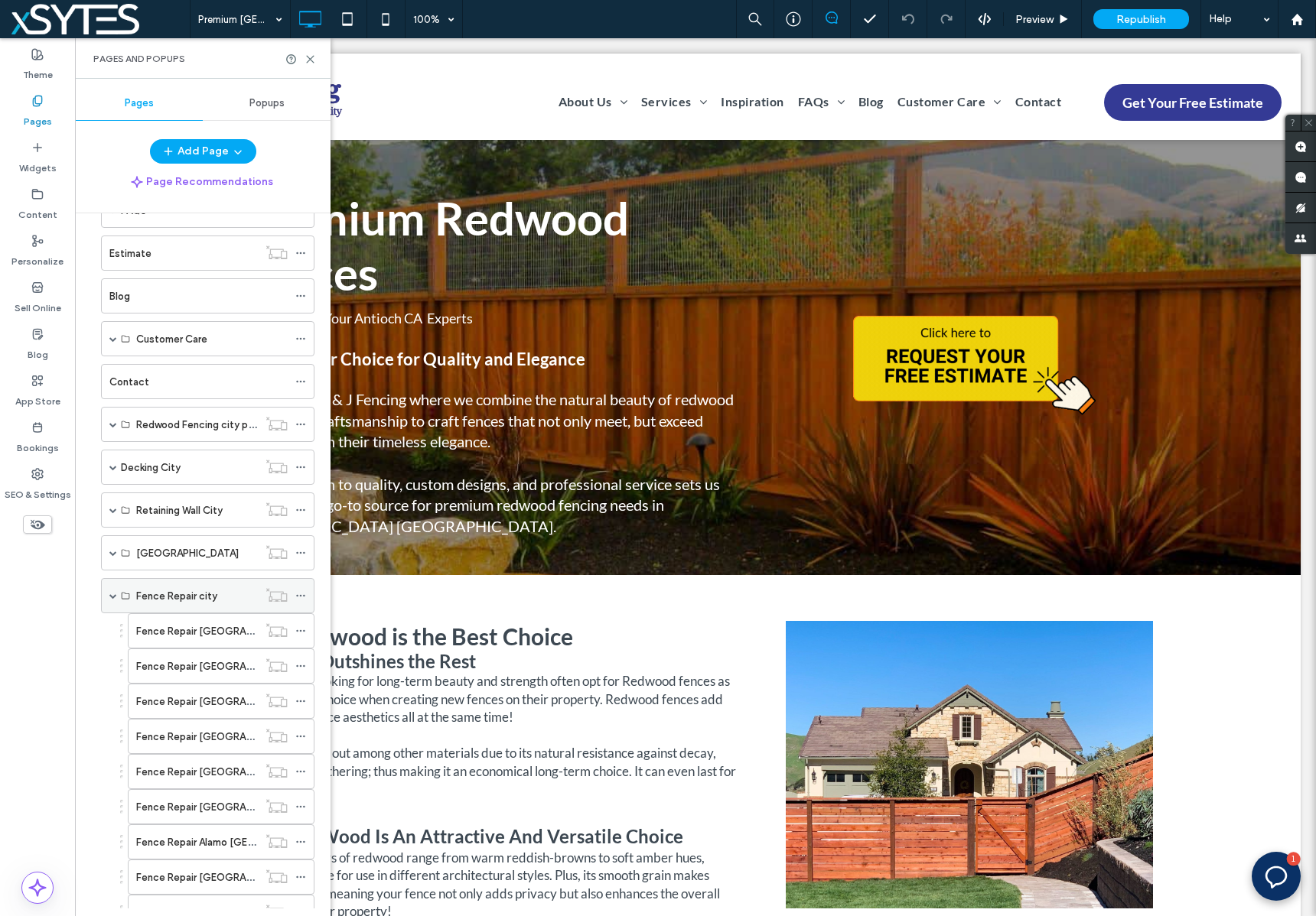
scroll to position [738, 0]
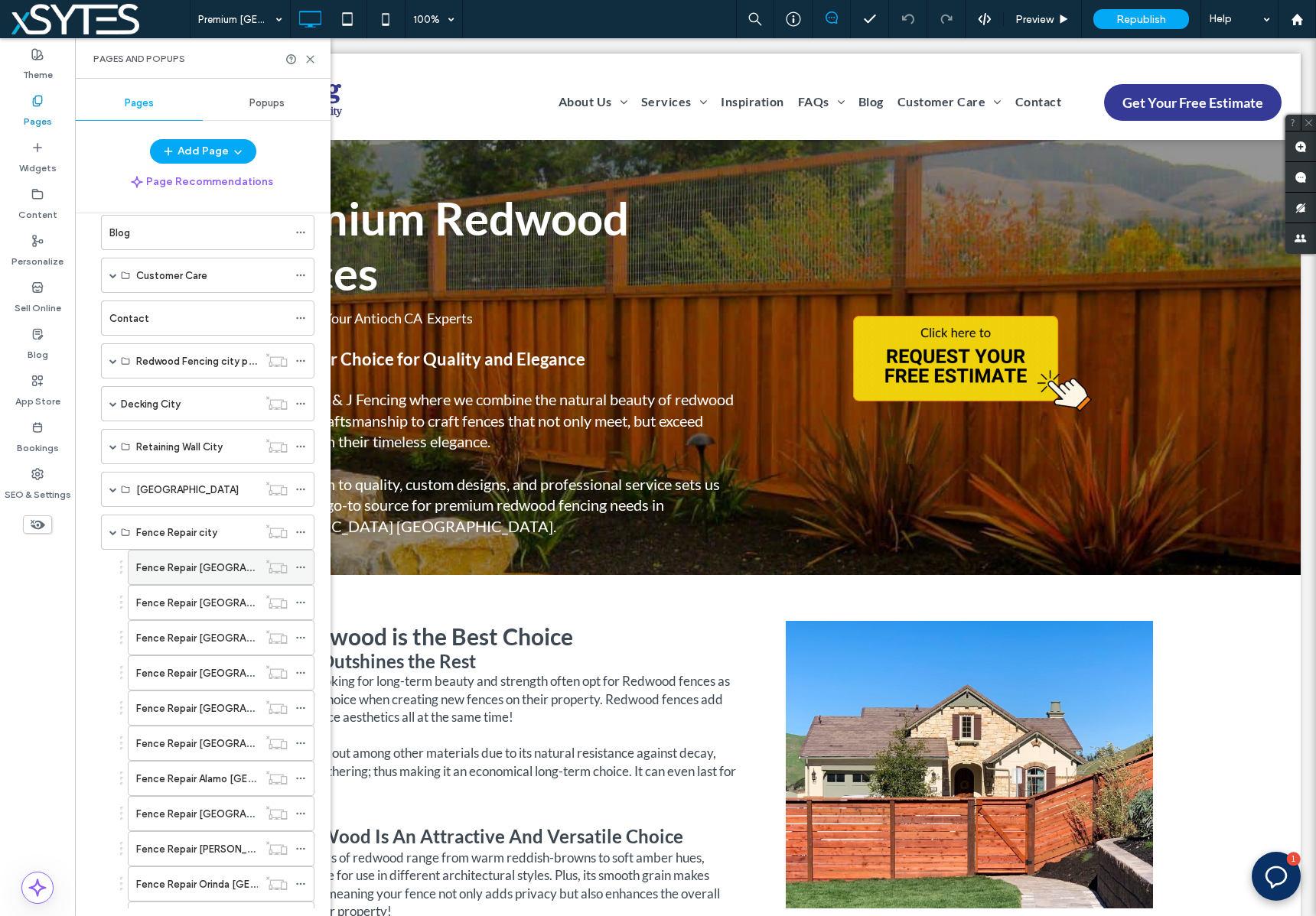
click at [231, 562] on label "Fence Repair [GEOGRAPHIC_DATA] [GEOGRAPHIC_DATA]" at bounding box center [271, 567] width 270 height 27
click at [304, 566] on icon at bounding box center [300, 566] width 10 height 10
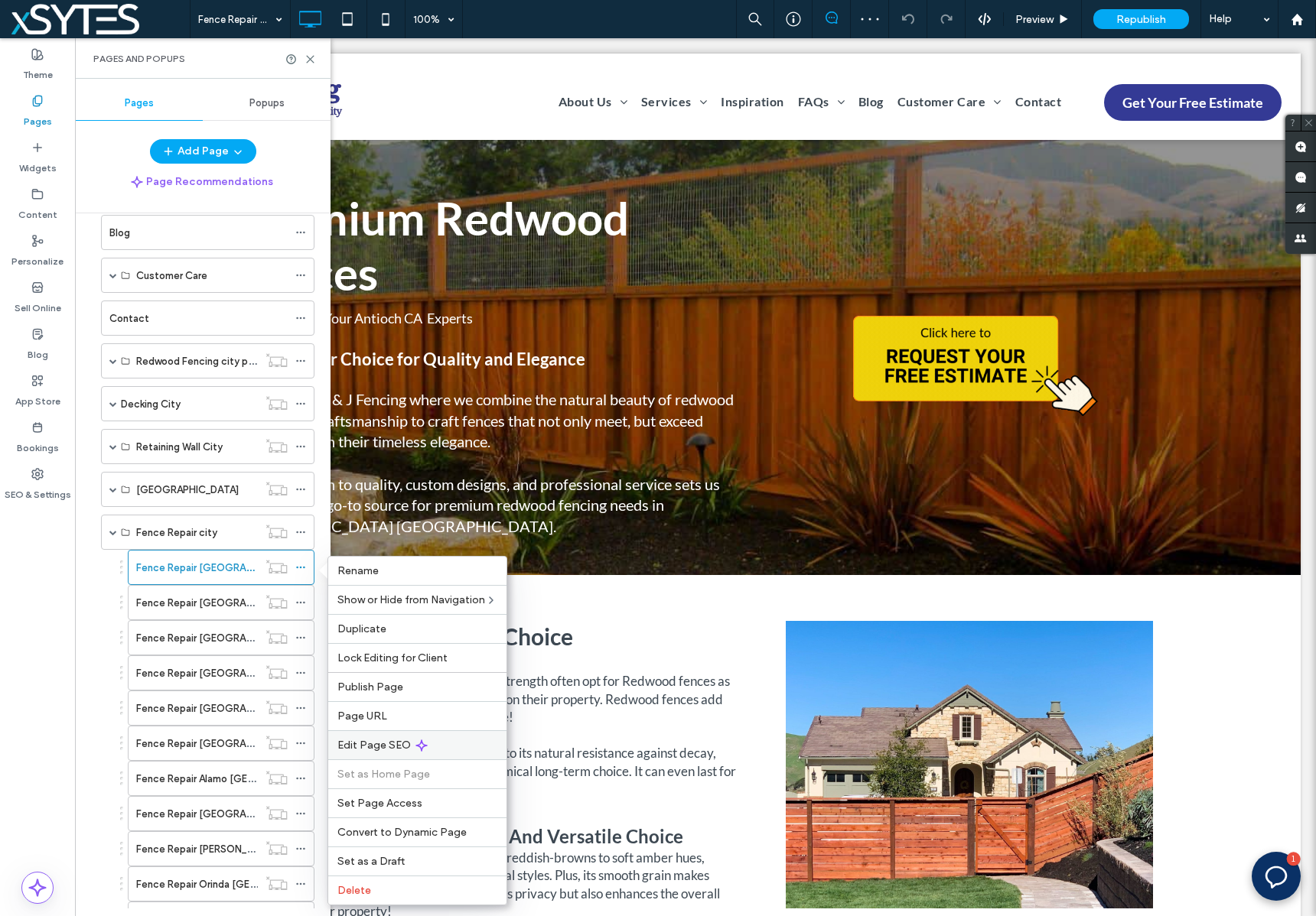
click at [477, 745] on div "Edit Page SEO" at bounding box center [417, 745] width 178 height 29
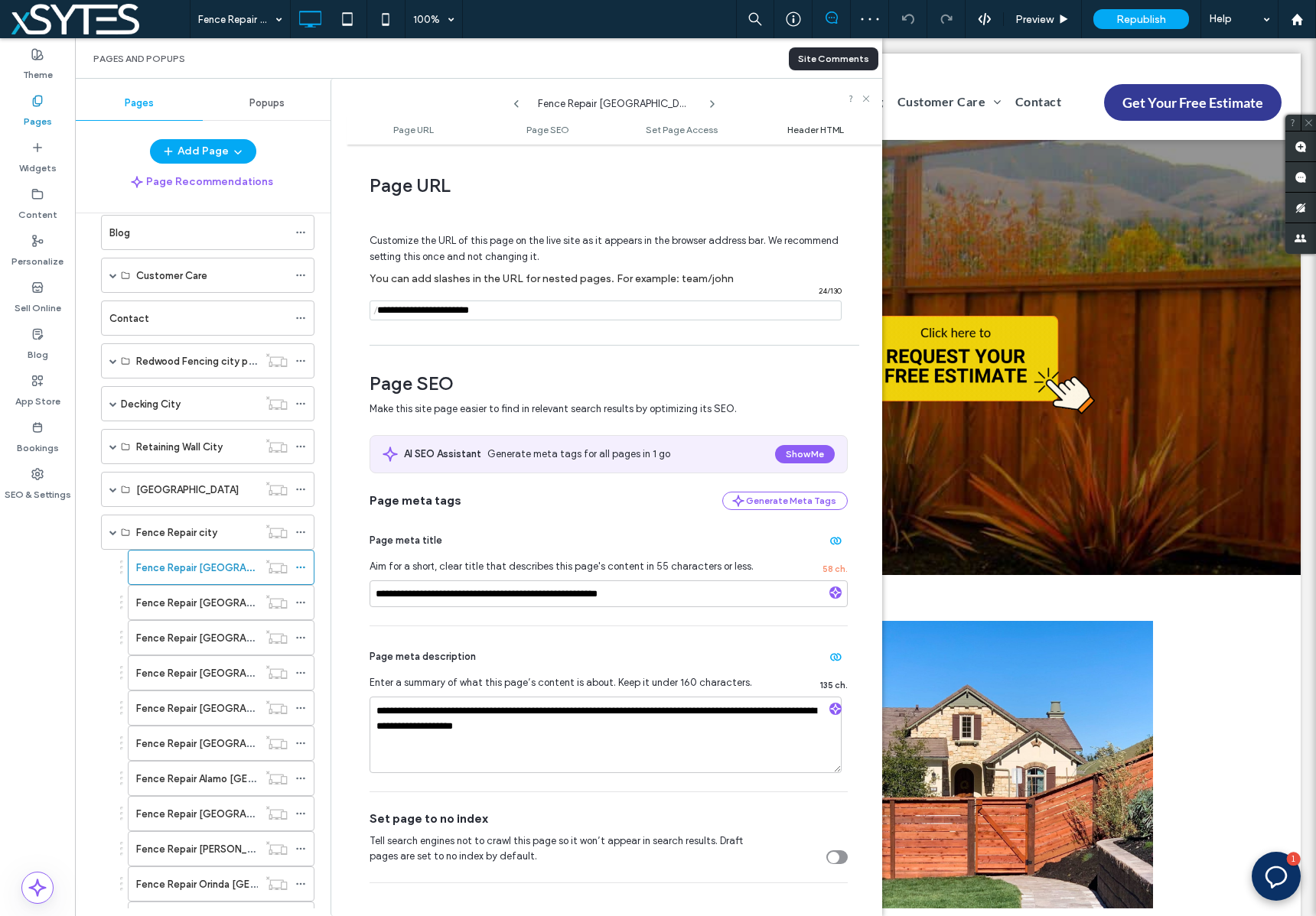
click at [820, 133] on span "Header HTML" at bounding box center [815, 129] width 56 height 11
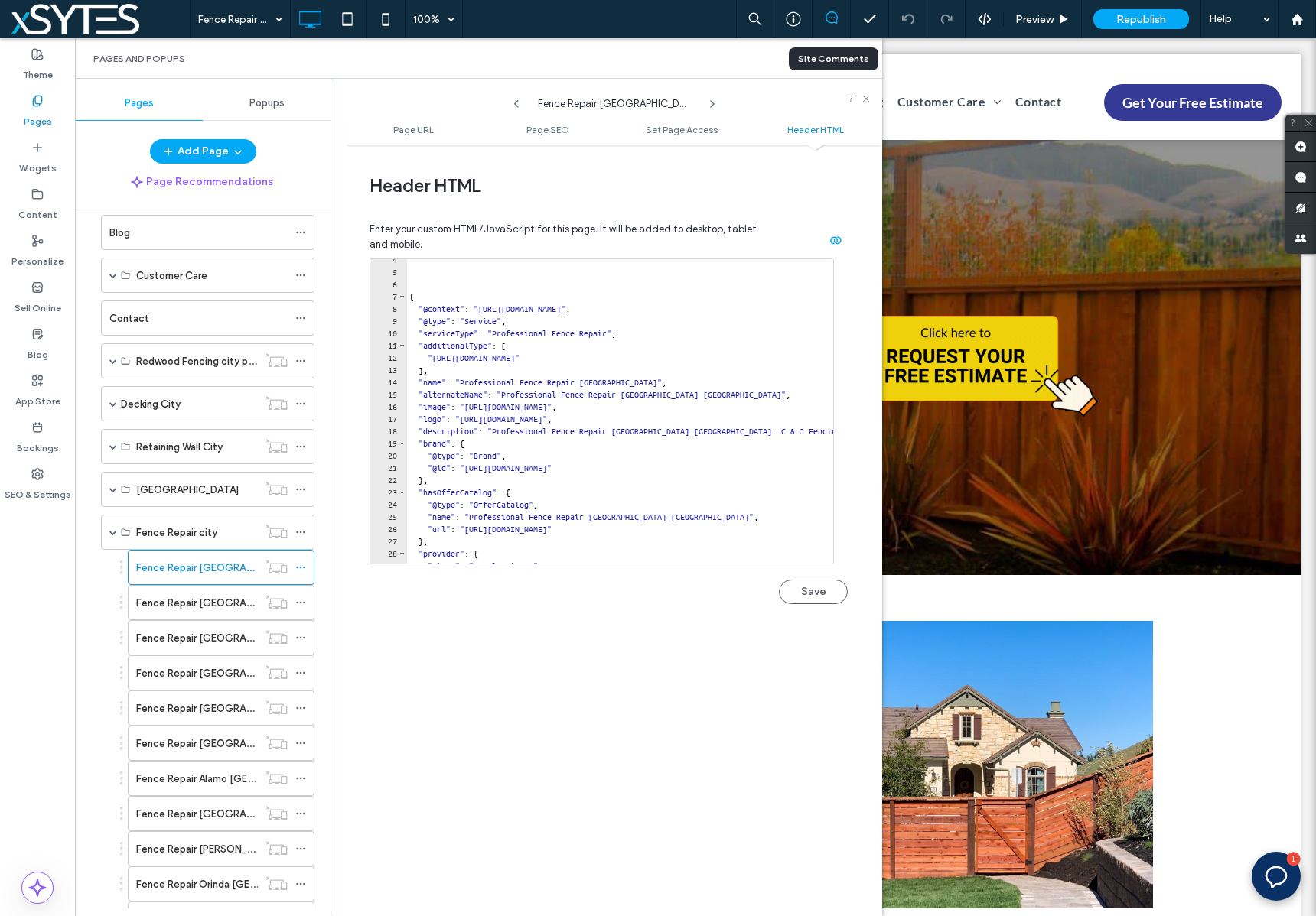
scroll to position [68, 0]
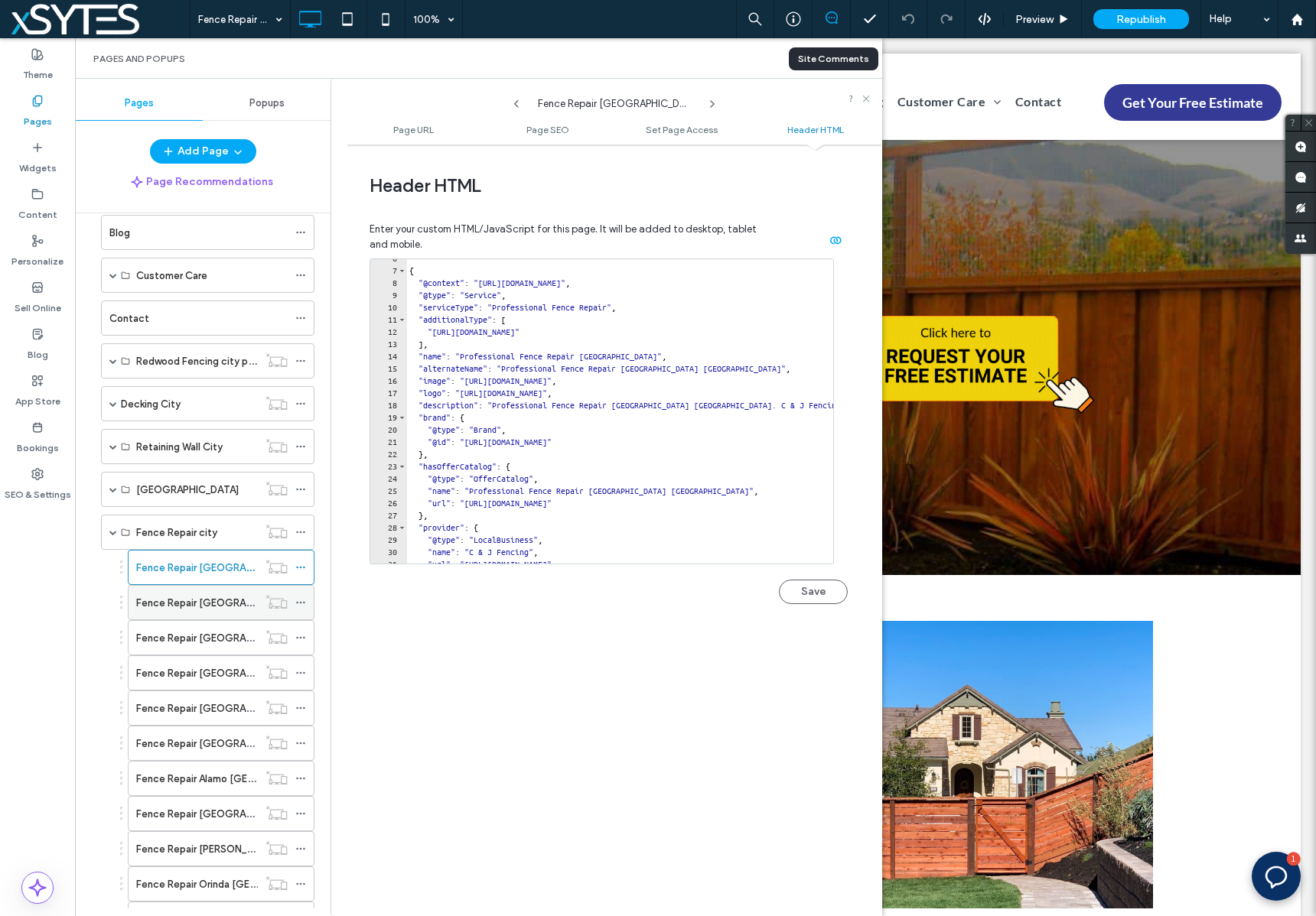
click at [232, 603] on label "Fence Repair [GEOGRAPHIC_DATA] [GEOGRAPHIC_DATA]" at bounding box center [271, 603] width 270 height 27
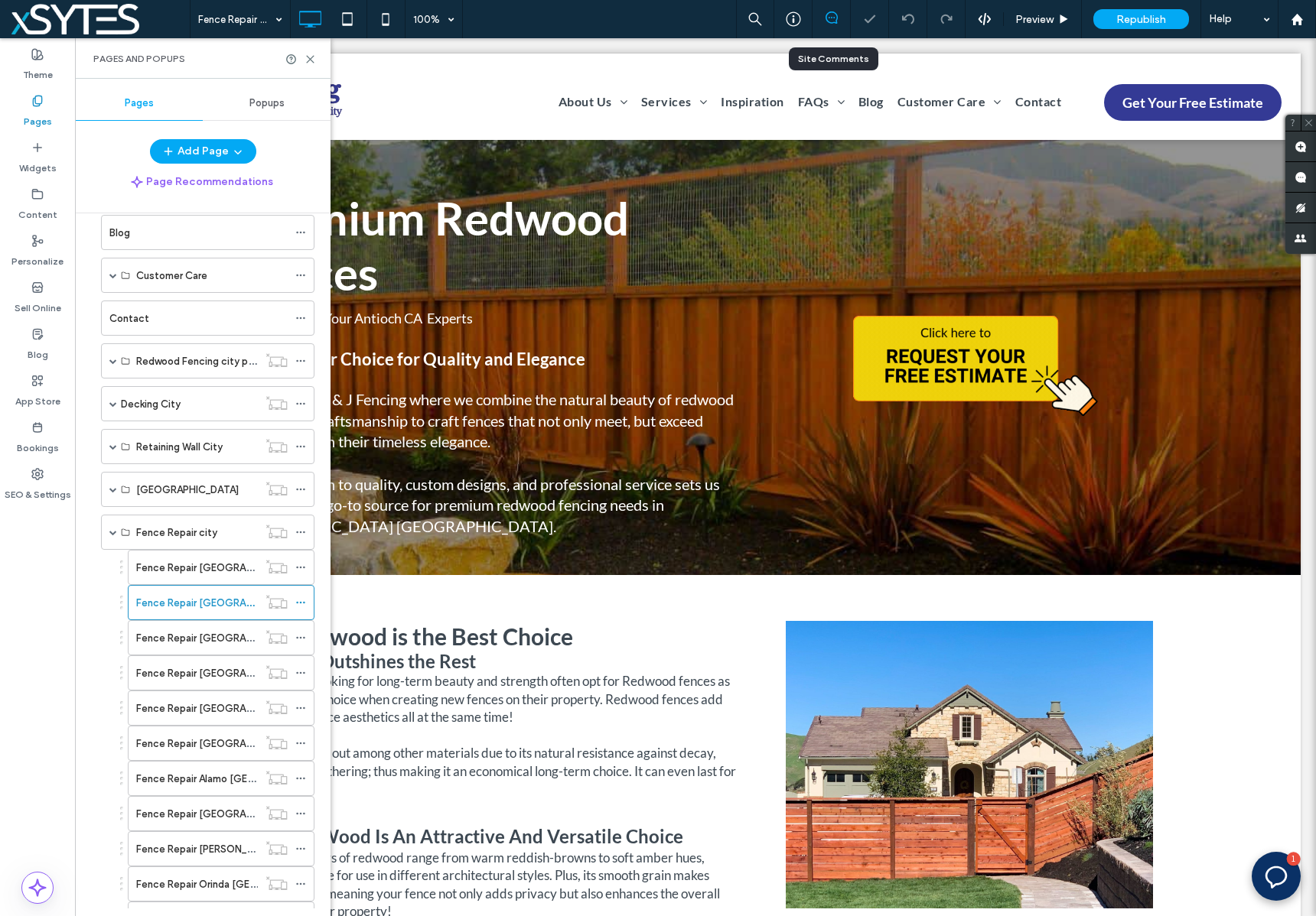
click at [304, 601] on icon at bounding box center [300, 602] width 10 height 10
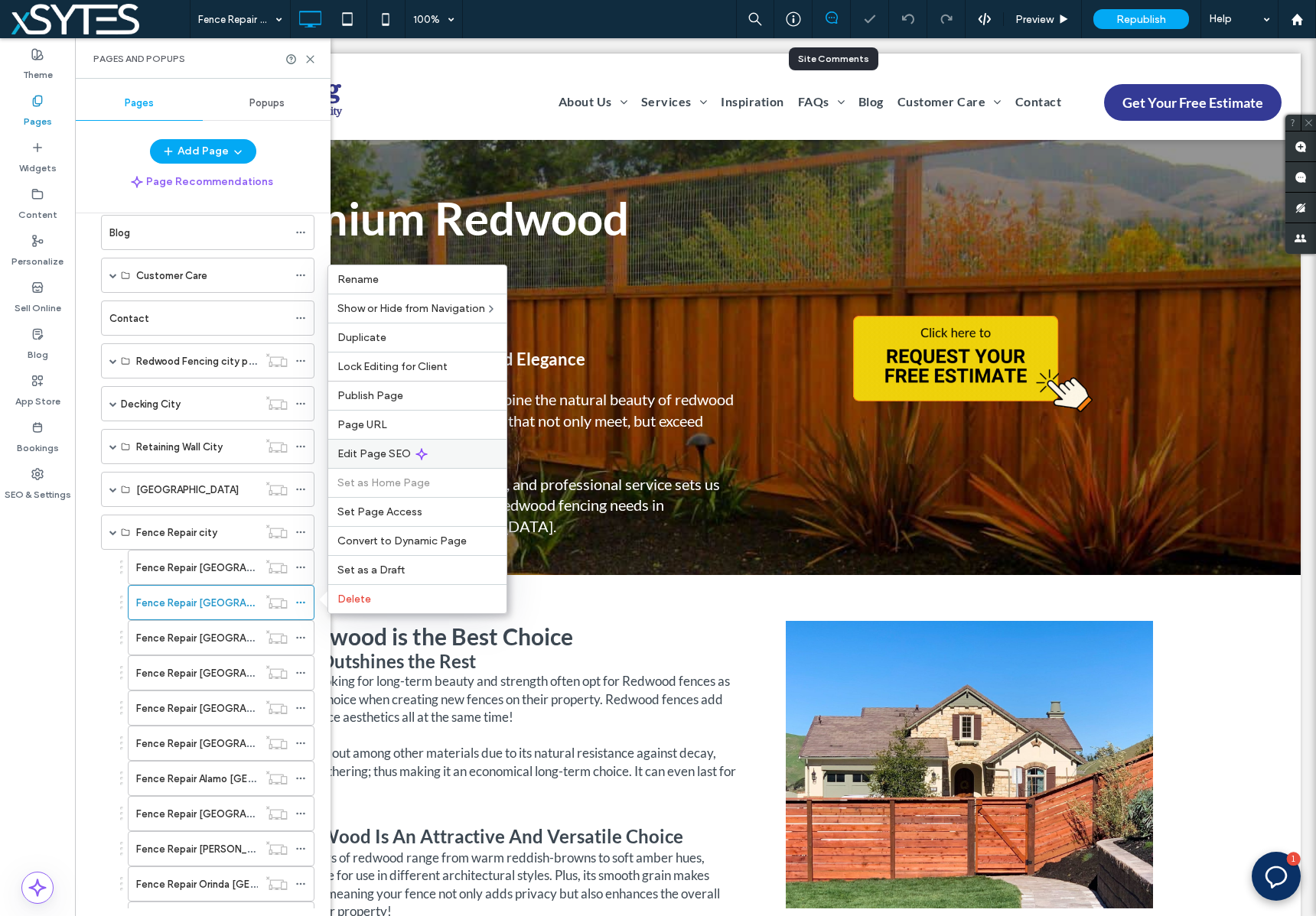
click at [437, 451] on div "Edit Page SEO" at bounding box center [417, 453] width 178 height 29
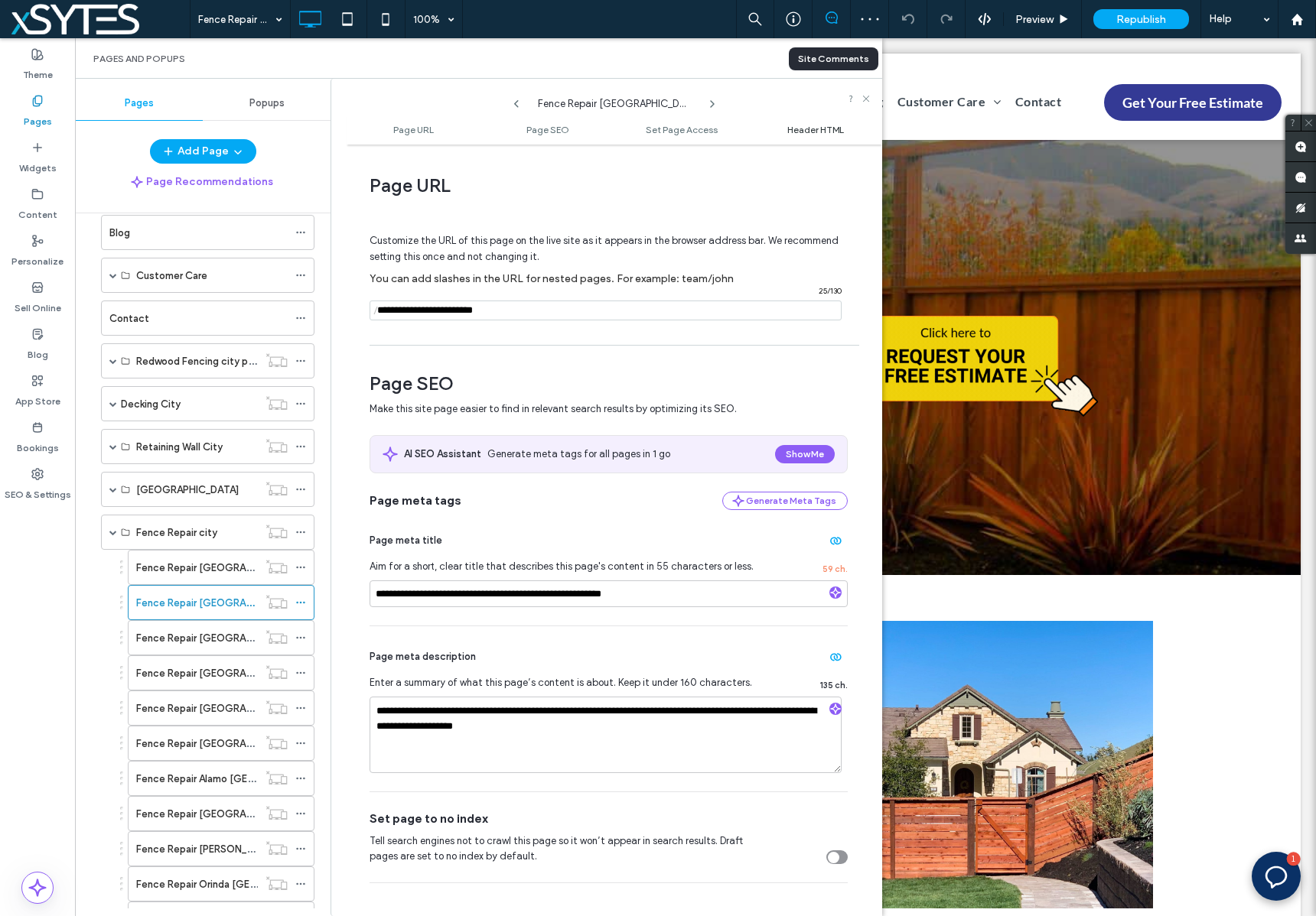
click at [789, 132] on span "Header HTML" at bounding box center [815, 129] width 56 height 11
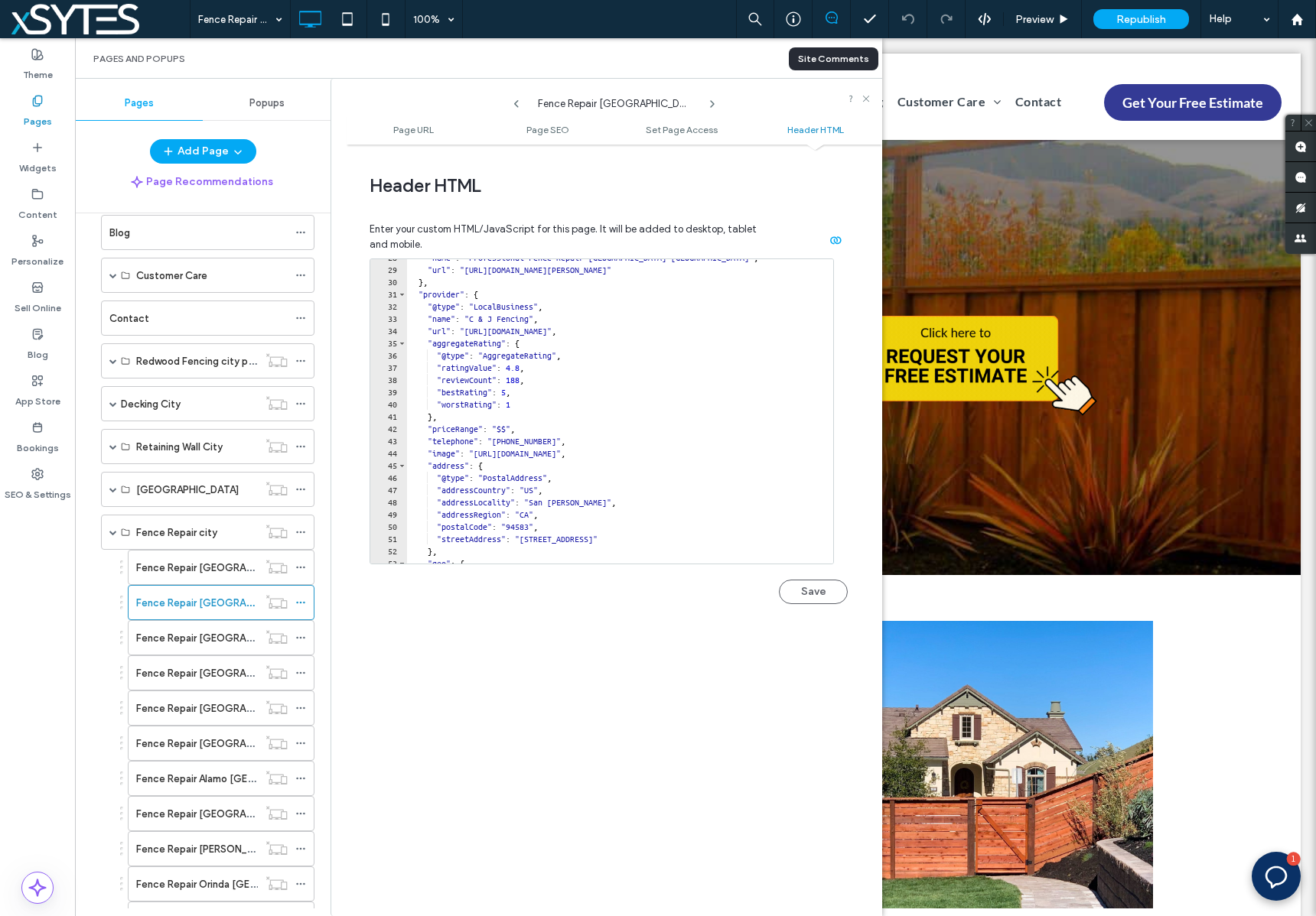
scroll to position [338, 0]
click at [301, 638] on use at bounding box center [300, 638] width 8 height 2
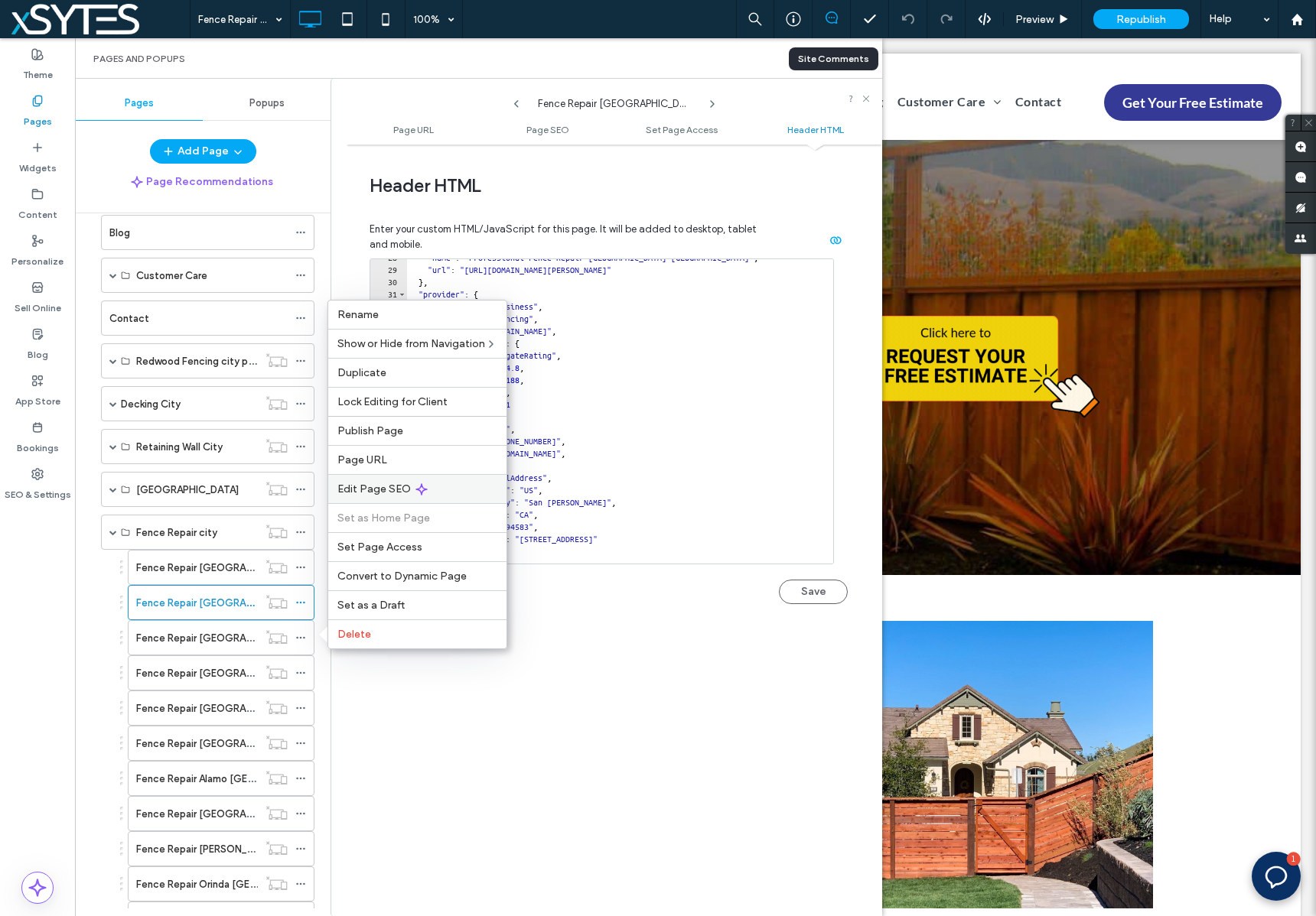
click at [452, 481] on div "Edit Page SEO" at bounding box center [417, 489] width 178 height 29
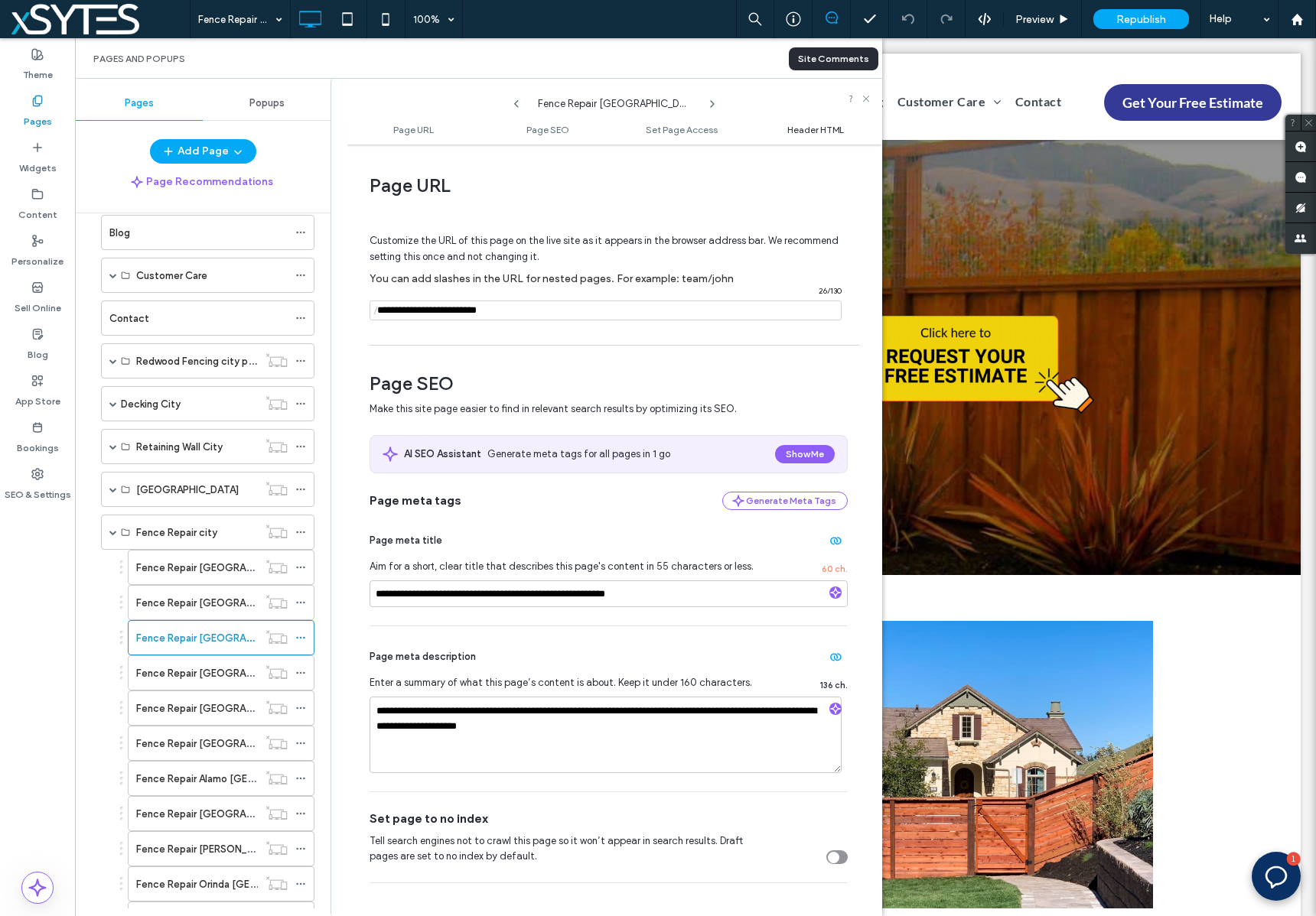
click at [825, 127] on span "Header HTML" at bounding box center [815, 129] width 56 height 11
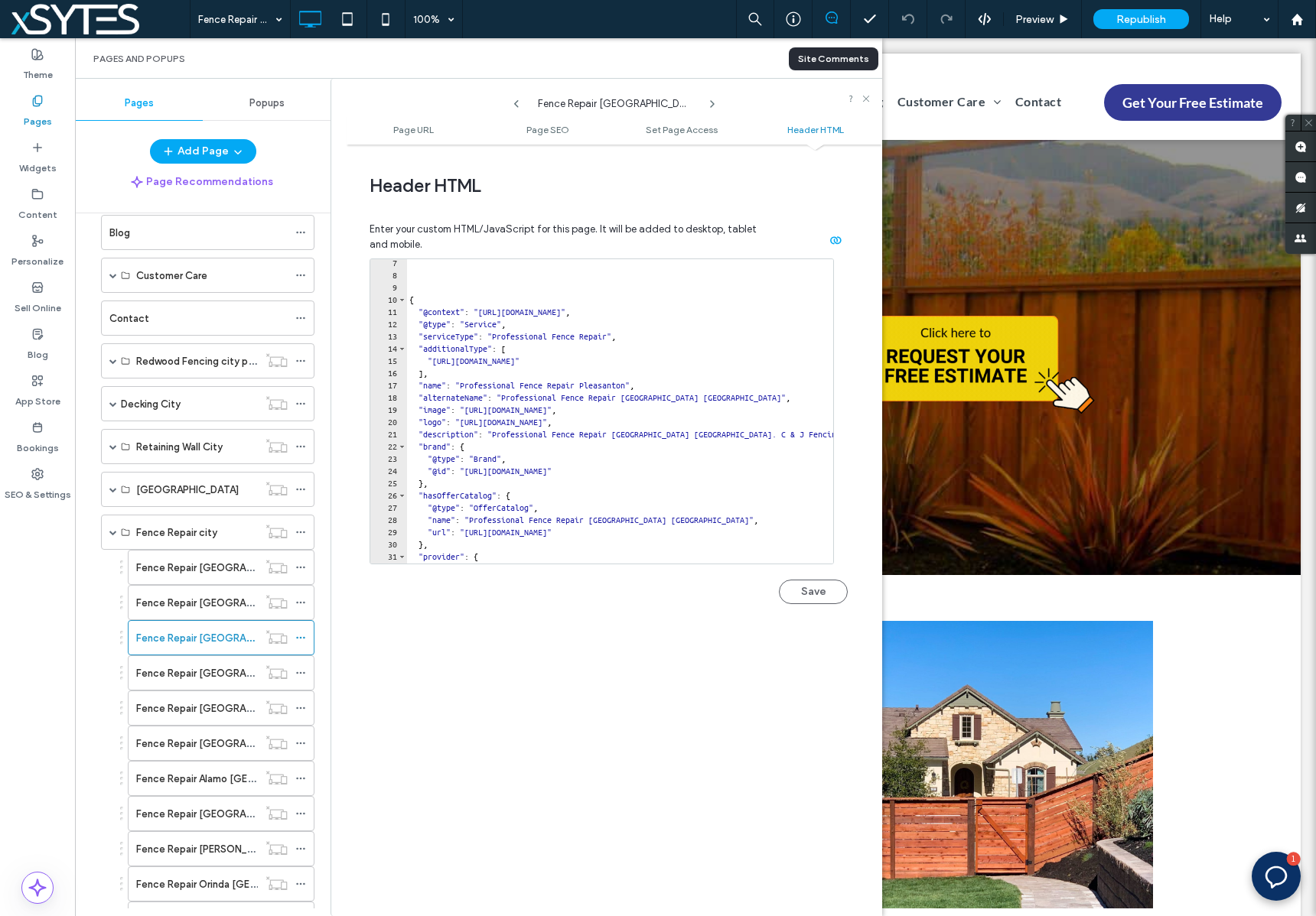
scroll to position [76, 0]
click at [302, 673] on icon at bounding box center [300, 673] width 10 height 10
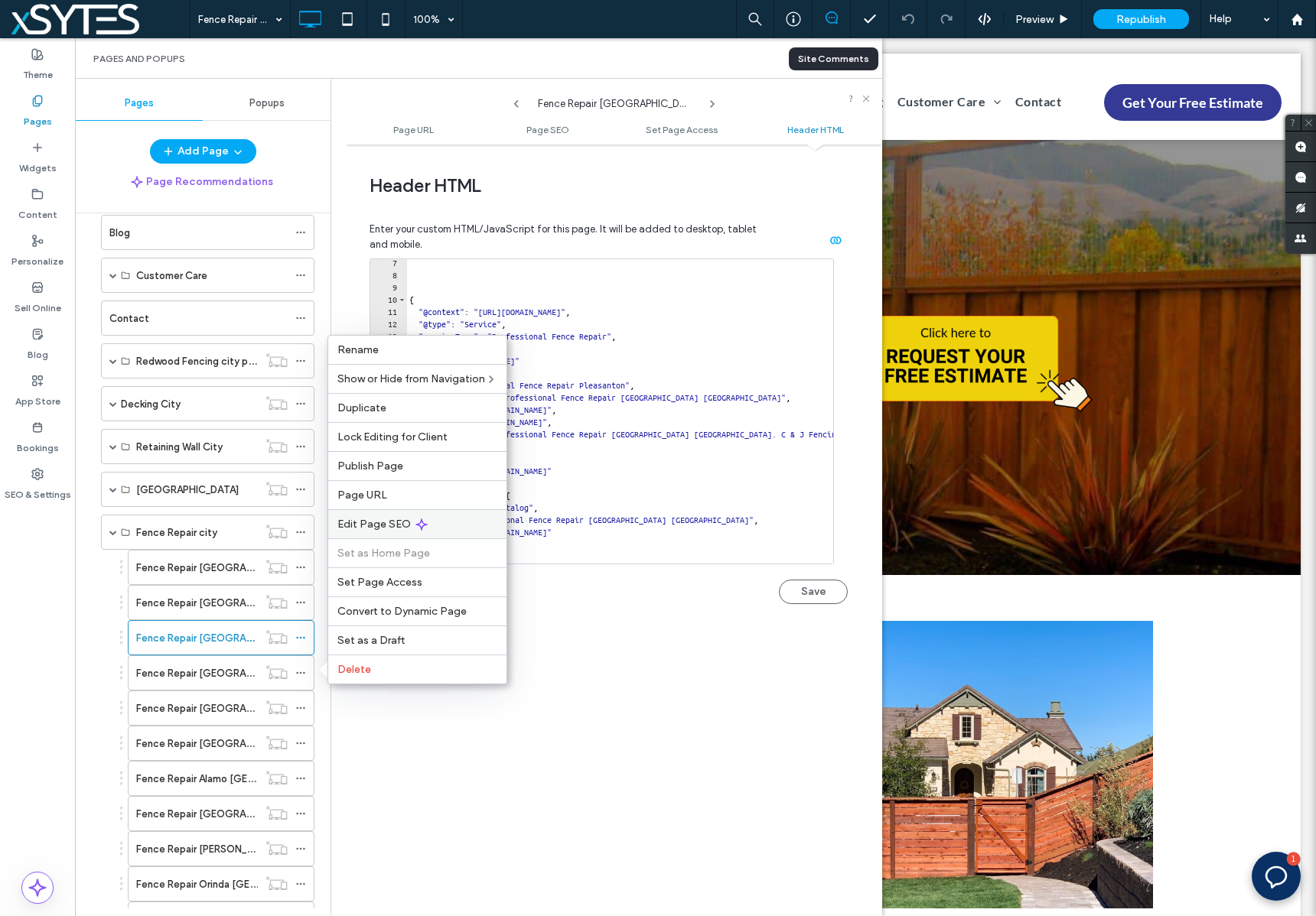
click at [467, 516] on div "Edit Page SEO" at bounding box center [417, 524] width 178 height 29
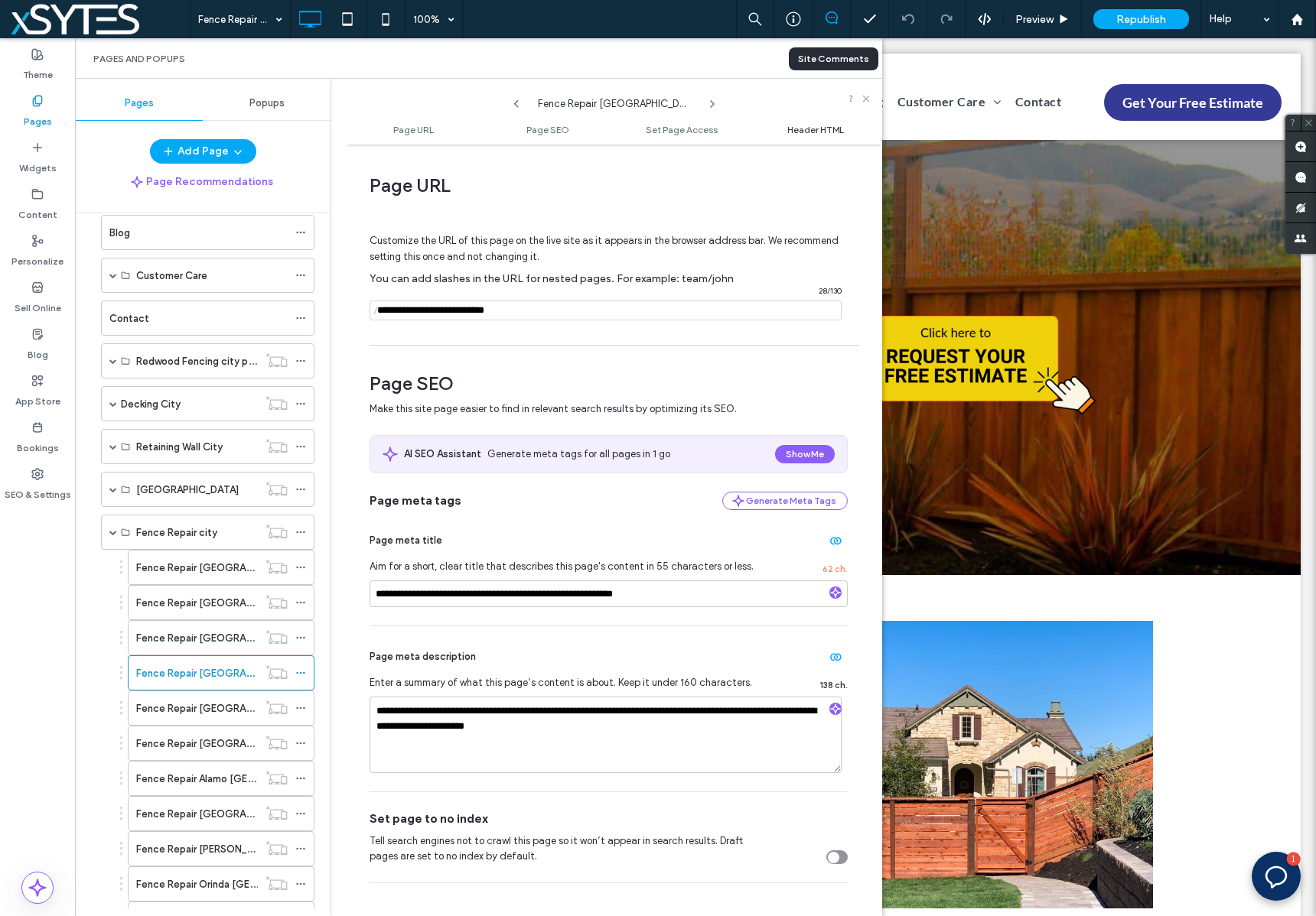
click at [829, 125] on span "Header HTML" at bounding box center [815, 129] width 56 height 11
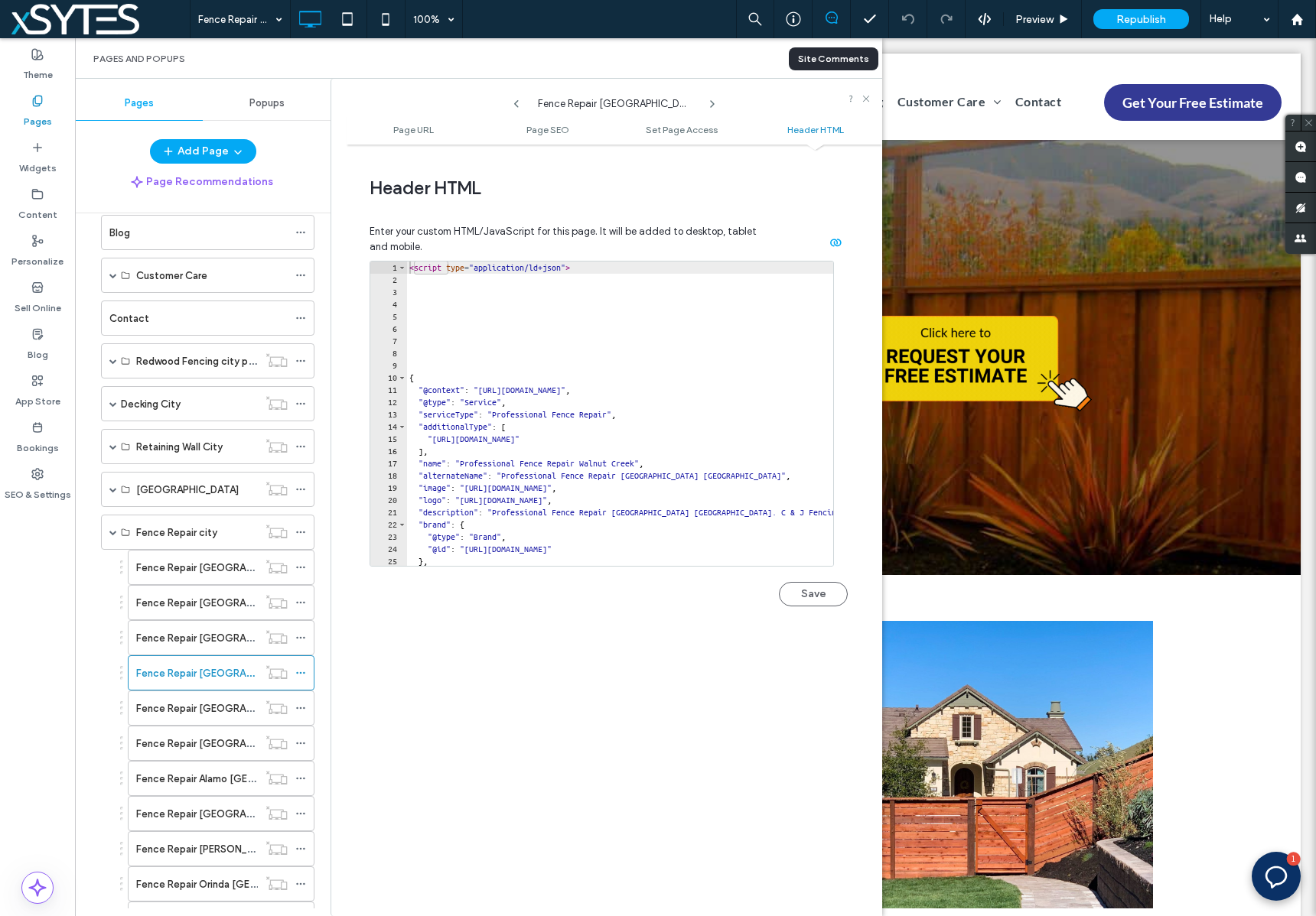
scroll to position [1409, 0]
click at [301, 706] on icon at bounding box center [300, 707] width 10 height 10
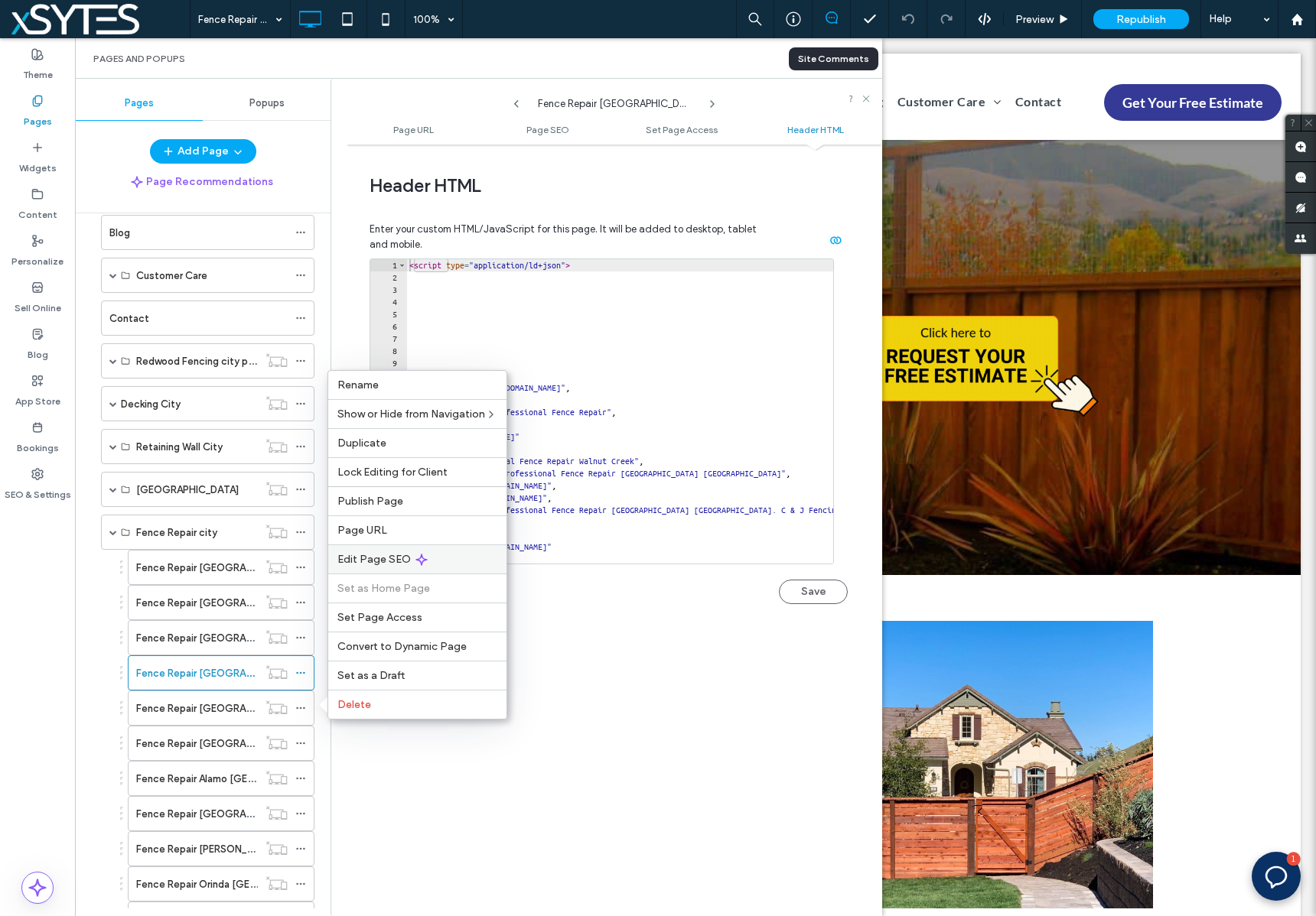
click at [491, 557] on div "Edit Page SEO" at bounding box center [417, 558] width 178 height 29
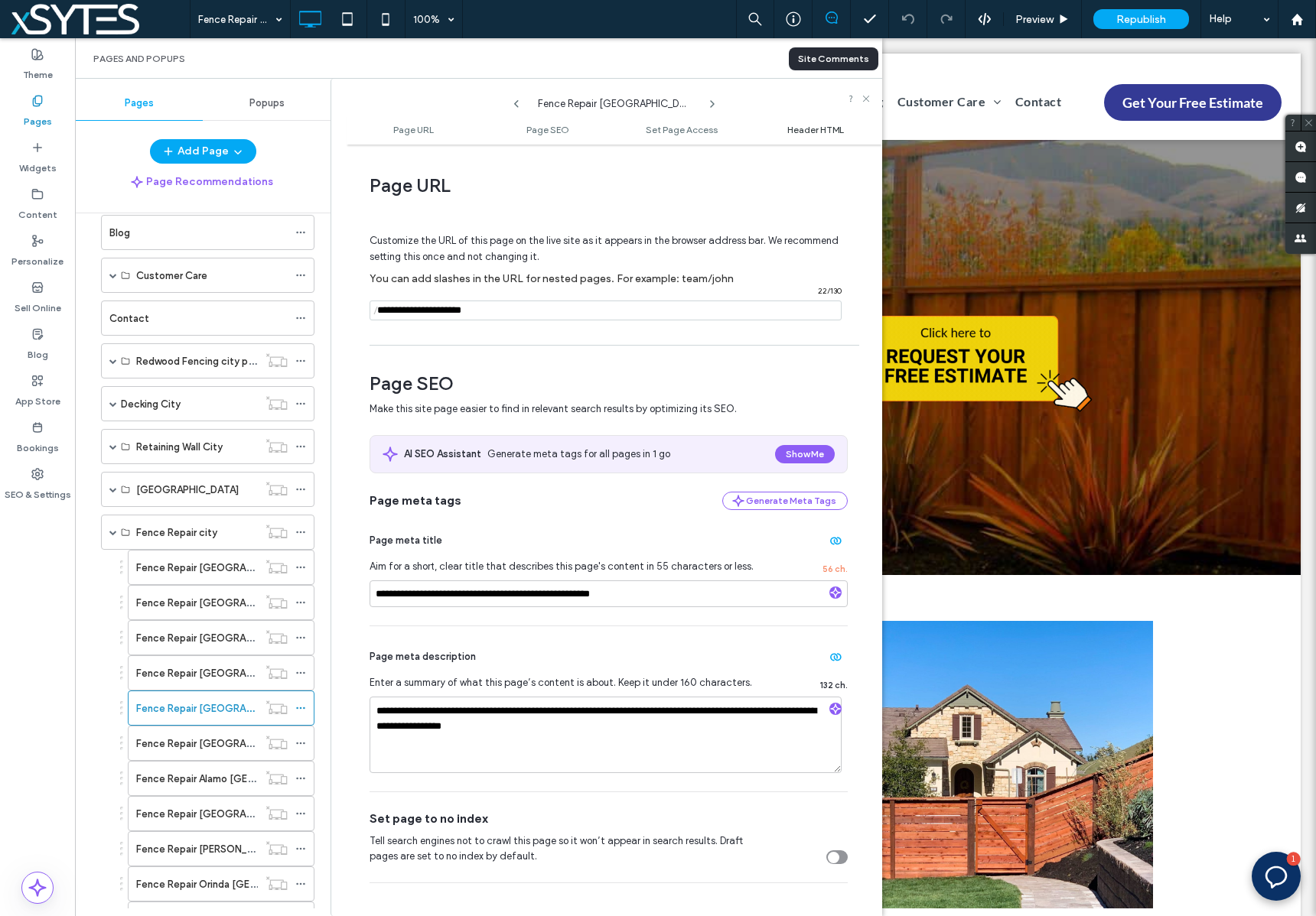
click at [792, 131] on span "Header HTML" at bounding box center [815, 129] width 56 height 11
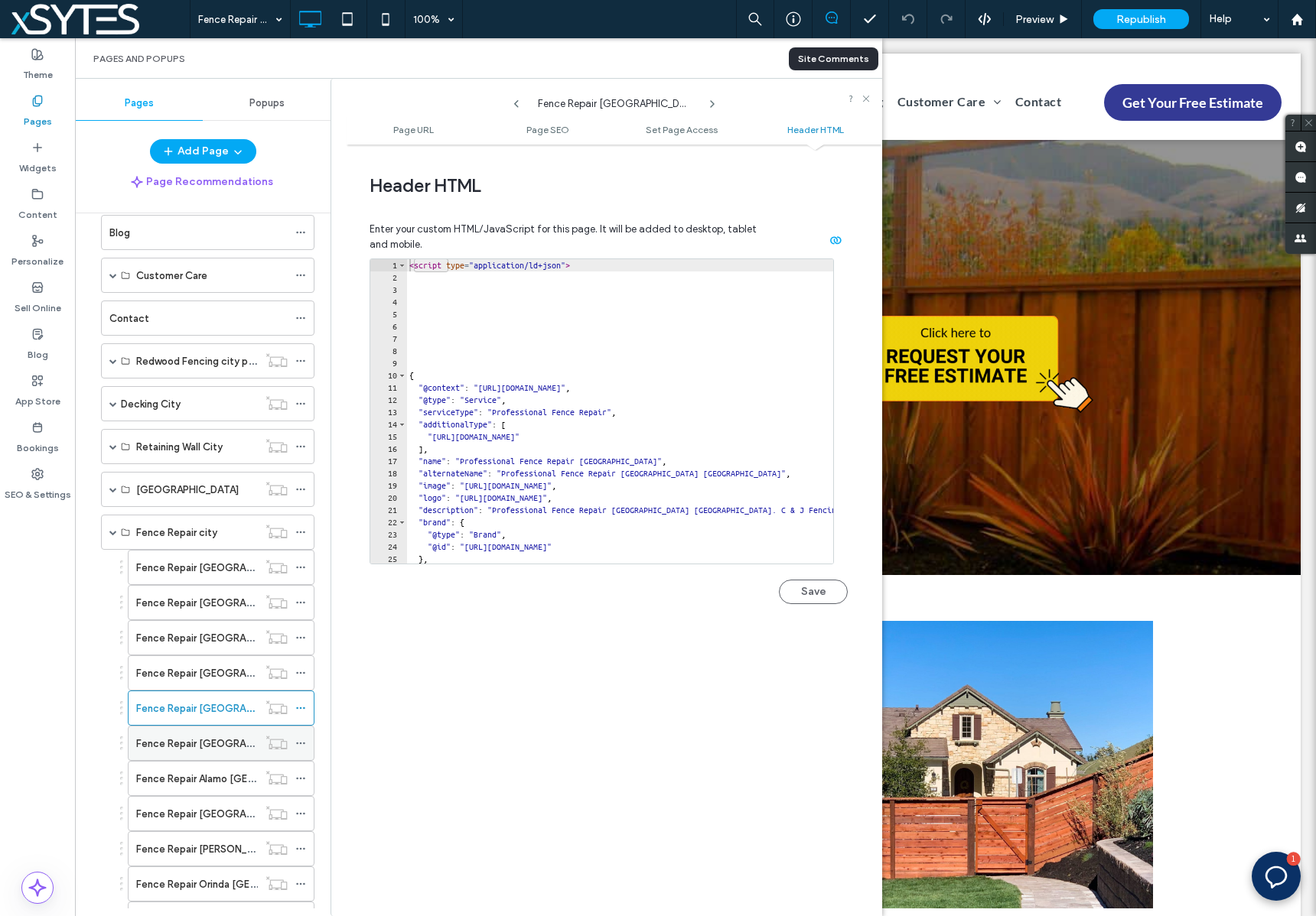
click at [298, 743] on icon at bounding box center [300, 742] width 10 height 10
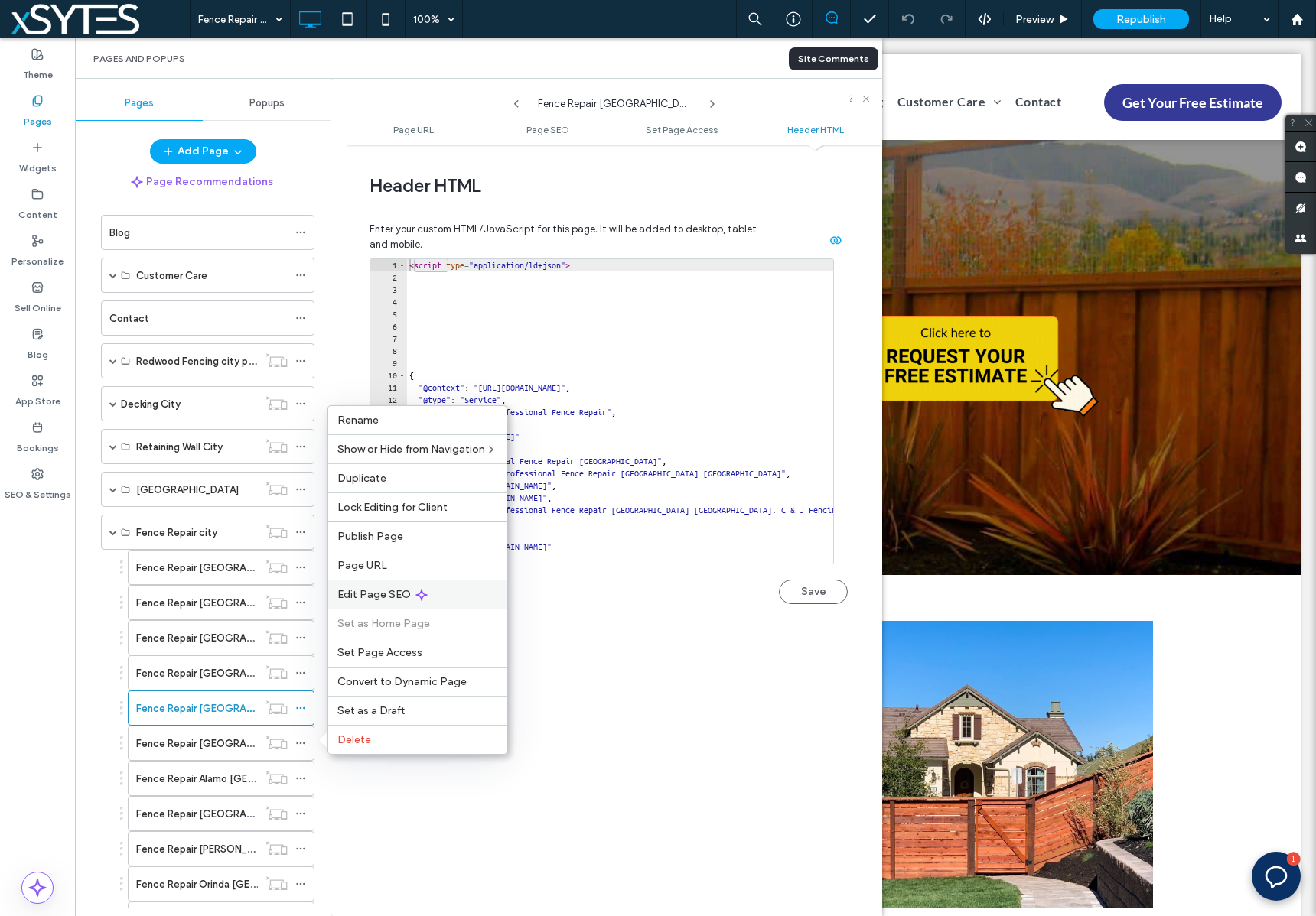
click at [450, 584] on div "Edit Page SEO" at bounding box center [417, 594] width 178 height 29
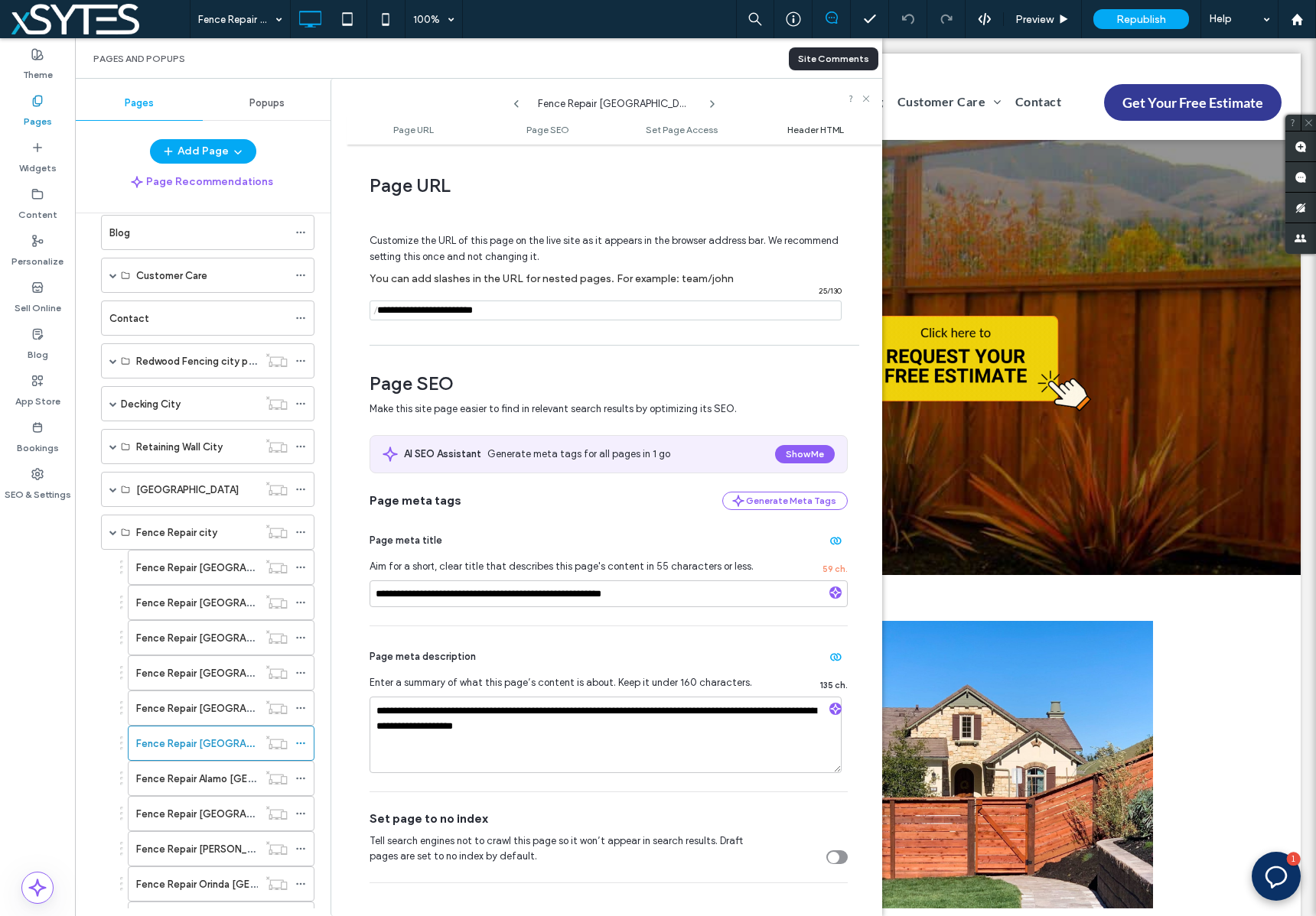
click at [808, 128] on span "Header HTML" at bounding box center [815, 129] width 56 height 11
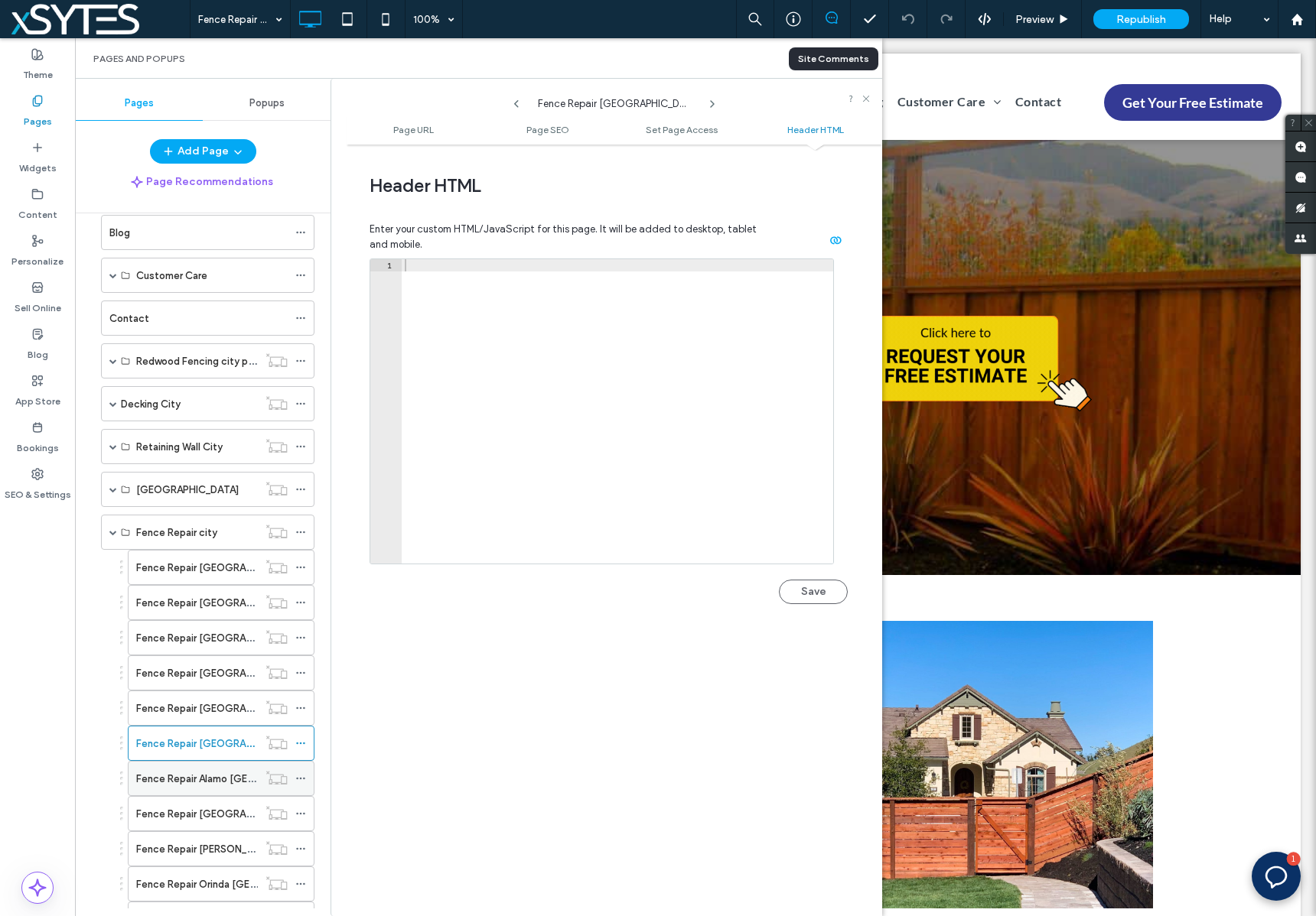
click at [300, 778] on use at bounding box center [300, 779] width 8 height 2
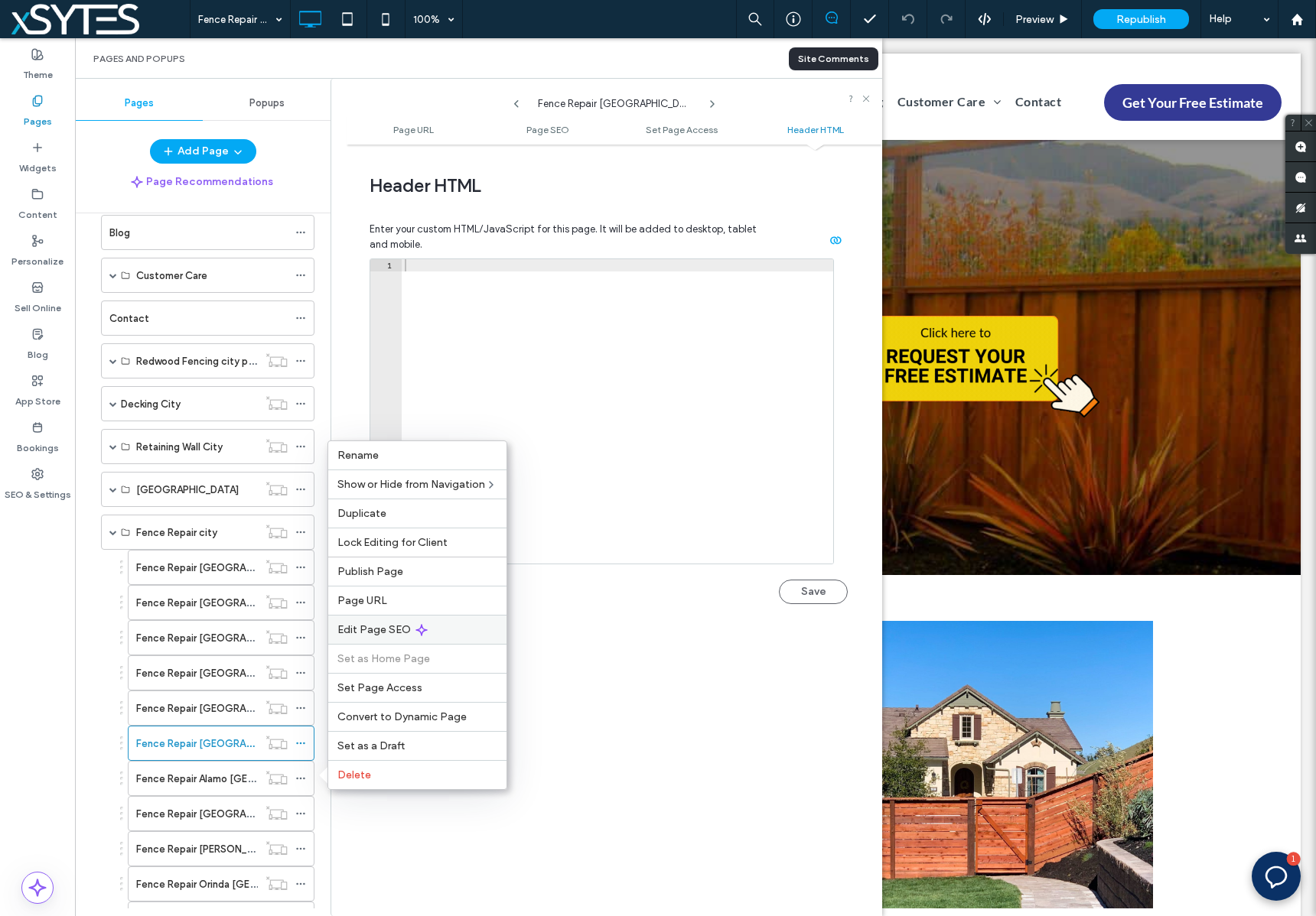
click at [439, 624] on div "Edit Page SEO" at bounding box center [417, 629] width 178 height 29
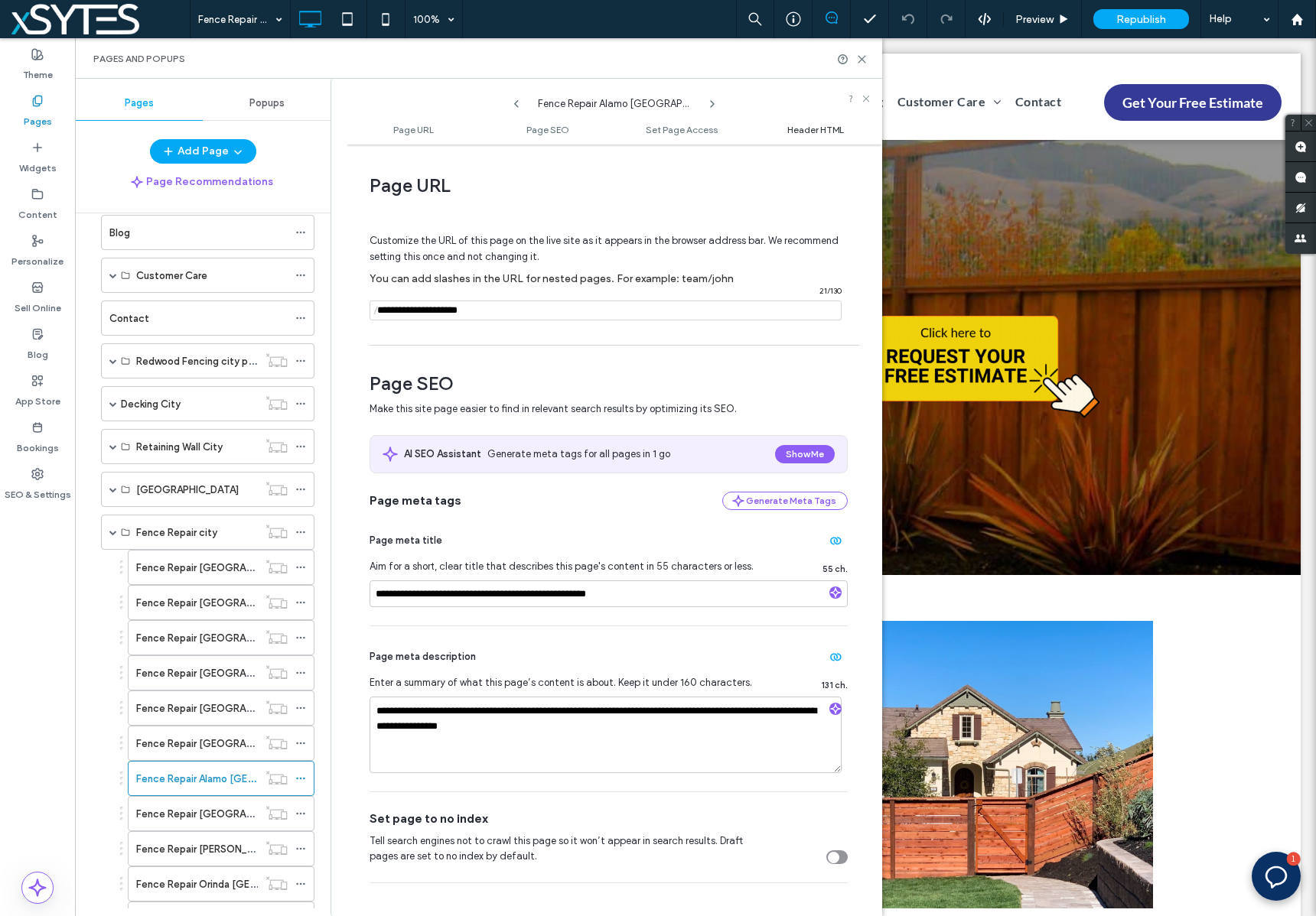
click at [811, 129] on span "Header HTML" at bounding box center [815, 129] width 56 height 11
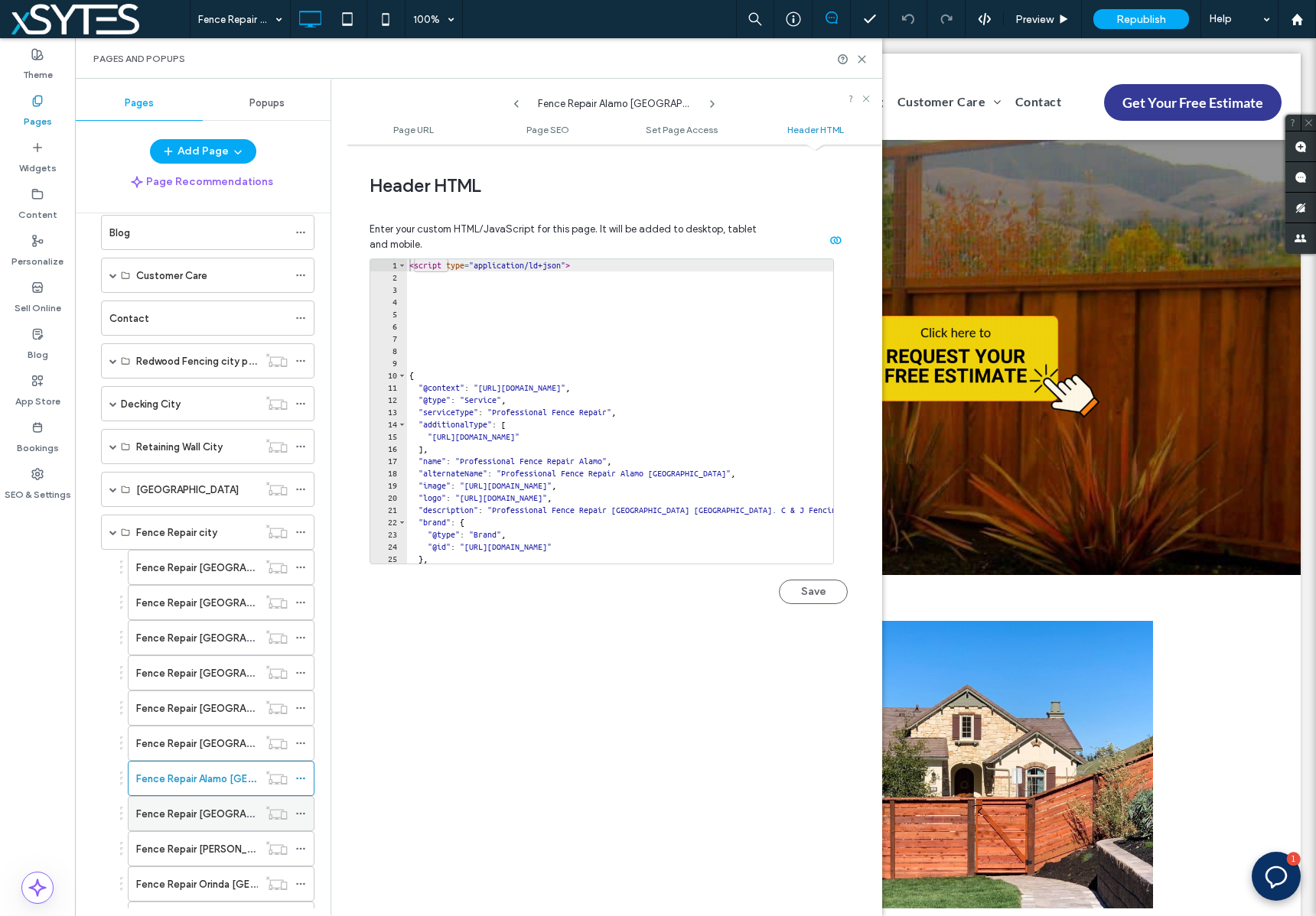
click at [301, 812] on icon at bounding box center [300, 813] width 10 height 10
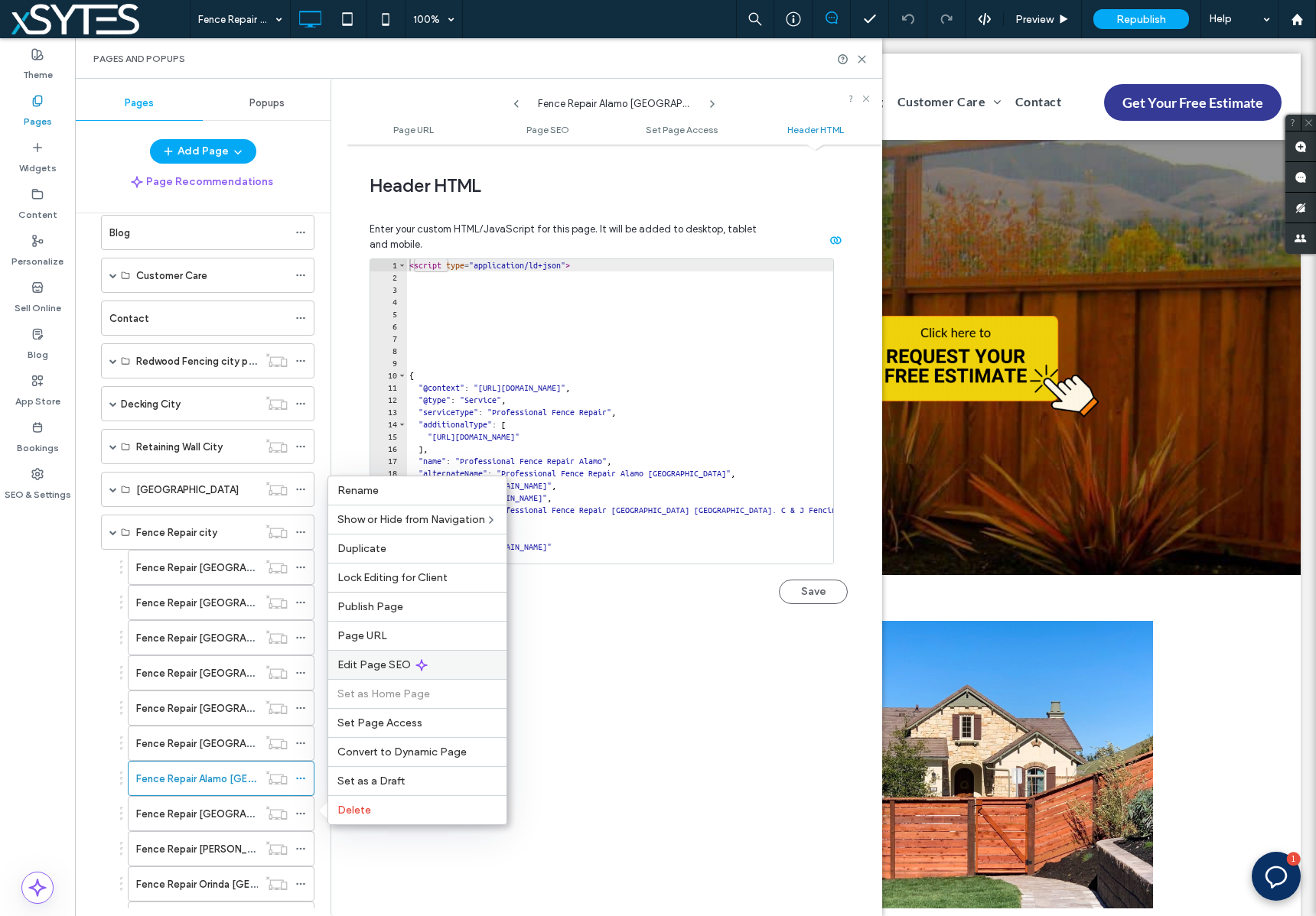
click at [472, 666] on div "Edit Page SEO" at bounding box center [417, 665] width 178 height 29
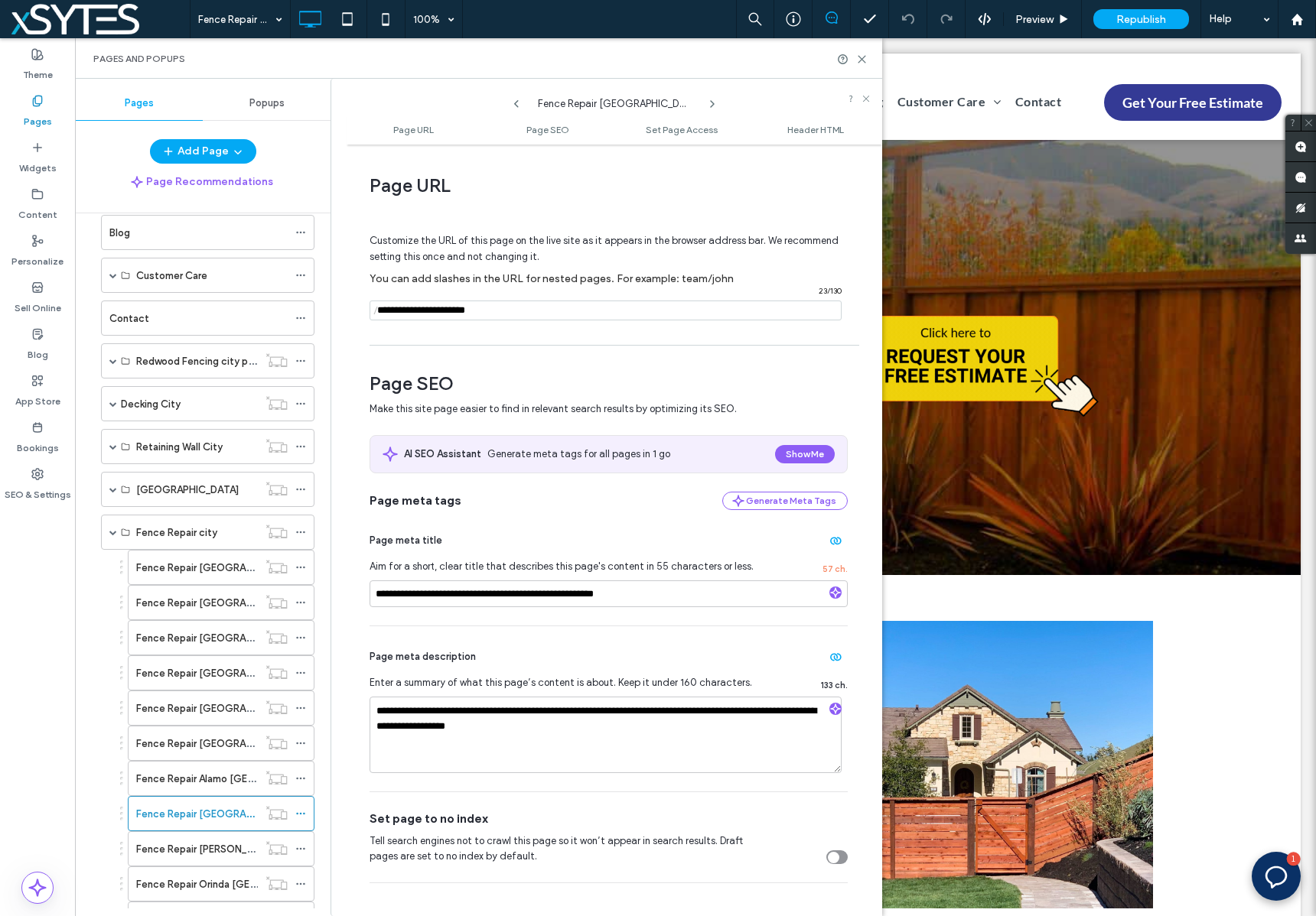
click at [834, 118] on ul "Page URL Page SEO Set Page Access Header HTML" at bounding box center [614, 129] width 535 height 31
click at [834, 127] on span "Header HTML" at bounding box center [815, 129] width 56 height 11
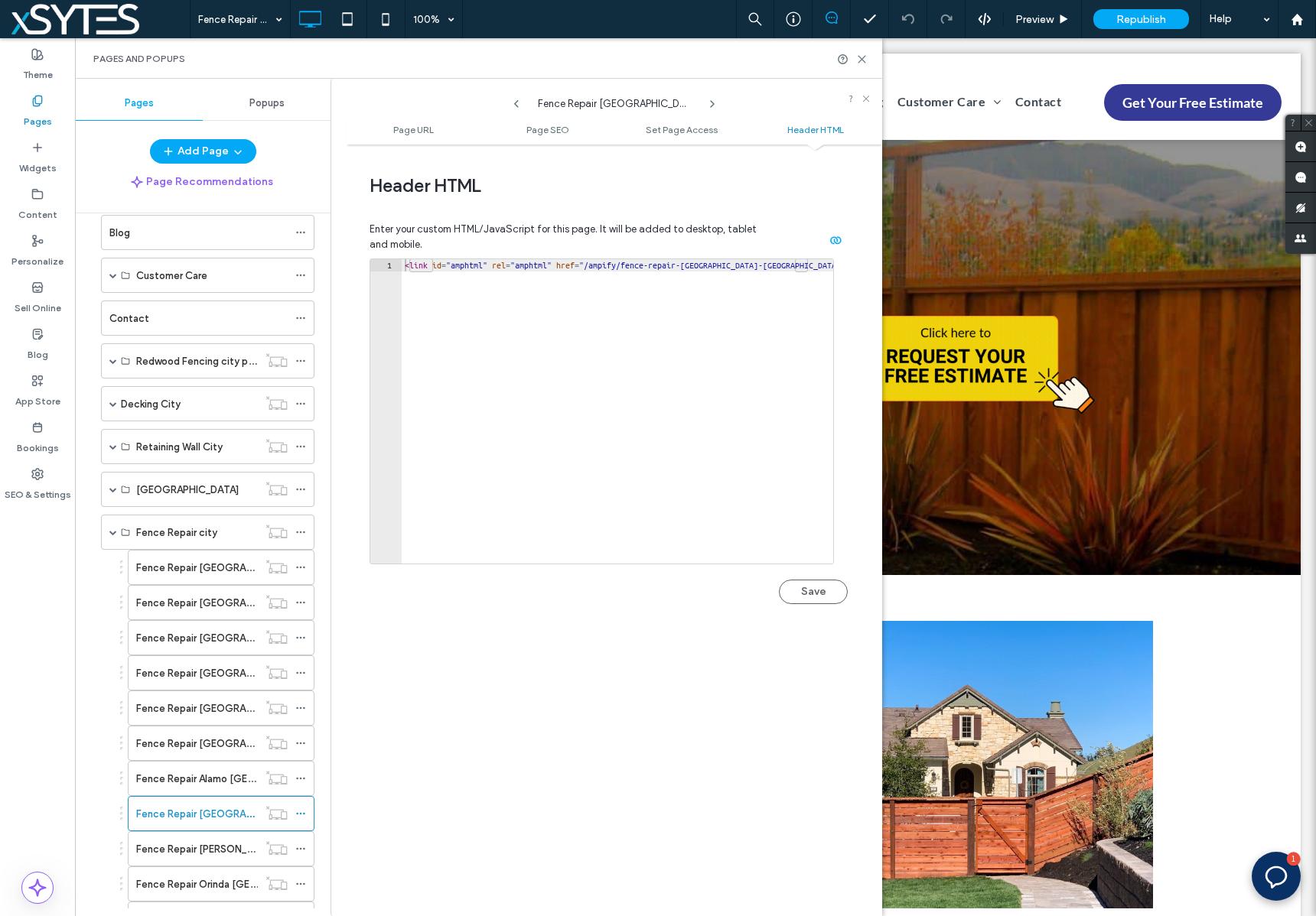
type textarea "**********"
click at [818, 260] on div "< link id = "amphtml" rel = "amphtml" href = "/ampify/fence-repair-[GEOGRAPHIC_…" at bounding box center [617, 423] width 432 height 329
drag, startPoint x: 820, startPoint y: 261, endPoint x: 378, endPoint y: 267, distance: 442.0
click at [378, 267] on div "**********" at bounding box center [602, 411] width 465 height 306
click at [556, 742] on div "**********" at bounding box center [614, 530] width 535 height 756
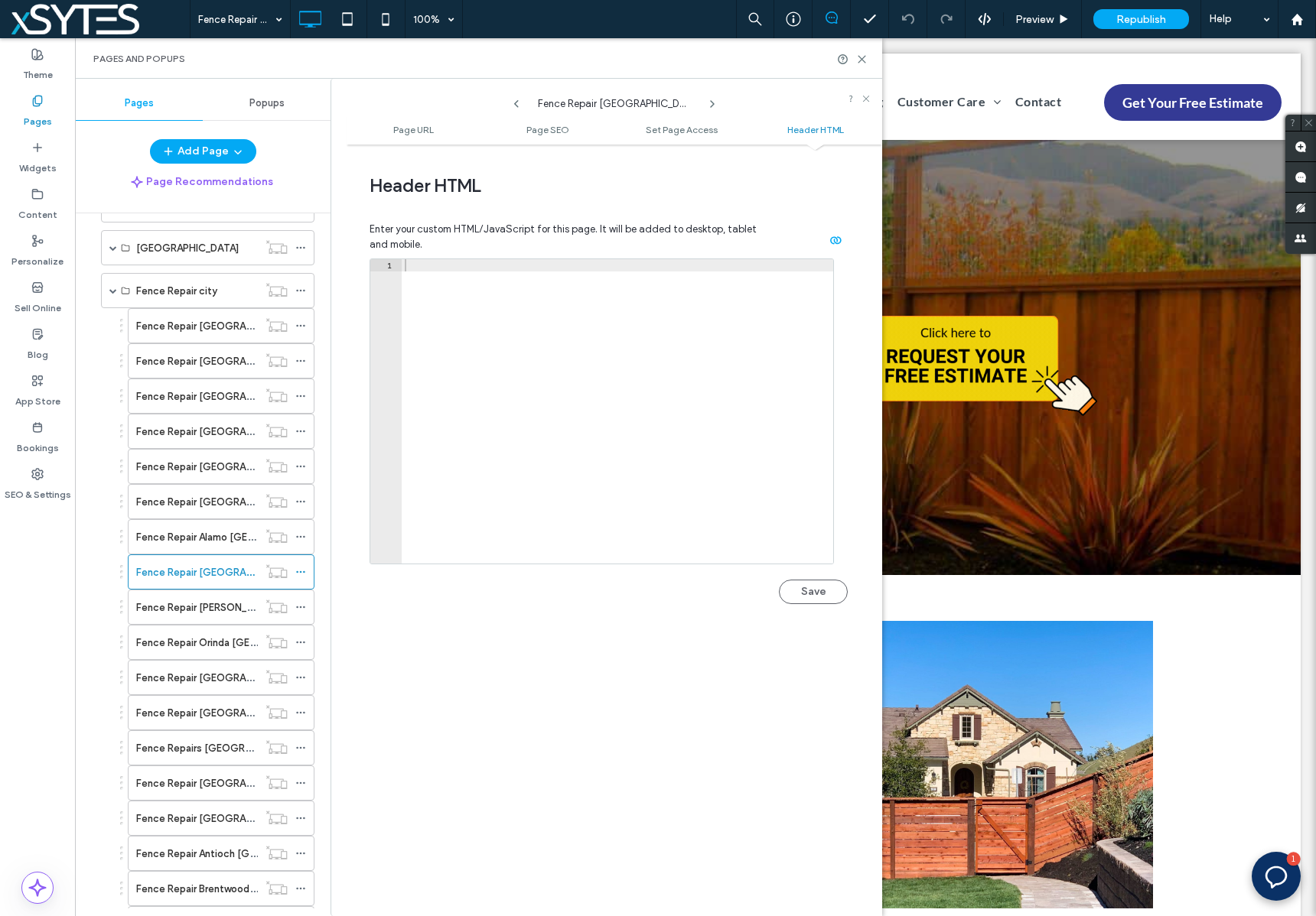
scroll to position [991, 0]
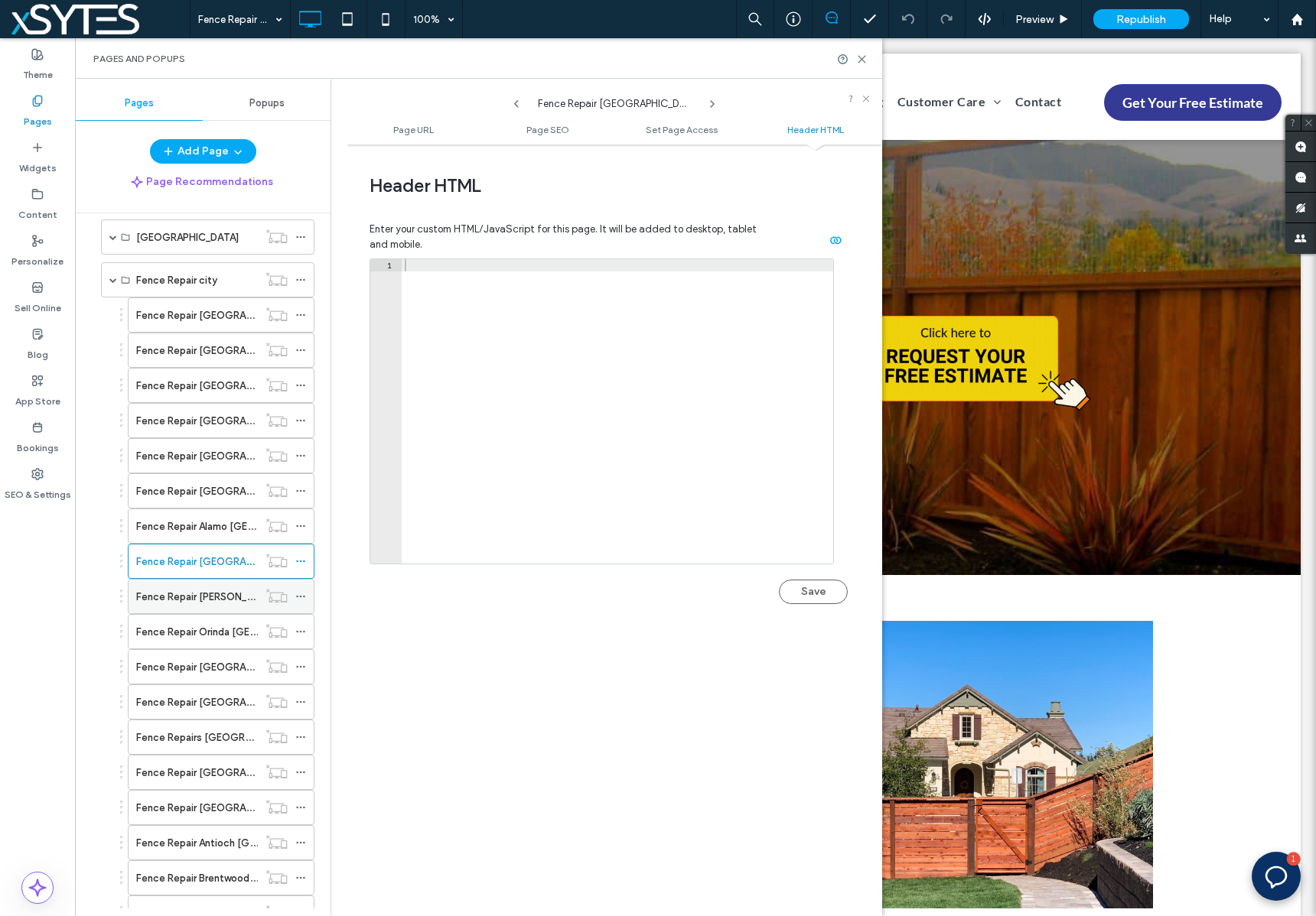
click at [301, 595] on icon at bounding box center [300, 595] width 10 height 10
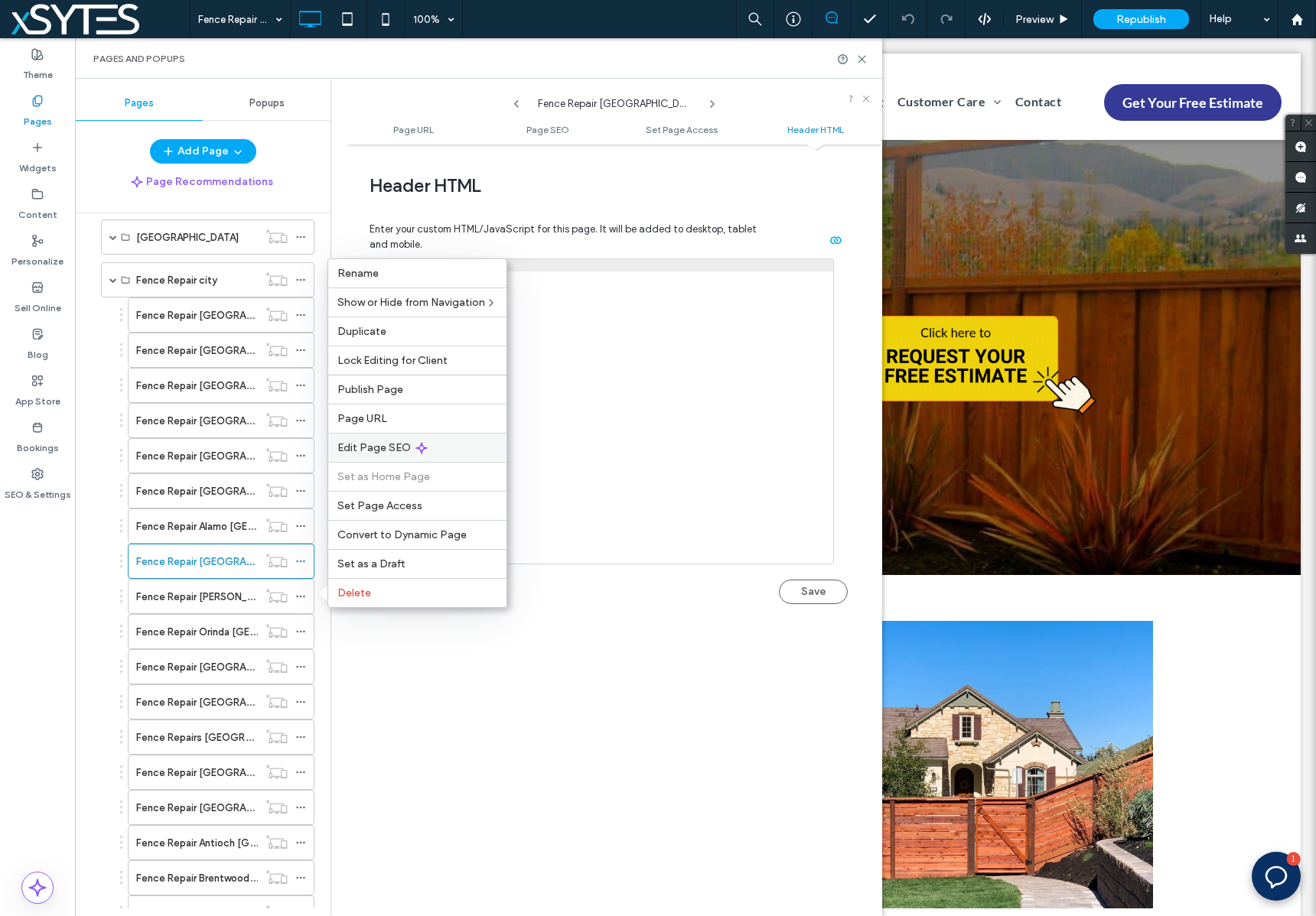
click at [470, 447] on div "Edit Page SEO" at bounding box center [417, 448] width 178 height 29
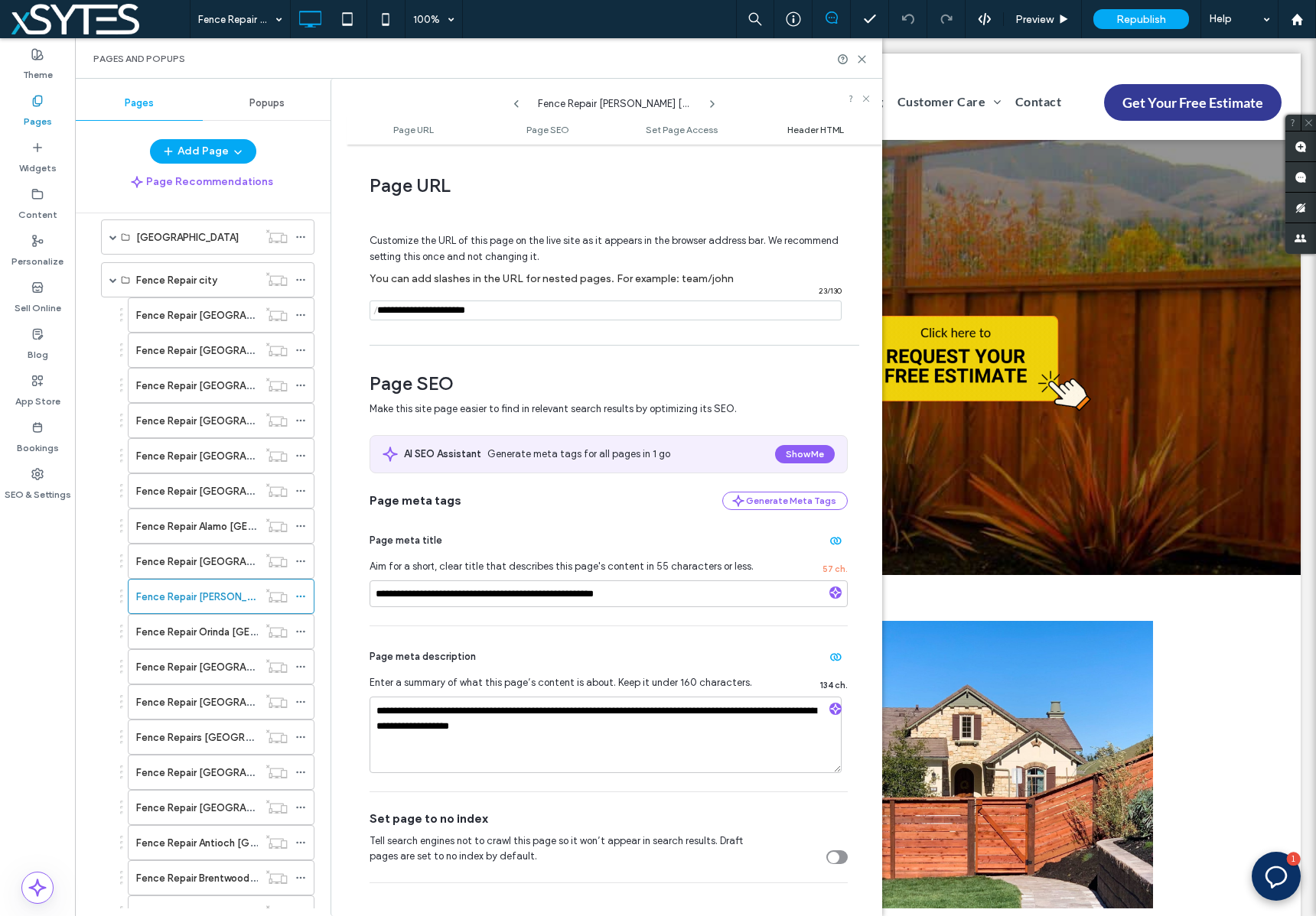
click at [804, 133] on span "Header HTML" at bounding box center [815, 129] width 56 height 11
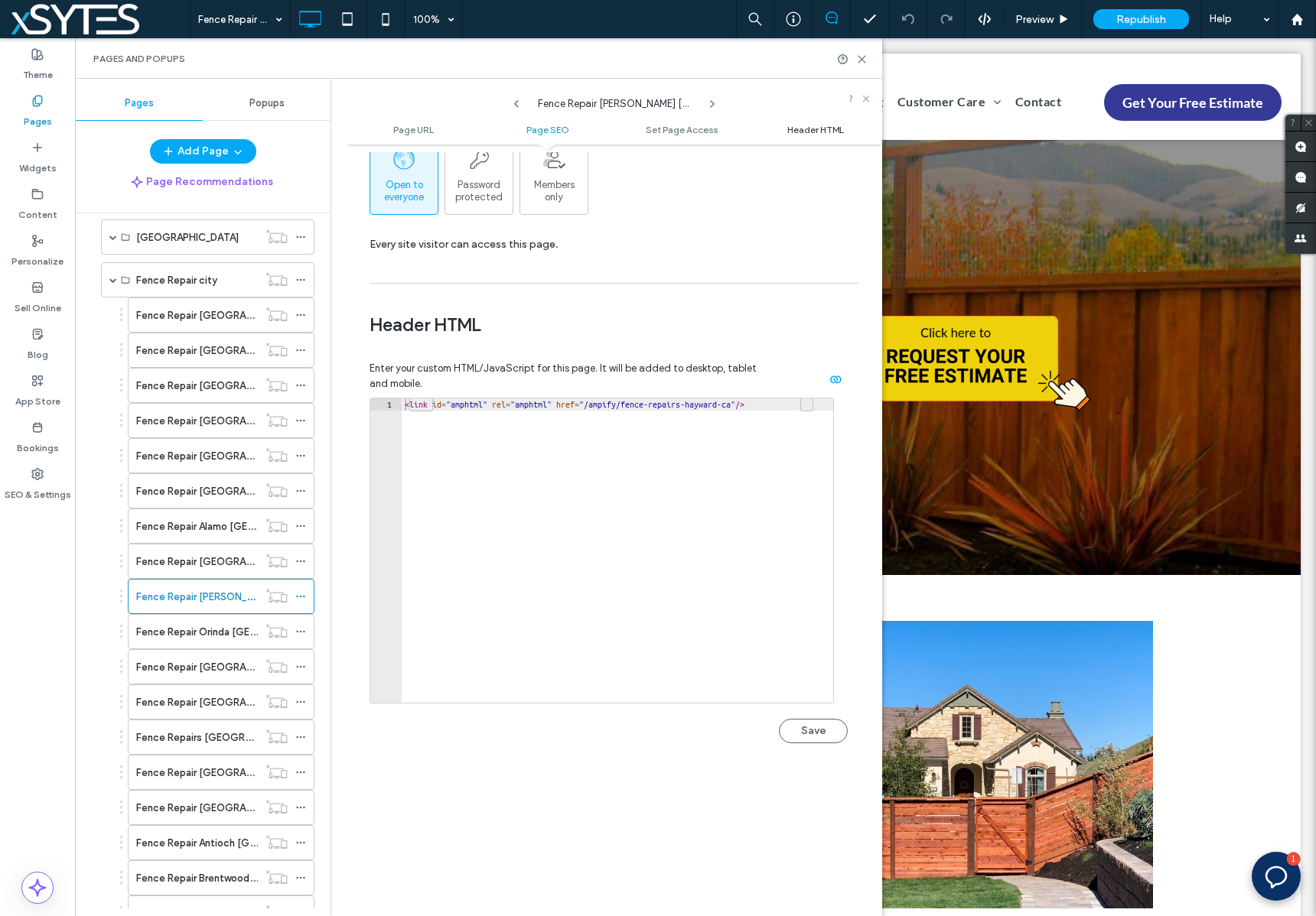
scroll to position [1409, 0]
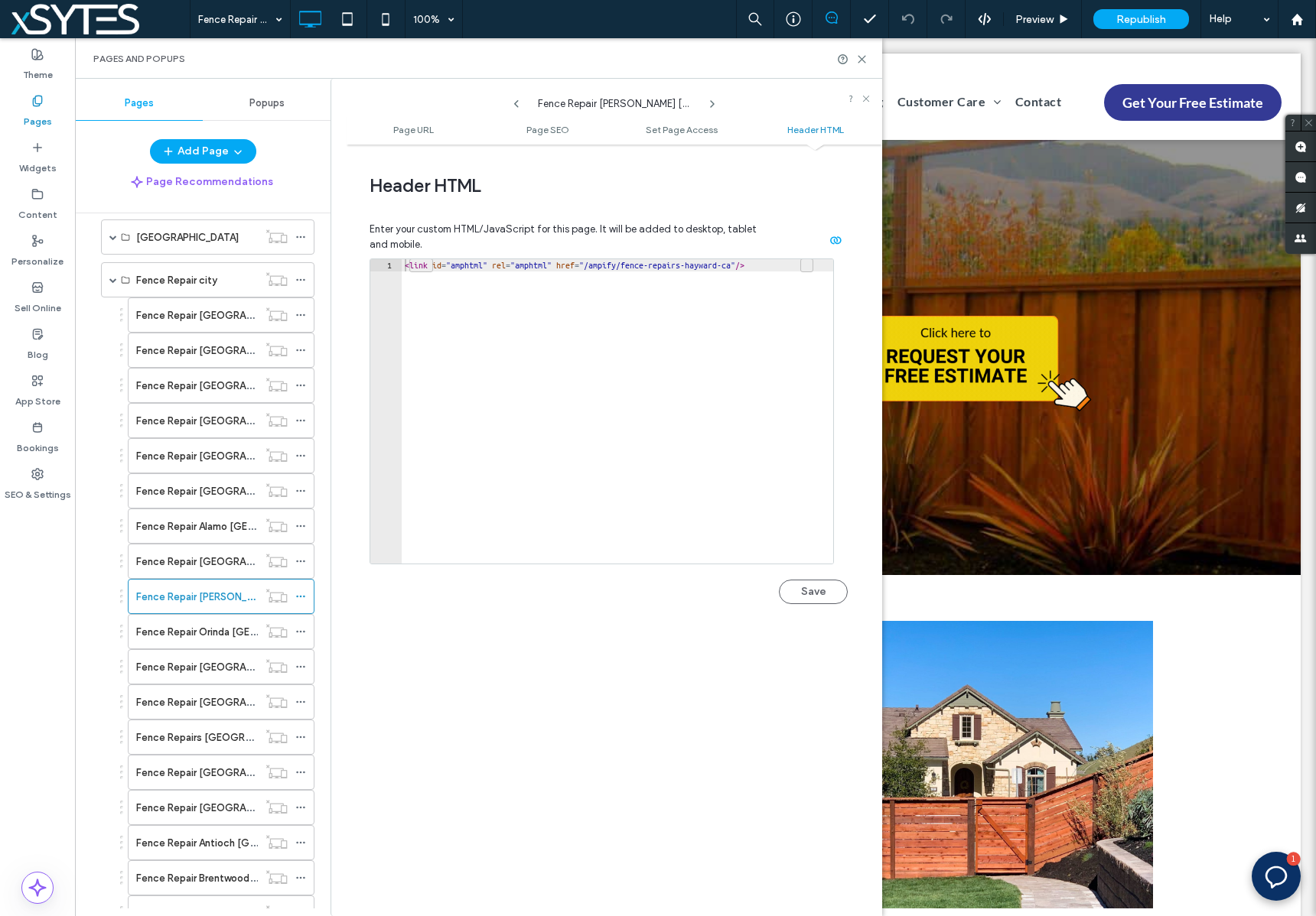
type textarea "**********"
click at [701, 262] on div "< link id = "amphtml" rel = "amphtml" href = "/ampify/fence-repairs-hayward-ca"…" at bounding box center [617, 423] width 432 height 329
click at [801, 585] on button "Save" at bounding box center [814, 591] width 69 height 24
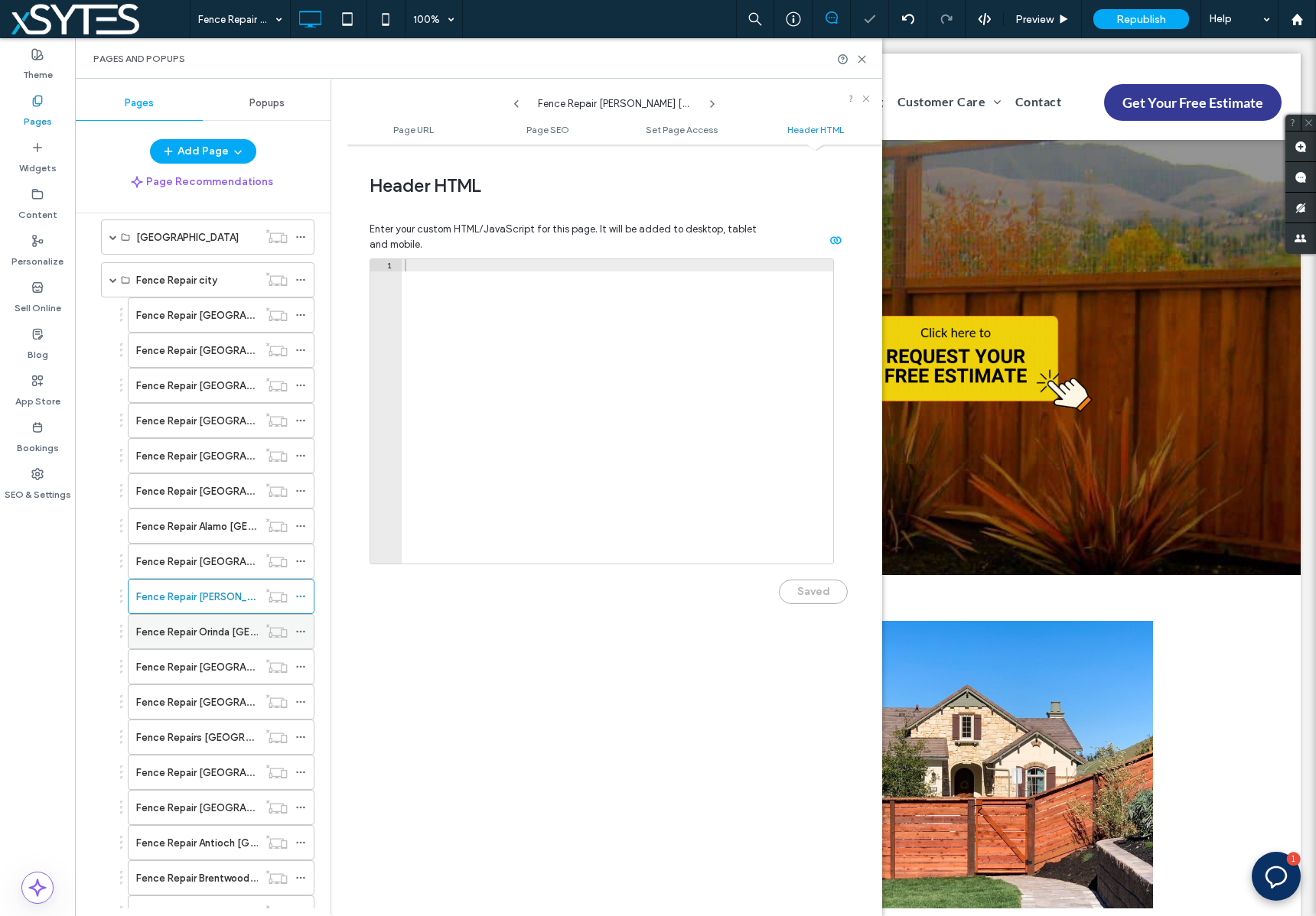
click at [300, 631] on use at bounding box center [300, 632] width 8 height 2
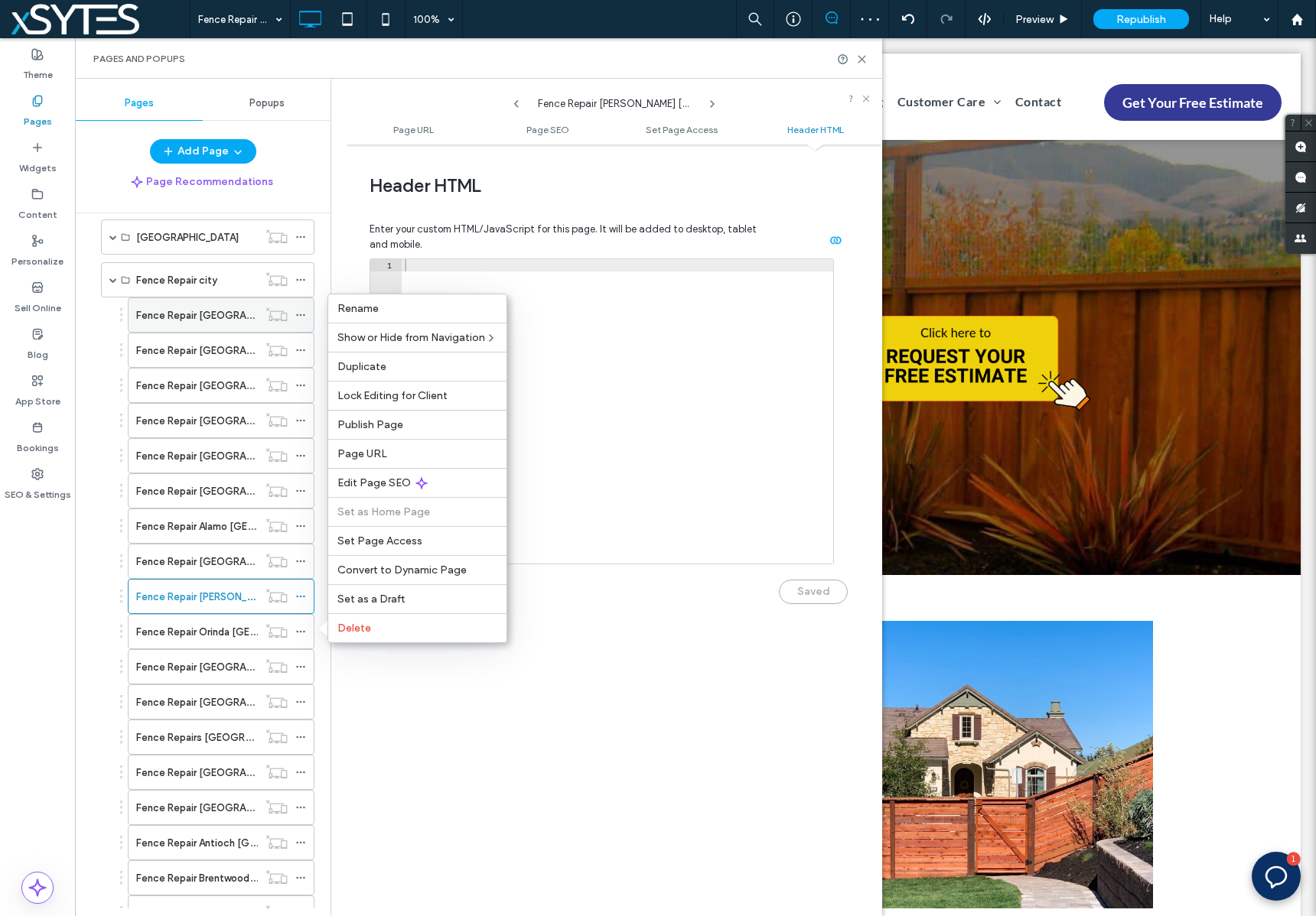
click at [301, 313] on icon at bounding box center [300, 314] width 10 height 10
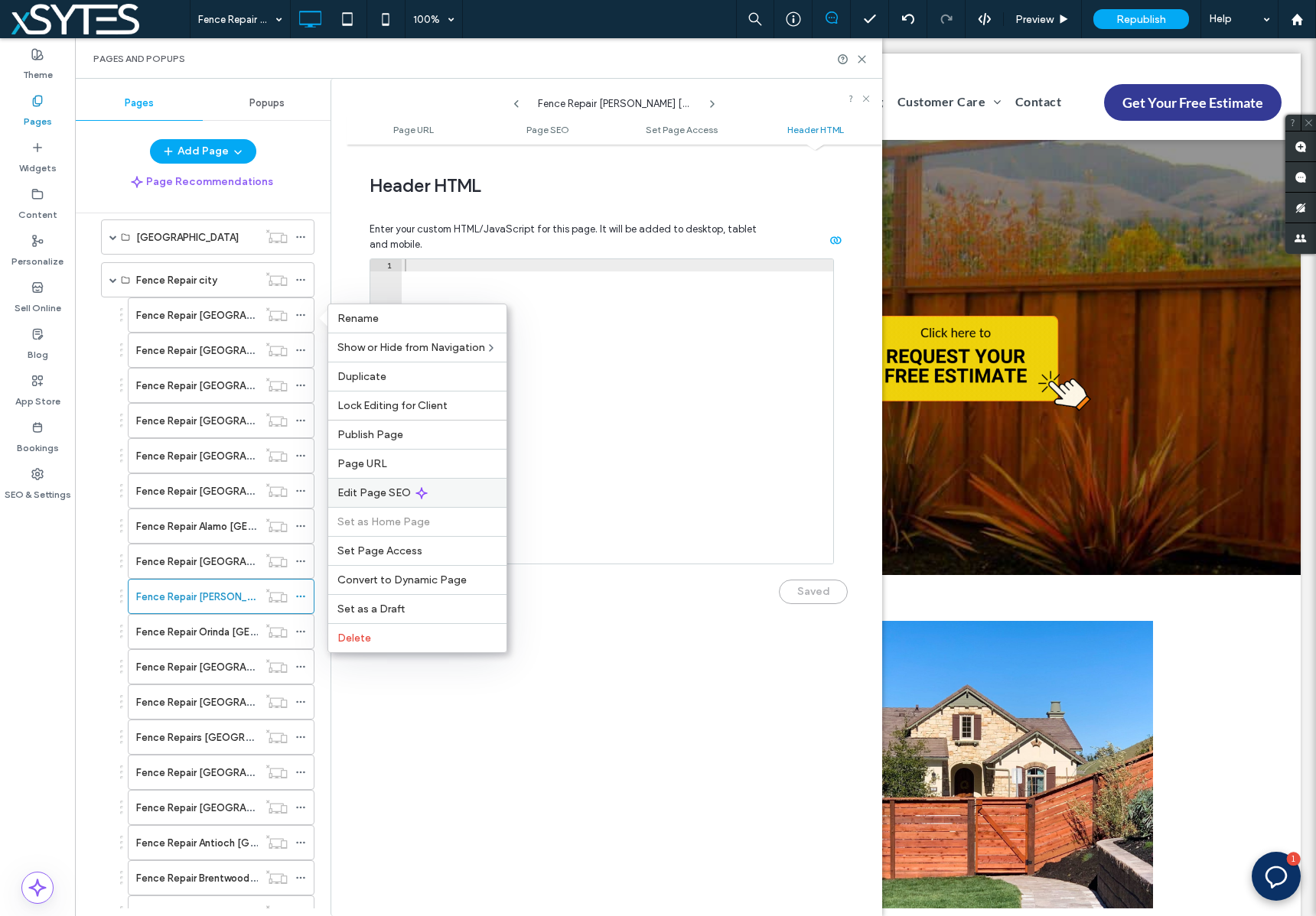
click at [464, 484] on div "Edit Page SEO" at bounding box center [417, 493] width 178 height 29
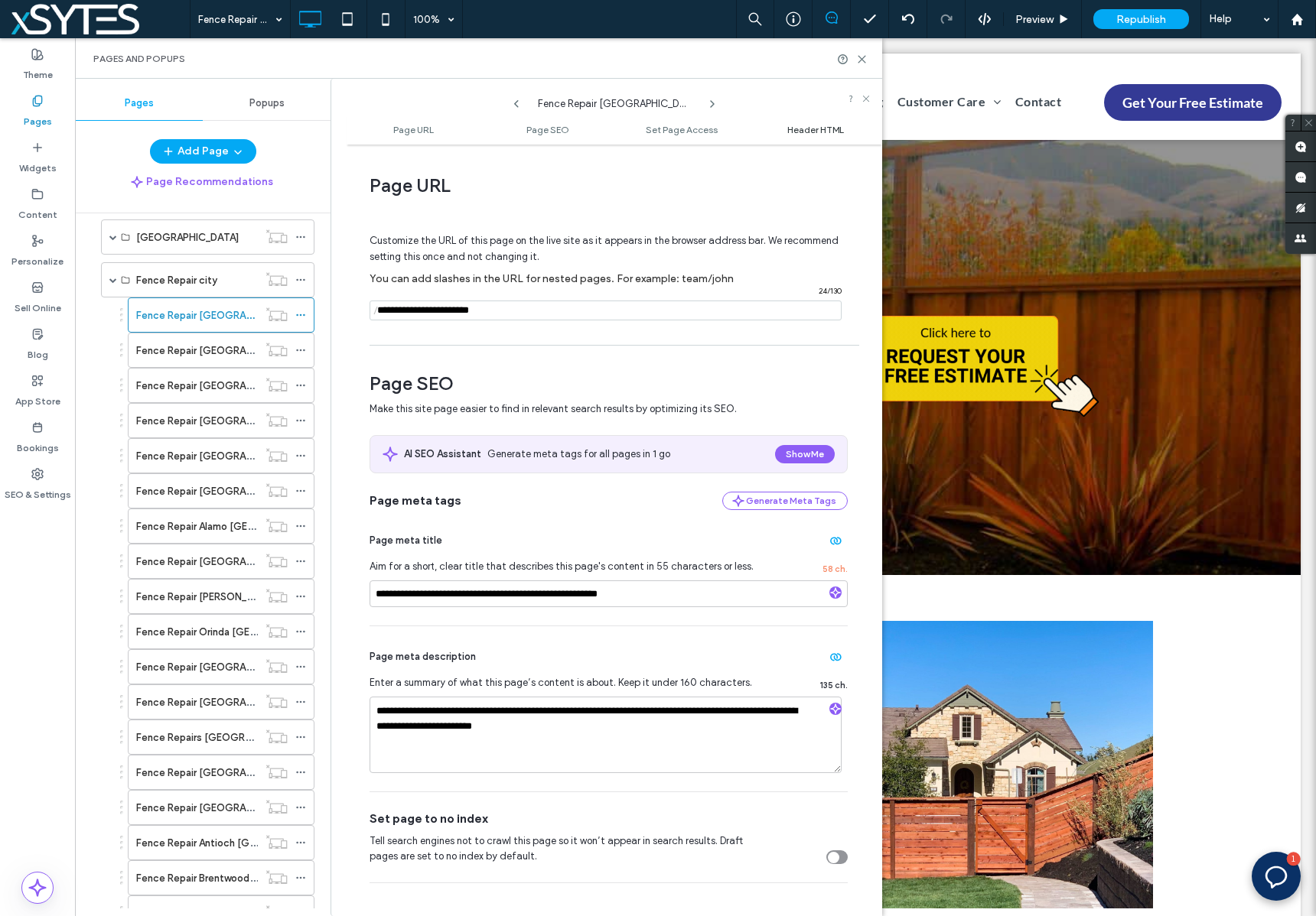
click at [838, 125] on span "Header HTML" at bounding box center [815, 129] width 56 height 11
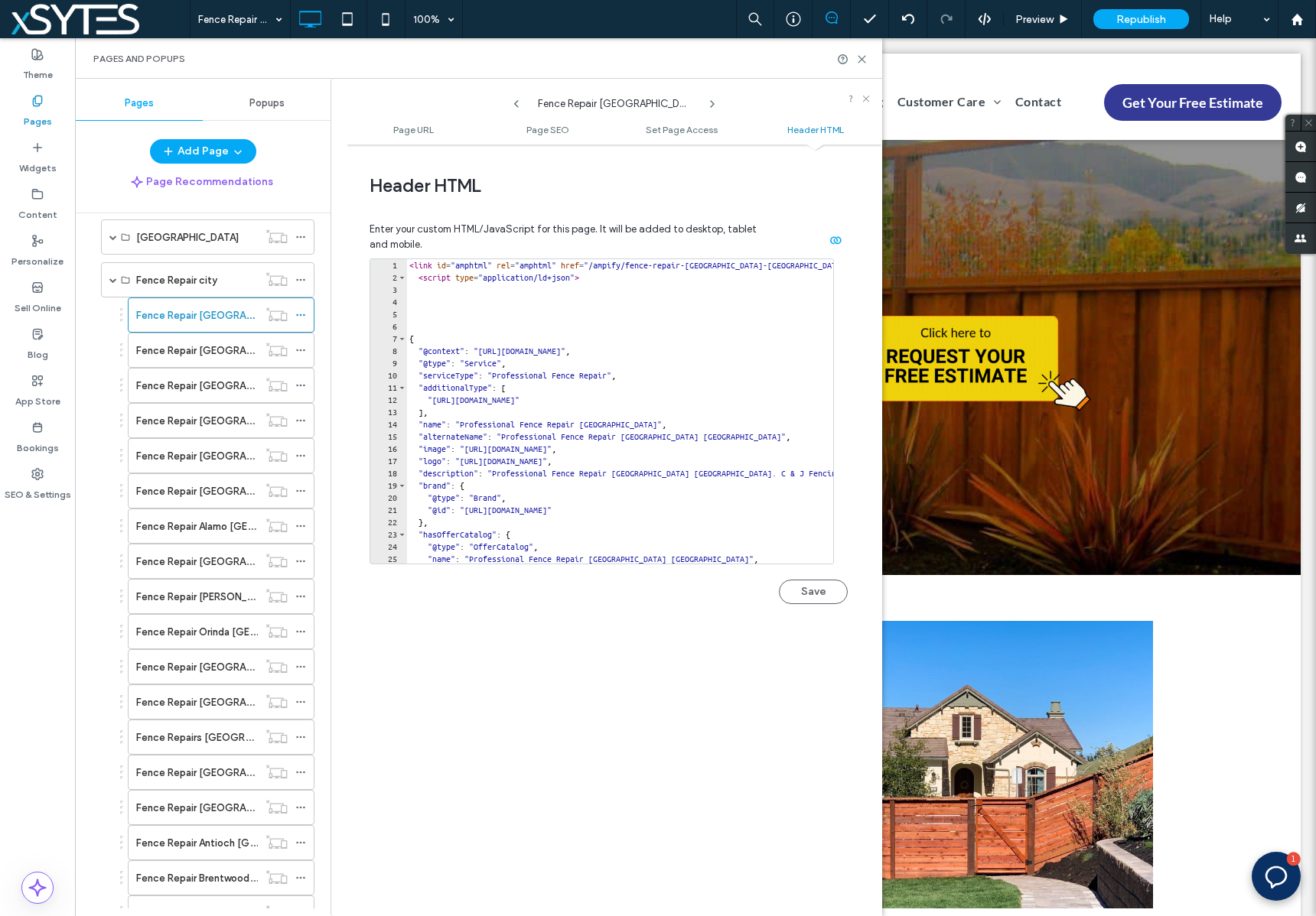
type textarea "**********"
drag, startPoint x: 410, startPoint y: 264, endPoint x: 817, endPoint y: 264, distance: 407.0
click at [817, 264] on div "**********" at bounding box center [602, 411] width 465 height 306
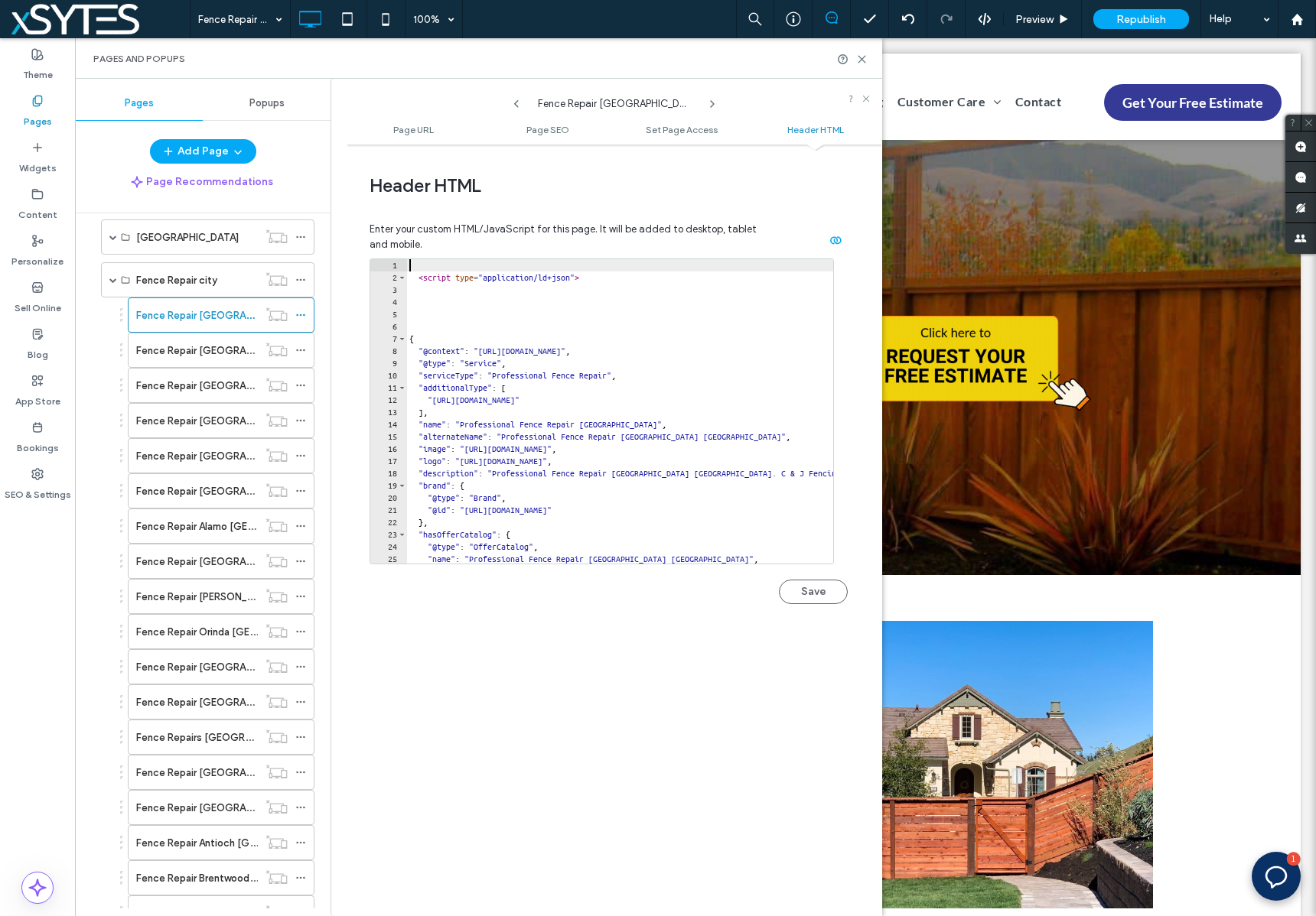
type textarea "**********"
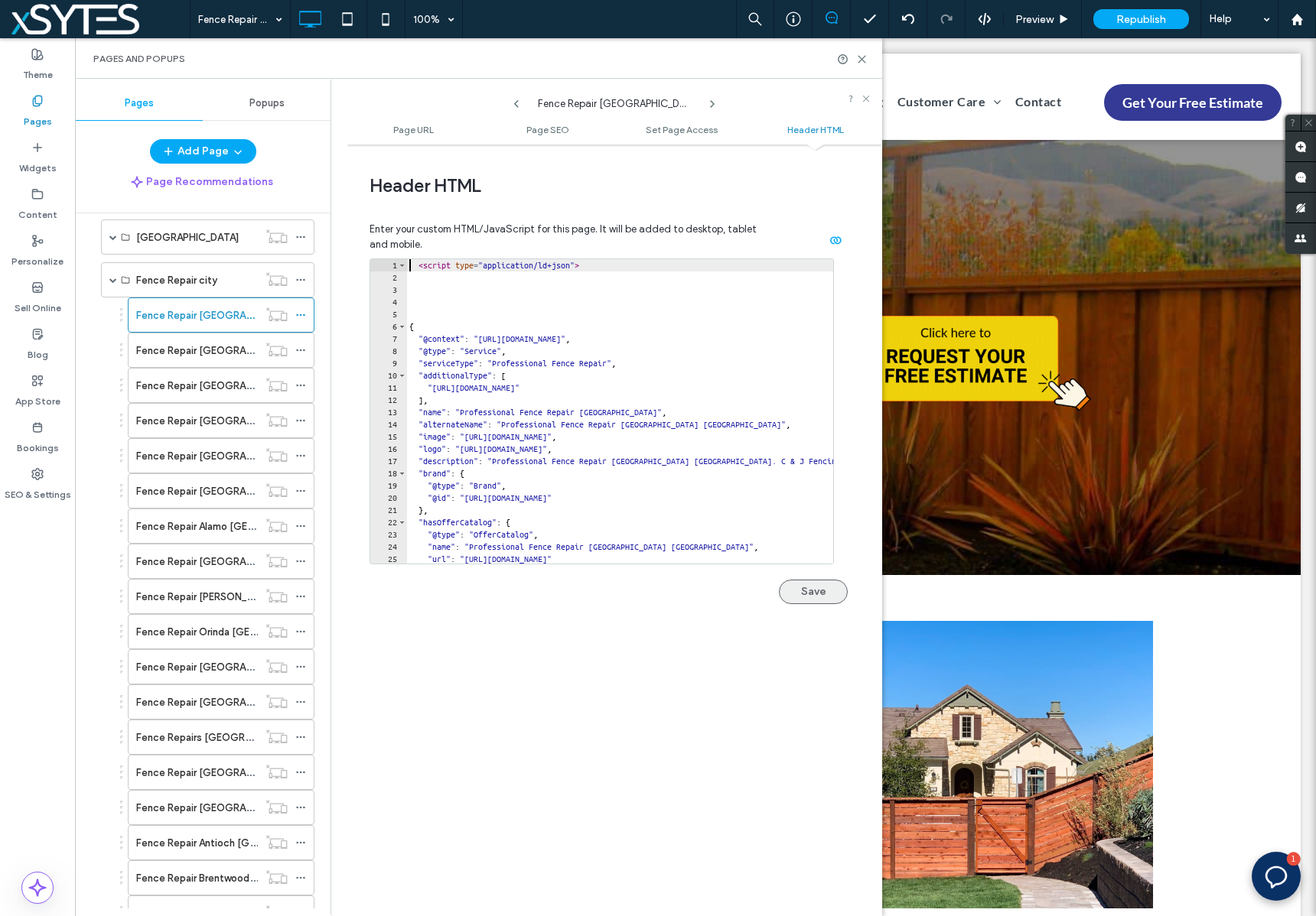
click at [811, 587] on button "Save" at bounding box center [814, 591] width 69 height 24
click at [295, 349] on icon at bounding box center [300, 350] width 10 height 10
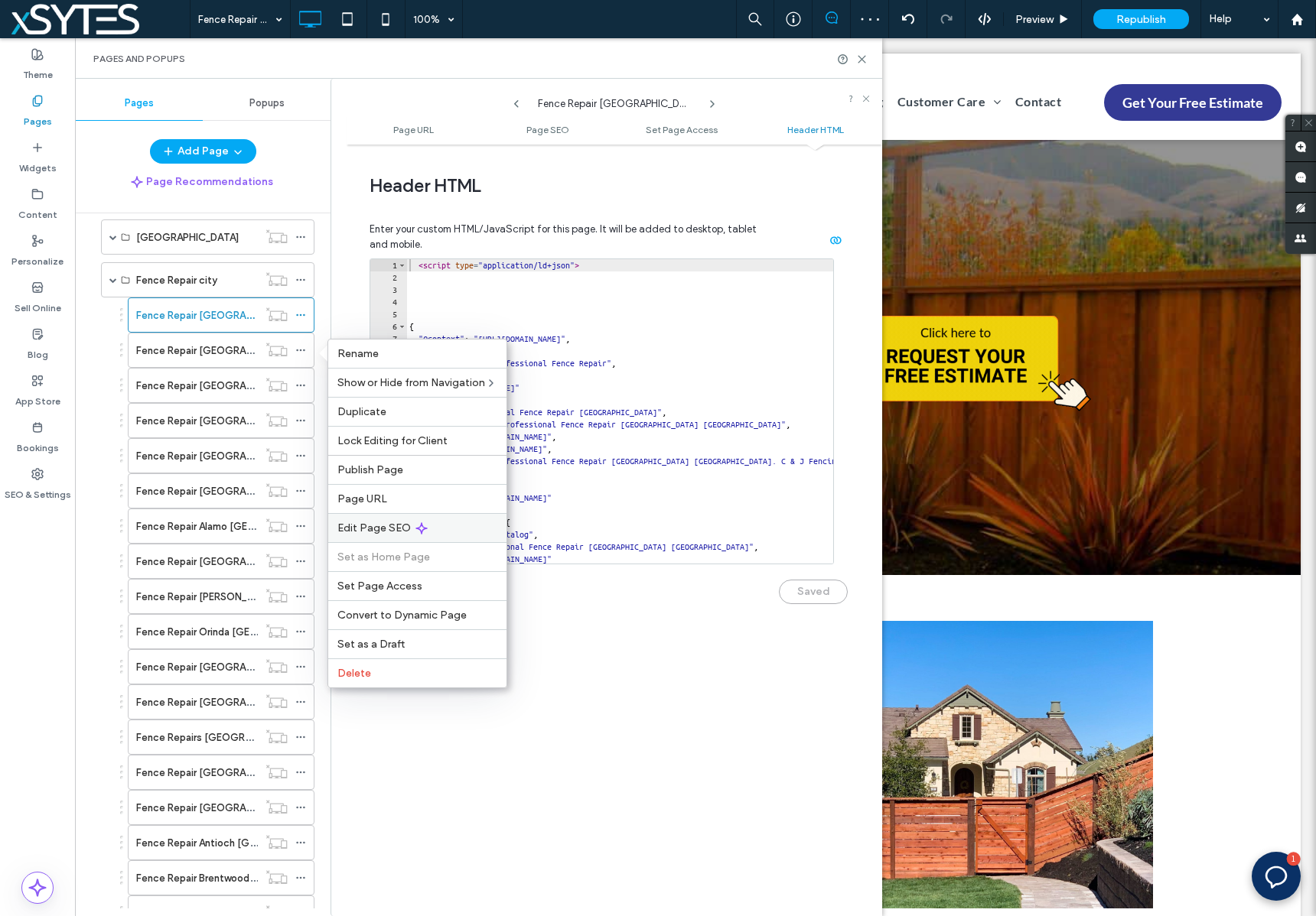
click at [446, 521] on div "Edit Page SEO" at bounding box center [417, 527] width 178 height 29
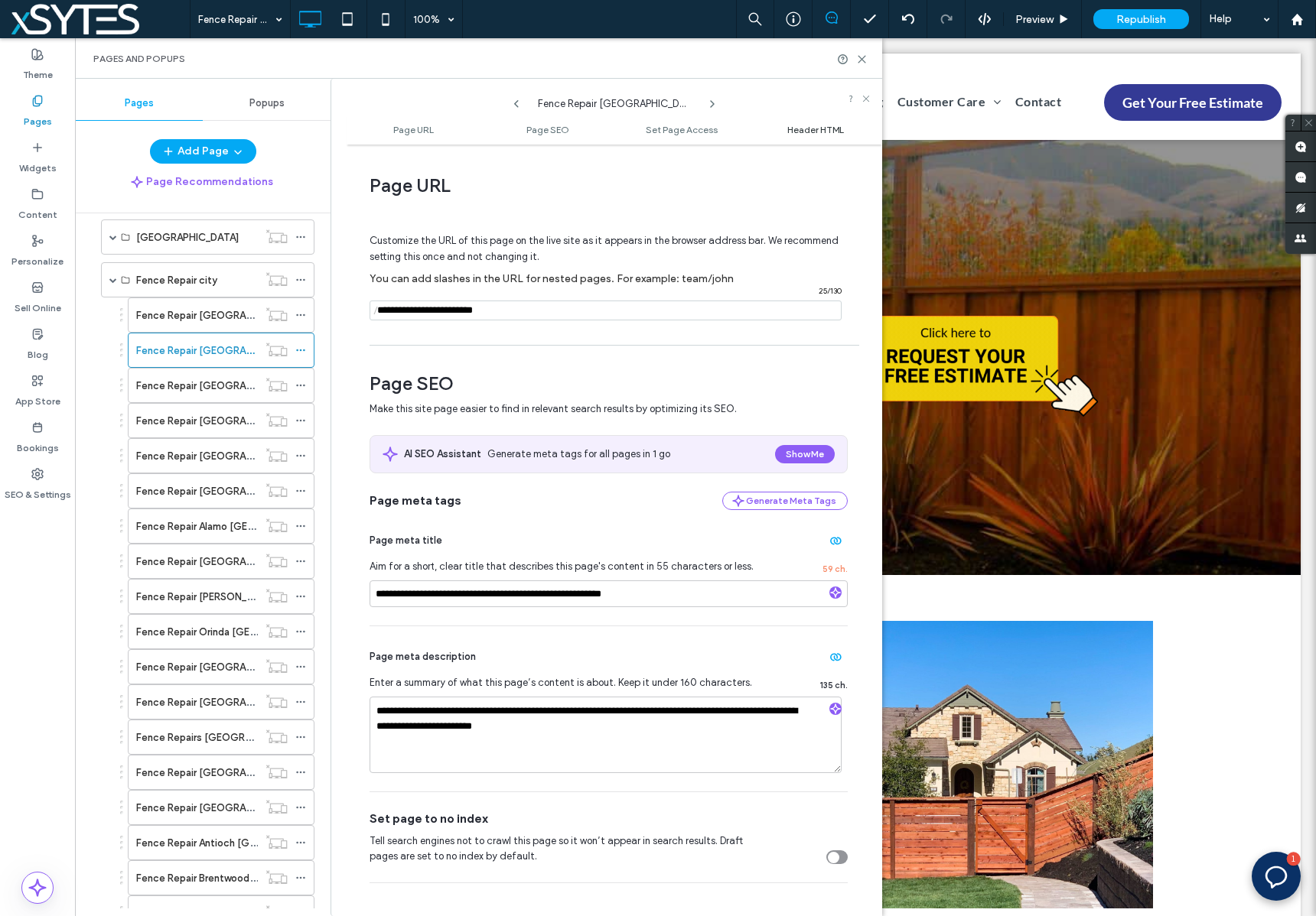
click at [806, 127] on span "Header HTML" at bounding box center [815, 129] width 56 height 11
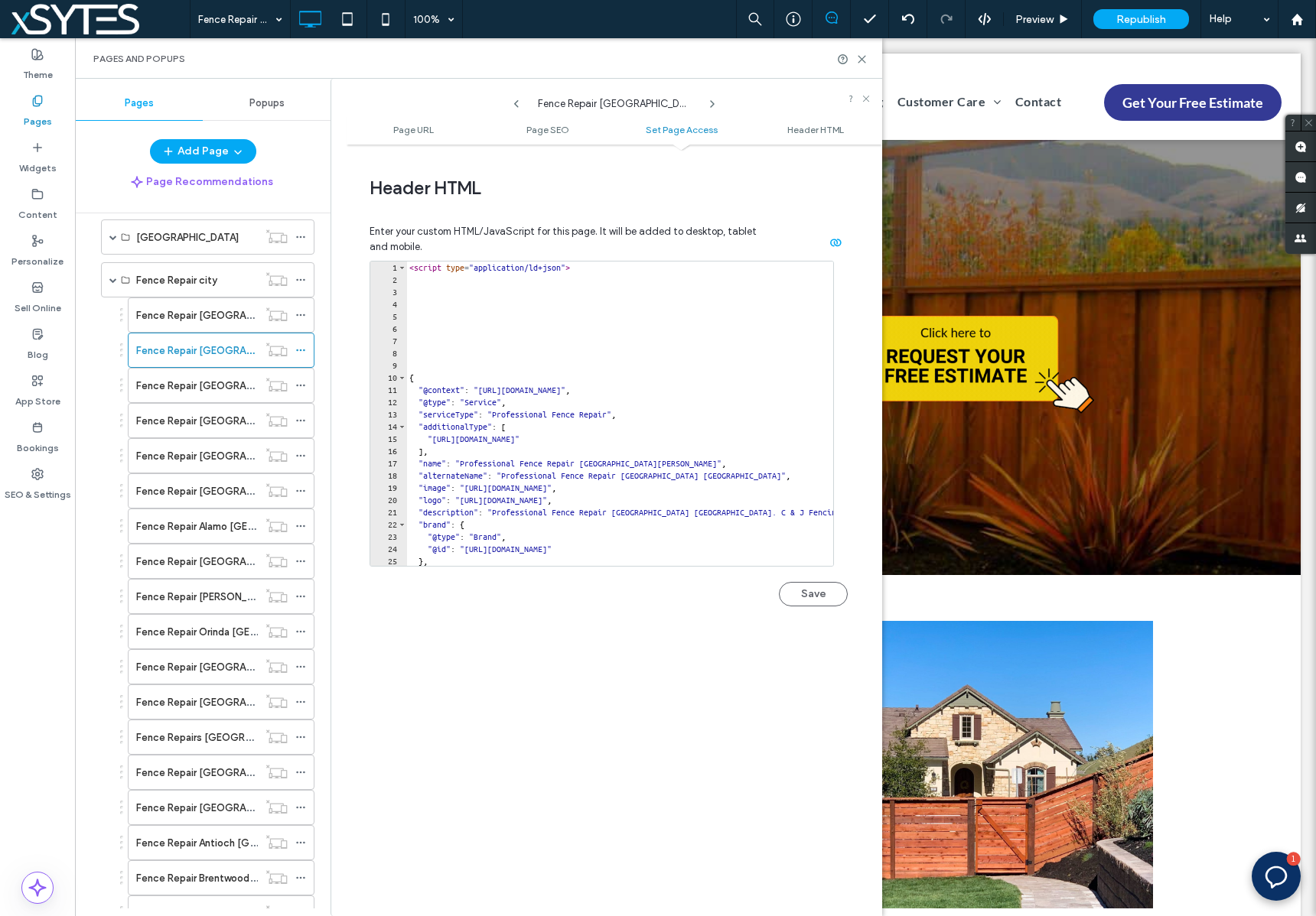
scroll to position [1409, 0]
click at [303, 386] on icon at bounding box center [300, 385] width 10 height 10
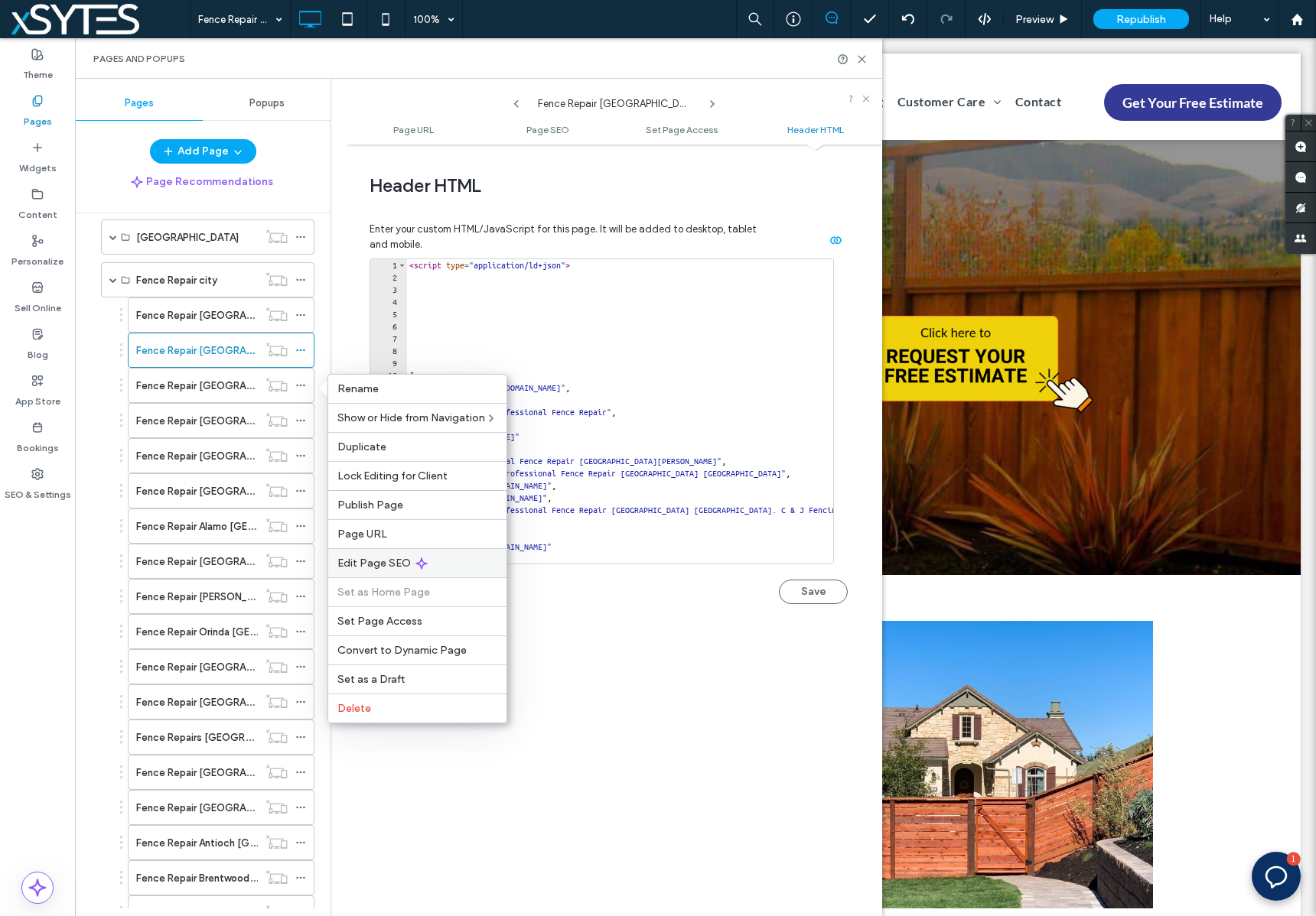
click at [482, 562] on div "Edit Page SEO" at bounding box center [417, 562] width 178 height 29
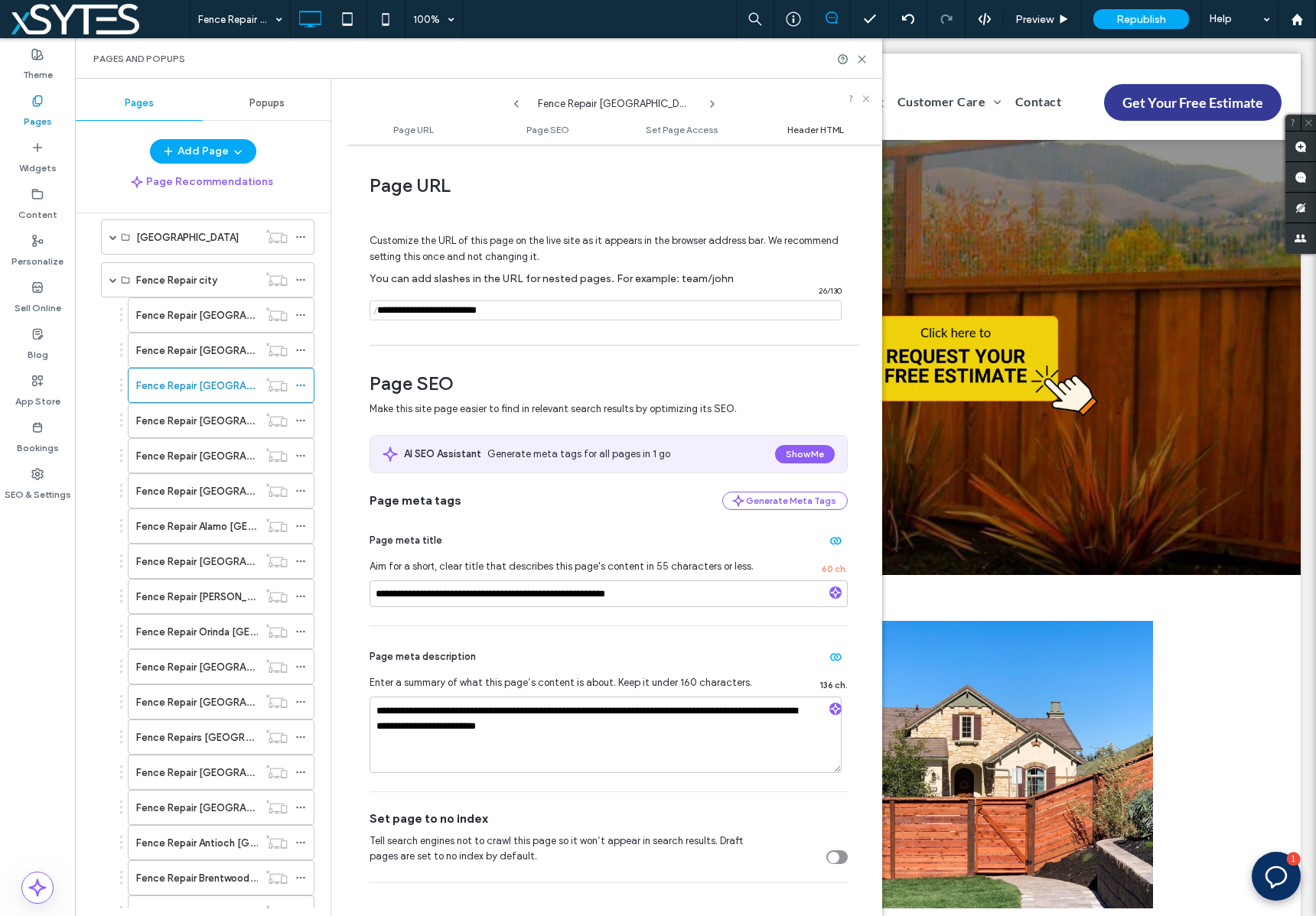
click at [831, 129] on span "Header HTML" at bounding box center [815, 129] width 56 height 11
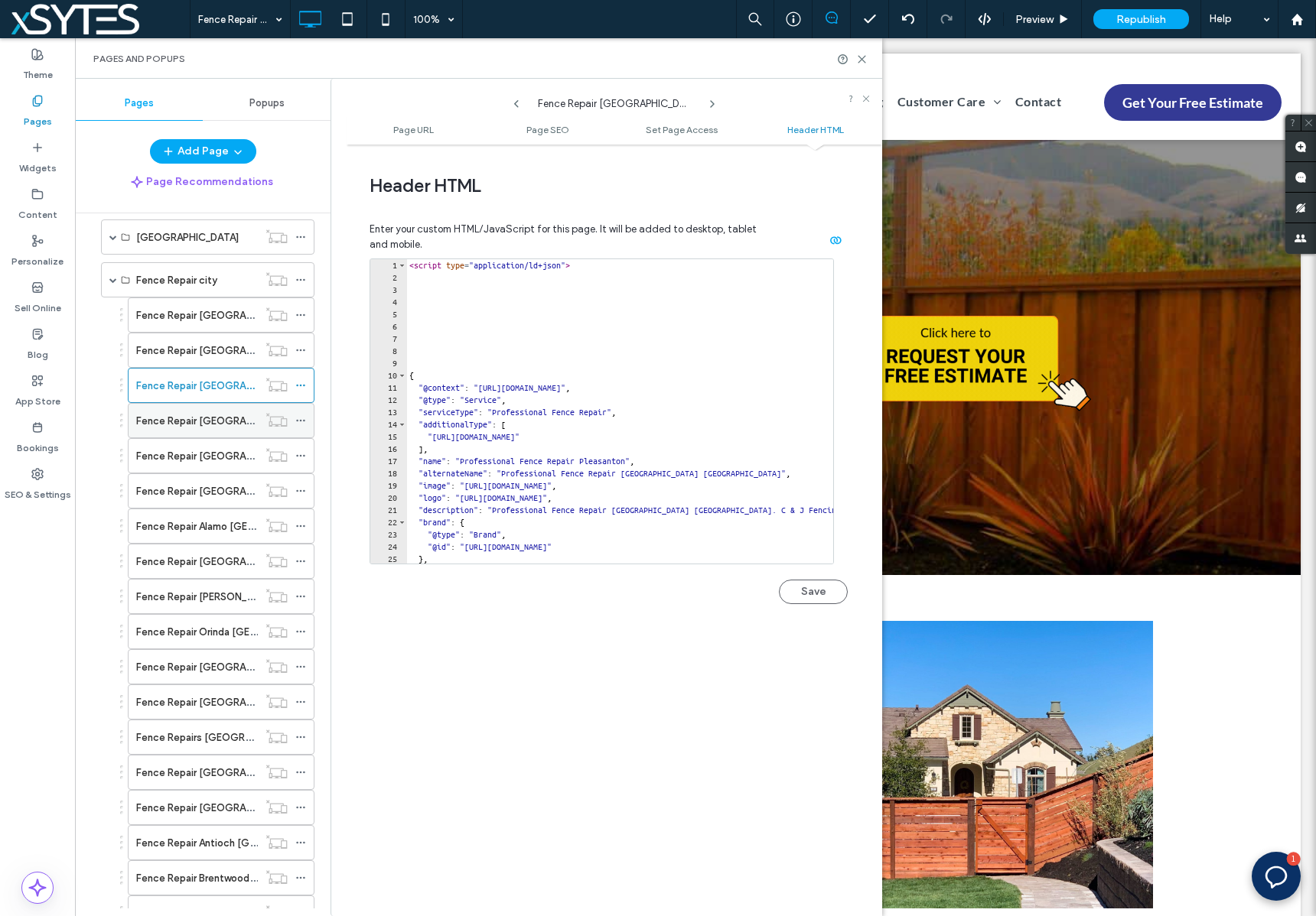
click at [300, 419] on use at bounding box center [300, 420] width 8 height 2
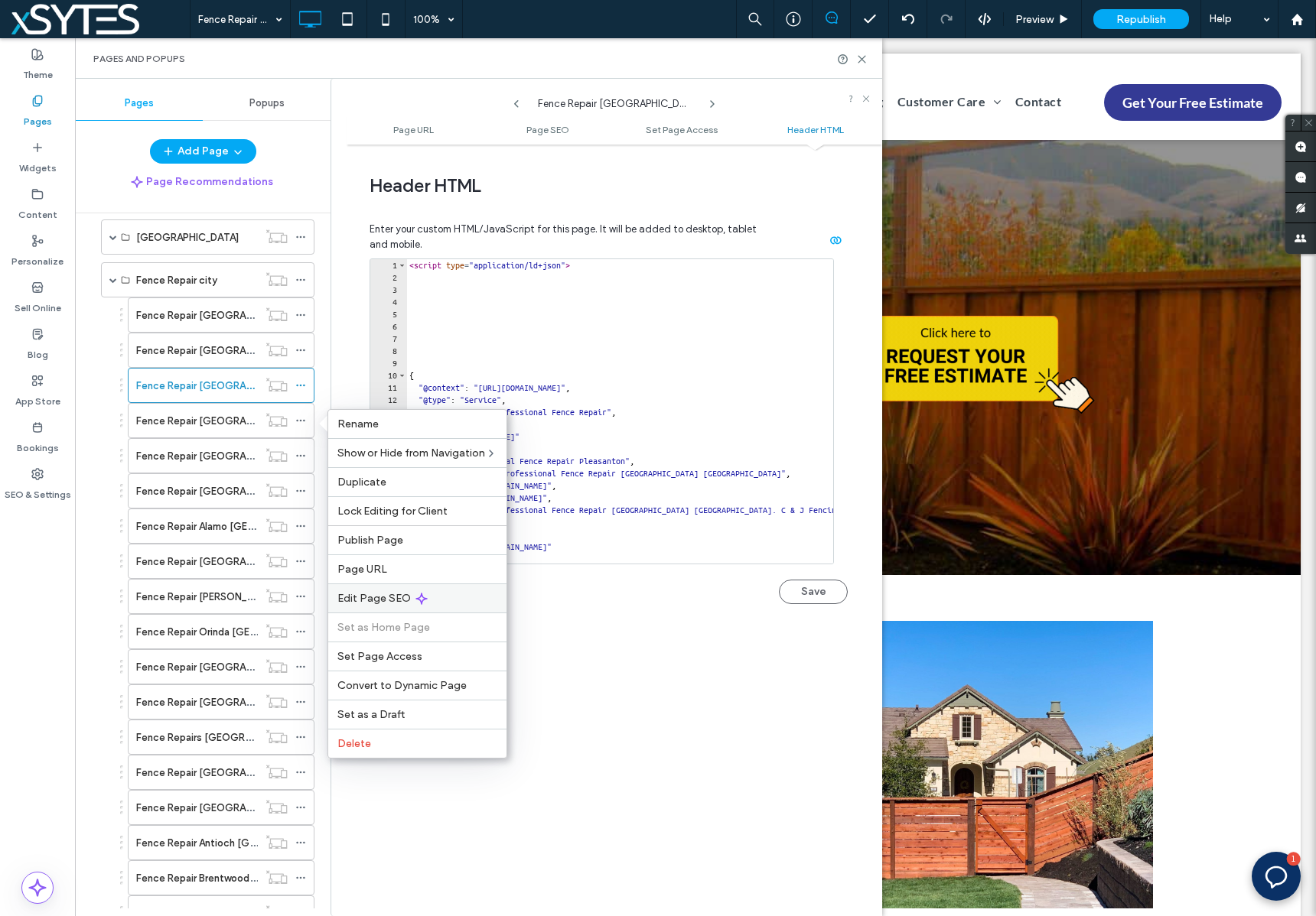
click at [466, 594] on div "Edit Page SEO" at bounding box center [417, 598] width 178 height 29
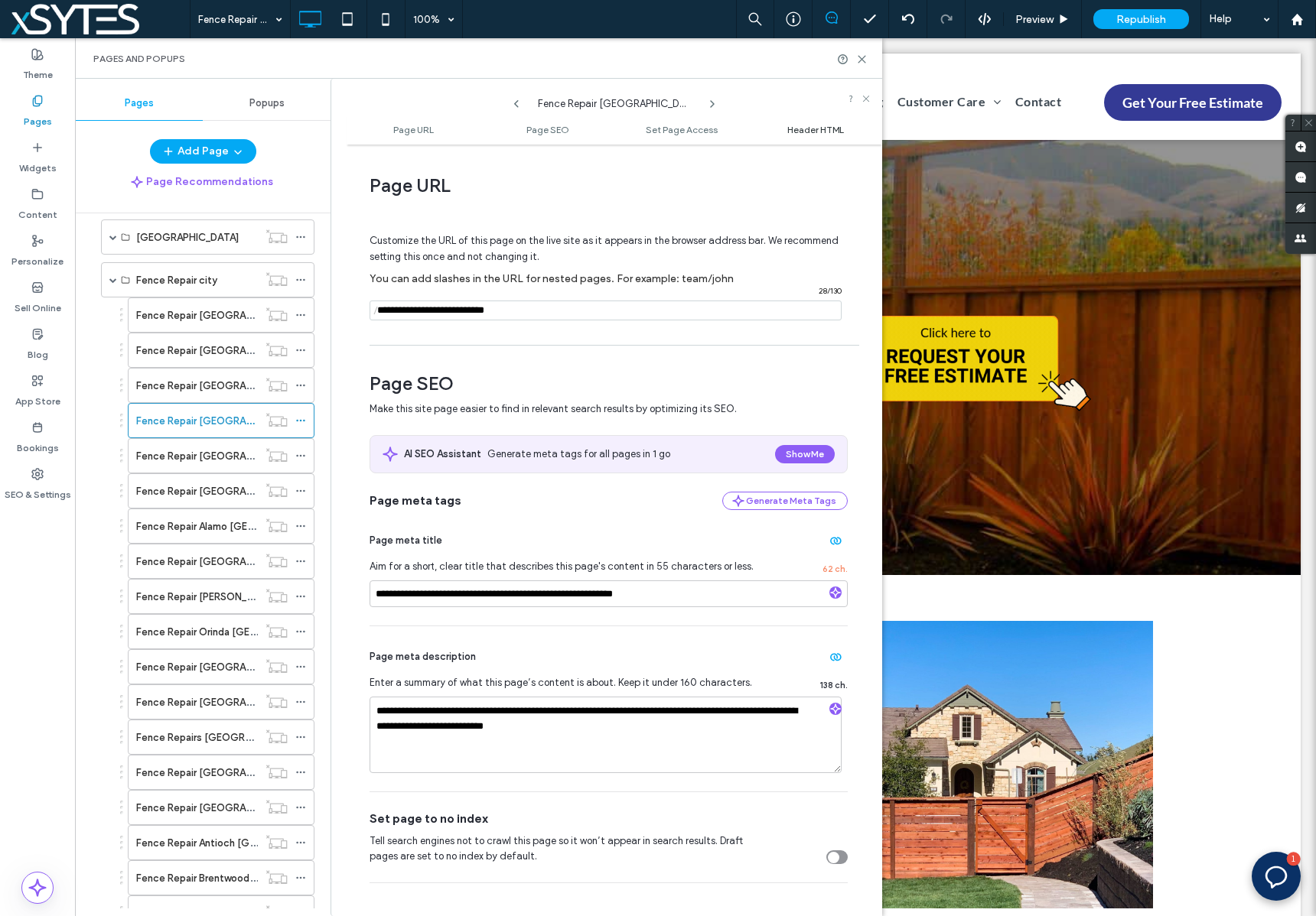
click at [796, 132] on span "Header HTML" at bounding box center [815, 129] width 56 height 11
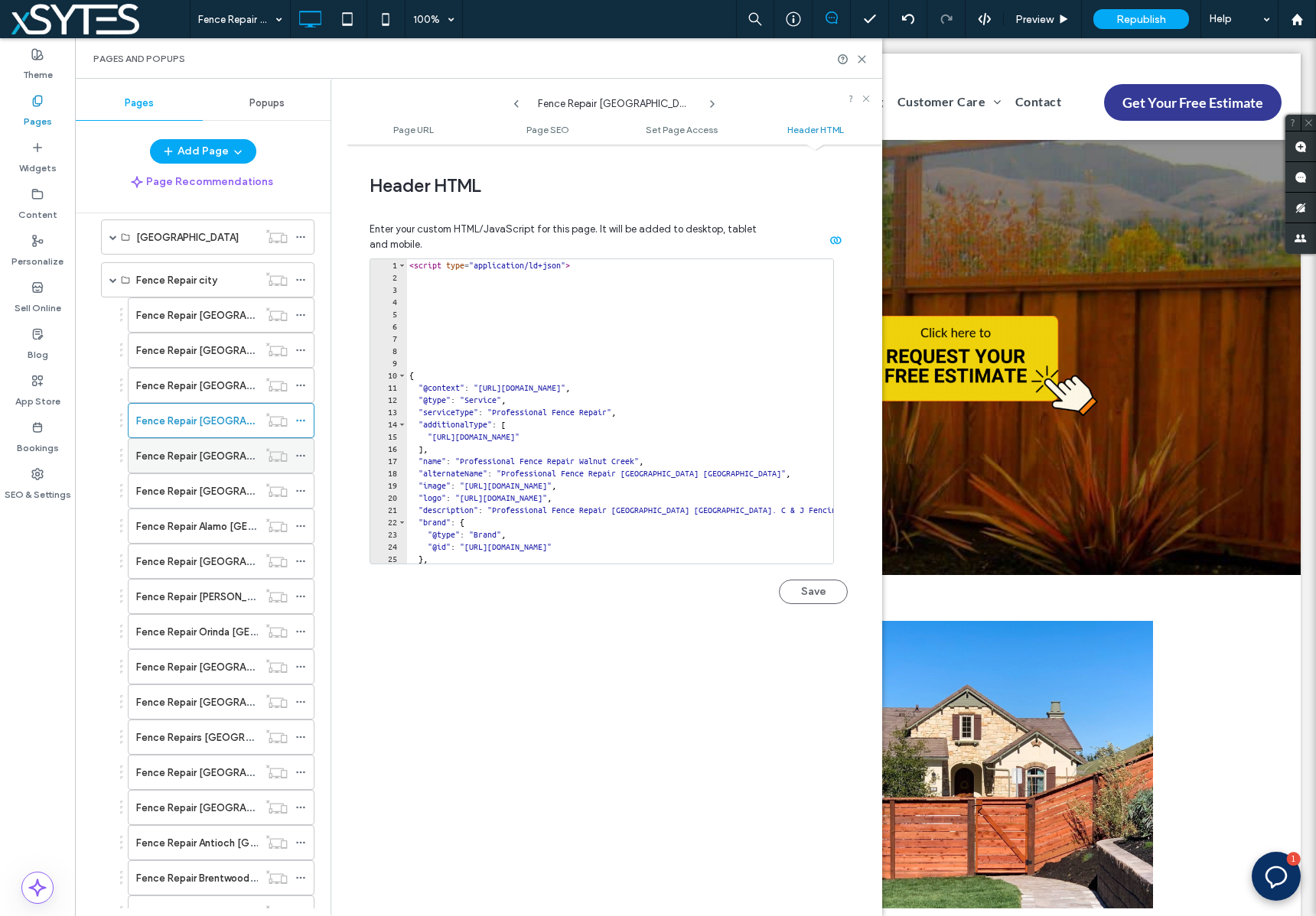
click at [301, 456] on use at bounding box center [300, 456] width 8 height 2
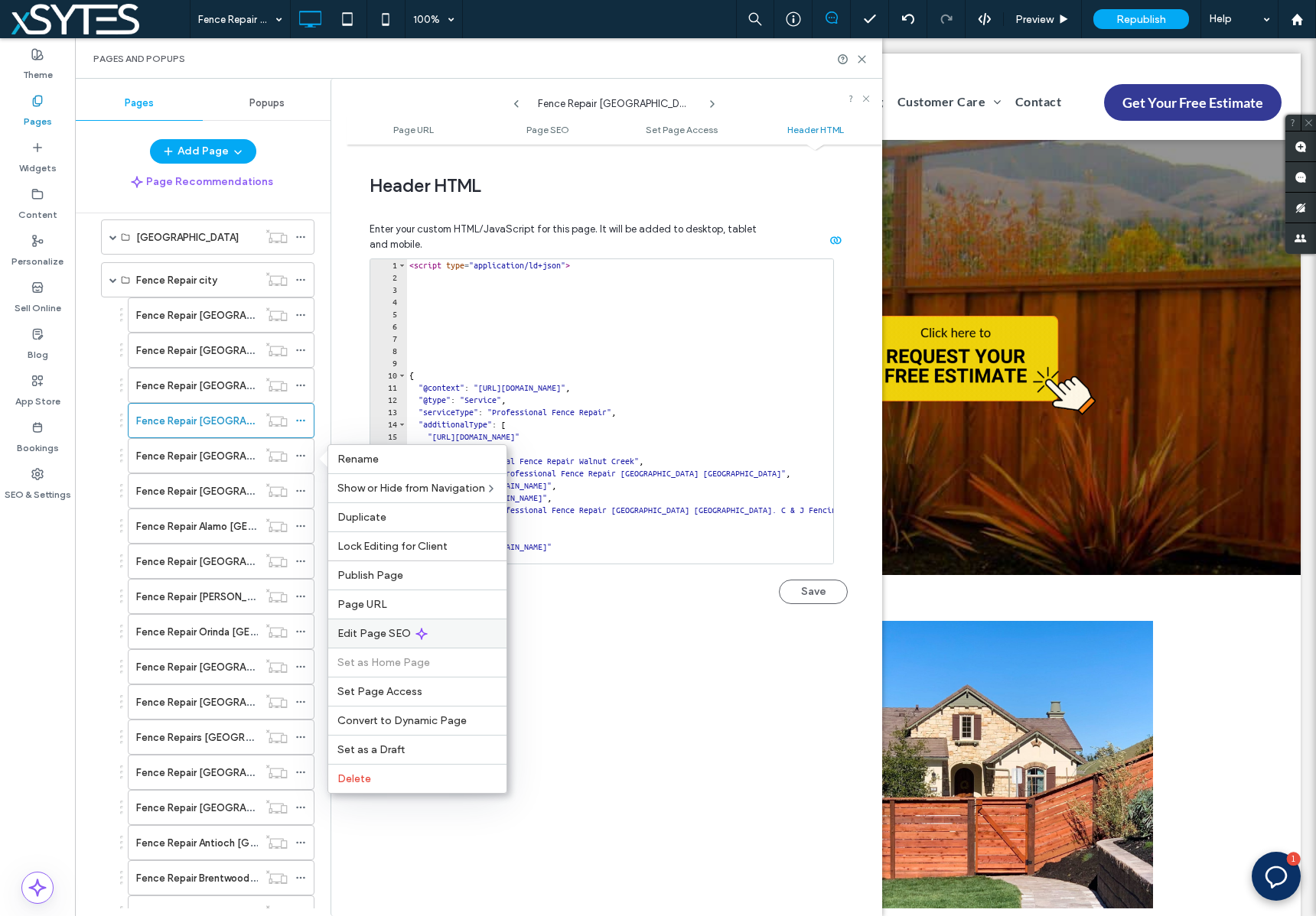
click at [458, 637] on div "Edit Page SEO" at bounding box center [417, 633] width 178 height 29
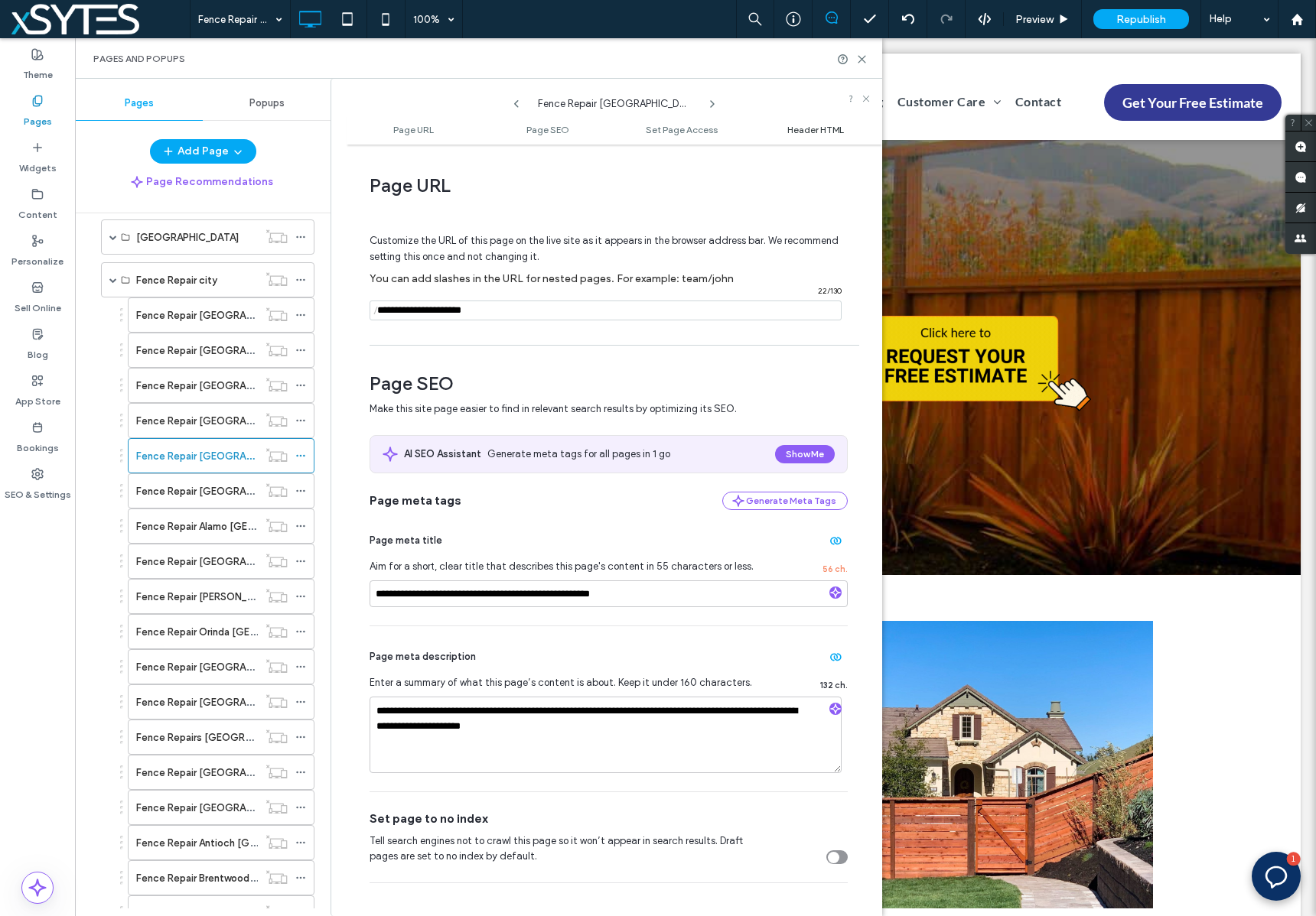
click at [787, 133] on span "Header HTML" at bounding box center [815, 129] width 56 height 11
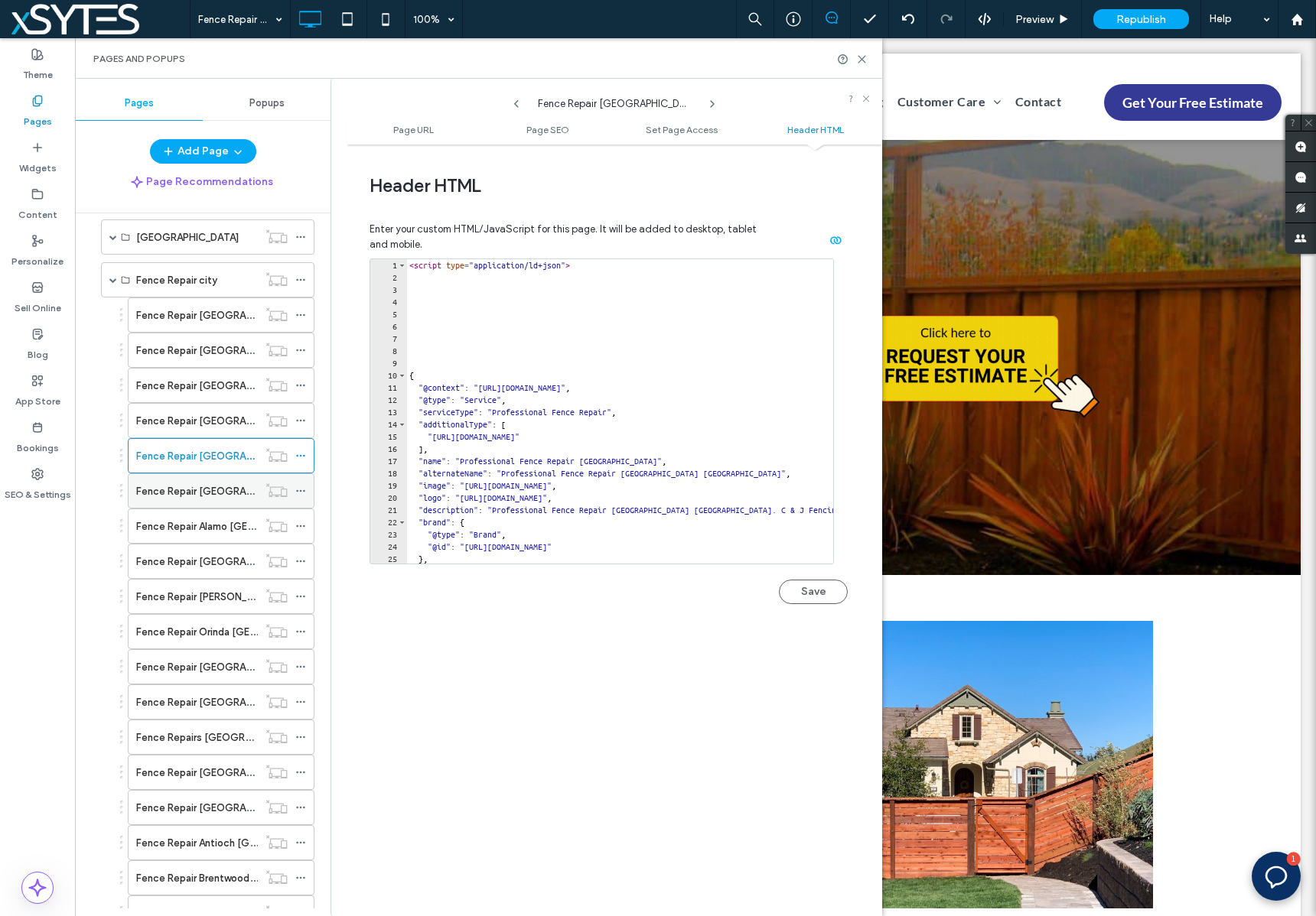
click at [296, 491] on use at bounding box center [300, 491] width 8 height 2
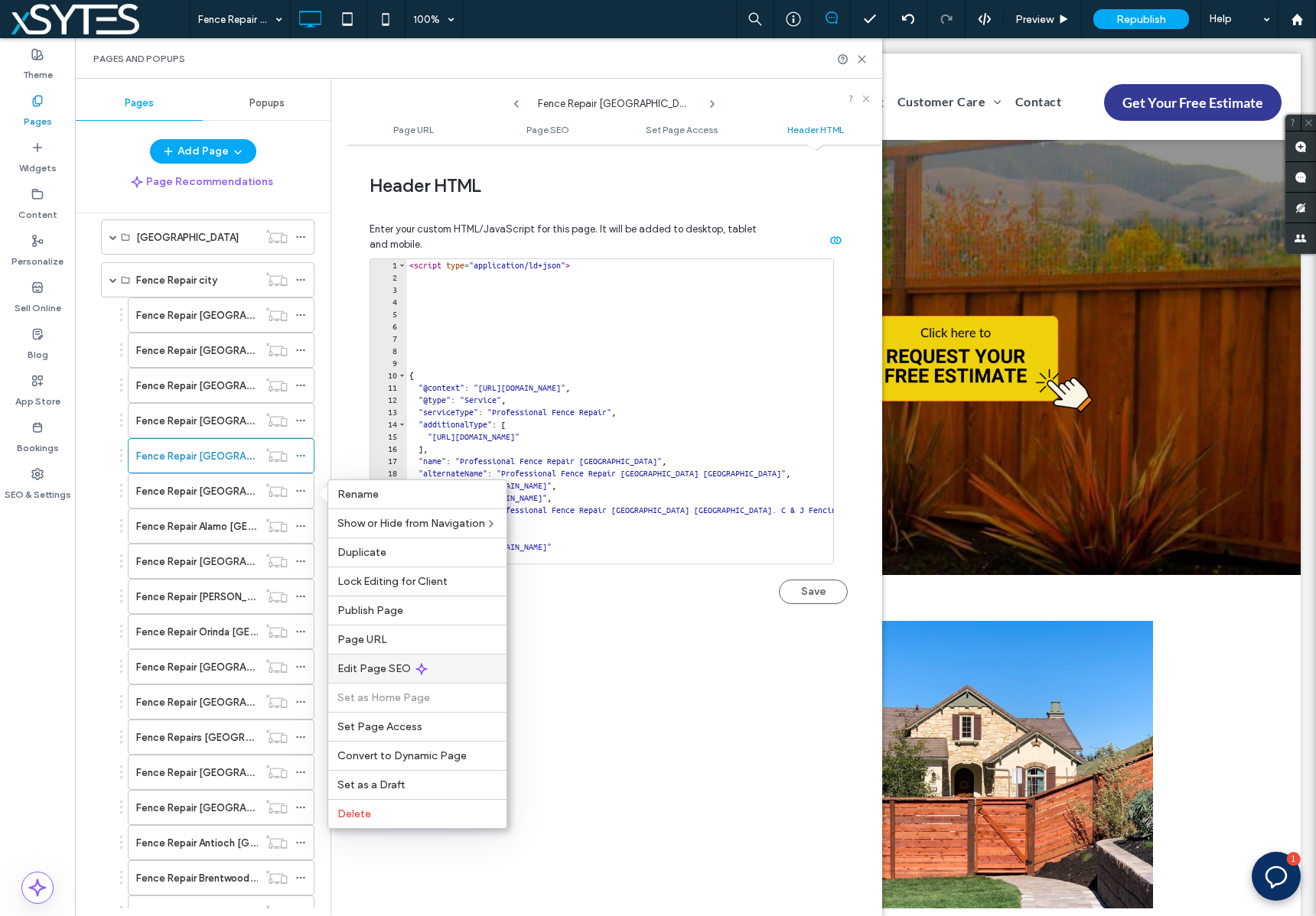
click at [470, 669] on div "Edit Page SEO" at bounding box center [417, 669] width 178 height 29
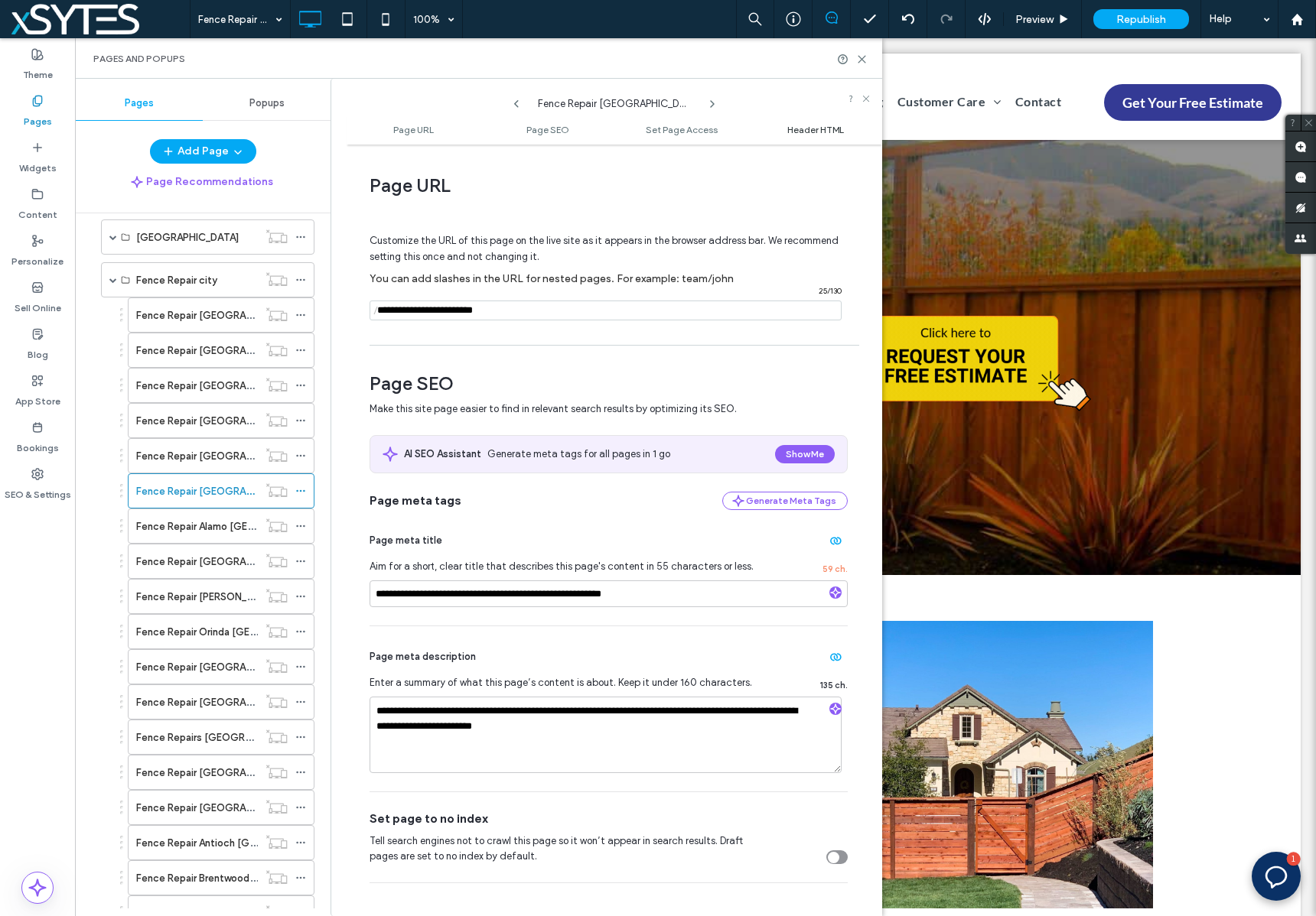
click at [824, 129] on span "Header HTML" at bounding box center [815, 129] width 56 height 11
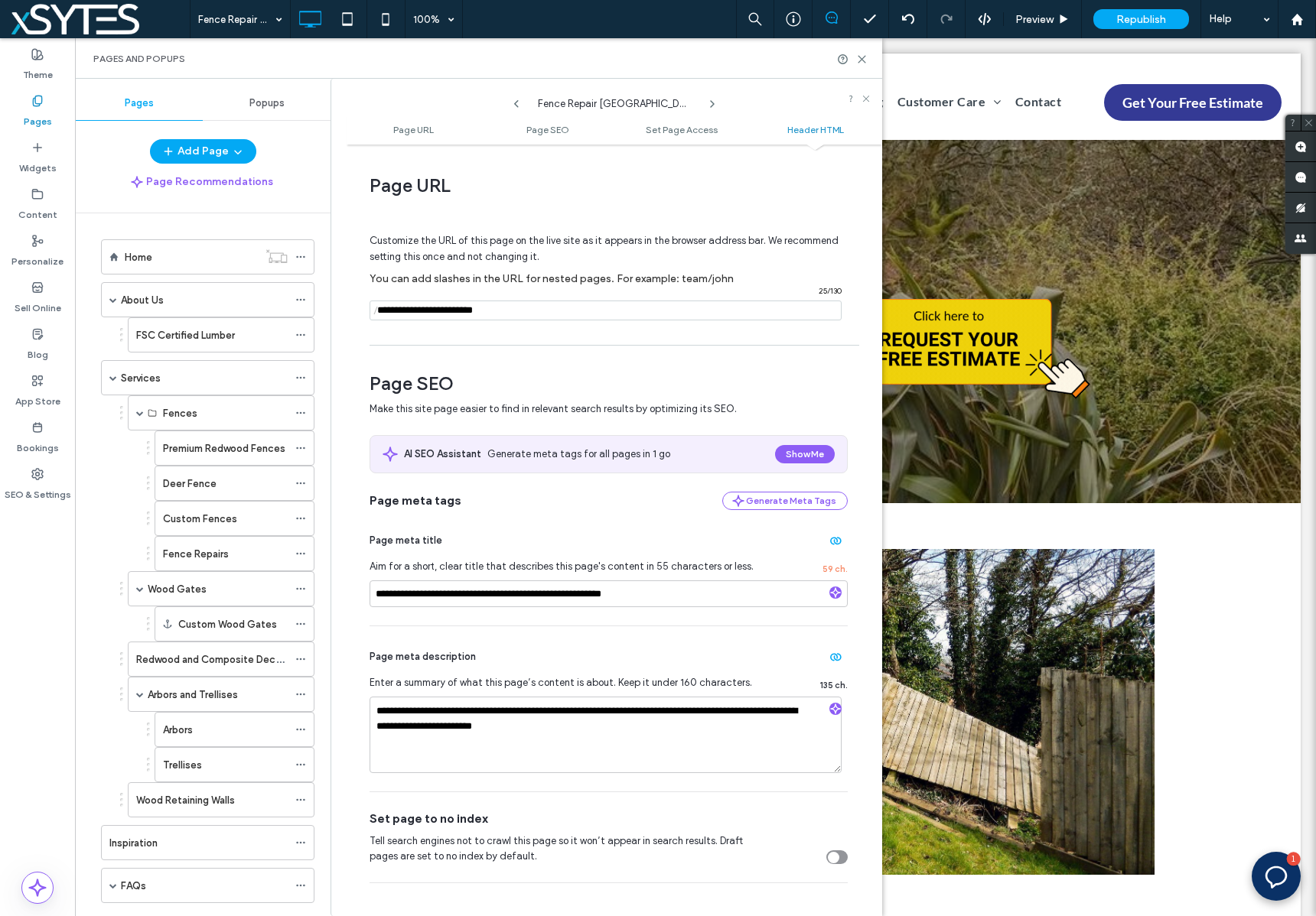
scroll to position [1409, 0]
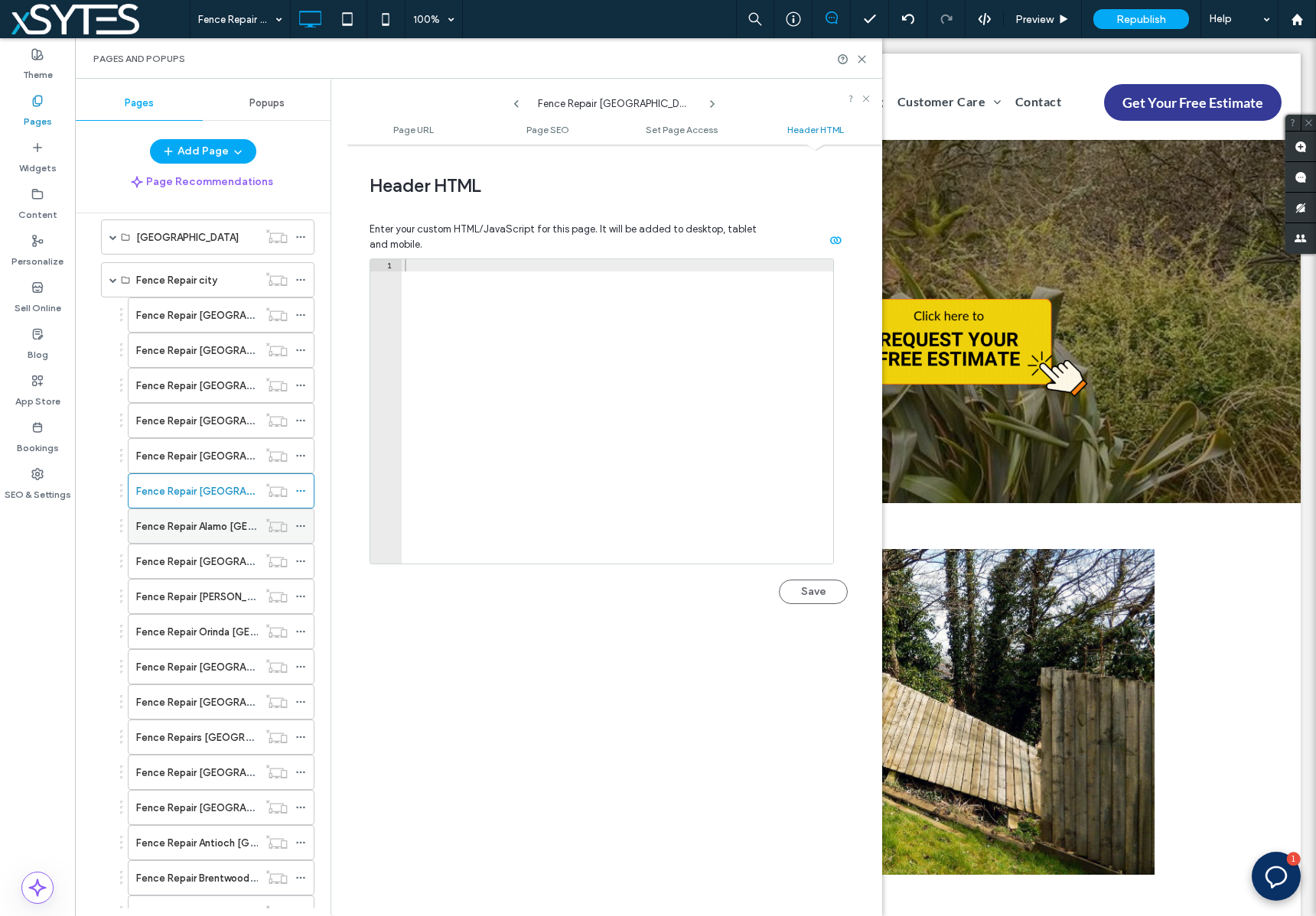
click at [305, 525] on icon at bounding box center [300, 525] width 10 height 10
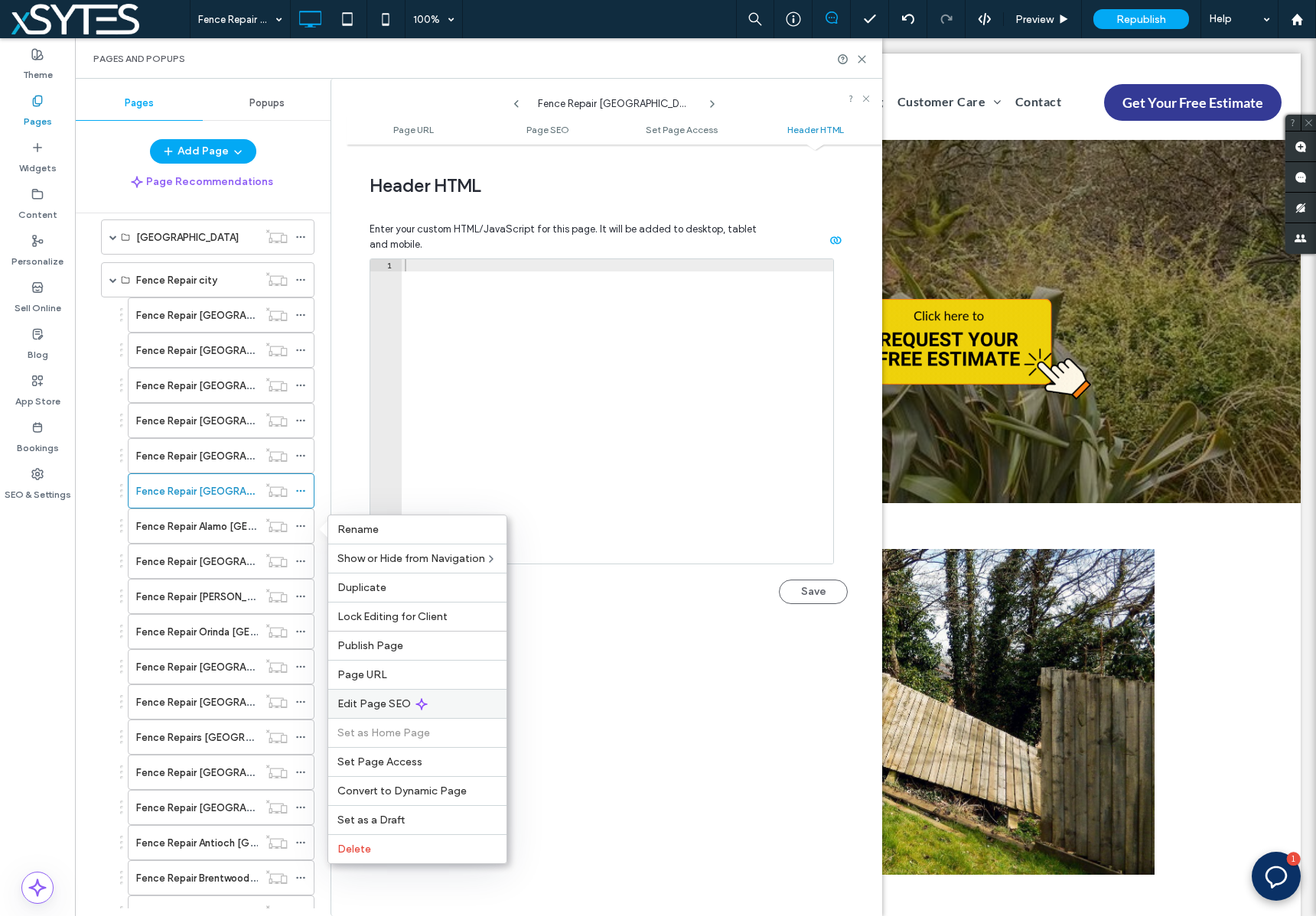
click at [485, 701] on div "Edit Page SEO" at bounding box center [417, 703] width 178 height 29
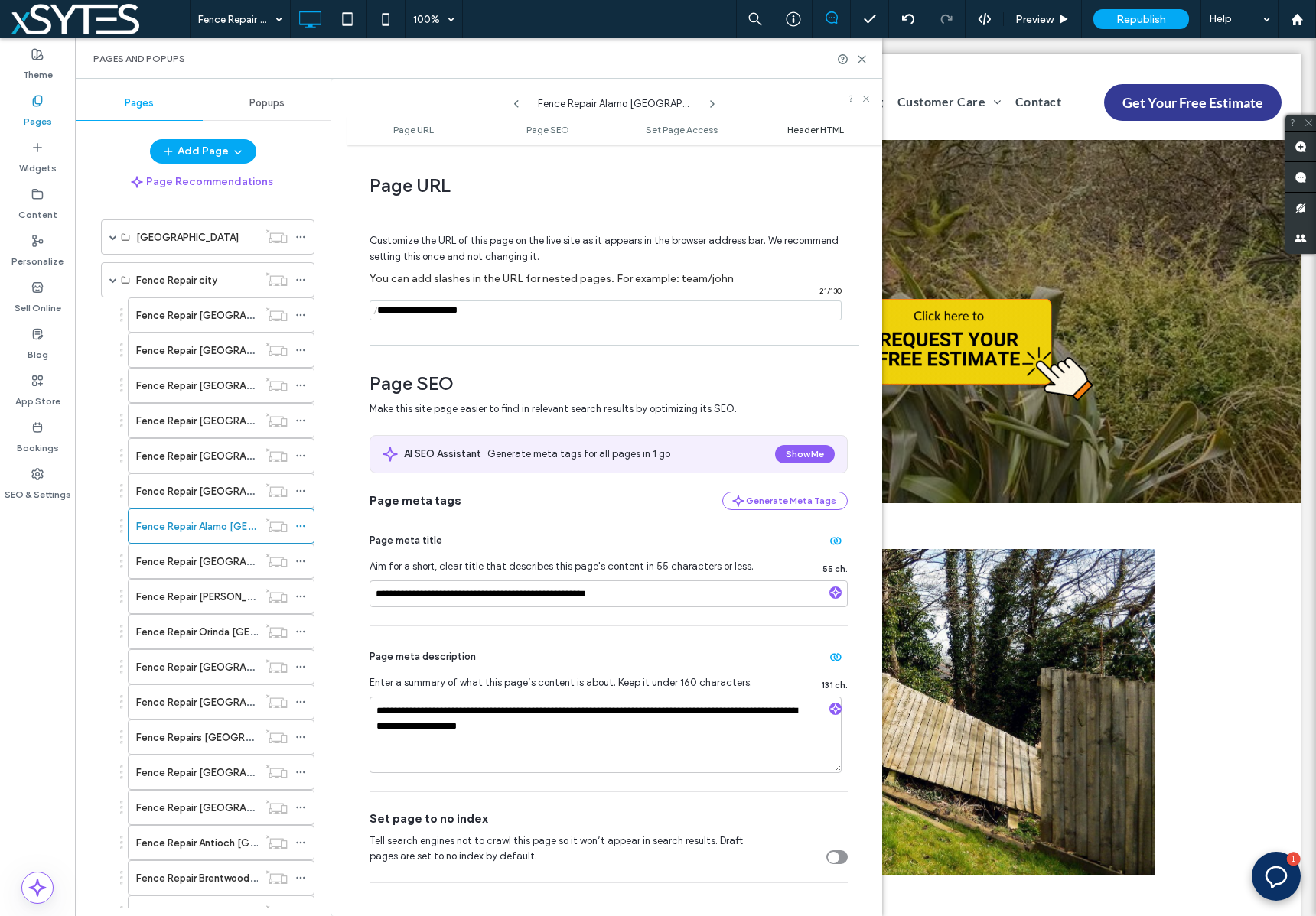
click at [812, 132] on span "Header HTML" at bounding box center [815, 129] width 56 height 11
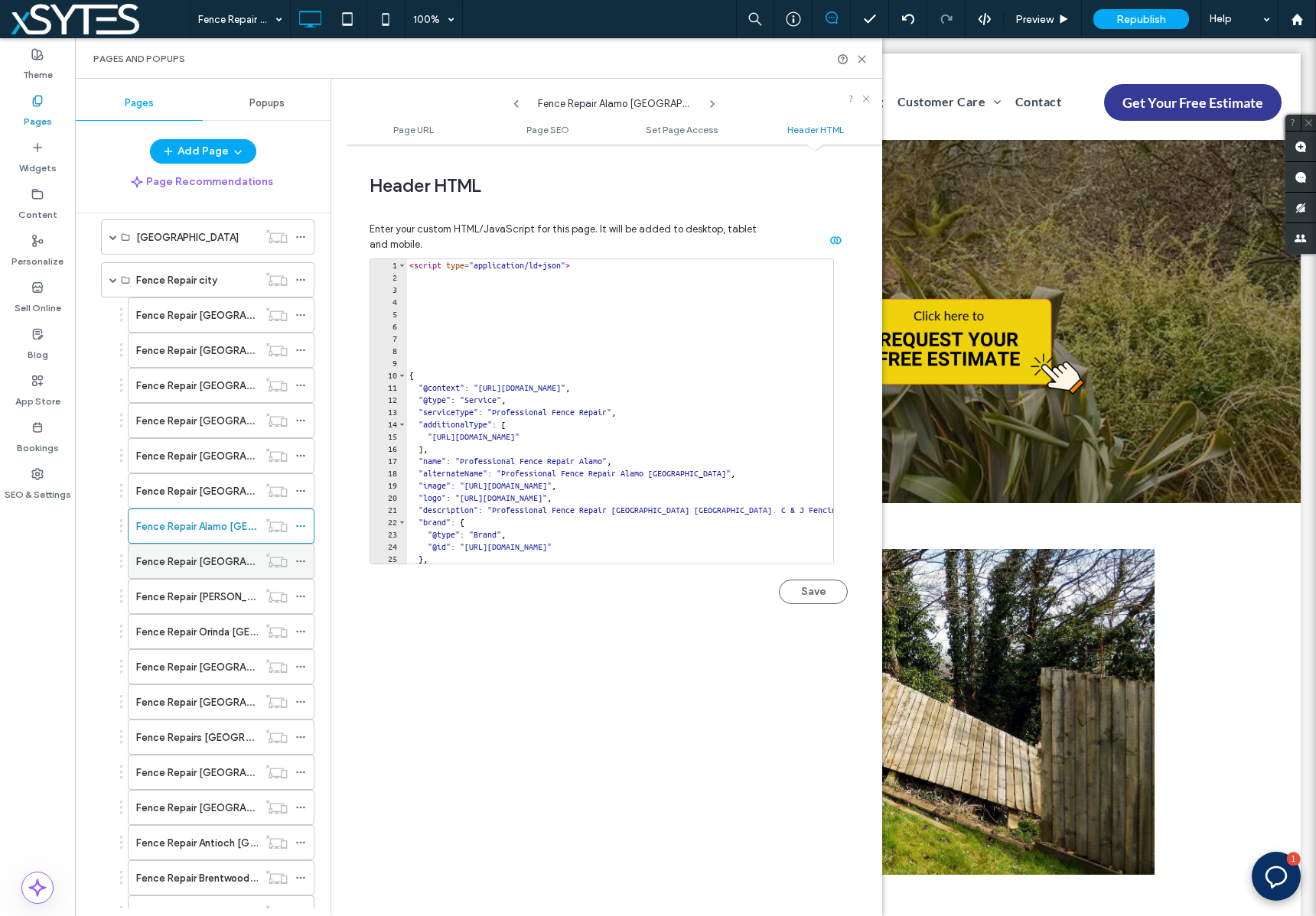
click at [299, 559] on icon at bounding box center [300, 561] width 10 height 10
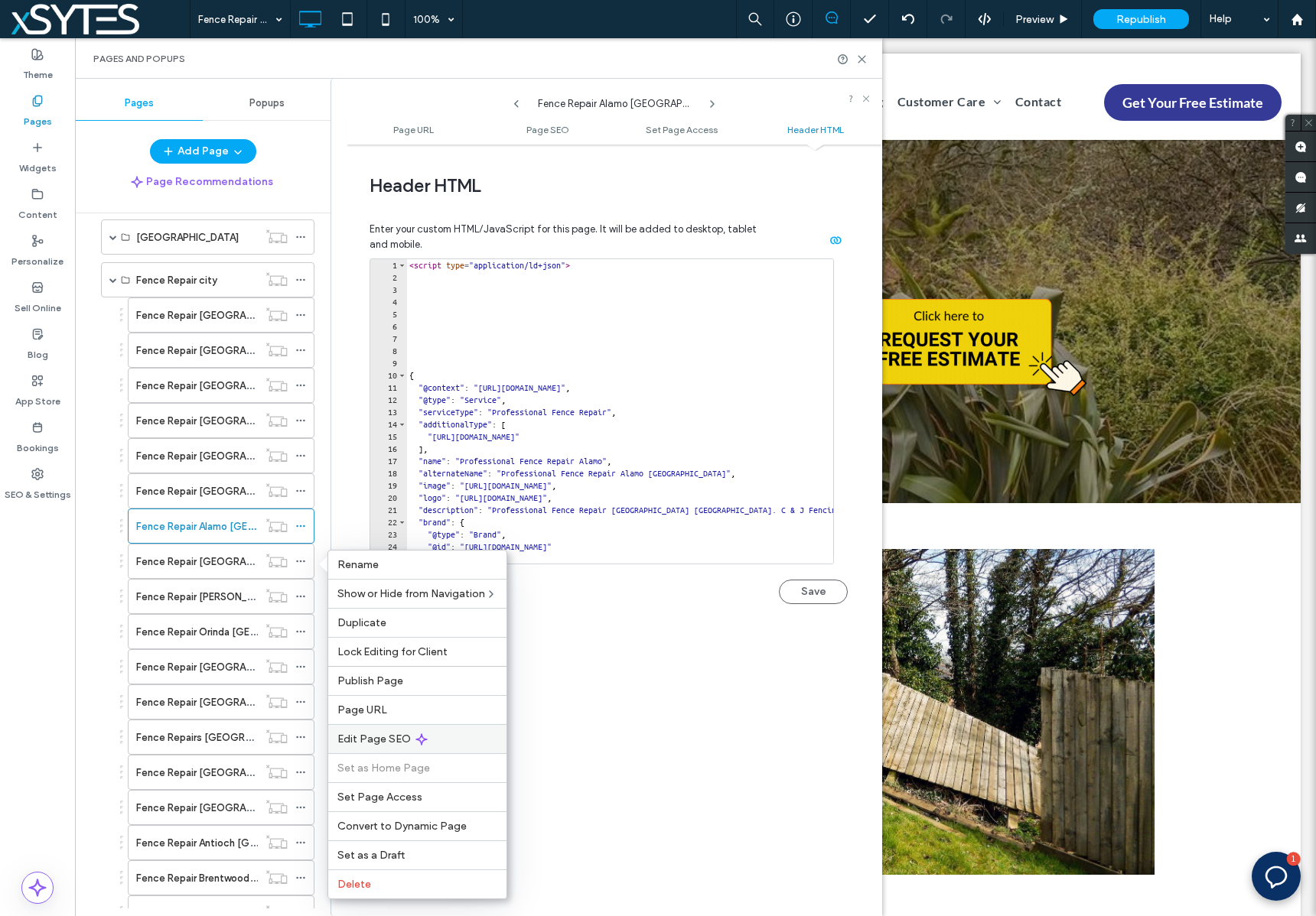
click at [474, 746] on div "Edit Page SEO" at bounding box center [417, 738] width 178 height 29
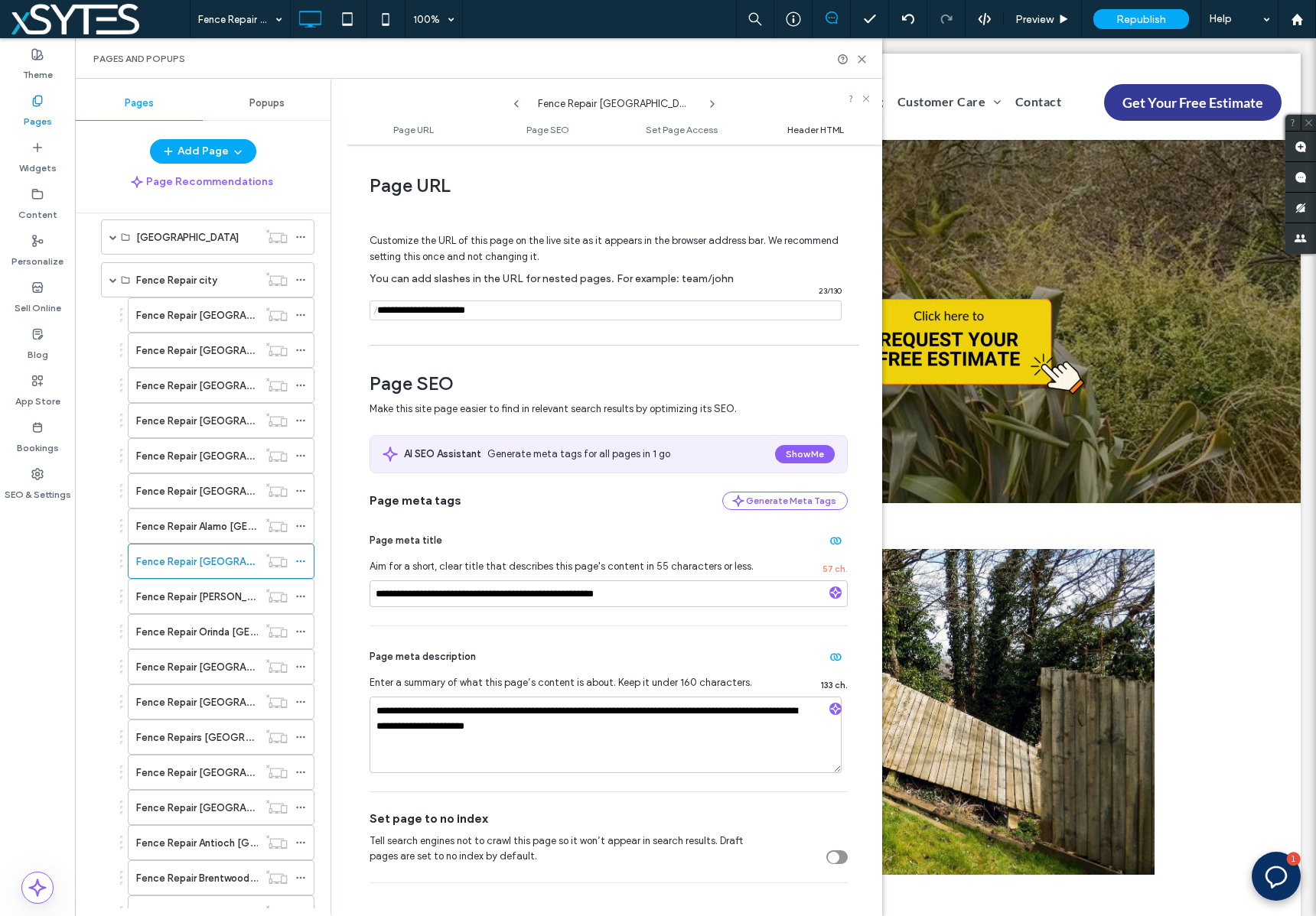
click at [806, 125] on span "Header HTML" at bounding box center [815, 129] width 56 height 11
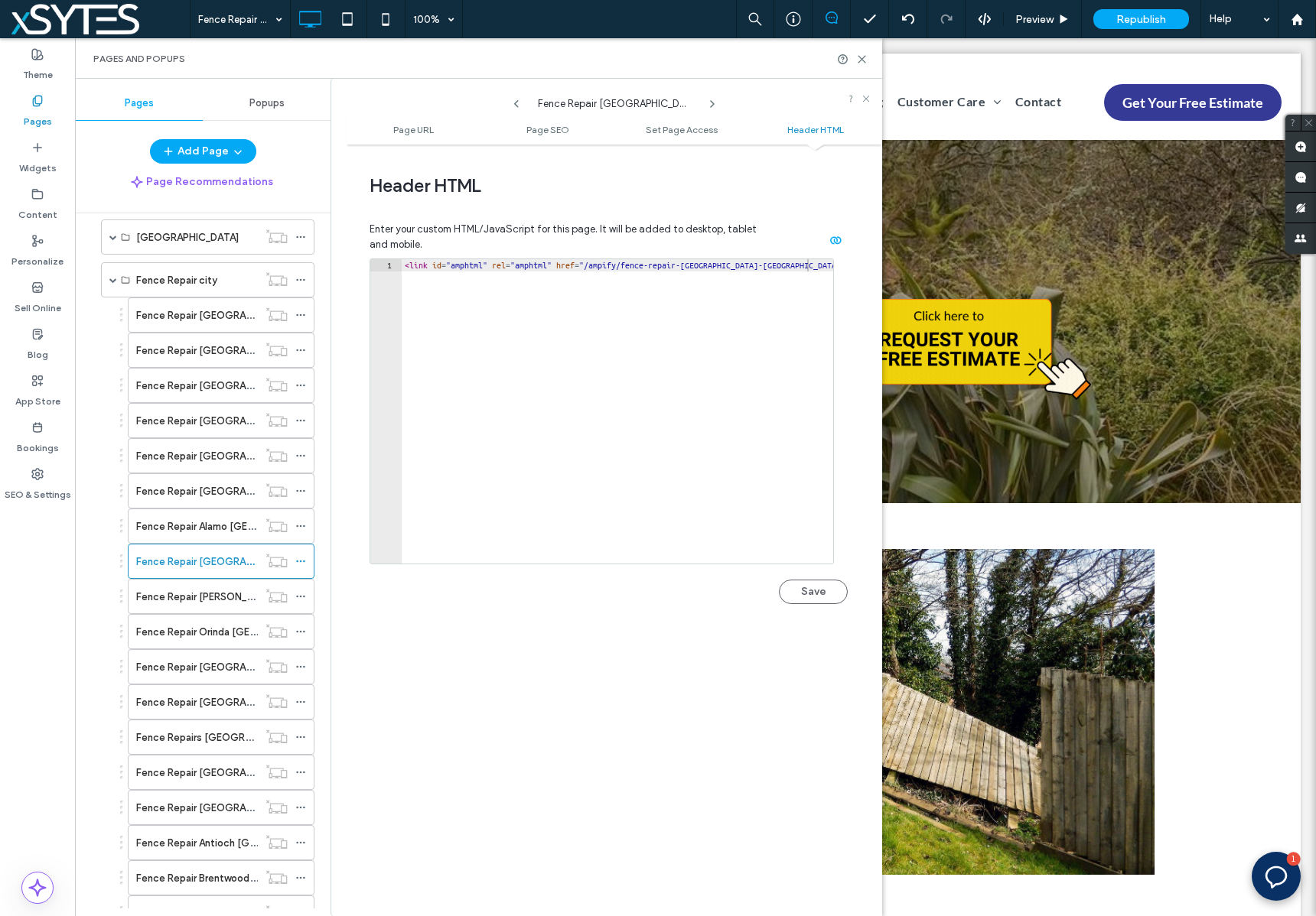
type textarea "**********"
drag, startPoint x: 404, startPoint y: 263, endPoint x: 818, endPoint y: 267, distance: 414.0
click at [818, 267] on div "< link id = "amphtml" rel = "amphtml" href = "/ampify/fence-repair-[GEOGRAPHIC_…" at bounding box center [617, 423] width 432 height 329
click at [804, 590] on button "Save" at bounding box center [814, 591] width 69 height 24
click at [299, 593] on icon at bounding box center [300, 595] width 10 height 10
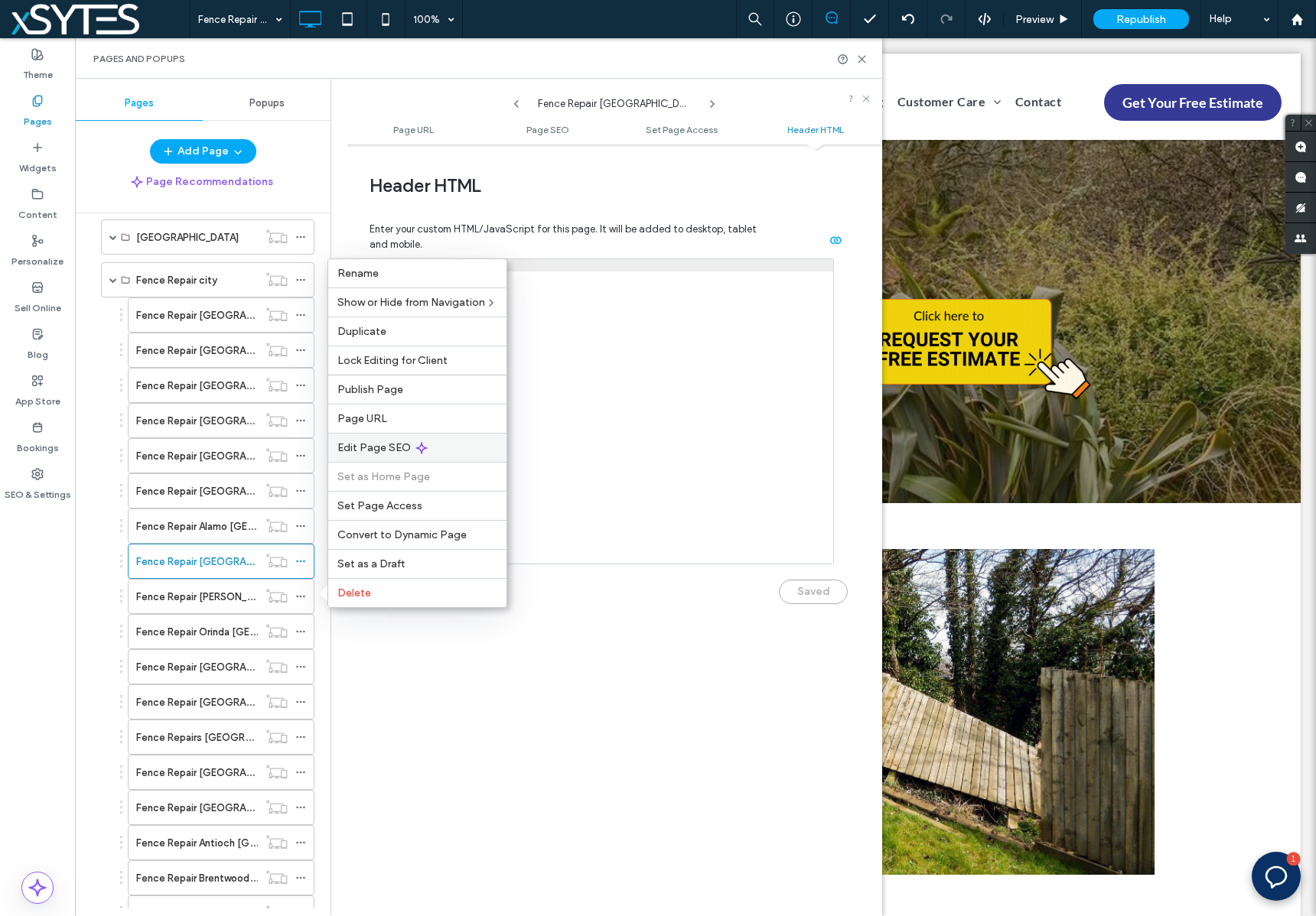
click at [493, 444] on div "Edit Page SEO" at bounding box center [417, 448] width 178 height 29
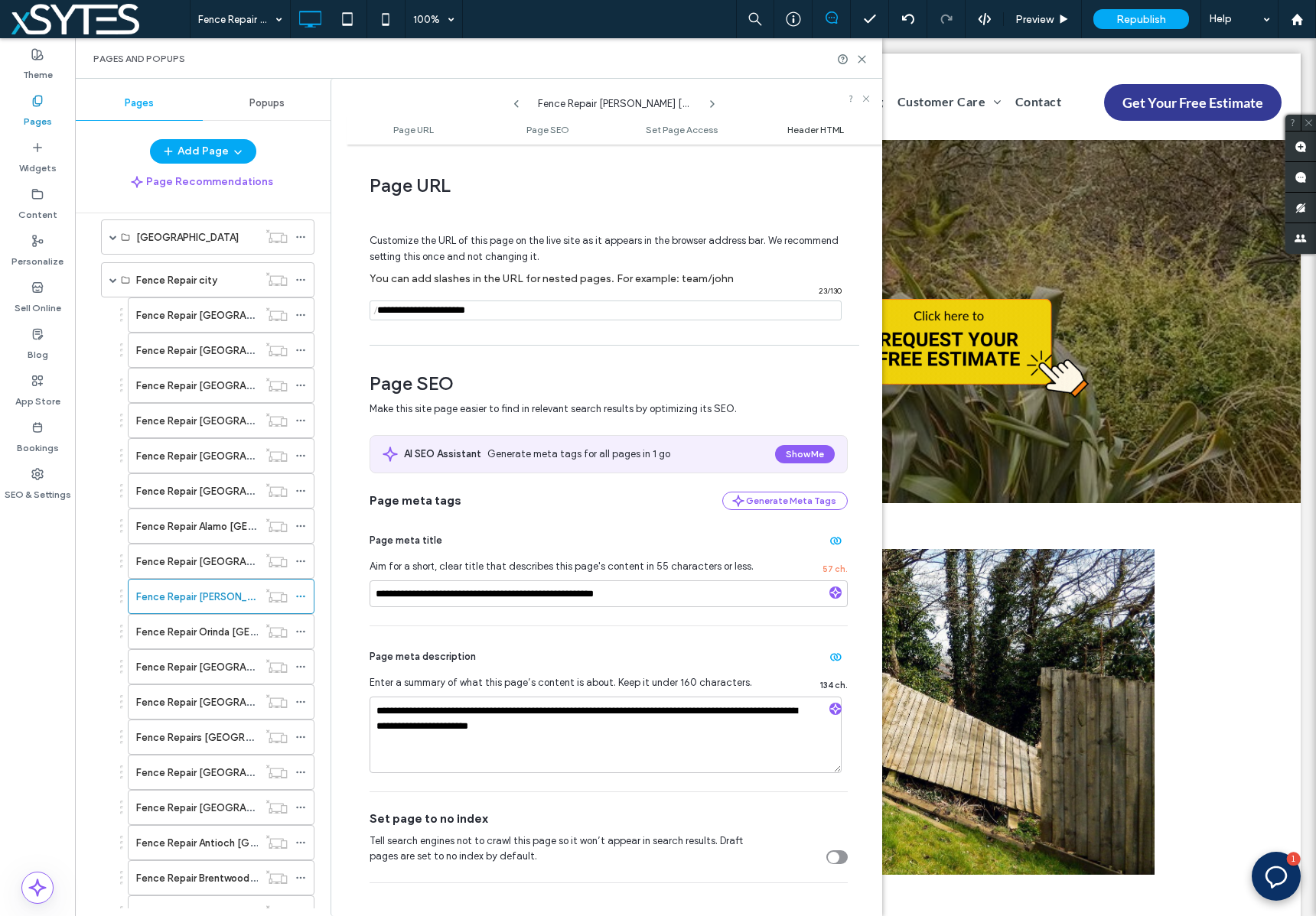
click at [818, 132] on span "Header HTML" at bounding box center [815, 129] width 56 height 11
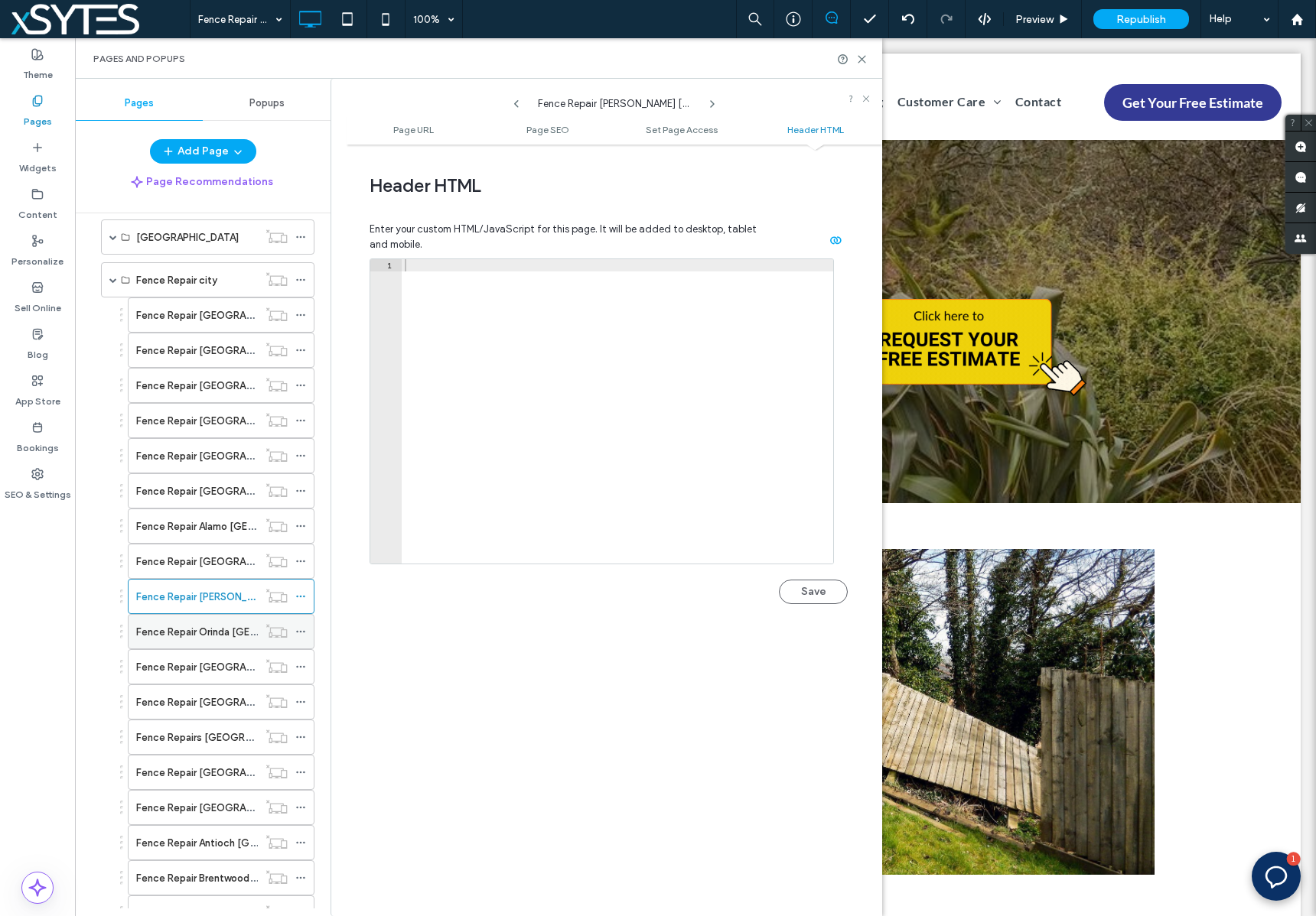
click at [299, 630] on icon at bounding box center [300, 631] width 10 height 10
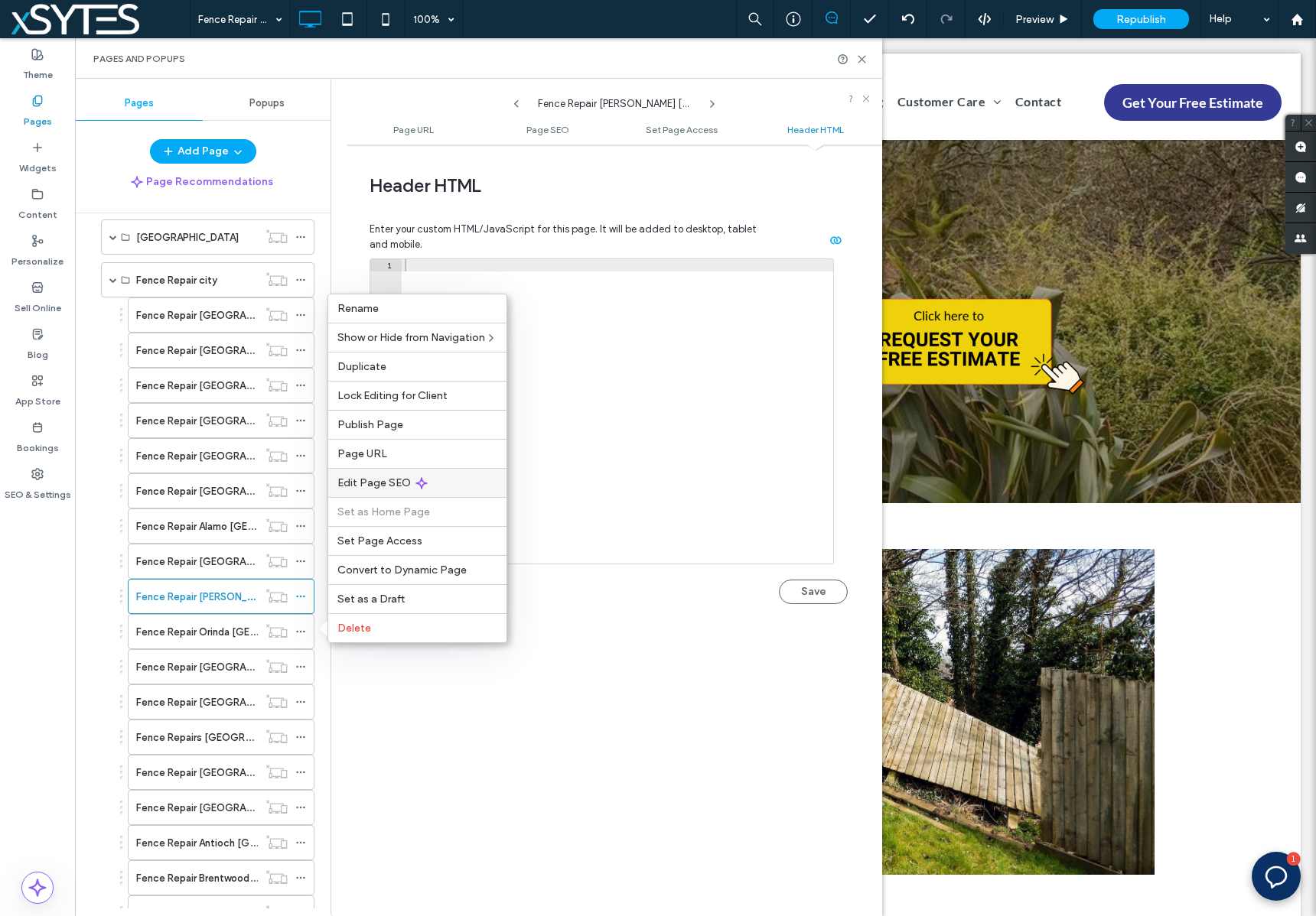
click at [465, 482] on div "Edit Page SEO" at bounding box center [417, 482] width 178 height 29
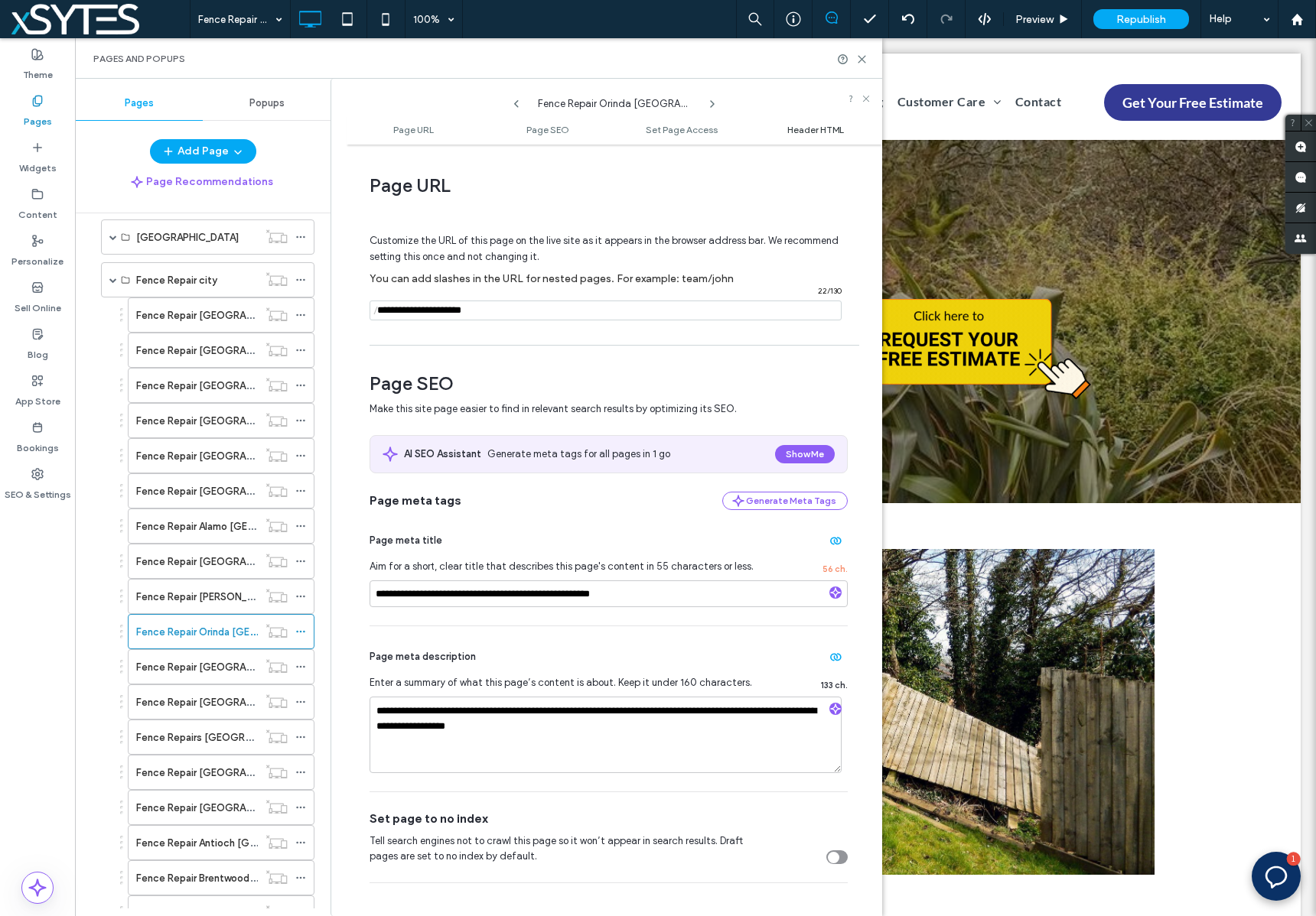
click at [846, 129] on link "Header HTML" at bounding box center [815, 129] width 134 height 11
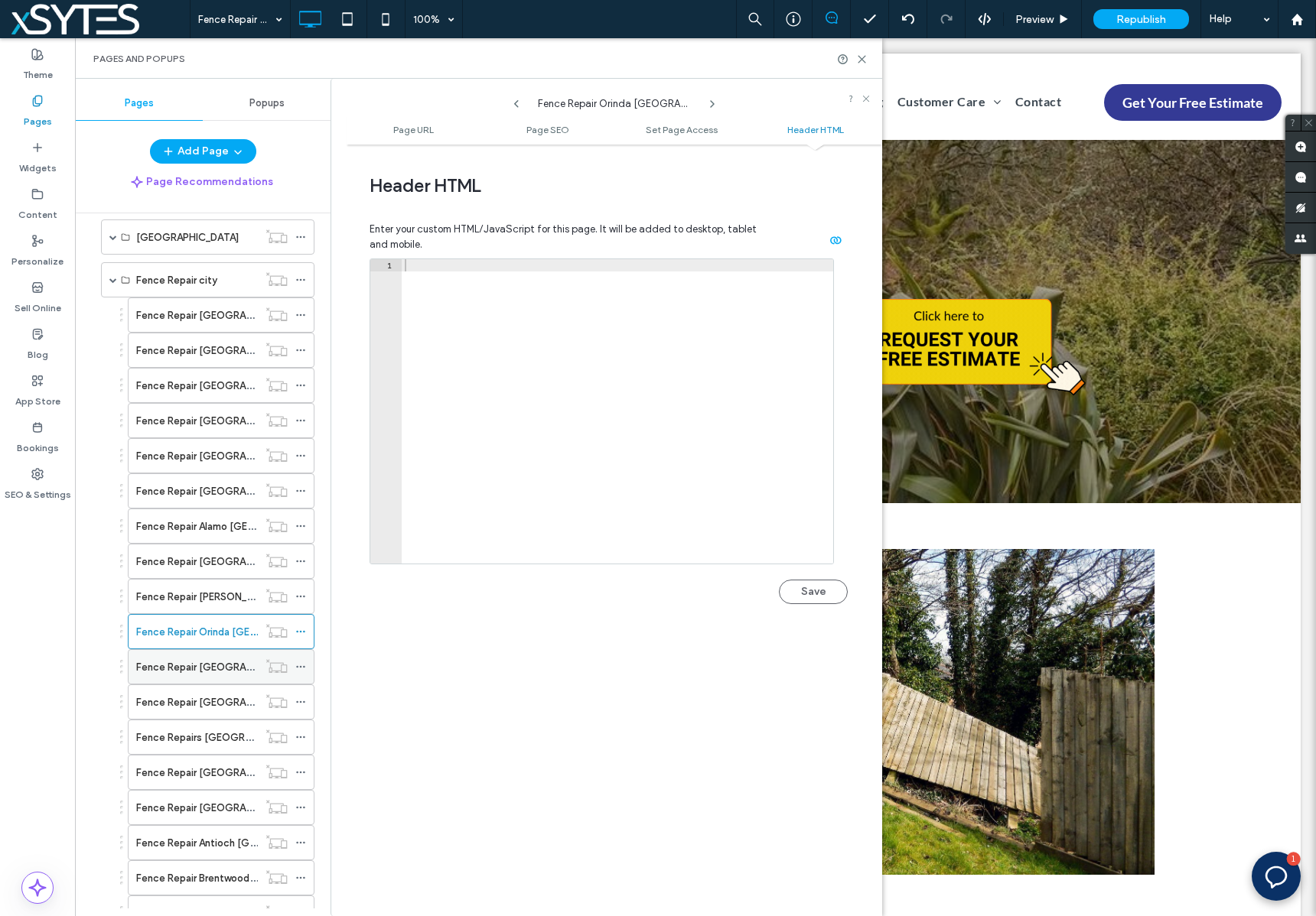
click at [302, 666] on icon at bounding box center [300, 666] width 10 height 10
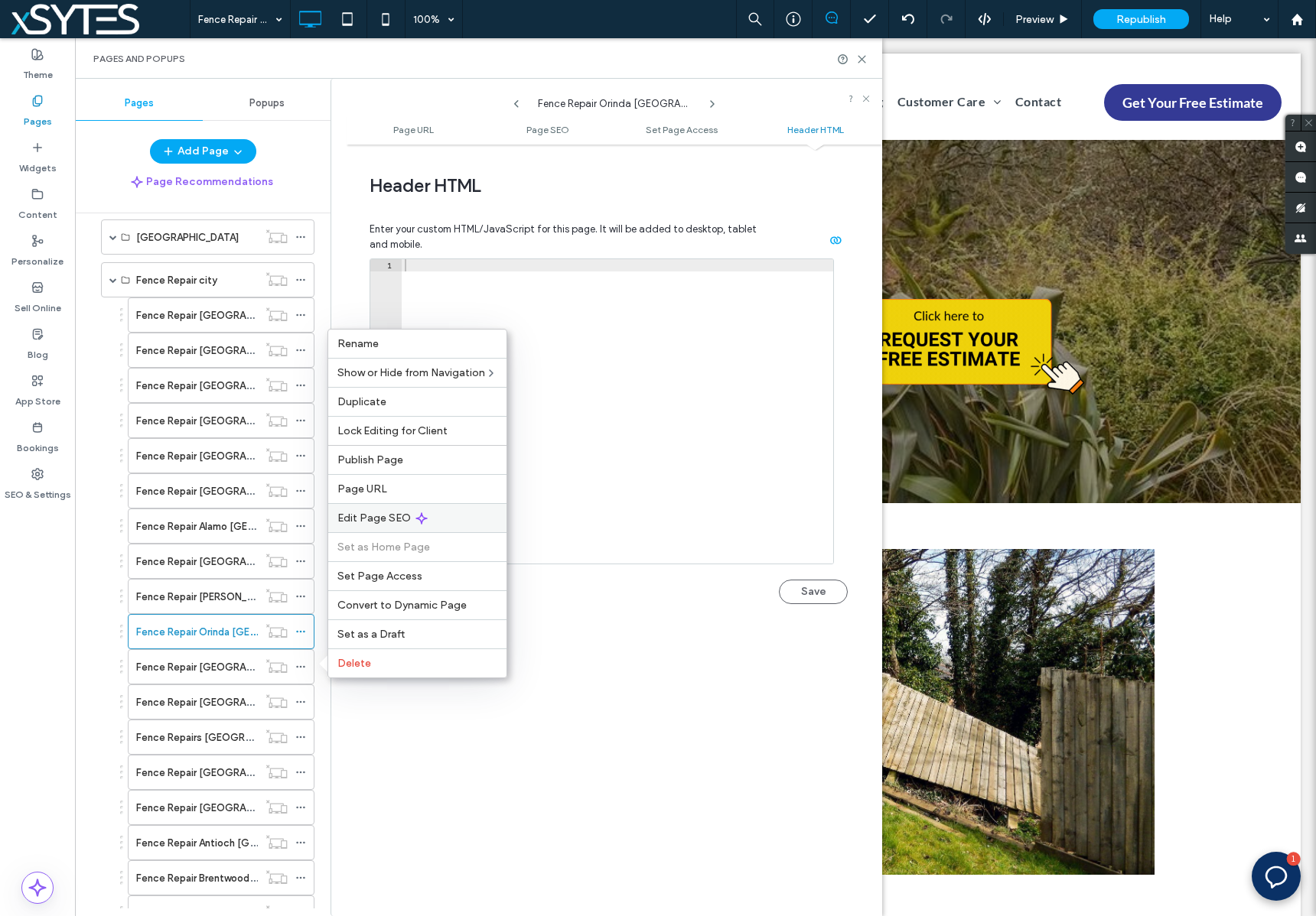
click at [476, 513] on div "Edit Page SEO" at bounding box center [417, 517] width 178 height 29
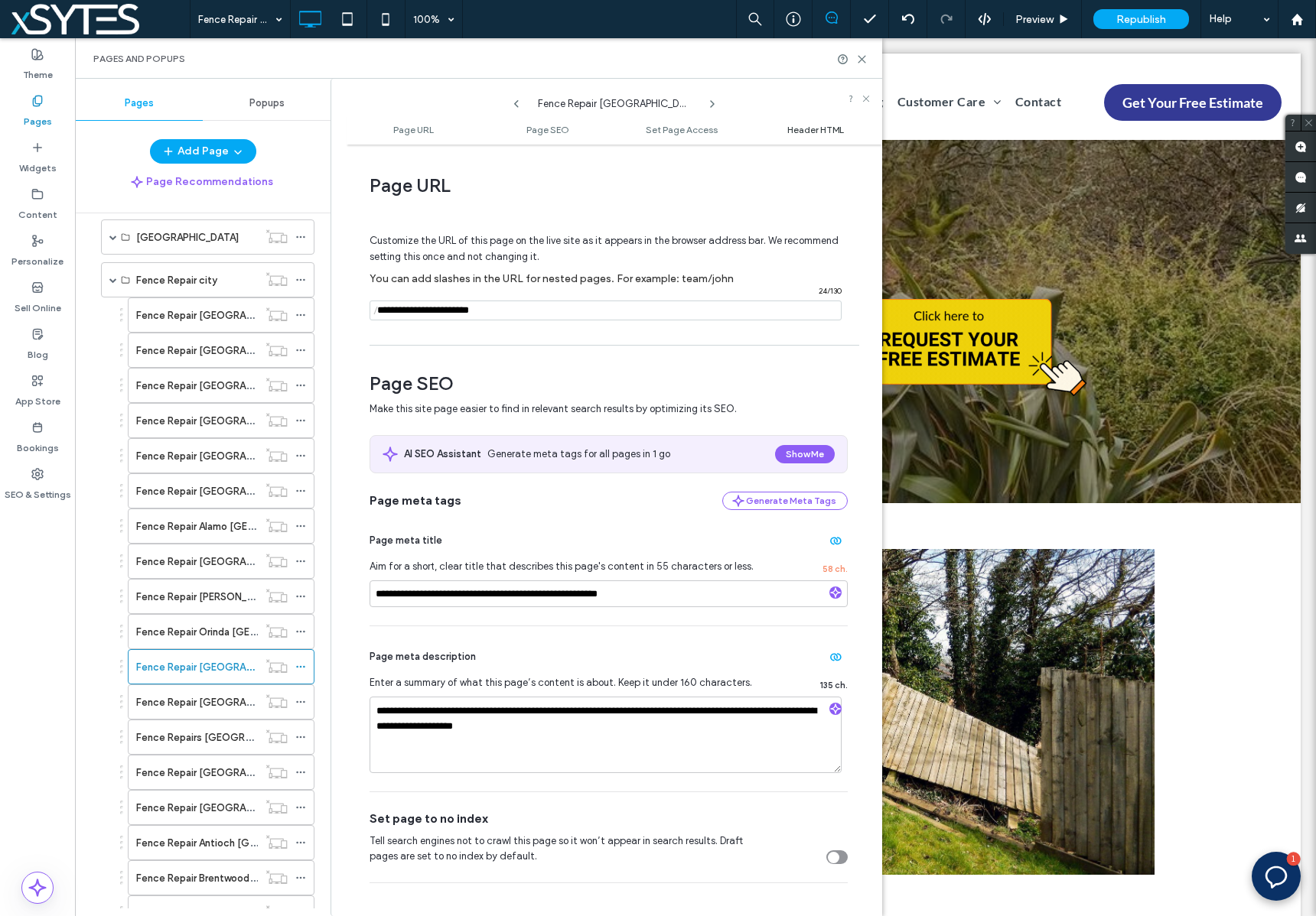
click at [822, 127] on span "Header HTML" at bounding box center [815, 129] width 56 height 11
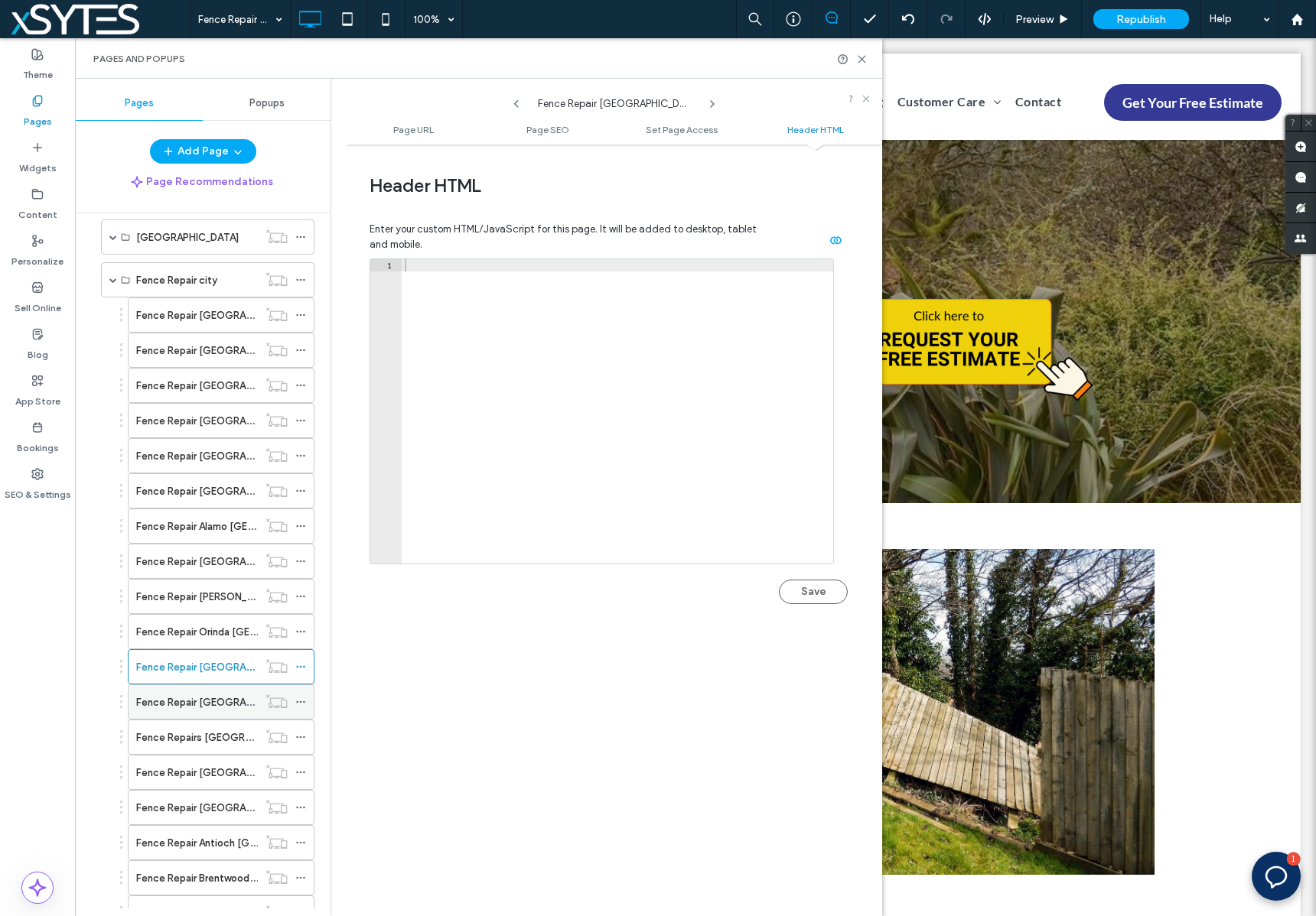
click at [300, 701] on use at bounding box center [300, 701] width 8 height 2
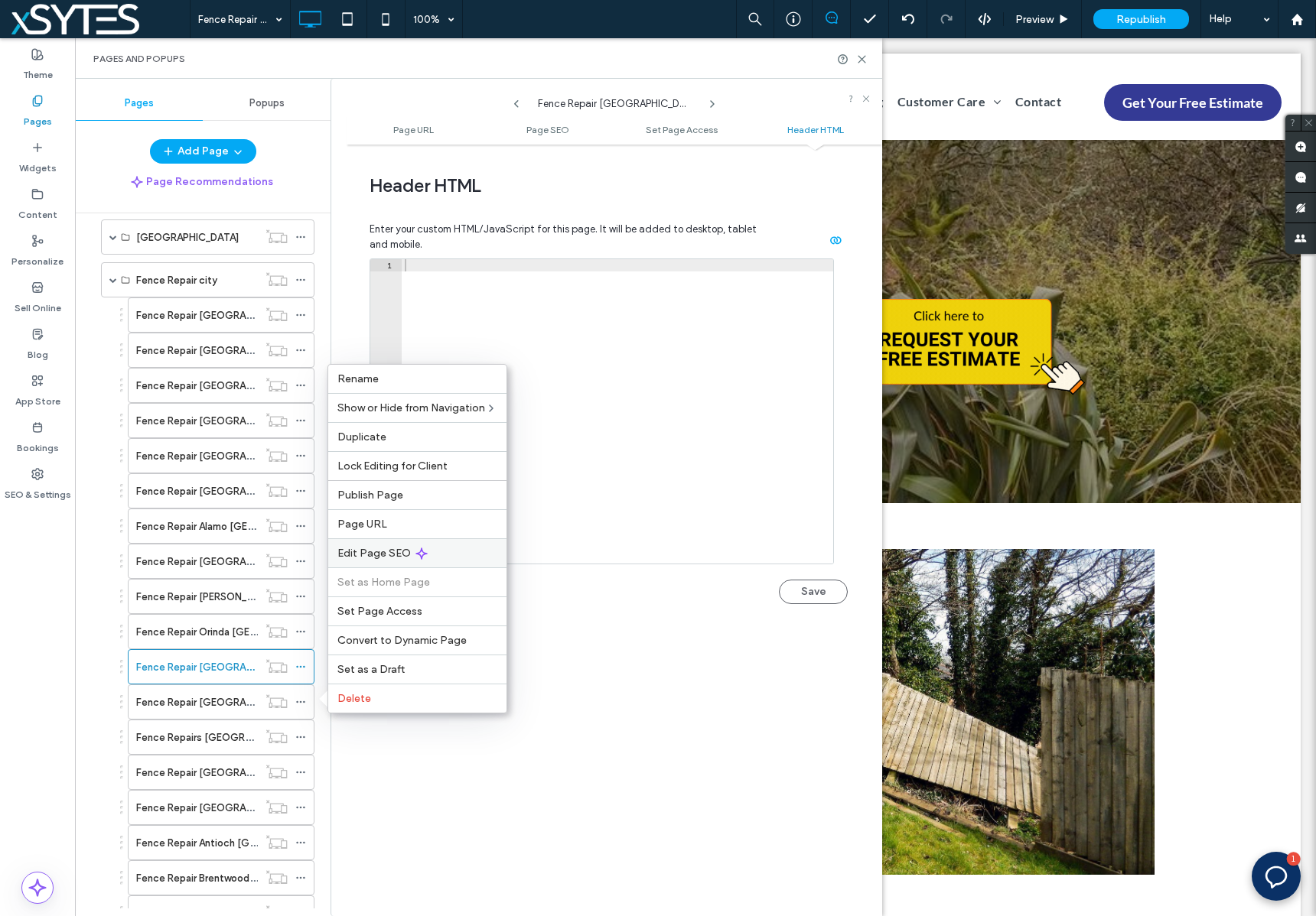
click at [431, 550] on div "Edit Page SEO" at bounding box center [417, 553] width 178 height 29
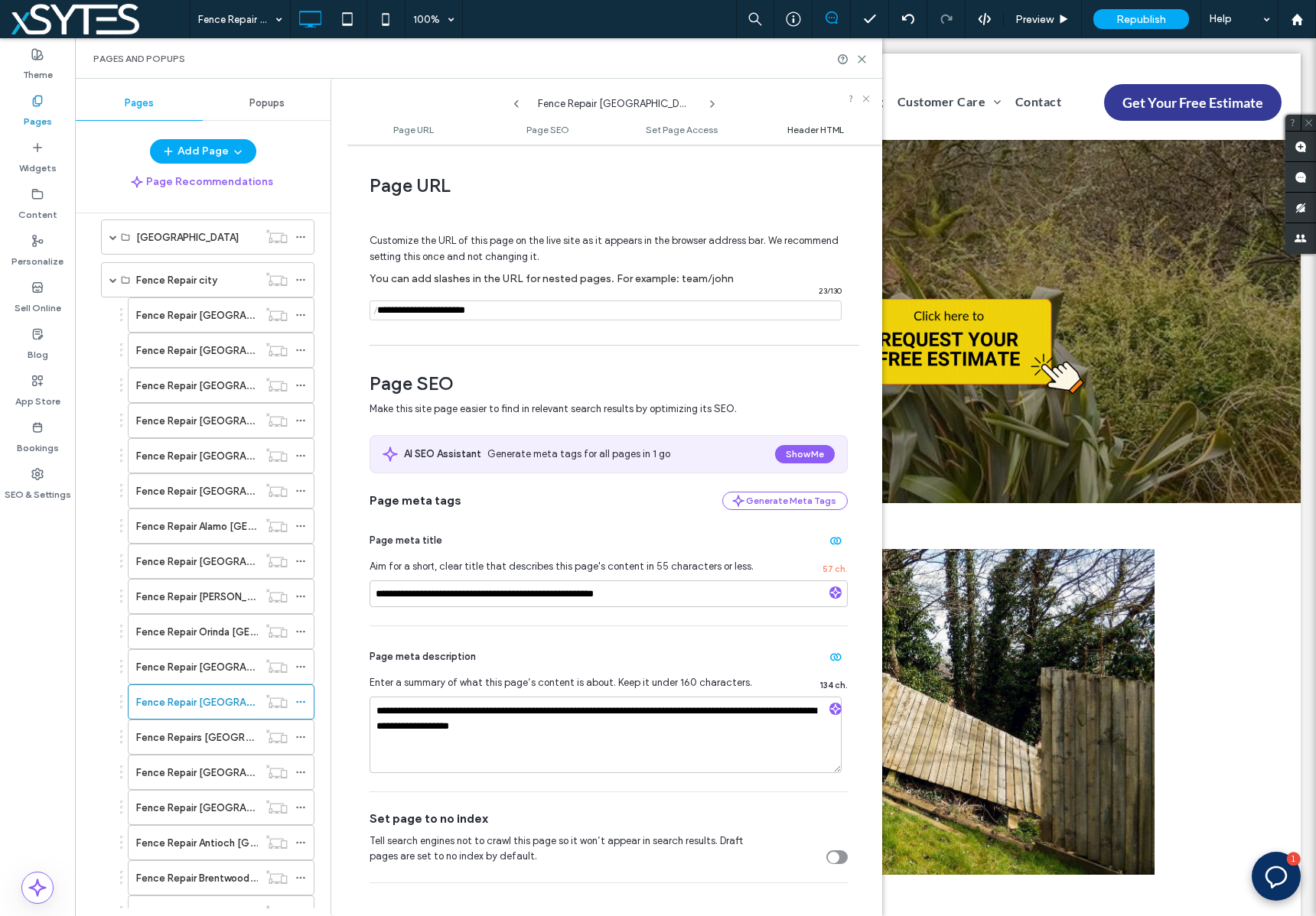
click at [820, 132] on span "Header HTML" at bounding box center [815, 129] width 56 height 11
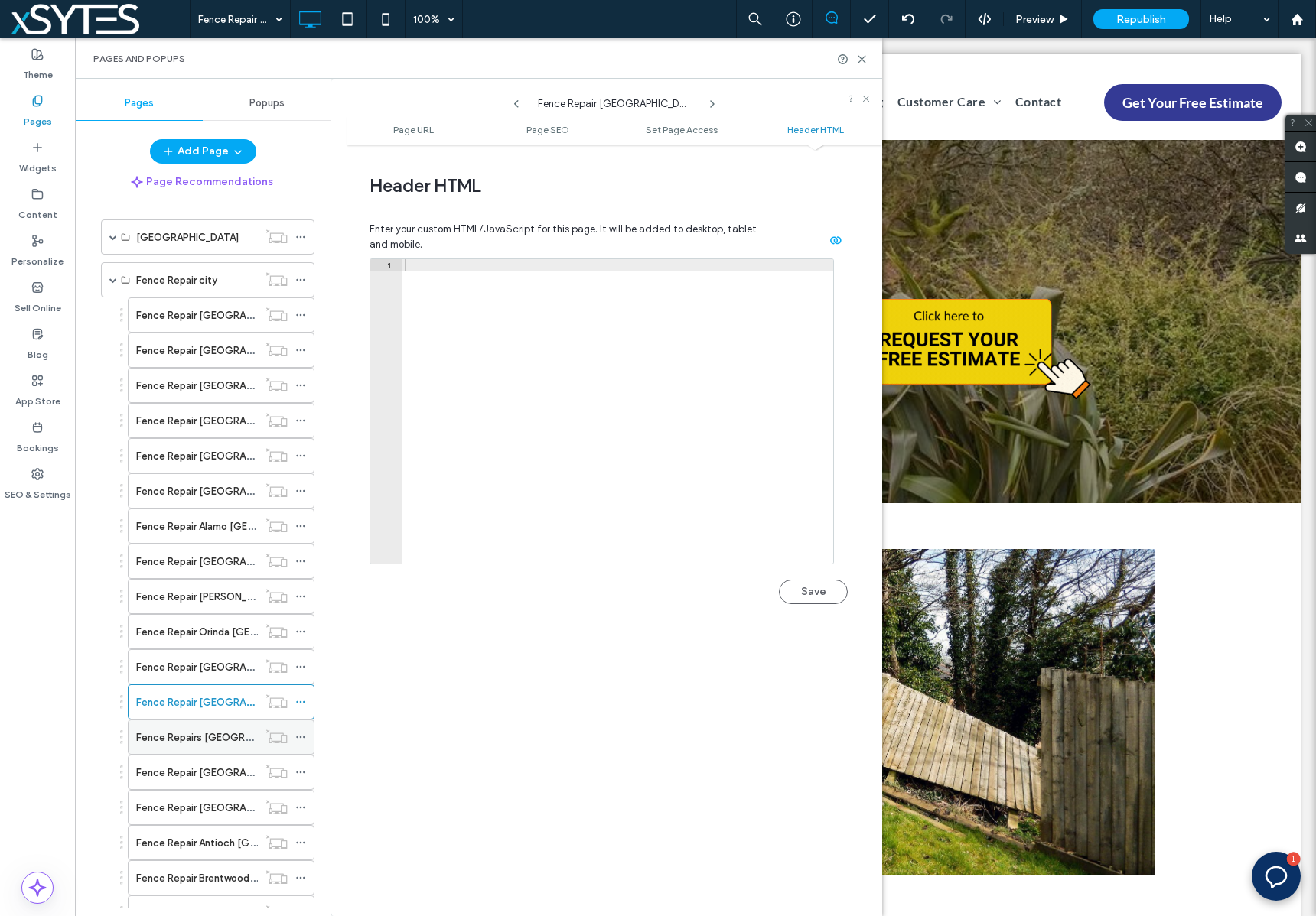
click at [301, 739] on icon at bounding box center [300, 737] width 10 height 10
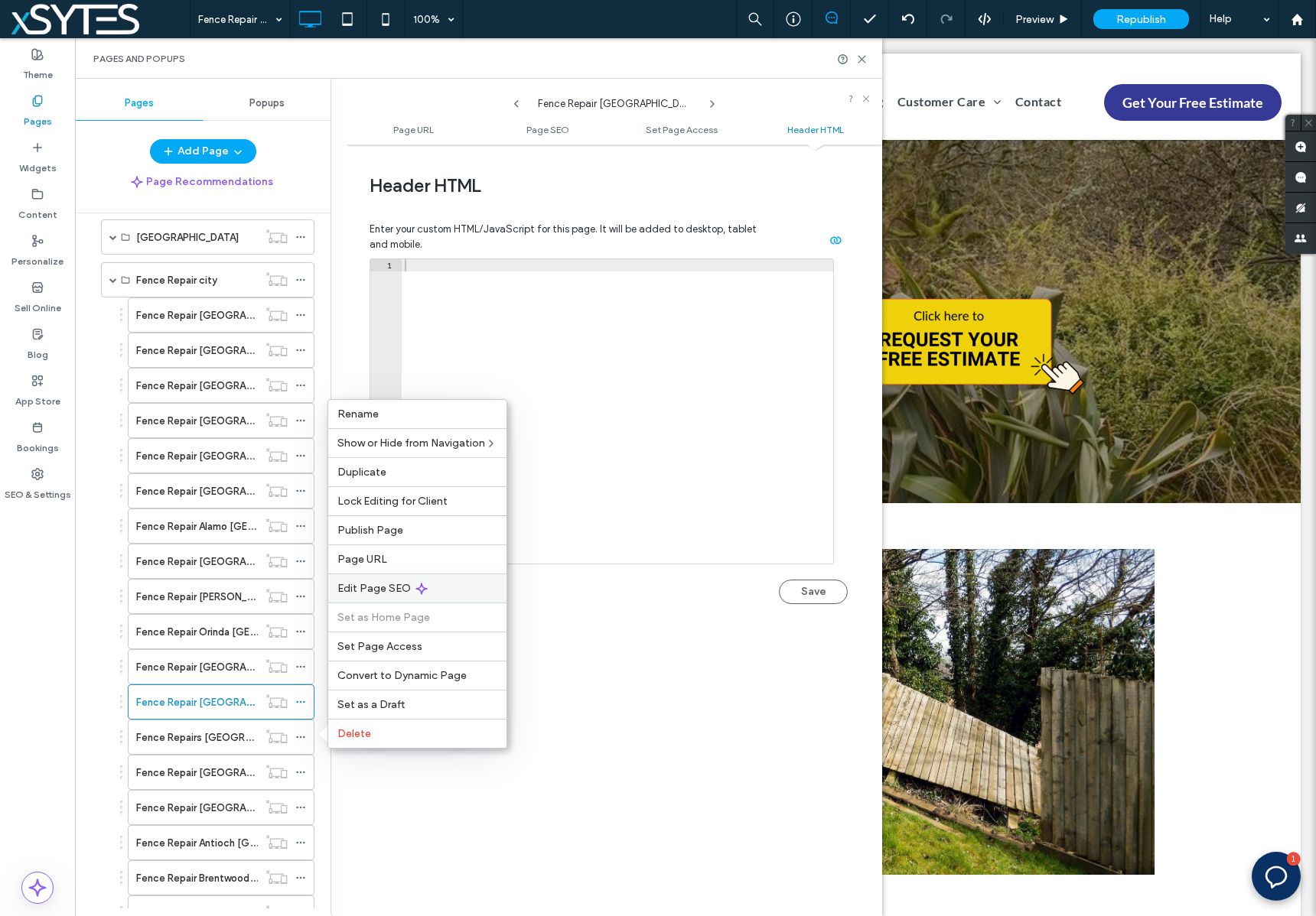
click at [482, 584] on div "Edit Page SEO" at bounding box center [417, 588] width 178 height 29
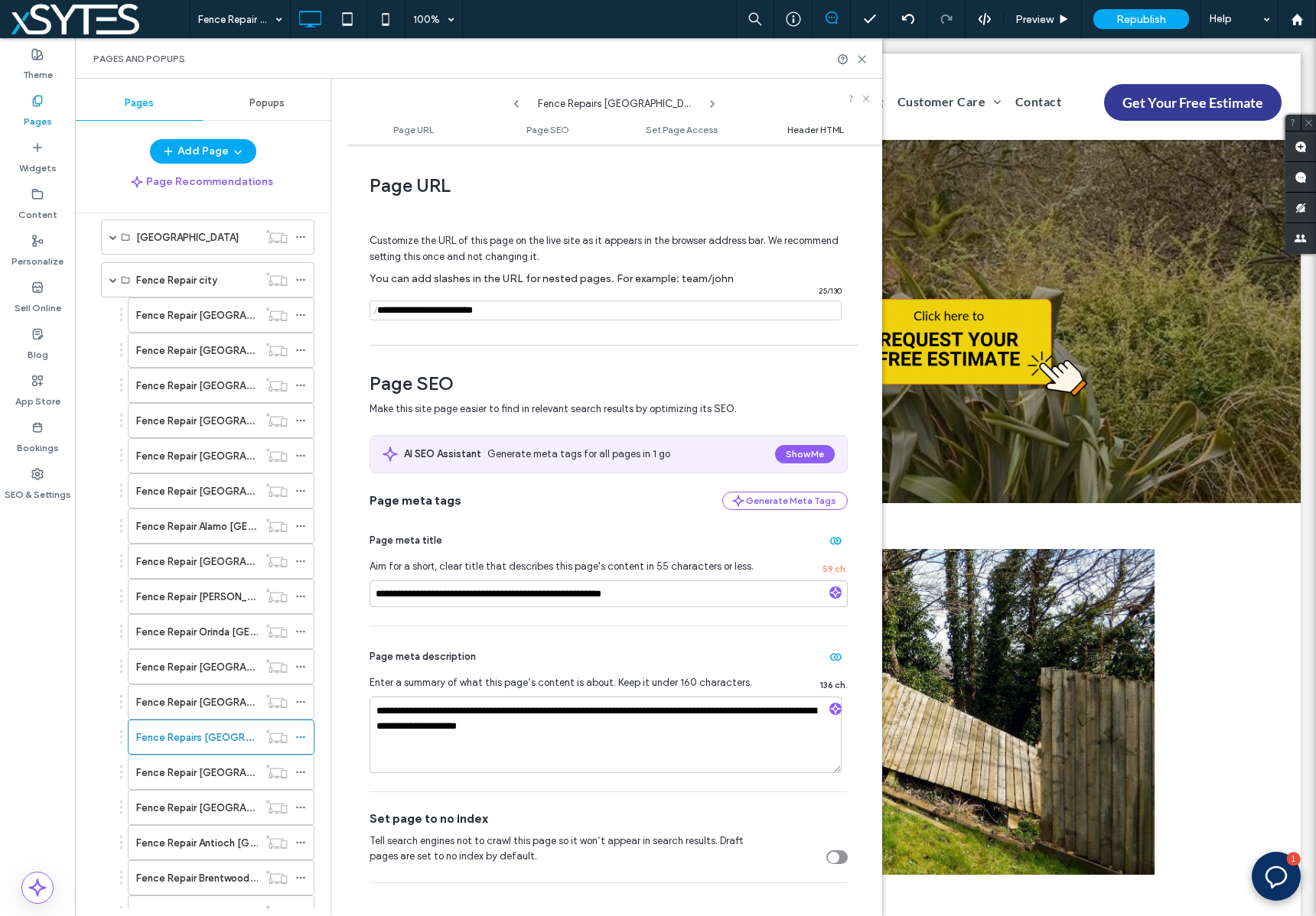
click at [806, 128] on span "Header HTML" at bounding box center [815, 129] width 56 height 11
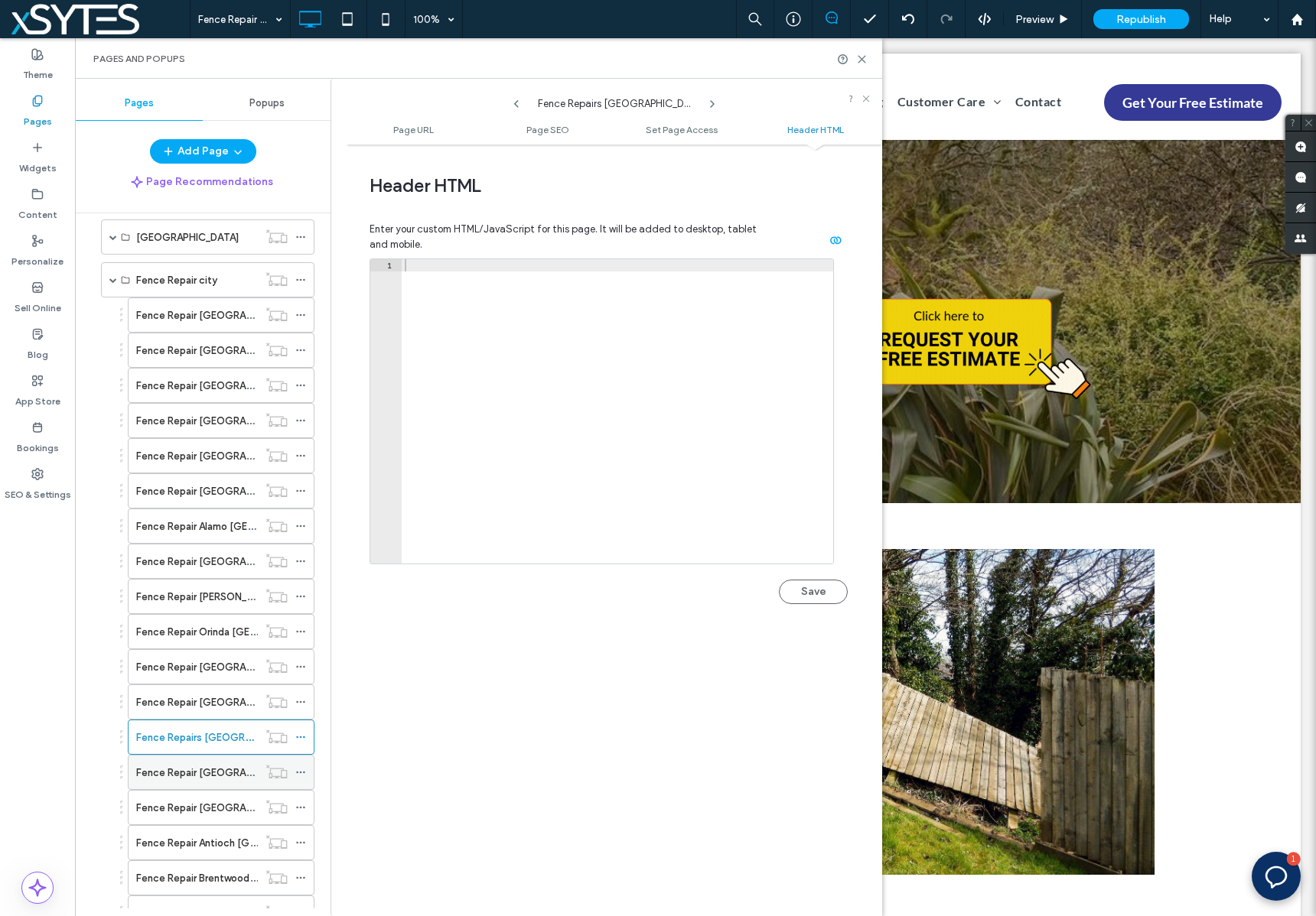
click at [208, 771] on label "Fence Repair [GEOGRAPHIC_DATA] [GEOGRAPHIC_DATA]" at bounding box center [271, 772] width 270 height 27
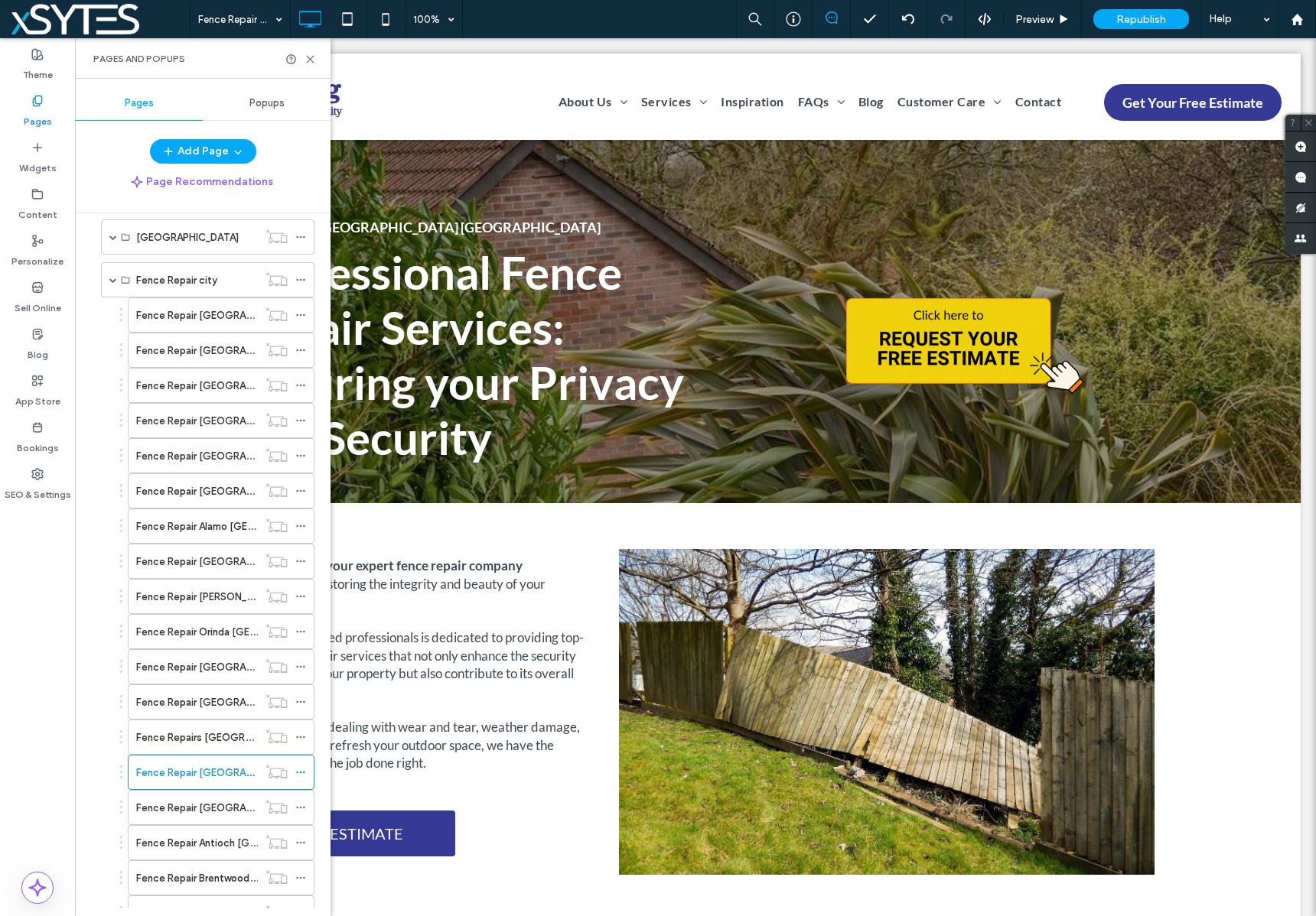
click at [301, 771] on icon at bounding box center [300, 771] width 10 height 10
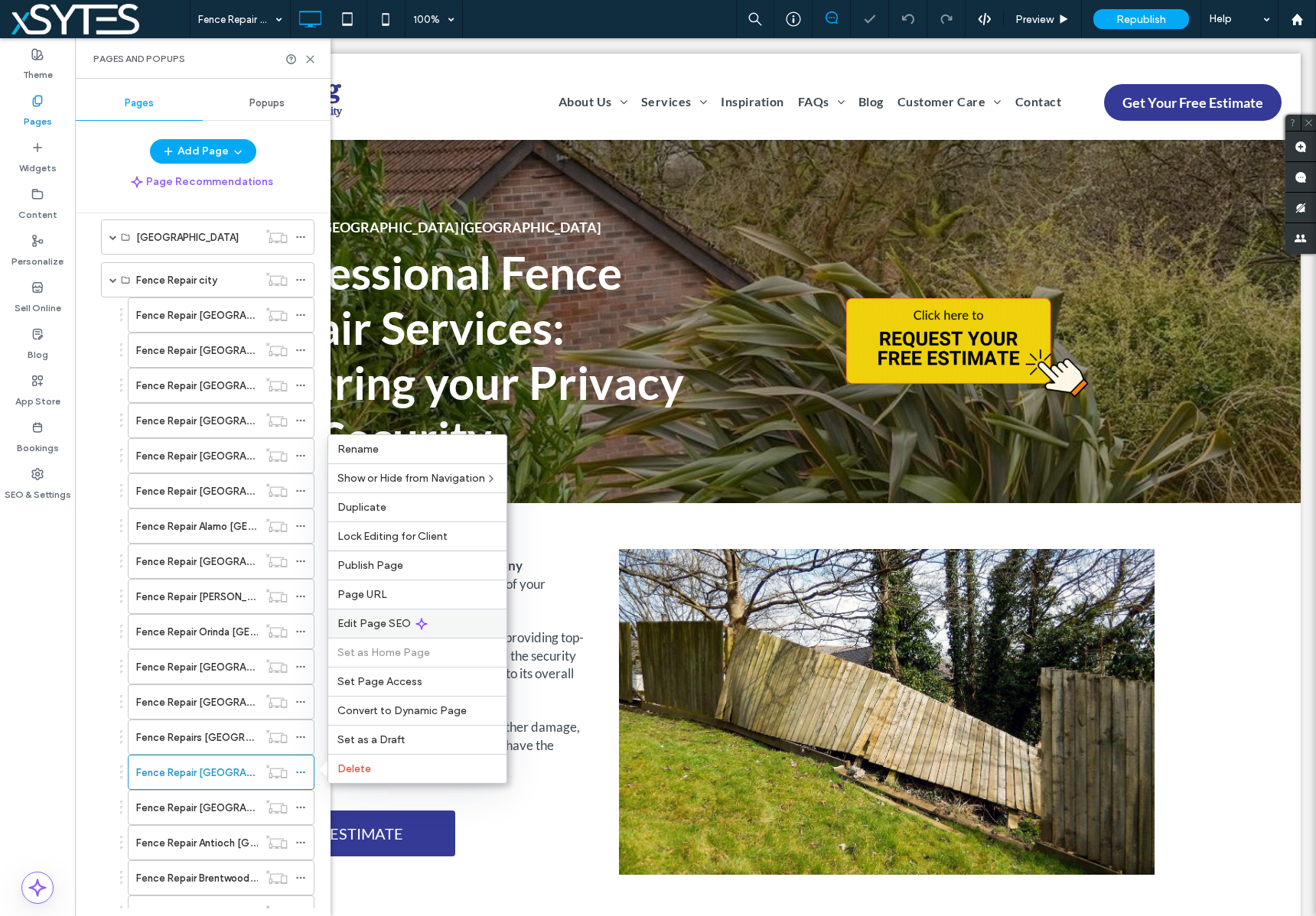
click at [485, 617] on div "Edit Page SEO" at bounding box center [417, 623] width 178 height 29
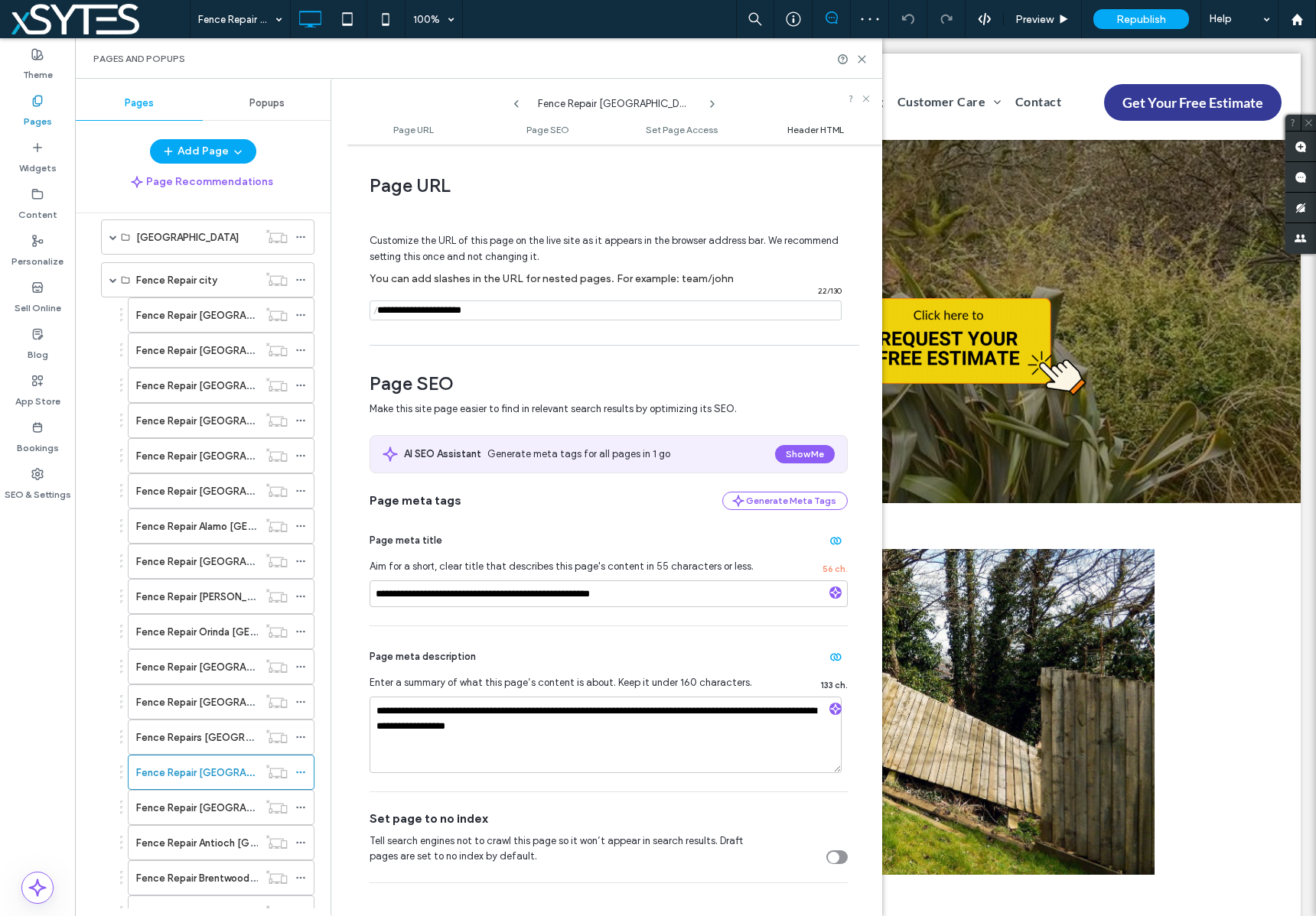
click at [826, 132] on span "Header HTML" at bounding box center [815, 129] width 56 height 11
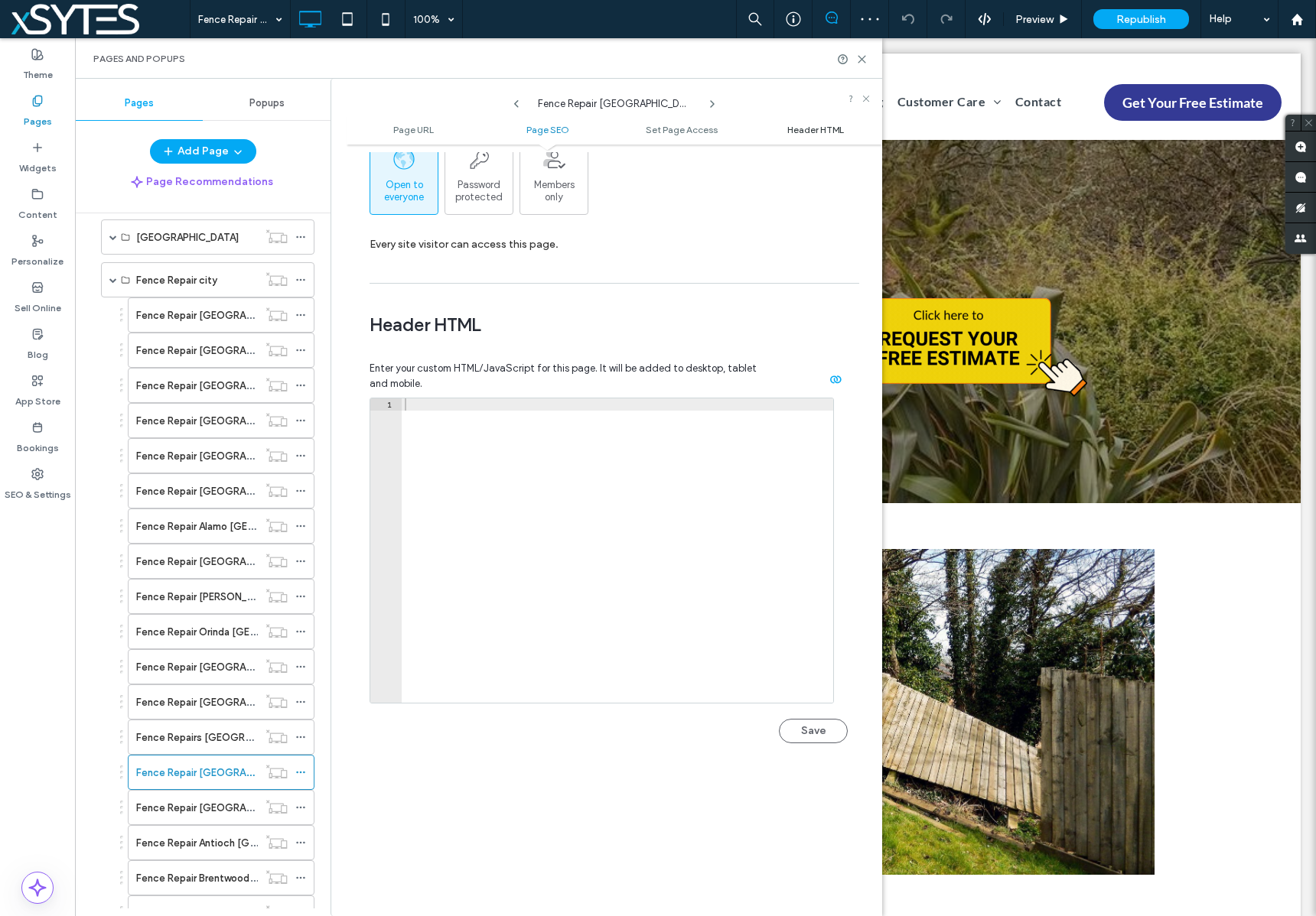
scroll to position [1409, 0]
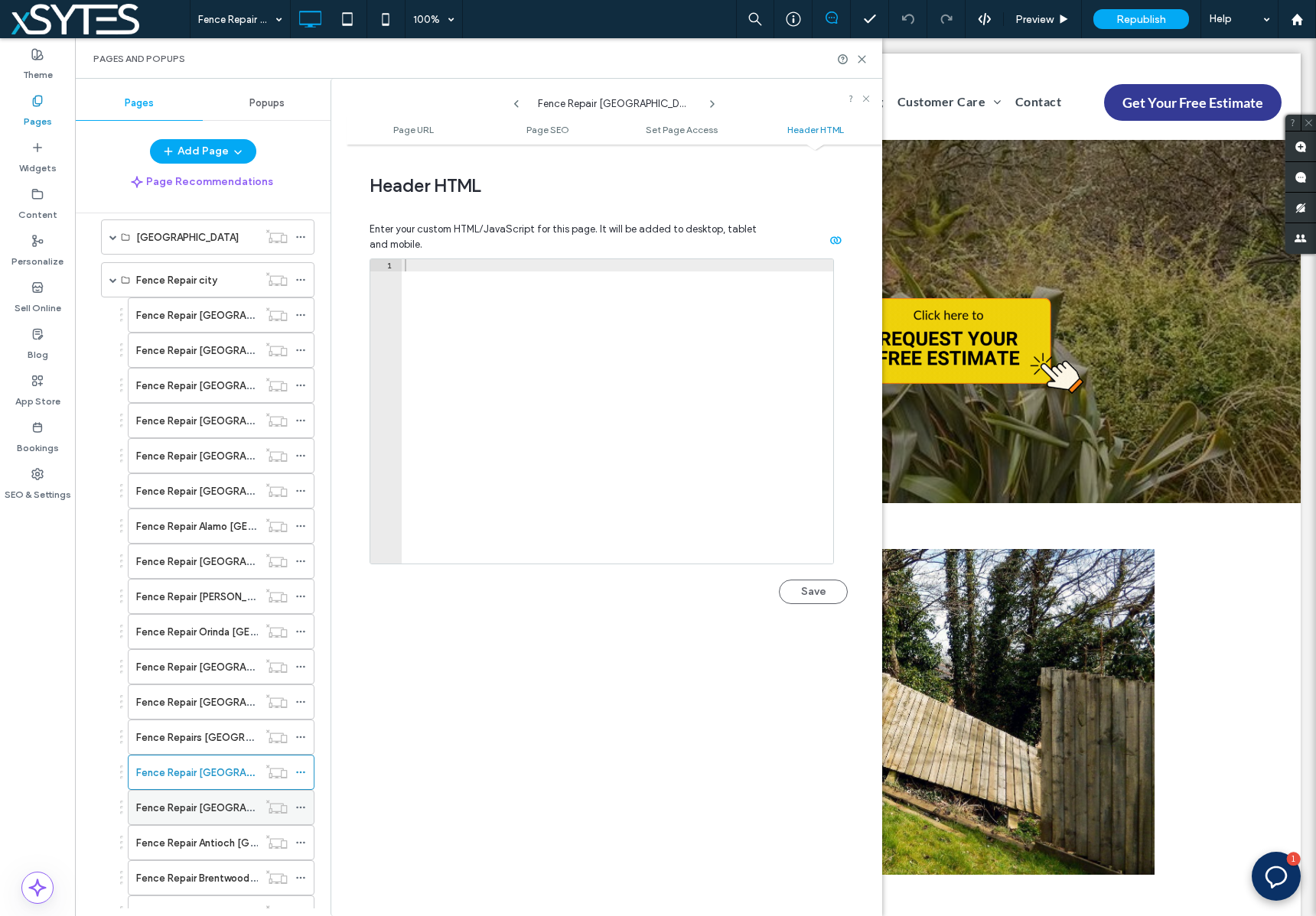
click at [224, 808] on label "Fence Repair [GEOGRAPHIC_DATA] [GEOGRAPHIC_DATA]" at bounding box center [271, 808] width 270 height 27
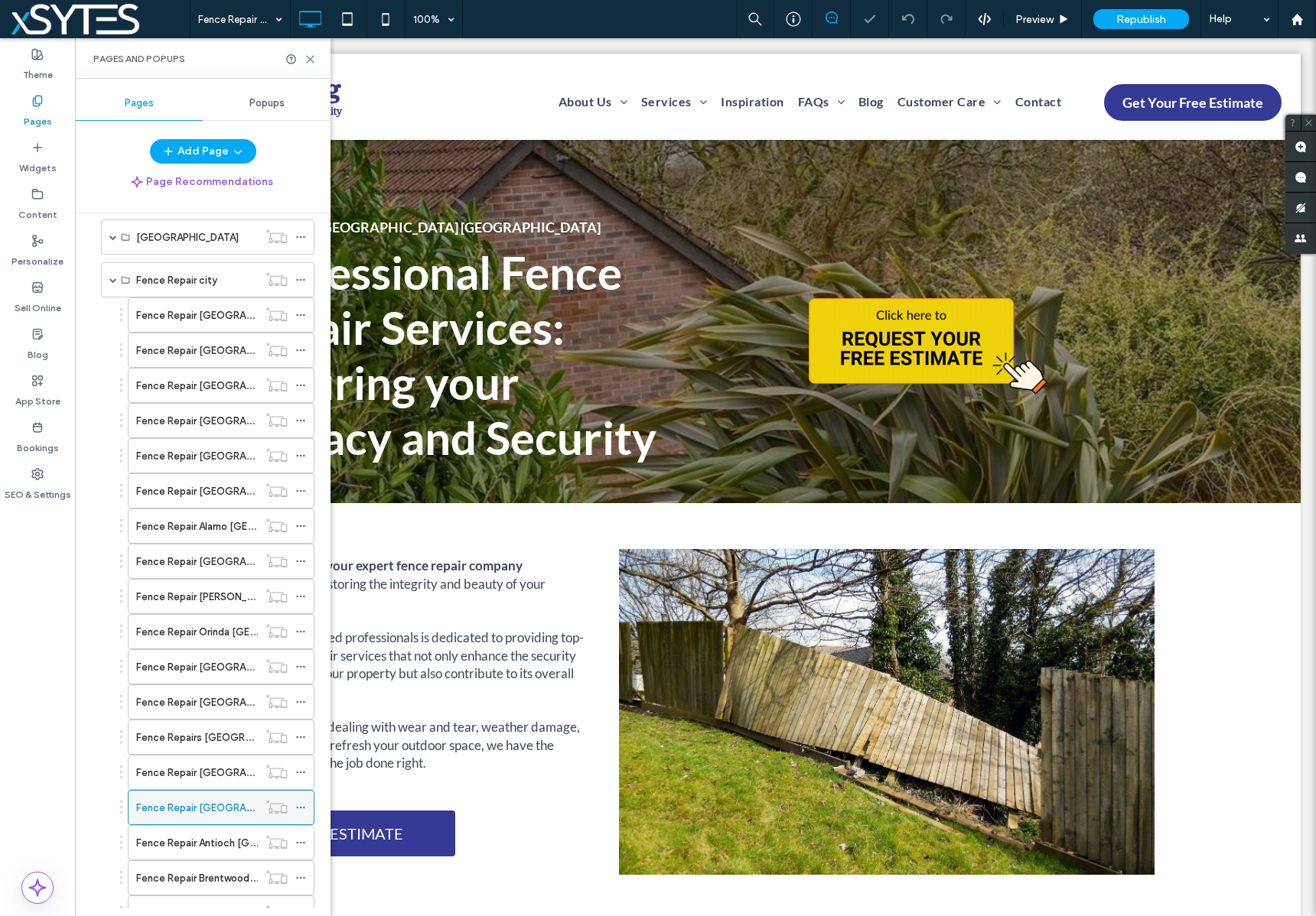
click at [297, 811] on icon at bounding box center [300, 807] width 10 height 10
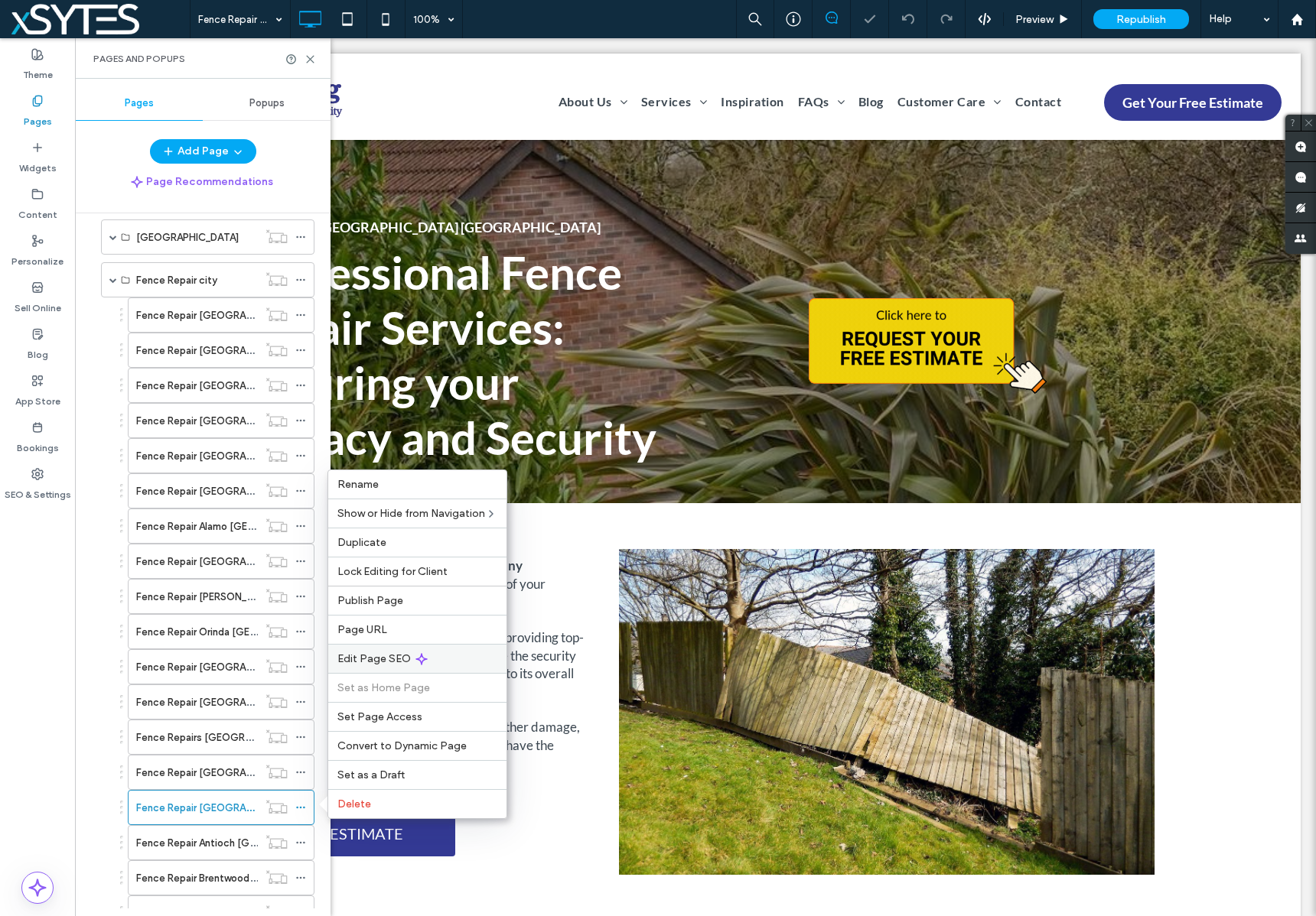
click at [469, 663] on div "Edit Page SEO" at bounding box center [417, 658] width 178 height 29
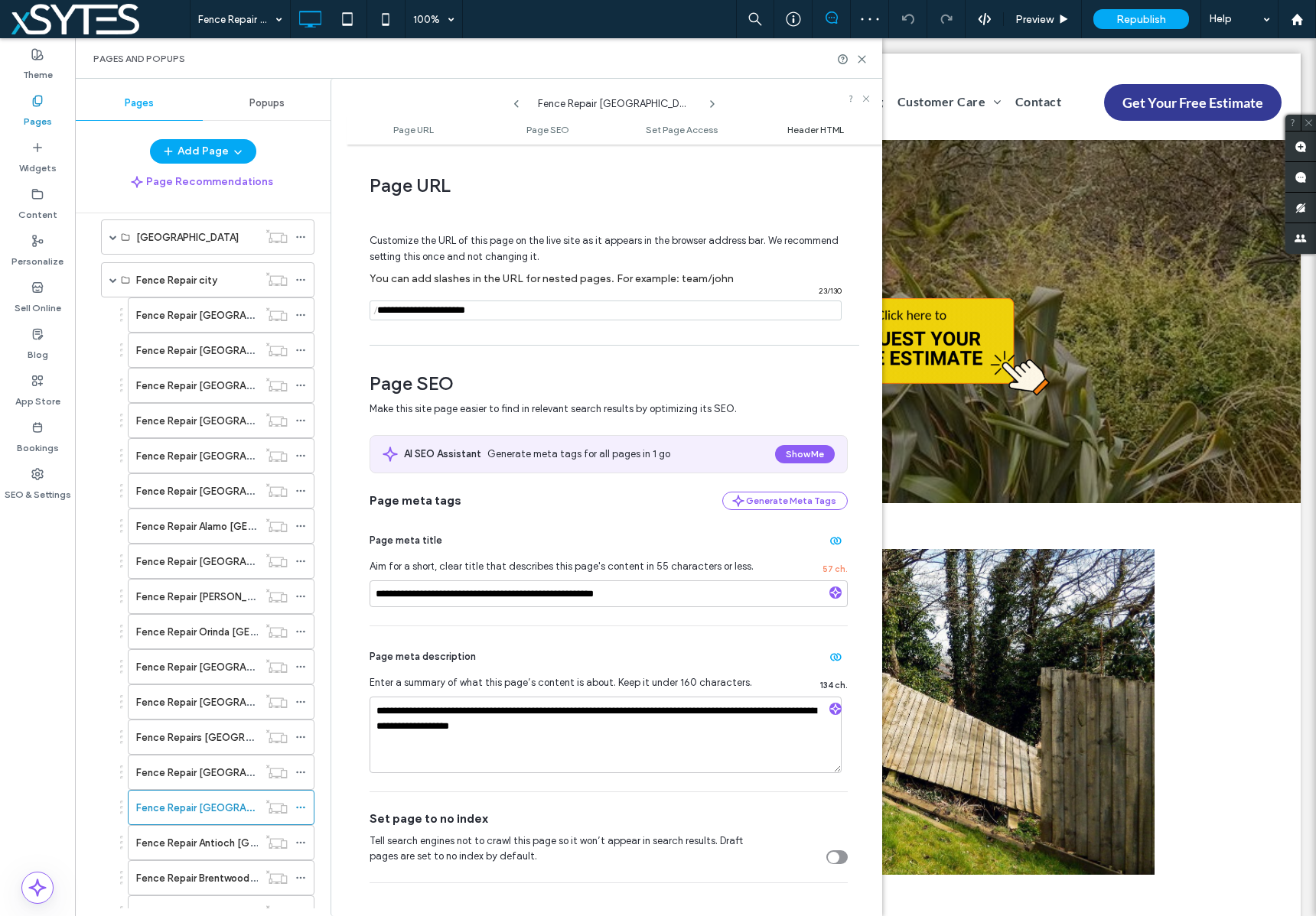
click at [818, 128] on span "Header HTML" at bounding box center [815, 129] width 56 height 11
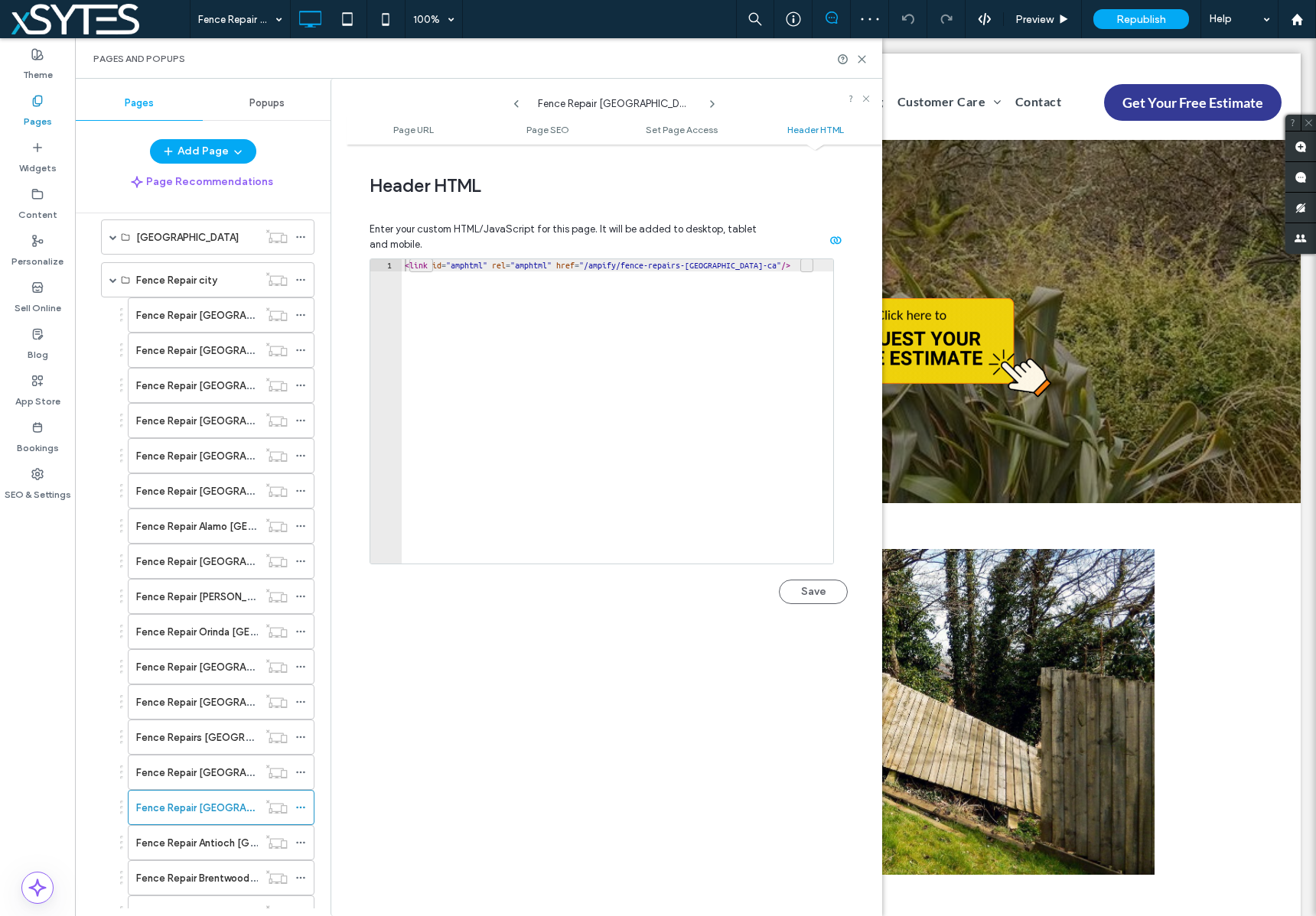
scroll to position [1409, 0]
type textarea "**********"
click at [694, 260] on div "< link id = "amphtml" rel = "amphtml" href = "/ampify/fence-repairs-[GEOGRAPHIC…" at bounding box center [617, 423] width 432 height 329
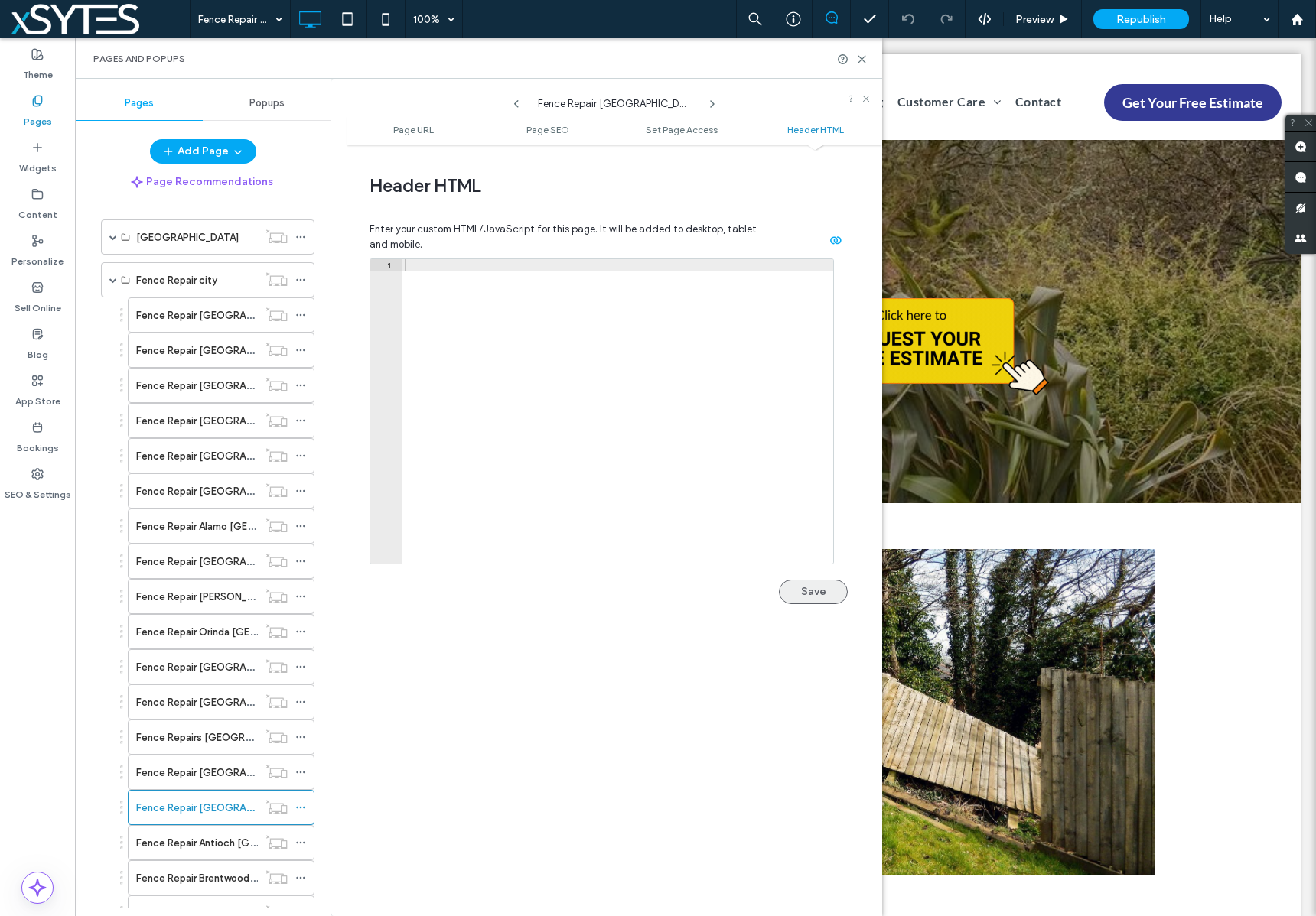
click at [804, 592] on button "Save" at bounding box center [814, 591] width 69 height 24
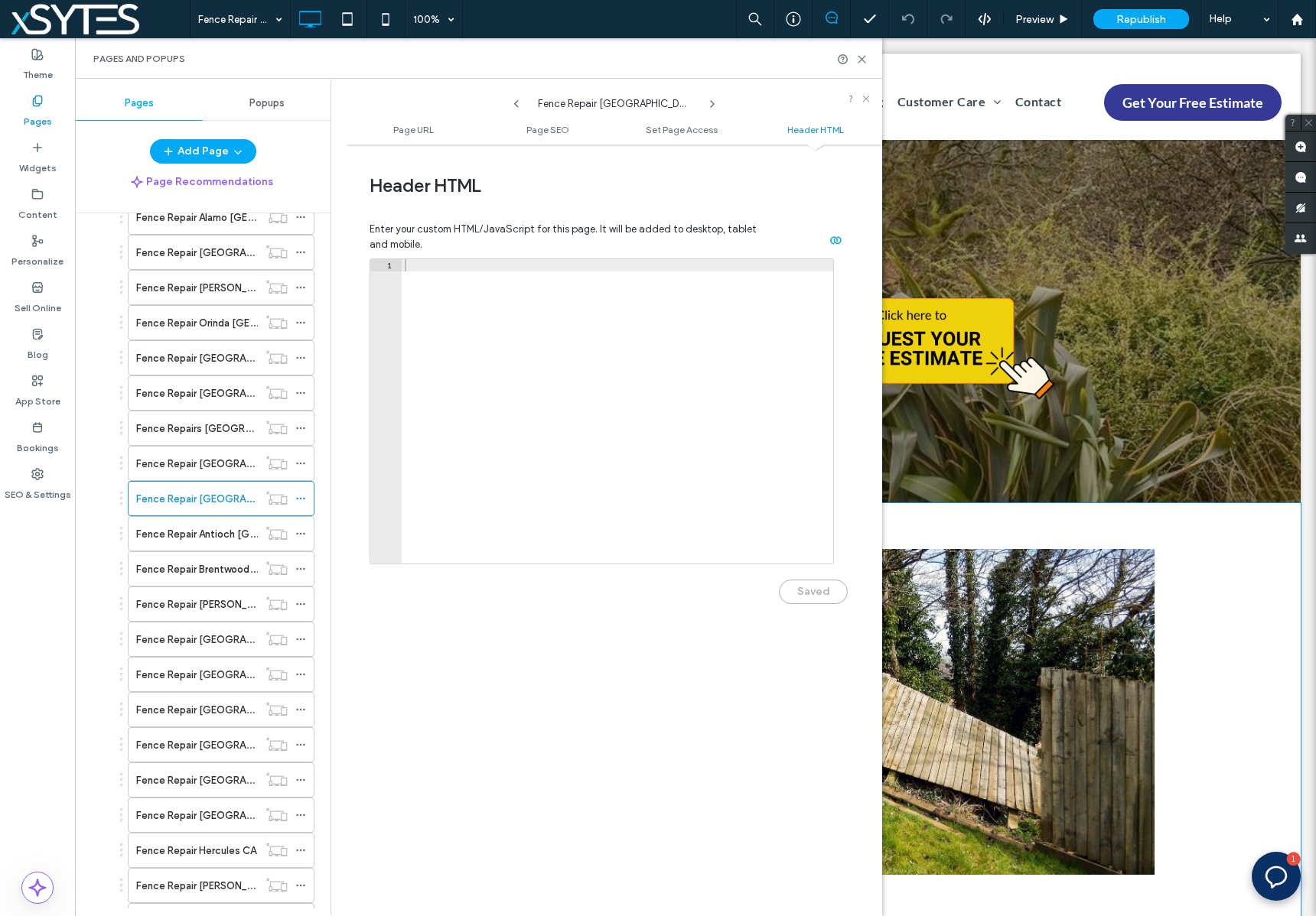
scroll to position [1314, 0]
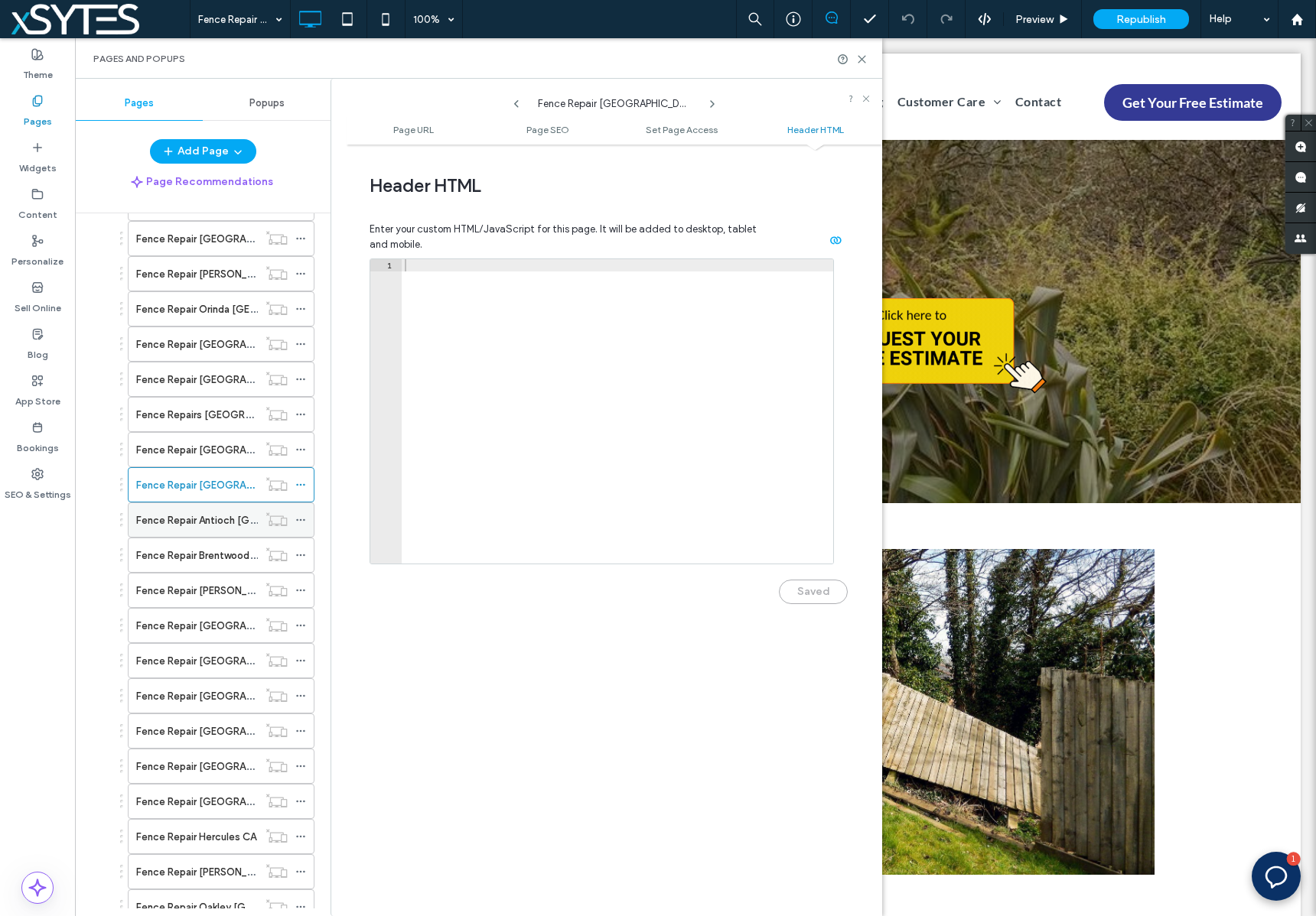
click at [301, 519] on use at bounding box center [300, 520] width 8 height 2
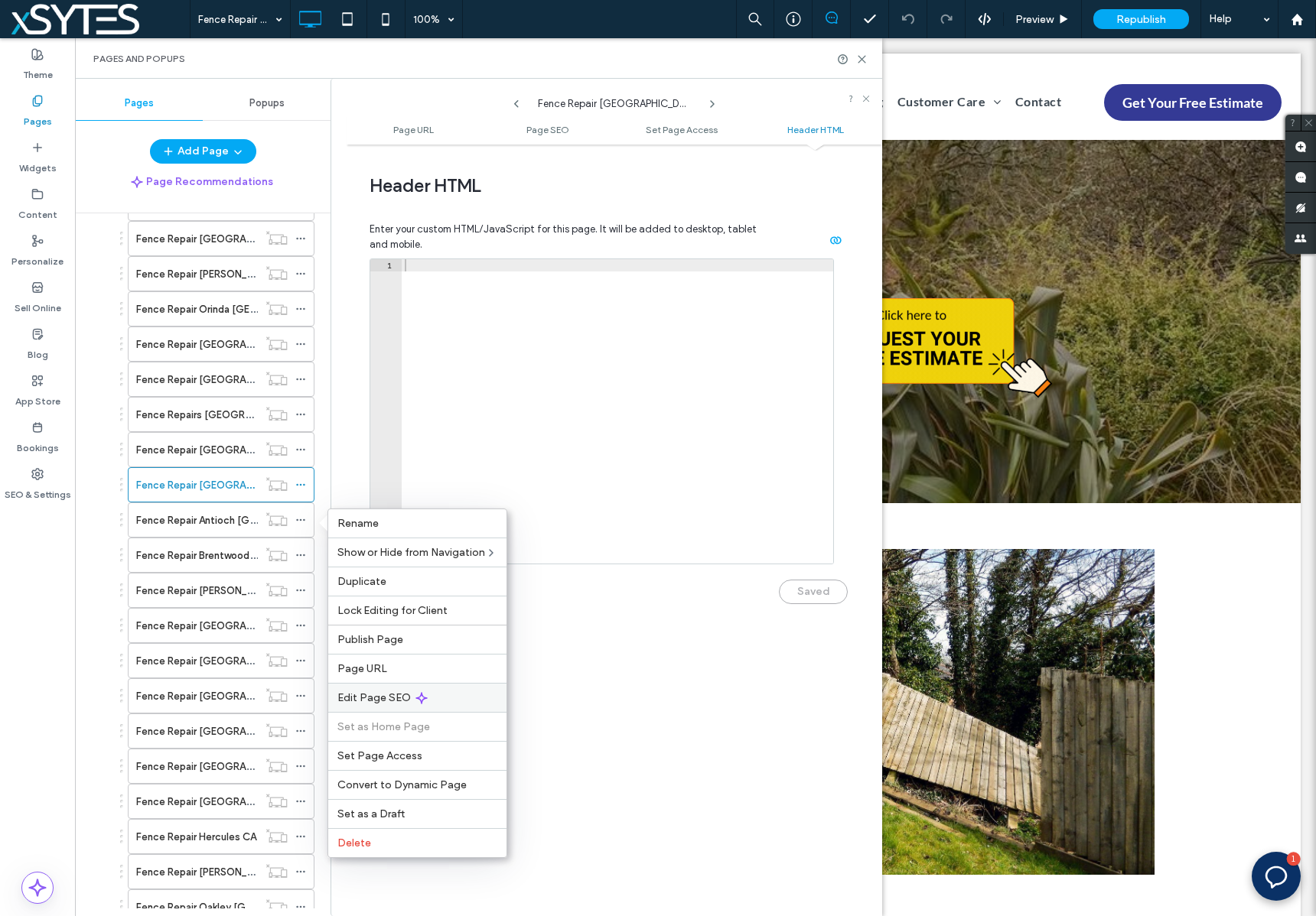
click at [460, 701] on div "Edit Page SEO" at bounding box center [417, 697] width 178 height 29
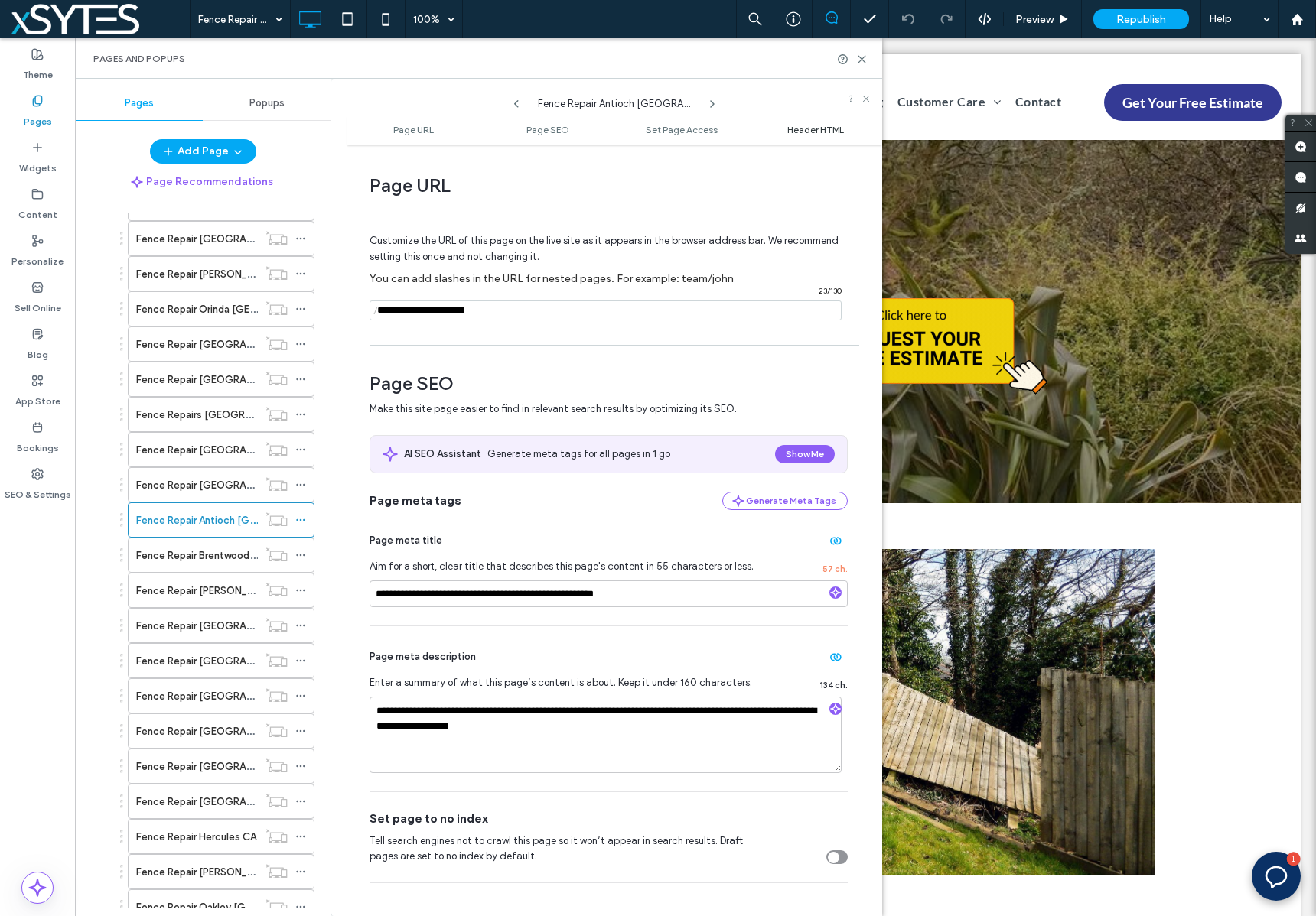
click at [814, 129] on span "Header HTML" at bounding box center [815, 129] width 56 height 11
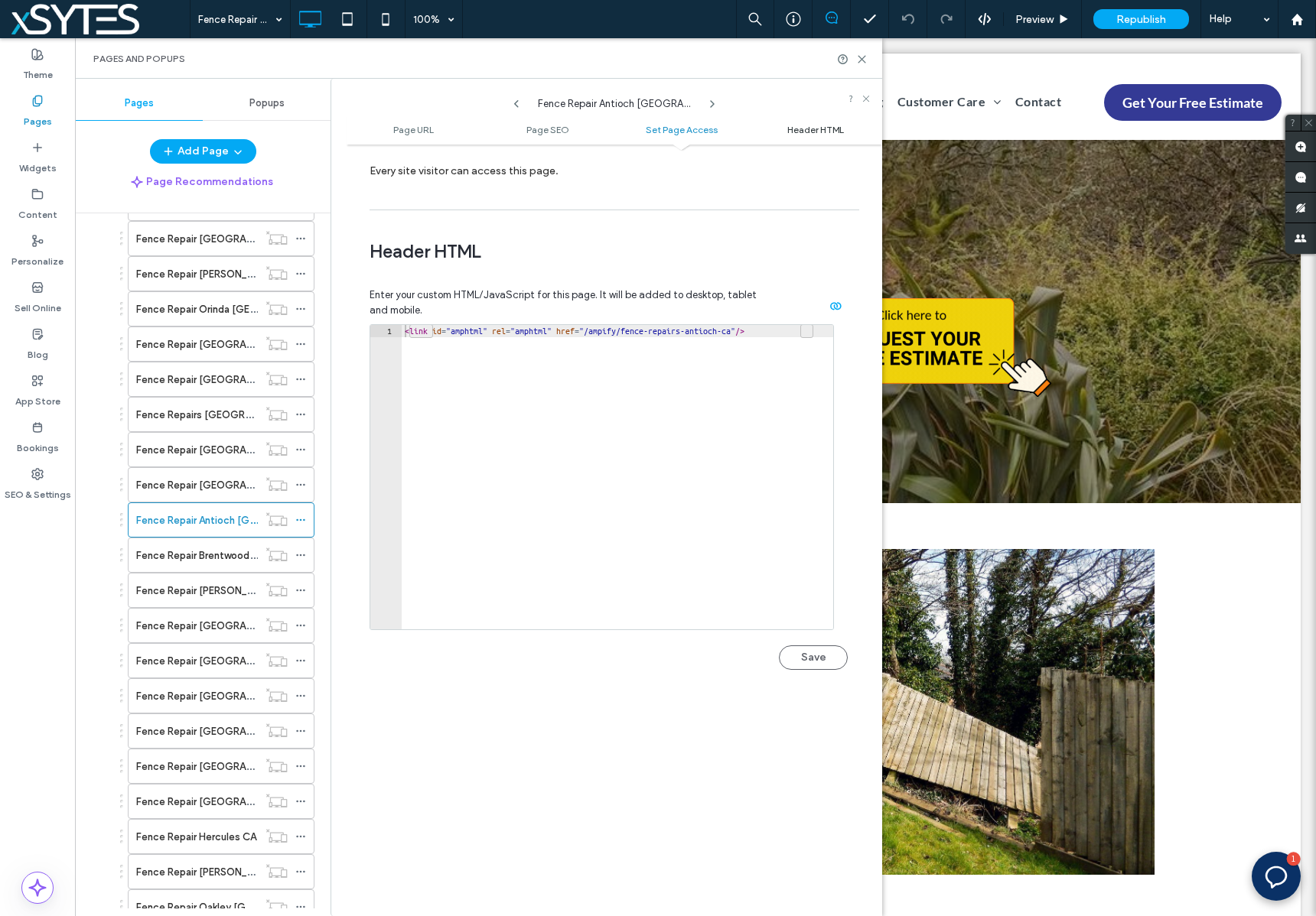
scroll to position [1409, 0]
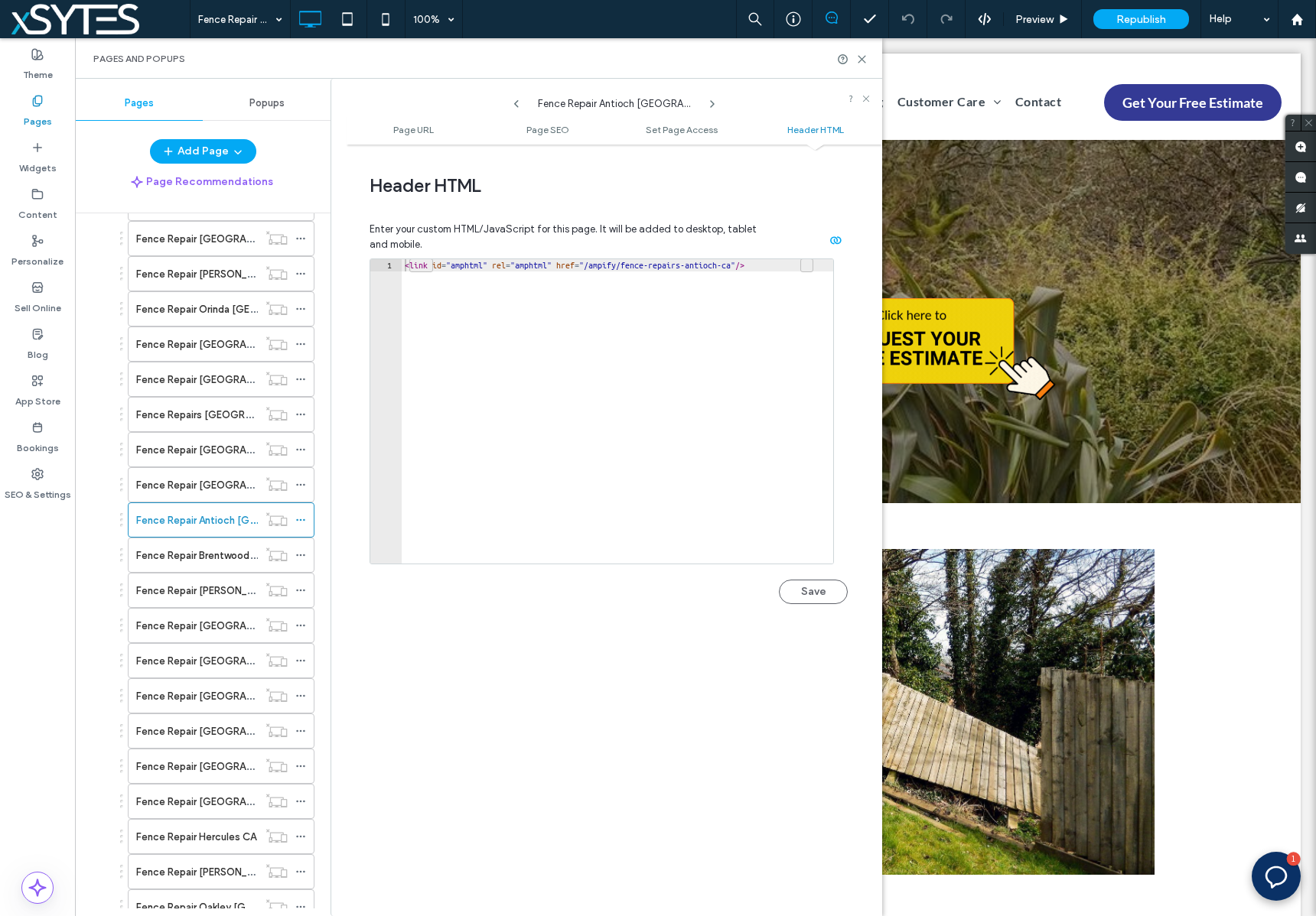
type textarea "**********"
click at [699, 260] on div "< link id = "amphtml" rel = "amphtml" href = "/ampify/fence-repairs-antioch-ca"…" at bounding box center [617, 423] width 432 height 329
click at [783, 599] on button "Save" at bounding box center [814, 591] width 69 height 24
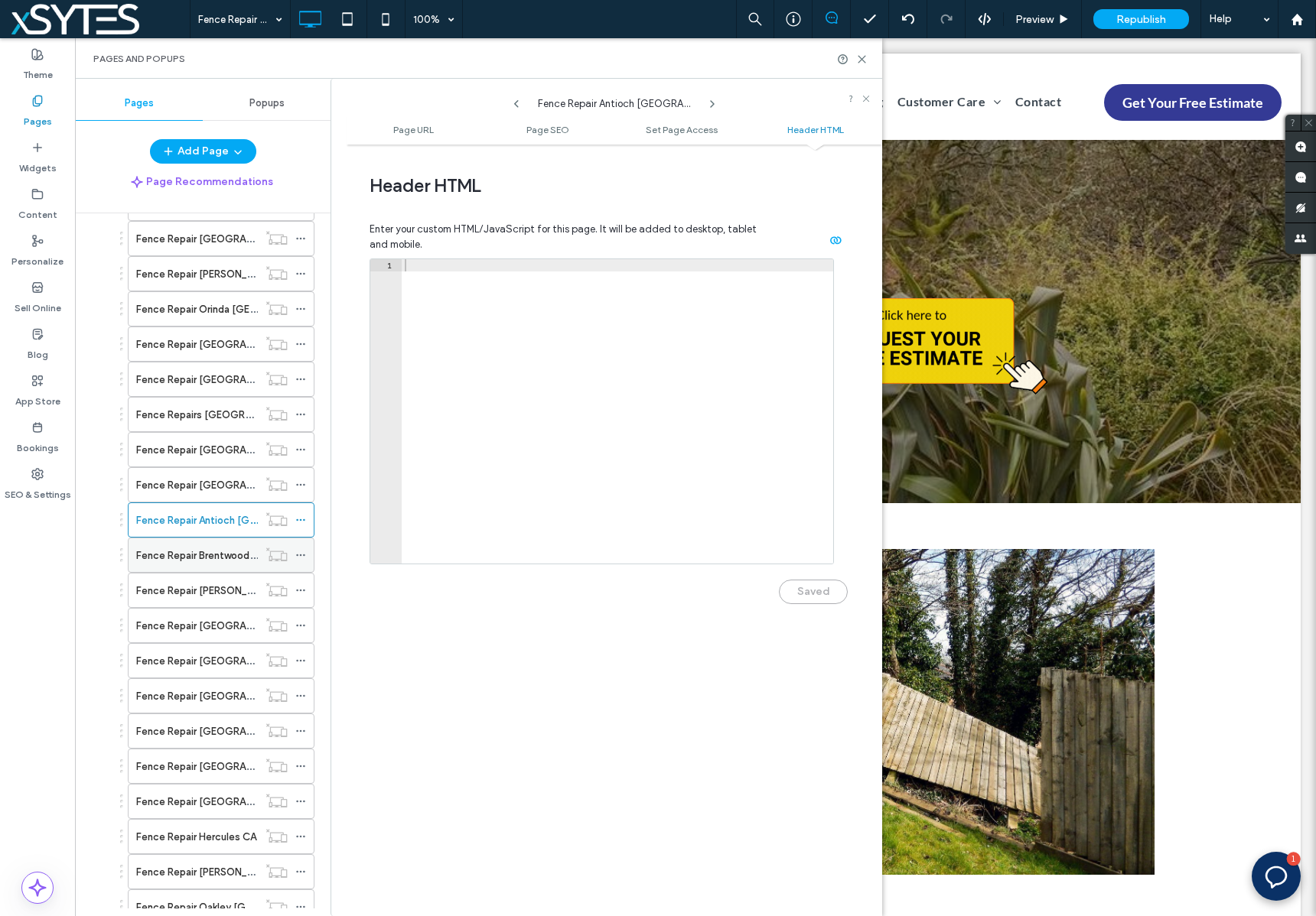
click at [202, 559] on label "Fence Repair Brentwood [GEOGRAPHIC_DATA]" at bounding box center [244, 555] width 218 height 27
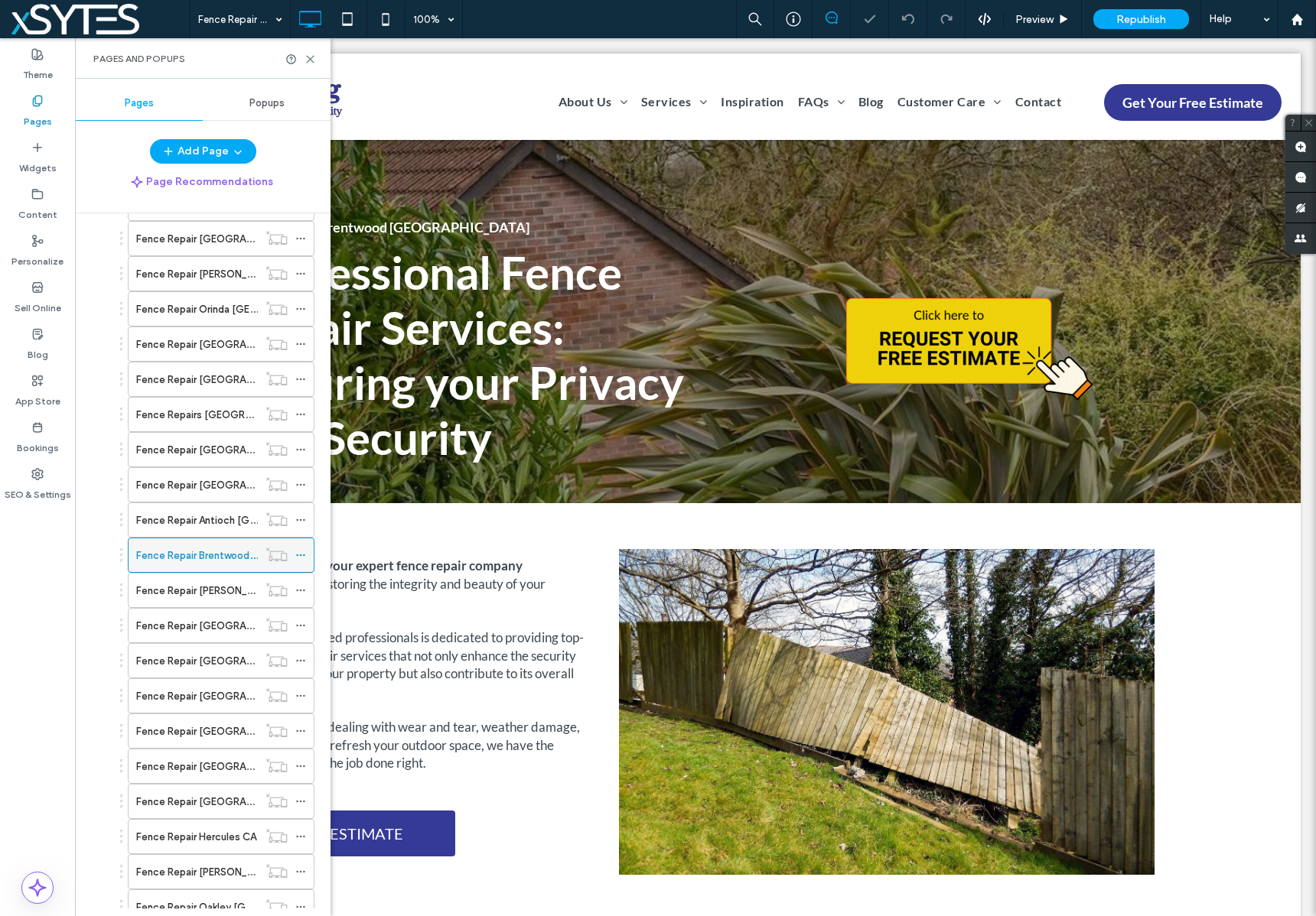
click at [304, 552] on icon at bounding box center [300, 554] width 10 height 10
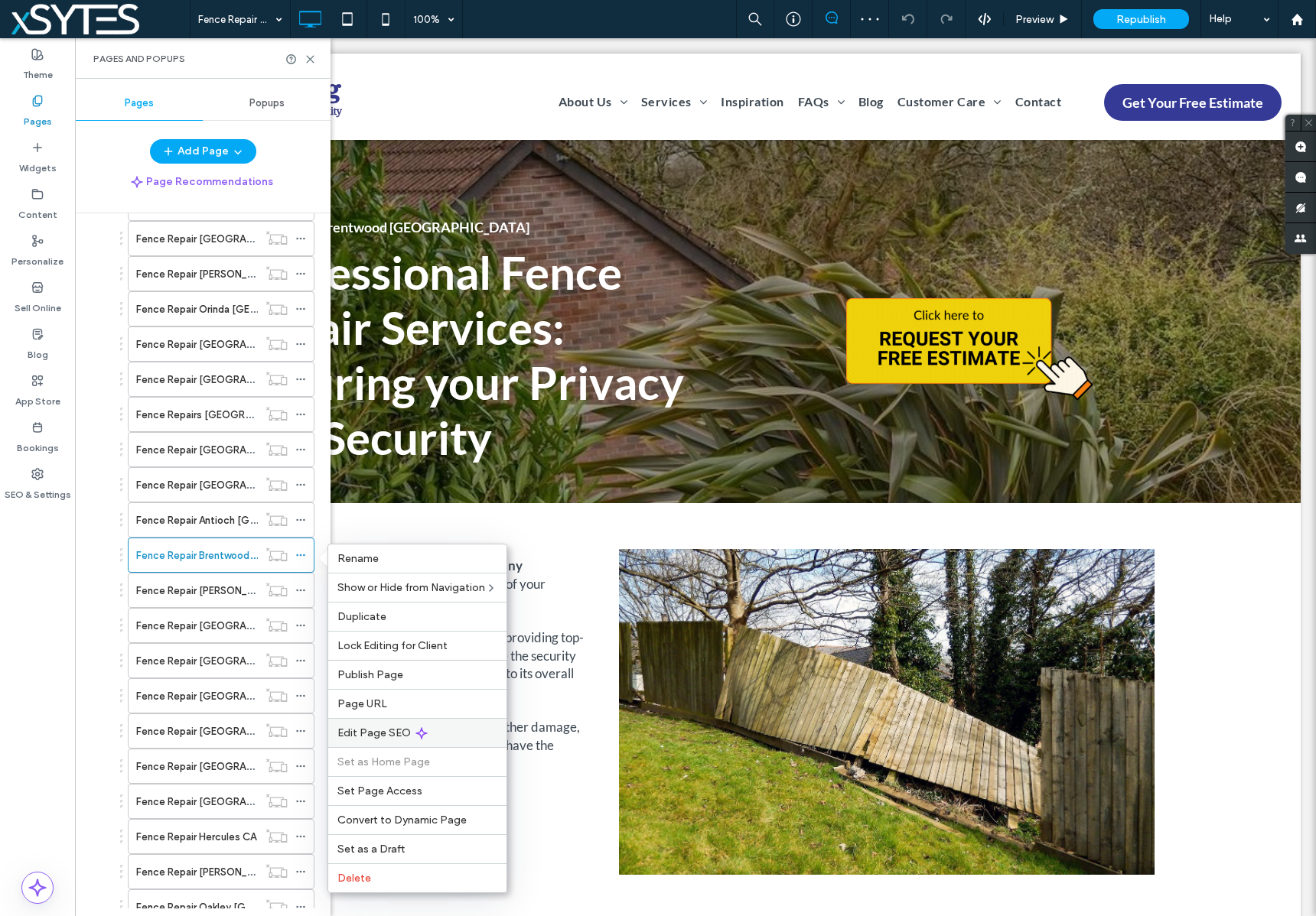
click at [445, 730] on div "Edit Page SEO" at bounding box center [417, 732] width 178 height 29
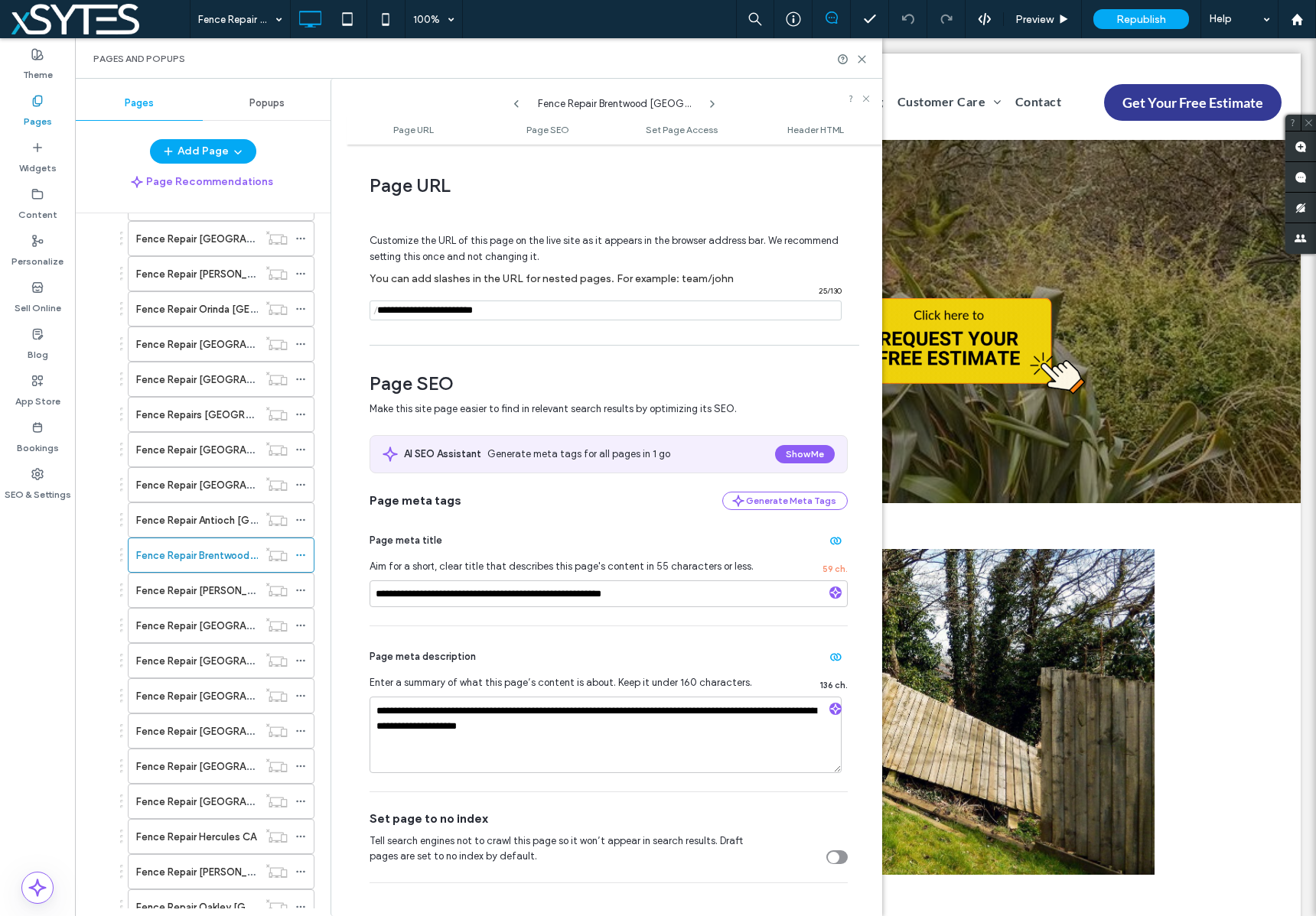
click at [818, 137] on ul "Page URL Page SEO Set Page Access Header HTML" at bounding box center [614, 129] width 535 height 31
click at [816, 133] on span "Header HTML" at bounding box center [815, 129] width 56 height 11
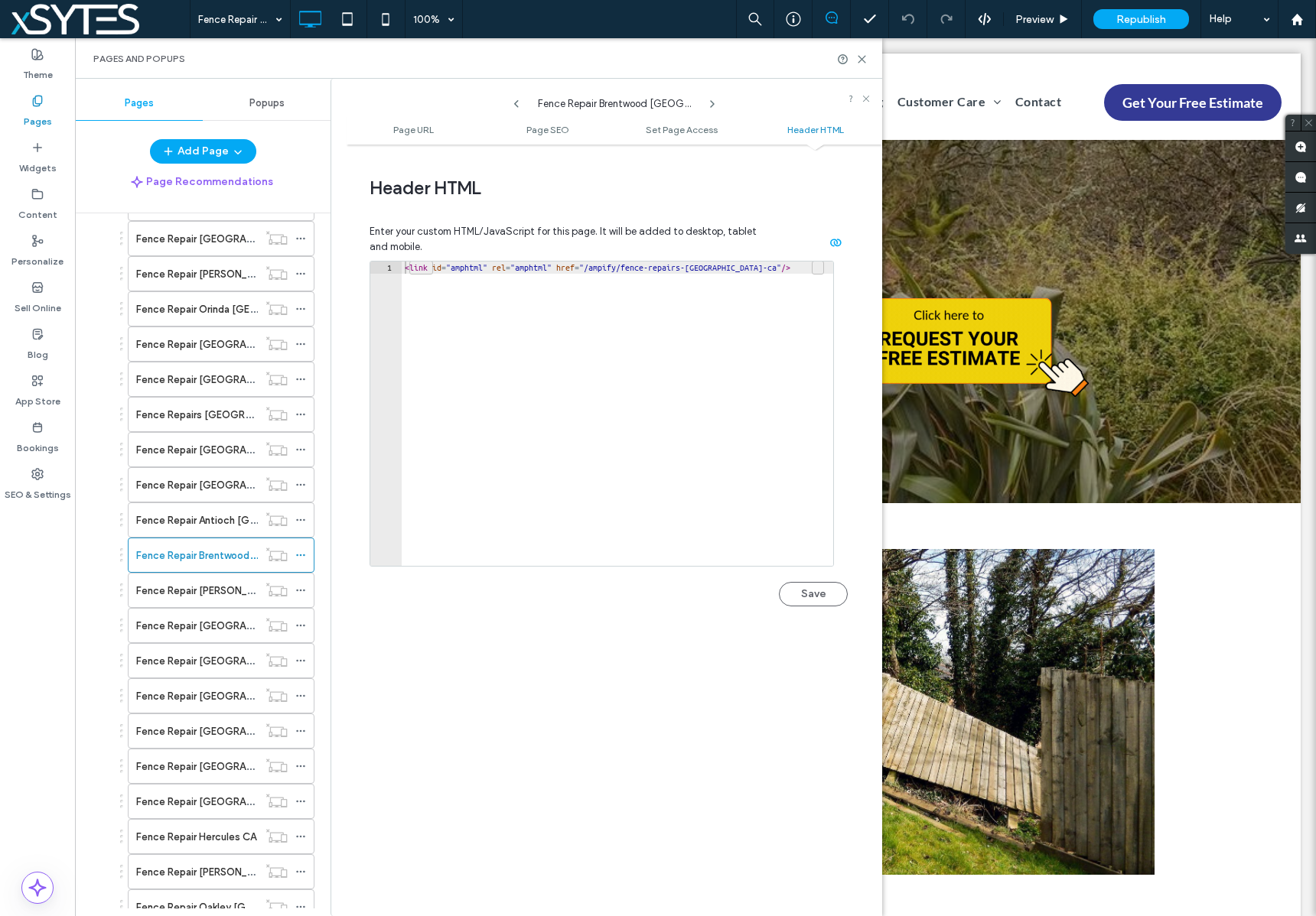
scroll to position [1409, 0]
type textarea "**********"
click at [771, 260] on div "< link id = "amphtml" rel = "amphtml" href = "/ampify/fence-repairs-brentwood-c…" at bounding box center [617, 423] width 432 height 329
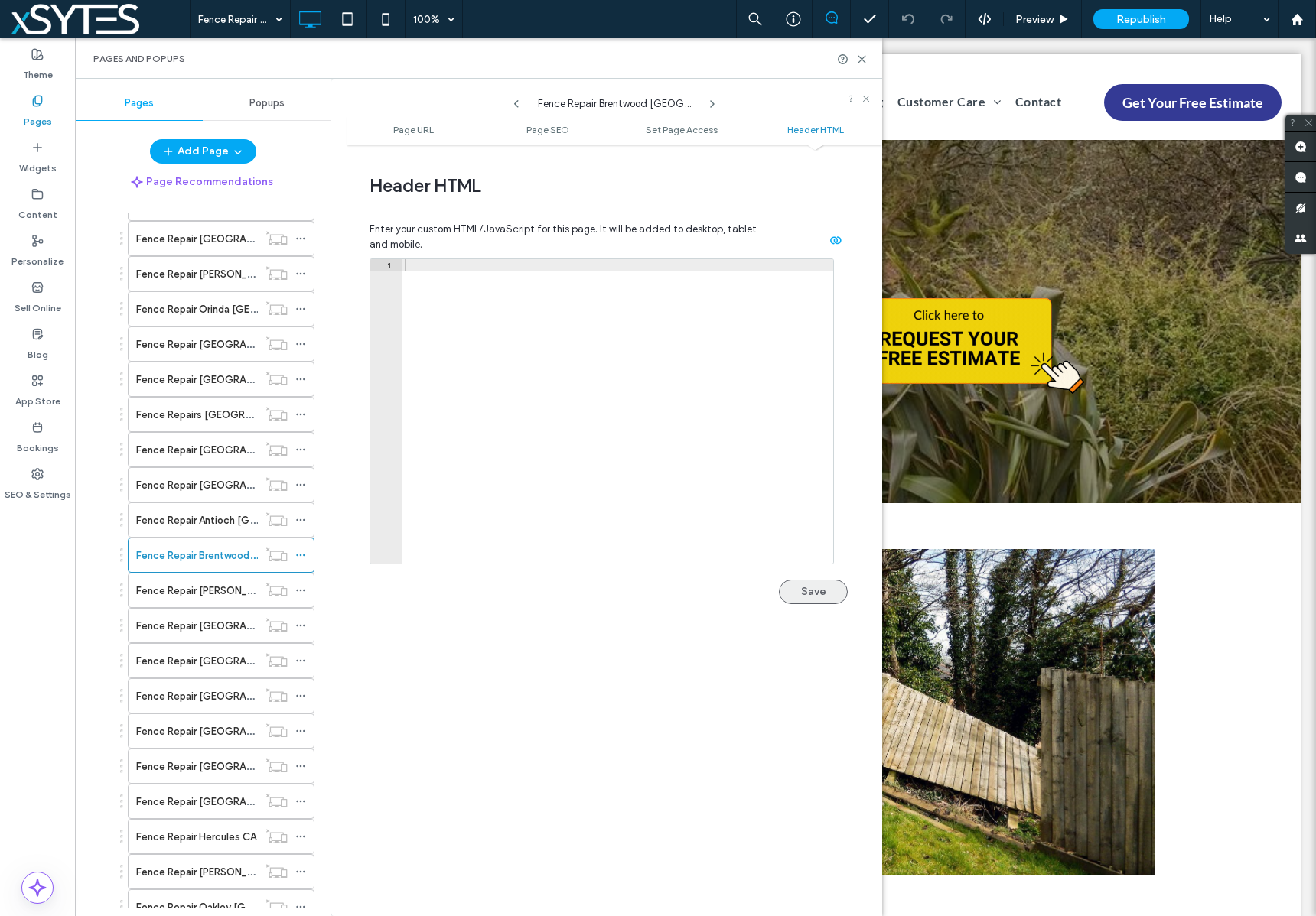
click at [808, 592] on button "Save" at bounding box center [814, 591] width 69 height 24
click at [235, 590] on label "Fence Repair [PERSON_NAME] [GEOGRAPHIC_DATA]" at bounding box center [258, 590] width 244 height 27
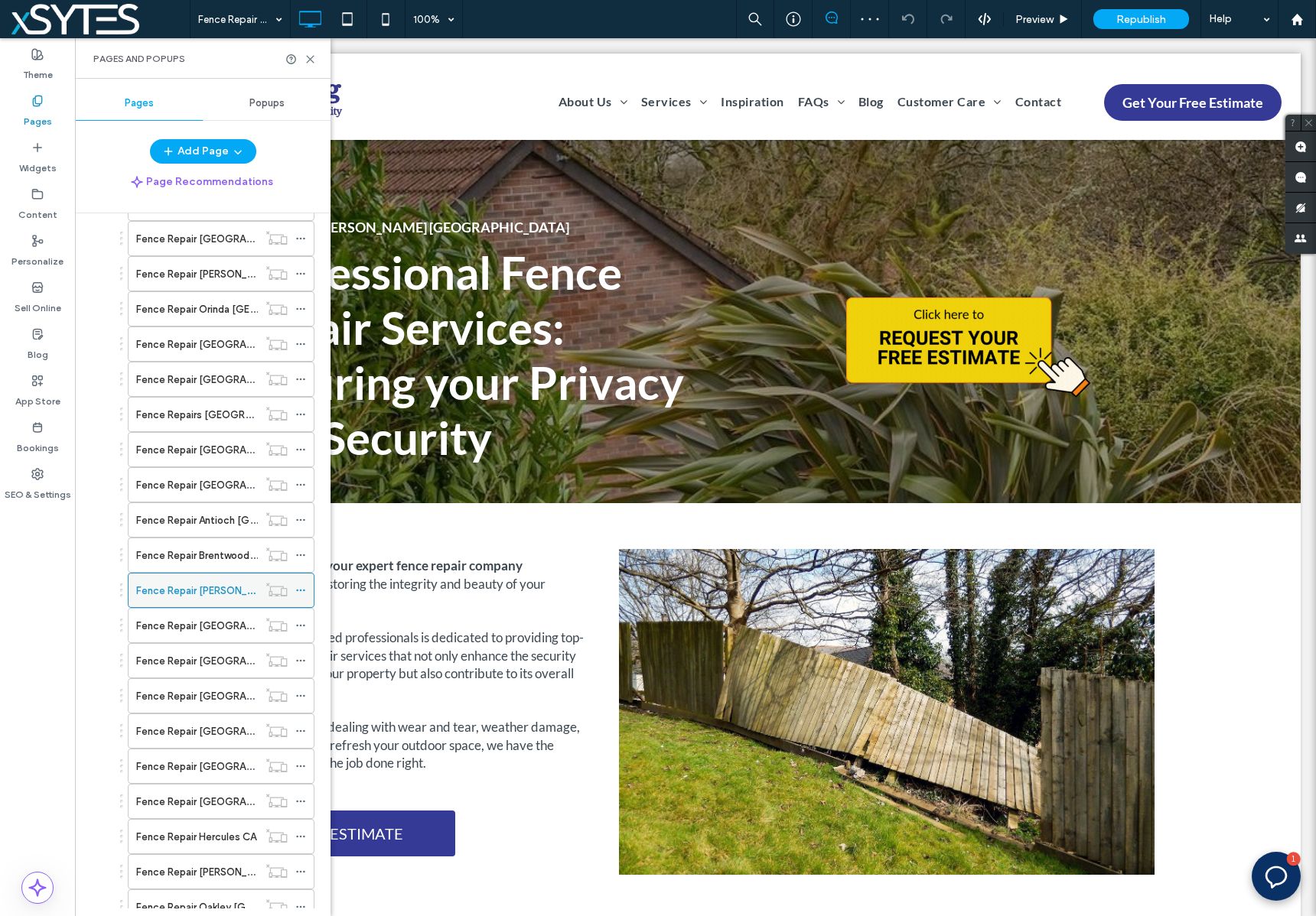
click at [300, 591] on icon at bounding box center [300, 590] width 10 height 10
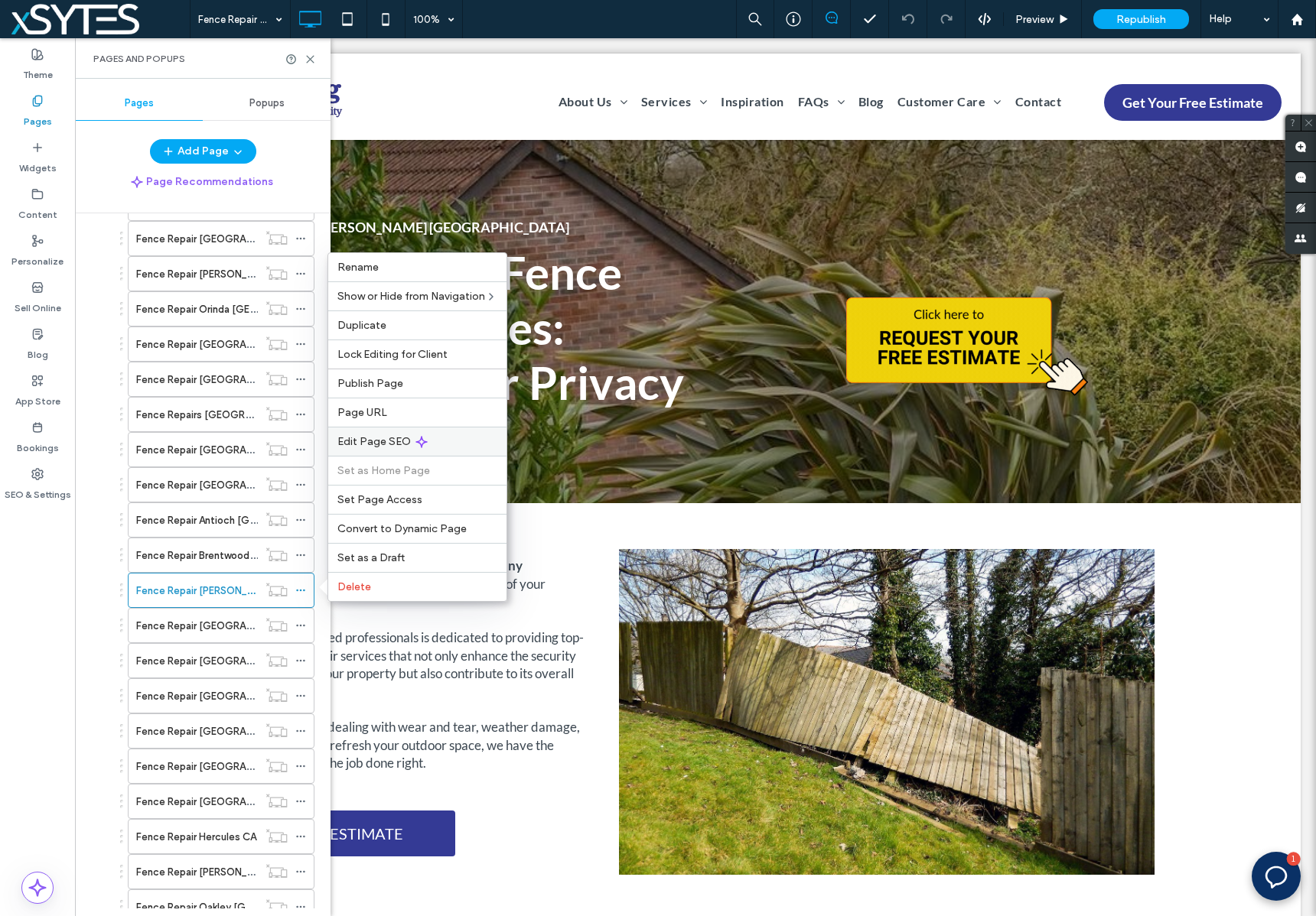
click at [472, 436] on div "Edit Page SEO" at bounding box center [417, 441] width 178 height 29
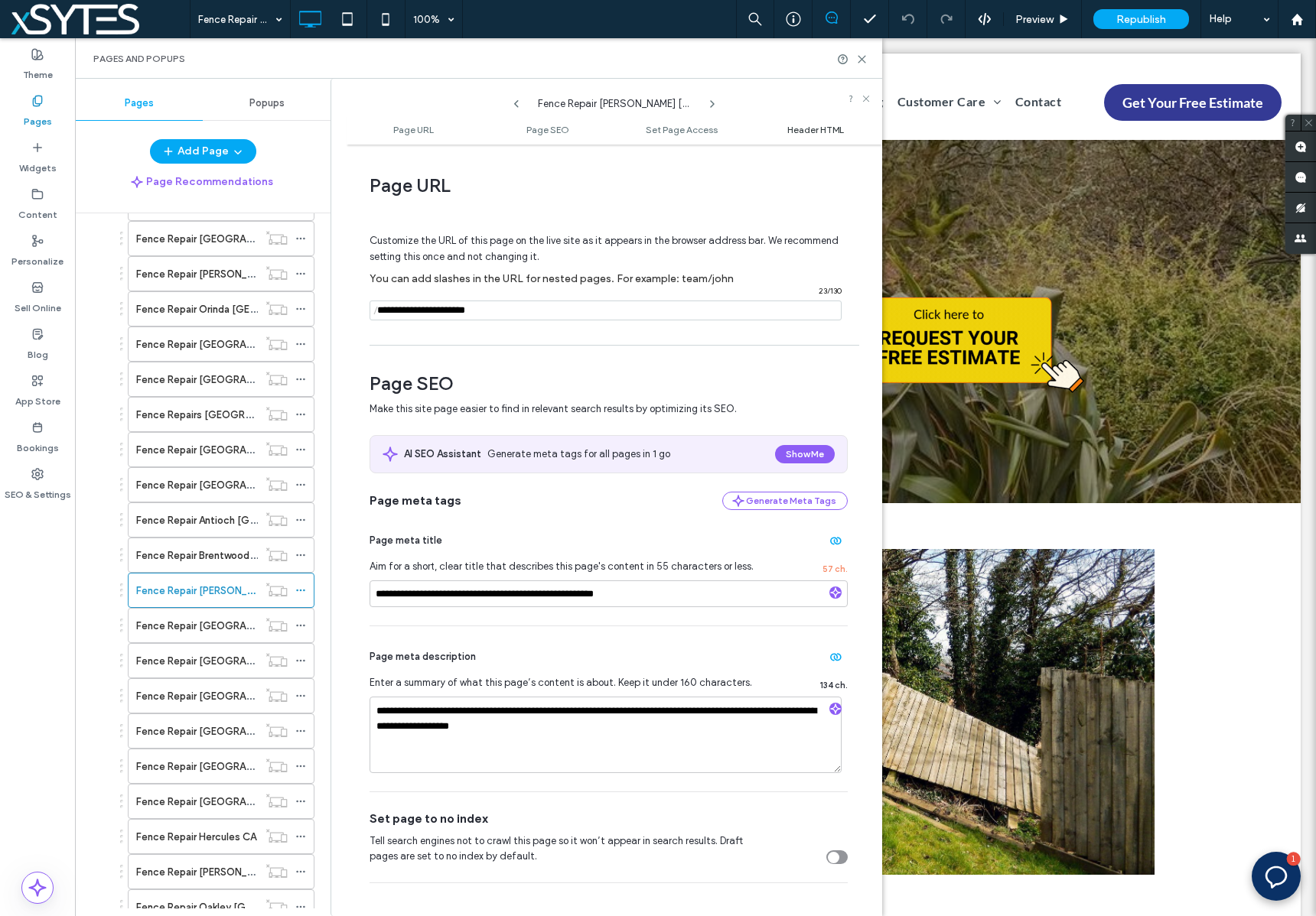
click at [826, 129] on span "Header HTML" at bounding box center [815, 129] width 56 height 11
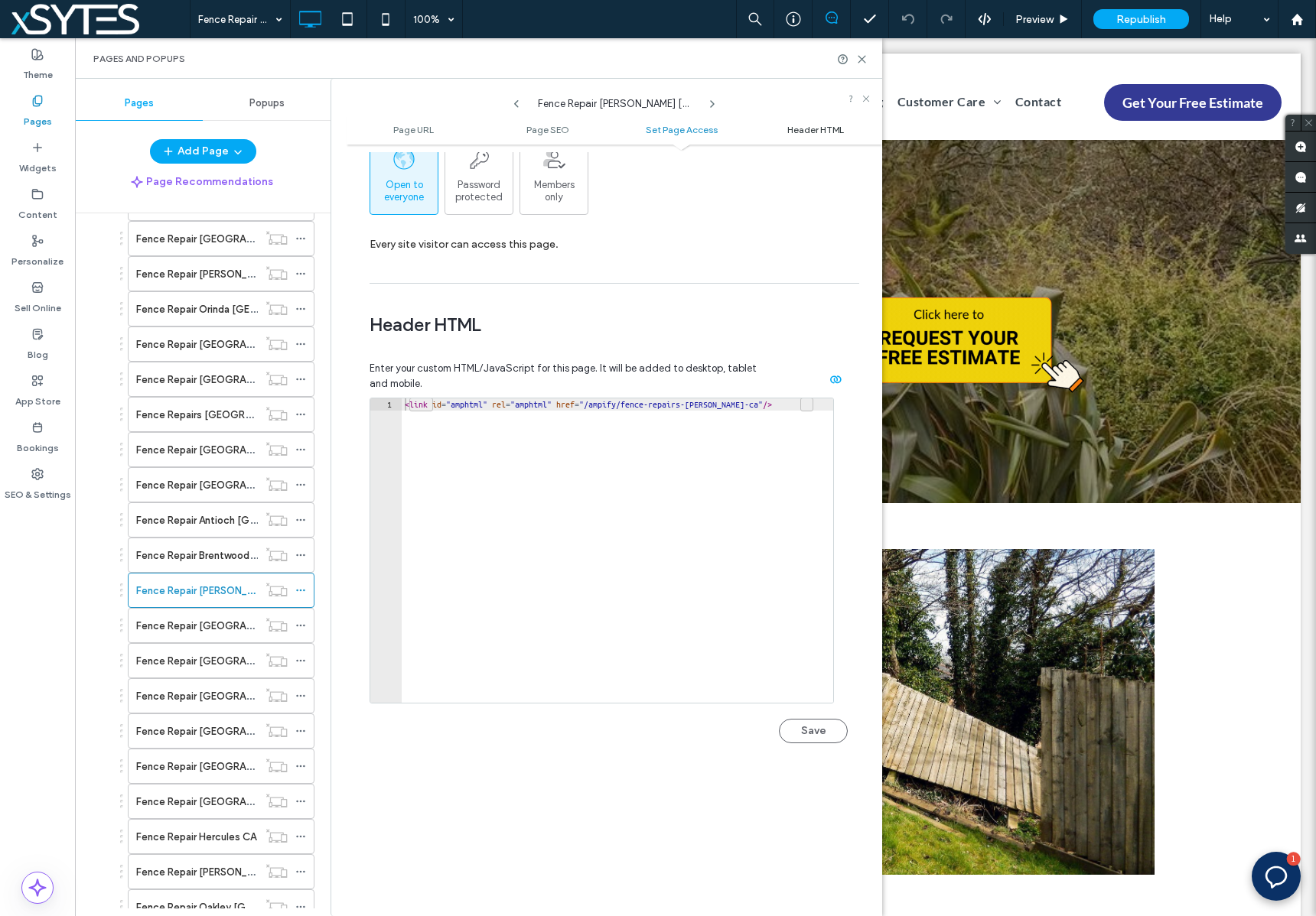
scroll to position [1409, 0]
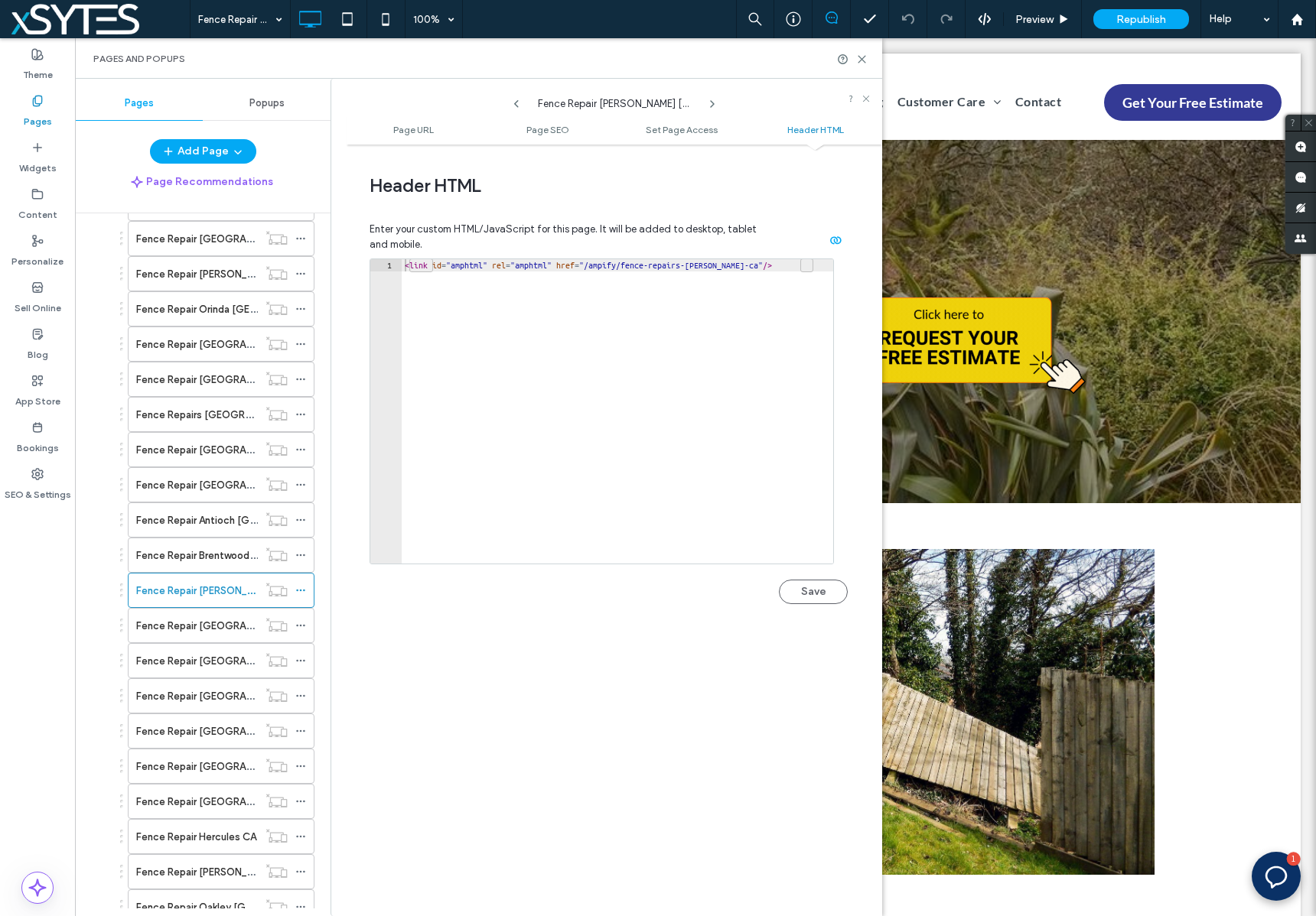
type textarea "**********"
click at [733, 260] on div "< link id = "amphtml" rel = "amphtml" href = "/ampify/fence-repairs-[PERSON_NAM…" at bounding box center [617, 423] width 432 height 329
click at [789, 591] on button "Save" at bounding box center [814, 591] width 69 height 24
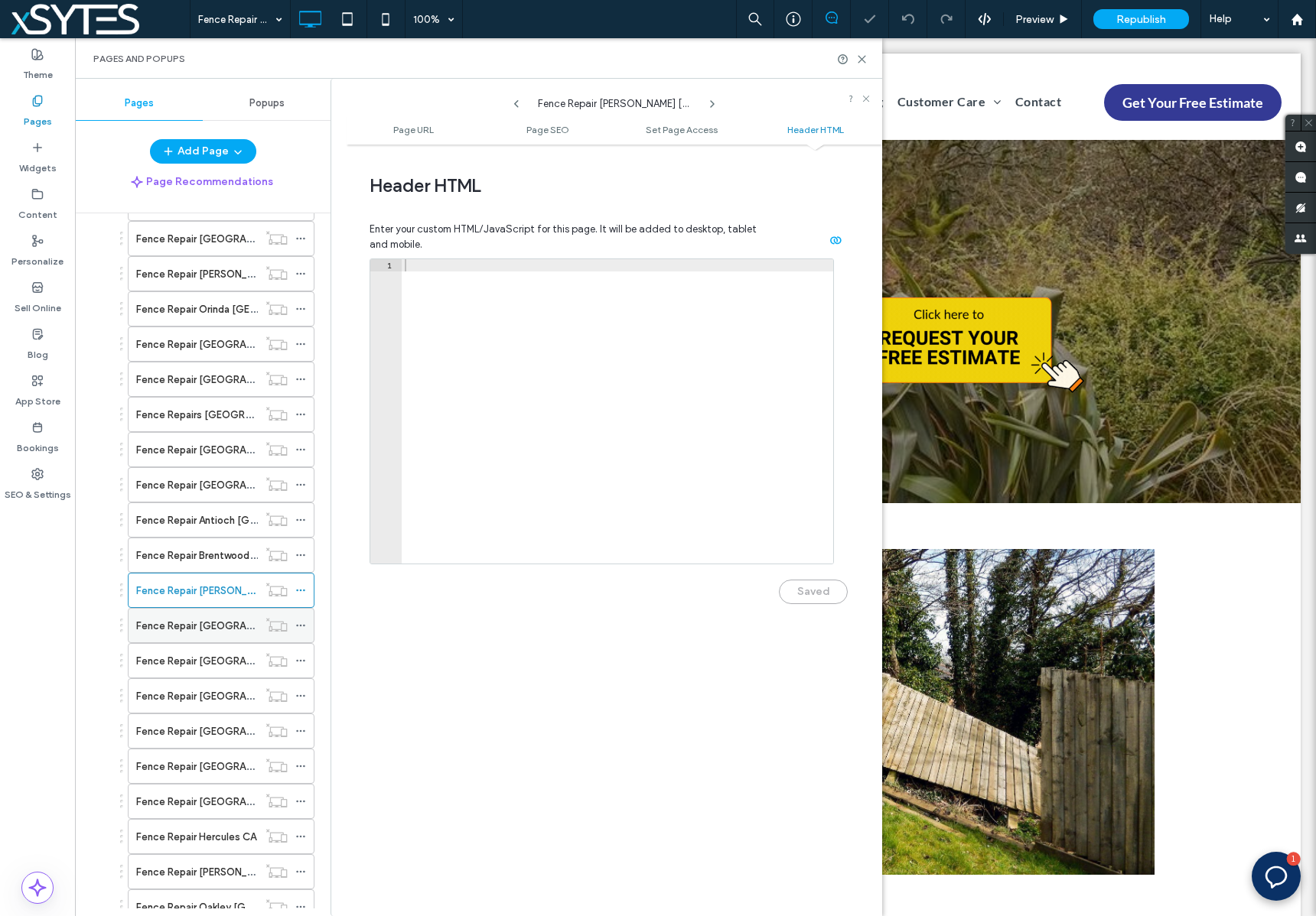
click at [298, 626] on icon at bounding box center [300, 625] width 10 height 10
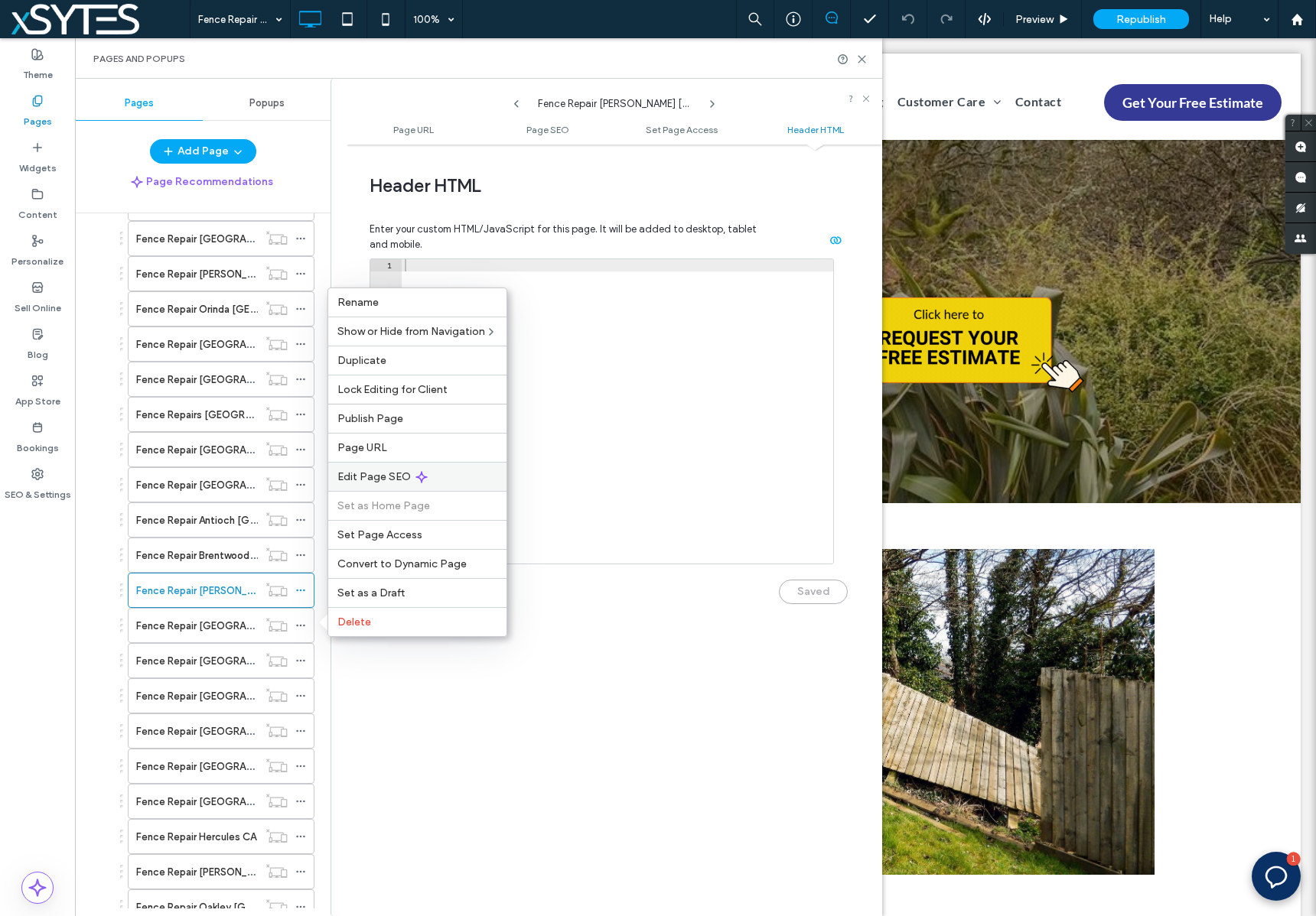
click at [442, 476] on div "Edit Page SEO" at bounding box center [417, 476] width 178 height 29
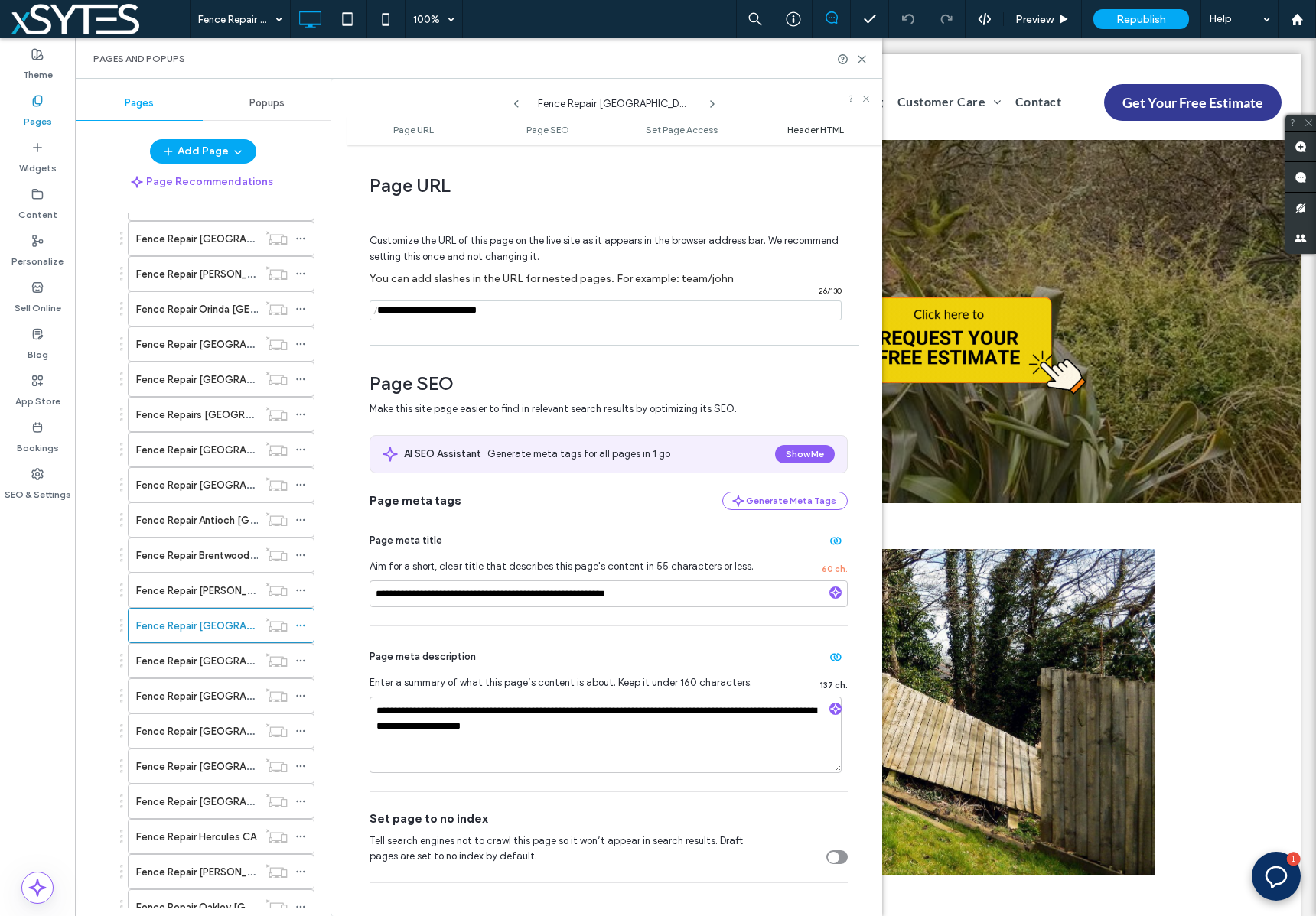
click at [838, 133] on span "Header HTML" at bounding box center [815, 129] width 56 height 11
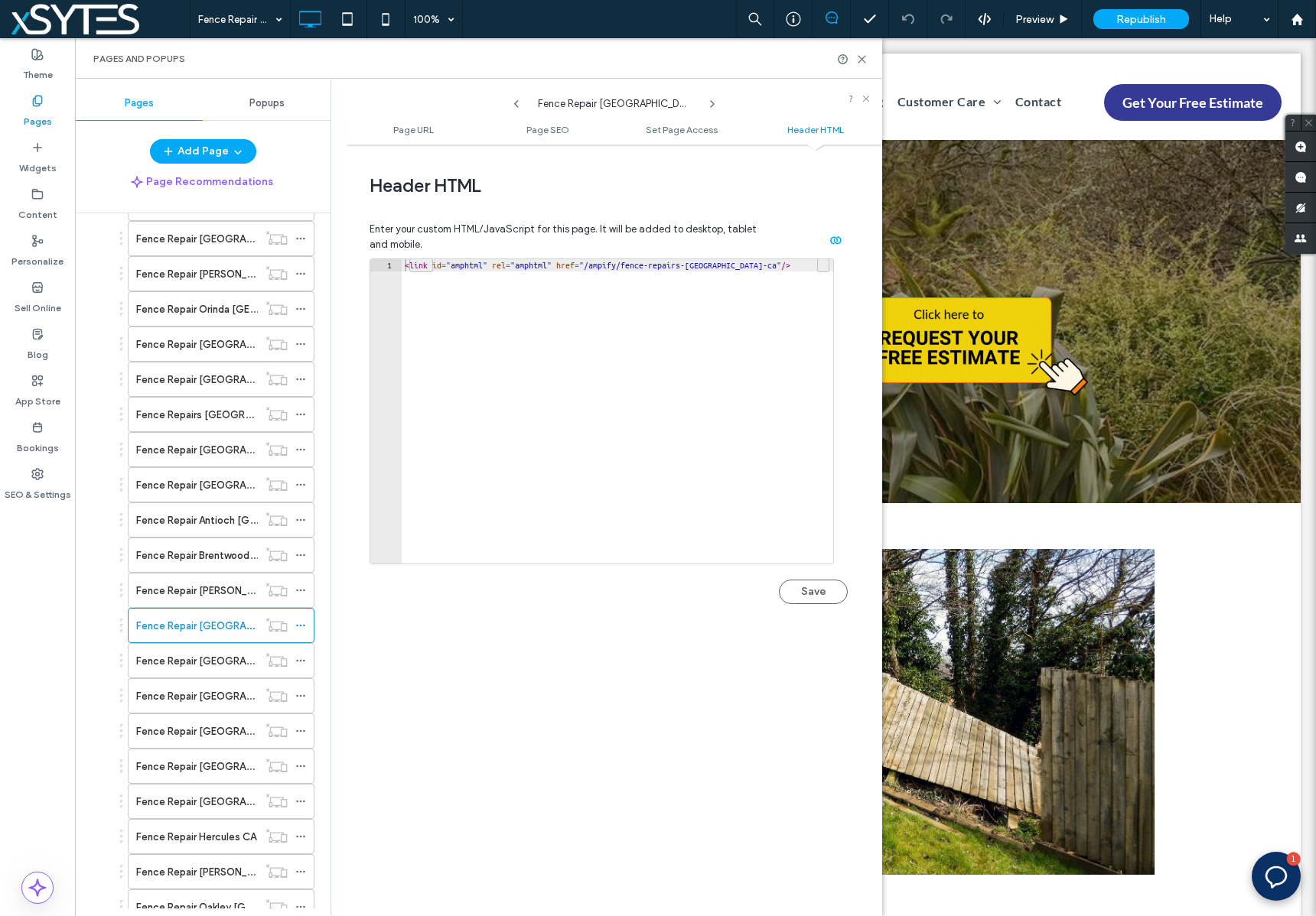
type textarea "**********"
click at [756, 264] on div "< link id = "amphtml" rel = "amphtml" href = "/ampify/fence-repairs-el-cerrito-…" at bounding box center [617, 423] width 432 height 329
